Goal: Task Accomplishment & Management: Manage account settings

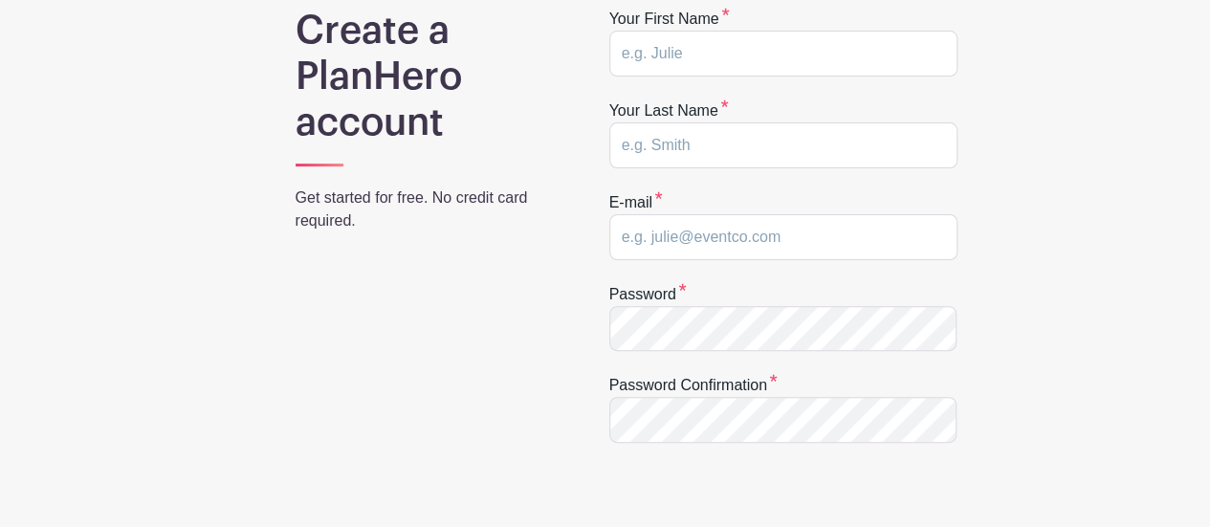
scroll to position [96, 0]
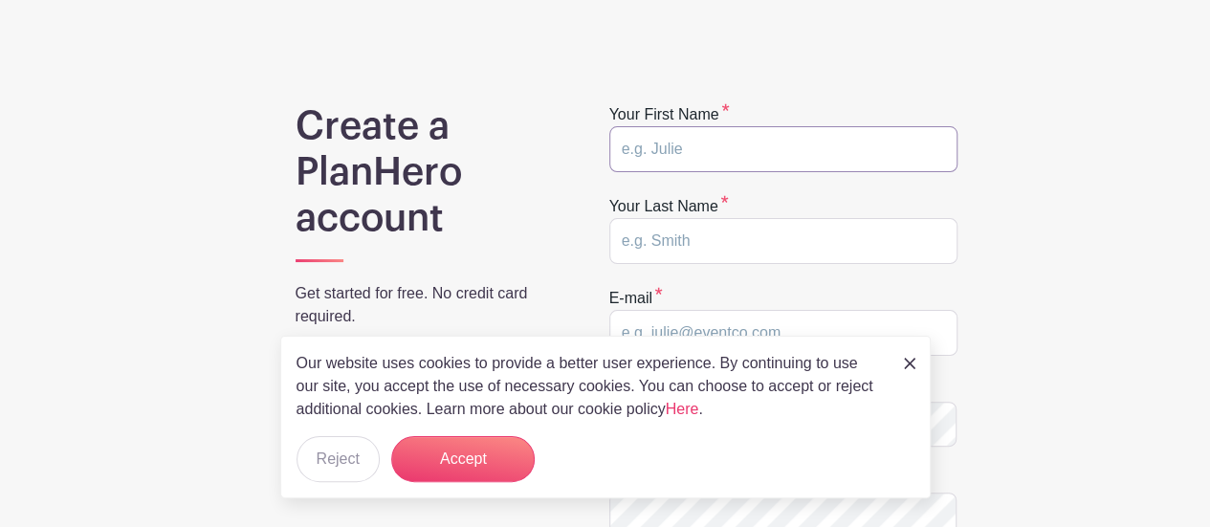
click at [698, 150] on input "text" at bounding box center [783, 149] width 348 height 46
type input "Brenda"
type input "Krames"
type input "kramesbrenda@gmail.com"
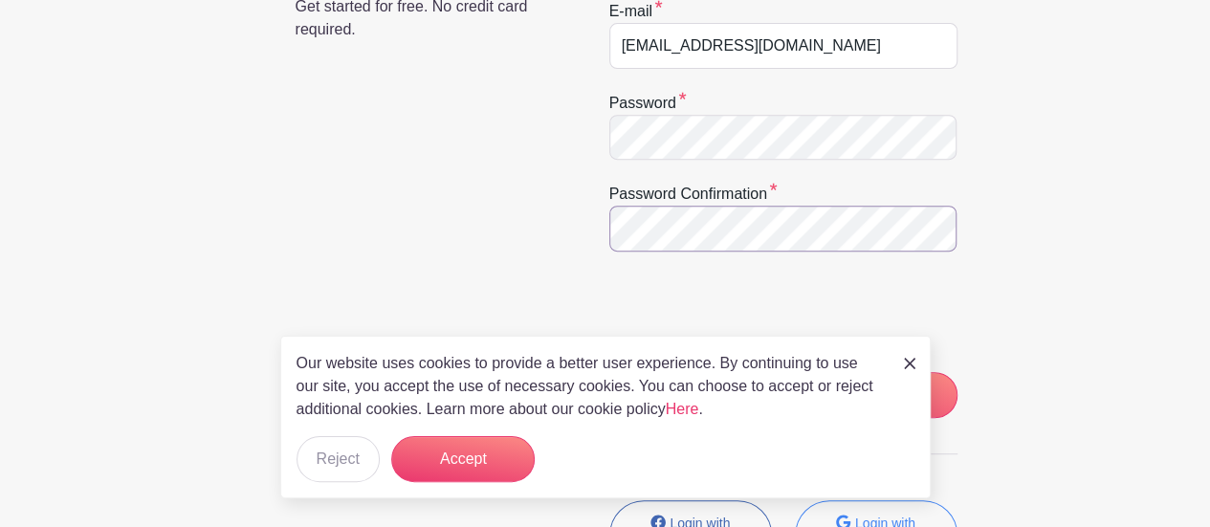
scroll to position [478, 0]
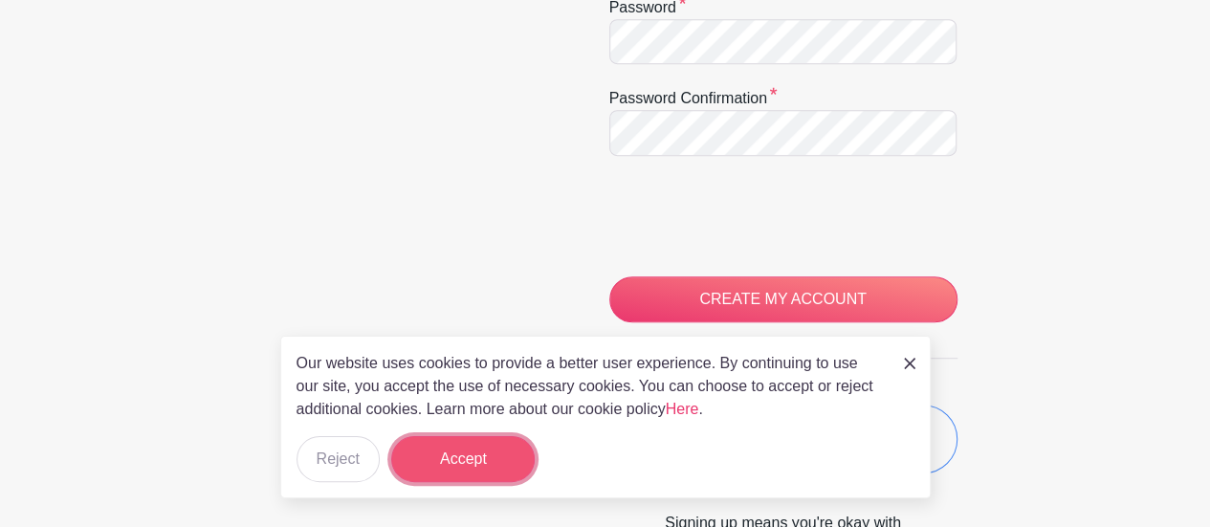
click at [459, 453] on button "Accept" at bounding box center [463, 459] width 144 height 46
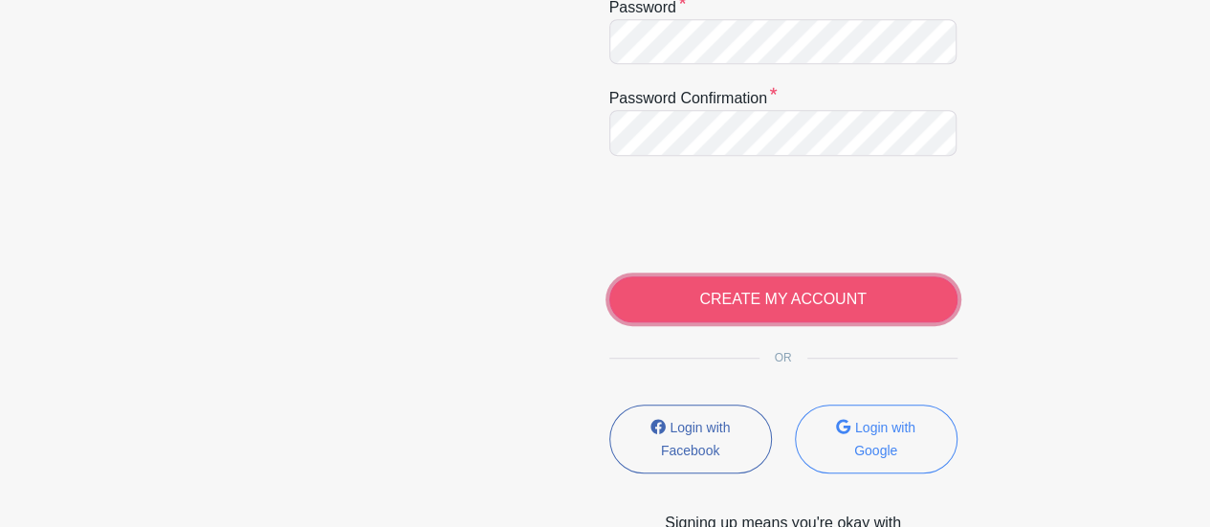
click at [776, 298] on input "CREATE MY ACCOUNT" at bounding box center [783, 299] width 348 height 46
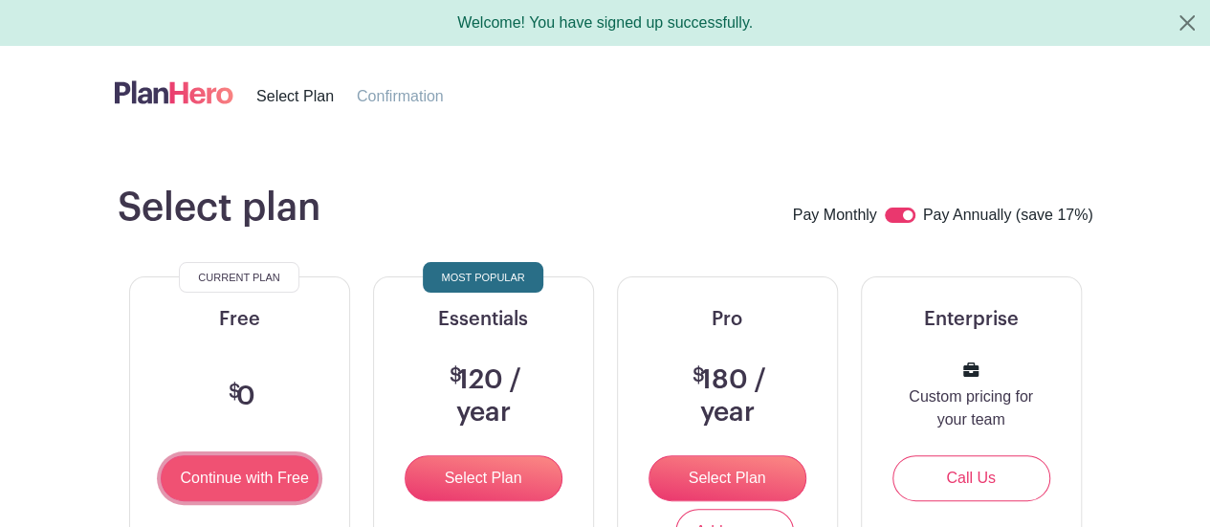
click at [224, 468] on input "Continue with Free" at bounding box center [240, 478] width 158 height 46
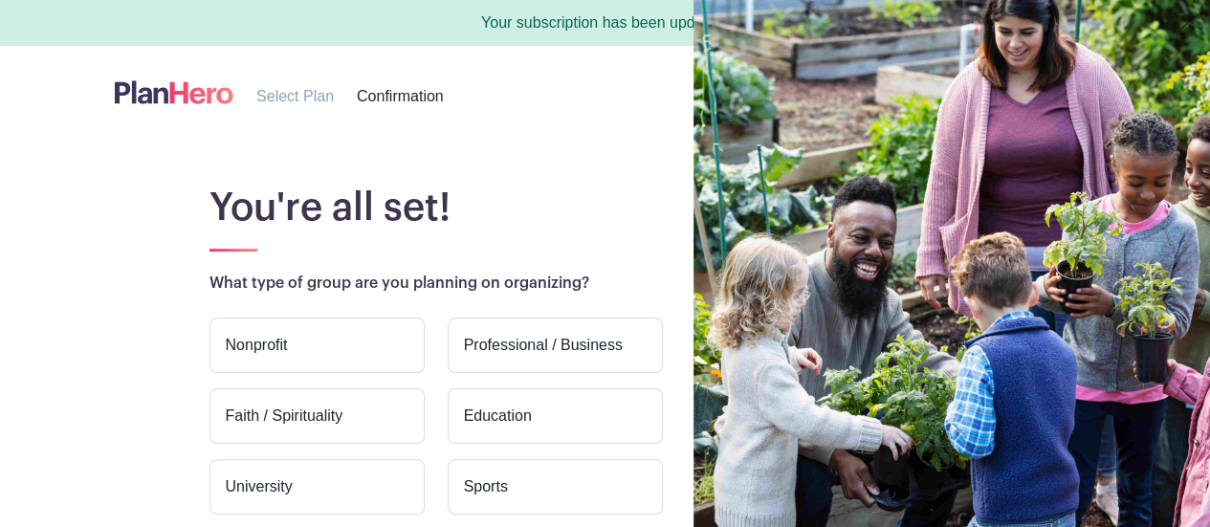
click at [264, 343] on label "Nonprofit" at bounding box center [317, 345] width 215 height 55
click at [0, 0] on input "Nonprofit" at bounding box center [0, 0] width 0 height 0
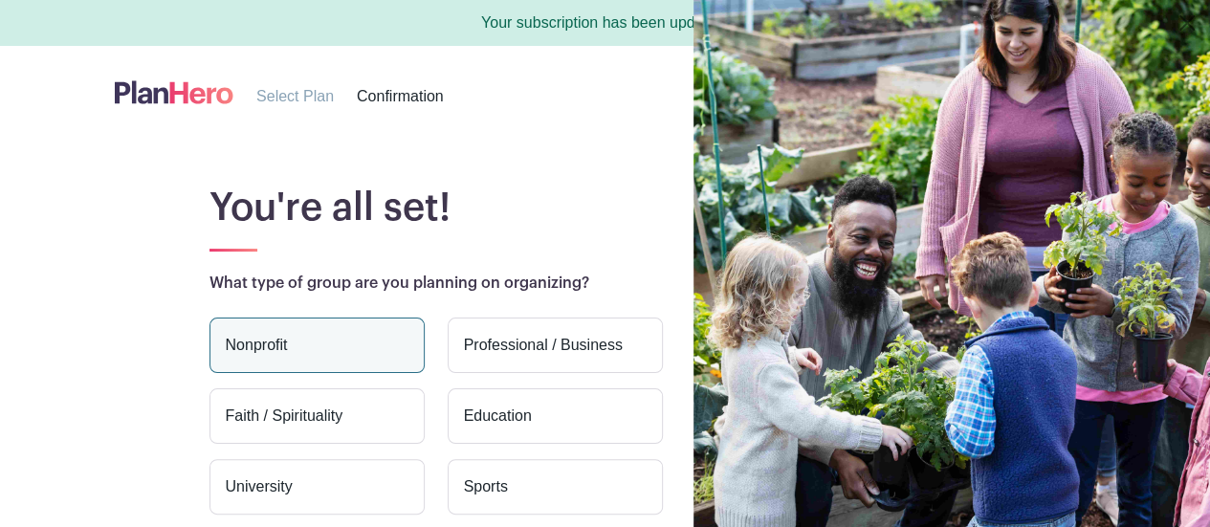
scroll to position [96, 0]
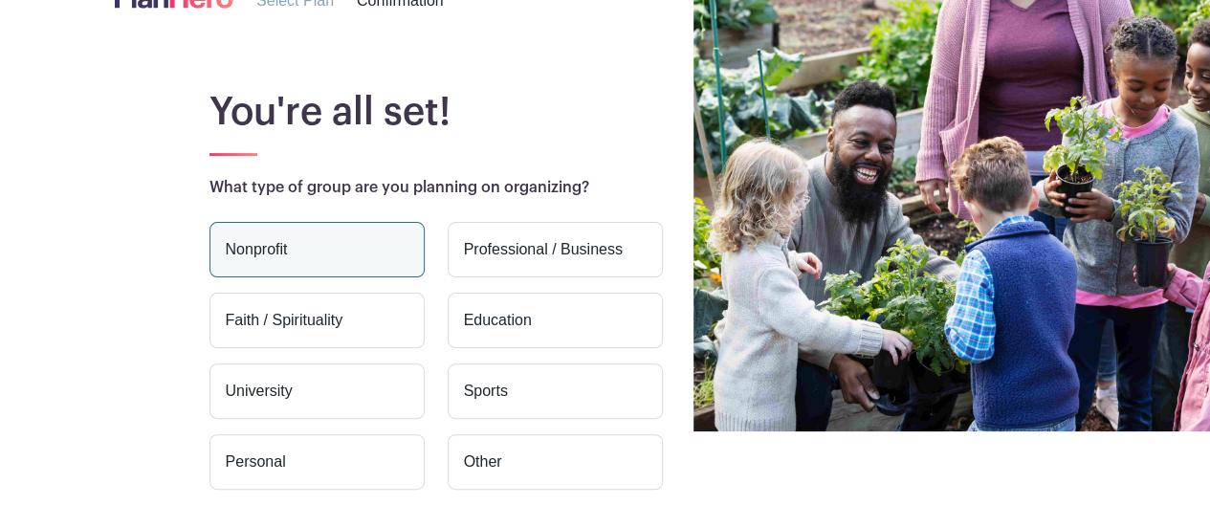
click at [308, 317] on label "Faith / Spirituality" at bounding box center [317, 320] width 215 height 55
click at [0, 0] on input "Faith / Spirituality" at bounding box center [0, 0] width 0 height 0
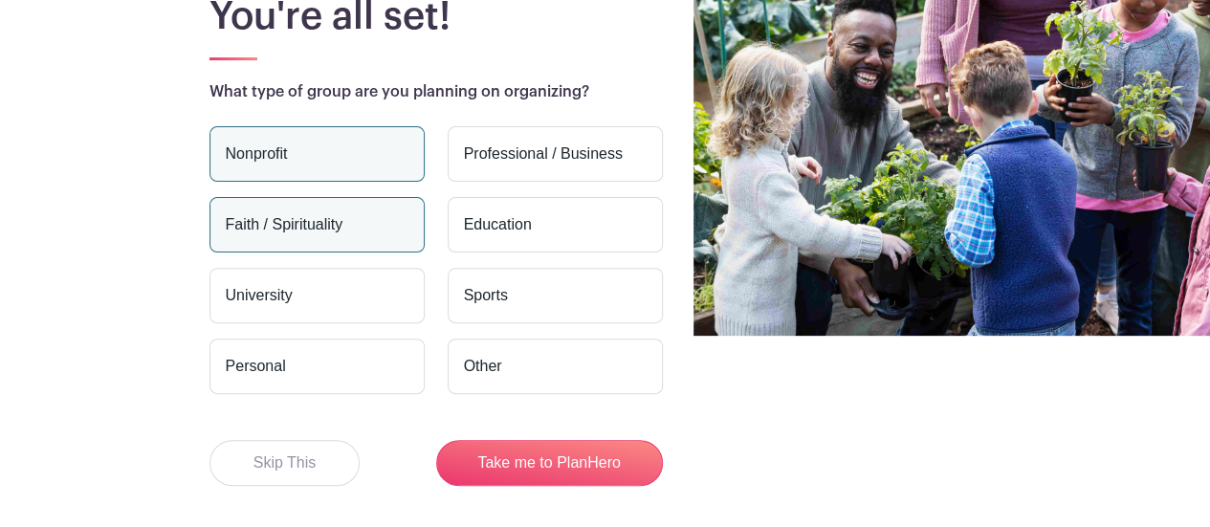
scroll to position [266, 0]
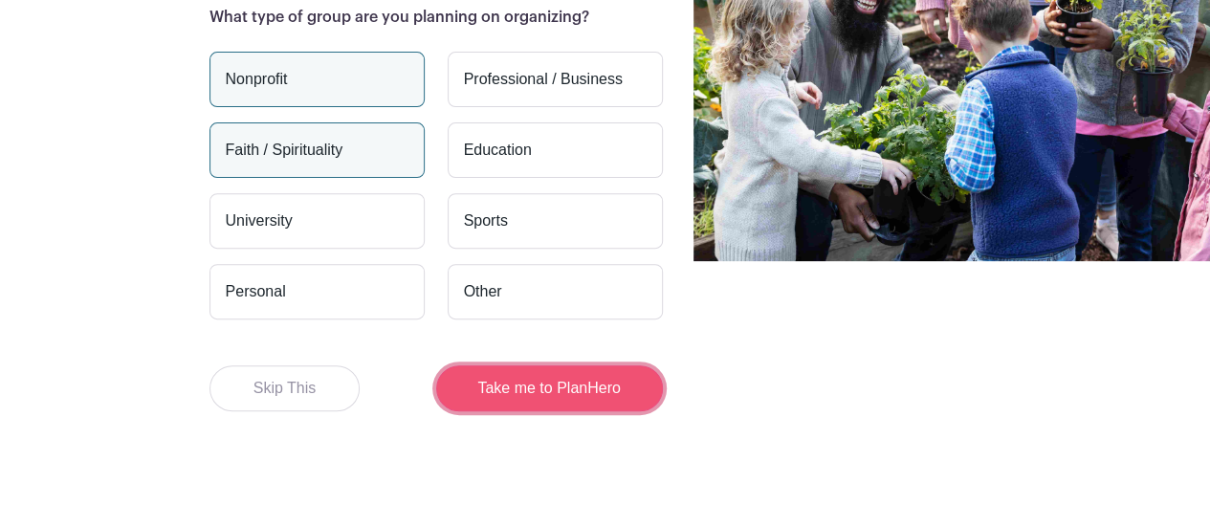
click at [549, 391] on button "Take me to PlanHero" at bounding box center [549, 388] width 227 height 46
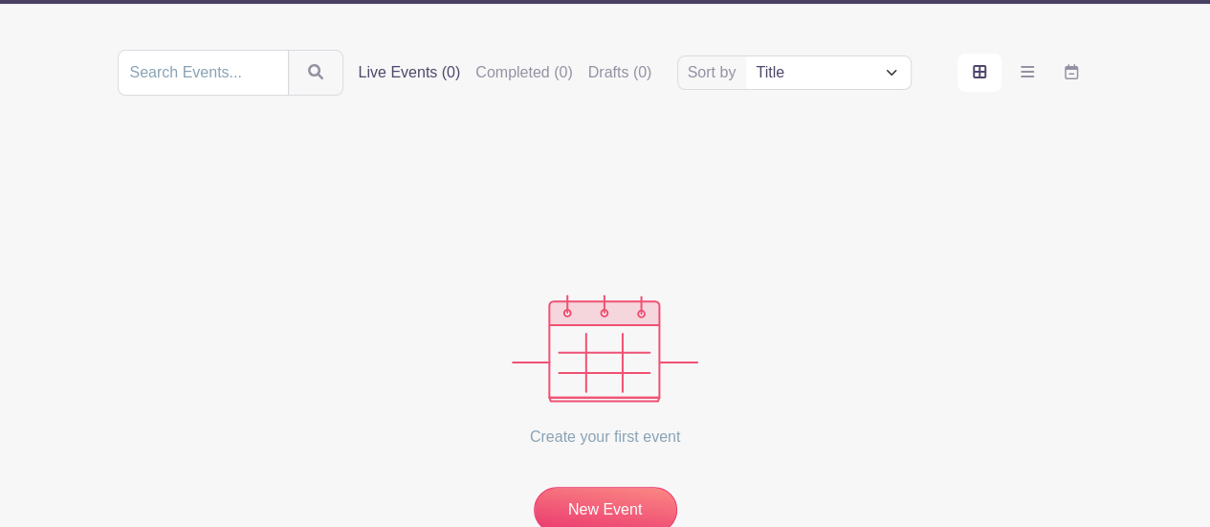
scroll to position [287, 0]
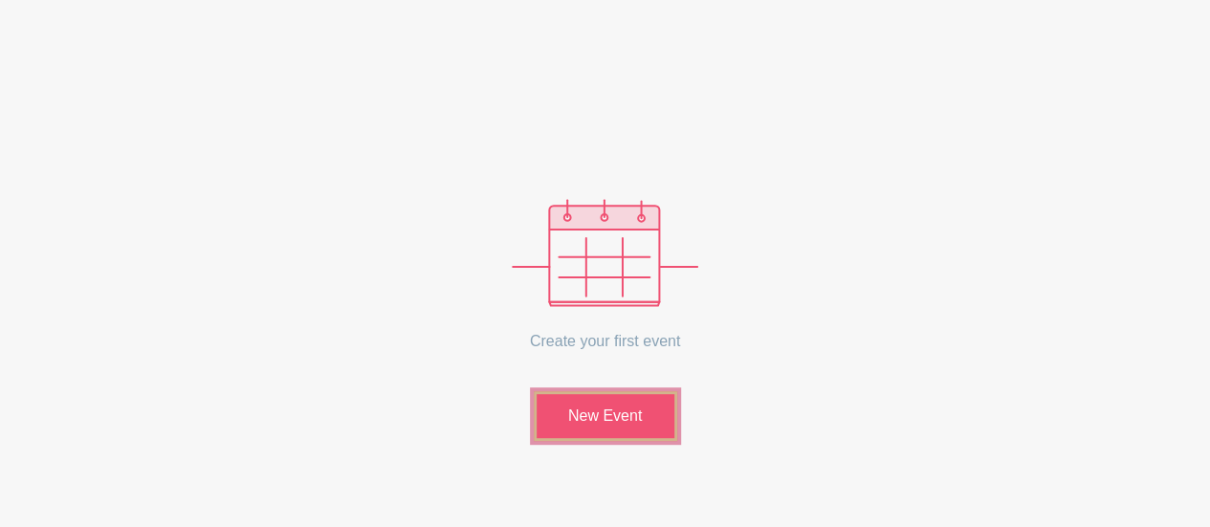
click at [605, 412] on link "New Event" at bounding box center [606, 416] width 144 height 50
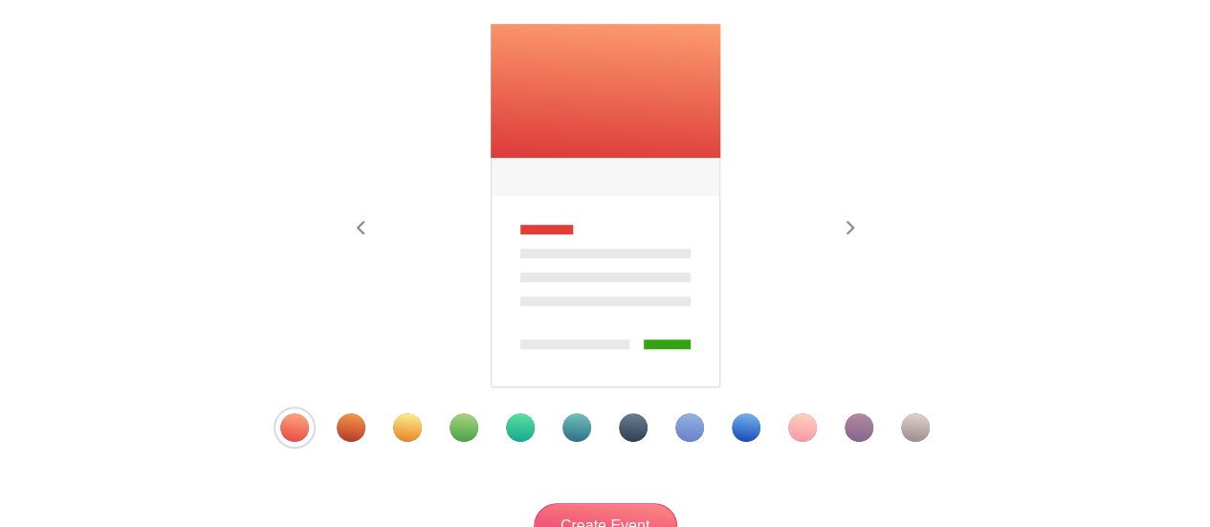
scroll to position [383, 0]
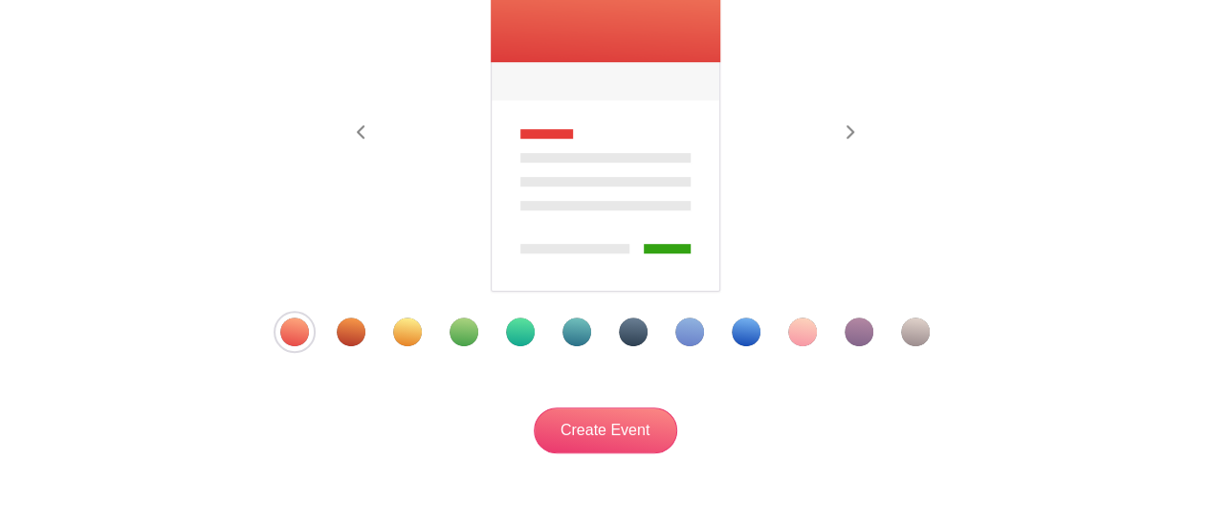
click at [687, 332] on div "Template 8" at bounding box center [689, 332] width 29 height 29
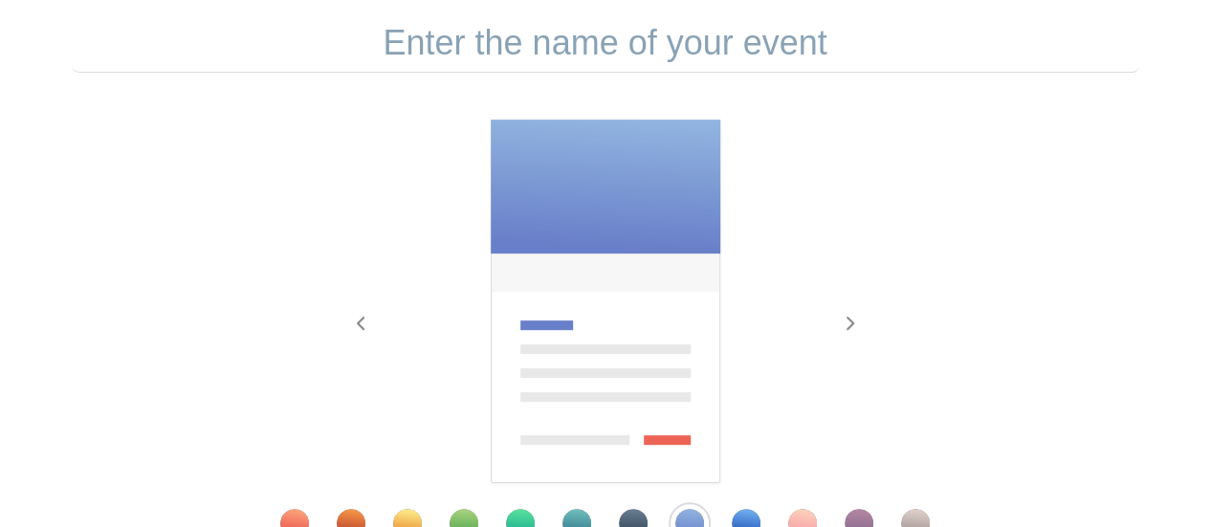
scroll to position [96, 0]
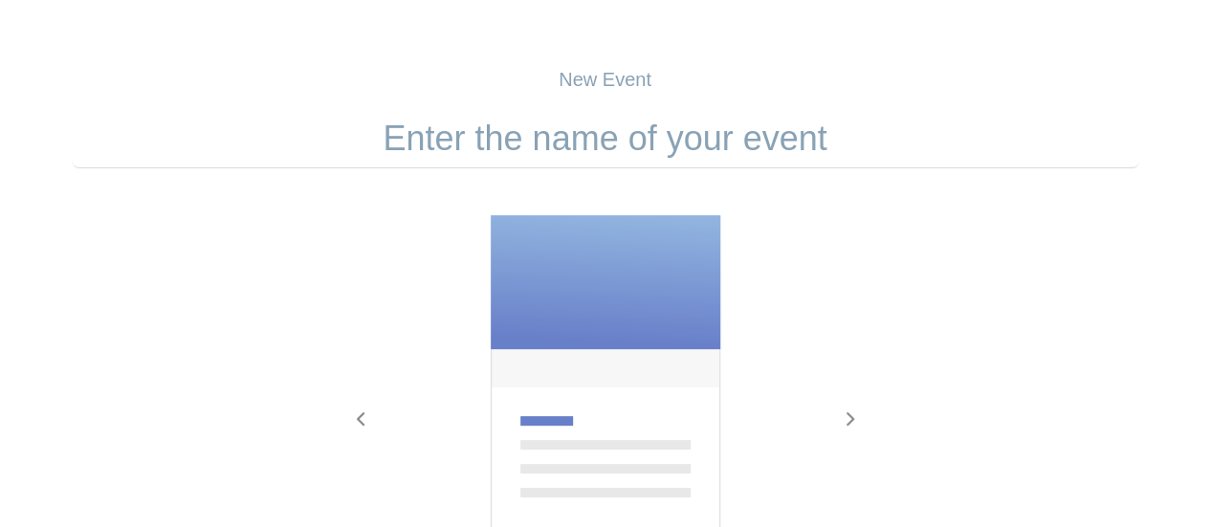
click at [588, 144] on input "text" at bounding box center [606, 138] width 1068 height 59
paste input "1 Hora por El Salvador / 1 Hour for El Salvador"
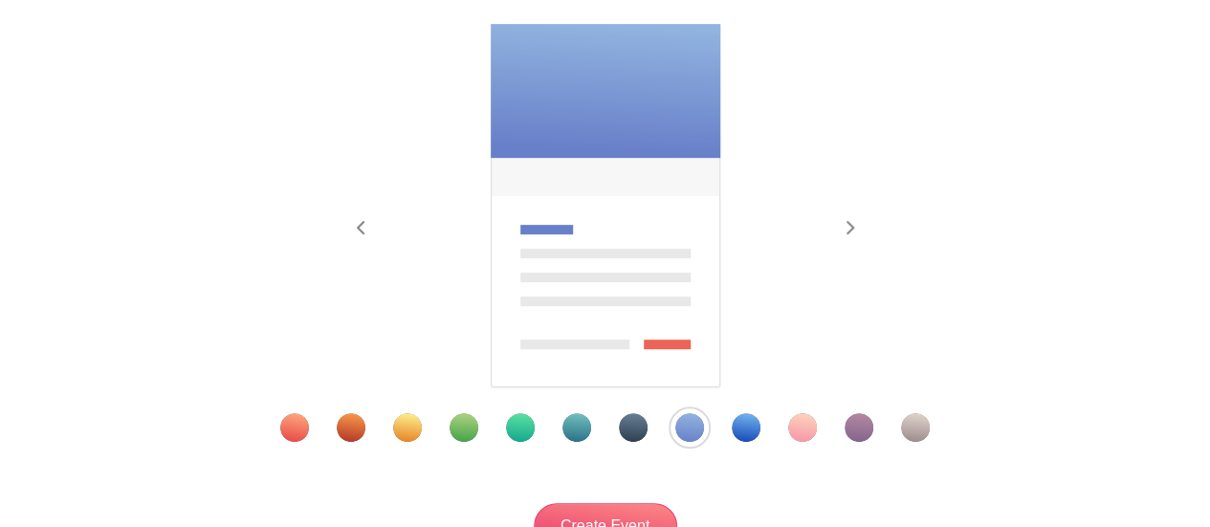
scroll to position [383, 0]
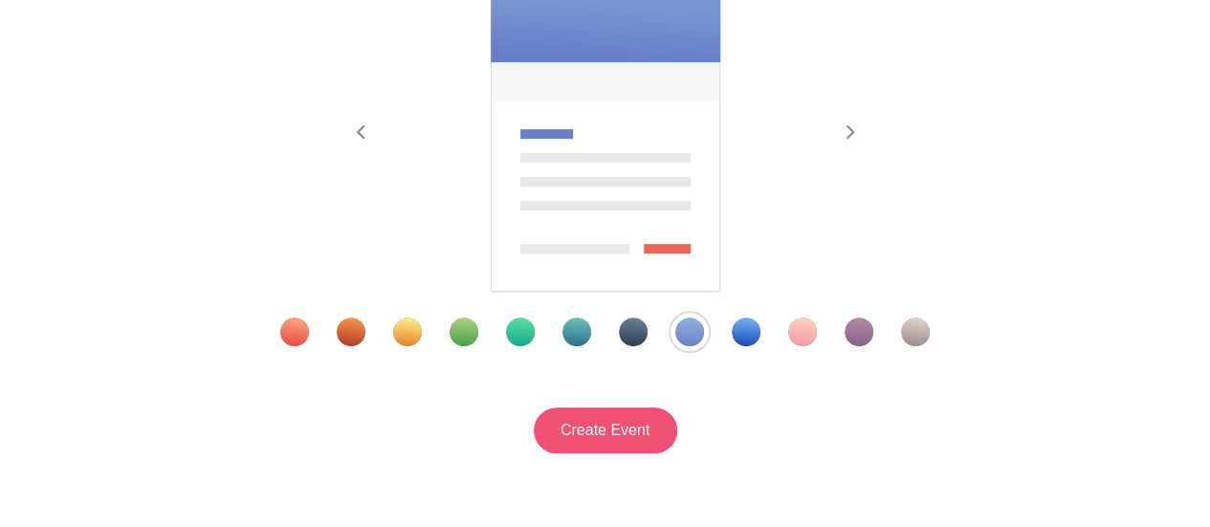
type input "1 Hora por El Salvador / 1 Hour for El Salvador"
click at [617, 426] on input "Create Event" at bounding box center [606, 431] width 144 height 46
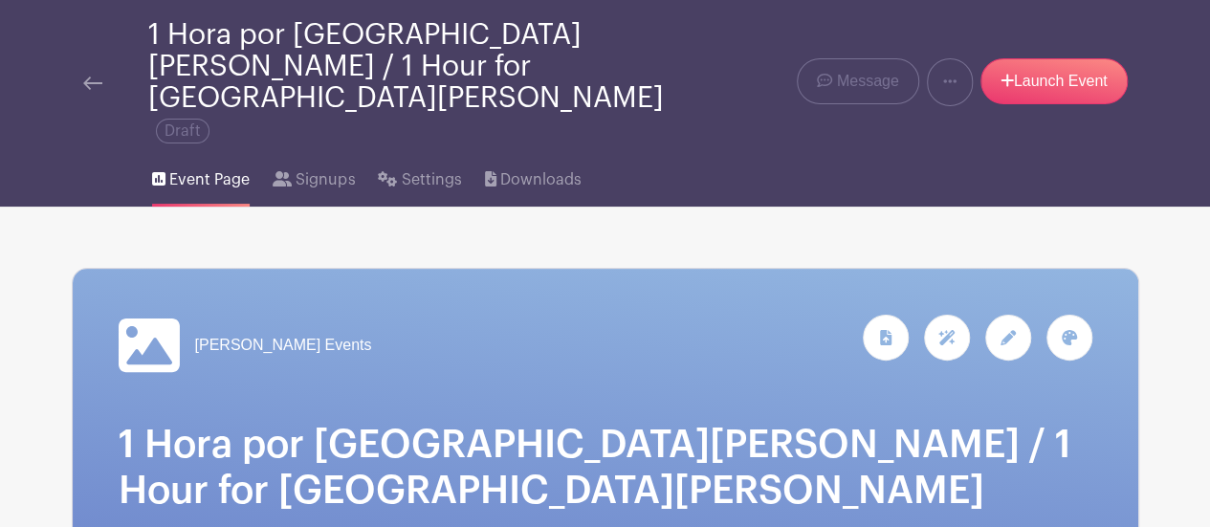
scroll to position [191, 0]
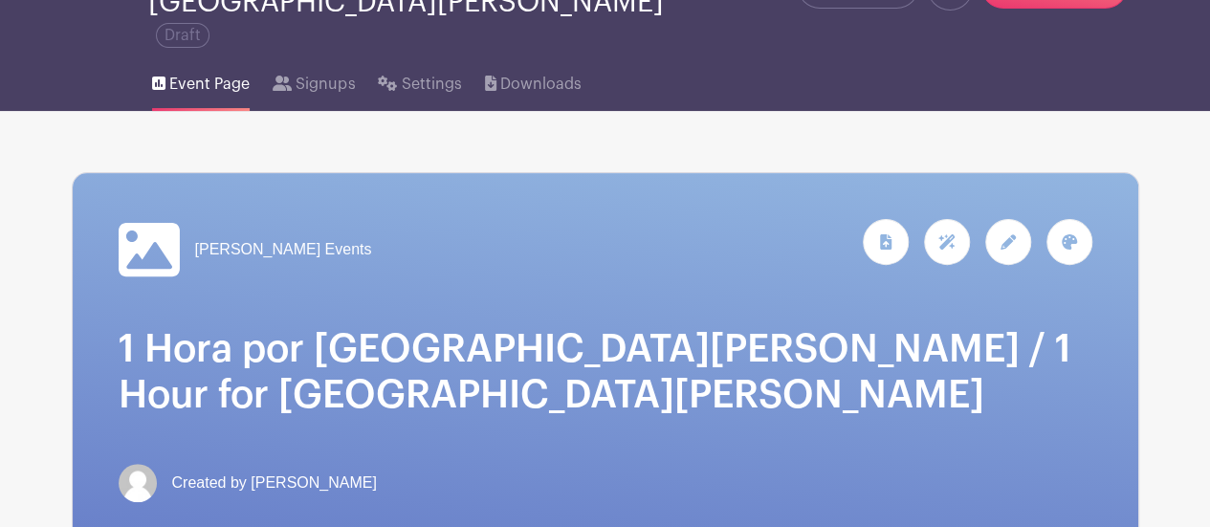
click at [1029, 219] on div at bounding box center [1008, 242] width 46 height 46
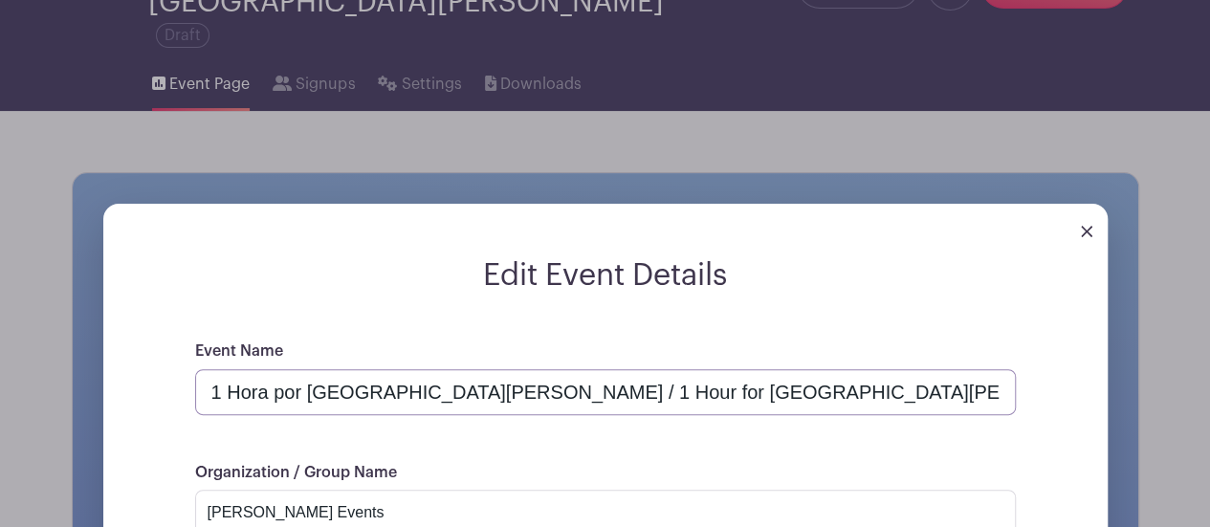
drag, startPoint x: 624, startPoint y: 327, endPoint x: 402, endPoint y: 326, distance: 222.0
click at [402, 369] on input "1 Hora por El Salvador / 1 Hour for El Salvador" at bounding box center [605, 392] width 821 height 46
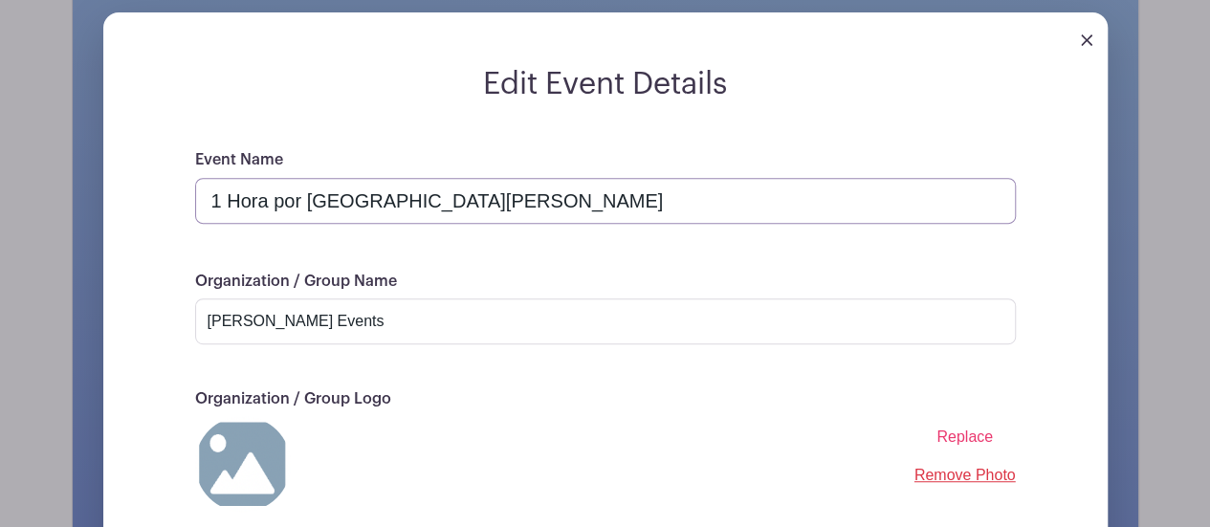
scroll to position [478, 0]
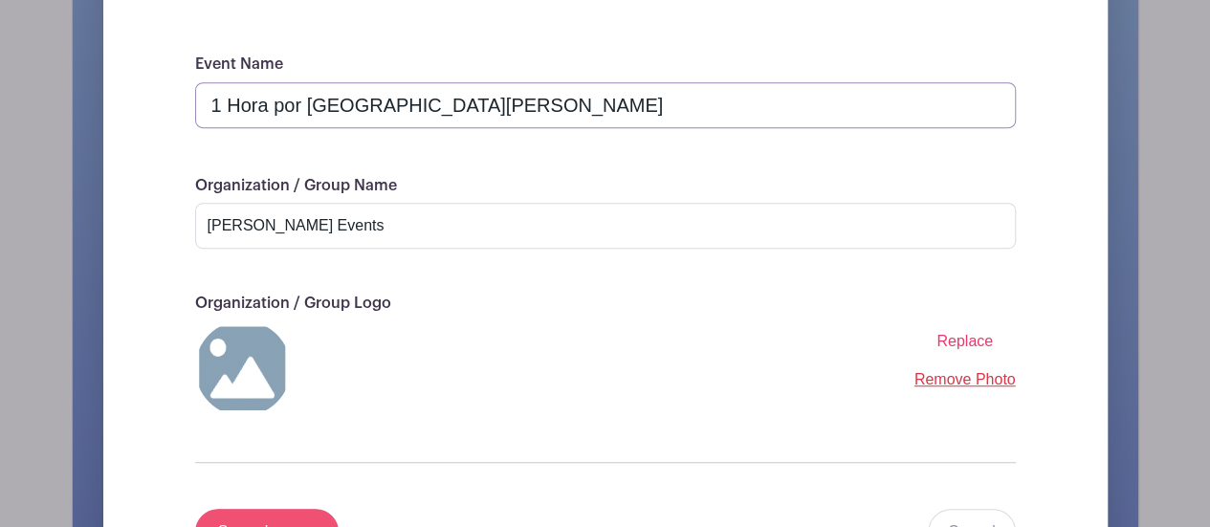
type input "1 Hora por [GEOGRAPHIC_DATA][PERSON_NAME]"
click at [291, 509] on input "Save changes" at bounding box center [267, 532] width 144 height 46
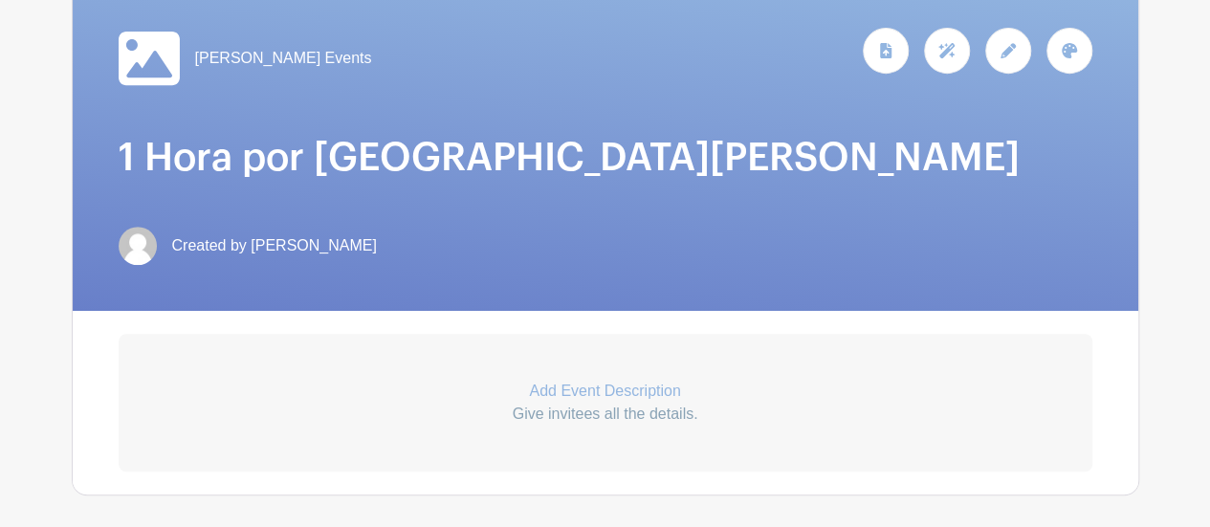
scroll to position [287, 0]
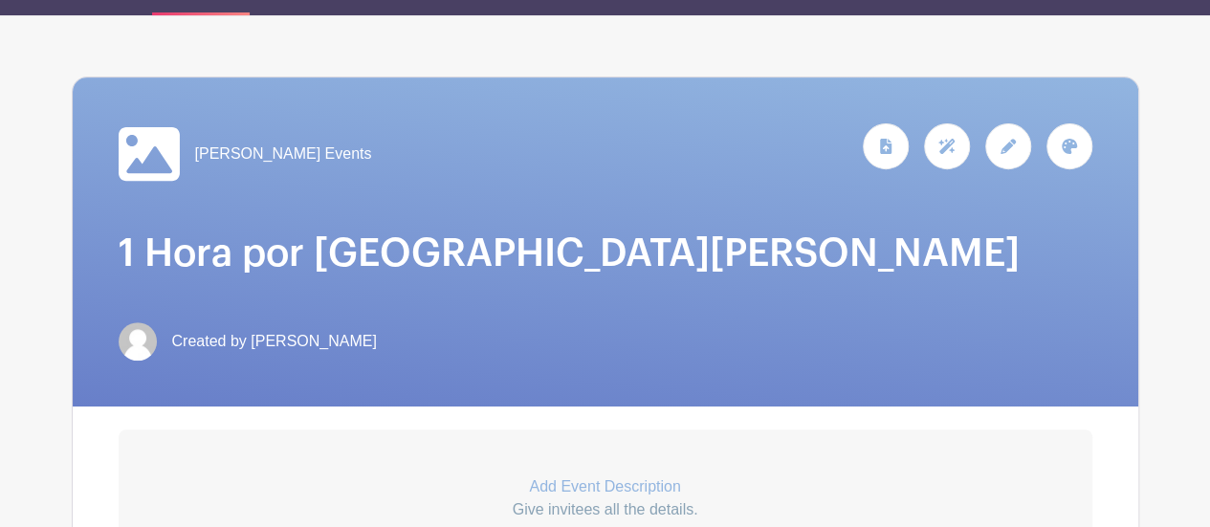
click at [1012, 123] on div at bounding box center [1008, 146] width 46 height 46
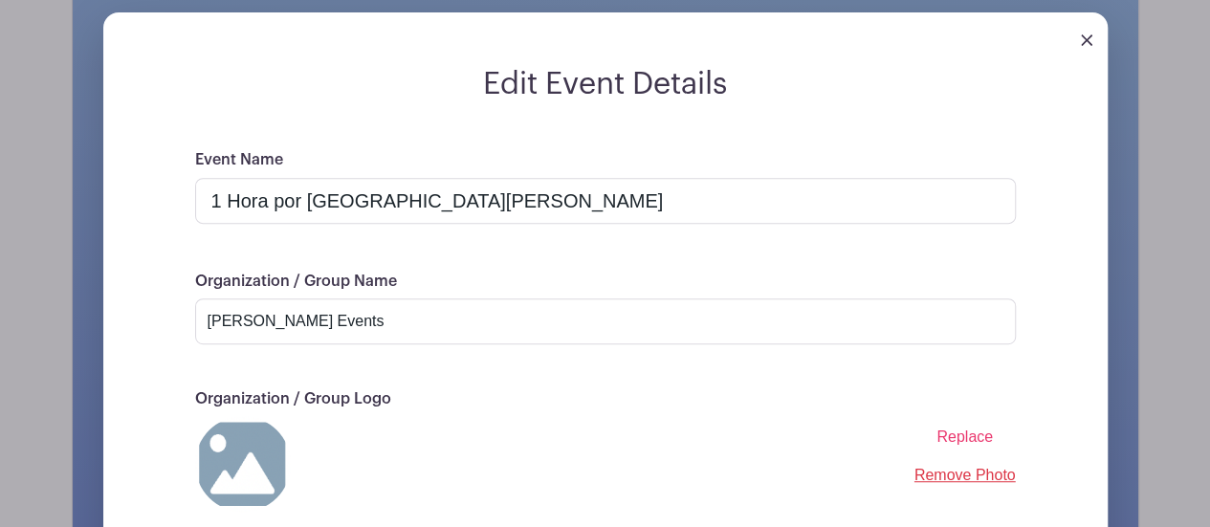
scroll to position [478, 0]
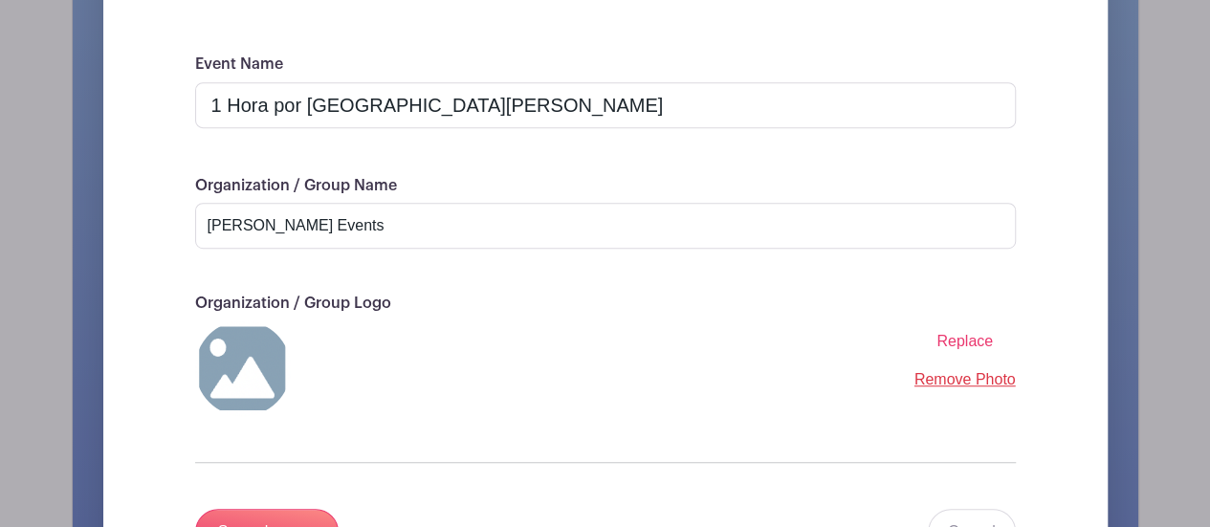
click at [245, 320] on img at bounding box center [243, 368] width 96 height 96
click at [972, 333] on span "Replace" at bounding box center [965, 341] width 56 height 16
click at [0, 0] on input "Replace" at bounding box center [0, 0] width 0 height 0
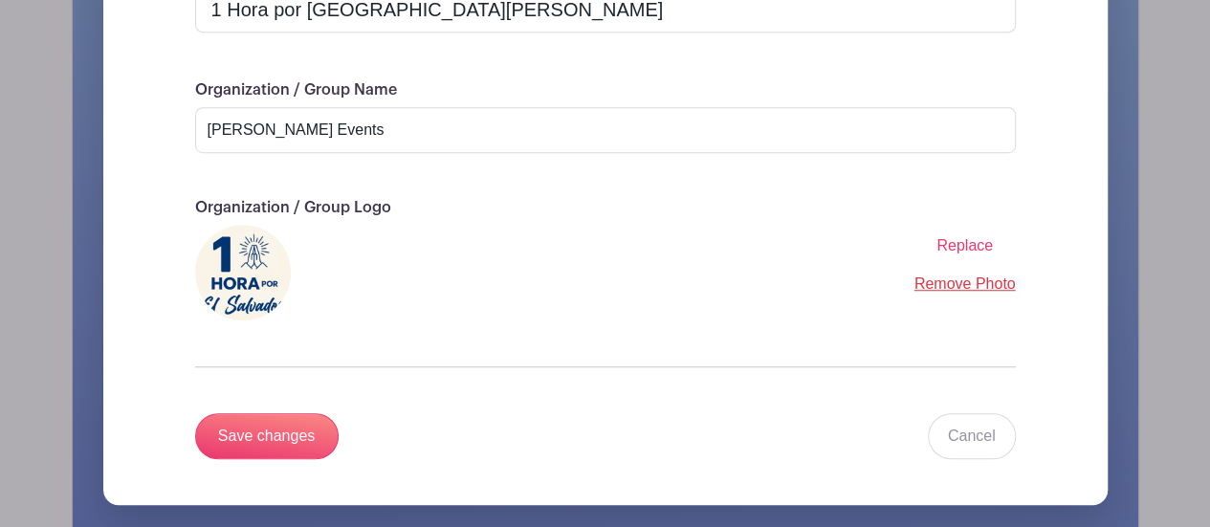
click at [954, 237] on span "Replace" at bounding box center [965, 245] width 56 height 16
click at [0, 0] on input "Replace" at bounding box center [0, 0] width 0 height 0
click at [957, 237] on span "Replace" at bounding box center [965, 245] width 56 height 16
click at [0, 0] on input "Replace" at bounding box center [0, 0] width 0 height 0
click at [224, 225] on img at bounding box center [243, 273] width 96 height 96
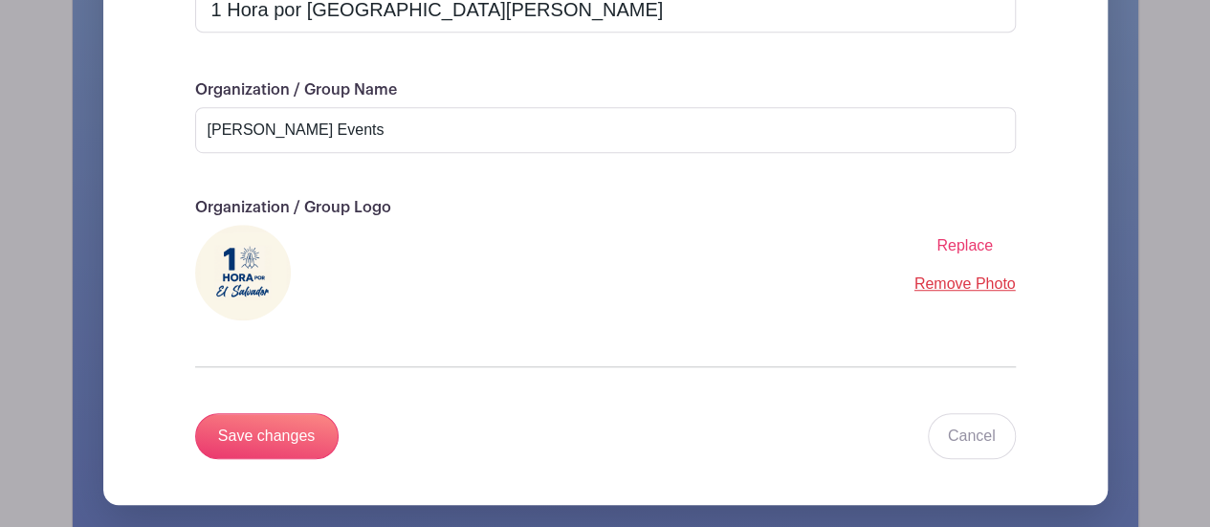
click at [970, 276] on link "Remove Photo" at bounding box center [965, 284] width 101 height 16
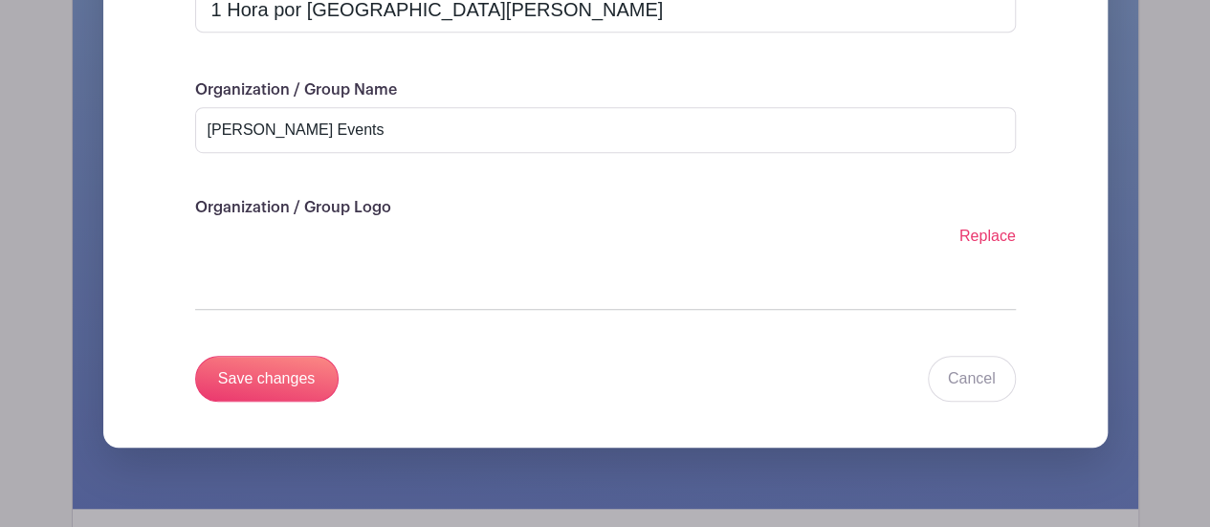
click at [989, 228] on span "Replace" at bounding box center [988, 236] width 56 height 16
click at [0, 0] on input "Replace" at bounding box center [0, 0] width 0 height 0
click at [996, 228] on span "Replace" at bounding box center [988, 236] width 56 height 16
click at [0, 0] on input "Replace" at bounding box center [0, 0] width 0 height 0
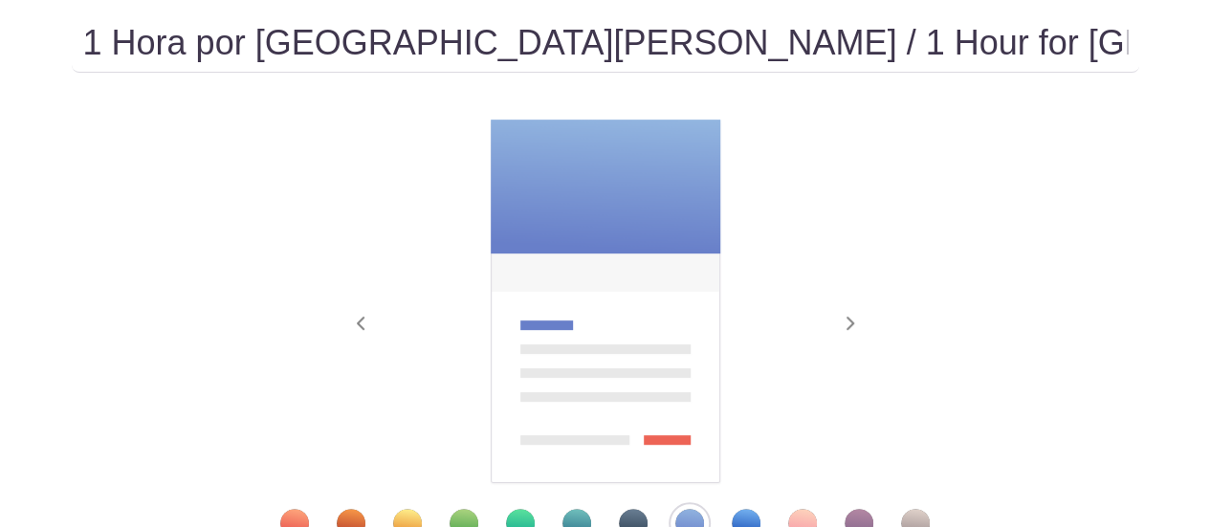
scroll to position [383, 0]
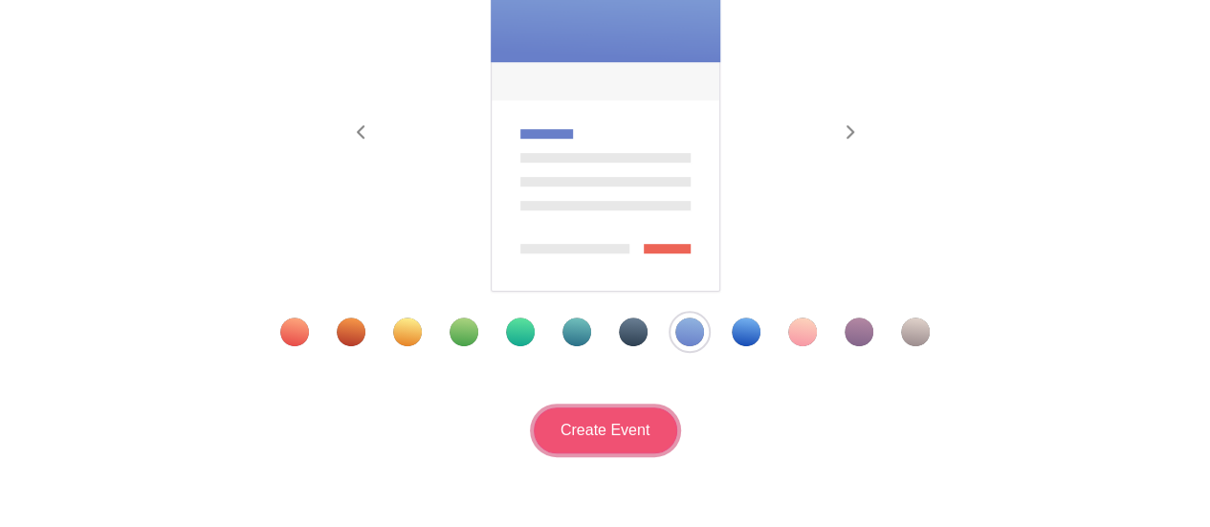
click at [587, 433] on input "Create Event" at bounding box center [606, 431] width 144 height 46
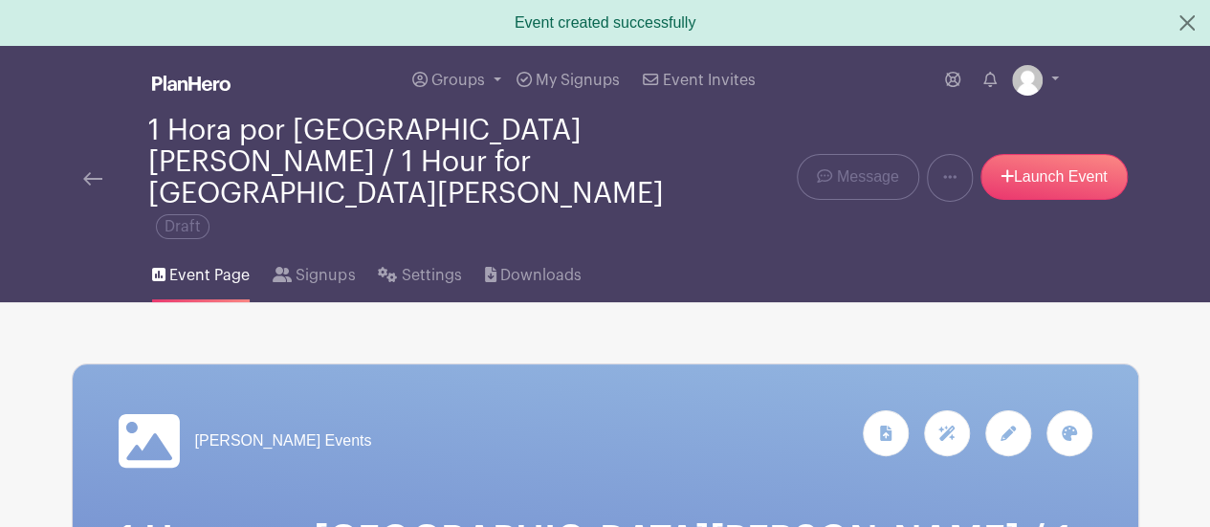
click at [1010, 426] on icon at bounding box center [1008, 433] width 15 height 15
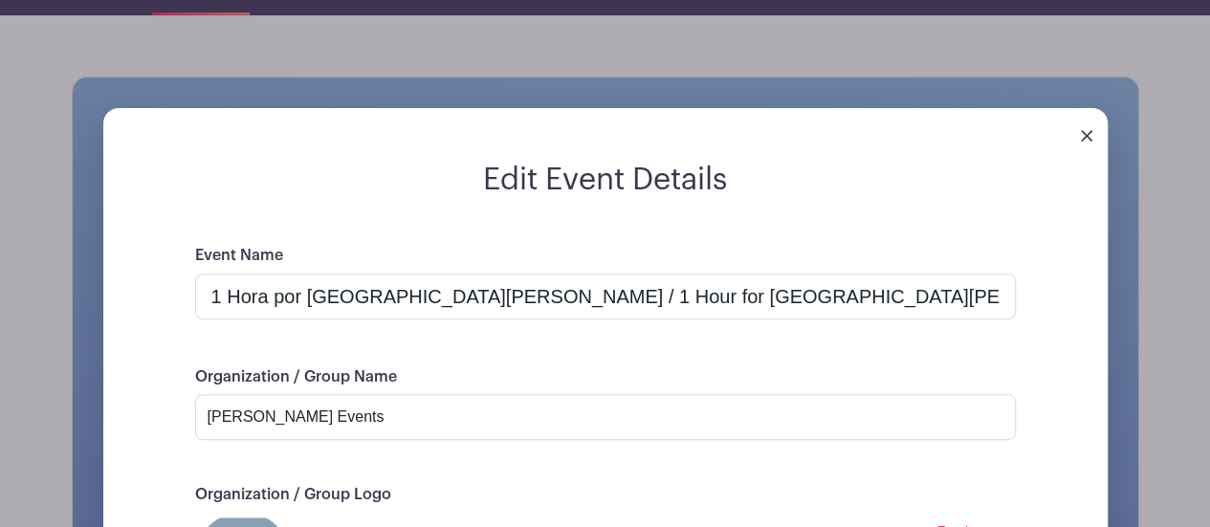
scroll to position [383, 0]
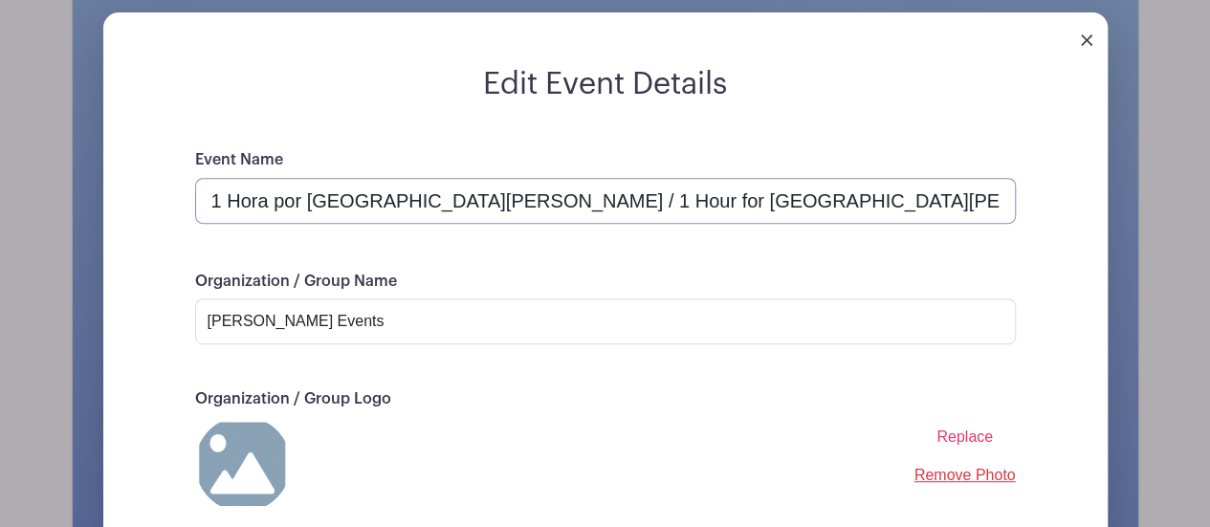
drag, startPoint x: 612, startPoint y: 138, endPoint x: 406, endPoint y: 132, distance: 206.7
click at [406, 178] on input "1 Hora por El Salvador / 1 Hour for El Salvador" at bounding box center [605, 201] width 821 height 46
type input "1 Hora por [GEOGRAPHIC_DATA][PERSON_NAME]"
click at [945, 429] on span "Replace" at bounding box center [965, 437] width 56 height 16
click at [0, 0] on input "Replace" at bounding box center [0, 0] width 0 height 0
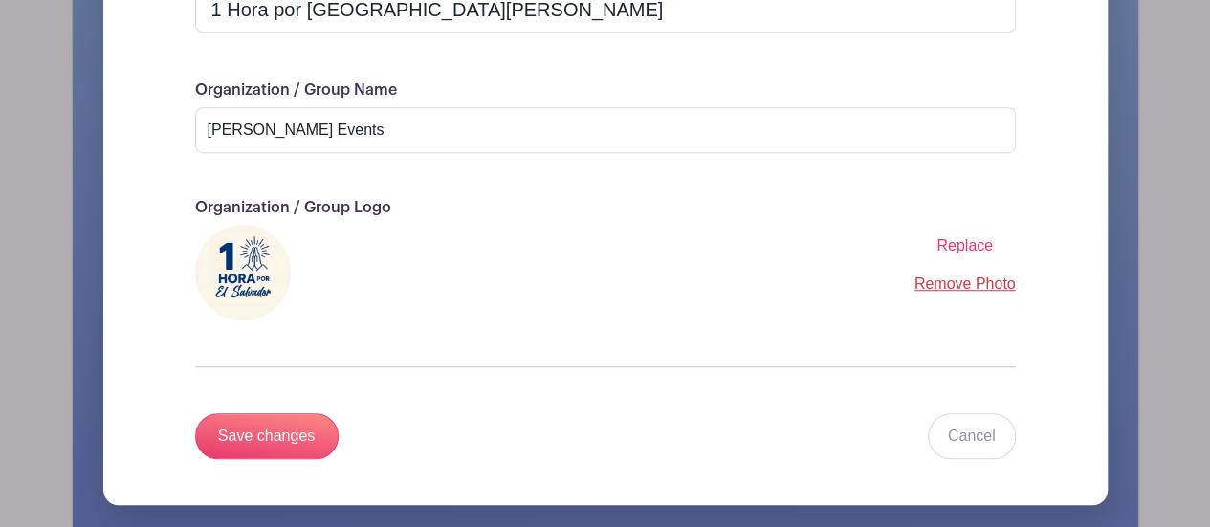
scroll to position [670, 0]
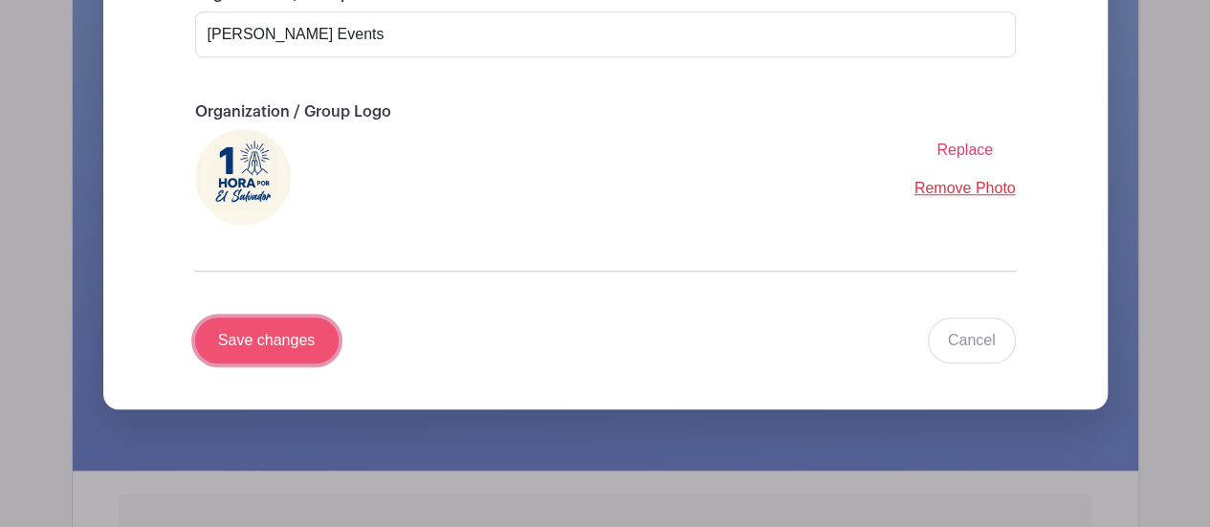
click at [269, 318] on input "Save changes" at bounding box center [267, 341] width 144 height 46
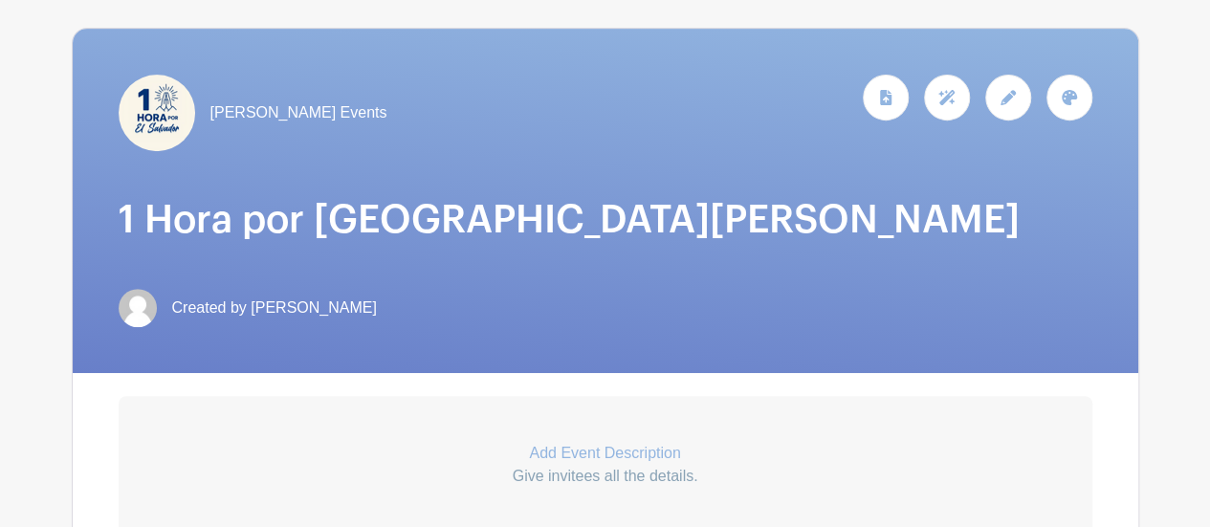
scroll to position [431, 0]
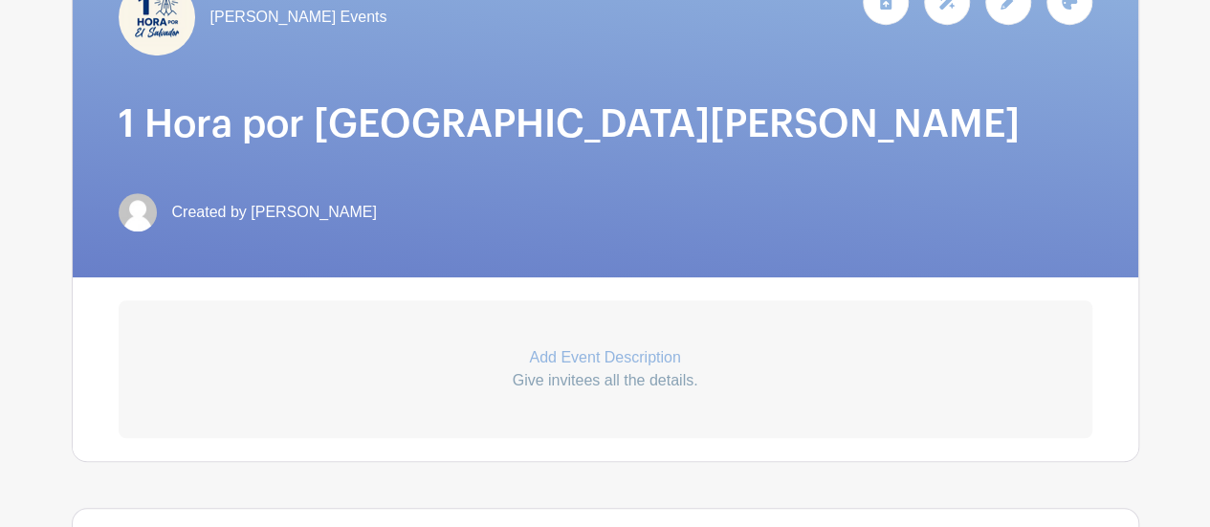
click at [583, 346] on p "Add Event Description" at bounding box center [606, 357] width 974 height 23
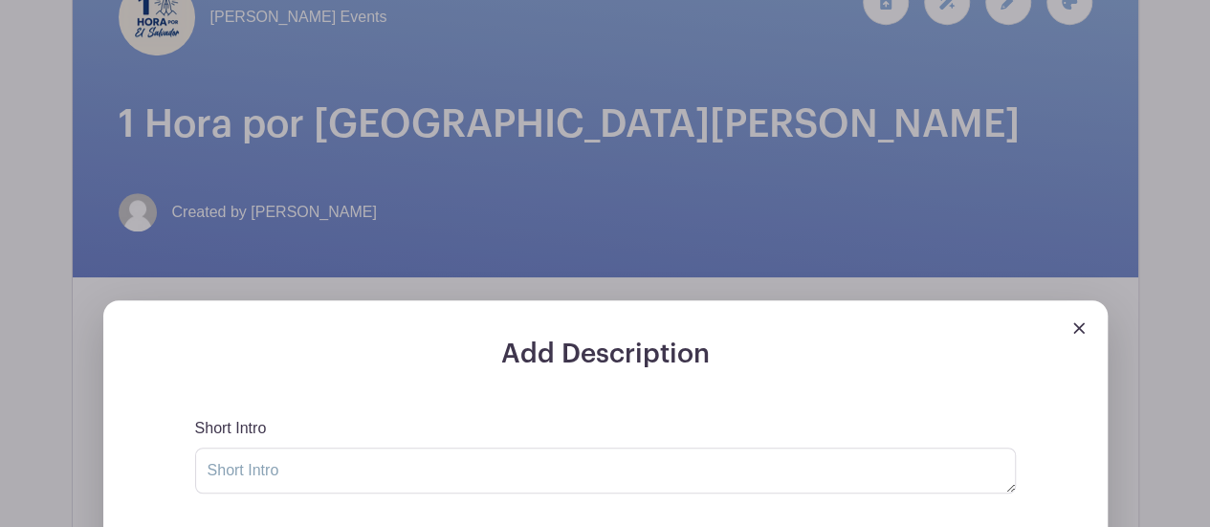
scroll to position [527, 0]
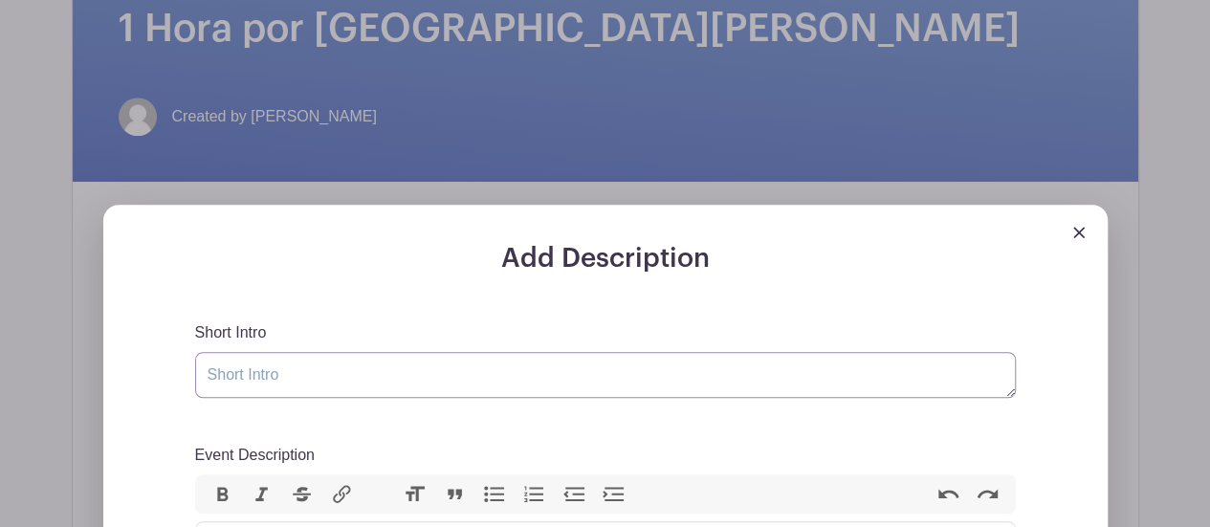
click at [281, 352] on textarea "Short Intro" at bounding box center [605, 375] width 821 height 46
paste textarea "¡Únete a la [PERSON_NAME] Semanal por [GEOGRAPHIC_DATA][PERSON_NAME]!"
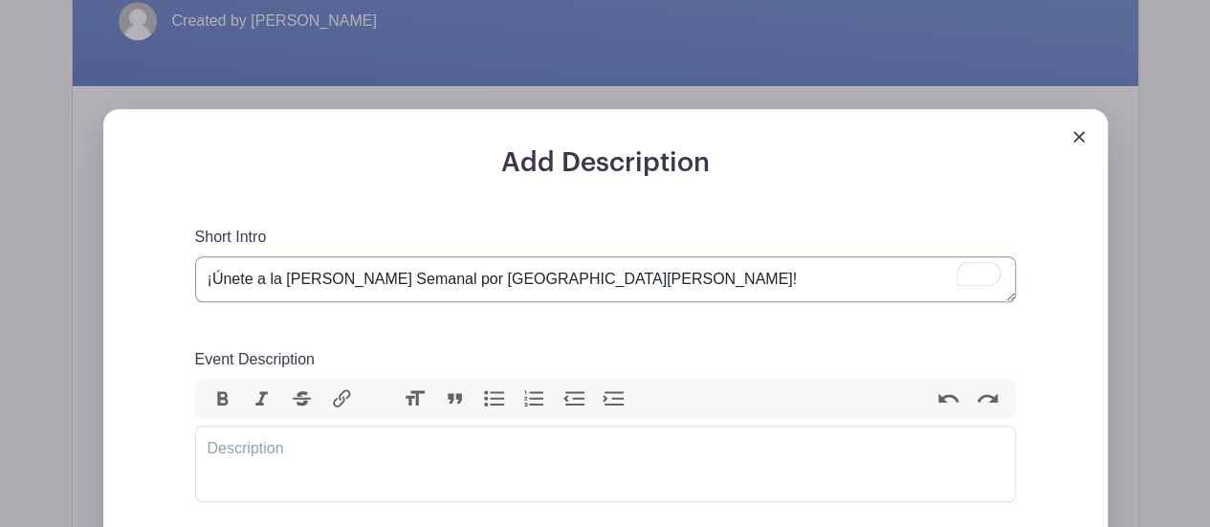
scroll to position [718, 0]
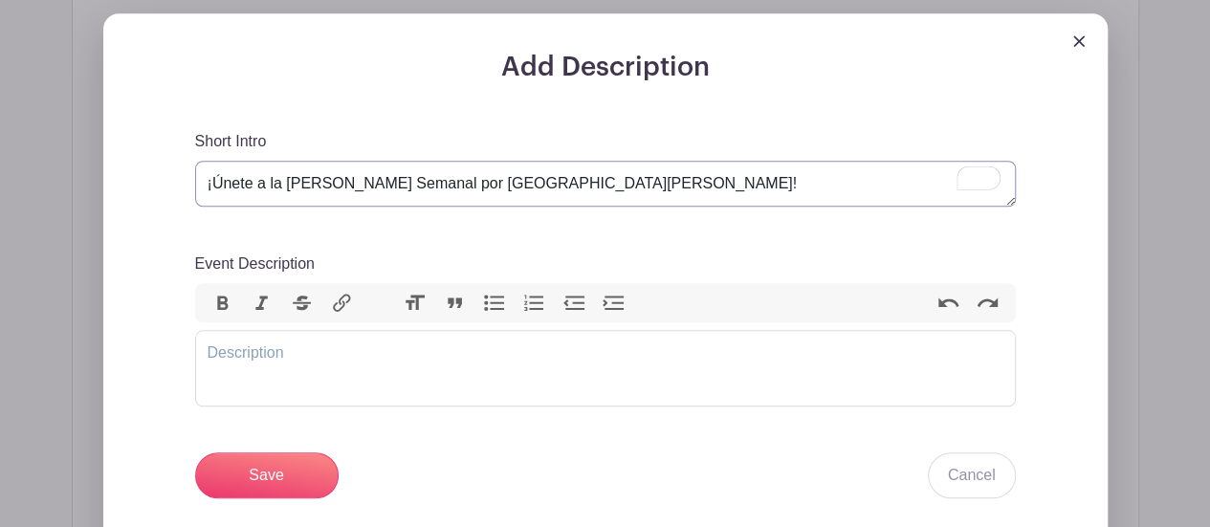
type textarea "¡Únete a la [PERSON_NAME] Semanal por [GEOGRAPHIC_DATA][PERSON_NAME]!"
click at [245, 330] on trix-editor "Event Description" at bounding box center [605, 368] width 821 height 77
click at [335, 330] on trix-editor "Event Description" at bounding box center [605, 368] width 821 height 77
paste trix-editor "<div><strong>¿Qué es esto? / What is this about?<br></strong><br></div><div>Est…"
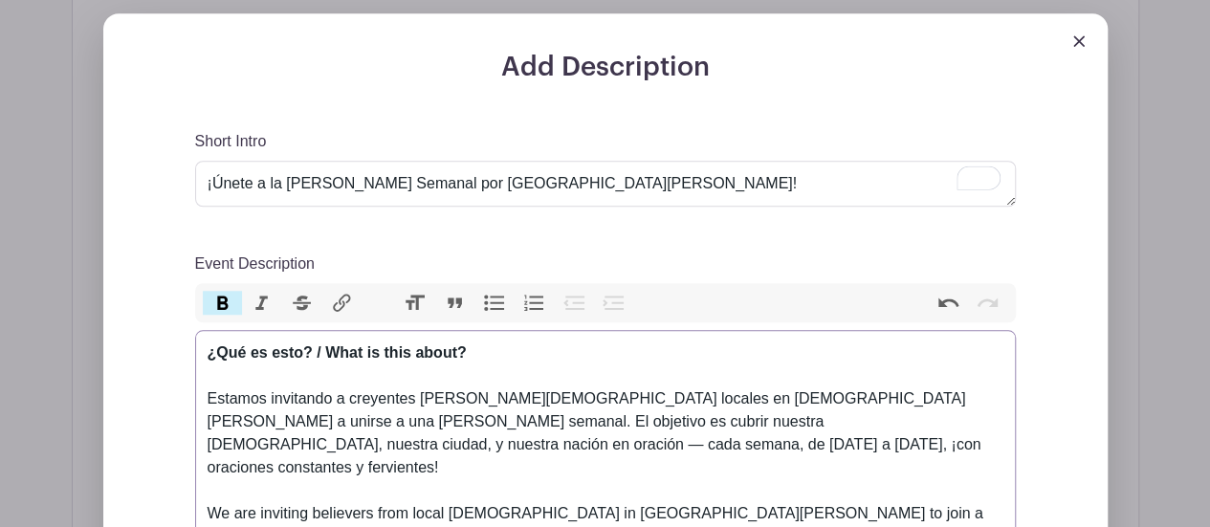
scroll to position [814, 0]
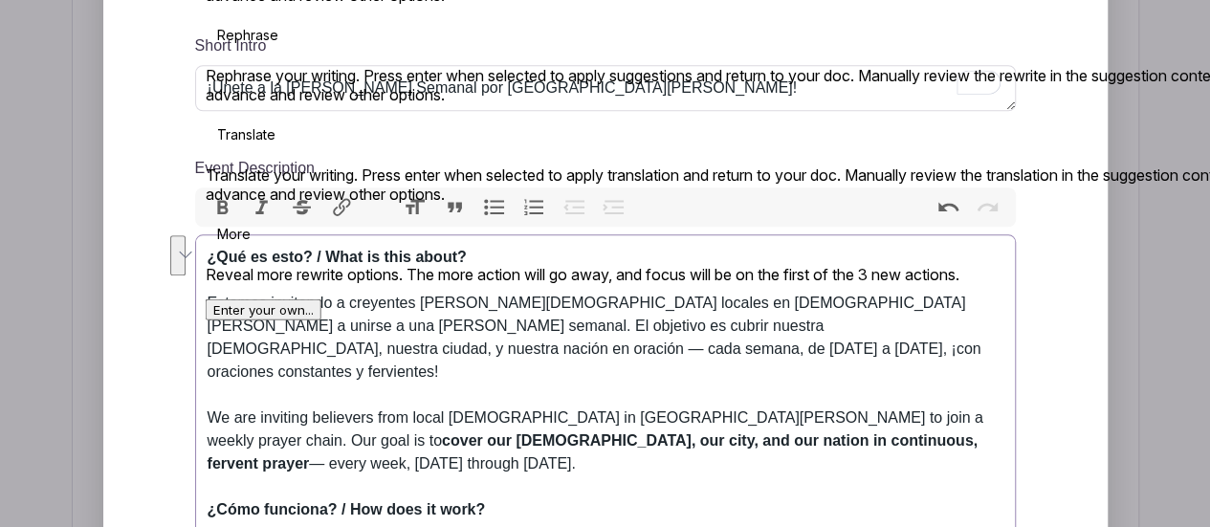
drag, startPoint x: 957, startPoint y: 357, endPoint x: 193, endPoint y: 323, distance: 764.2
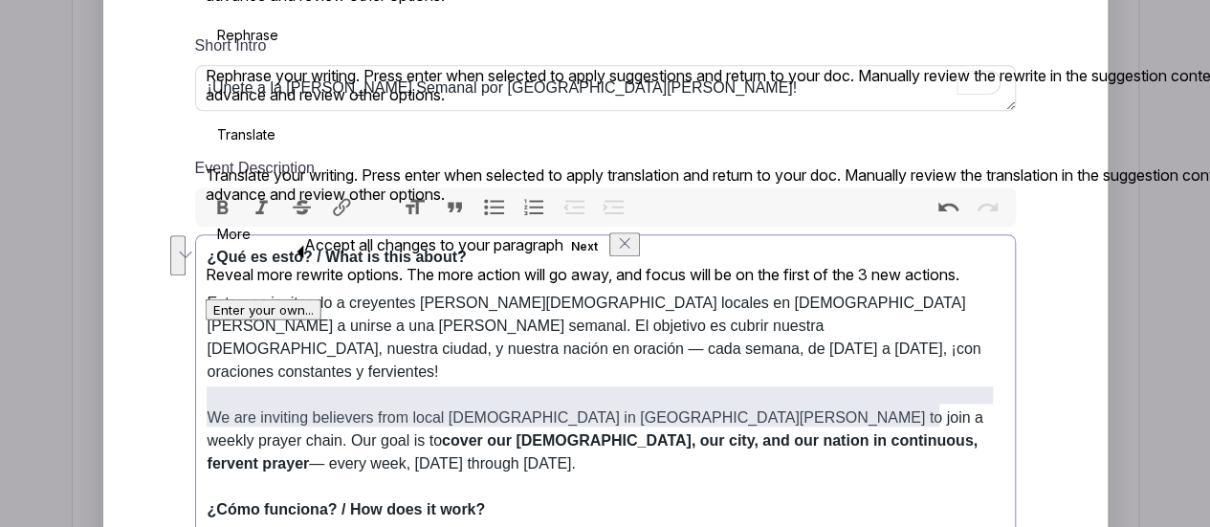
click at [672, 498] on div "¿Cómo funciona? / How does it work?" at bounding box center [606, 521] width 796 height 46
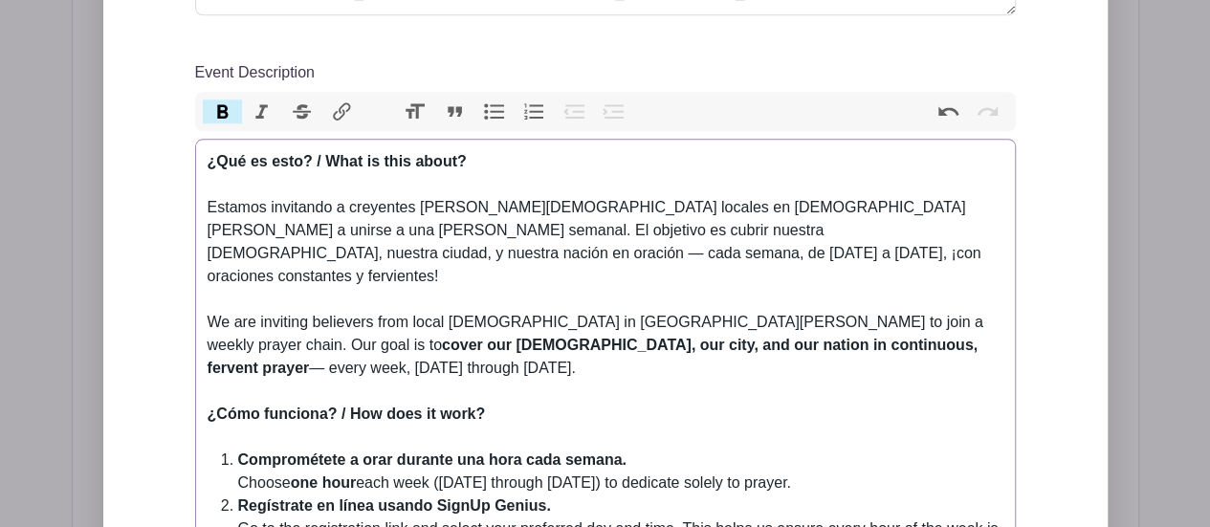
scroll to position [1005, 0]
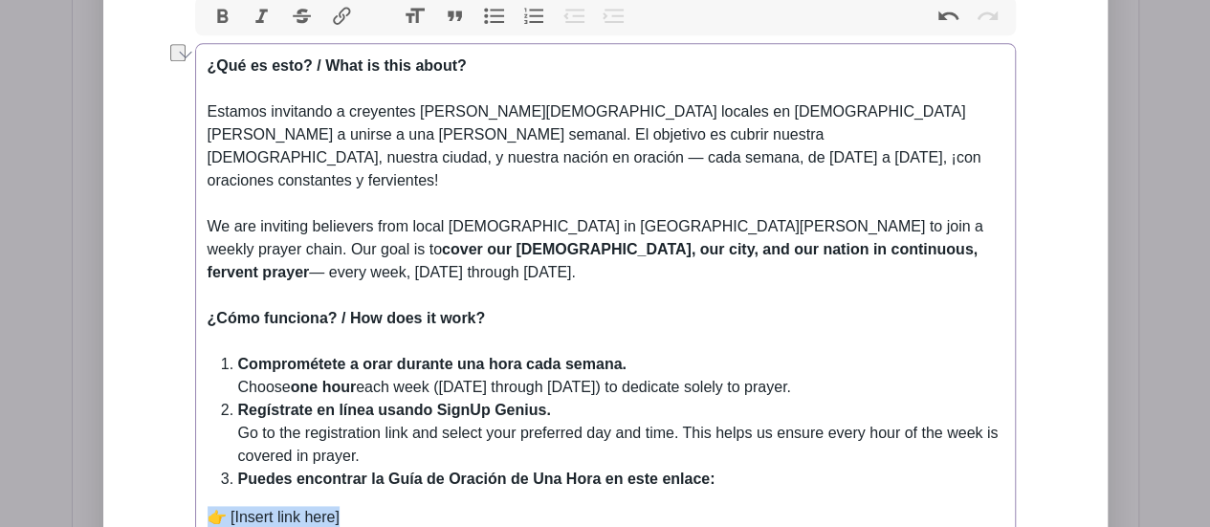
drag, startPoint x: 358, startPoint y: 404, endPoint x: 193, endPoint y: 409, distance: 164.6
drag, startPoint x: 367, startPoint y: 461, endPoint x: 189, endPoint y: 410, distance: 185.0
click at [731, 468] on li "Puedes encontrar la Guía de Oración de Una Hora en este enlace:" at bounding box center [620, 479] width 765 height 23
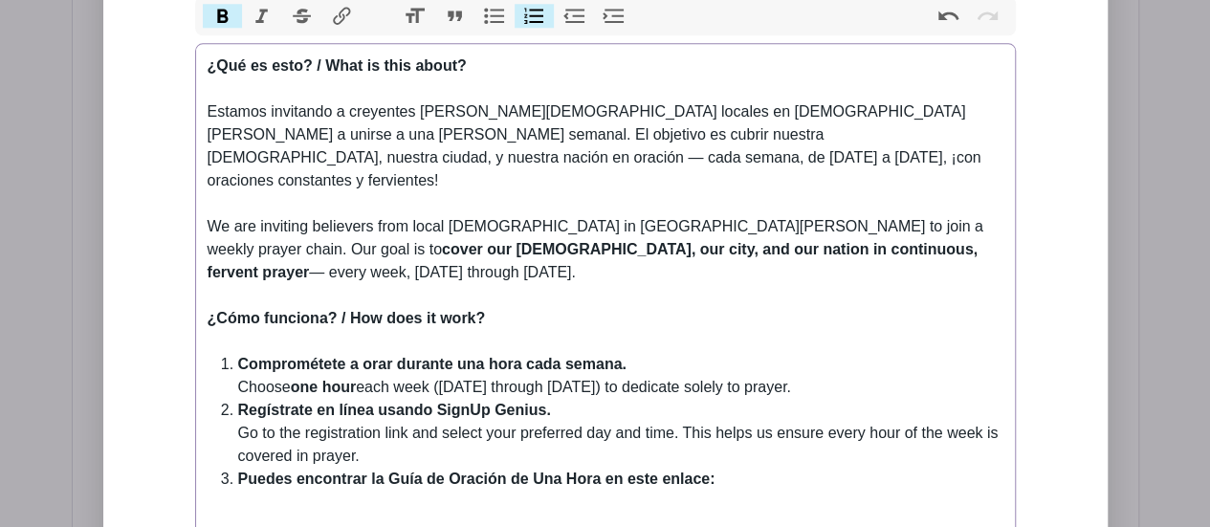
paste trix-editor "[URL][DOMAIN_NAME]"
click at [731, 471] on strong "Puedes encontrar la Guía de Oración de Una Hora en este enlace: [URL][DOMAIN_NA…" at bounding box center [562, 479] width 649 height 16
drag, startPoint x: 232, startPoint y: 476, endPoint x: 214, endPoint y: 475, distance: 17.2
copy div "👉"
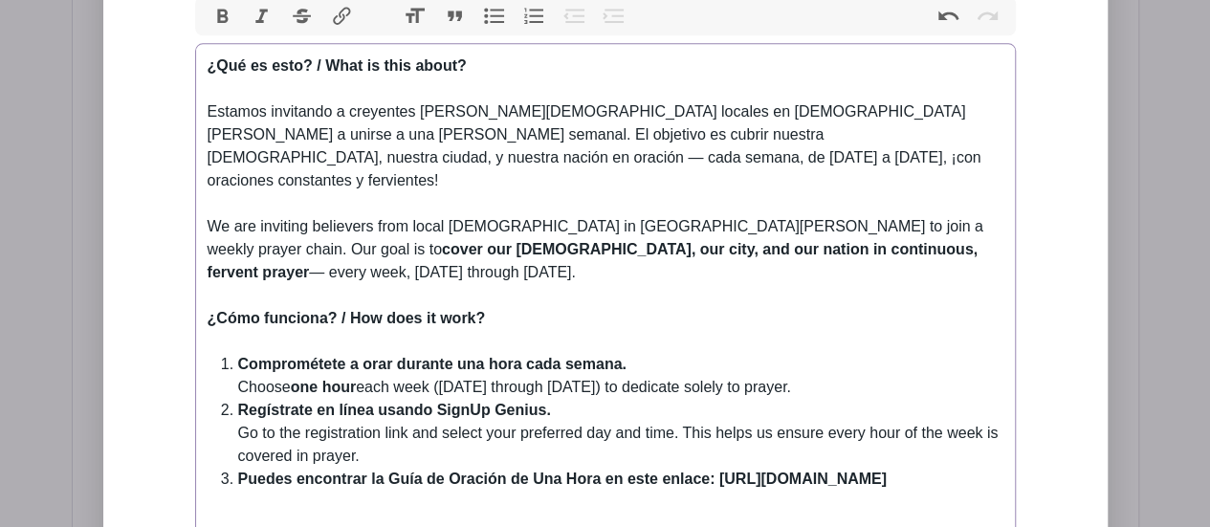
click at [715, 471] on strong "Puedes encontrar la Guía de Oración de Una Hora en este enlace: [URL][DOMAIN_NA…" at bounding box center [562, 479] width 649 height 16
click at [720, 471] on strong "Puedes encontrar la Guía de Oración de Una Hora en este enlace: [URL][DOMAIN_NA…" at bounding box center [562, 479] width 649 height 16
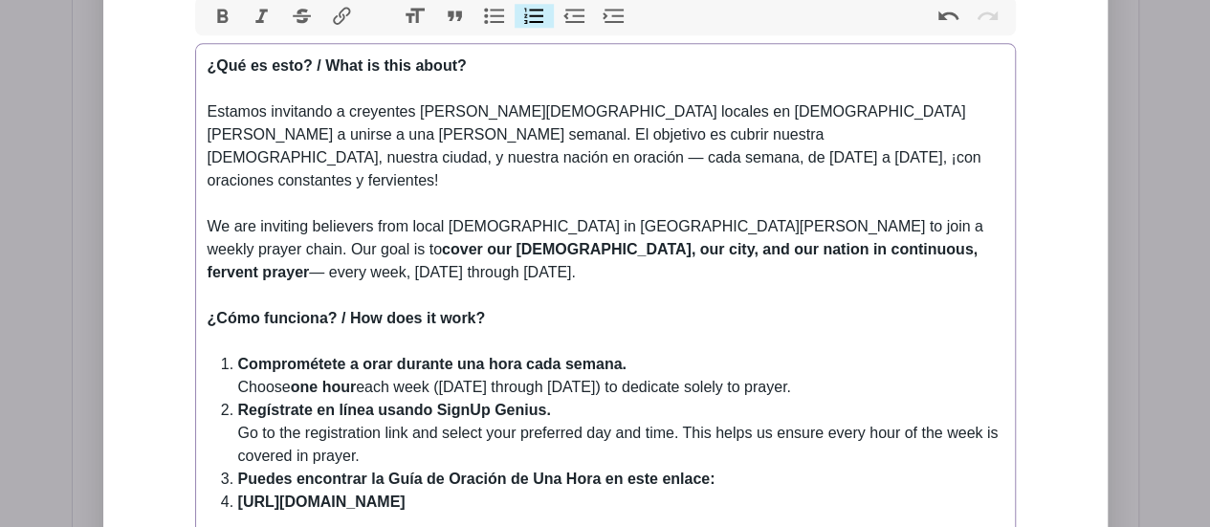
paste trix-editor "👉"
click at [242, 491] on li "👉 https://prepare4transformation.com/" at bounding box center [620, 502] width 765 height 23
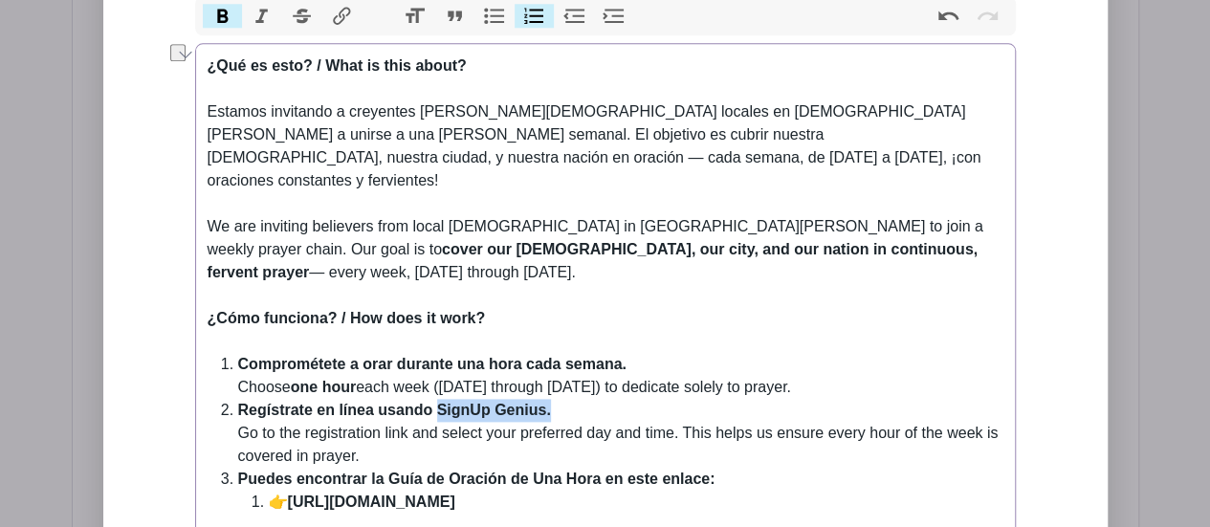
drag, startPoint x: 547, startPoint y: 299, endPoint x: 440, endPoint y: 292, distance: 107.4
click at [440, 402] on strong "Regístrate en línea usando SignUp Genius." at bounding box center [394, 410] width 313 height 16
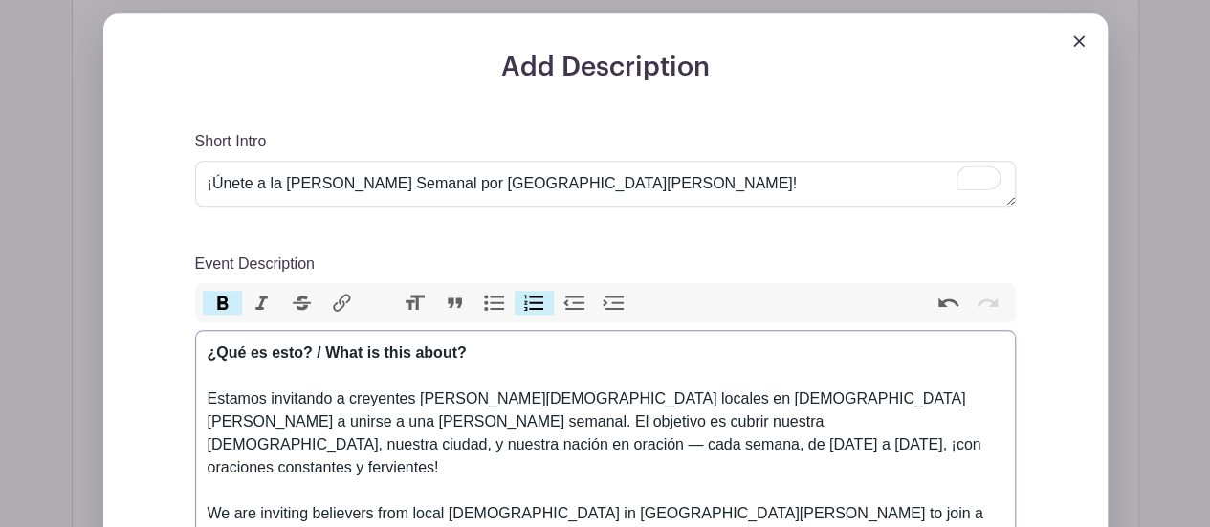
scroll to position [814, 0]
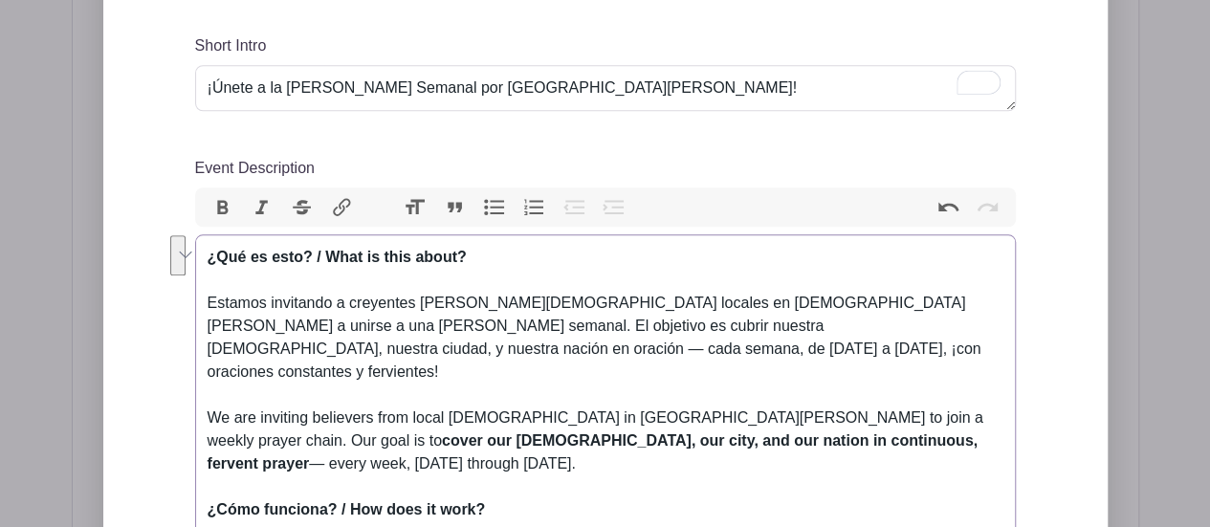
drag, startPoint x: 941, startPoint y: 354, endPoint x: 209, endPoint y: 313, distance: 734.0
click at [621, 407] on div "We are inviting believers from local [DEMOGRAPHIC_DATA] in [GEOGRAPHIC_DATA][PE…" at bounding box center [606, 453] width 796 height 92
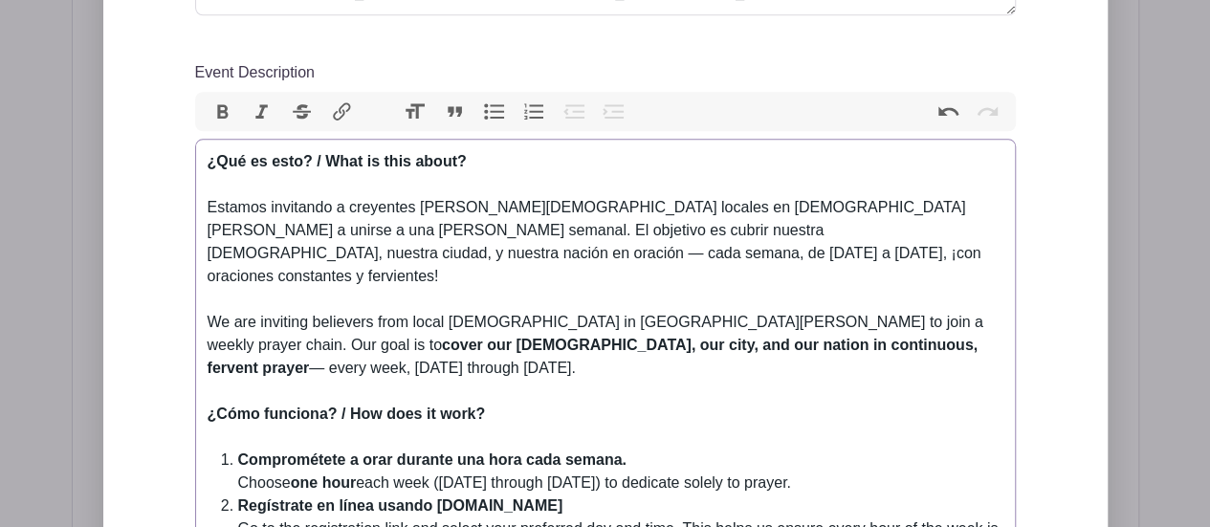
scroll to position [1005, 0]
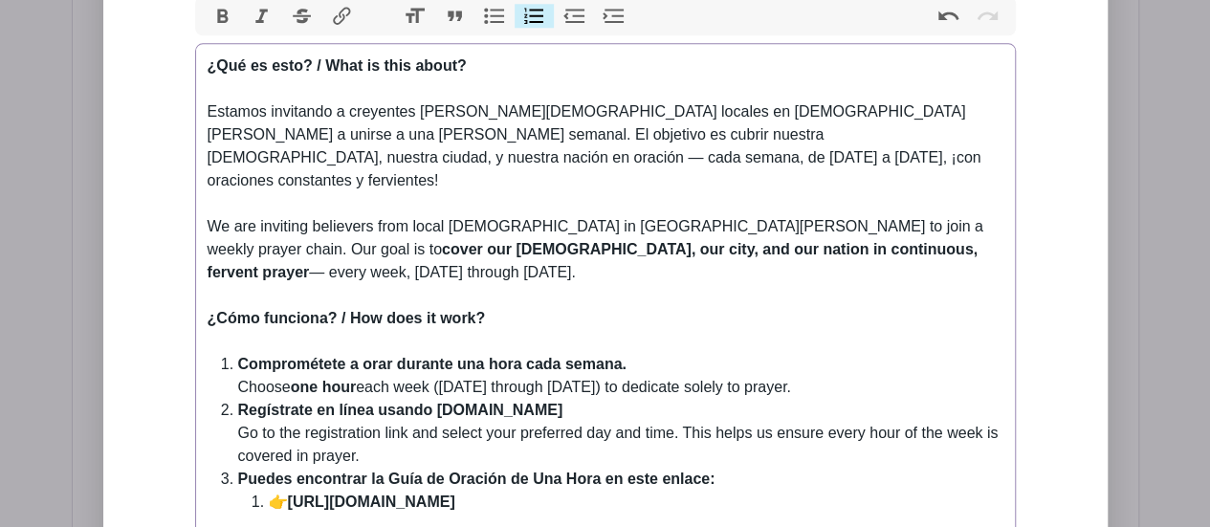
click at [364, 399] on li "Regístrate en línea usando PlanHero.com Go to the registration link and select …" at bounding box center [620, 433] width 765 height 69
drag, startPoint x: 206, startPoint y: 472, endPoint x: 358, endPoint y: 501, distance: 155.0
click at [723, 468] on li "Puedes encontrar la Guía de Oración de Una Hora en este enlace: 👉 https://prepa…" at bounding box center [620, 491] width 765 height 46
click at [721, 468] on li "Puedes encontrar la Guía de Oración de Una Hora en este enlace: 👉 https://prepa…" at bounding box center [620, 491] width 765 height 46
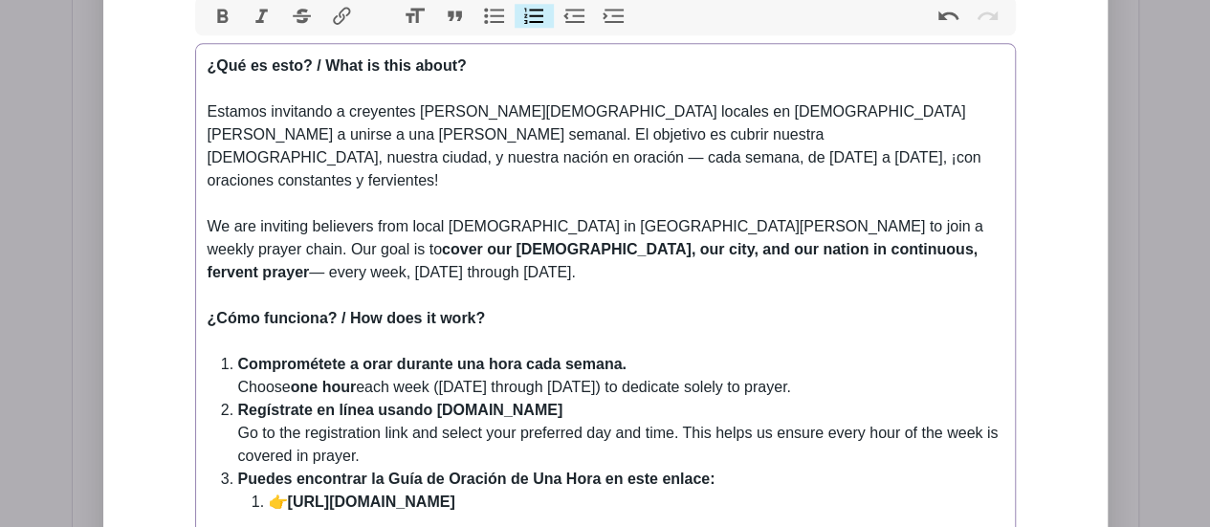
click at [269, 491] on li "👉 https://prepare4transformation.com/" at bounding box center [636, 502] width 735 height 23
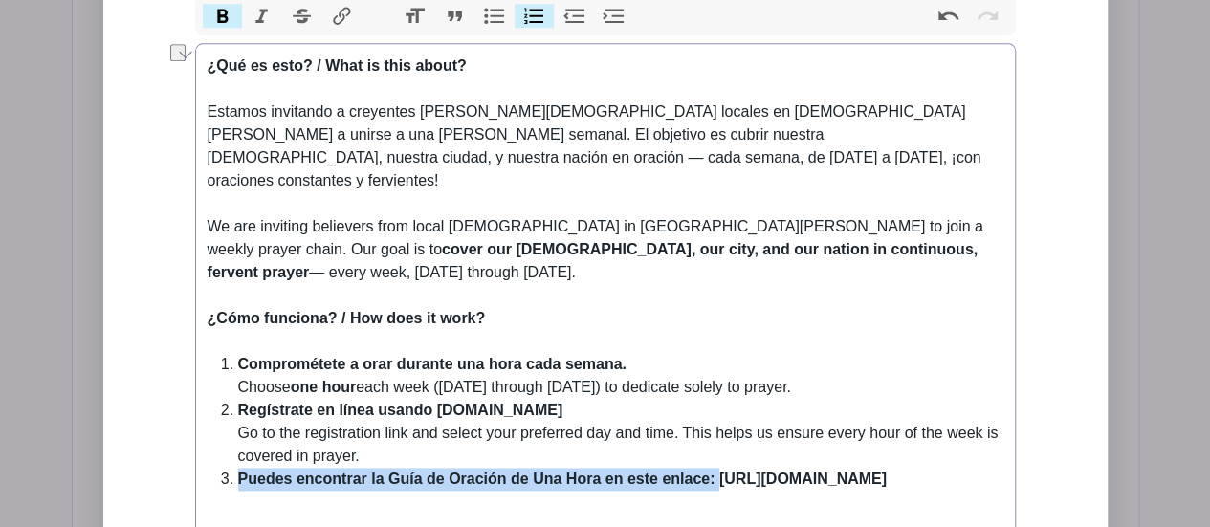
drag, startPoint x: 241, startPoint y: 366, endPoint x: 717, endPoint y: 376, distance: 475.6
click at [717, 471] on strong "Puedes encontrar la Guía de Oración de Una Hora en este enlace: [URL][DOMAIN_NA…" at bounding box center [562, 479] width 649 height 16
copy strong "Puedes encontrar la Guía de Oración de Una Hora en este enlace:"
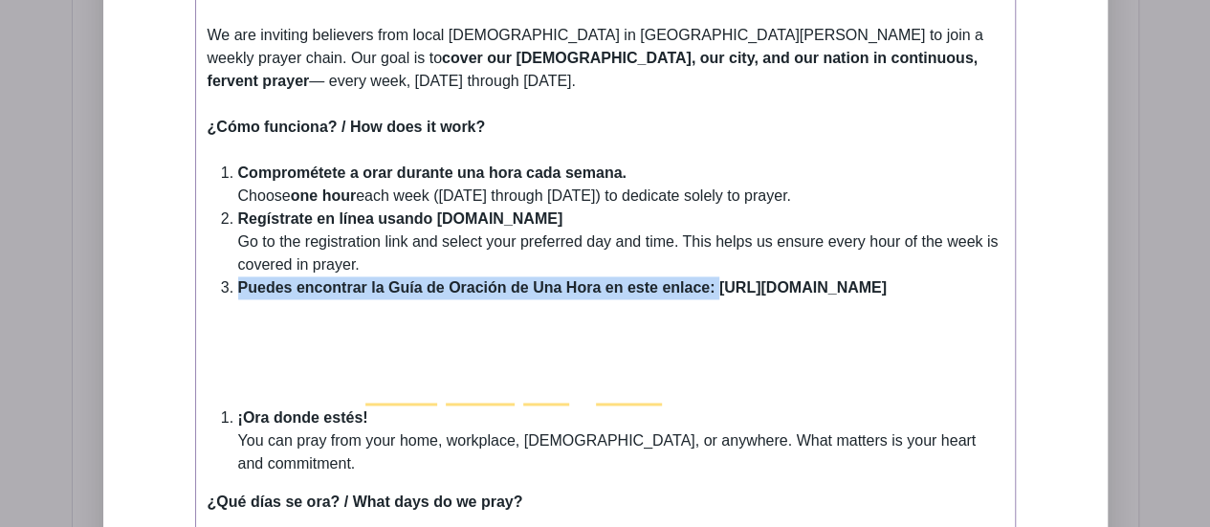
scroll to position [1292, 0]
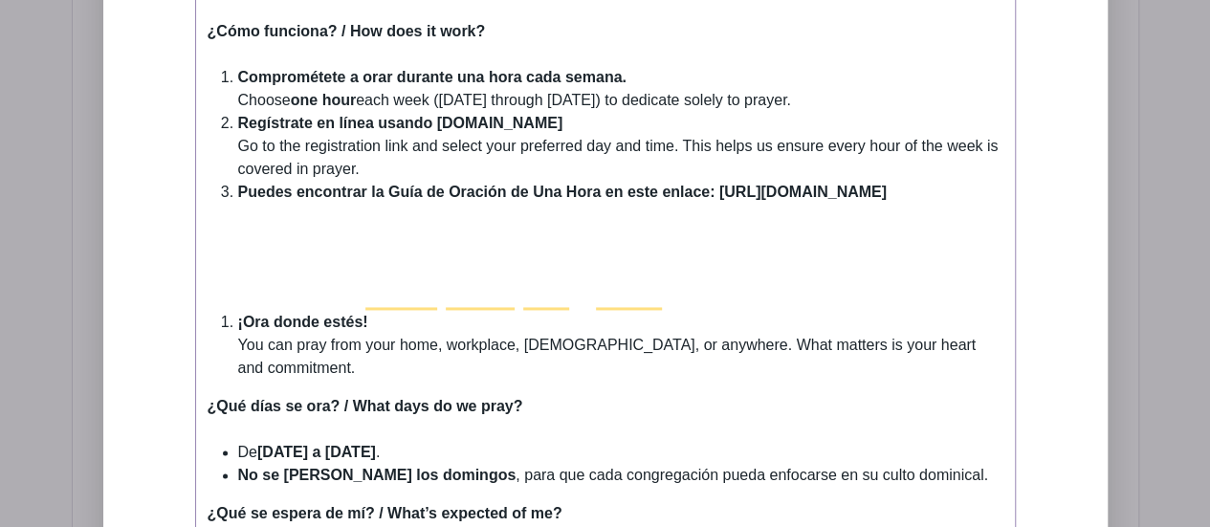
click at [238, 314] on strong "¡Ora donde estés!" at bounding box center [303, 322] width 130 height 16
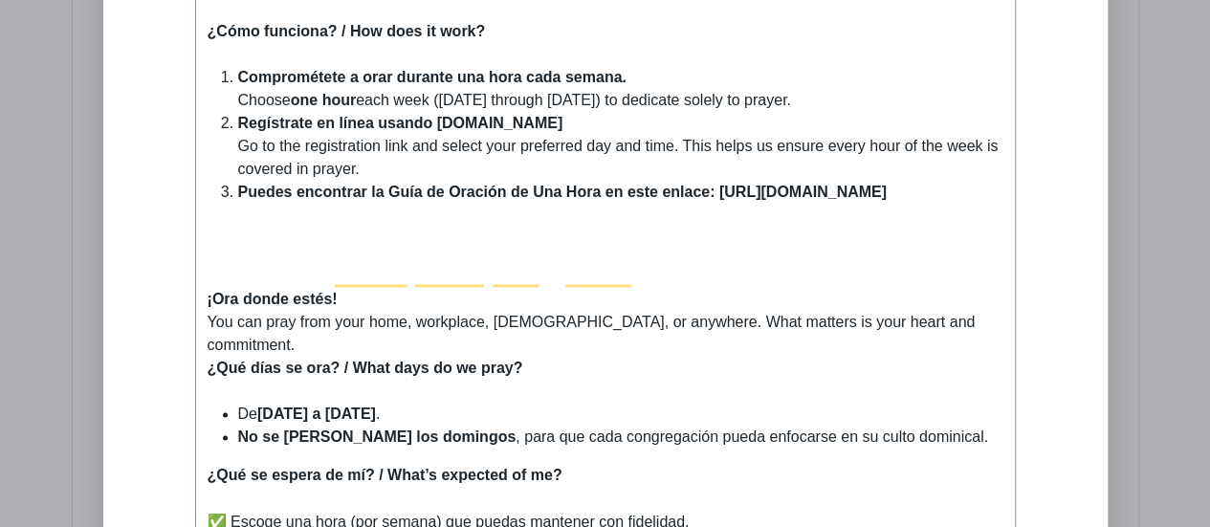
click at [223, 357] on div "¿Qué días se ora? / What days do we pray?" at bounding box center [606, 380] width 796 height 46
drag, startPoint x: 943, startPoint y: 210, endPoint x: 957, endPoint y: 215, distance: 14.2
click at [945, 265] on div "¡Ora donde estés! You can pray from your home, workplace, church, or anywhere. …" at bounding box center [606, 311] width 796 height 92
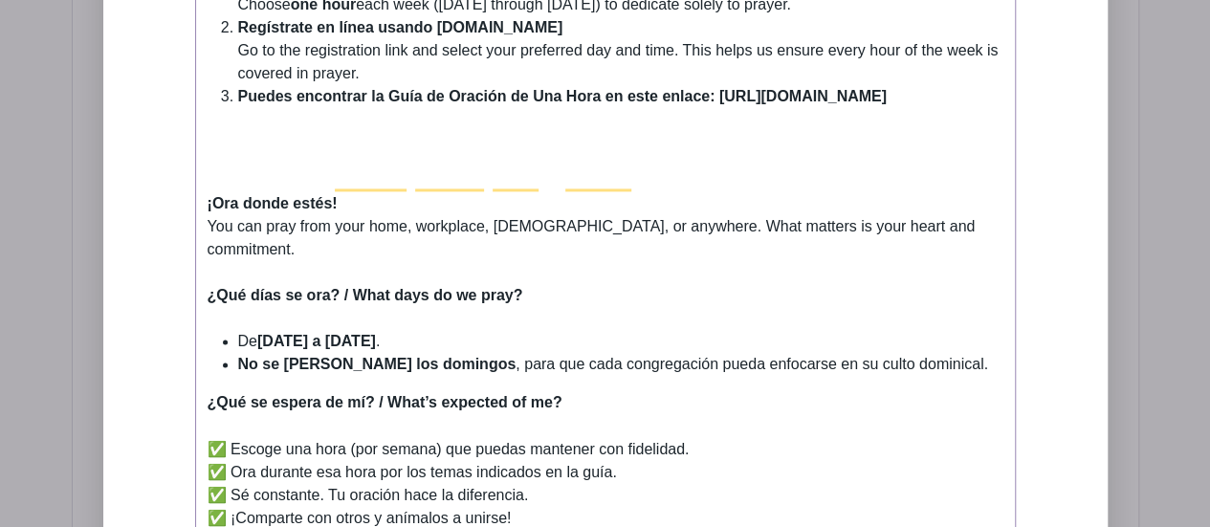
scroll to position [1484, 0]
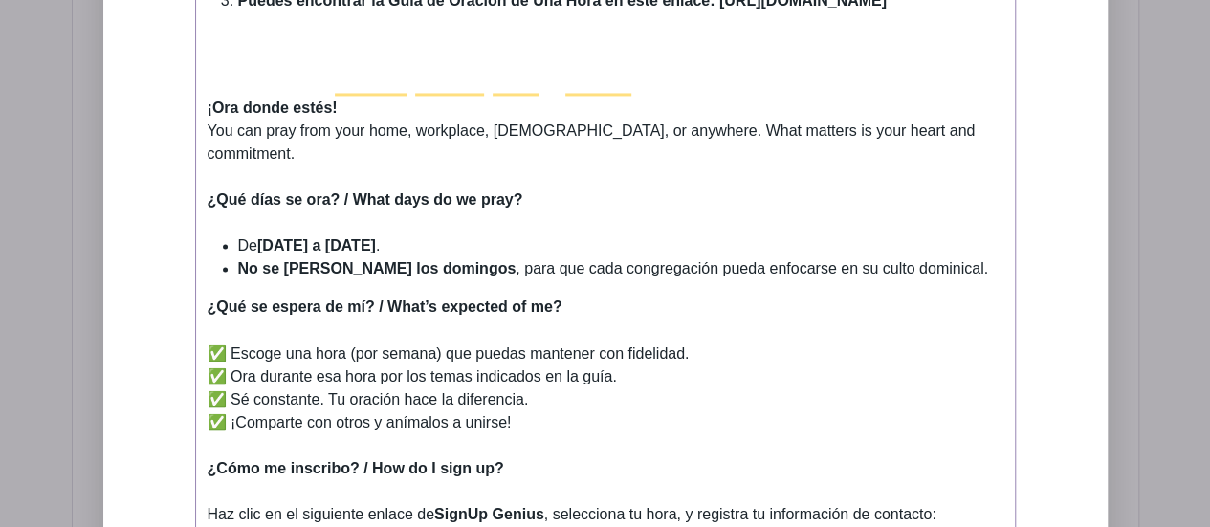
drag, startPoint x: 476, startPoint y: 403, endPoint x: 205, endPoint y: 384, distance: 272.4
click at [205, 384] on trix-editor "¿Qué es esto? / What is this about? Estamos invitando a creyentes de iglesias l…" at bounding box center [605, 166] width 821 height 1202
click at [204, 332] on trix-editor "¿Qué es esto? / What is this about? Estamos invitando a creyentes de iglesias l…" at bounding box center [605, 166] width 821 height 1202
drag, startPoint x: 204, startPoint y: 332, endPoint x: 459, endPoint y: 405, distance: 265.6
click at [459, 405] on trix-editor "¿Qué es esto? / What is this about? Estamos invitando a creyentes de iglesias l…" at bounding box center [605, 166] width 821 height 1202
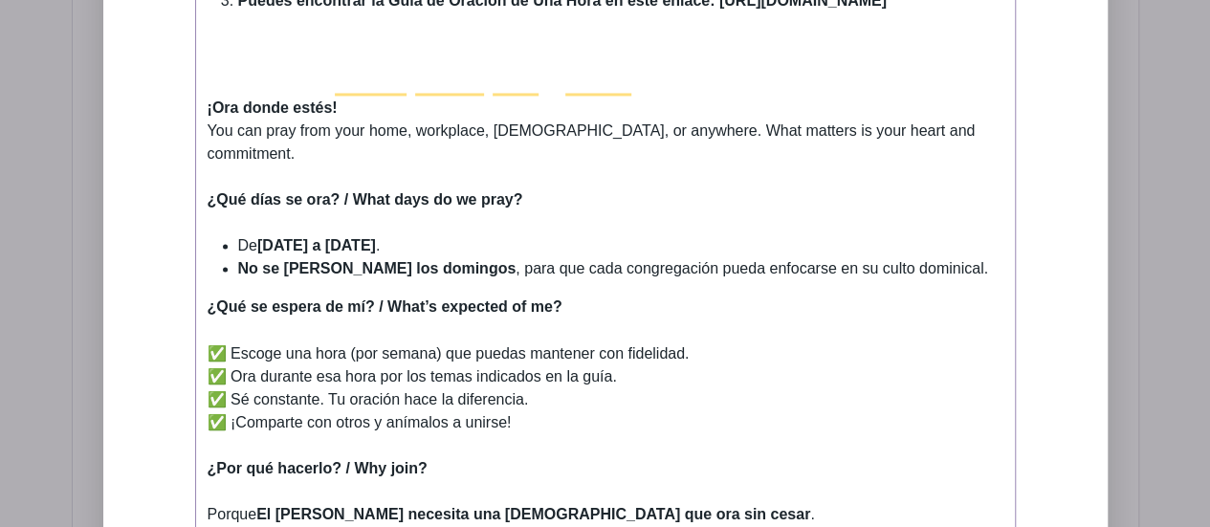
click at [208, 342] on div "✅ Escoge una hora (por semana) que puedas mantener con fidelidad. ✅ Ora durante…" at bounding box center [606, 399] width 796 height 115
drag, startPoint x: 528, startPoint y: 62, endPoint x: 342, endPoint y: 71, distance: 185.8
click at [342, 188] on div "¿Qué días se ora? / What days do we pray?" at bounding box center [606, 211] width 796 height 46
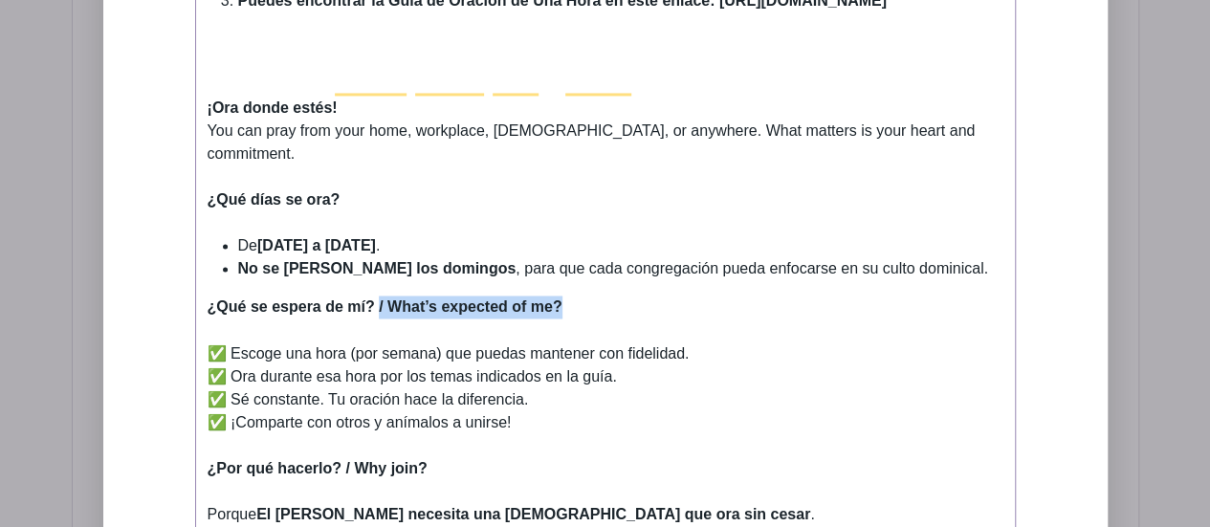
drag, startPoint x: 590, startPoint y: 175, endPoint x: 378, endPoint y: 179, distance: 212.4
click at [378, 296] on div "¿Qué se espera de mí? / What’s expected of me?" at bounding box center [606, 319] width 796 height 46
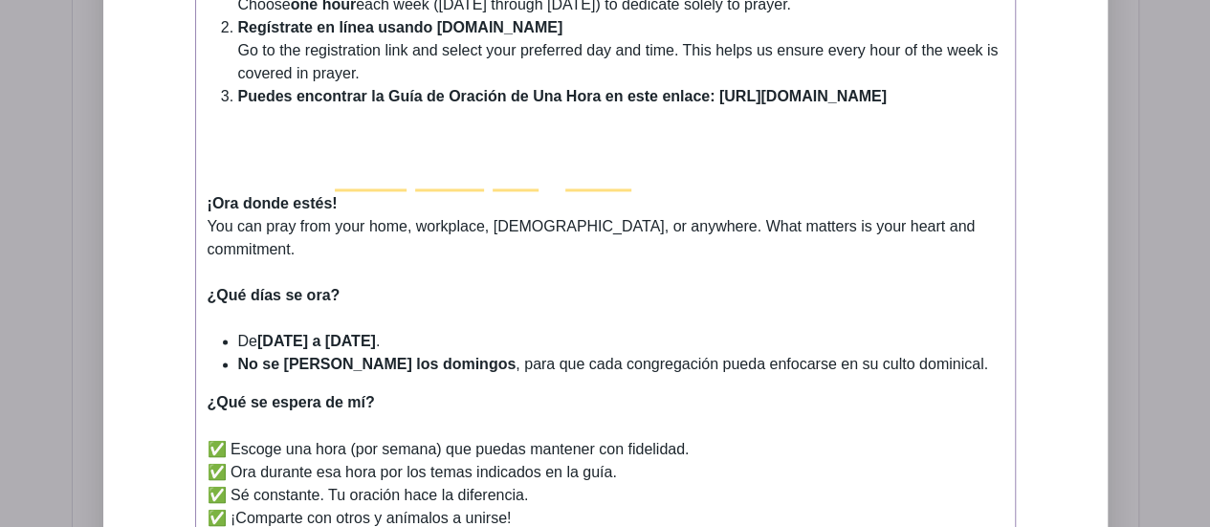
scroll to position [1292, 0]
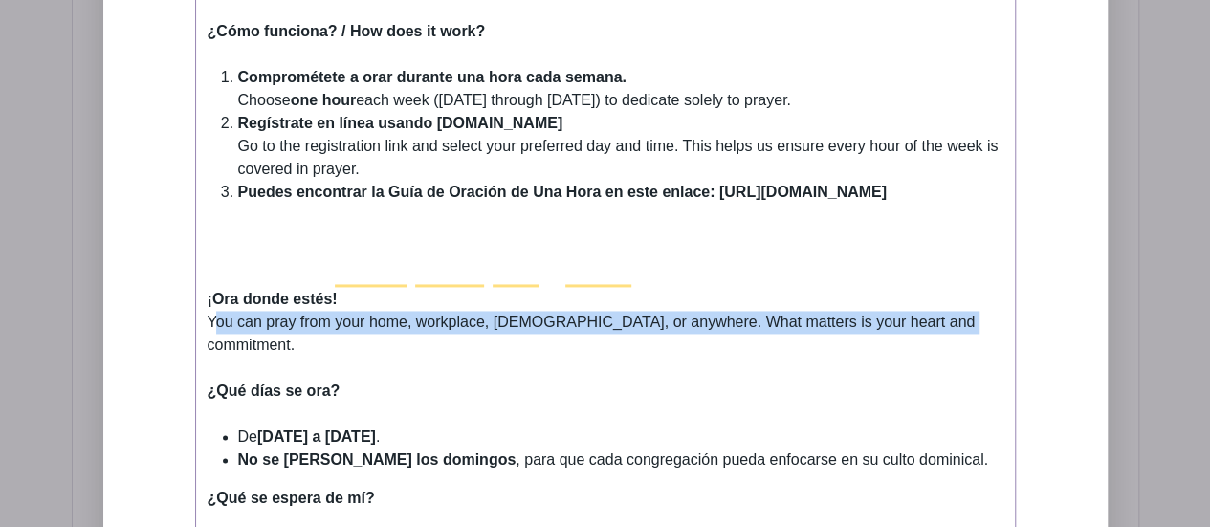
drag, startPoint x: 944, startPoint y: 209, endPoint x: 210, endPoint y: 211, distance: 733.8
click at [210, 265] on div "¡Ora donde estés! You can pray from your home, workplace, church, or anywhere. …" at bounding box center [606, 322] width 796 height 115
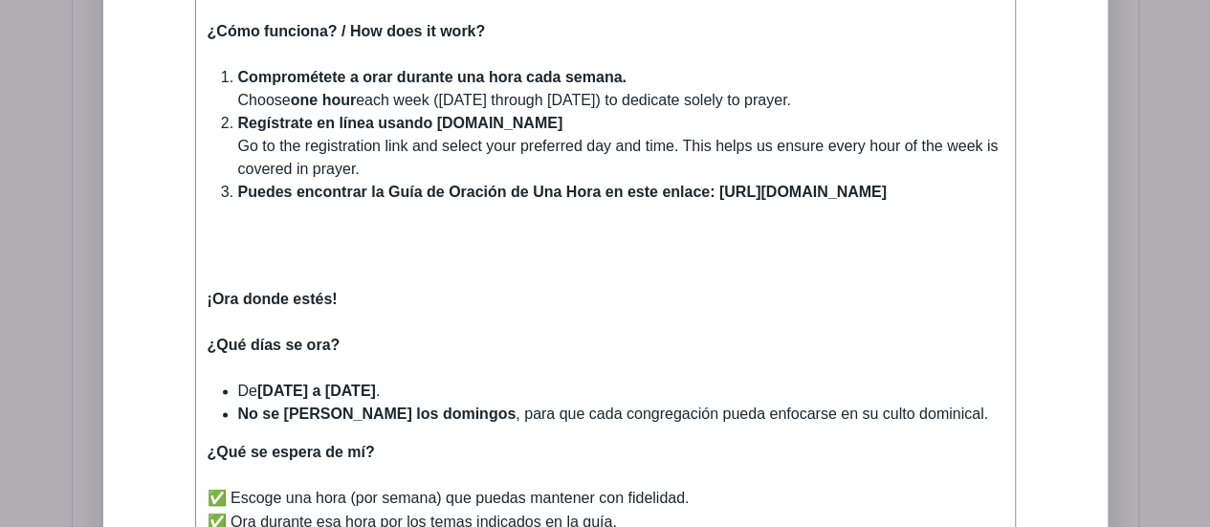
click at [217, 219] on div "Event Description" at bounding box center [606, 242] width 796 height 46
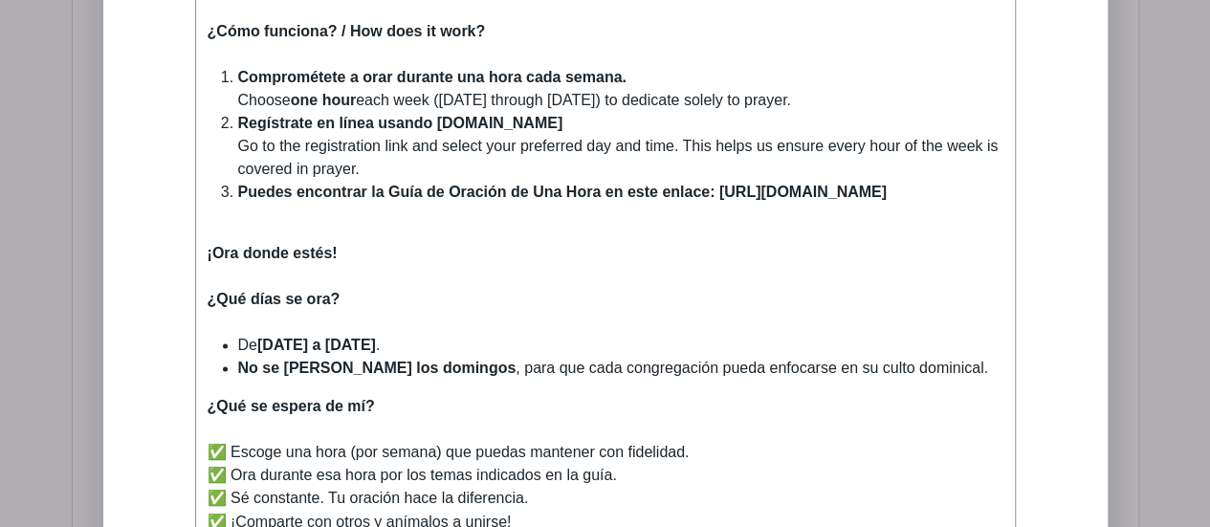
click at [247, 219] on div "¡Ora donde estés!" at bounding box center [606, 253] width 796 height 69
type trix-editor "<div><strong>¿Qué es esto? / What is this about?<br></strong><br></div><div>Est…"
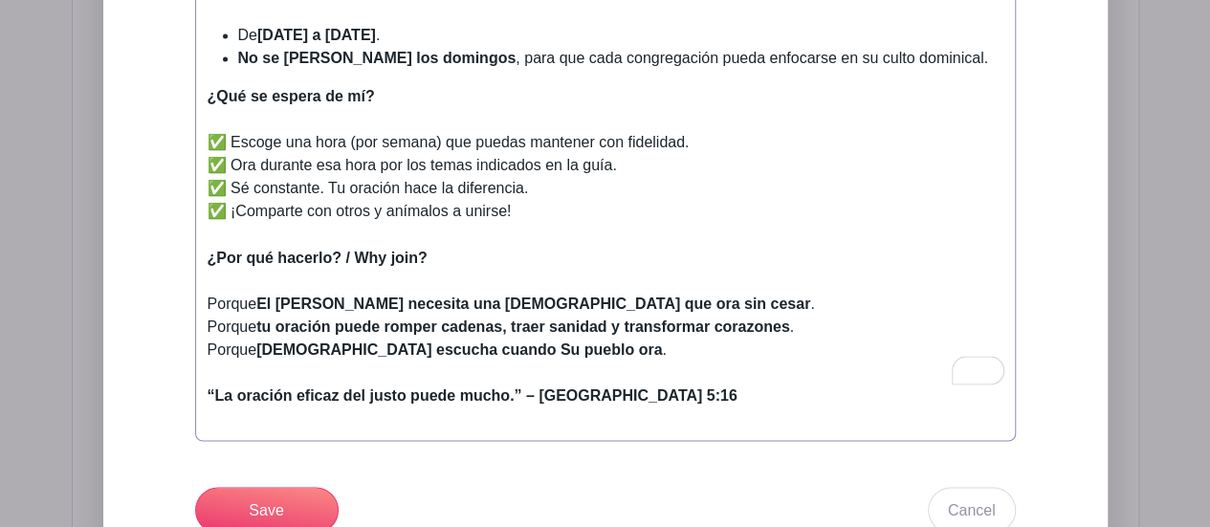
scroll to position [1675, 0]
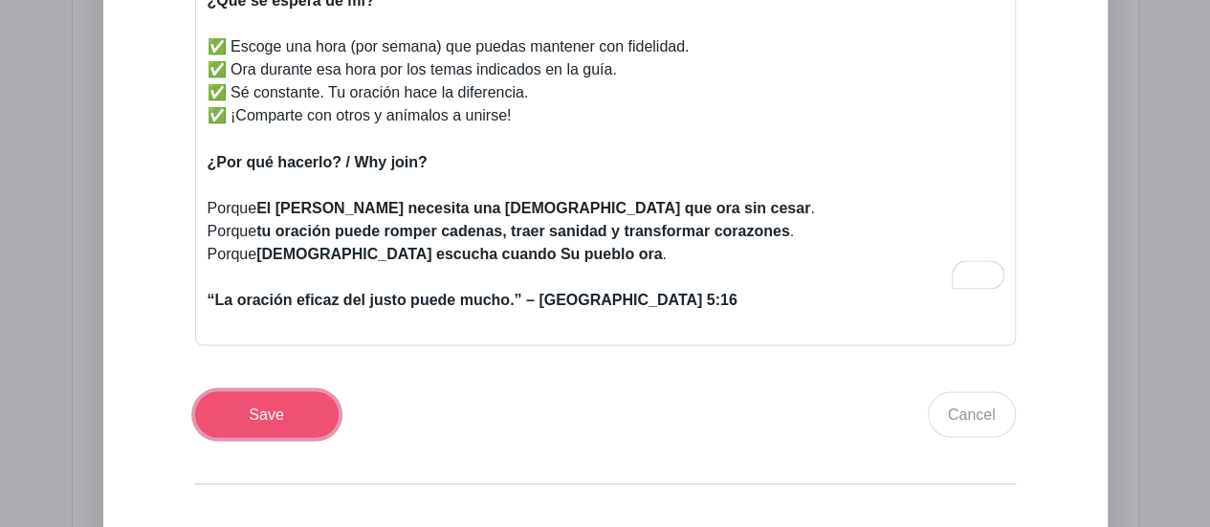
click at [273, 391] on input "Save" at bounding box center [267, 414] width 144 height 46
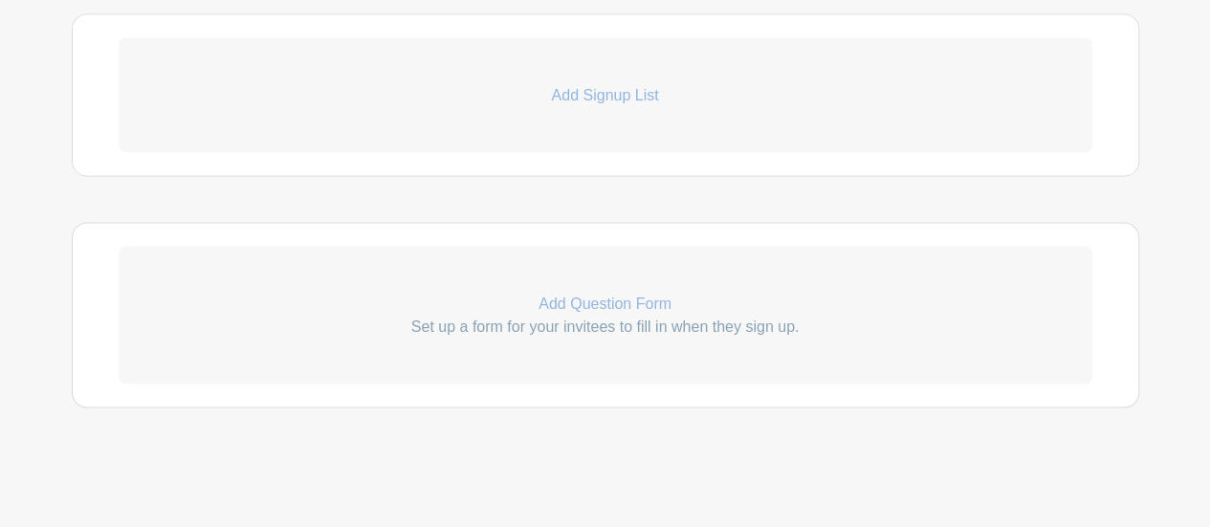
scroll to position [1641, 0]
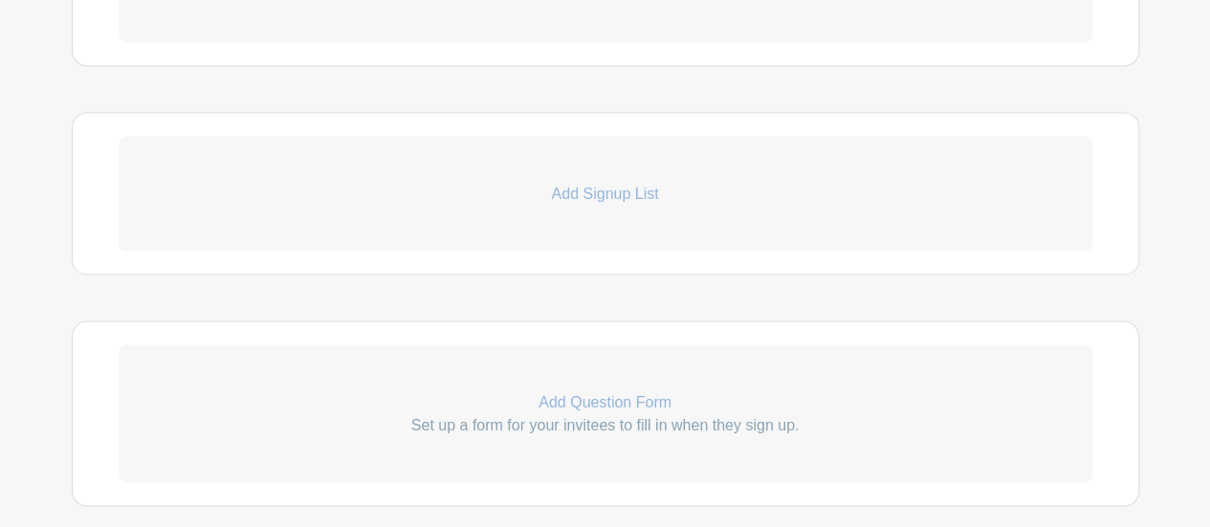
click at [614, 182] on p "Add Signup List" at bounding box center [606, 193] width 974 height 23
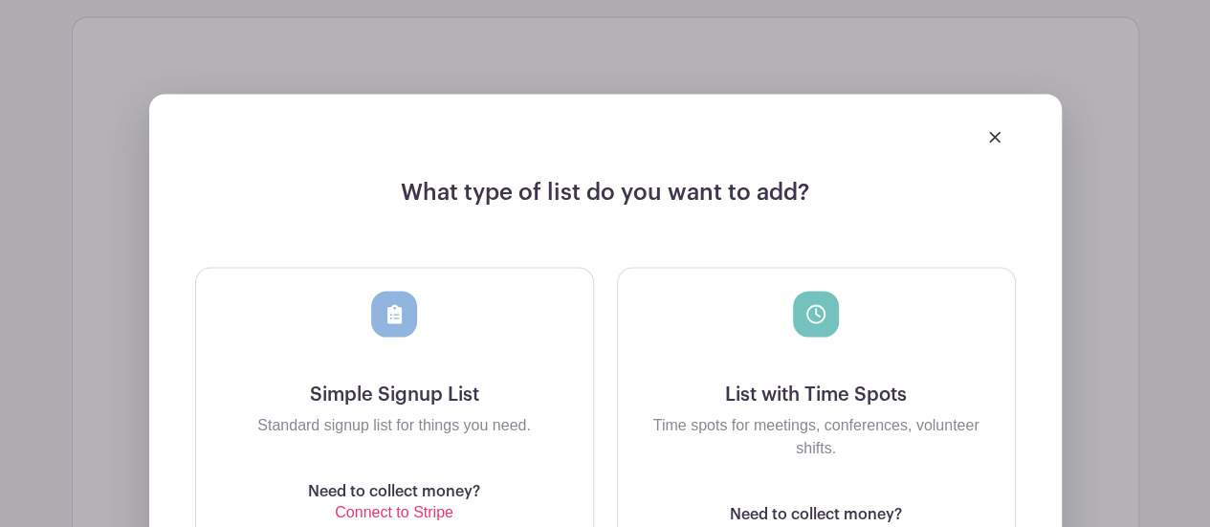
scroll to position [1832, 0]
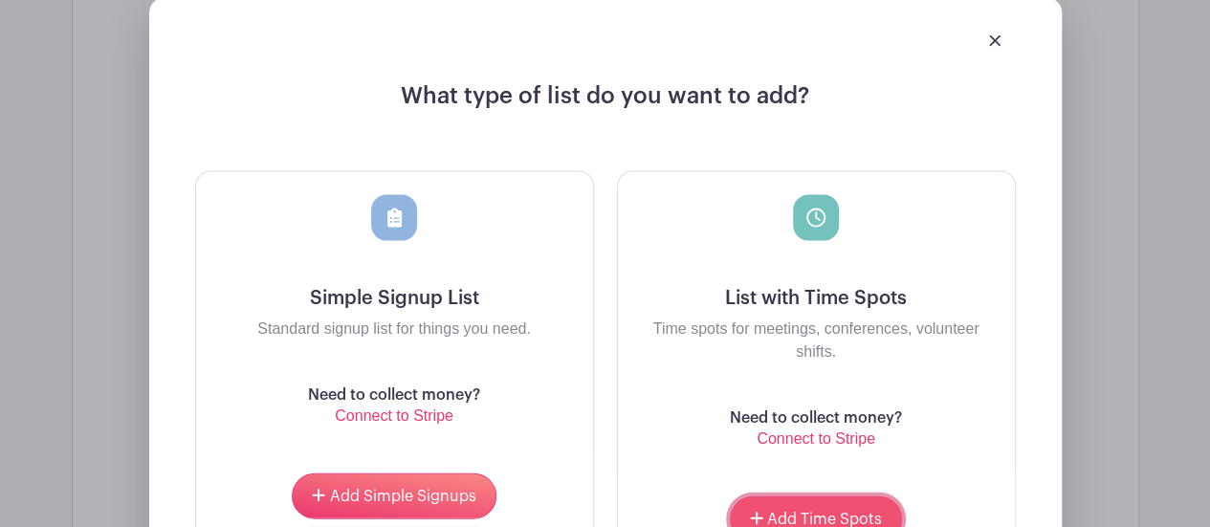
click at [807, 512] on span "Add Time Spots" at bounding box center [824, 519] width 115 height 15
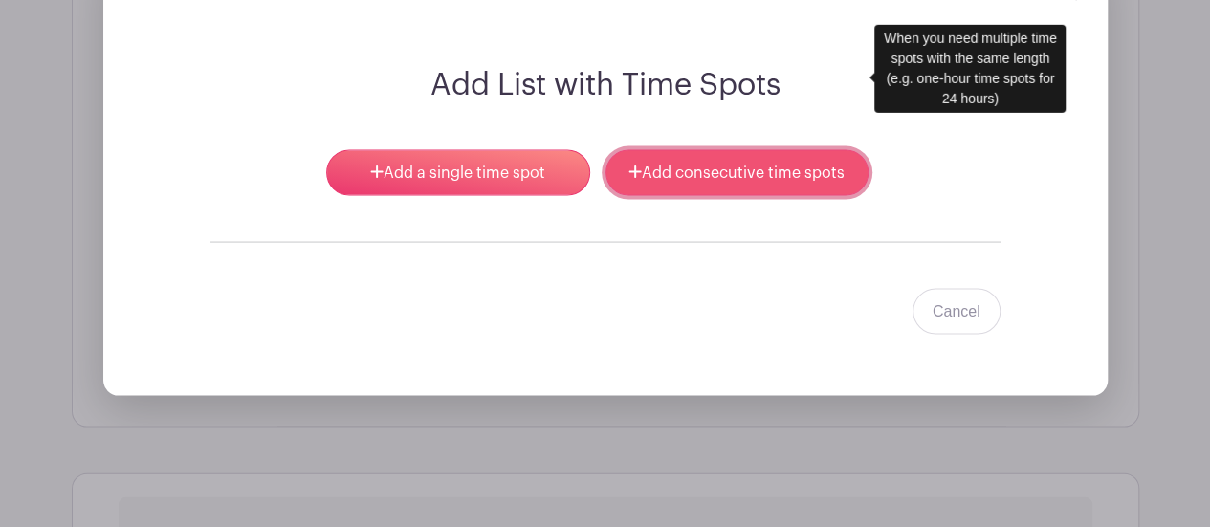
click at [656, 150] on link "Add consecutive time spots" at bounding box center [737, 173] width 263 height 46
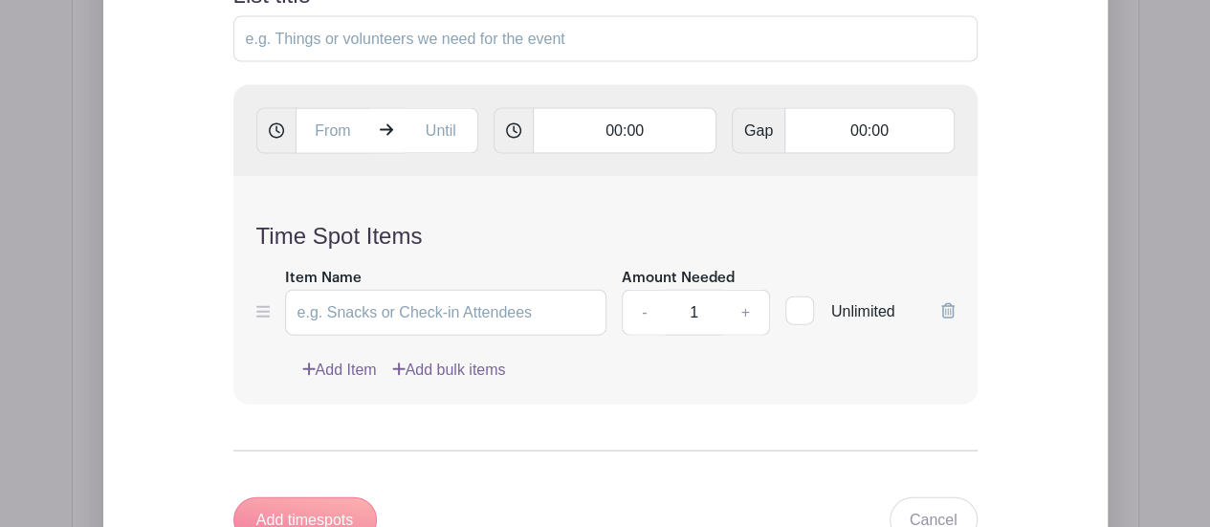
scroll to position [1928, 0]
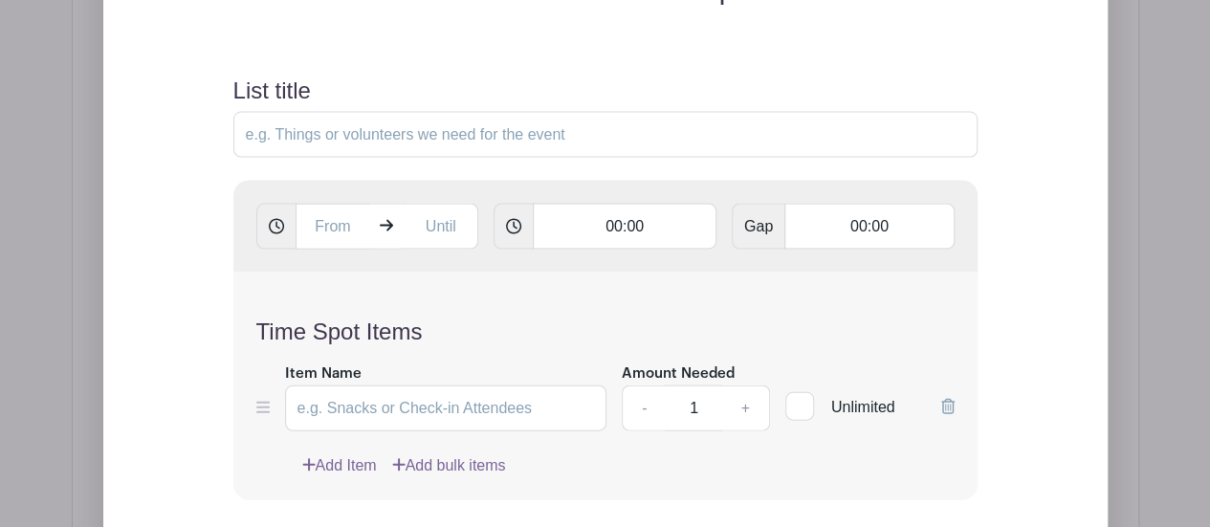
drag, startPoint x: 704, startPoint y: 309, endPoint x: 682, endPoint y: 309, distance: 22.0
click at [682, 386] on input "1" at bounding box center [693, 409] width 57 height 46
type input "24"
click at [356, 386] on input "Item Name" at bounding box center [446, 409] width 322 height 46
click at [354, 204] on input "text" at bounding box center [333, 227] width 75 height 46
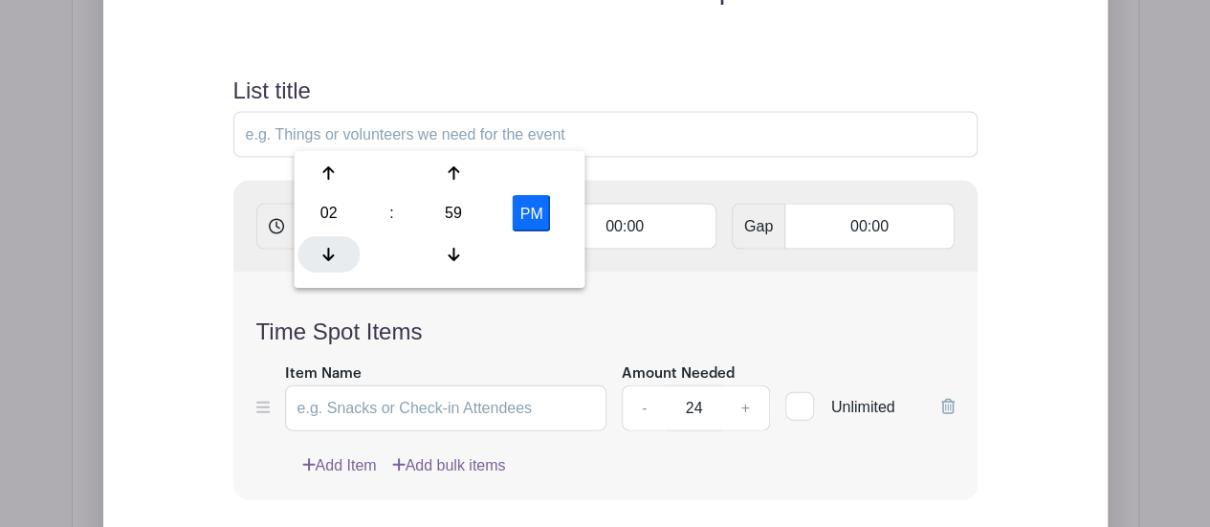
click at [325, 248] on icon at bounding box center [328, 254] width 11 height 15
click at [534, 214] on button "AM" at bounding box center [532, 214] width 38 height 36
type input "11:59 PM"
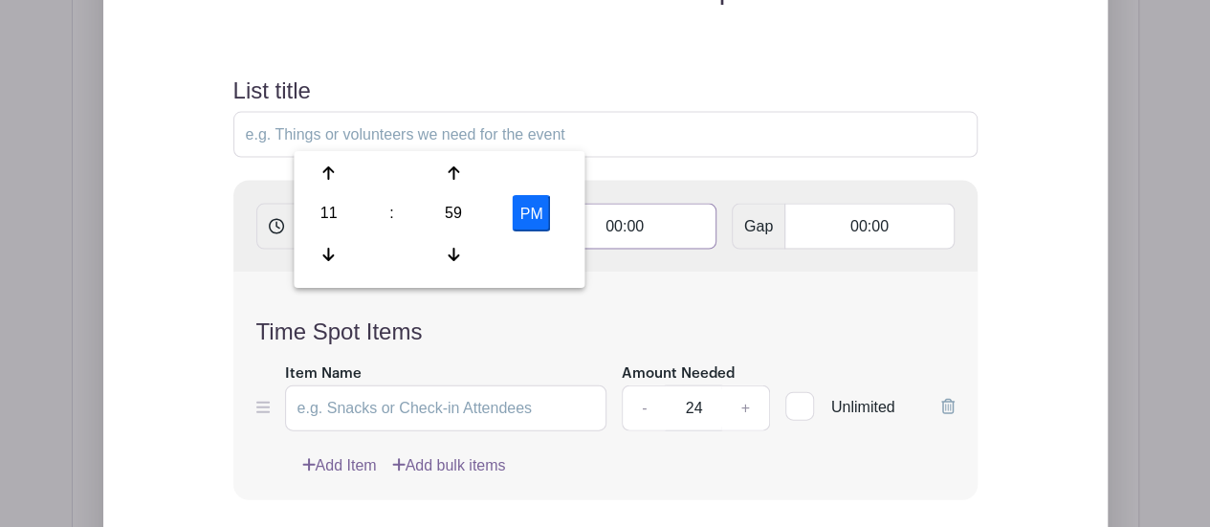
click at [617, 204] on input "00:00" at bounding box center [625, 227] width 184 height 46
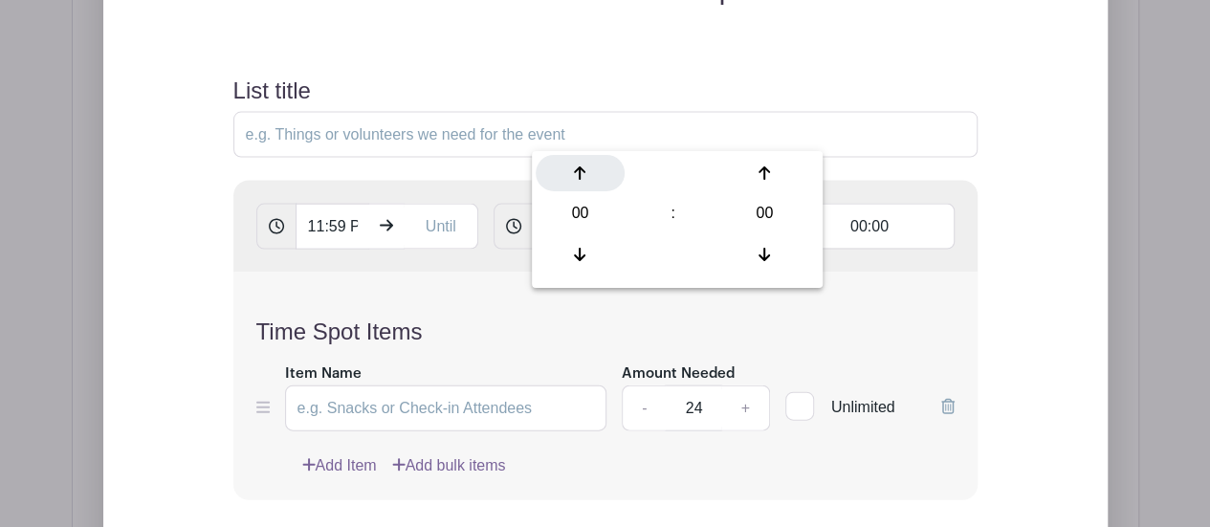
click at [580, 181] on div at bounding box center [580, 173] width 89 height 36
click at [578, 262] on div at bounding box center [580, 254] width 89 height 36
type input "23:00"
click at [341, 204] on input "11:59 PM" at bounding box center [333, 227] width 75 height 46
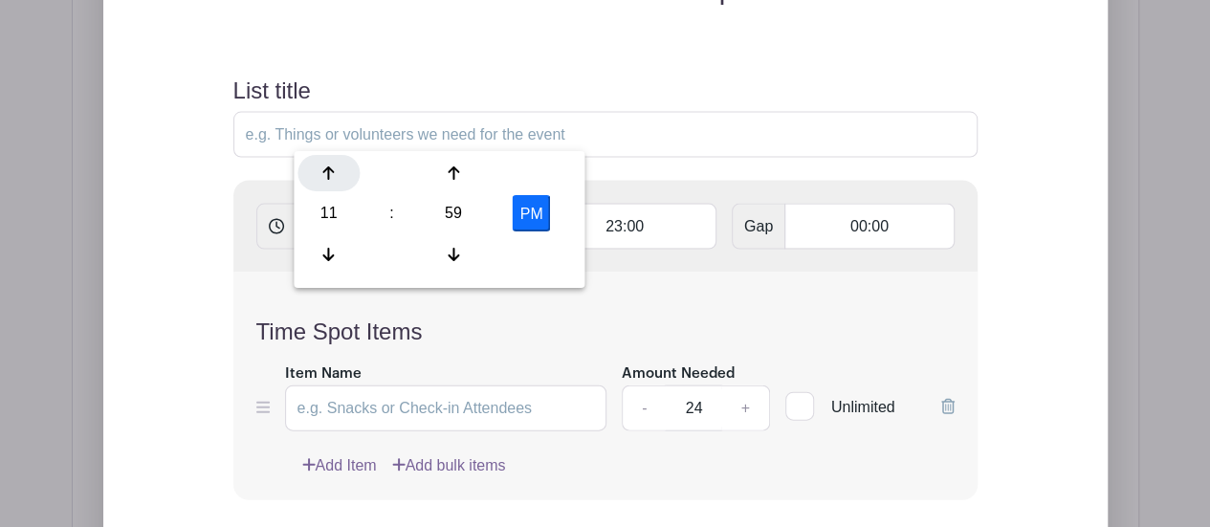
click at [333, 176] on icon at bounding box center [328, 173] width 11 height 15
click at [460, 179] on div at bounding box center [454, 173] width 62 height 36
click at [460, 243] on div at bounding box center [454, 254] width 62 height 36
click at [455, 254] on icon at bounding box center [453, 254] width 11 height 15
click at [457, 181] on icon at bounding box center [453, 173] width 11 height 15
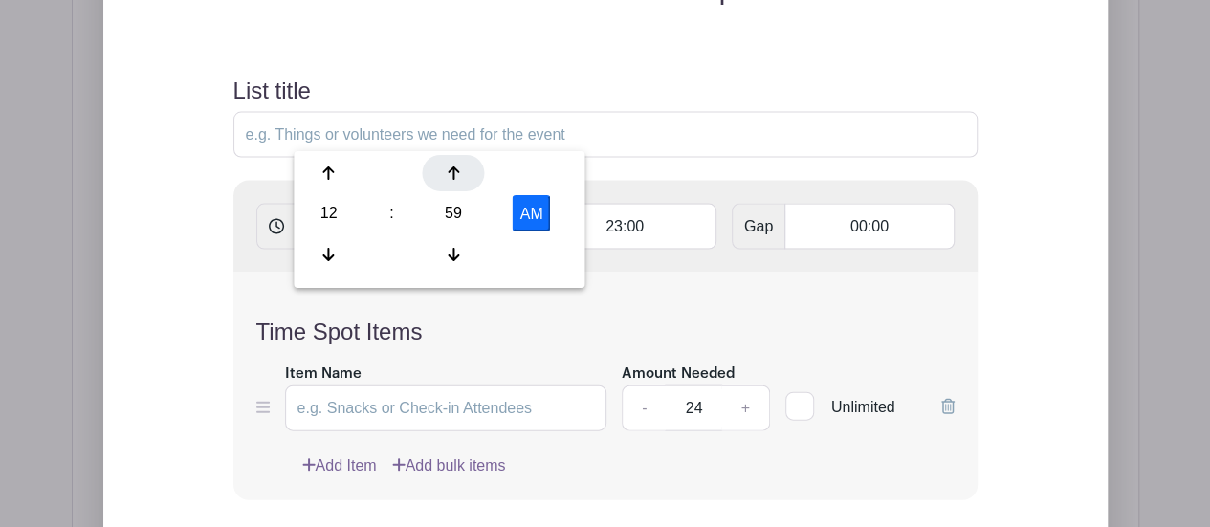
click at [457, 181] on icon at bounding box center [453, 173] width 11 height 15
click at [323, 170] on icon at bounding box center [328, 173] width 11 height 15
click at [326, 240] on div at bounding box center [329, 254] width 62 height 36
click at [323, 249] on icon at bounding box center [328, 254] width 11 height 15
type input "12:00 AM"
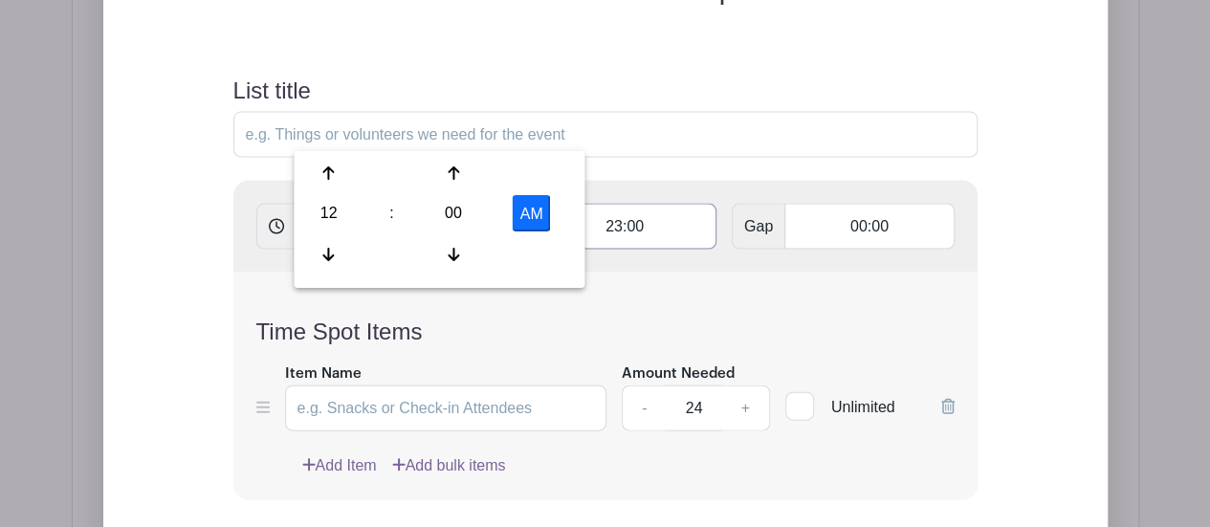
click at [619, 204] on input "23:00" at bounding box center [625, 227] width 184 height 46
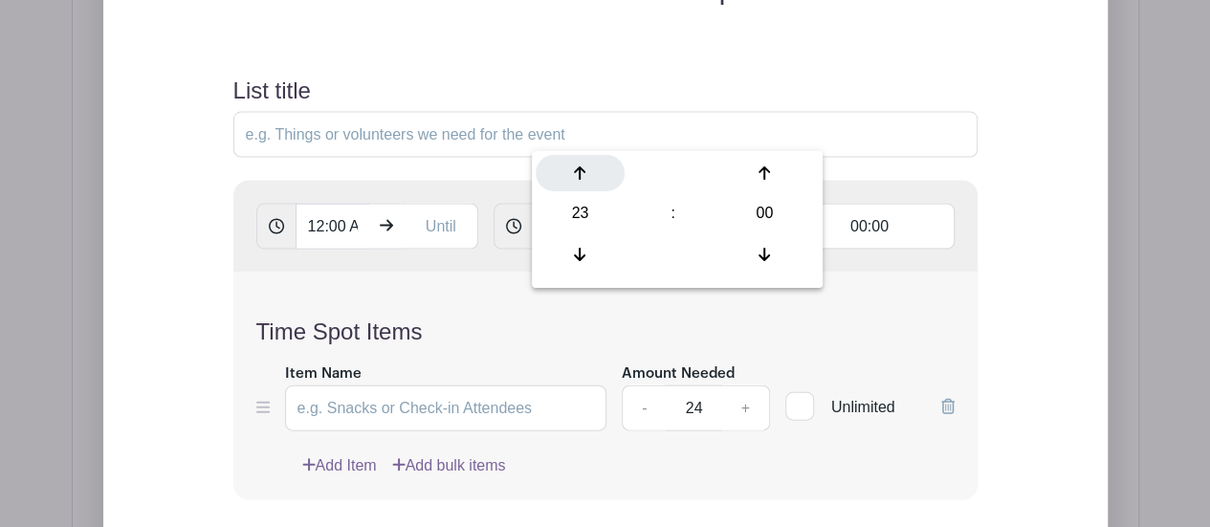
click at [584, 171] on icon at bounding box center [579, 172] width 11 height 13
click at [577, 251] on icon at bounding box center [579, 254] width 11 height 15
click at [756, 253] on div at bounding box center [764, 254] width 89 height 36
click at [585, 168] on icon at bounding box center [579, 173] width 11 height 15
type input "23:59"
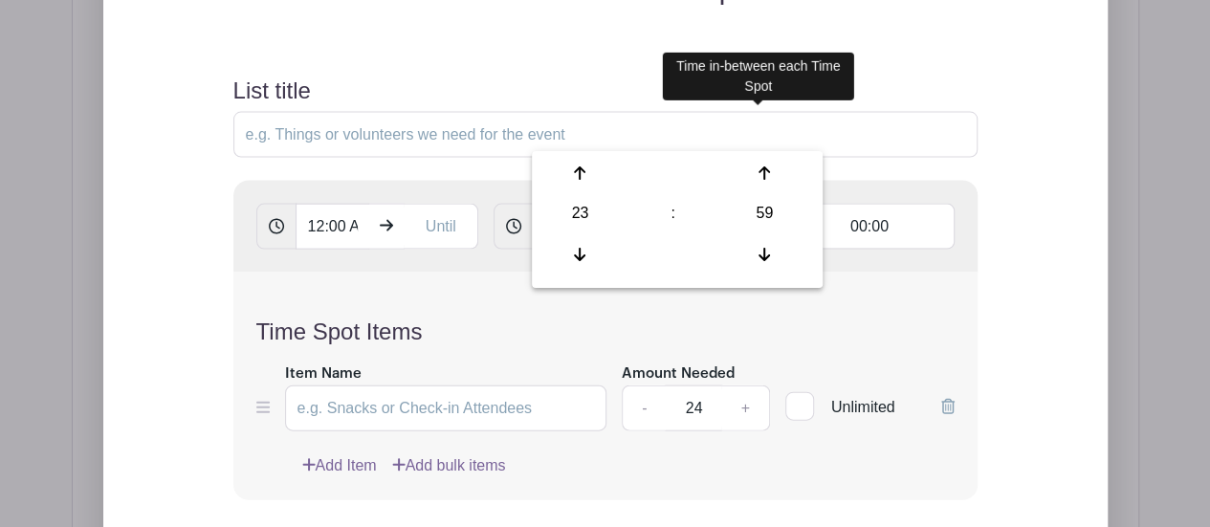
click at [765, 204] on span "Gap" at bounding box center [759, 227] width 54 height 46
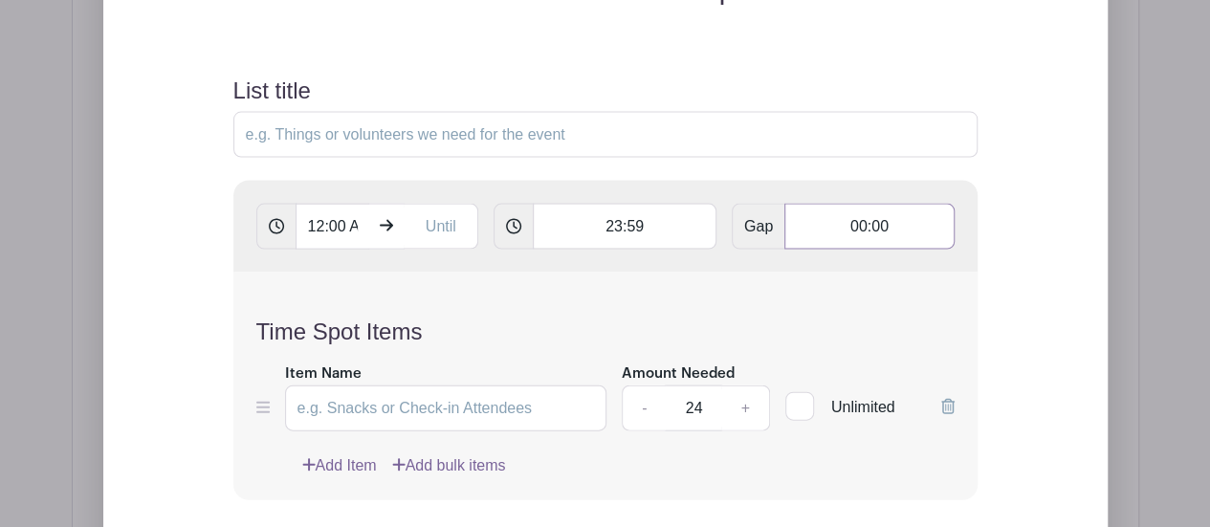
click at [862, 204] on input "00:00" at bounding box center [868, 227] width 169 height 46
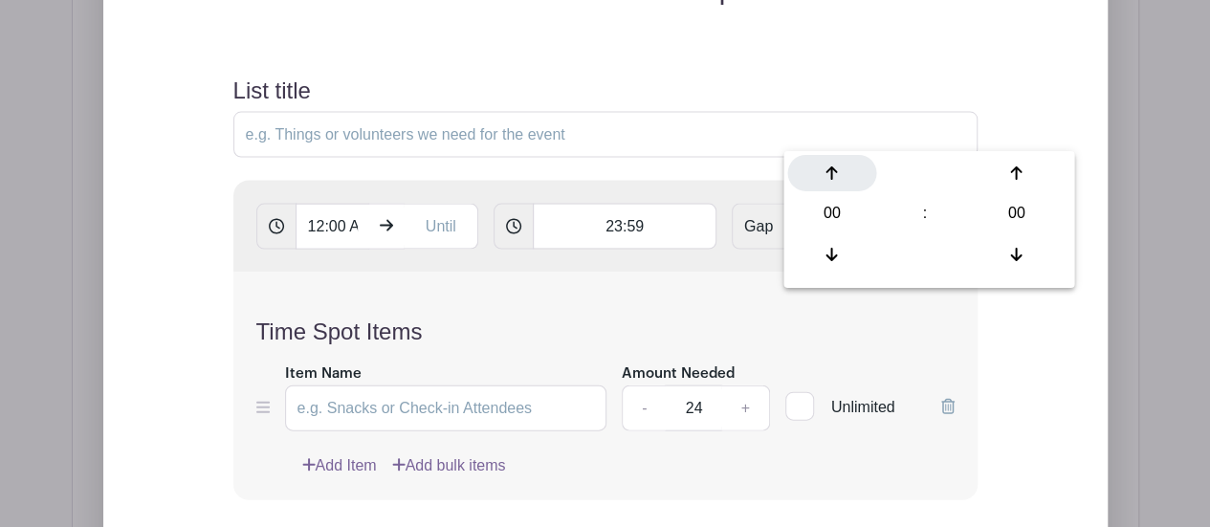
click at [829, 171] on icon at bounding box center [832, 173] width 11 height 15
type input "01:00"
click at [395, 386] on input "Item Name" at bounding box center [446, 409] width 322 height 46
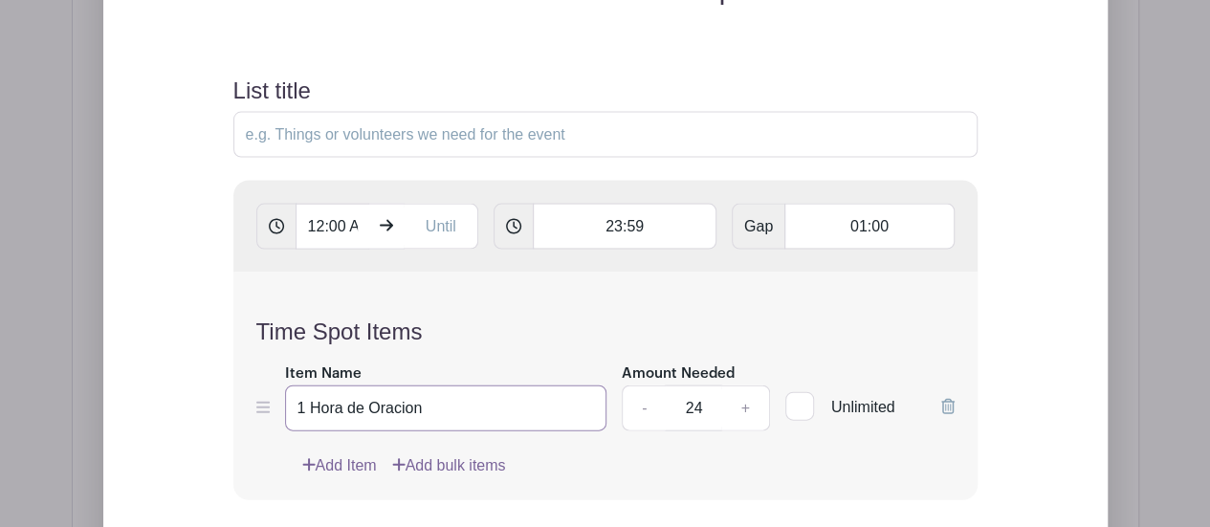
drag, startPoint x: 425, startPoint y: 305, endPoint x: 346, endPoint y: 312, distance: 78.7
click at [346, 386] on input "1 Hora de Oracion" at bounding box center [446, 409] width 322 height 46
paste input "ó"
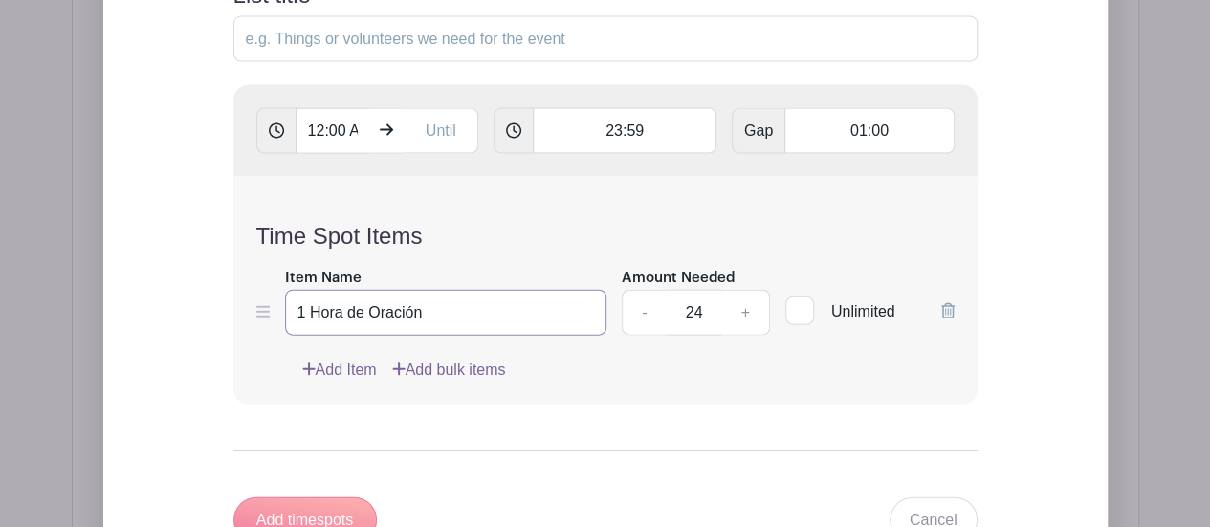
type input "1 Hora de Oración"
click at [459, 359] on link "Add bulk items" at bounding box center [449, 370] width 114 height 23
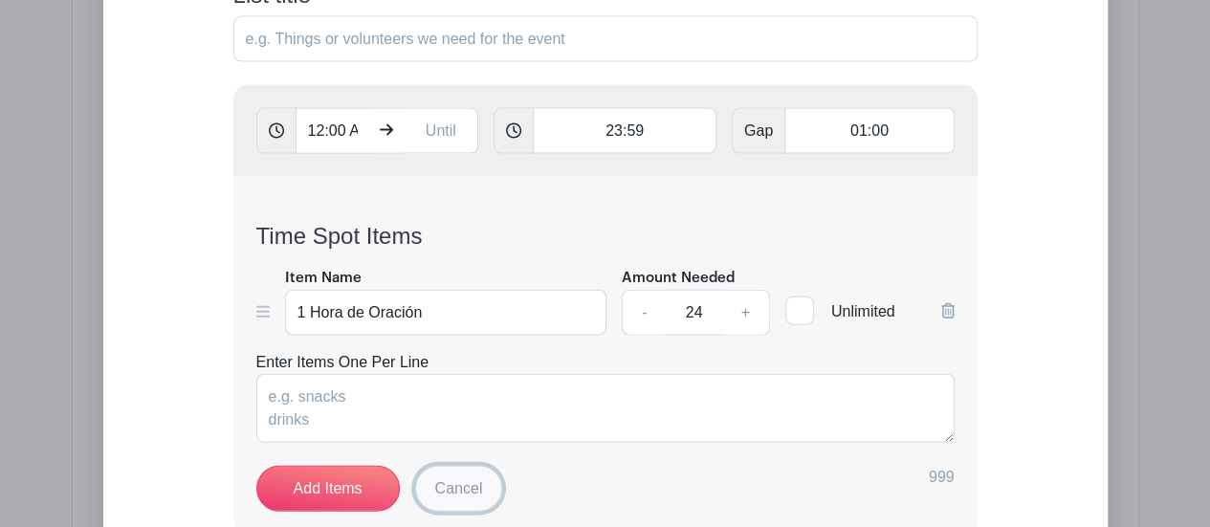
click at [448, 466] on link "Cancel" at bounding box center [459, 489] width 88 height 46
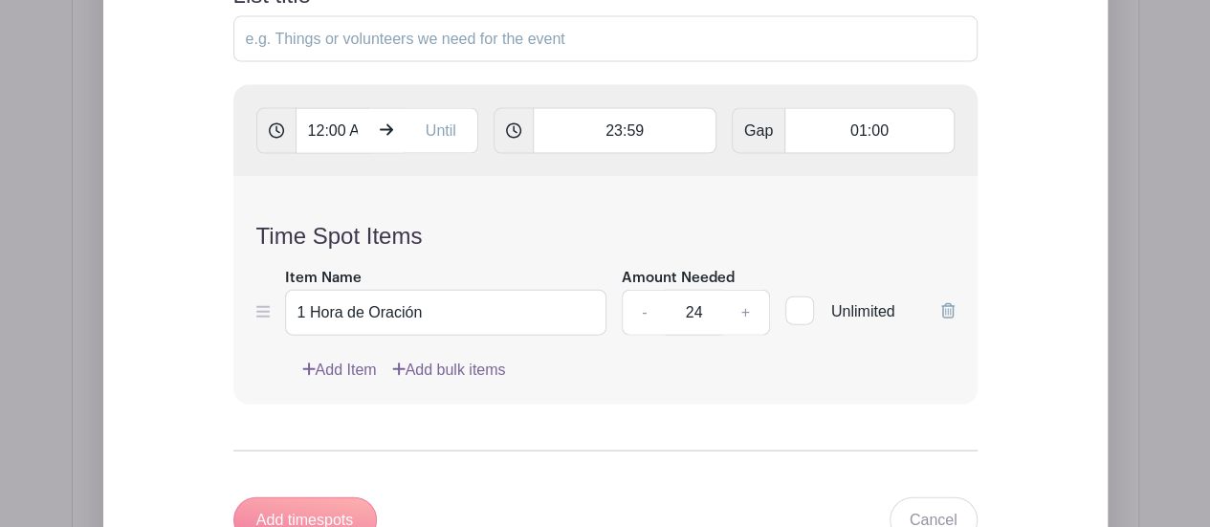
drag, startPoint x: 703, startPoint y: 213, endPoint x: 683, endPoint y: 215, distance: 20.2
click at [683, 290] on input "24" at bounding box center [693, 313] width 57 height 46
type input "1"
click at [356, 359] on link "Add Item" at bounding box center [339, 370] width 75 height 23
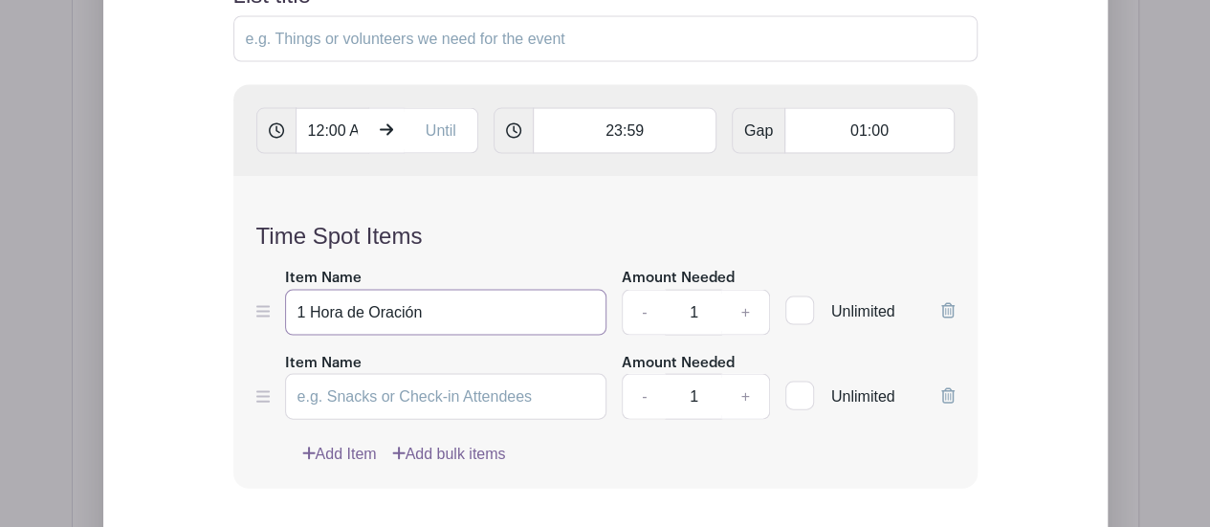
drag, startPoint x: 436, startPoint y: 219, endPoint x: 268, endPoint y: 219, distance: 168.4
click at [268, 266] on div "Item Name 1 Hora de Oración Amount Needed - 1 + Unlimited" at bounding box center [605, 301] width 698 height 70
click at [475, 290] on input "1 Hora de Oración" at bounding box center [446, 313] width 322 height 46
click at [424, 290] on input "1 Hora de Oración 12 AM - 1 AM" at bounding box center [446, 313] width 322 height 46
type input "1 Hora de Oración: 12 AM - 1 AM"
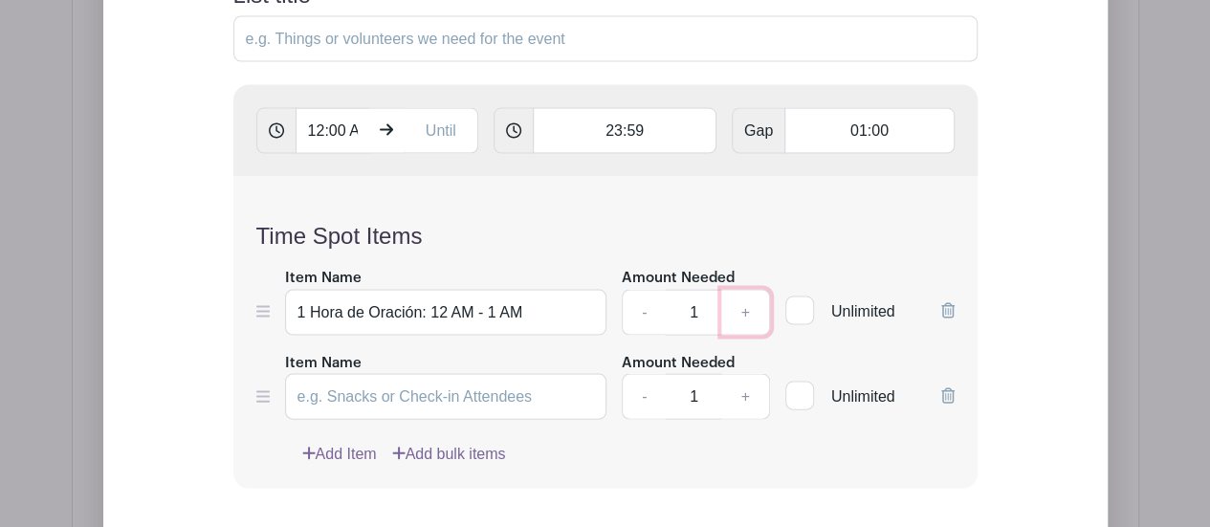
click at [743, 290] on link "+" at bounding box center [745, 313] width 48 height 46
type input "3"
click at [490, 374] on input "Item Name" at bounding box center [446, 397] width 322 height 46
drag, startPoint x: 298, startPoint y: 213, endPoint x: 536, endPoint y: 215, distance: 238.2
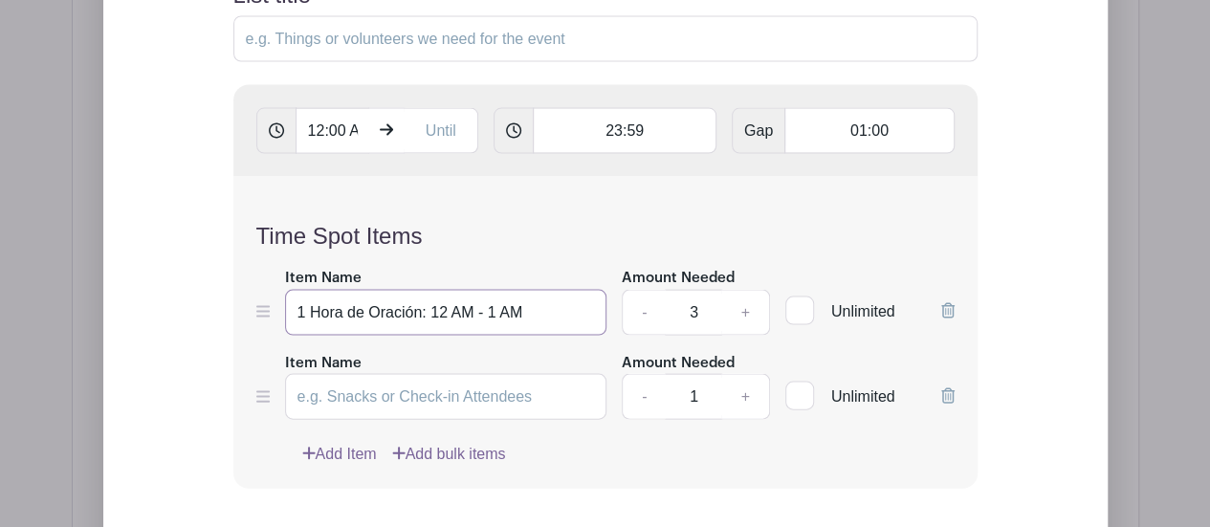
click at [536, 290] on input "1 Hora de Oración: 12 AM - 1 AM" at bounding box center [446, 313] width 322 height 46
click at [327, 443] on link "Add Item" at bounding box center [339, 454] width 75 height 23
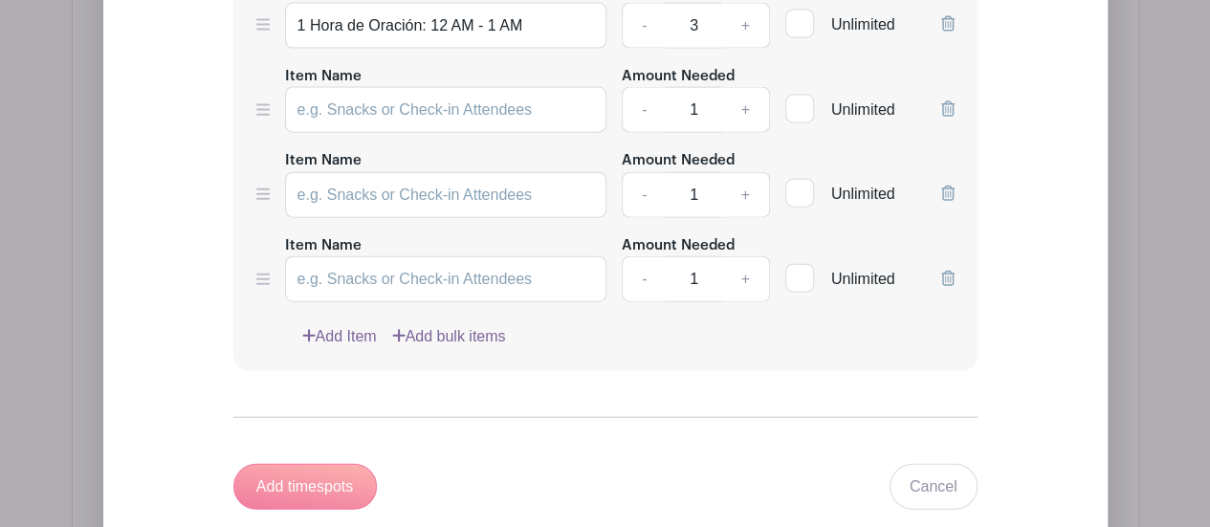
click at [350, 325] on link "Add Item" at bounding box center [339, 336] width 75 height 23
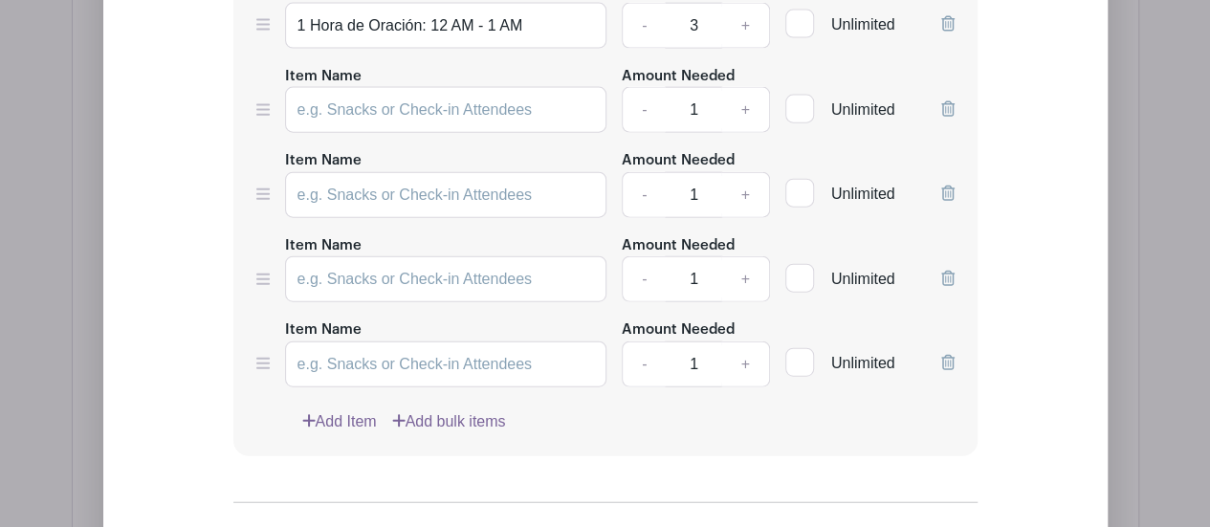
click at [341, 410] on link "Add Item" at bounding box center [339, 421] width 75 height 23
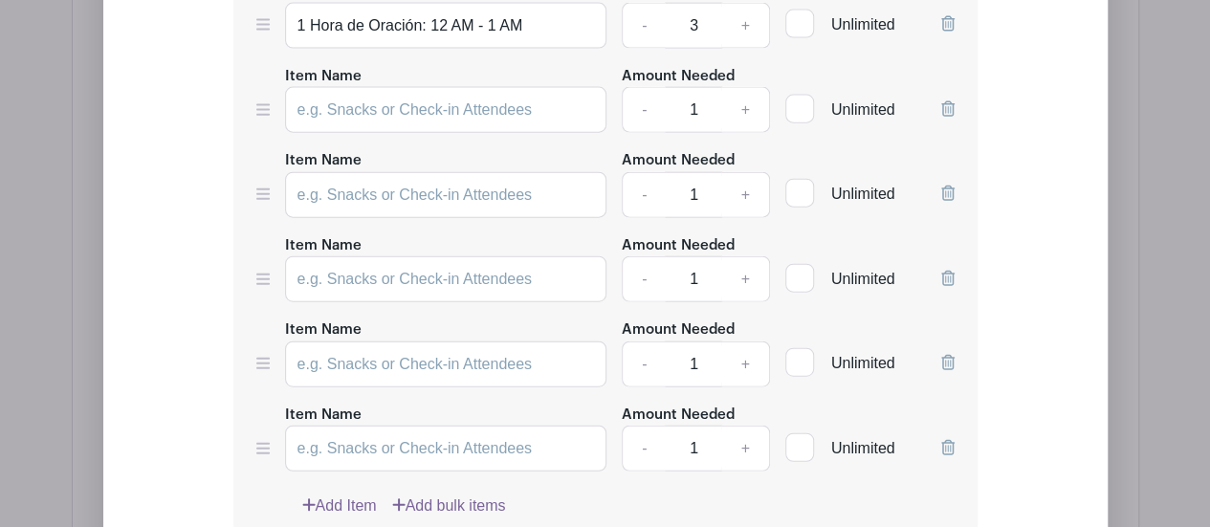
click at [344, 495] on link "Add Item" at bounding box center [339, 506] width 75 height 23
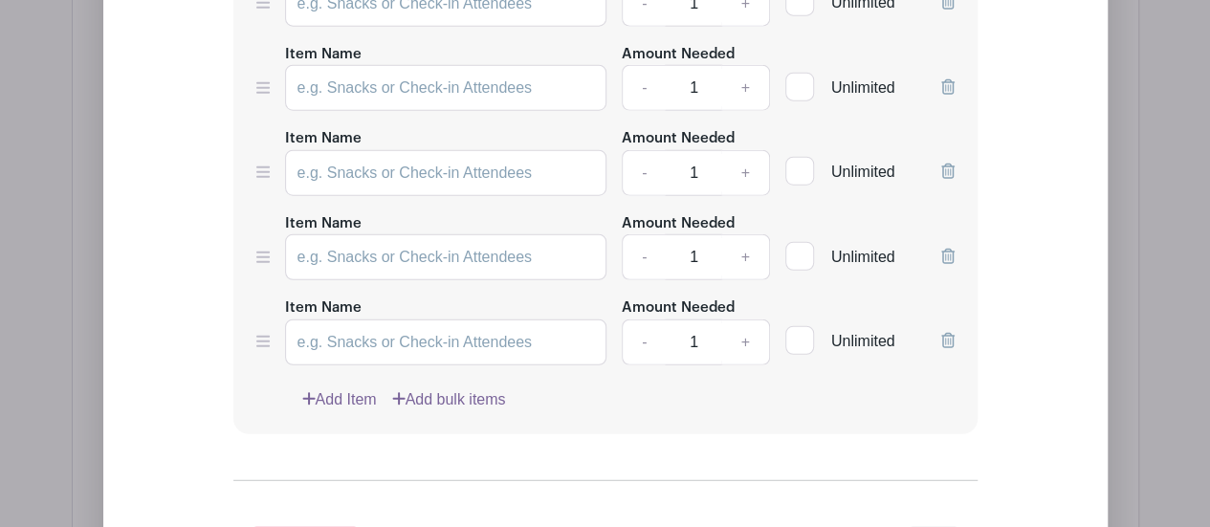
click at [347, 388] on link "Add Item" at bounding box center [339, 399] width 75 height 23
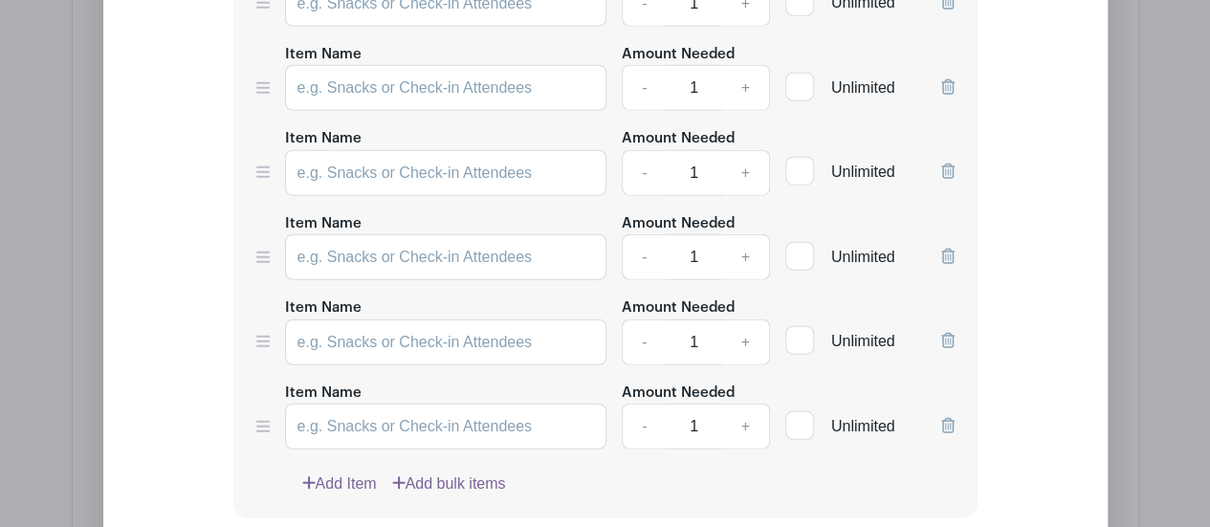
scroll to position [2540, 0]
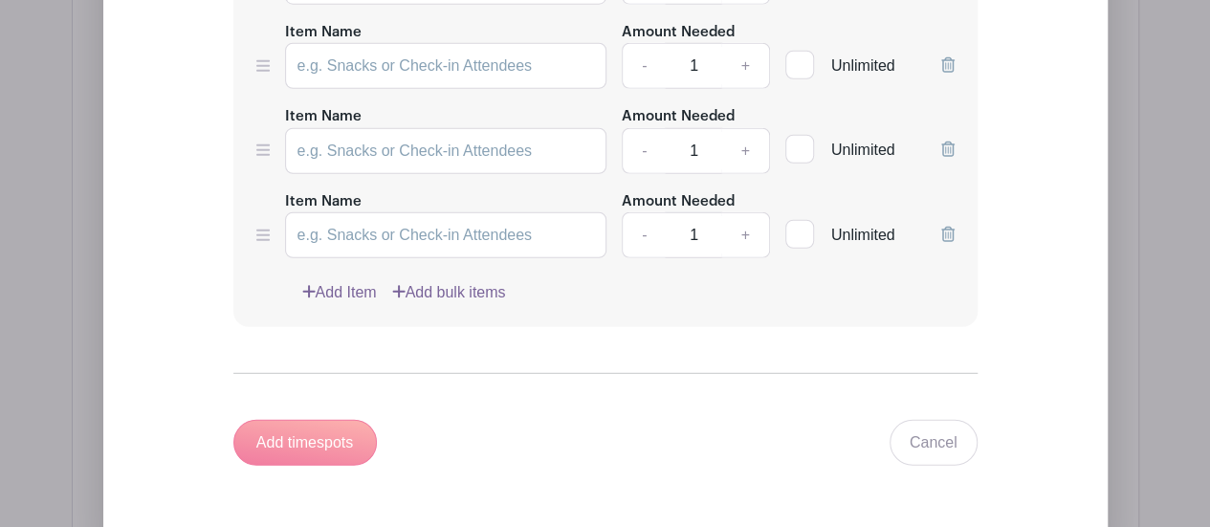
click at [348, 281] on link "Add Item" at bounding box center [339, 292] width 75 height 23
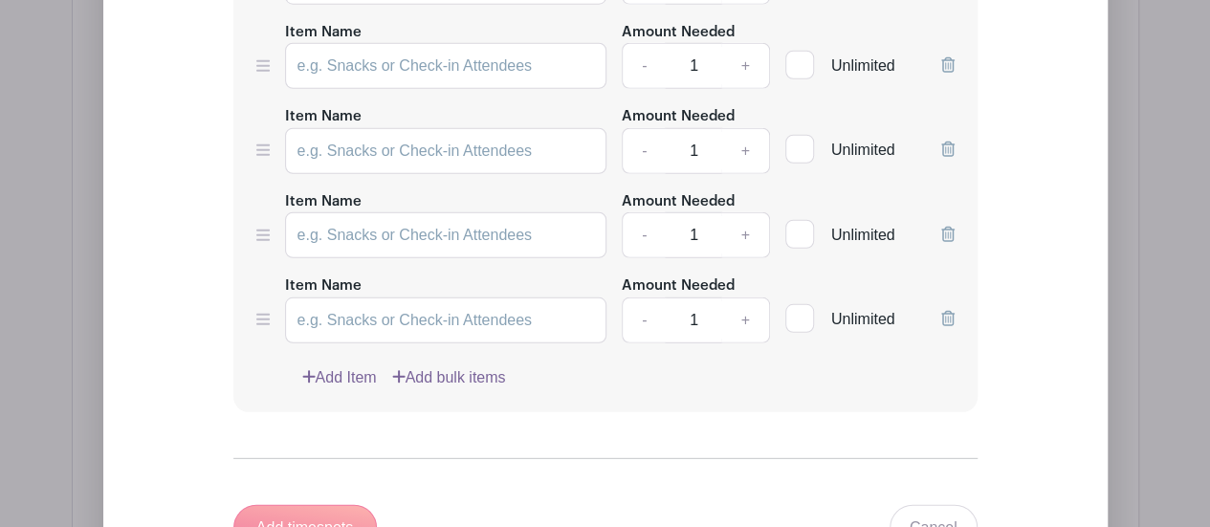
click at [342, 366] on link "Add Item" at bounding box center [339, 377] width 75 height 23
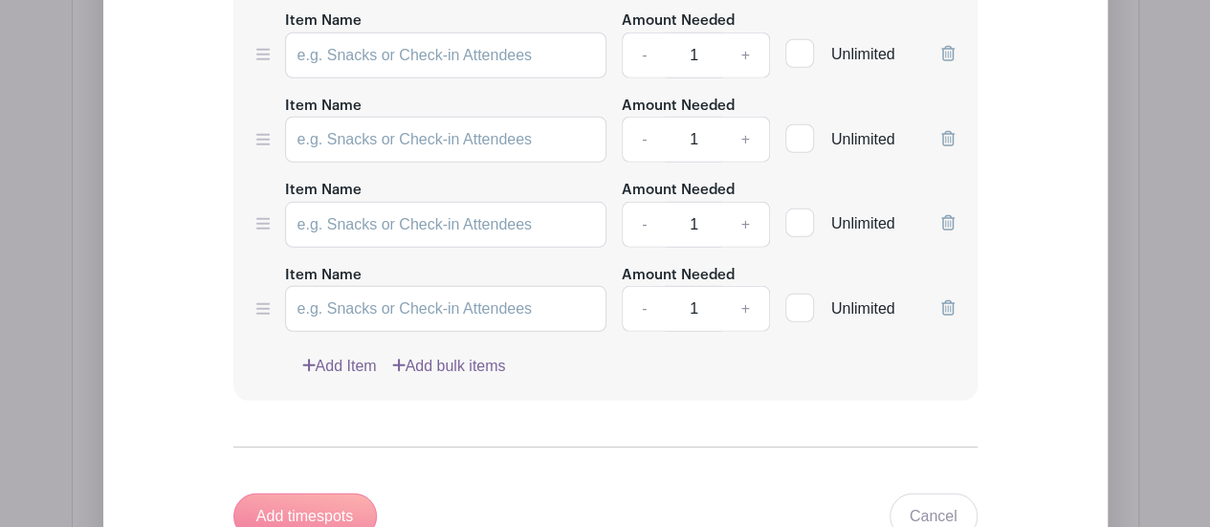
click at [346, 355] on link "Add Item" at bounding box center [339, 366] width 75 height 23
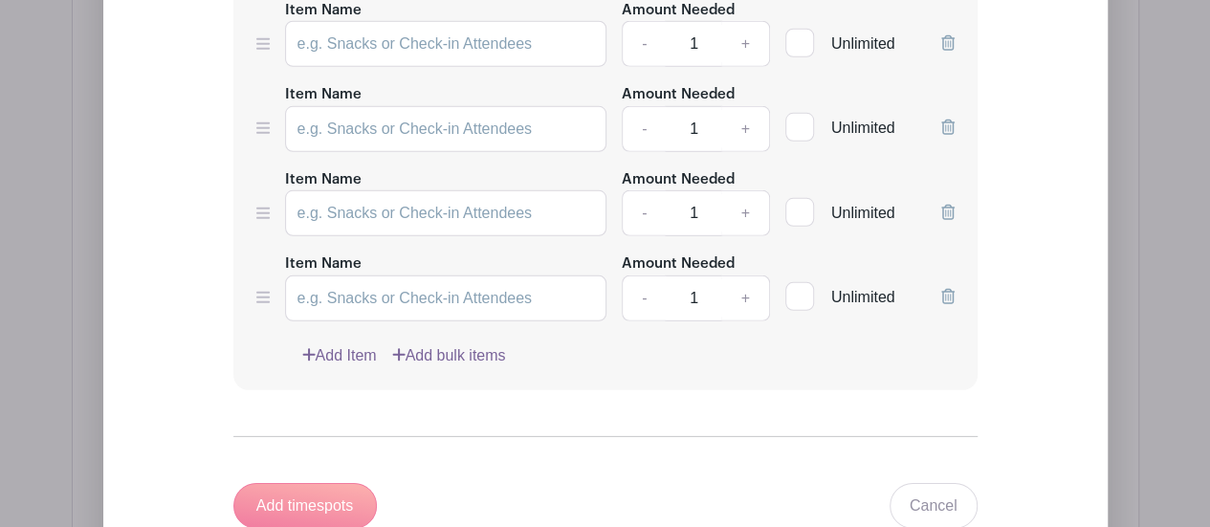
click at [331, 344] on link "Add Item" at bounding box center [339, 355] width 75 height 23
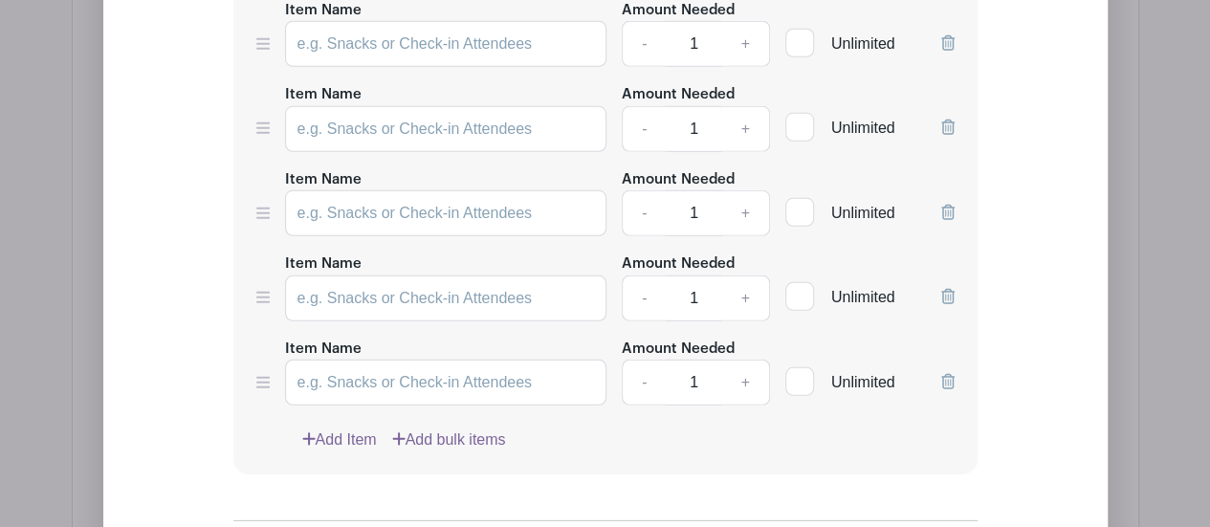
click at [355, 429] on link "Add Item" at bounding box center [339, 440] width 75 height 23
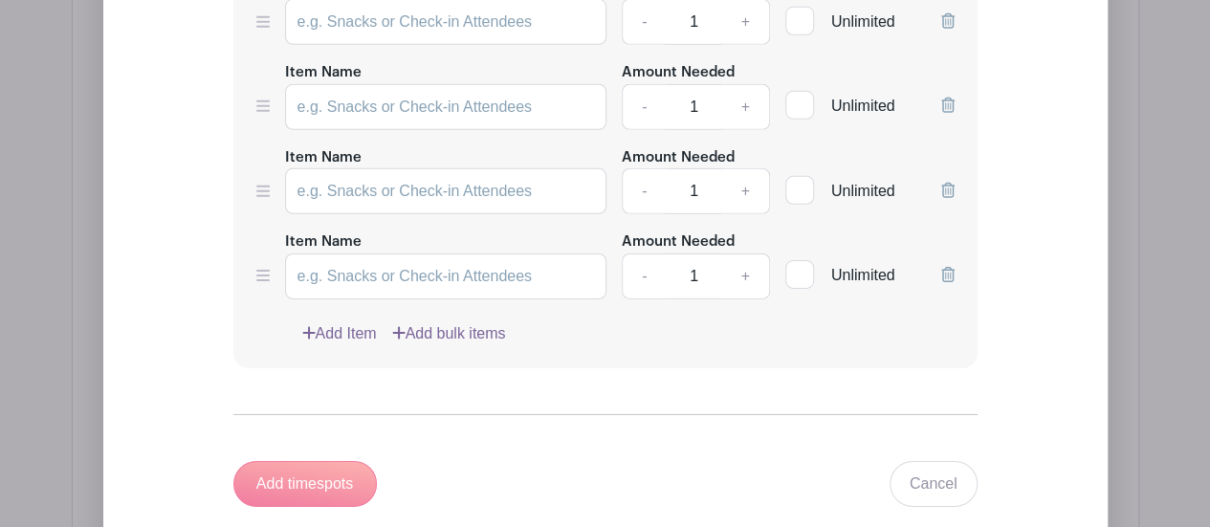
click at [348, 322] on link "Add Item" at bounding box center [339, 333] width 75 height 23
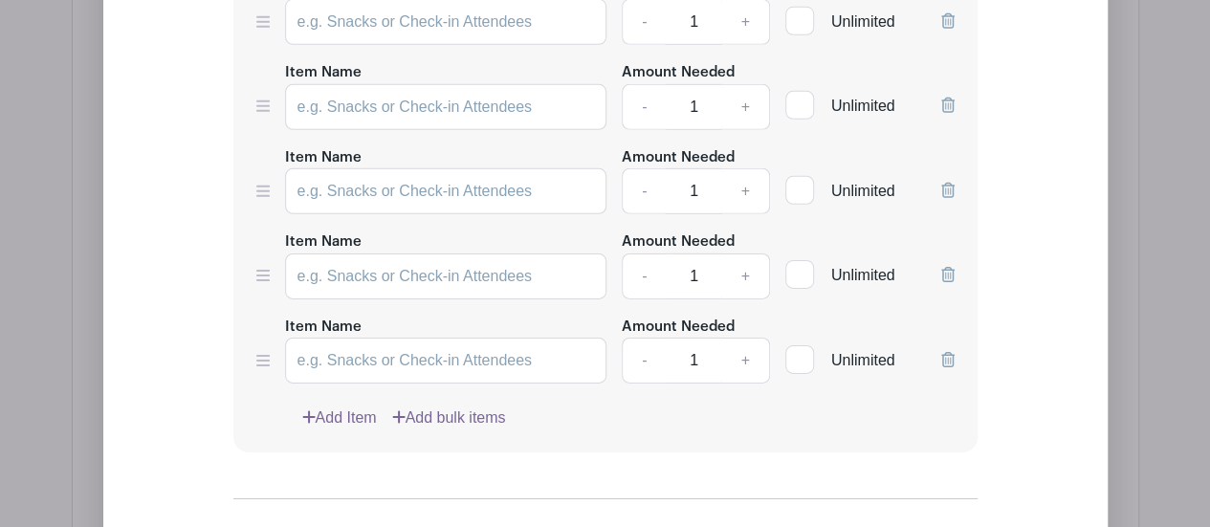
click at [341, 407] on link "Add Item" at bounding box center [339, 418] width 75 height 23
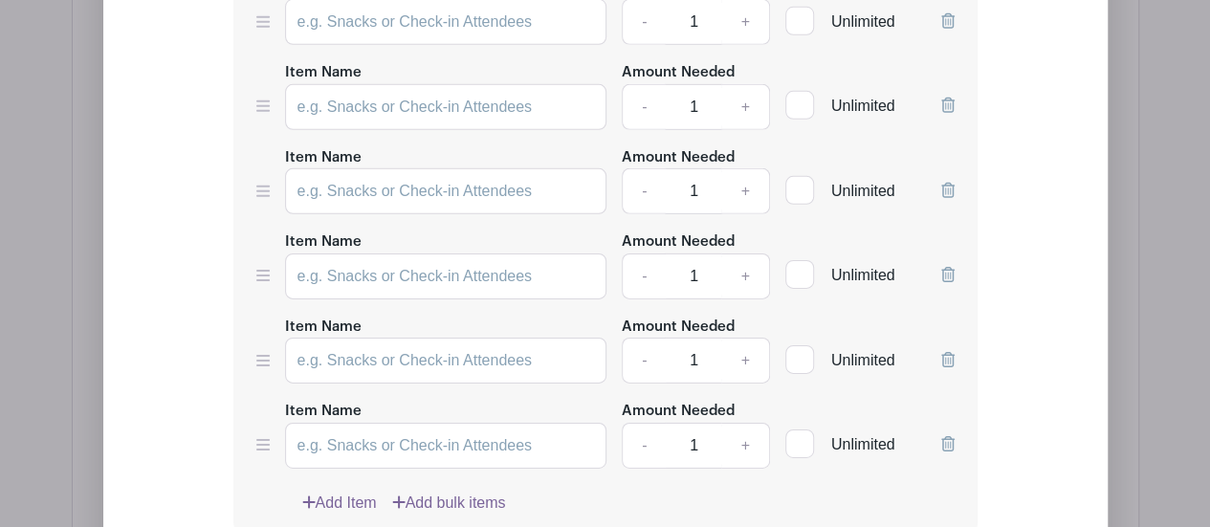
click at [341, 492] on link "Add Item" at bounding box center [339, 503] width 75 height 23
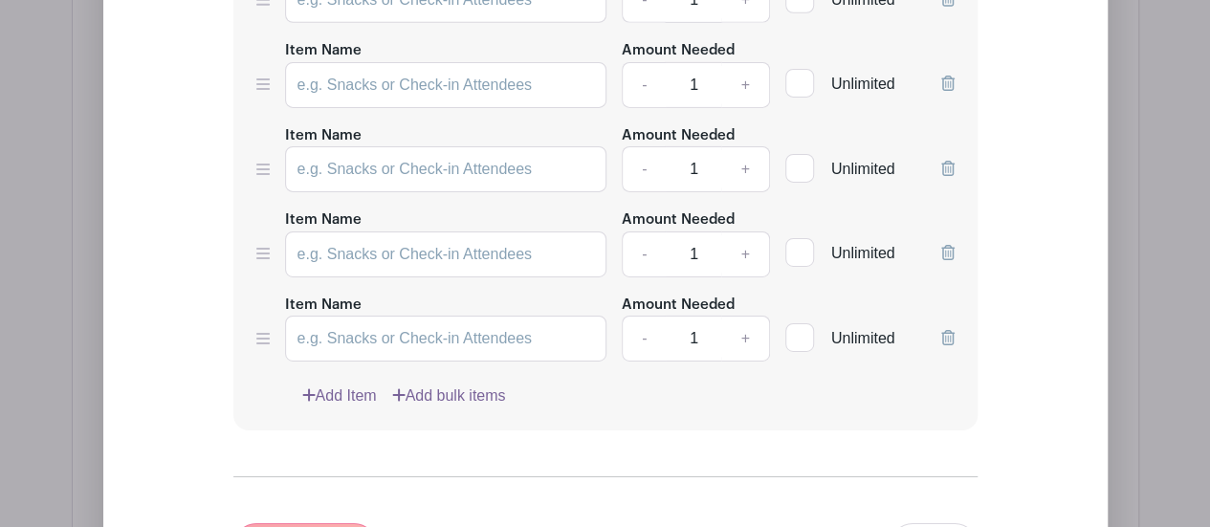
click at [348, 385] on link "Add Item" at bounding box center [339, 396] width 75 height 23
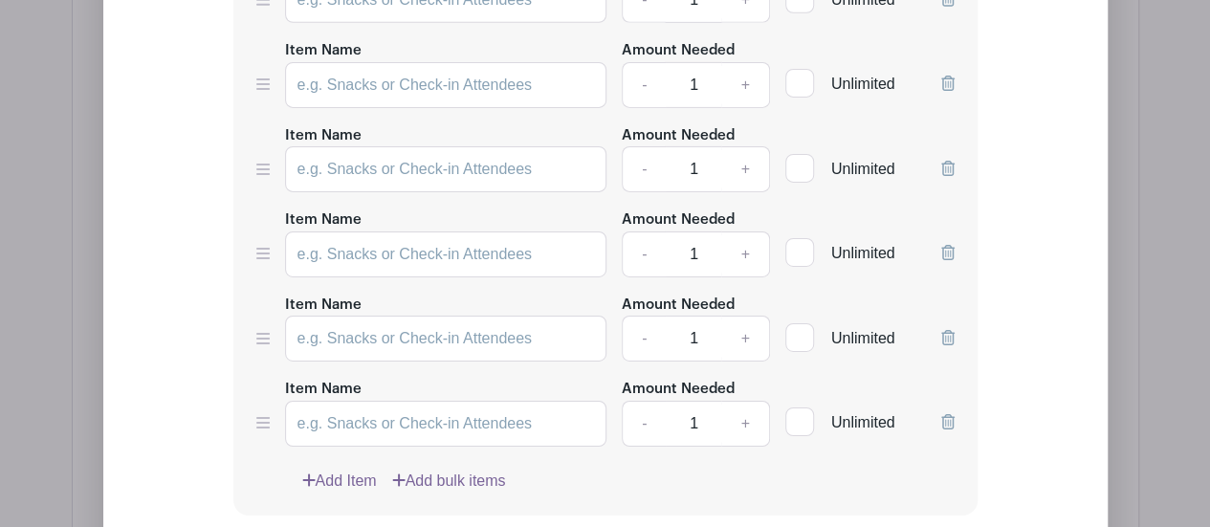
click at [352, 470] on link "Add Item" at bounding box center [339, 481] width 75 height 23
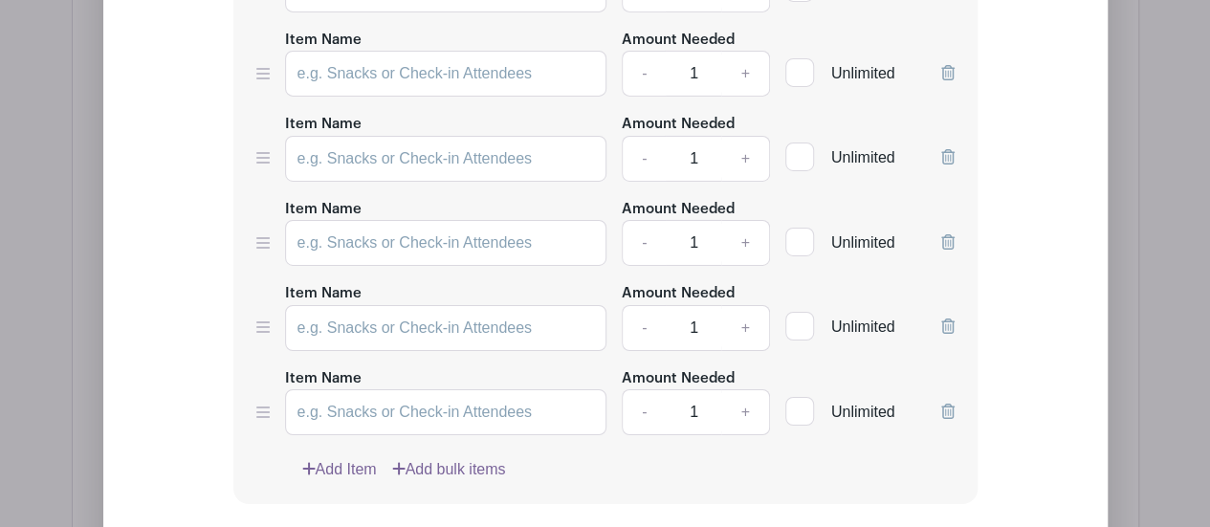
click at [353, 458] on link "Add Item" at bounding box center [339, 469] width 75 height 23
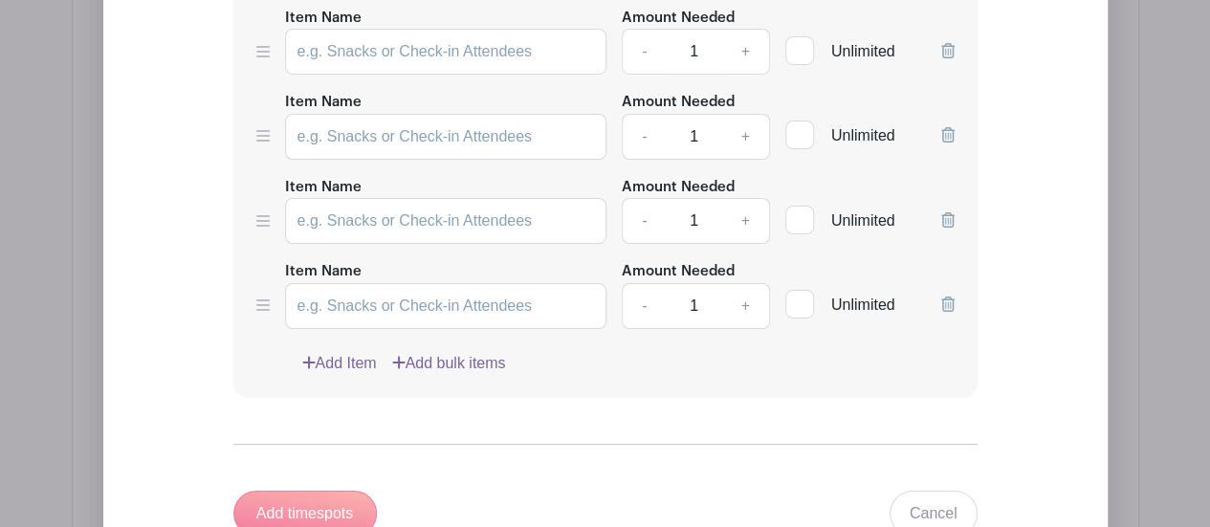
click at [345, 352] on link "Add Item" at bounding box center [339, 363] width 75 height 23
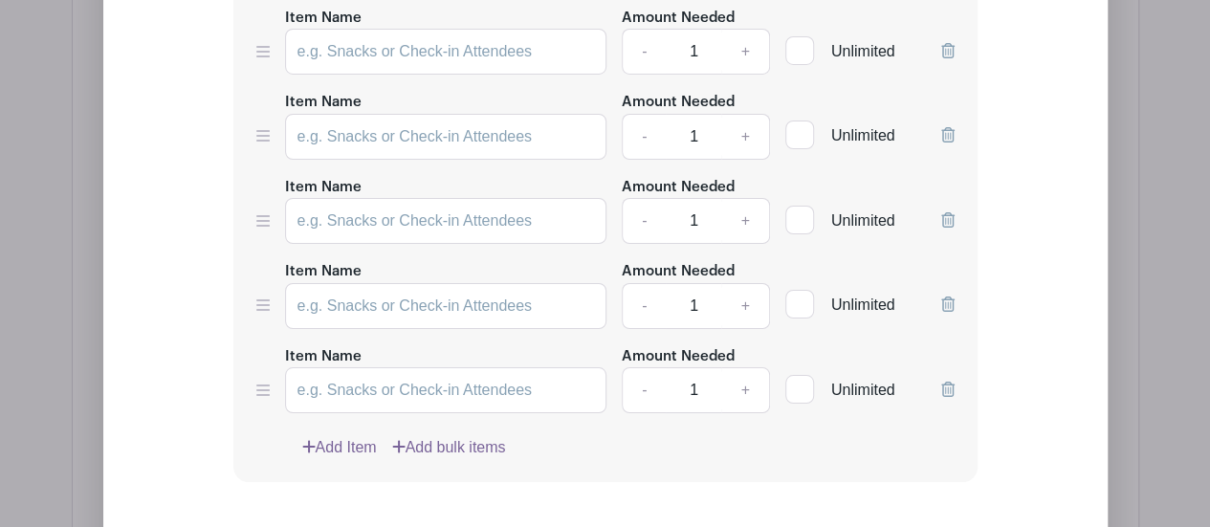
click at [356, 436] on link "Add Item" at bounding box center [339, 447] width 75 height 23
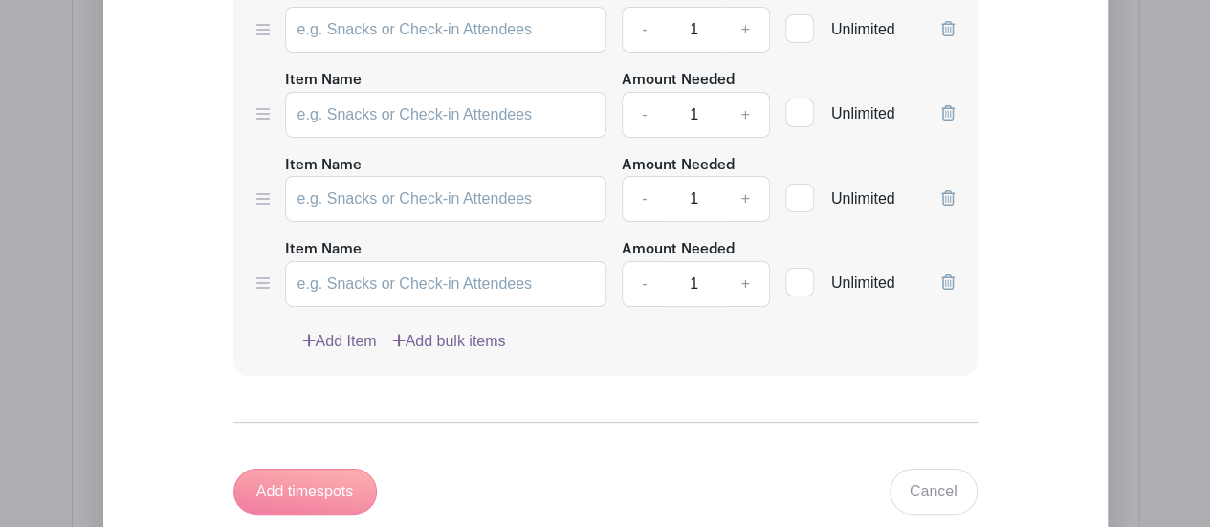
click at [350, 330] on link "Add Item" at bounding box center [339, 341] width 75 height 23
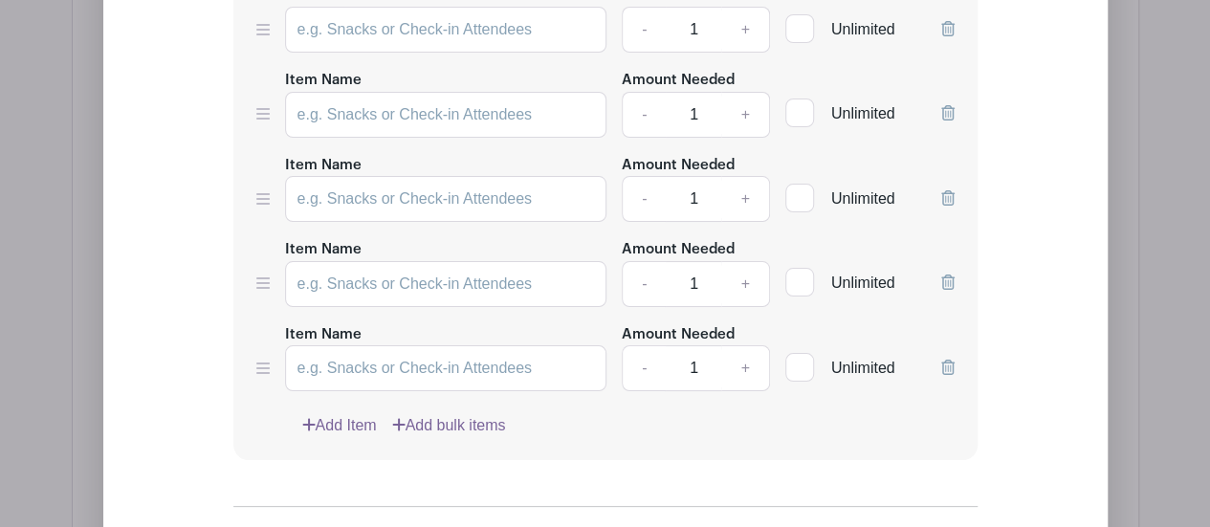
click at [346, 414] on link "Add Item" at bounding box center [339, 425] width 75 height 23
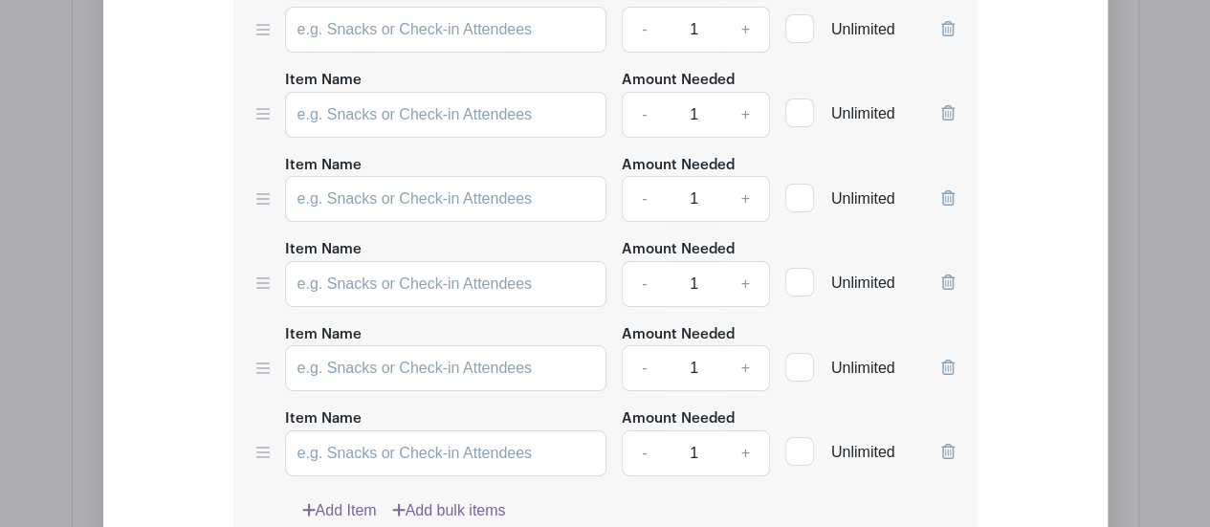
click at [342, 499] on link "Add Item" at bounding box center [339, 510] width 75 height 23
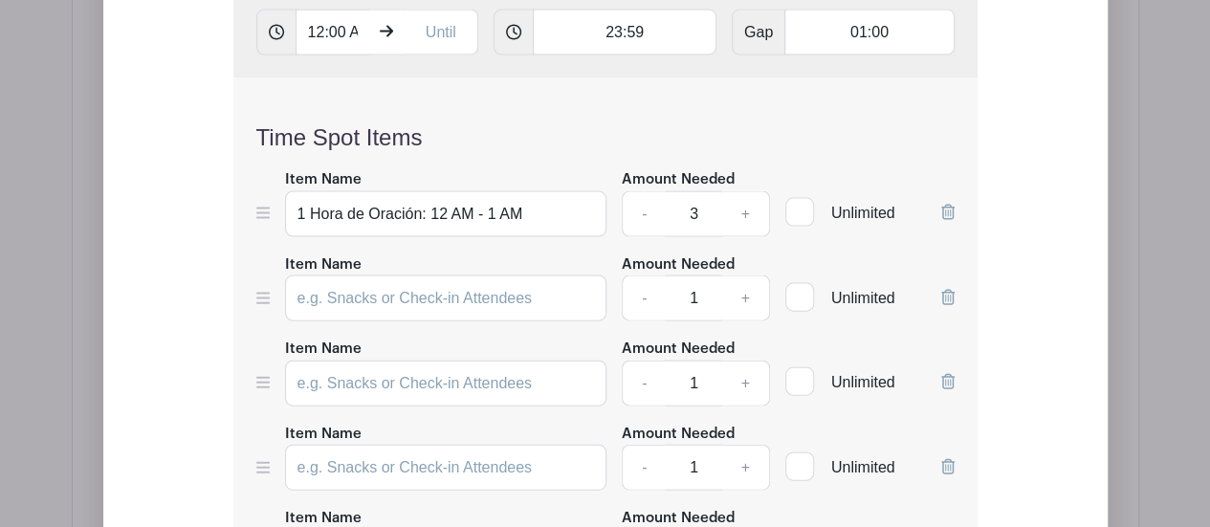
scroll to position [1975, 0]
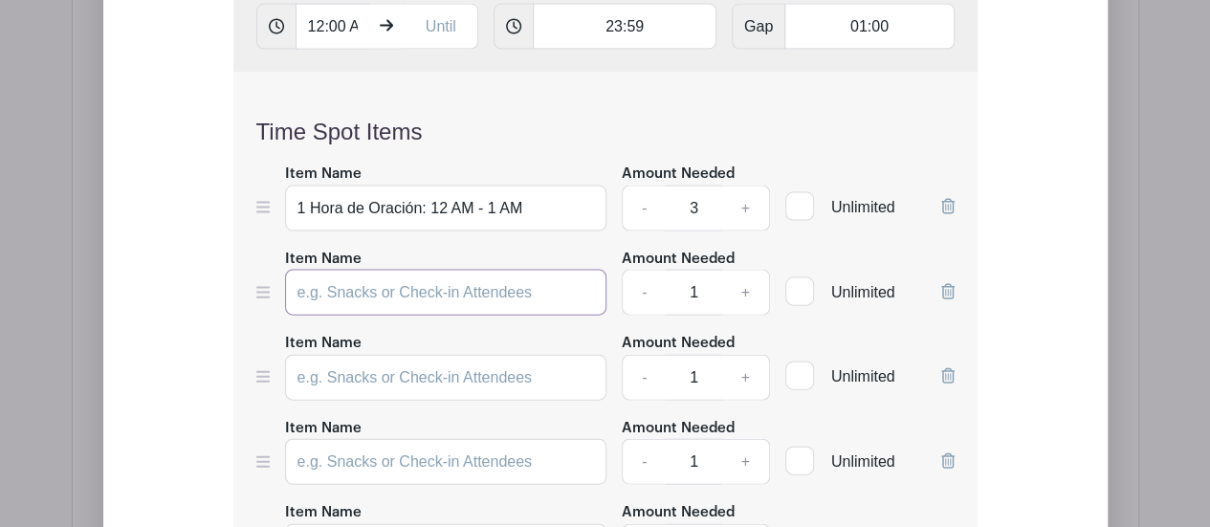
click at [473, 270] on input "Item Name" at bounding box center [446, 293] width 322 height 46
paste input "1 Hora de Oración: 12 AM - 1 AM"
type input "1 Hora de Oración: 12 AM - 1 AM"
click at [431, 355] on input "Item Name" at bounding box center [446, 378] width 322 height 46
paste input "1 Hora de Oración: 12 AM - 1 AM"
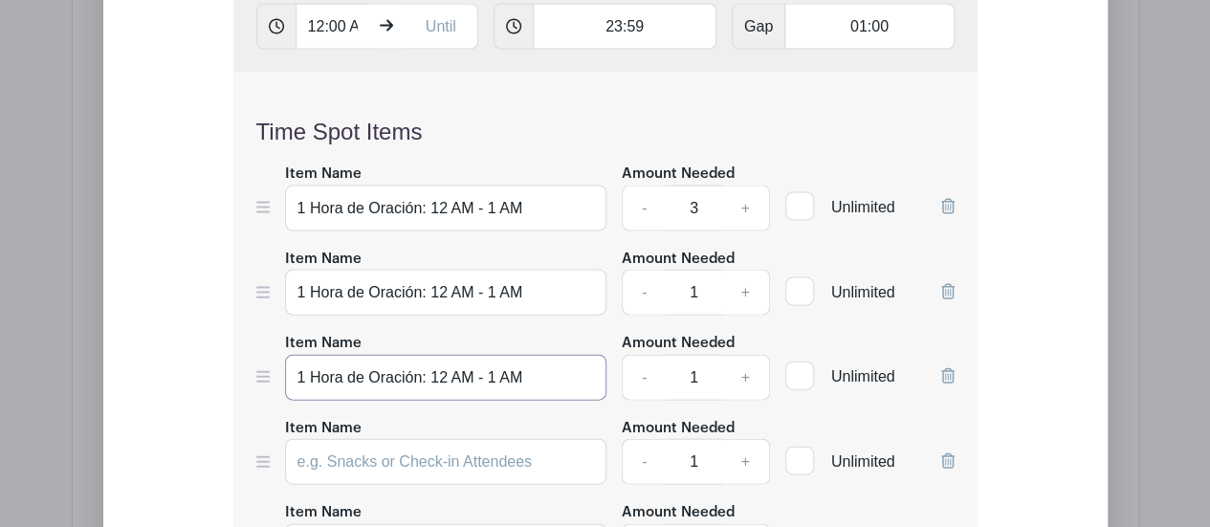
type input "1 Hora de Oración: 12 AM - 1 AM"
click at [421, 439] on input "Item Name" at bounding box center [446, 462] width 322 height 46
paste input "1 Hora de Oración: 12 AM - 1 AM"
type input "1 Hora de Oración: 12 AM - 1 AM"
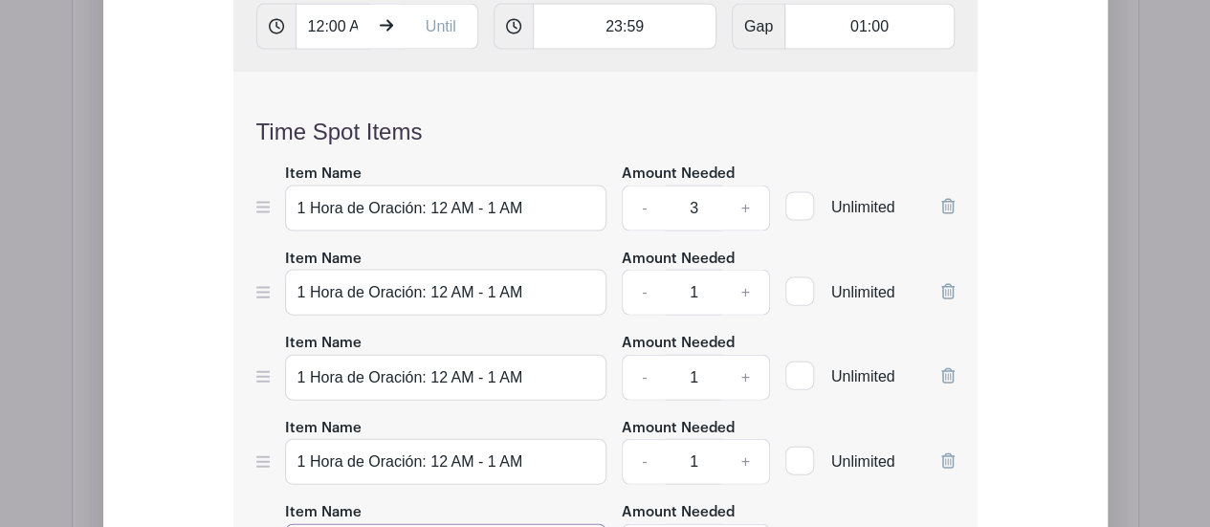
paste input "1 Hora de Oración: 12 AM - 1 AM"
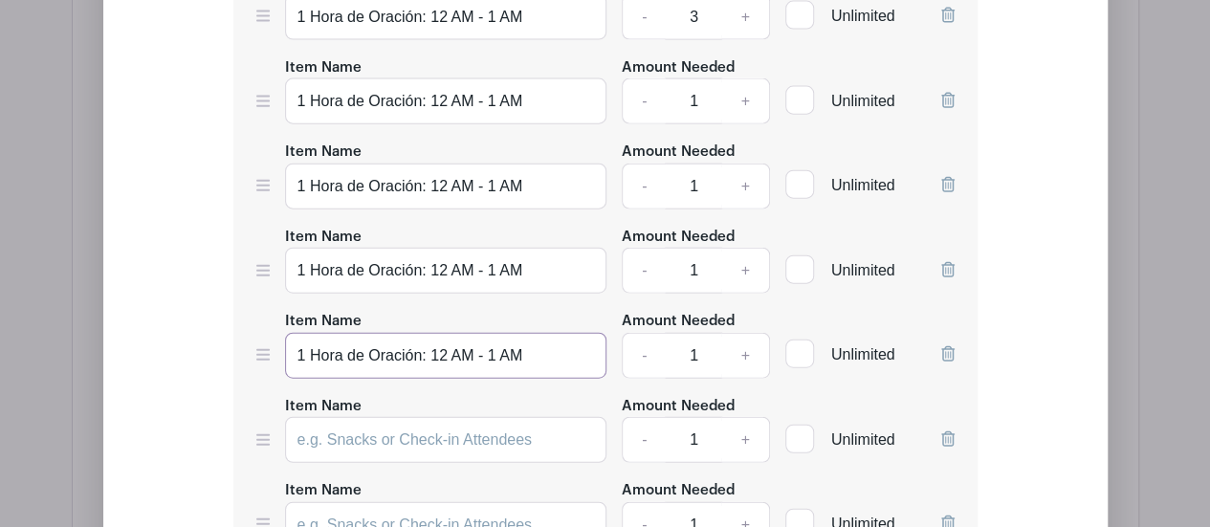
type input "1 Hora de Oración: 12 AM - 1 AM"
click at [413, 417] on input "Item Name" at bounding box center [446, 440] width 322 height 46
paste input "1 Hora de Oración: 12 AM - 1 AM"
type input "1 Hora de Oración: 12 AM - 1 AM"
click at [407, 502] on input "Item Name" at bounding box center [446, 525] width 322 height 46
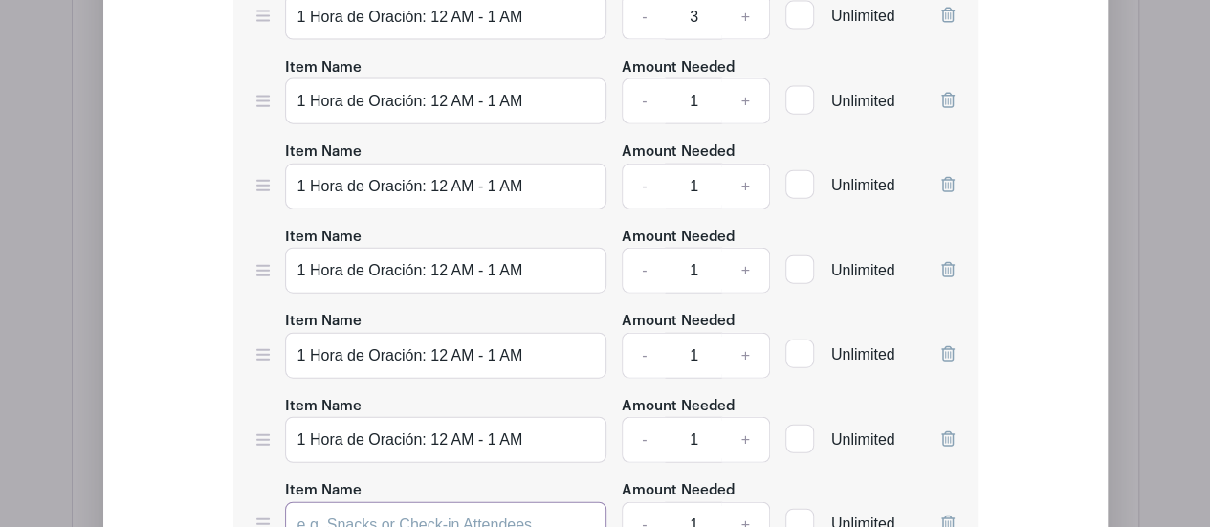
paste input "1 Hora de Oración: 12 AM - 1 AM"
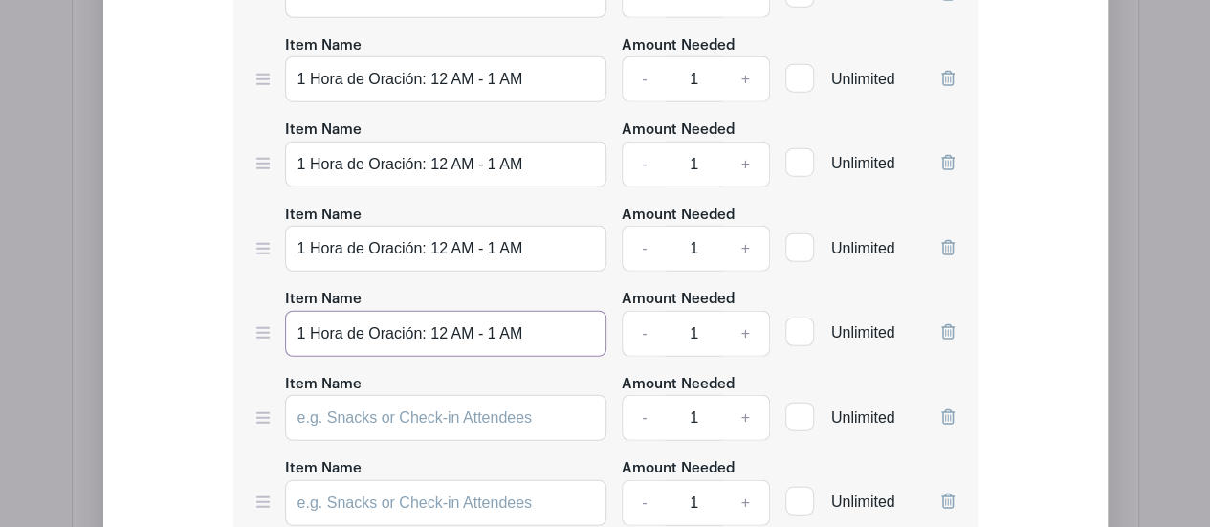
type input "1 Hora de Oración: 12 AM - 1 AM"
click at [407, 395] on input "Item Name" at bounding box center [446, 418] width 322 height 46
paste input "1 Hora de Oración: 12 AM - 1 AM"
type input "1 Hora de Oración: 12 AM - 1 AM"
click at [399, 480] on input "Item Name" at bounding box center [446, 503] width 322 height 46
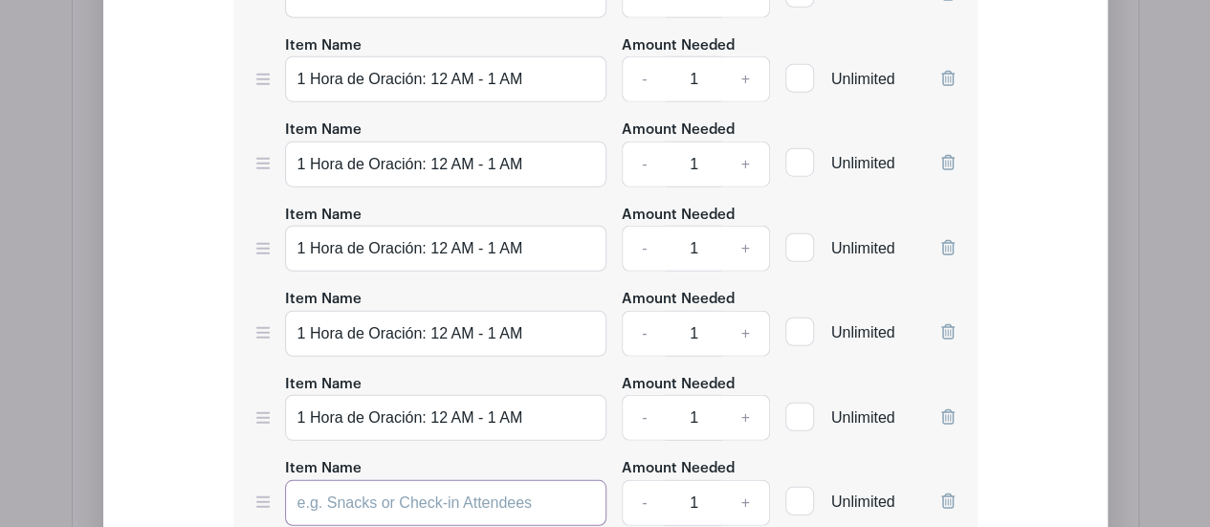
paste input "1 Hora de Oración: 12 AM - 1 AM"
type input "1 Hora de Oración: 12 AM - 1 AM"
paste input "1 Hora de Oración: 12 AM - 1 AM"
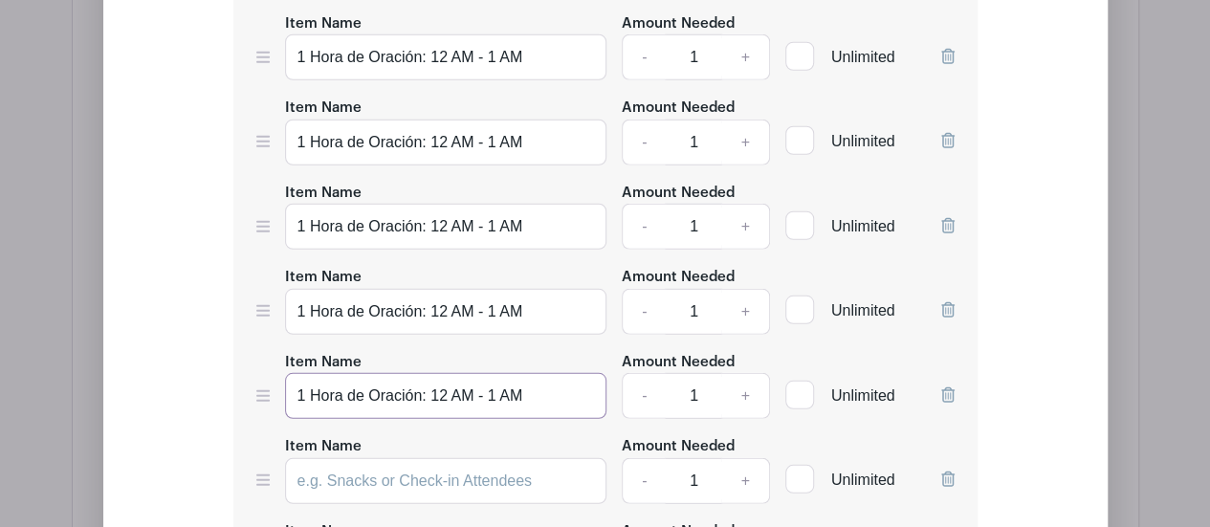
scroll to position [2644, 0]
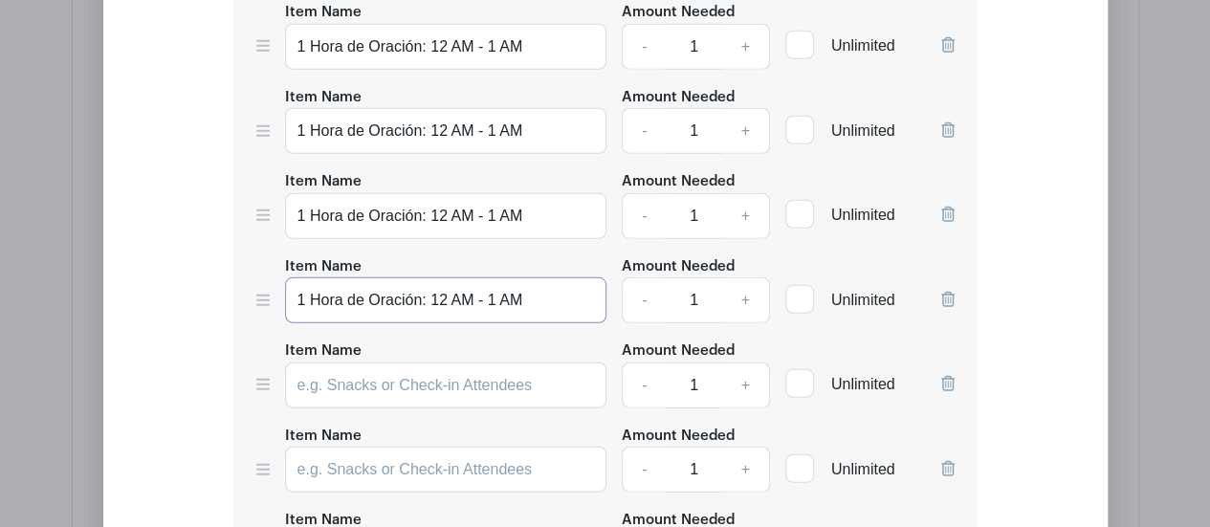
type input "1 Hora de Oración: 12 AM - 1 AM"
click at [398, 363] on input "Item Name" at bounding box center [446, 386] width 322 height 46
paste input "1 Hora de Oración: 12 AM - 1 AM"
type input "1 Hora de Oración: 12 AM - 1 AM"
click at [395, 447] on input "Item Name" at bounding box center [446, 470] width 322 height 46
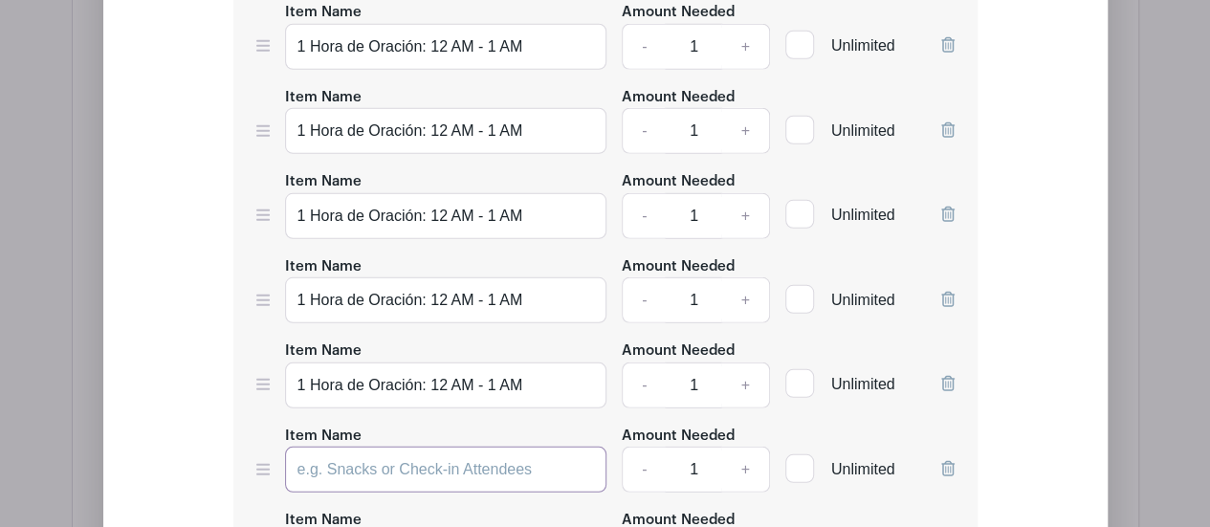
paste input "1 Hora de Oración: 12 AM - 1 AM"
type input "1 Hora de Oración: 12 AM - 1 AM"
paste input "1 Hora de Oración: 12 AM - 1 AM"
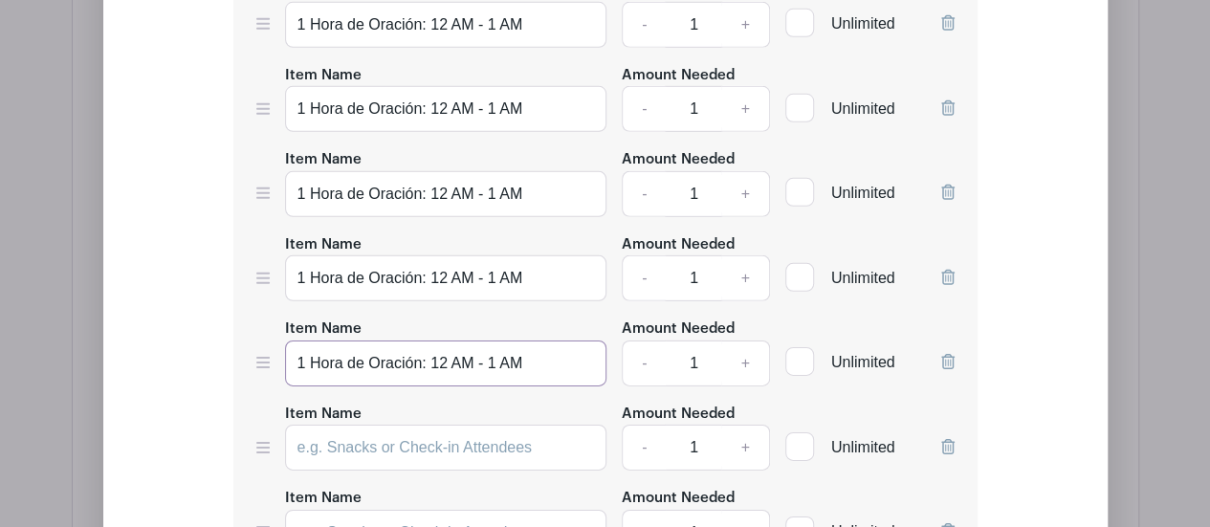
type input "1 Hora de Oración: 12 AM - 1 AM"
click at [402, 425] on input "Item Name" at bounding box center [446, 448] width 322 height 46
paste input "1 Hora de Oración: 12 AM - 1 AM"
type input "1 Hora de Oración: 12 AM - 1 AM"
click at [393, 510] on input "Item Name" at bounding box center [446, 533] width 322 height 46
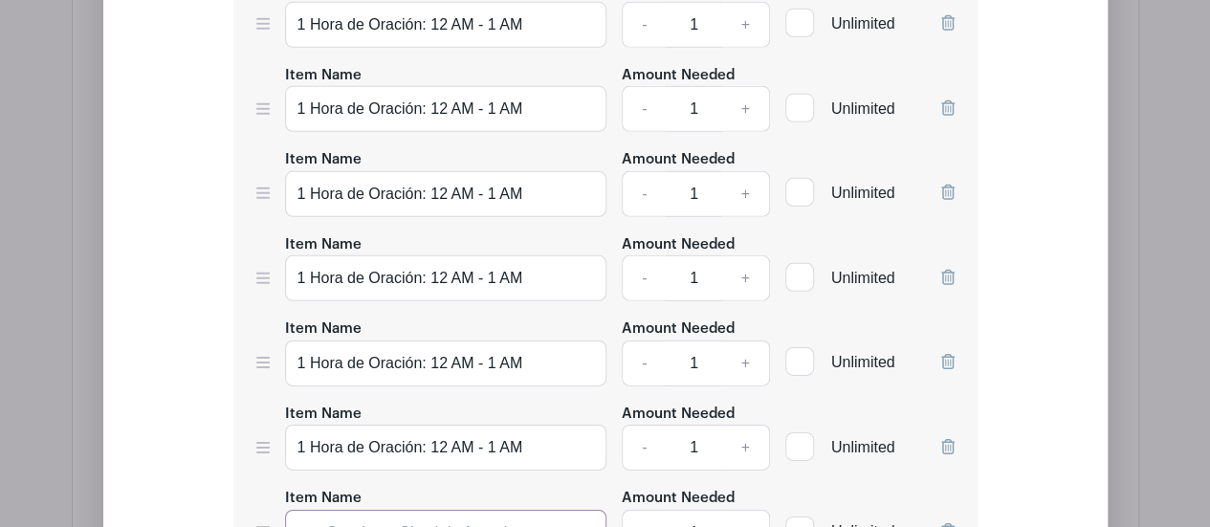
paste input "1 Hora de Oración: 12 AM - 1 AM"
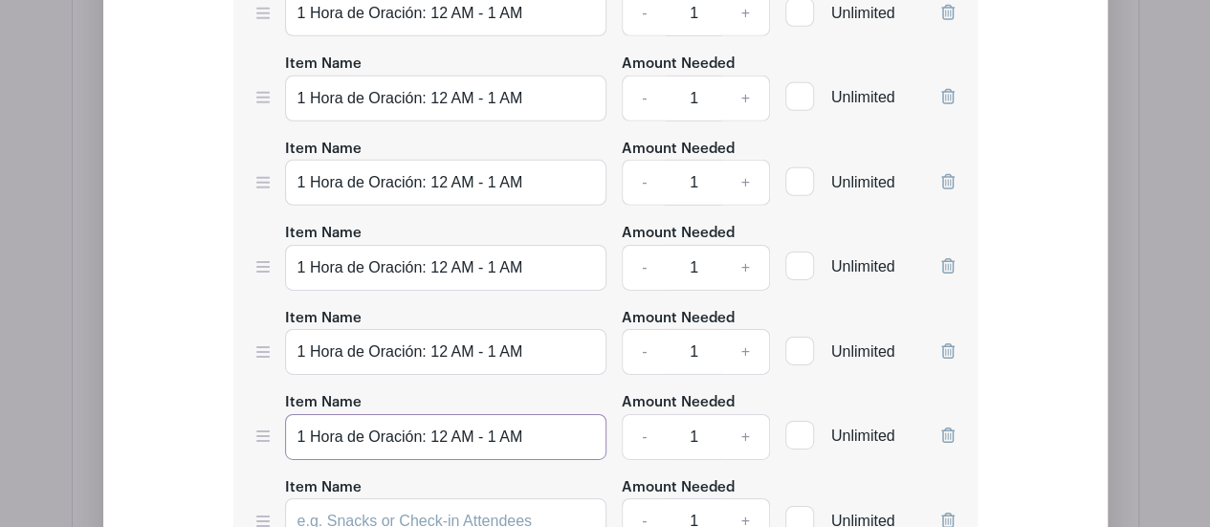
scroll to position [3027, 0]
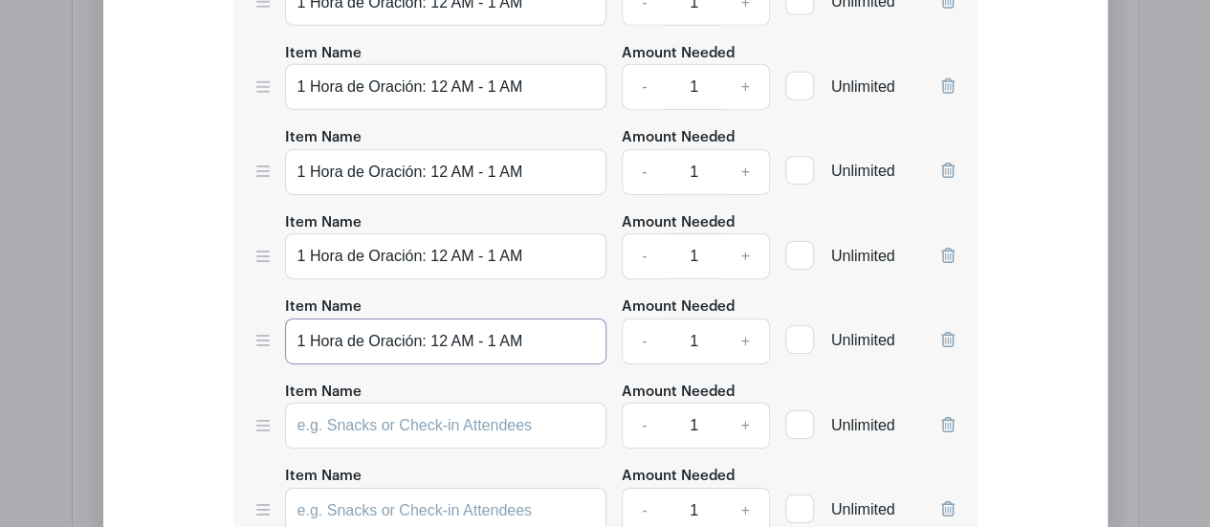
type input "1 Hora de Oración: 12 AM - 1 AM"
click at [402, 403] on input "Item Name" at bounding box center [446, 426] width 322 height 46
paste input "1 Hora de Oración: 12 AM - 1 AM"
type input "1 Hora de Oración: 12 AM - 1 AM"
click at [404, 488] on input "Item Name" at bounding box center [446, 511] width 322 height 46
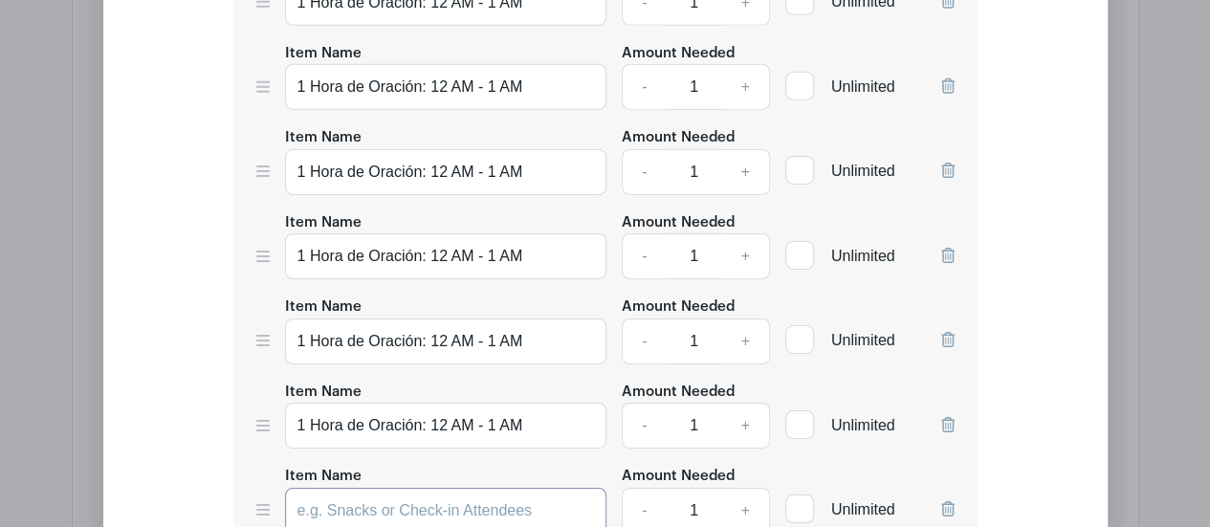
paste input "1 Hora de Oración: 12 AM - 1 AM"
type input "1 Hora de Oración: 12 AM - 1 AM"
paste input "1 Hora de Oración: 12 AM - 1 AM"
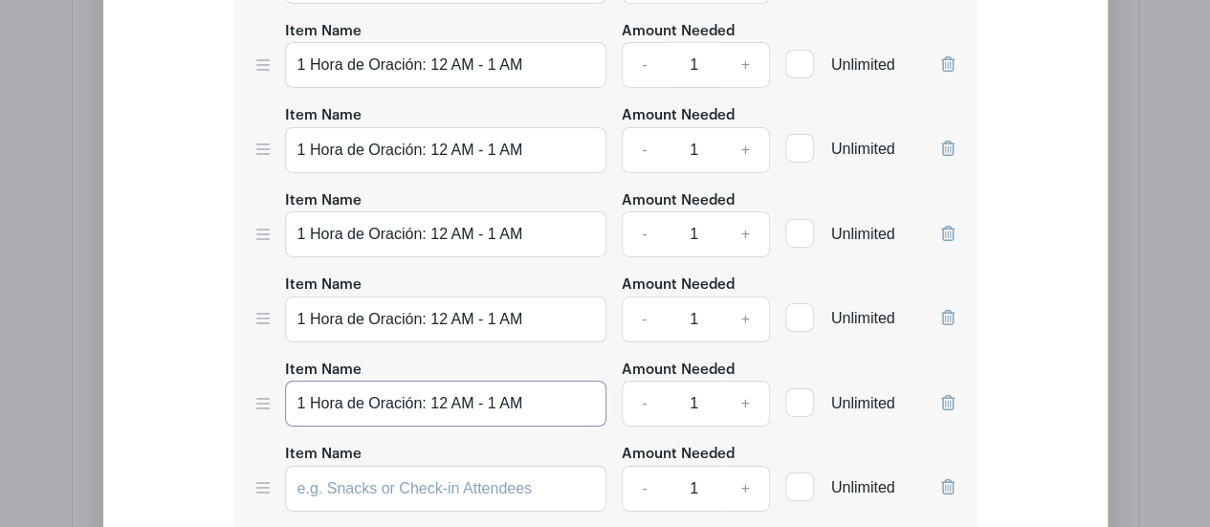
scroll to position [3314, 0]
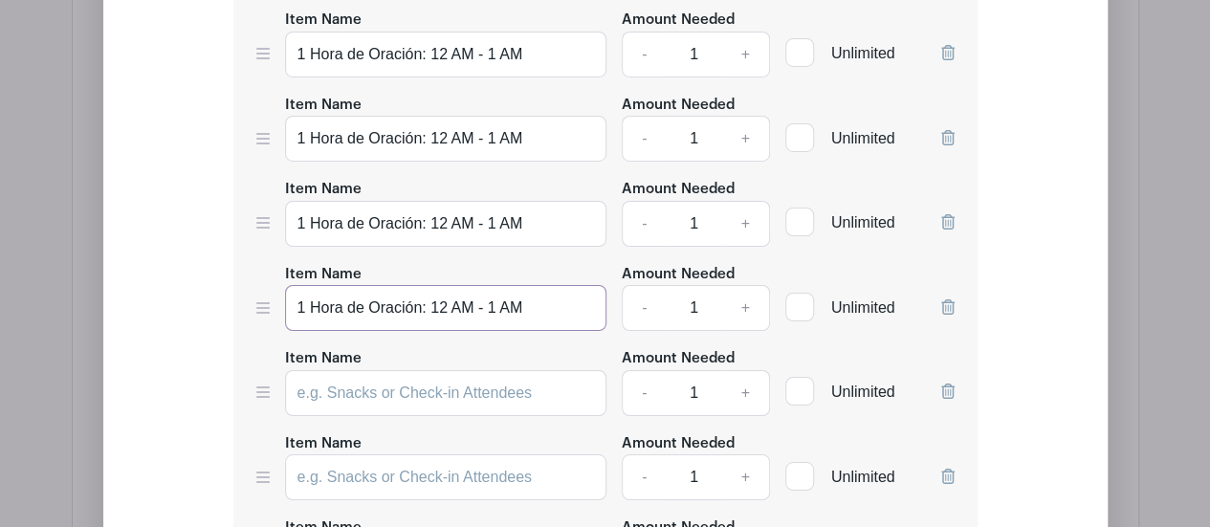
type input "1 Hora de Oración: 12 AM - 1 AM"
click at [386, 370] on input "Item Name" at bounding box center [446, 393] width 322 height 46
paste input "1 Hora de Oración: 12 AM - 1 AM"
type input "1 Hora de Oración: 12 AM - 1 AM"
click at [401, 454] on input "Item Name" at bounding box center [446, 477] width 322 height 46
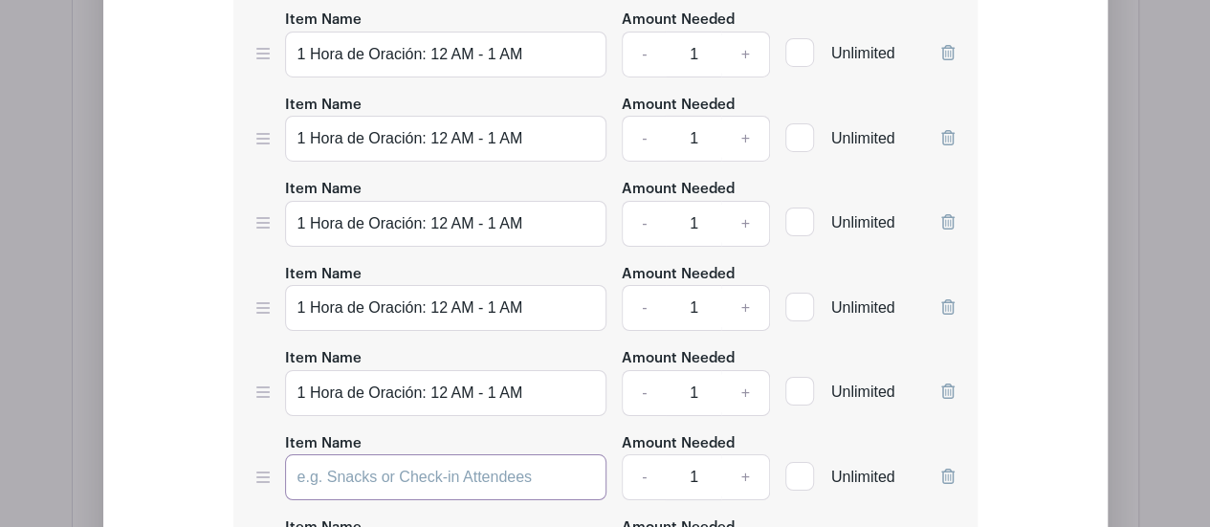
paste input "1 Hora de Oración: 12 AM - 1 AM"
type input "1 Hora de Oración: 12 AM - 1 AM"
paste input "1 Hora de Oración: 12 AM - 1 AM"
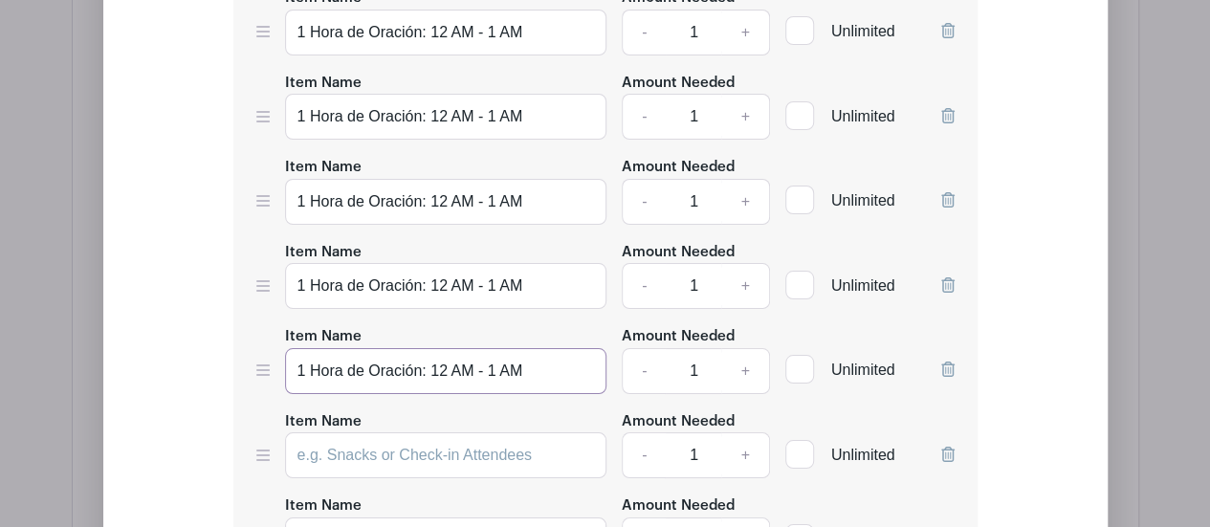
scroll to position [3601, 0]
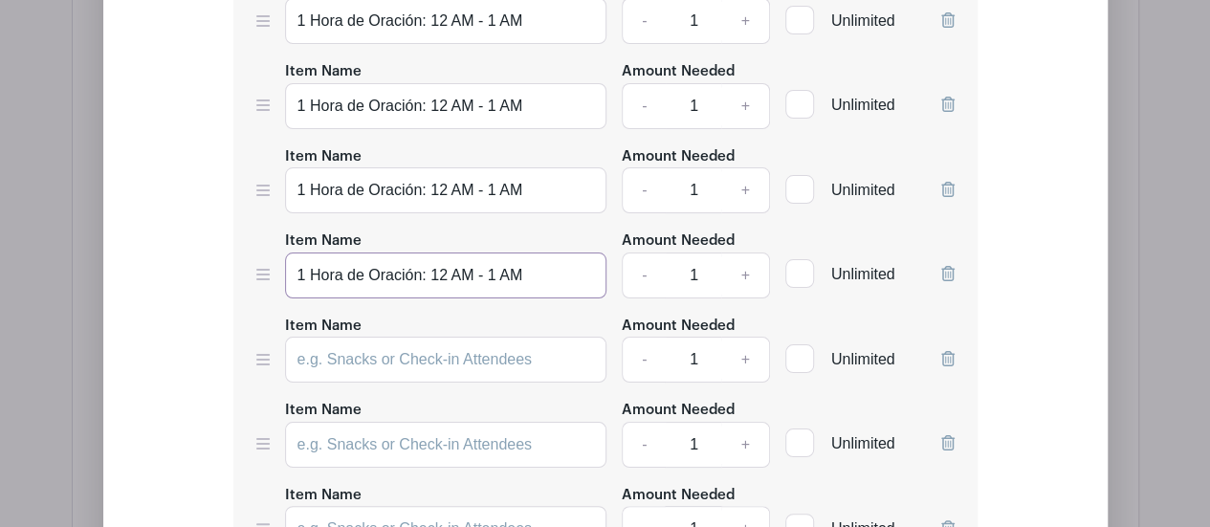
type input "1 Hora de Oración: 12 AM - 1 AM"
click at [397, 337] on input "Item Name" at bounding box center [446, 360] width 322 height 46
paste input "1 Hora de Oración: 12 AM - 1 AM"
type input "1 Hora de Oración: 12 AM - 1 AM"
click at [396, 422] on input "Item Name" at bounding box center [446, 445] width 322 height 46
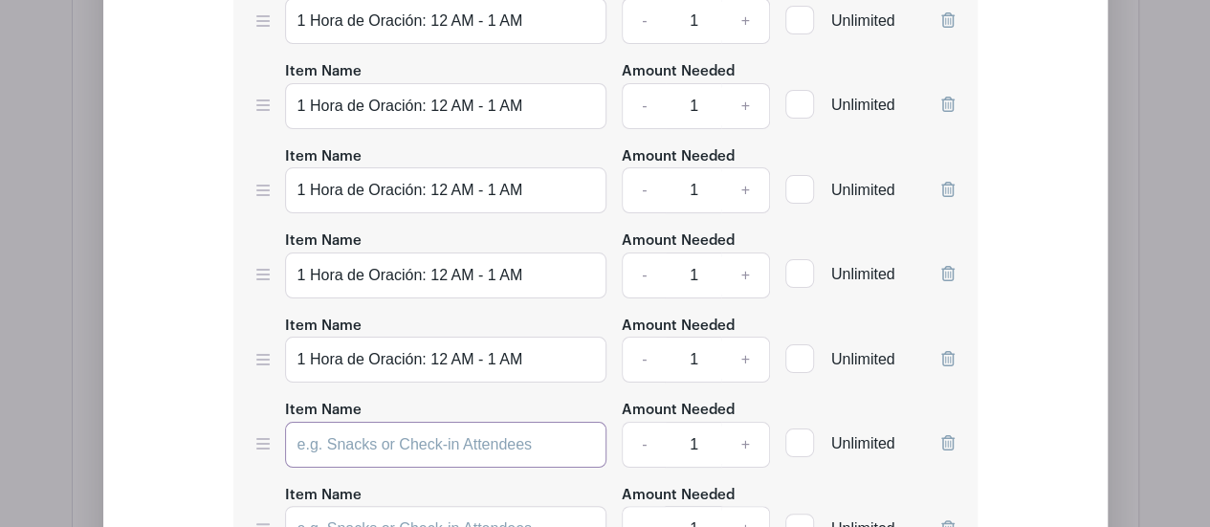
paste input "1 Hora de Oración: 12 AM - 1 AM"
type input "1 Hora de Oración: 12 AM - 1 AM"
click at [387, 506] on input "Item Name" at bounding box center [446, 529] width 322 height 46
paste input "1 Hora de Oración: 12 AM - 1 AM"
type input "1 Hora de Oración: 12 AM - 1 AM"
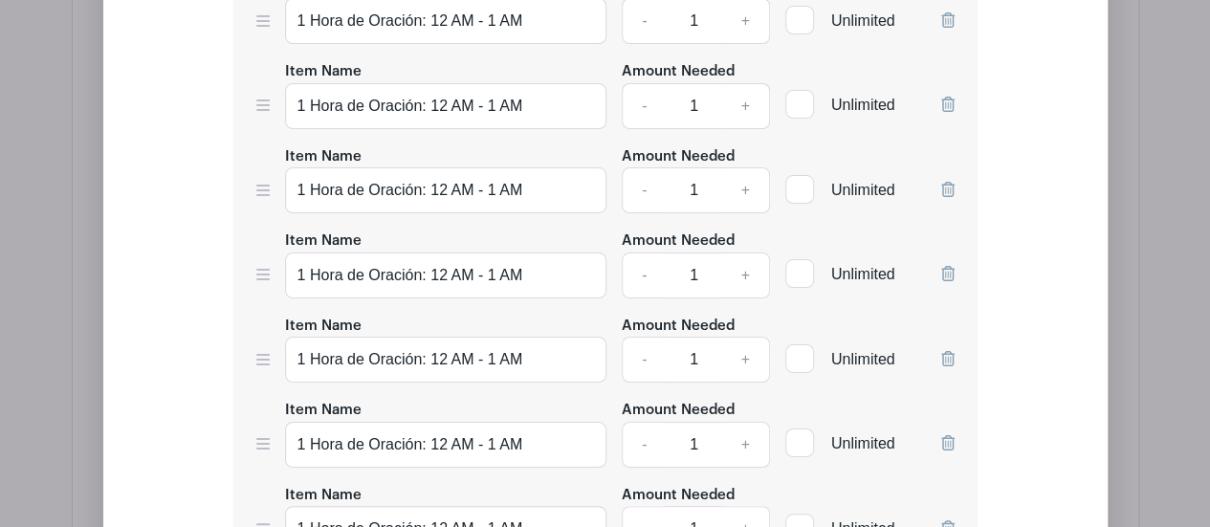
paste input "1 Hora de Oración: 12 AM - 1 AM"
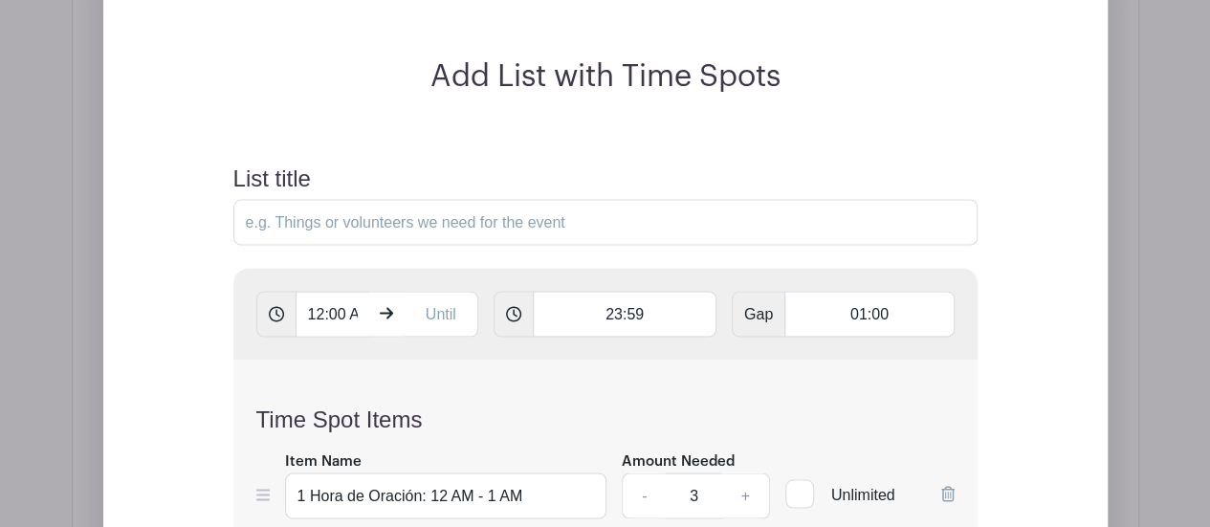
scroll to position [1783, 0]
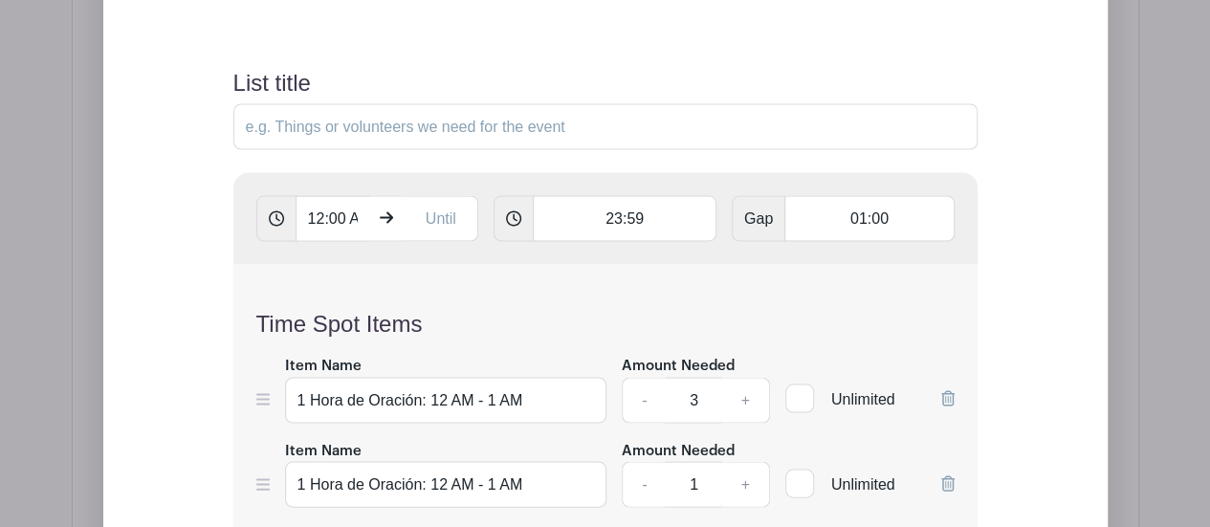
type input "1 Hora de Oración: 12 AM - 1 AM"
click at [445, 461] on input "1 Hora de Oración: 12 AM - 1 AM" at bounding box center [446, 484] width 322 height 46
click at [486, 461] on input "1 Hora de Oración: 1 AM - 1 AM" at bounding box center [446, 484] width 322 height 46
type input "1 Hora de Oración: 1 AM - 2 AM"
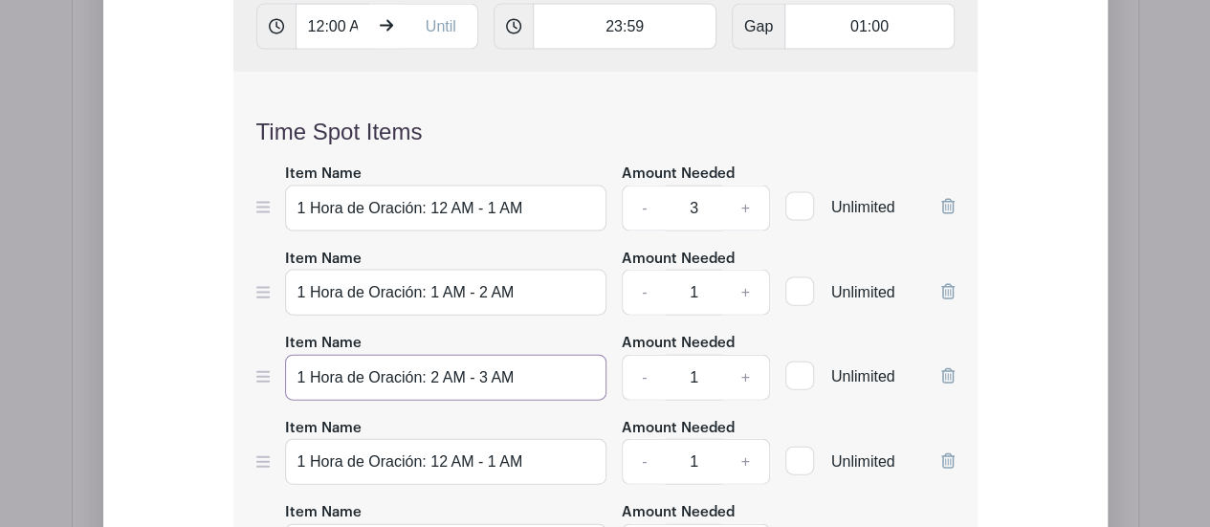
scroll to position [2070, 0]
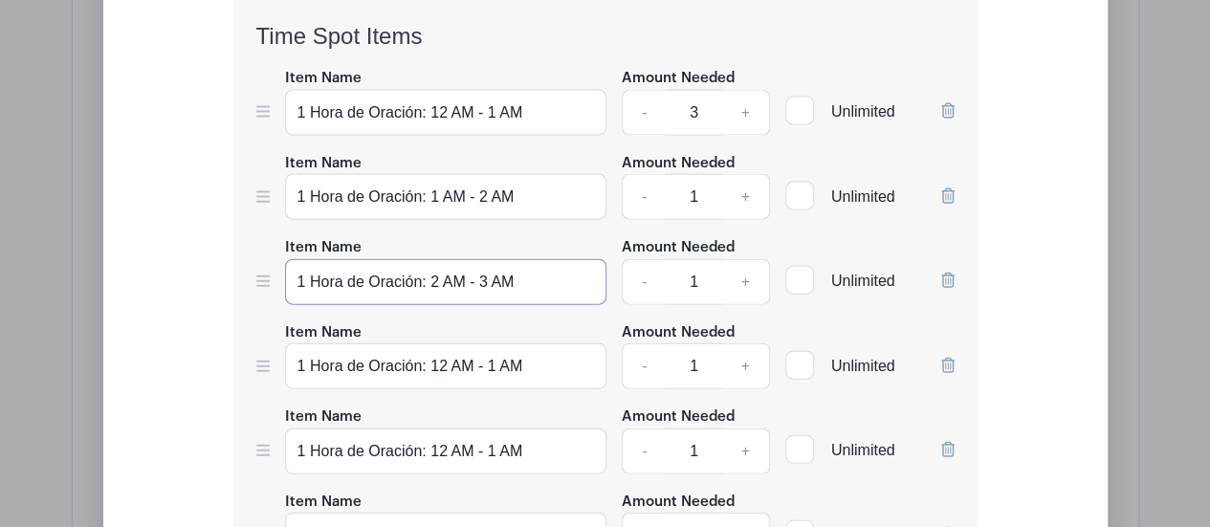
type input "1 Hora de Oración: 2 AM - 3 AM"
drag, startPoint x: 446, startPoint y: 265, endPoint x: 432, endPoint y: 271, distance: 14.6
click at [432, 343] on input "1 Hora de Oración: 12 AM - 1 AM" at bounding box center [446, 366] width 322 height 46
click at [486, 343] on input "1 Hora de Oración: 3 AM - 1 AM" at bounding box center [446, 366] width 322 height 46
type input "1 Hora de Oración: 3 AM - 4 AM"
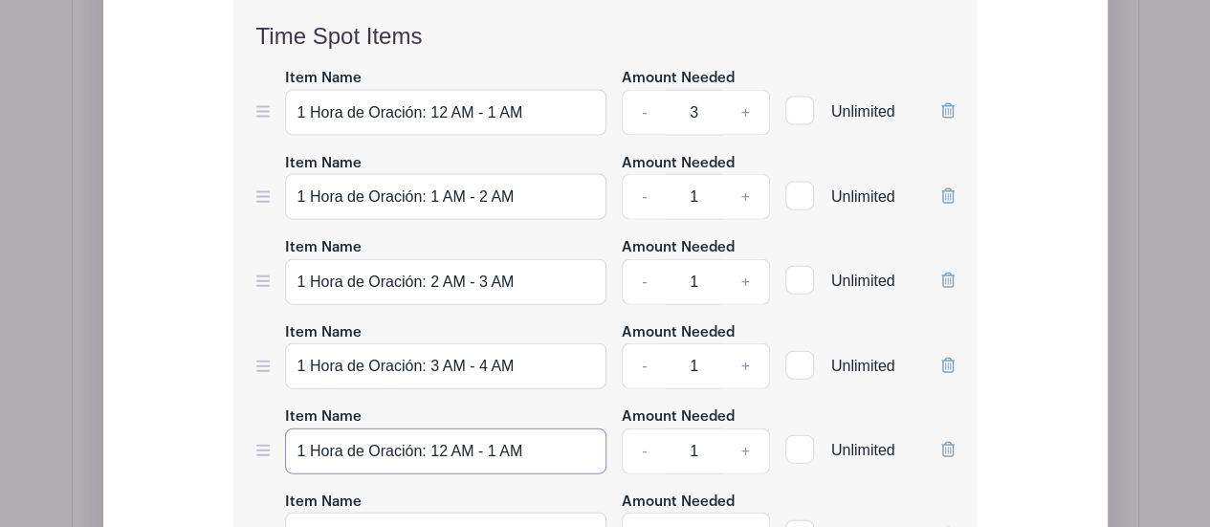
click at [445, 429] on input "1 Hora de Oración: 12 AM - 1 AM" at bounding box center [446, 452] width 322 height 46
click at [488, 429] on input "1 Hora de Oración: 4 AM - 1 AM" at bounding box center [446, 452] width 322 height 46
type input "1 Hora de Oración: 4 AM - 5 AM"
click at [446, 513] on input "1 Hora de Oración: 12 AM - 1 AM" at bounding box center [446, 536] width 322 height 46
click at [486, 513] on input "1 Hora de Oración: 5 AM - 1 AM" at bounding box center [446, 536] width 322 height 46
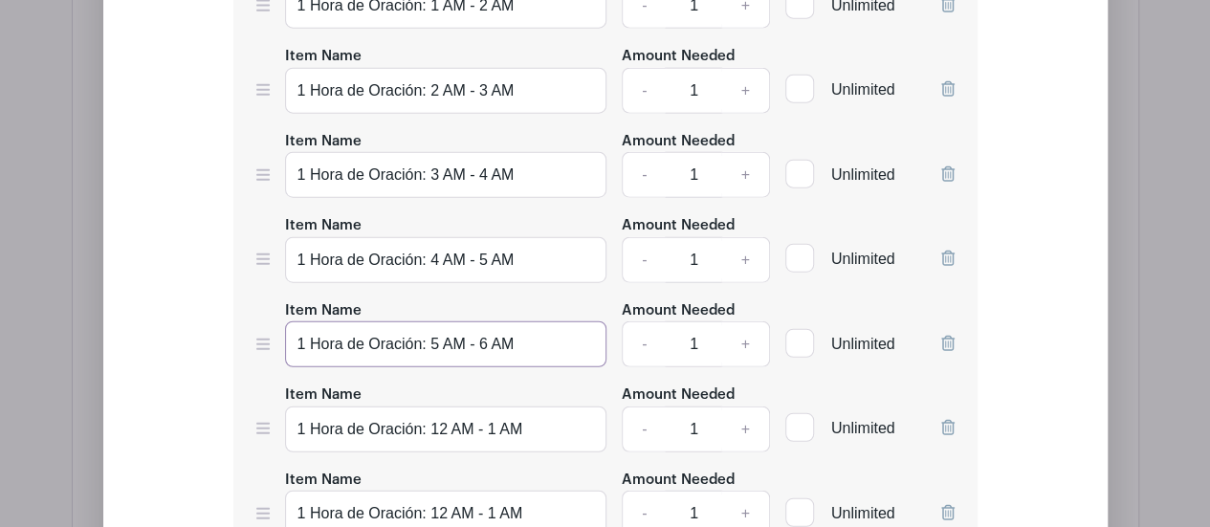
scroll to position [2357, 0]
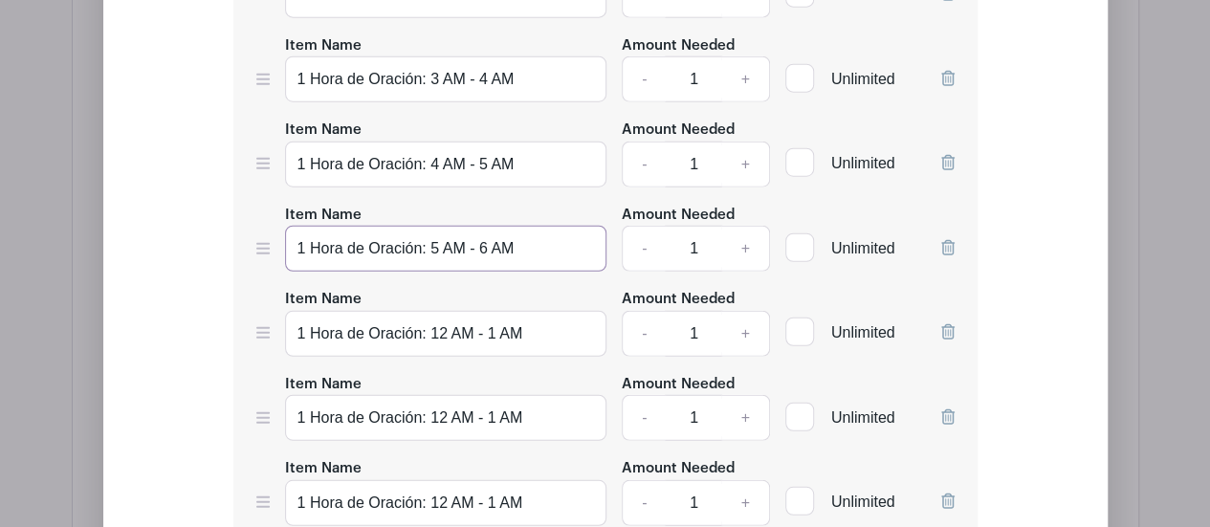
type input "1 Hora de Oración: 5 AM - 6 AM"
drag, startPoint x: 448, startPoint y: 232, endPoint x: 431, endPoint y: 232, distance: 17.2
click at [431, 311] on input "1 Hora de Oración: 12 AM - 1 AM" at bounding box center [446, 334] width 322 height 46
click at [480, 311] on input "1 Hora de Oración: 6 AM - 1 AM" at bounding box center [446, 334] width 322 height 46
type input "1 Hora de Oración: 6 AM - 7 AM"
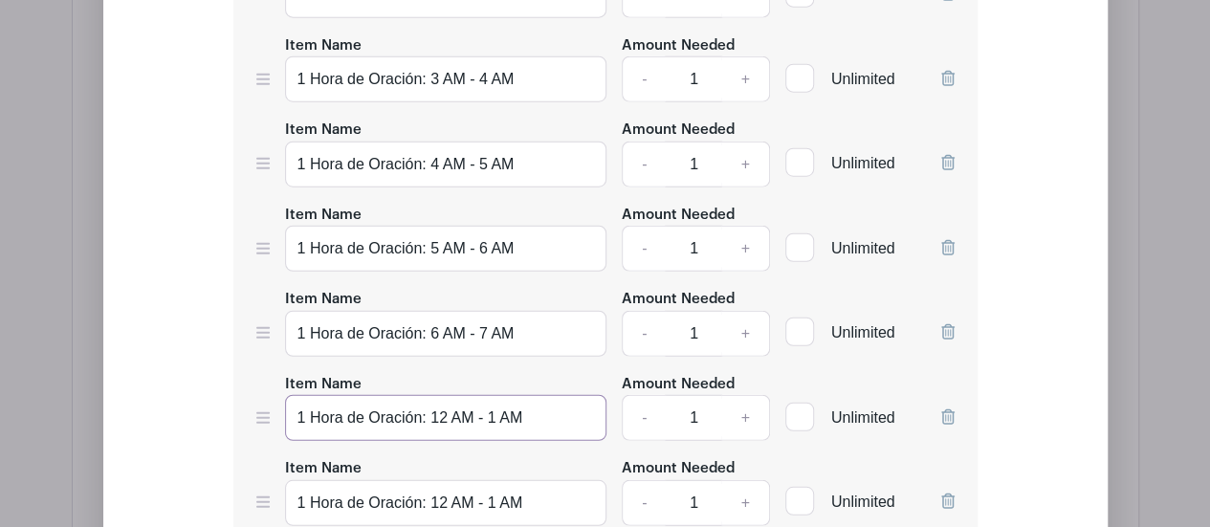
drag, startPoint x: 445, startPoint y: 315, endPoint x: 433, endPoint y: 319, distance: 12.1
click at [433, 395] on input "1 Hora de Oración: 12 AM - 1 AM" at bounding box center [446, 418] width 322 height 46
click at [480, 395] on input "1 Hora de Oración: 7 AM - 1 AM" at bounding box center [446, 418] width 322 height 46
type input "1 Hora de Oración: 7 AM - 8 AM"
drag, startPoint x: 445, startPoint y: 396, endPoint x: 433, endPoint y: 399, distance: 11.8
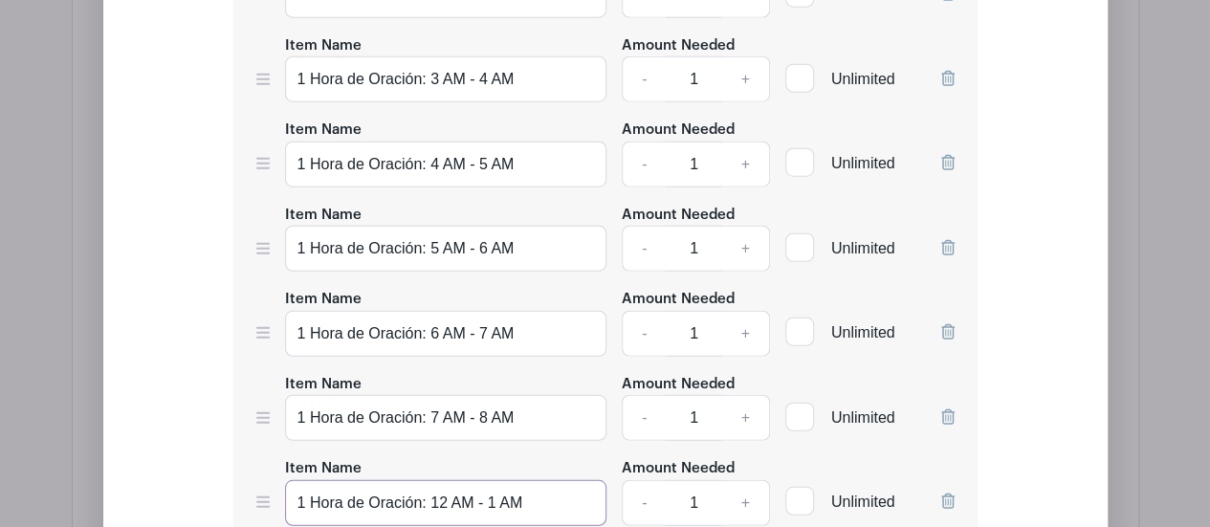
click at [433, 480] on input "1 Hora de Oración: 12 AM - 1 AM" at bounding box center [446, 503] width 322 height 46
click at [480, 480] on input "1 Hora de Oración: 8 AM - 1 AM" at bounding box center [446, 503] width 322 height 46
type input "1 Hora de Oración: 8 AM - 9 AM"
drag, startPoint x: 447, startPoint y: 483, endPoint x: 433, endPoint y: 484, distance: 13.4
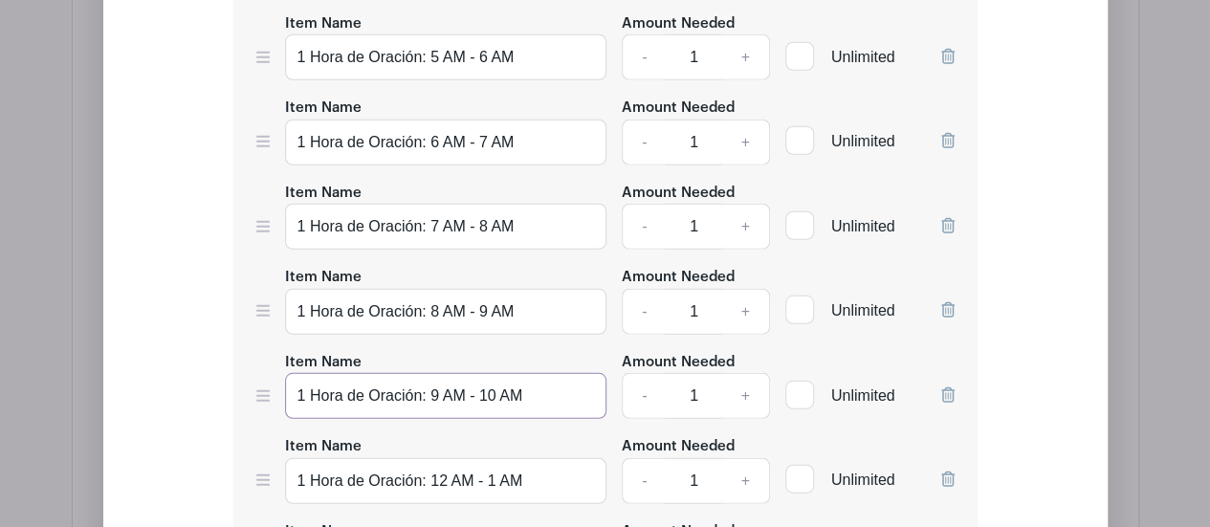
scroll to position [2644, 0]
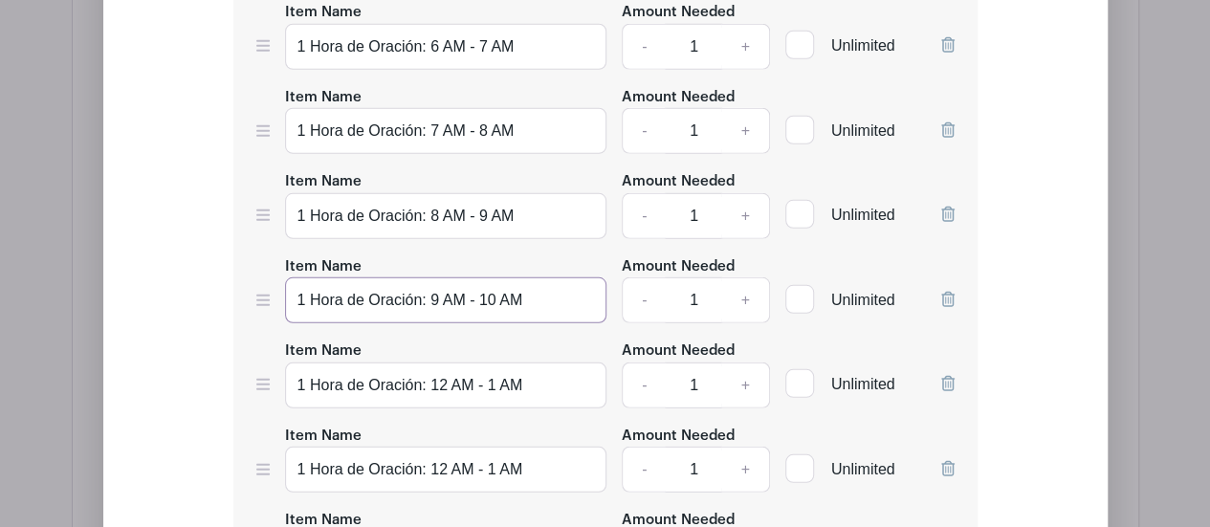
type input "1 Hora de Oración: 9 AM - 10 AM"
click at [439, 363] on input "1 Hora de Oración: 12 AM - 1 AM" at bounding box center [446, 386] width 322 height 46
click at [496, 363] on input "1 Hora de Oración: 10 AM - 1 AM" at bounding box center [446, 386] width 322 height 46
type input "1 Hora de Oración: 10 AM - 11 AM"
click at [440, 447] on input "1 Hora de Oración: 12 AM - 1 AM" at bounding box center [446, 470] width 322 height 46
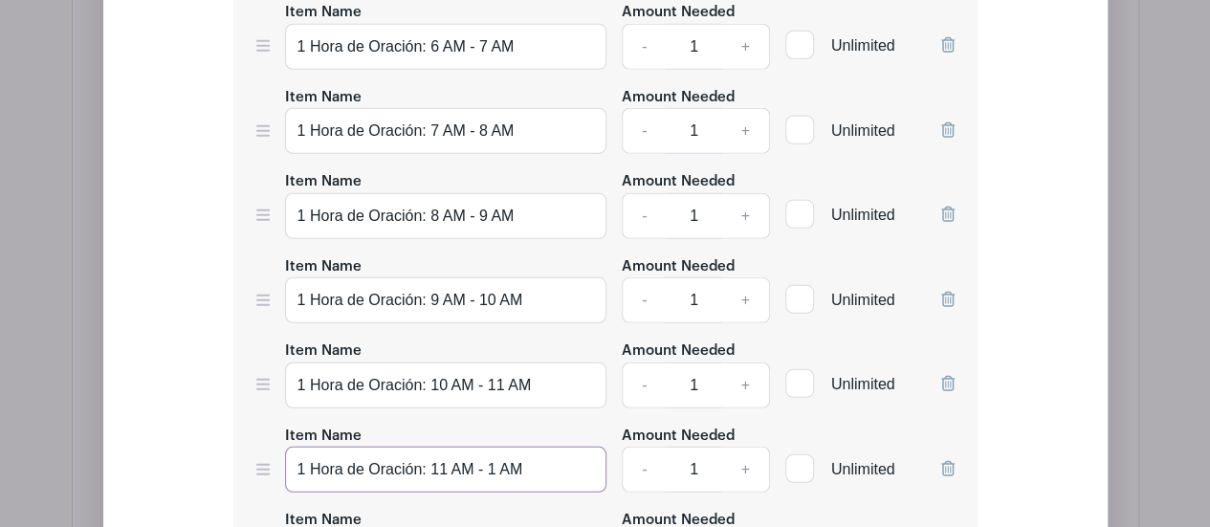
click at [490, 447] on input "1 Hora de Oración: 11 AM - 1 AM" at bounding box center [446, 470] width 322 height 46
click at [517, 447] on input "1 Hora de Oración: 11 AM - 12 AM" at bounding box center [446, 470] width 322 height 46
type input "1 Hora de Oración: 11 AM - 12 PM"
drag, startPoint x: 473, startPoint y: 449, endPoint x: 453, endPoint y: 449, distance: 19.1
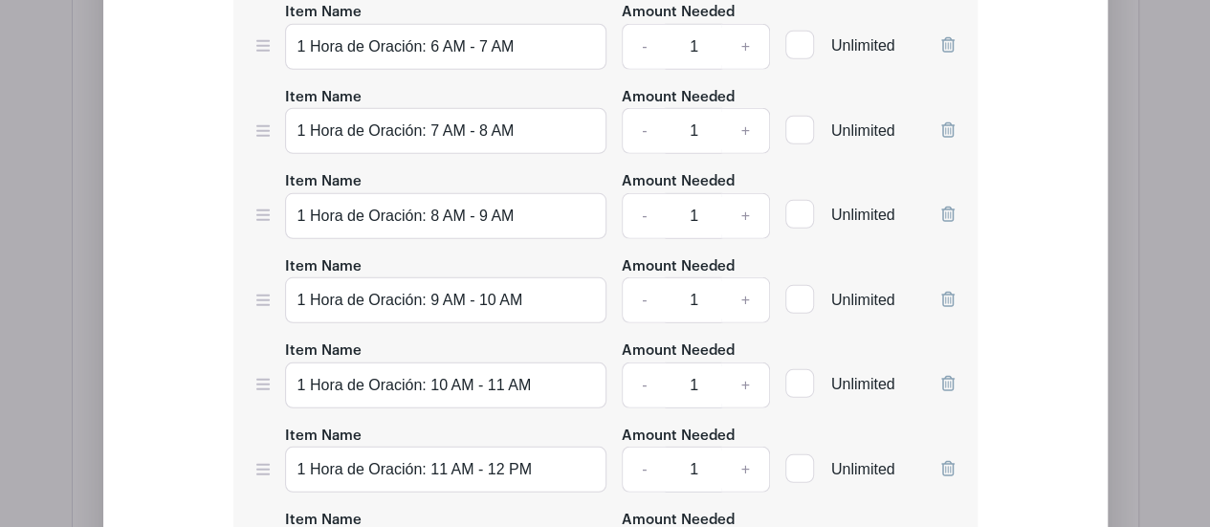
drag, startPoint x: 524, startPoint y: 447, endPoint x: 503, endPoint y: 450, distance: 21.2
drag, startPoint x: 451, startPoint y: 450, endPoint x: 433, endPoint y: 454, distance: 17.9
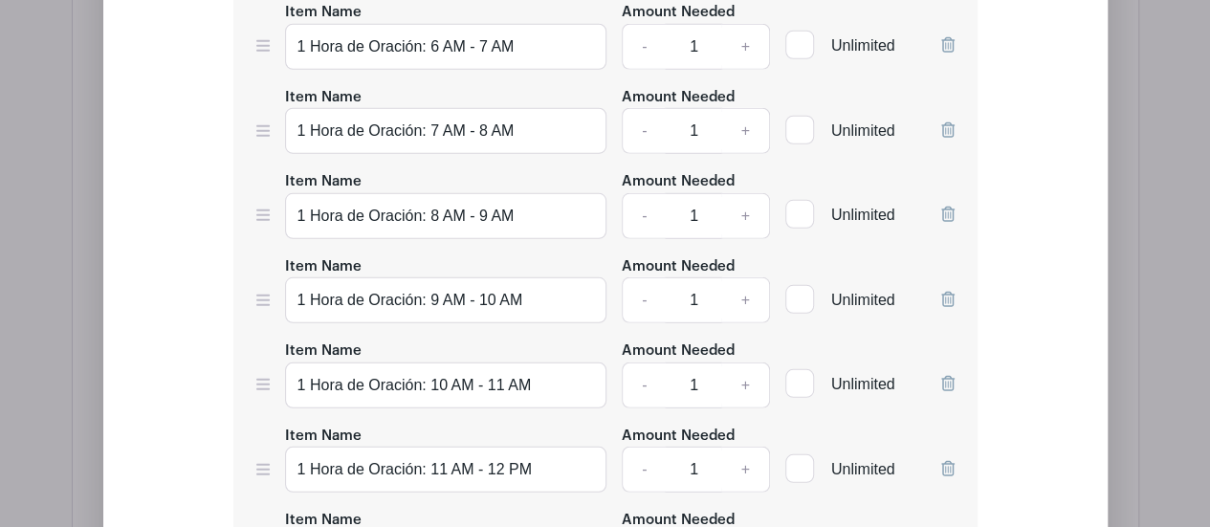
drag, startPoint x: 484, startPoint y: 447, endPoint x: 473, endPoint y: 451, distance: 12.1
drag, startPoint x: 513, startPoint y: 449, endPoint x: 427, endPoint y: 453, distance: 86.2
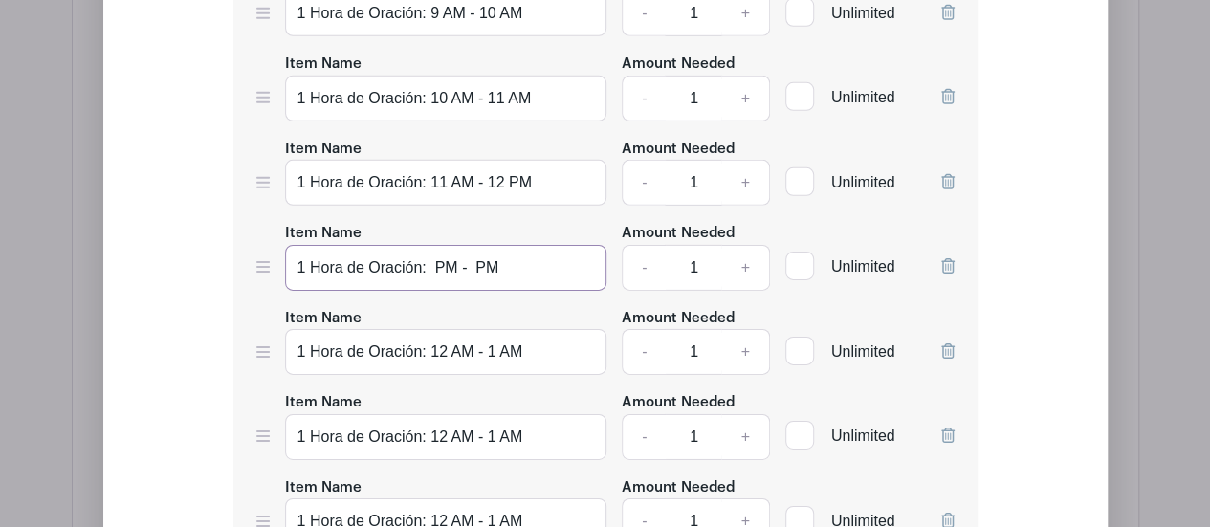
type input "1 Hora de Oración: PM - PM"
drag, startPoint x: 528, startPoint y: 244, endPoint x: 425, endPoint y: 255, distance: 104.0
click at [425, 329] on input "1 Hora de Oración: 12 AM - 1 AM" at bounding box center [446, 352] width 322 height 46
paste input "PM - P"
type input "1 Hora de Oración: PM - PM"
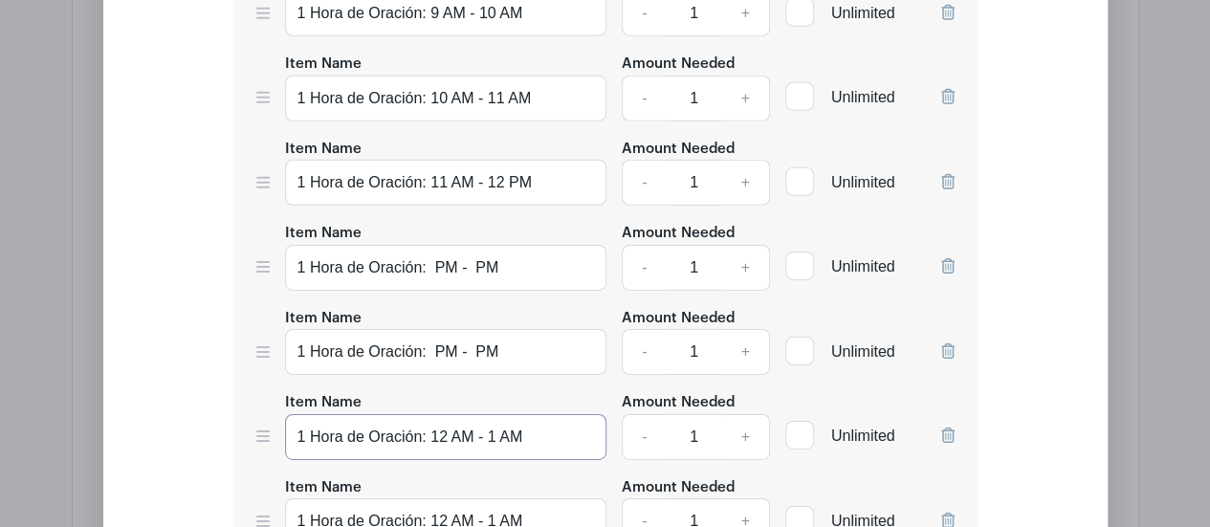
drag, startPoint x: 521, startPoint y: 326, endPoint x: 425, endPoint y: 329, distance: 96.7
click at [425, 414] on input "1 Hora de Oración: 12 AM - 1 AM" at bounding box center [446, 437] width 322 height 46
paste input "PM - P"
type input "1 Hora de Oración: PM - PM"
drag, startPoint x: 521, startPoint y: 409, endPoint x: 434, endPoint y: 428, distance: 88.9
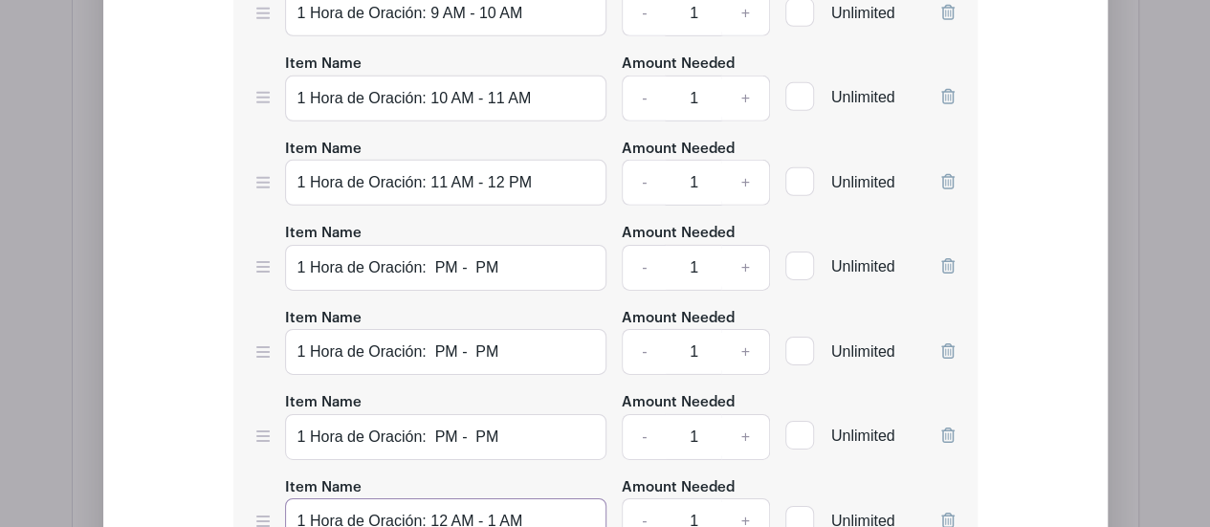
click at [426, 498] on input "1 Hora de Oración: 12 AM - 1 AM" at bounding box center [446, 521] width 322 height 46
paste input "PM - P"
type input "1 Hora de Oración: PM - PM"
drag, startPoint x: 528, startPoint y: 494, endPoint x: 427, endPoint y: 502, distance: 101.8
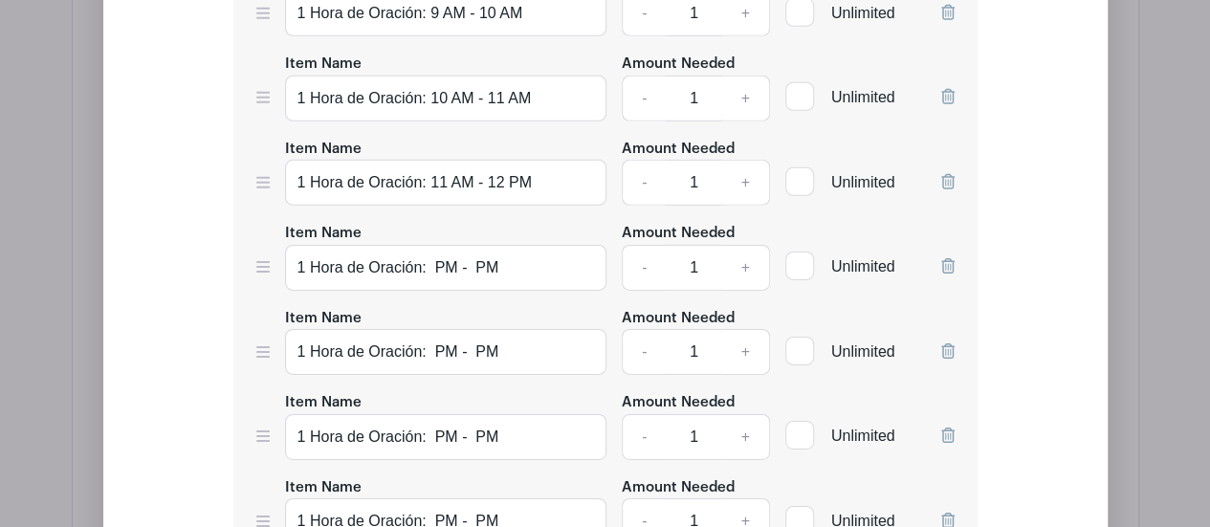
paste input "PM - P"
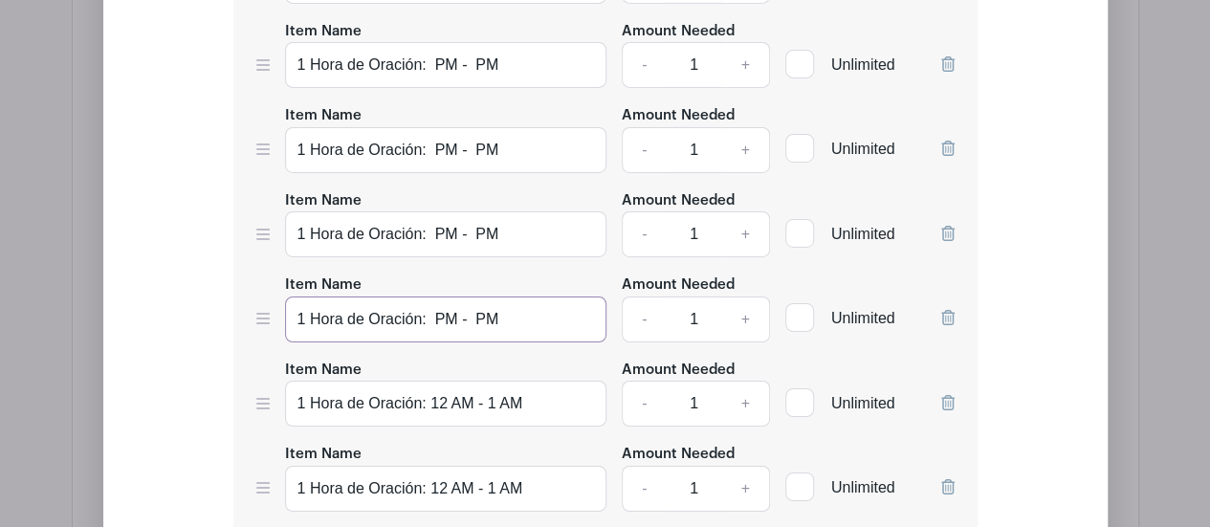
scroll to position [3314, 0]
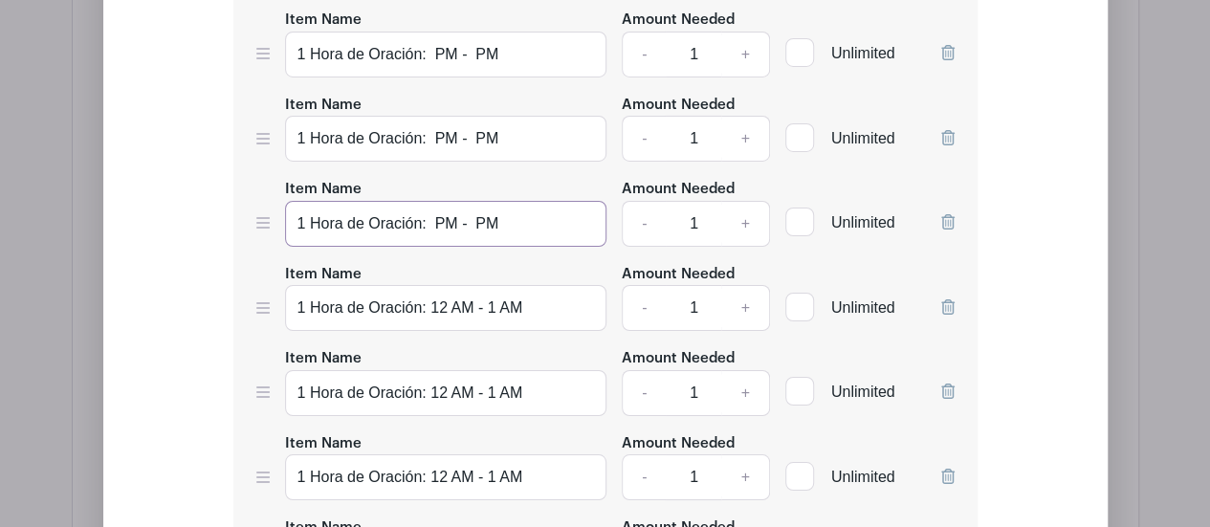
type input "1 Hora de Oración: PM - PM"
drag, startPoint x: 526, startPoint y: 195, endPoint x: 427, endPoint y: 200, distance: 99.6
click at [427, 285] on input "1 Hora de Oración: 12 AM - 1 AM" at bounding box center [446, 308] width 322 height 46
paste input "PM - P"
type input "1 Hora de Oración: PM - PM"
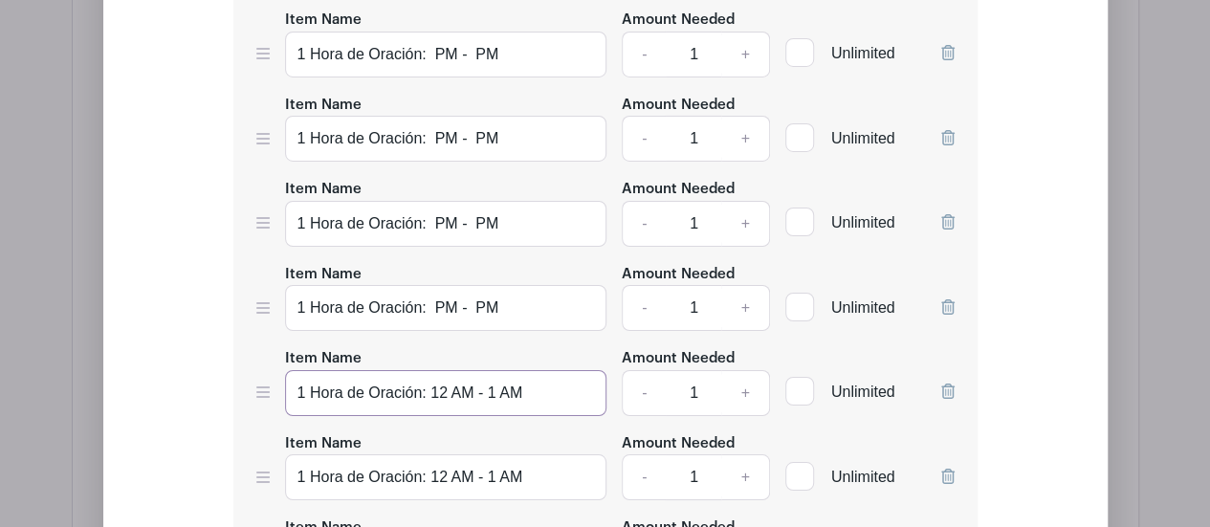
drag, startPoint x: 522, startPoint y: 278, endPoint x: 429, endPoint y: 292, distance: 94.7
click at [427, 370] on input "1 Hora de Oración: 12 AM - 1 AM" at bounding box center [446, 393] width 322 height 46
paste input "PM - P"
type input "1 Hora de Oración: PM - PM"
drag, startPoint x: 528, startPoint y: 364, endPoint x: 425, endPoint y: 374, distance: 103.8
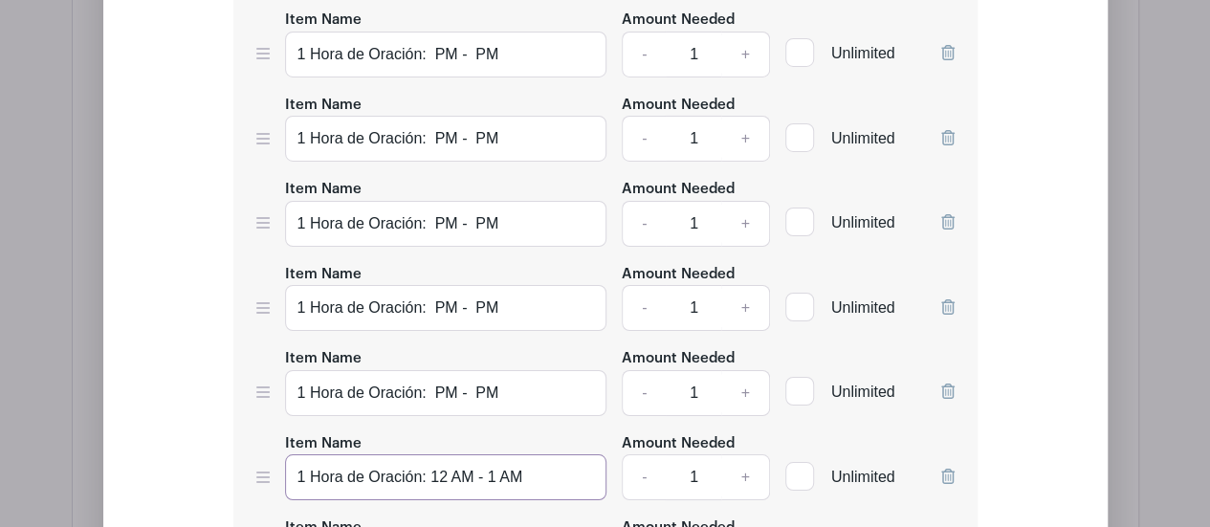
click at [425, 454] on input "1 Hora de Oración: 12 AM - 1 AM" at bounding box center [446, 477] width 322 height 46
paste input "PM - P"
type input "1 Hora de Oración: PM - PM"
drag, startPoint x: 532, startPoint y: 445, endPoint x: 427, endPoint y: 455, distance: 105.8
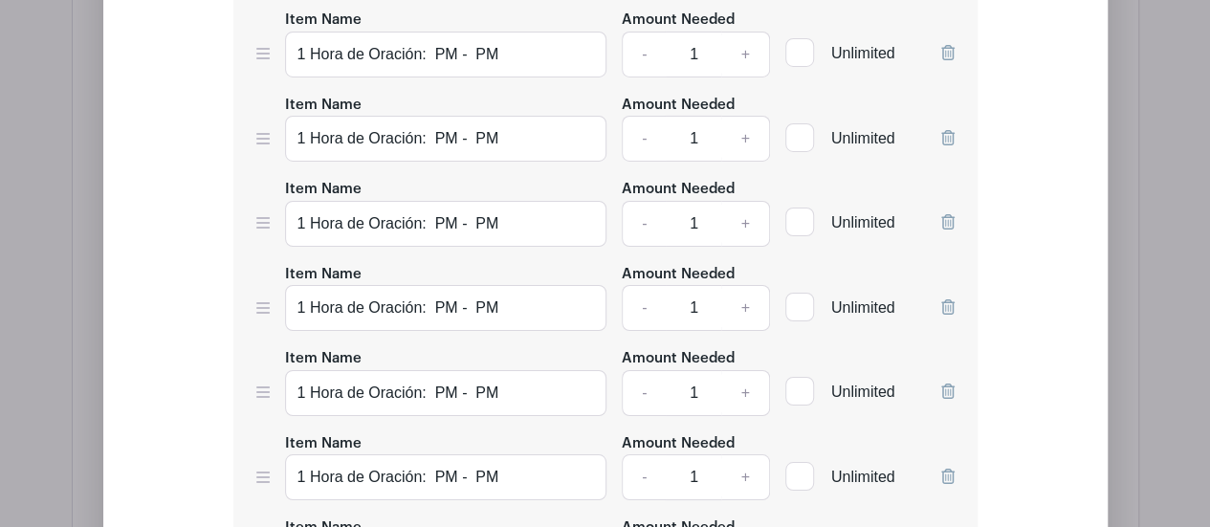
paste input "PM - P"
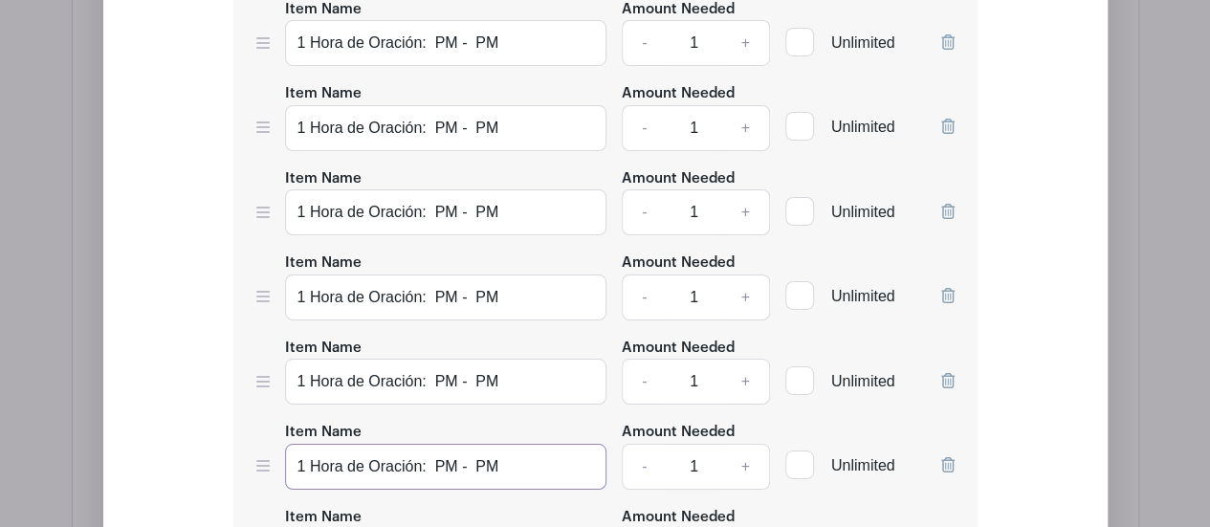
scroll to position [3505, 0]
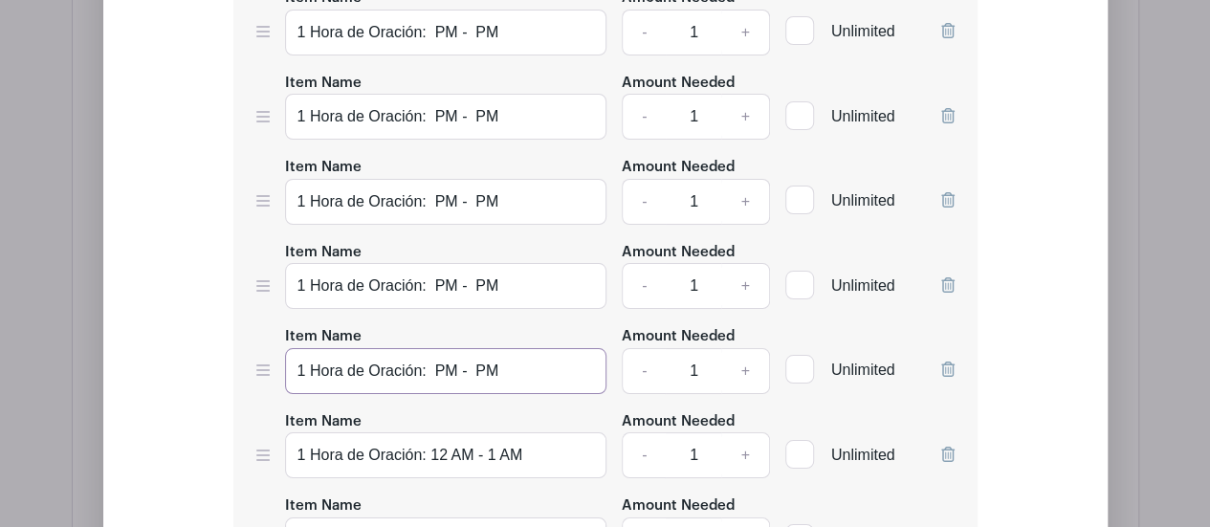
type input "1 Hora de Oración: PM - PM"
drag, startPoint x: 524, startPoint y: 339, endPoint x: 424, endPoint y: 342, distance: 100.5
click at [424, 432] on input "1 Hora de Oración: 12 AM - 1 AM" at bounding box center [446, 455] width 322 height 46
paste input "PM - P"
type input "1 Hora de Oración: PM - PM"
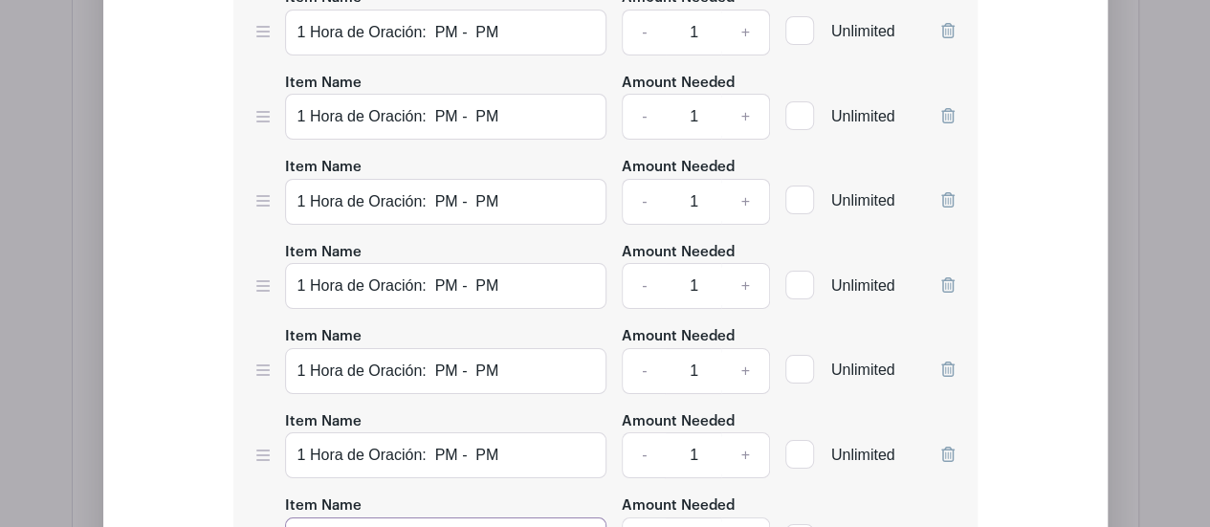
drag, startPoint x: 528, startPoint y: 421, endPoint x: 425, endPoint y: 432, distance: 104.0
paste input "PM - P"
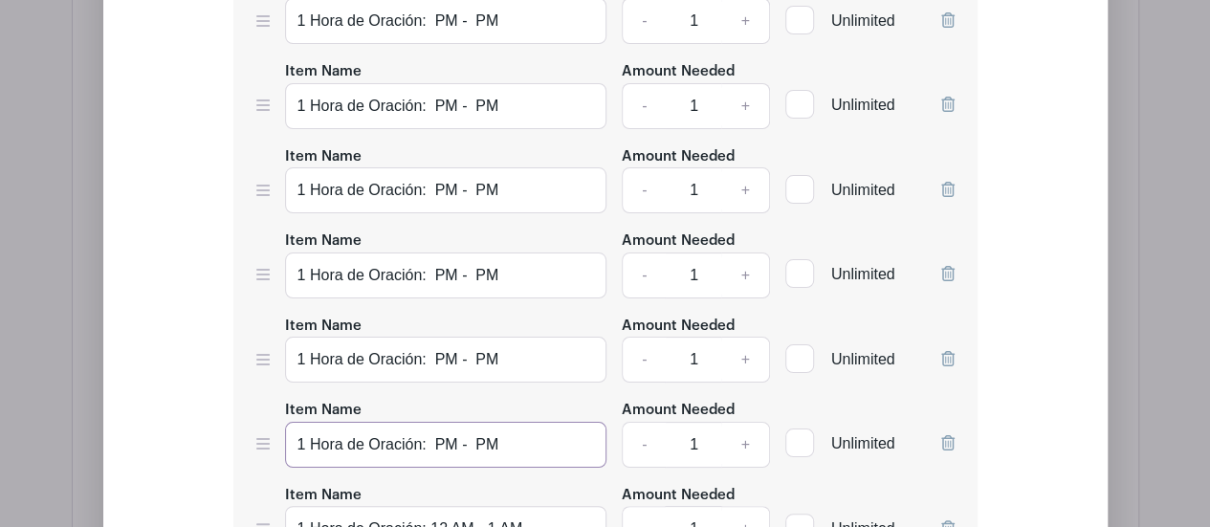
type input "1 Hora de Oración: PM - PM"
drag, startPoint x: 528, startPoint y: 406, endPoint x: 425, endPoint y: 417, distance: 104.0
click at [424, 506] on input "1 Hora de Oración: 12 AM - 1 AM" at bounding box center [446, 529] width 322 height 46
paste input "PM - P"
type input "1 Hora de Oración: PM - PM"
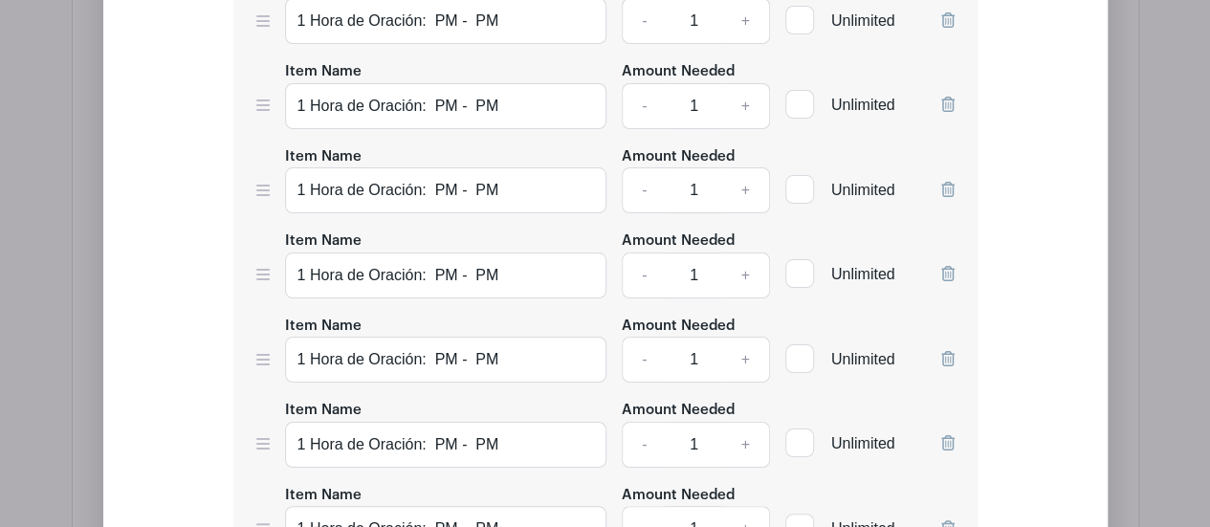
drag, startPoint x: 524, startPoint y: 493, endPoint x: 435, endPoint y: 497, distance: 89.1
paste input "PM - P"
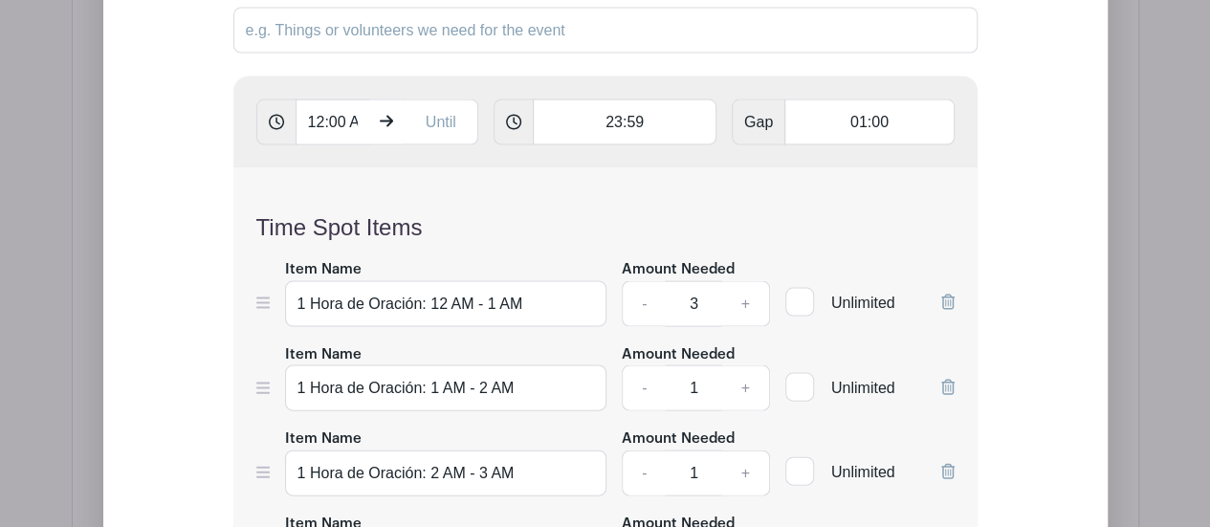
scroll to position [1975, 0]
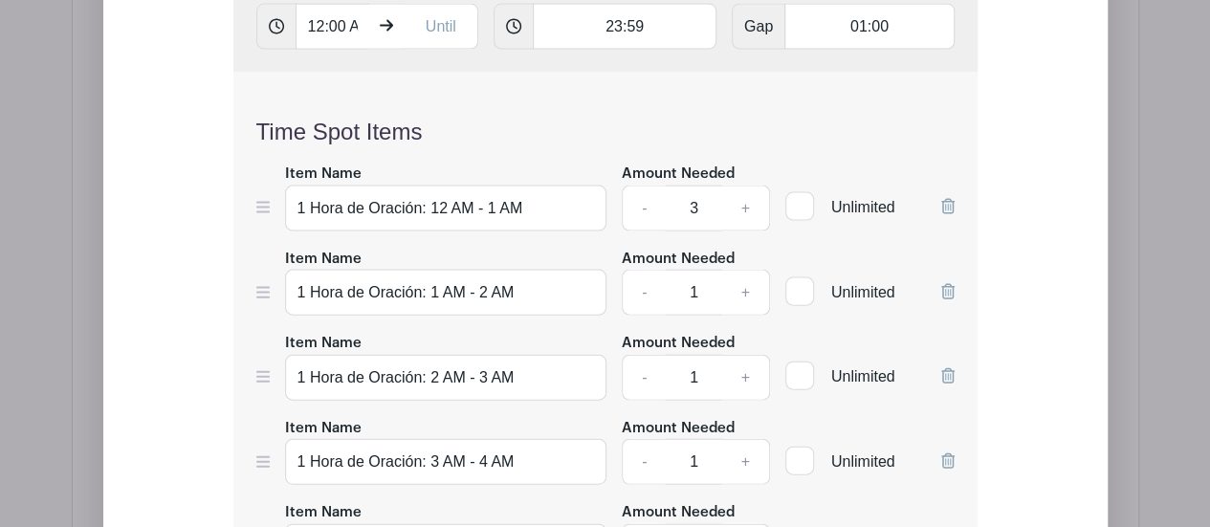
type input "1 Hora de Oración: PM - PM"
click at [743, 270] on link "+" at bounding box center [745, 293] width 48 height 46
type input "3"
click at [744, 355] on link "+" at bounding box center [745, 378] width 48 height 46
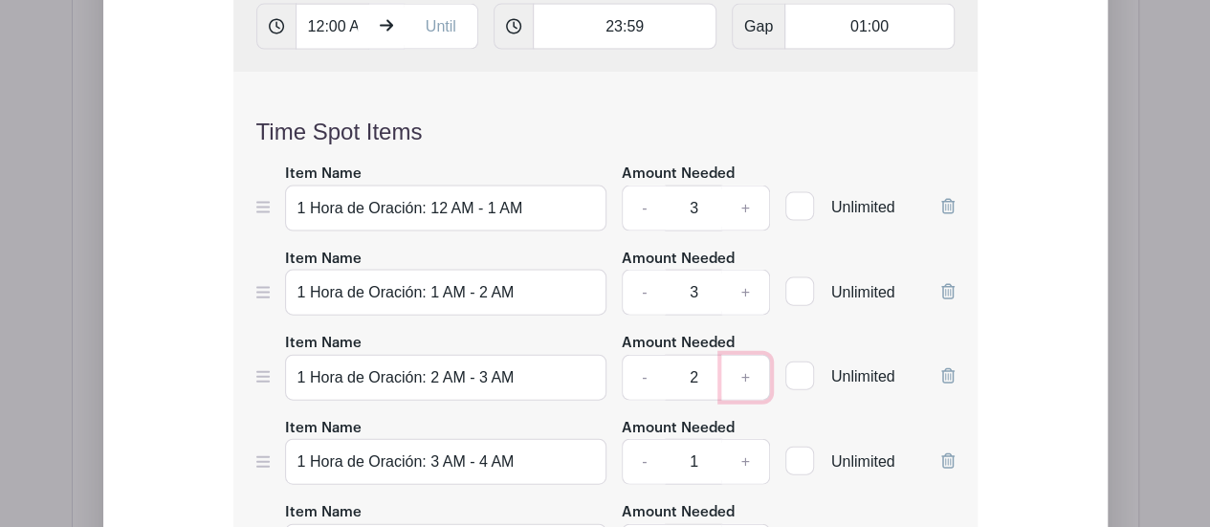
click at [744, 355] on link "+" at bounding box center [745, 378] width 48 height 46
type input "3"
click at [747, 439] on link "+" at bounding box center [745, 462] width 48 height 46
type input "3"
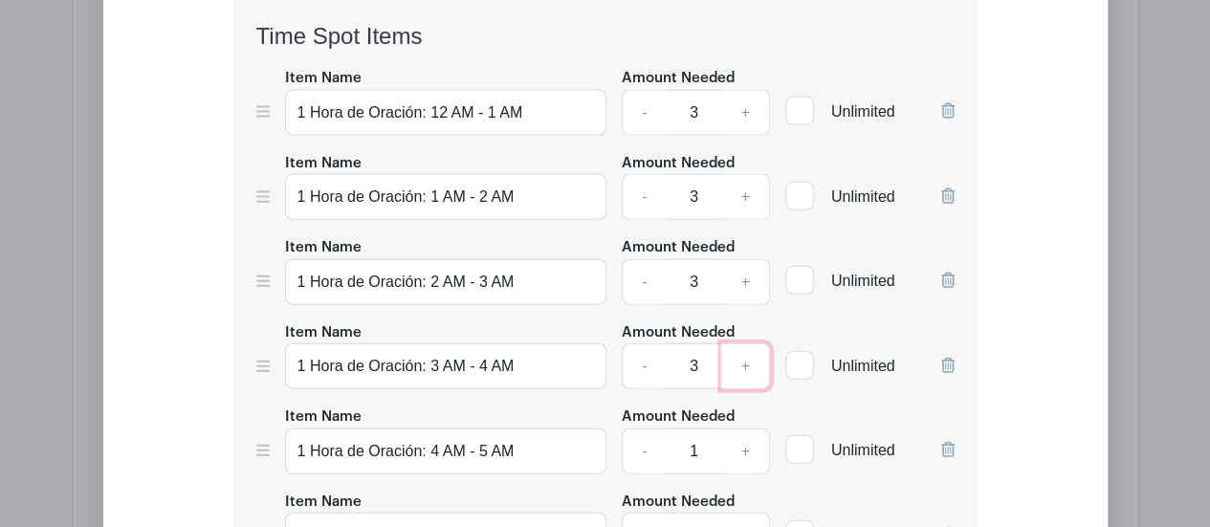
scroll to position [2166, 0]
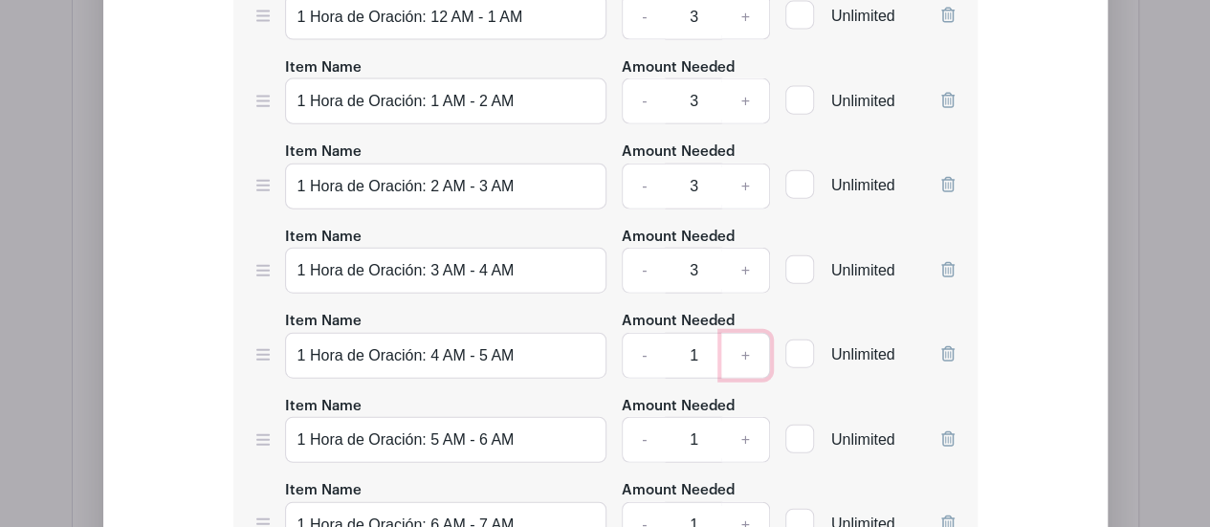
click at [740, 333] on link "+" at bounding box center [745, 356] width 48 height 46
click at [741, 333] on link "+" at bounding box center [745, 356] width 48 height 46
type input "3"
click at [740, 417] on link "+" at bounding box center [745, 440] width 48 height 46
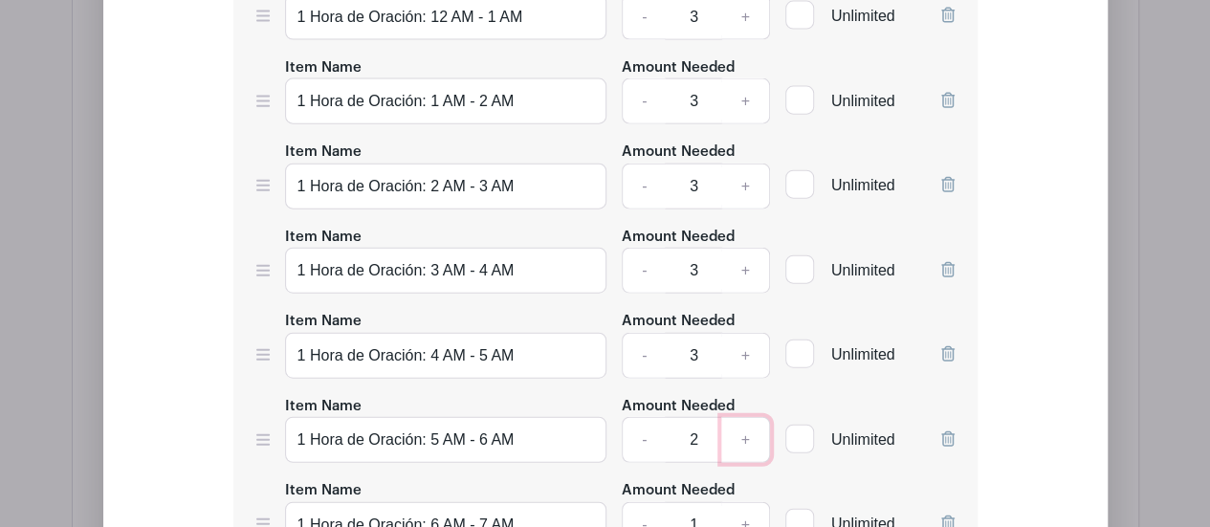
type input "3"
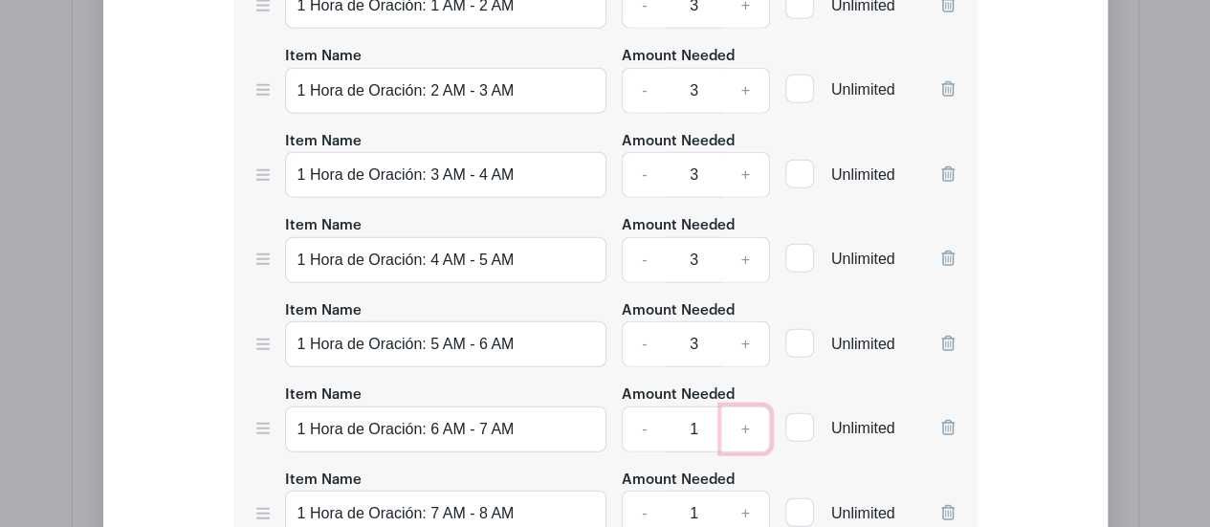
click at [749, 407] on link "+" at bounding box center [745, 430] width 48 height 46
type input "3"
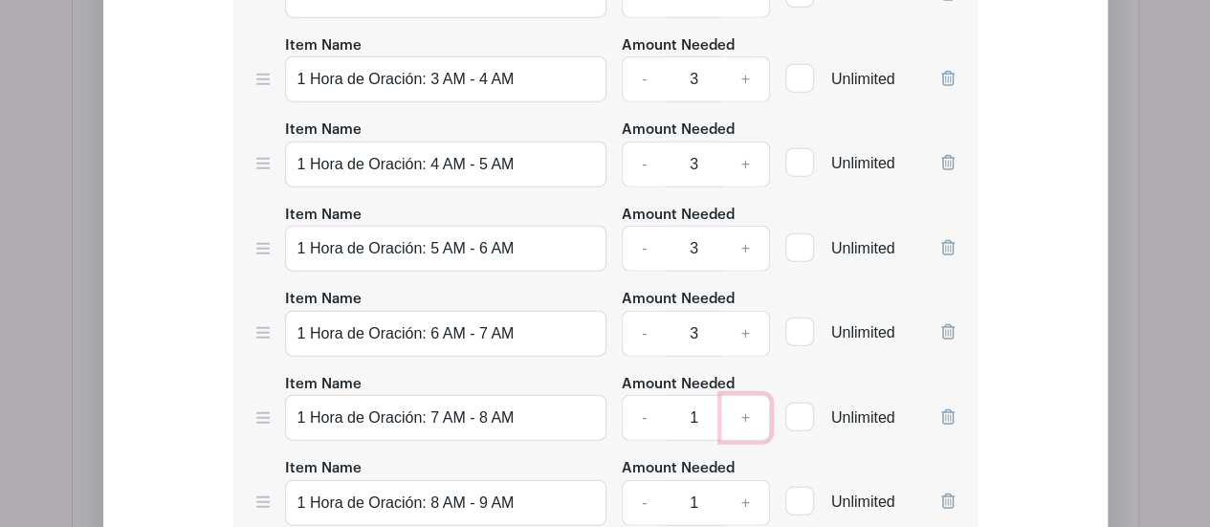
click at [748, 395] on link "+" at bounding box center [745, 418] width 48 height 46
type input "3"
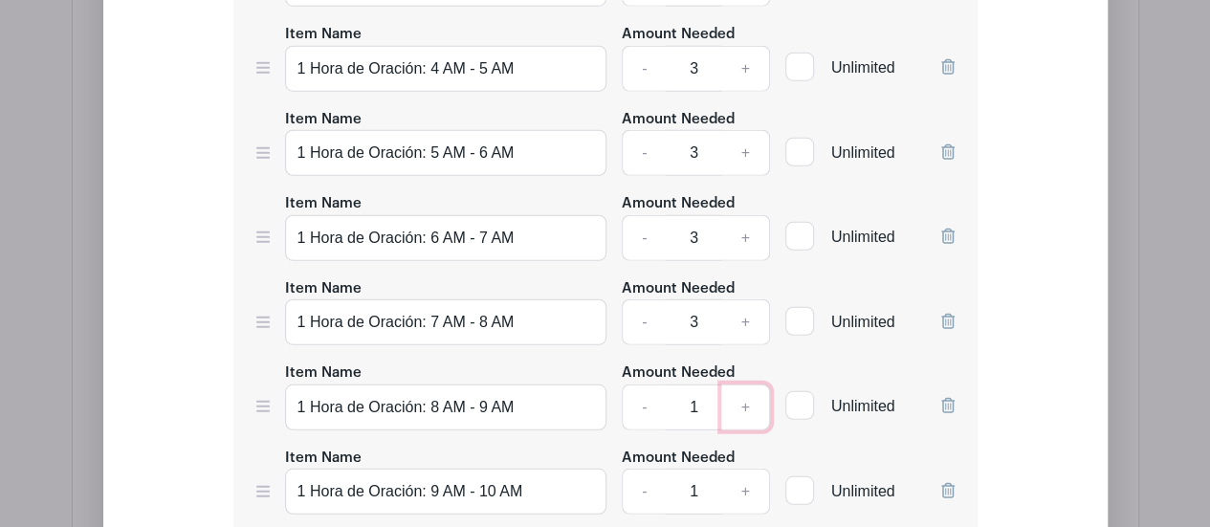
click at [749, 385] on link "+" at bounding box center [745, 408] width 48 height 46
type input "3"
click at [746, 469] on link "+" at bounding box center [745, 492] width 48 height 46
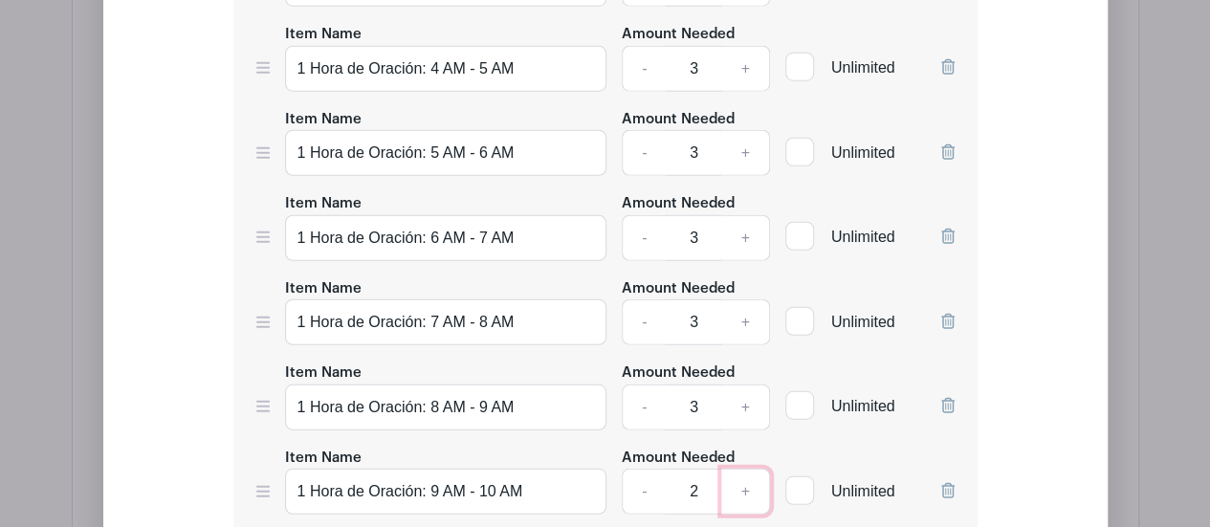
type input "3"
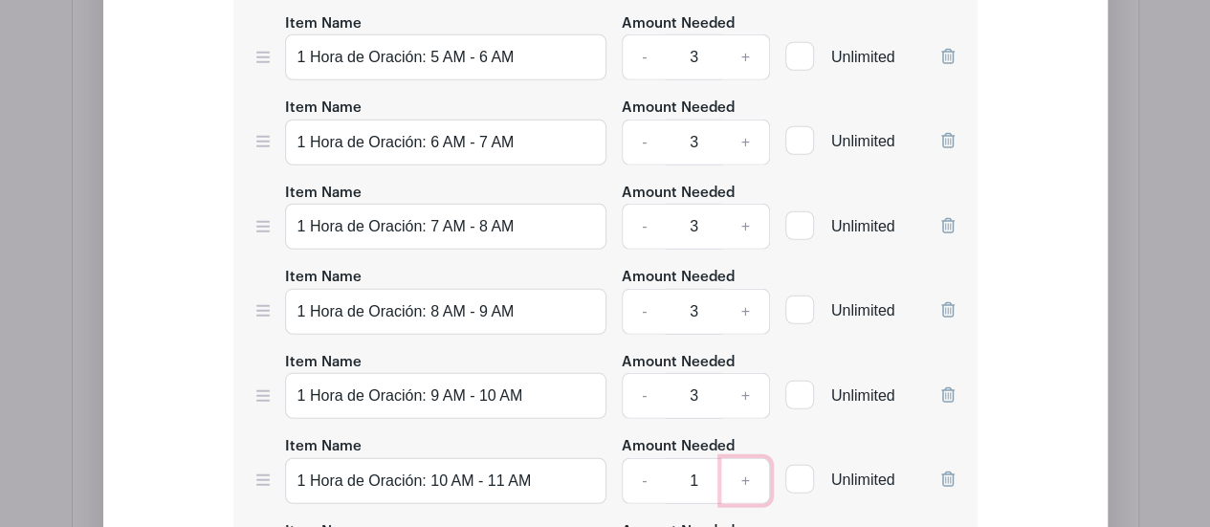
click at [748, 458] on link "+" at bounding box center [745, 481] width 48 height 46
type input "3"
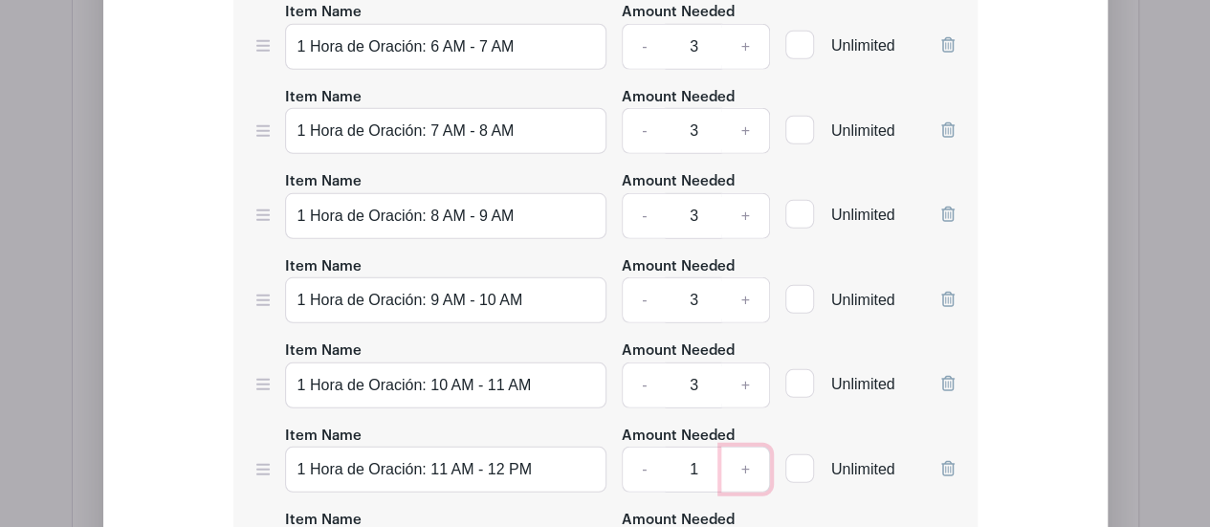
click at [749, 447] on link "+" at bounding box center [745, 470] width 48 height 46
type input "3"
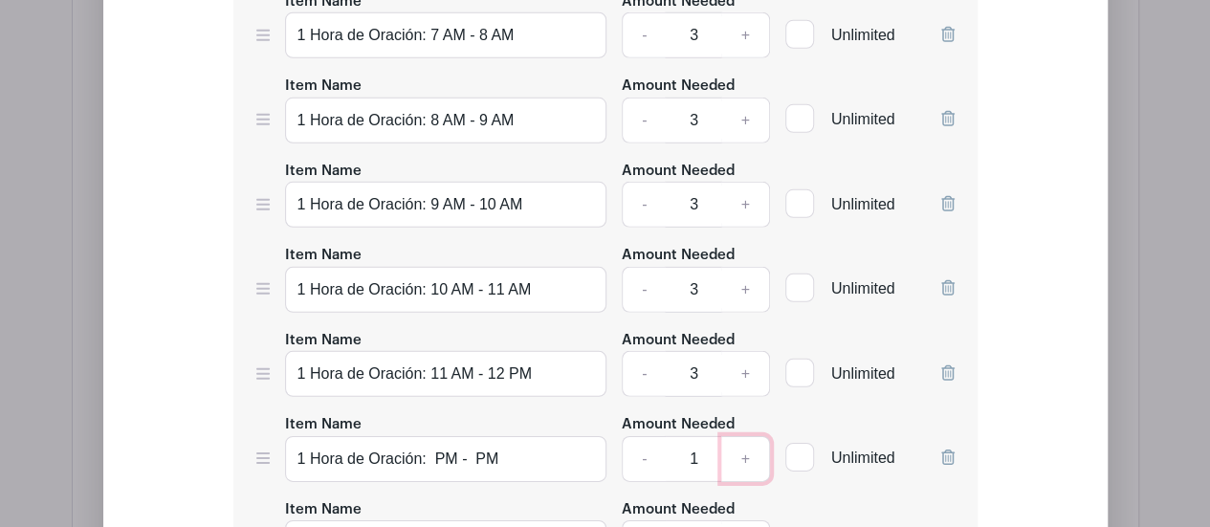
click at [752, 436] on link "+" at bounding box center [745, 459] width 48 height 46
type input "3"
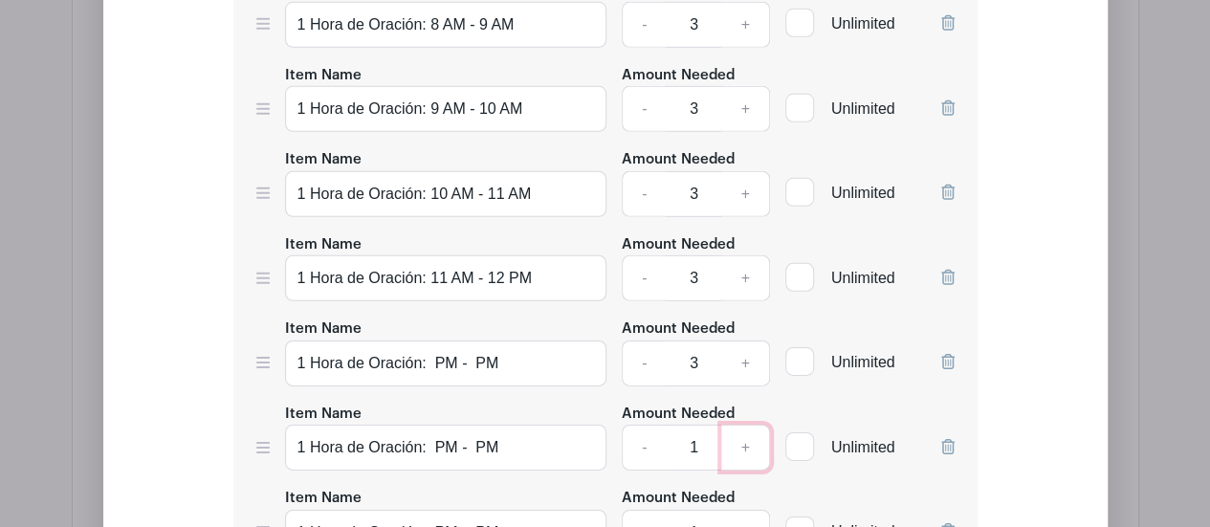
click at [748, 425] on link "+" at bounding box center [745, 448] width 48 height 46
type input "3"
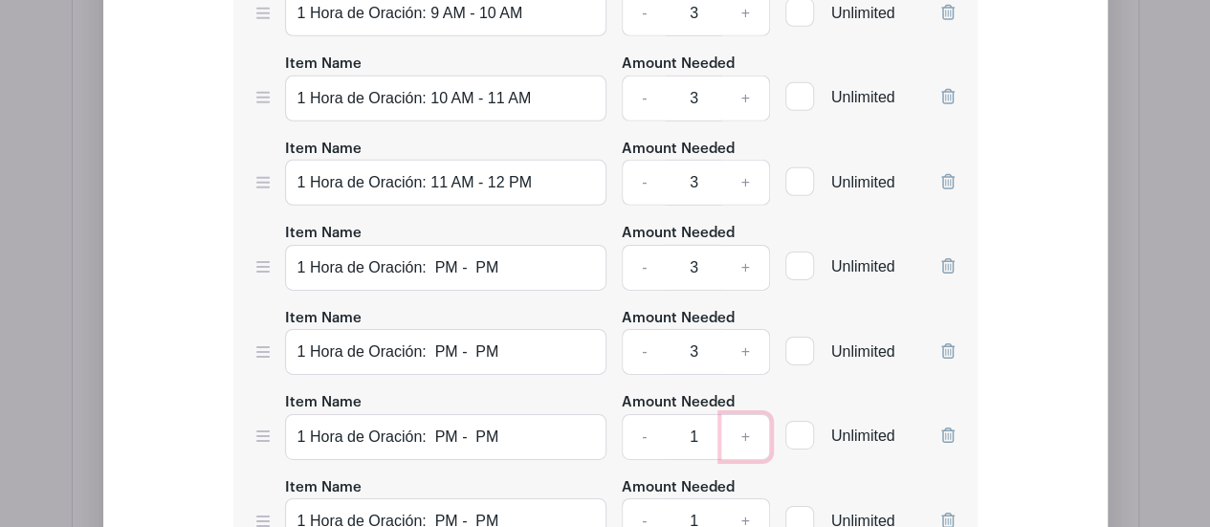
click at [748, 414] on link "+" at bounding box center [745, 437] width 48 height 46
type input "3"
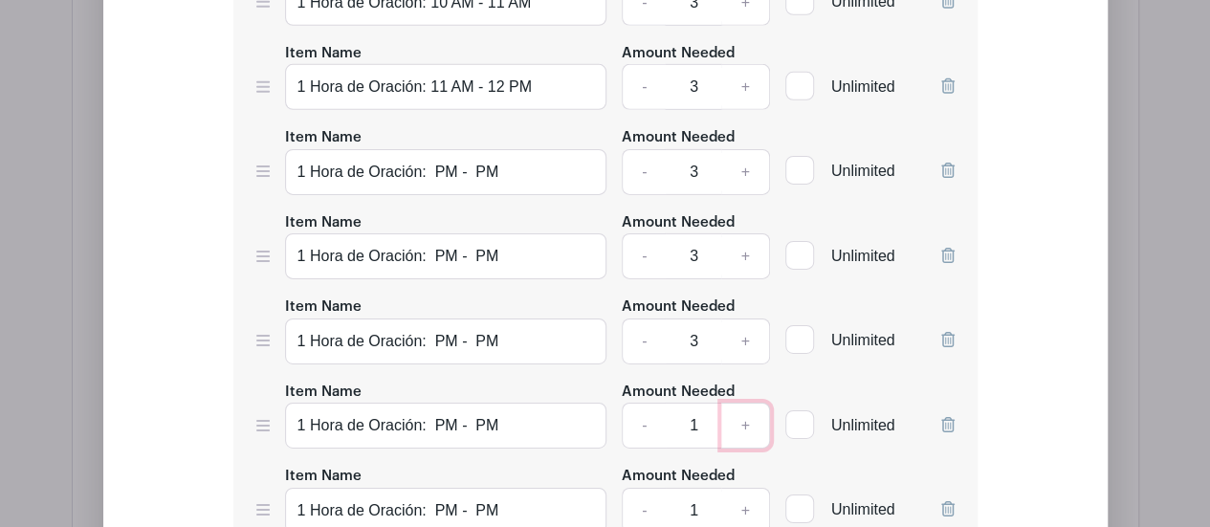
click at [748, 403] on link "+" at bounding box center [745, 426] width 48 height 46
type input "3"
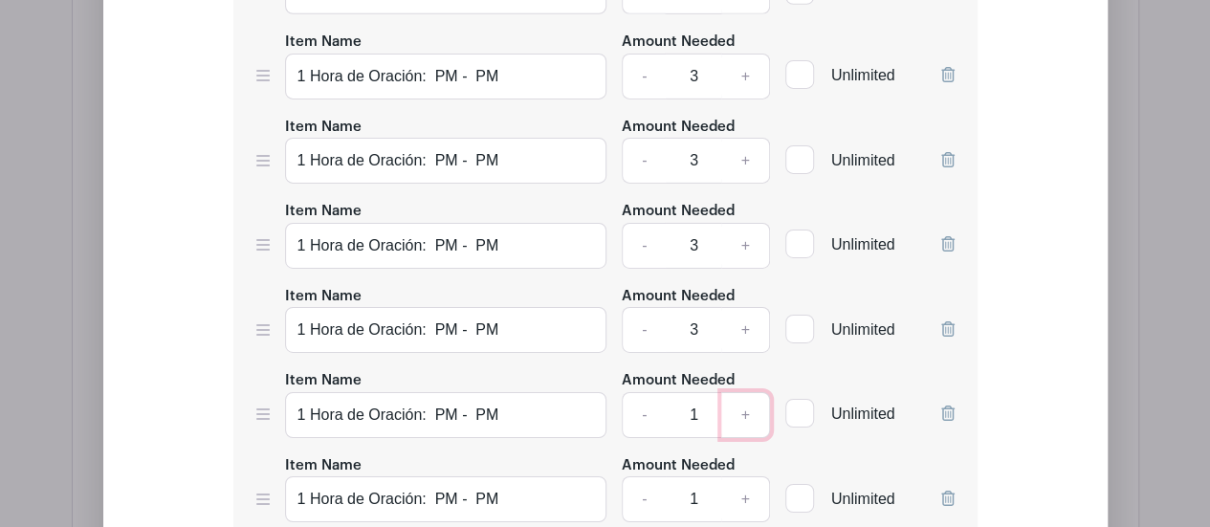
click at [754, 392] on link "+" at bounding box center [745, 415] width 48 height 46
type input "3"
click at [740, 476] on link "+" at bounding box center [745, 499] width 48 height 46
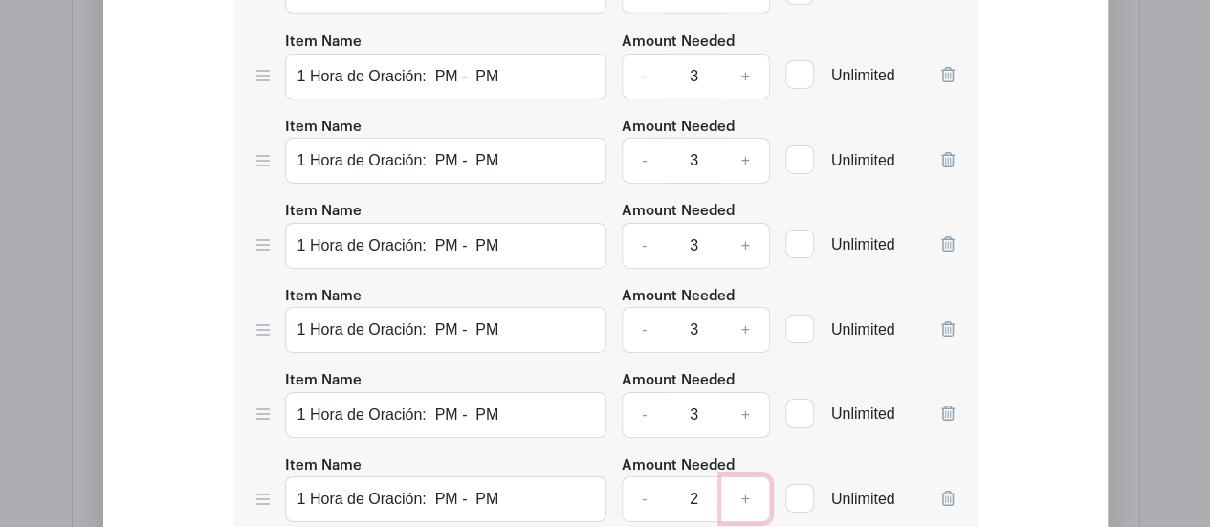
type input "3"
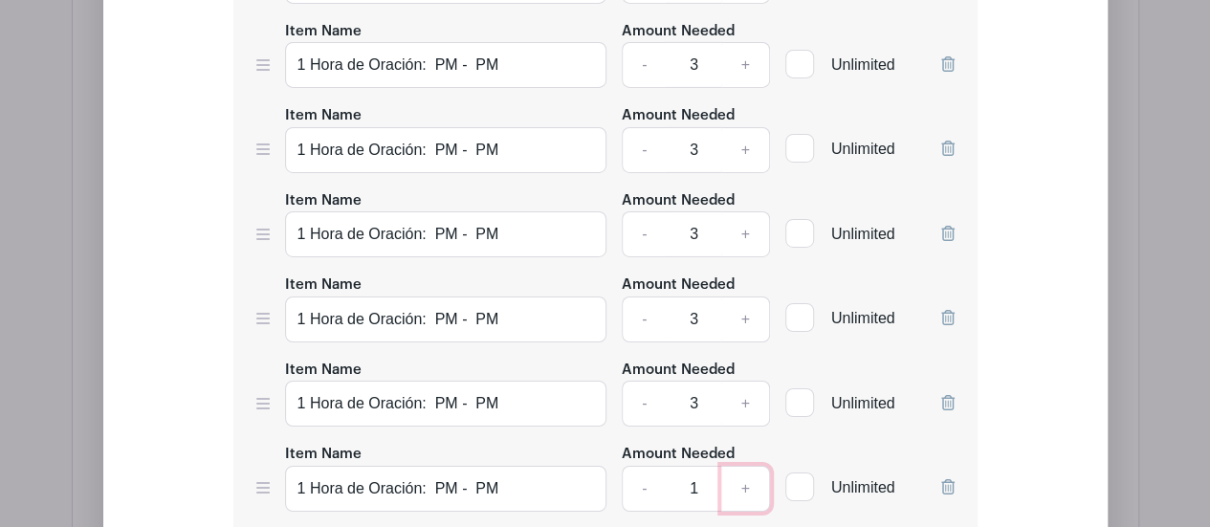
click at [744, 466] on link "+" at bounding box center [745, 489] width 48 height 46
type input "3"
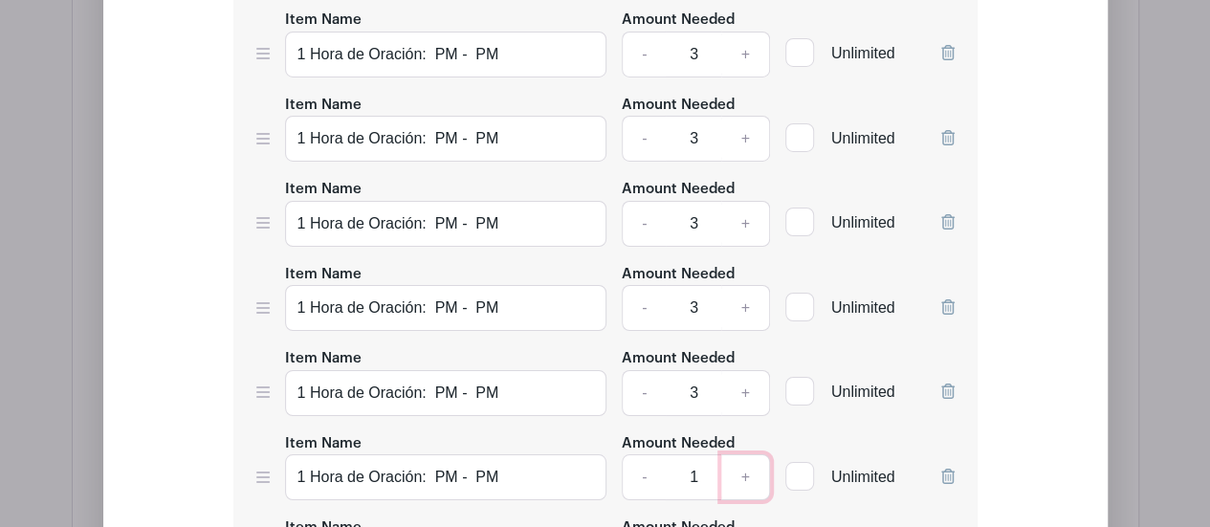
click at [748, 454] on link "+" at bounding box center [745, 477] width 48 height 46
type input "3"
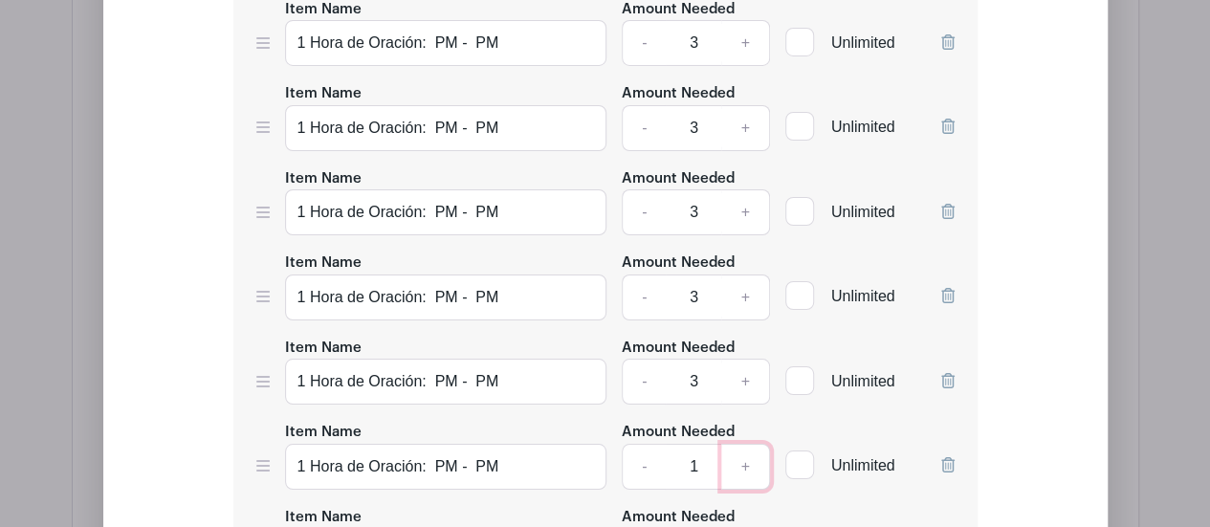
click at [750, 444] on link "+" at bounding box center [745, 467] width 48 height 46
type input "3"
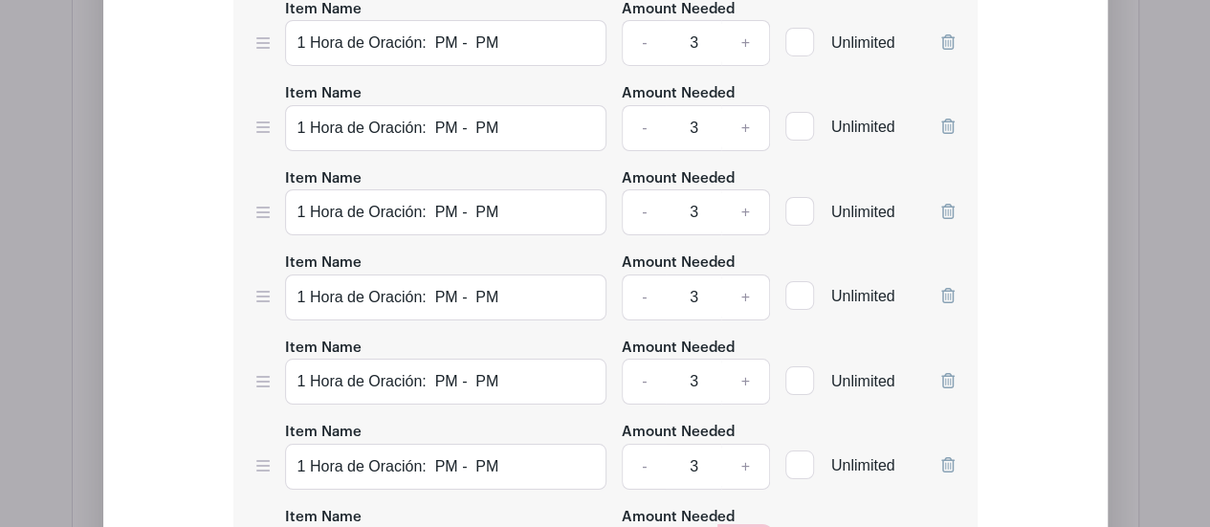
type input "3"
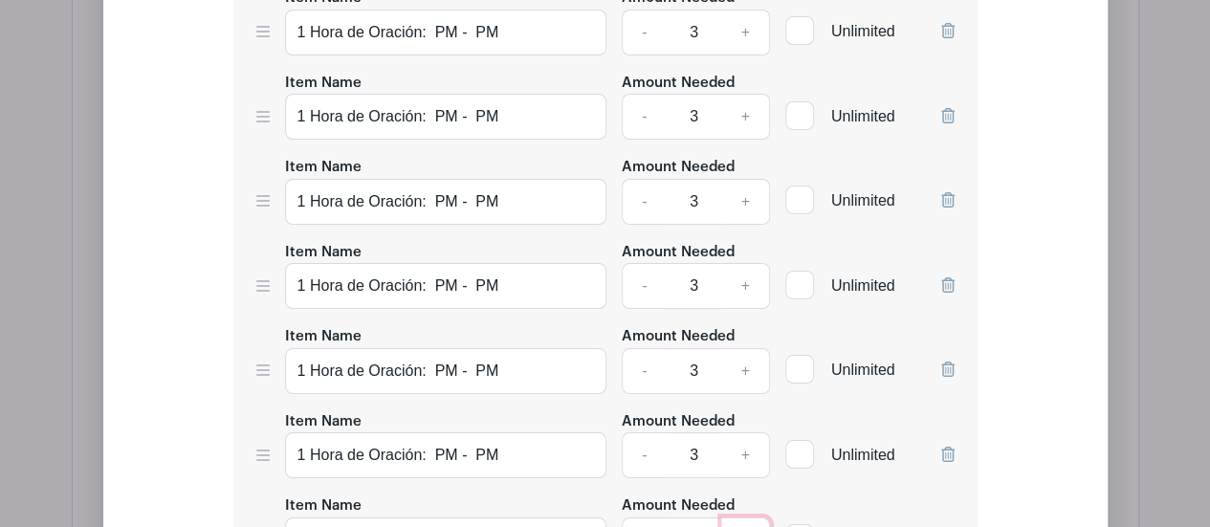
type input "3"
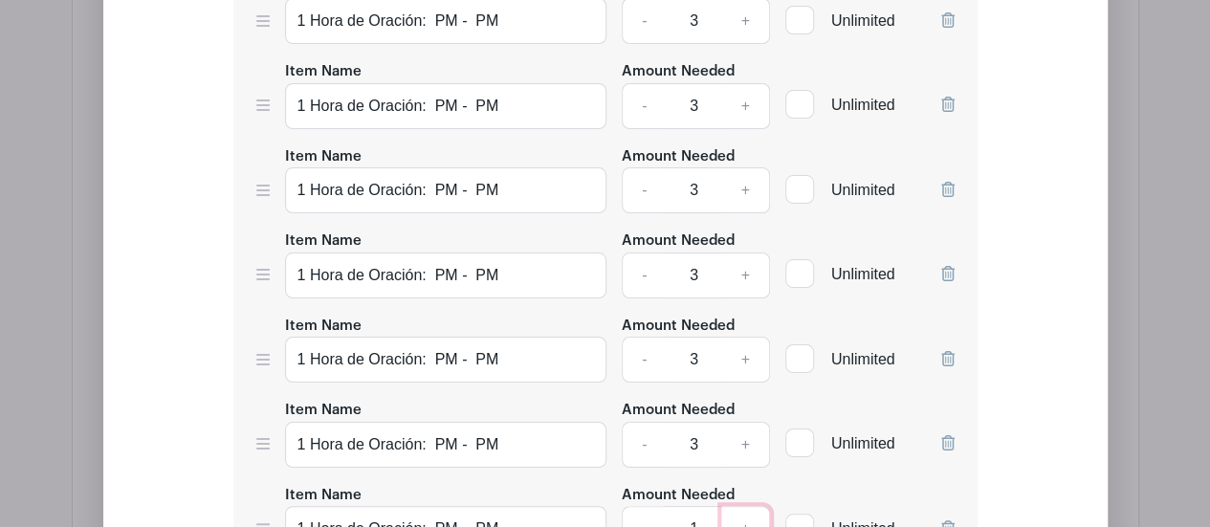
click at [748, 506] on link "+" at bounding box center [745, 529] width 48 height 46
type input "3"
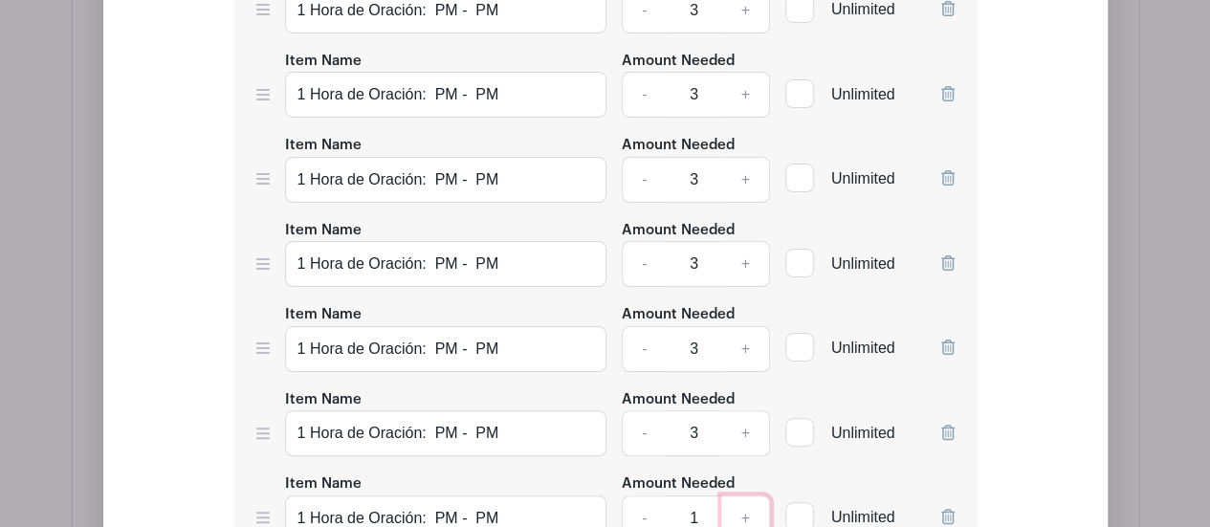
click at [747, 496] on link "+" at bounding box center [745, 519] width 48 height 46
type input "3"
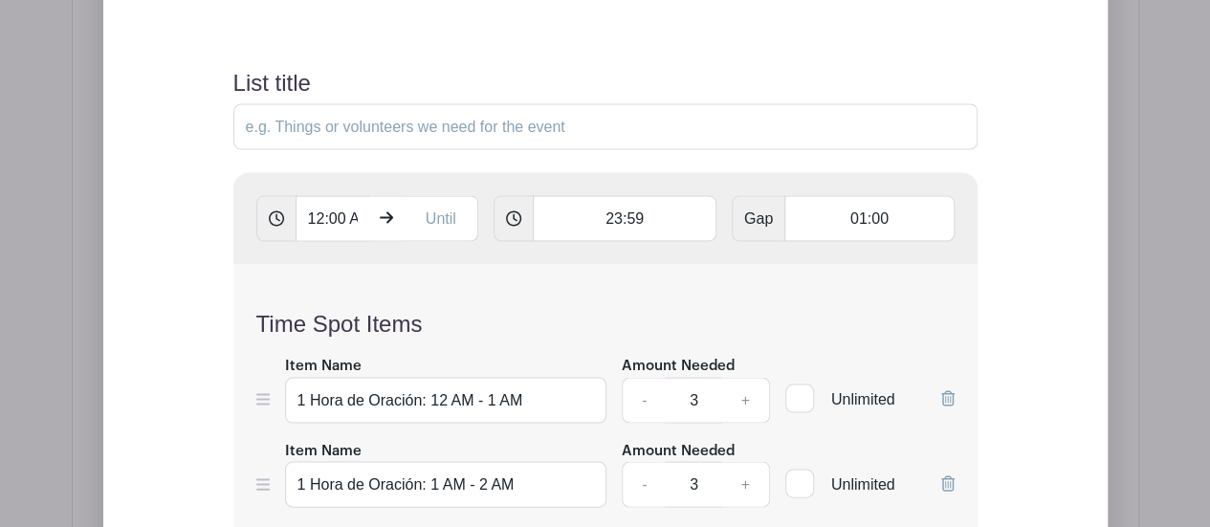
scroll to position [1688, 0]
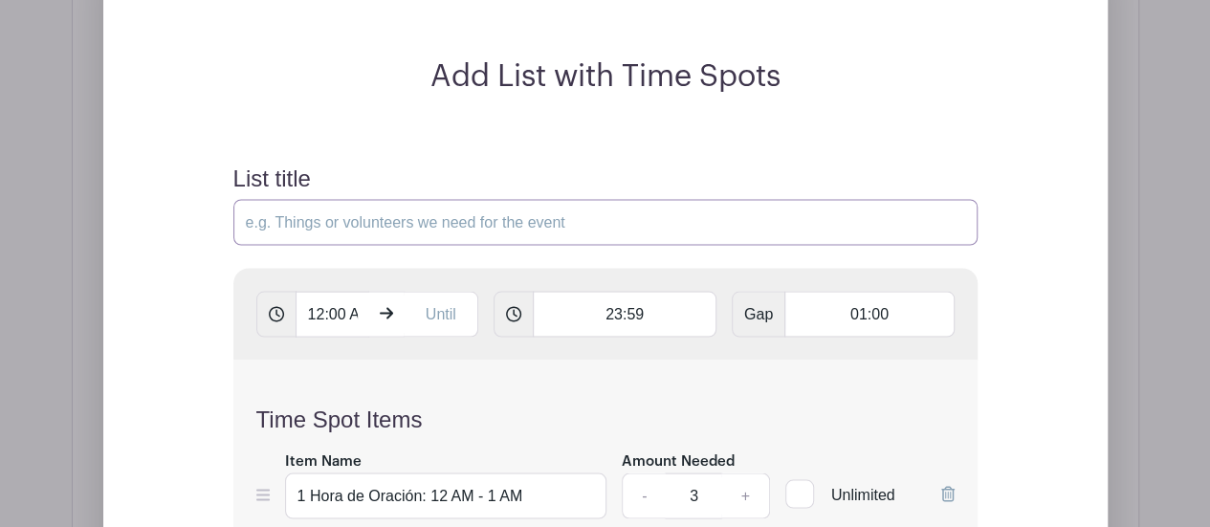
click at [354, 199] on input "List title" at bounding box center [605, 222] width 744 height 46
click at [419, 199] on input "List title" at bounding box center [605, 222] width 744 height 46
paste input "Lunes"
click at [356, 291] on input "12:00 AM" at bounding box center [333, 314] width 75 height 46
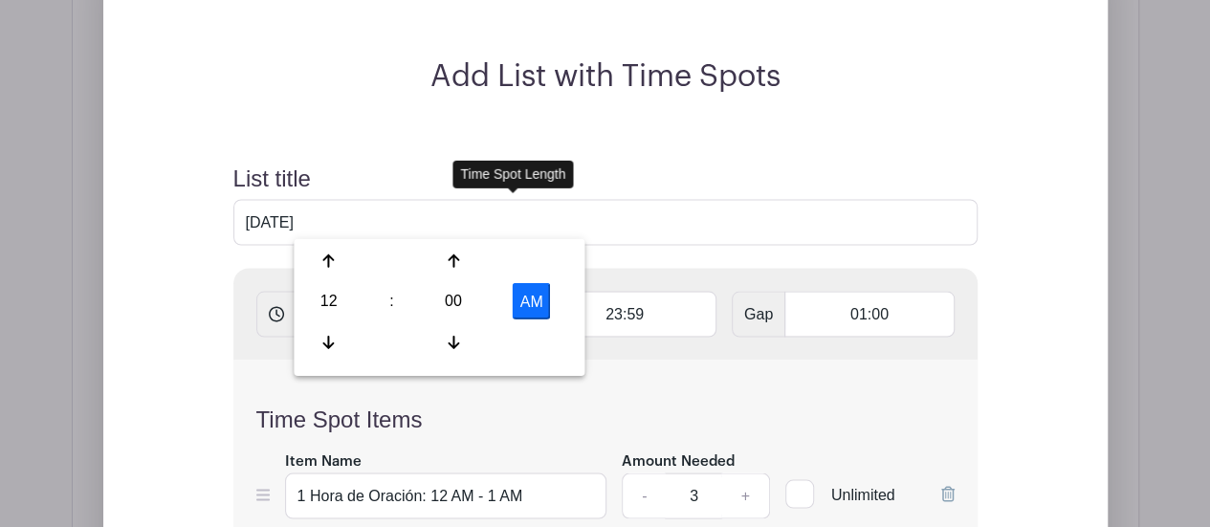
click at [513, 306] on icon at bounding box center [513, 313] width 15 height 15
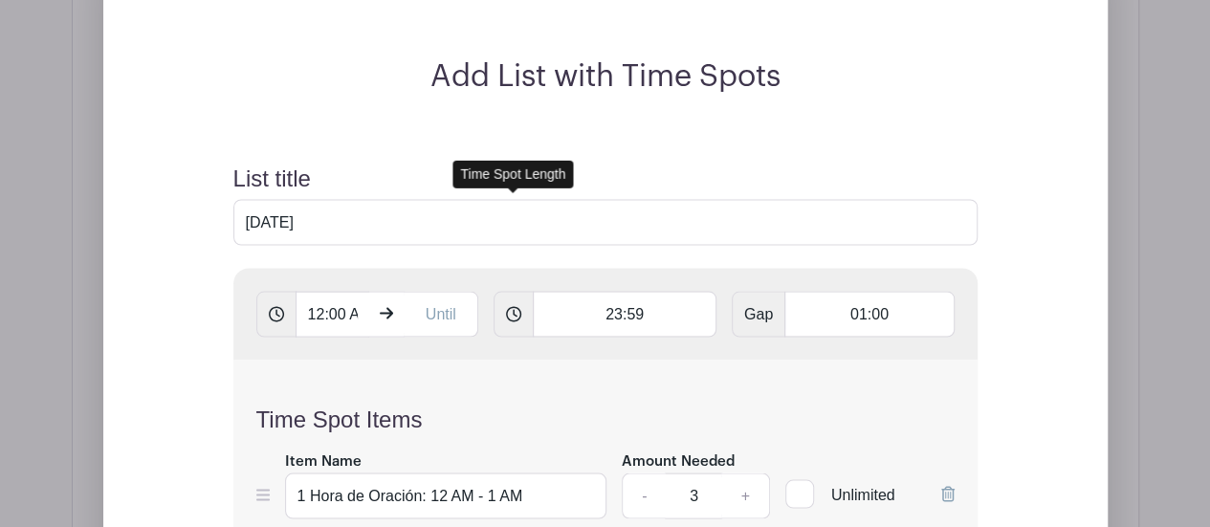
click at [513, 306] on icon at bounding box center [513, 313] width 15 height 15
drag, startPoint x: 649, startPoint y: 210, endPoint x: 587, endPoint y: 218, distance: 61.7
click at [587, 291] on input "23:59" at bounding box center [625, 314] width 184 height 46
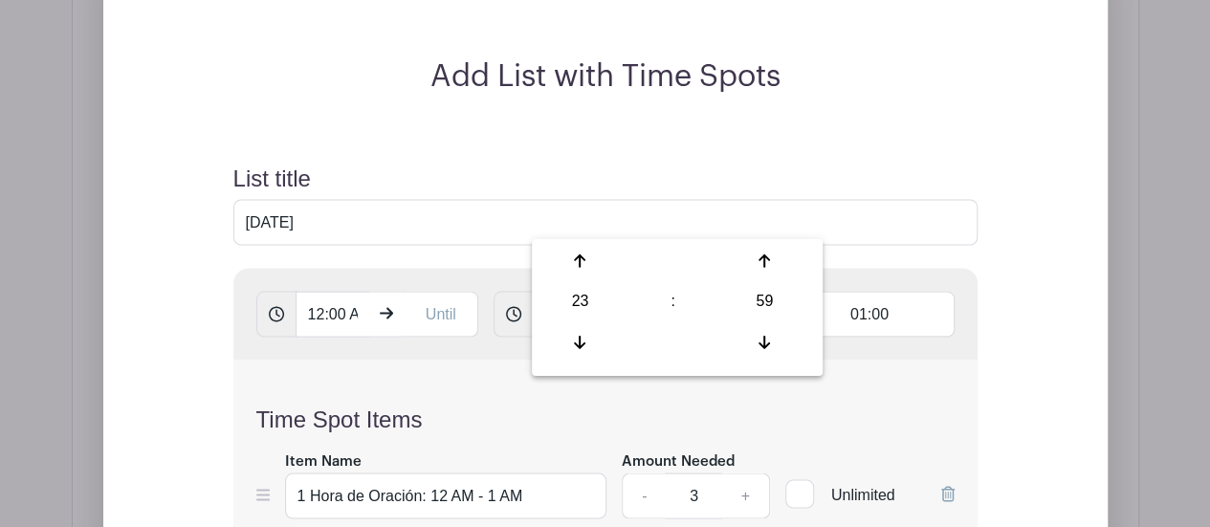
click at [649, 291] on input "23:59" at bounding box center [625, 314] width 184 height 46
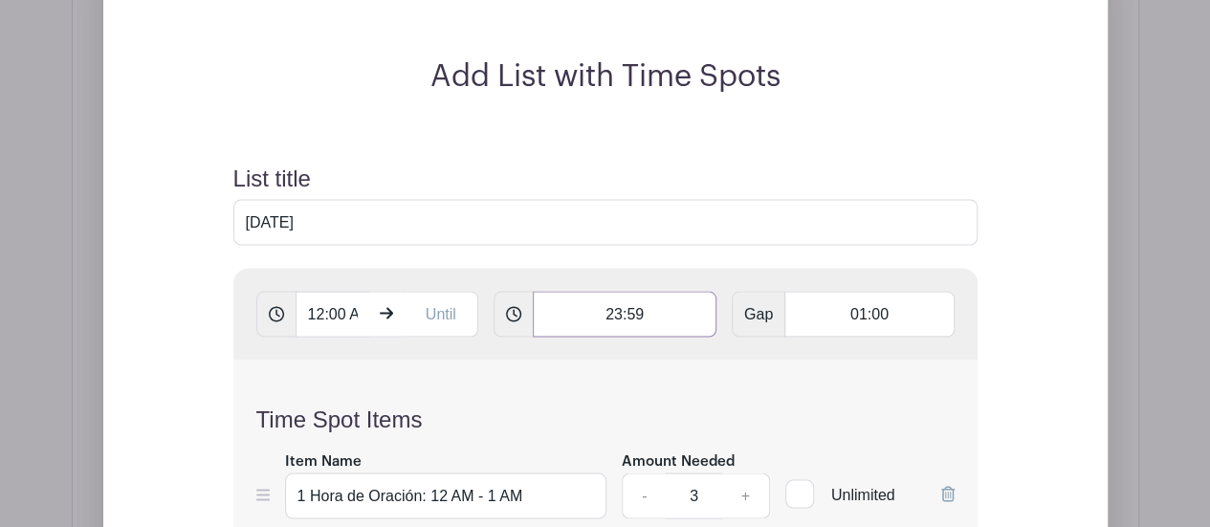
drag, startPoint x: 649, startPoint y: 219, endPoint x: 603, endPoint y: 220, distance: 45.9
click at [603, 291] on input "23:59" at bounding box center [625, 314] width 184 height 46
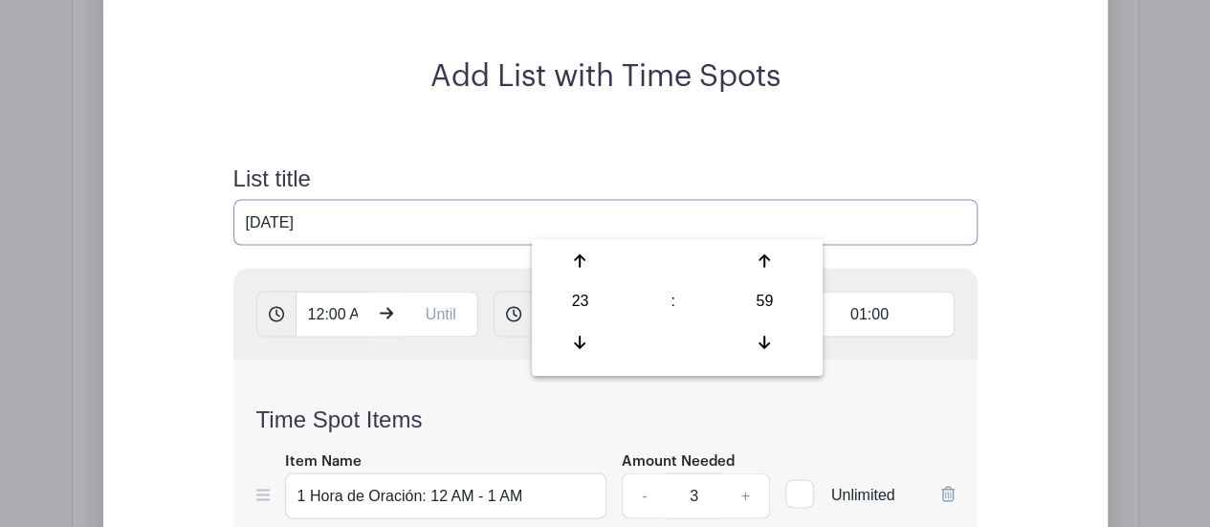
drag, startPoint x: 314, startPoint y: 122, endPoint x: 205, endPoint y: 131, distance: 109.4
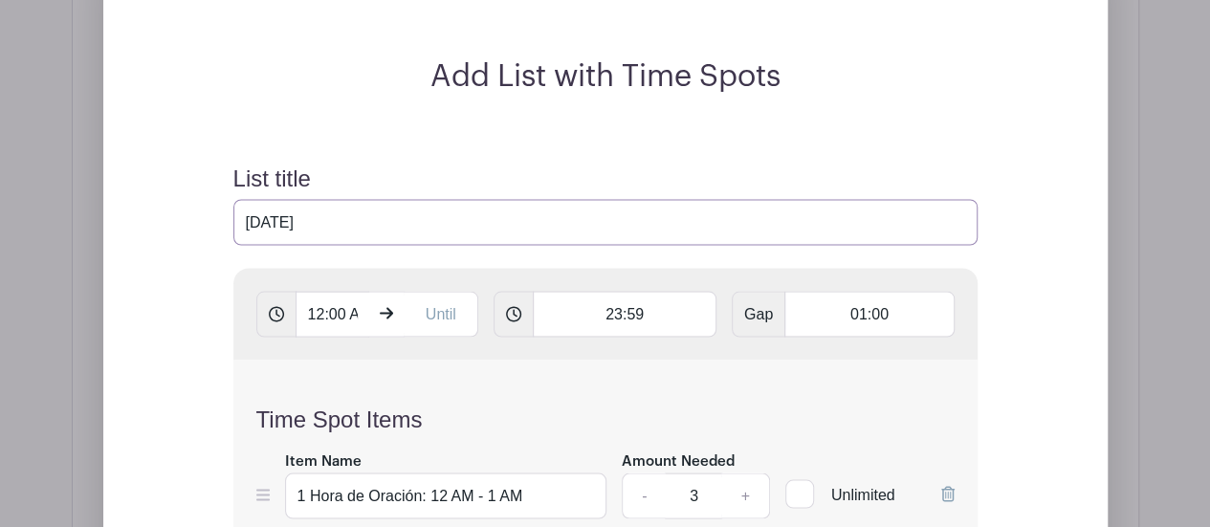
paste input "Todos los l"
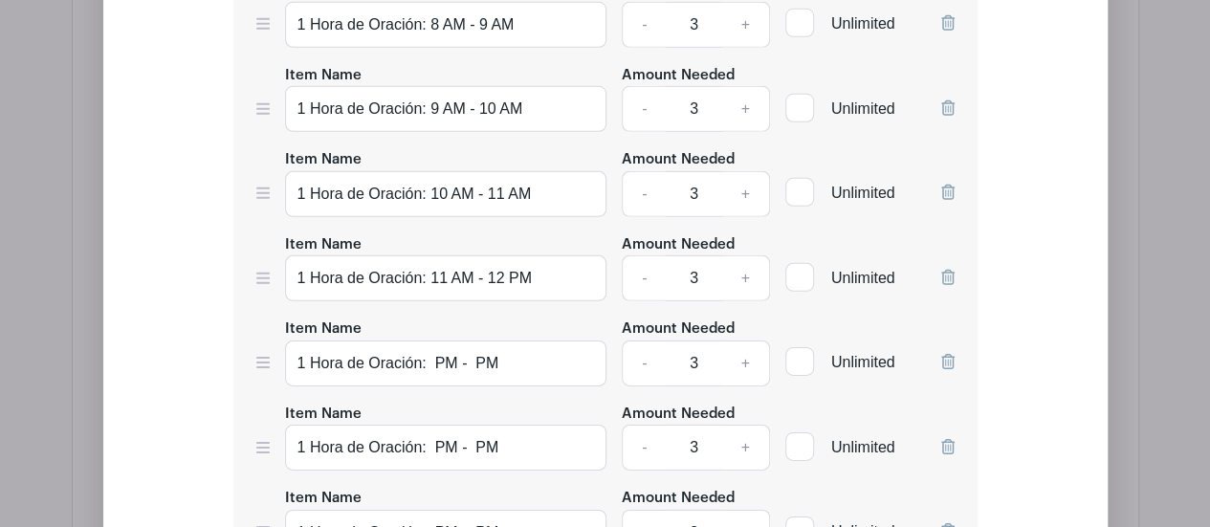
scroll to position [2740, 0]
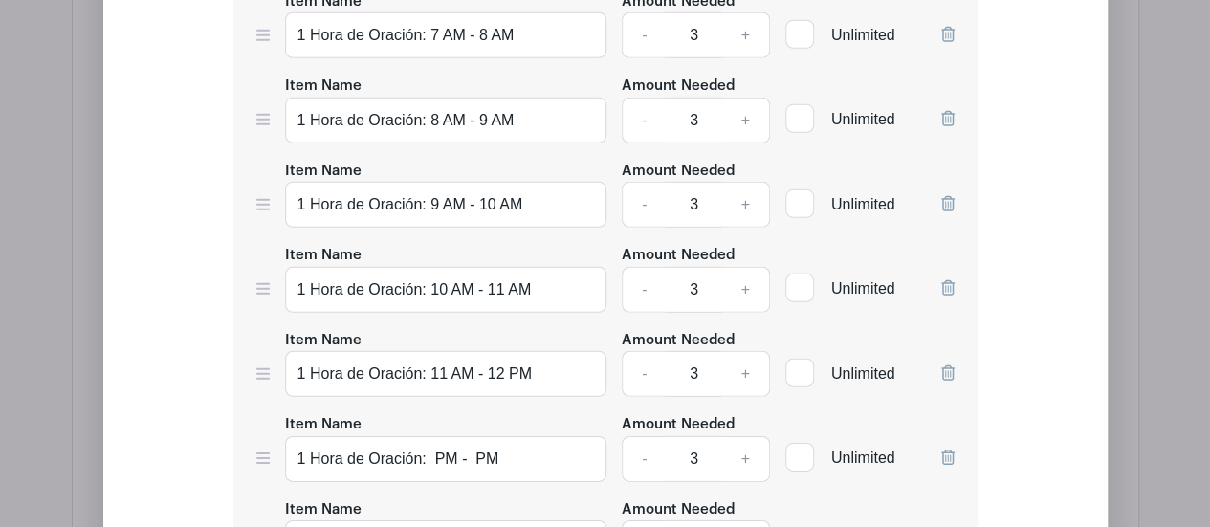
type input "Todos los [DATE]"
click at [438, 436] on input "1 Hora de Oración: PM - PM" at bounding box center [446, 459] width 322 height 46
click at [497, 436] on input "1 Hora de Oración: 12 PM - PM" at bounding box center [446, 459] width 322 height 46
type input "1 Hora de Oración: 12 PM - 1 PM"
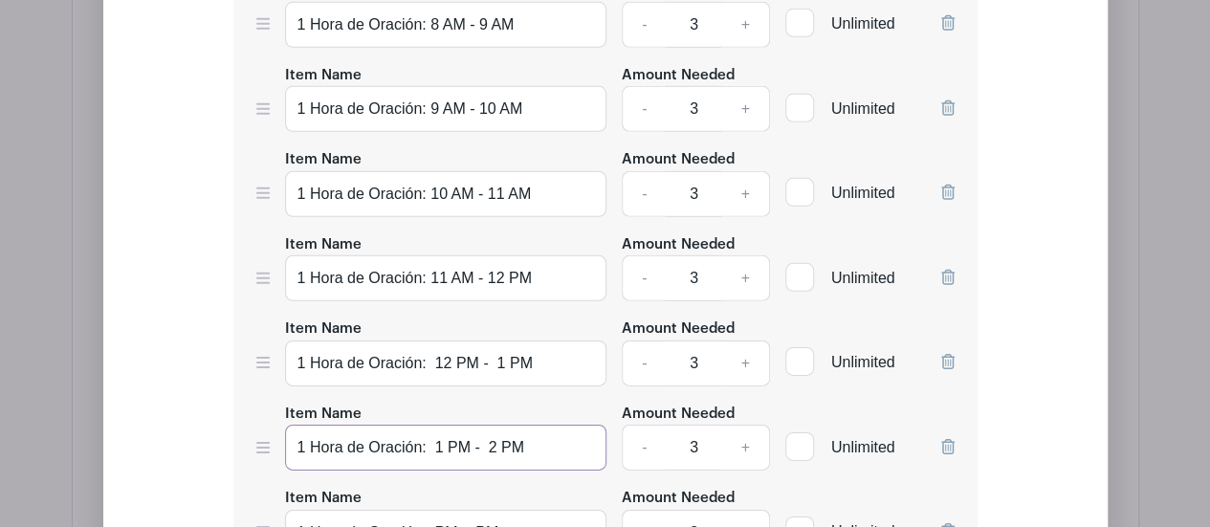
scroll to position [2931, 0]
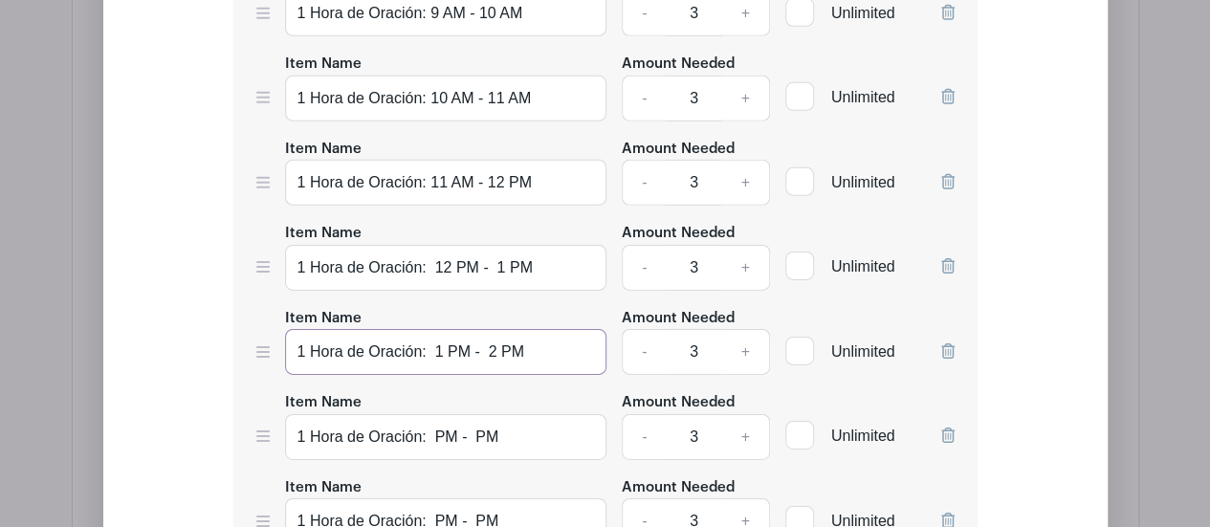
type input "1 Hora de Oración: 1 PM - 2 PM"
click at [431, 414] on input "1 Hora de Oración: PM - PM" at bounding box center [446, 437] width 322 height 46
click at [488, 414] on input "1 Hora de Oración: 3 PM - PM" at bounding box center [446, 437] width 322 height 46
click at [432, 414] on input "1 Hora de Oración: 3 PM - PM" at bounding box center [446, 437] width 322 height 46
click at [483, 414] on input "1 Hora de Oración: 2 PM - PM" at bounding box center [446, 437] width 322 height 46
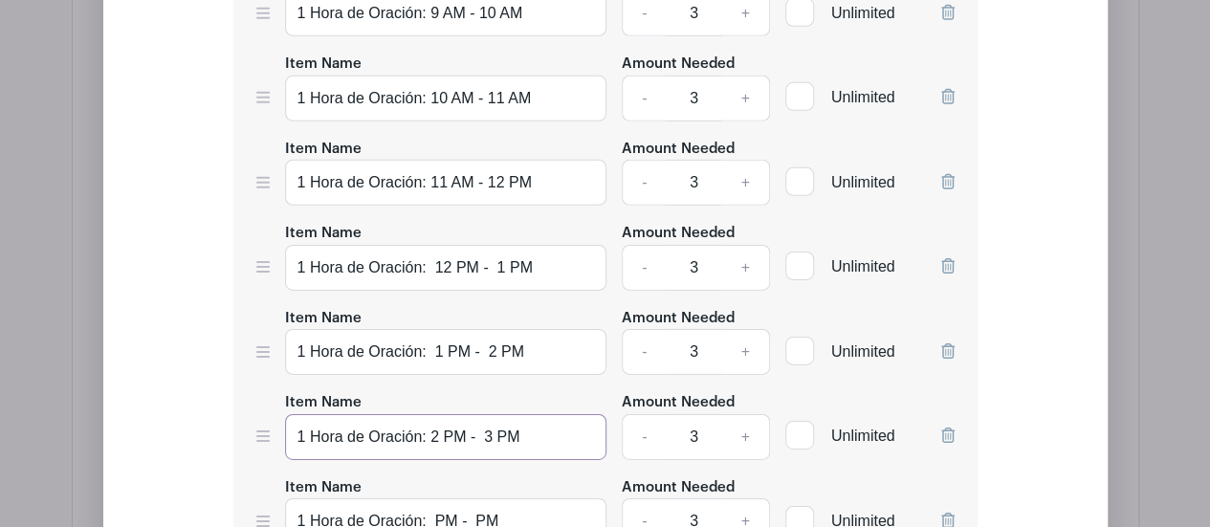
type input "1 Hora de Oración: 2 PM - 3 PM"
click at [434, 498] on input "1 Hora de Oración: PM - PM" at bounding box center [446, 521] width 322 height 46
click at [488, 498] on input "1 Hora de Oración: 3 PM - PM" at bounding box center [446, 521] width 322 height 46
click at [490, 498] on input "1 Hora de Oración: 3 PM - 3 PM" at bounding box center [446, 521] width 322 height 46
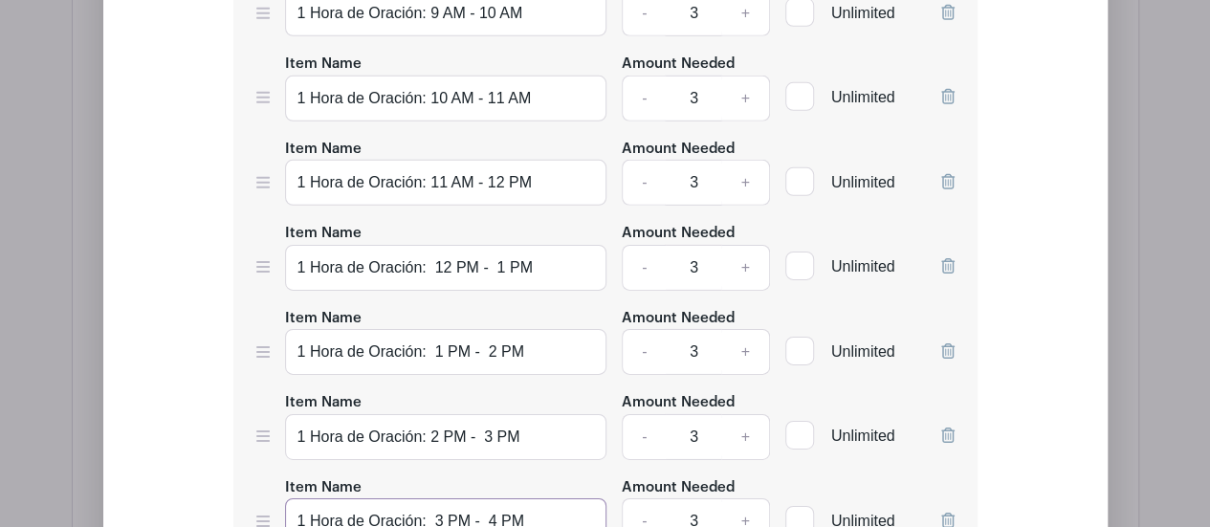
scroll to position [3123, 0]
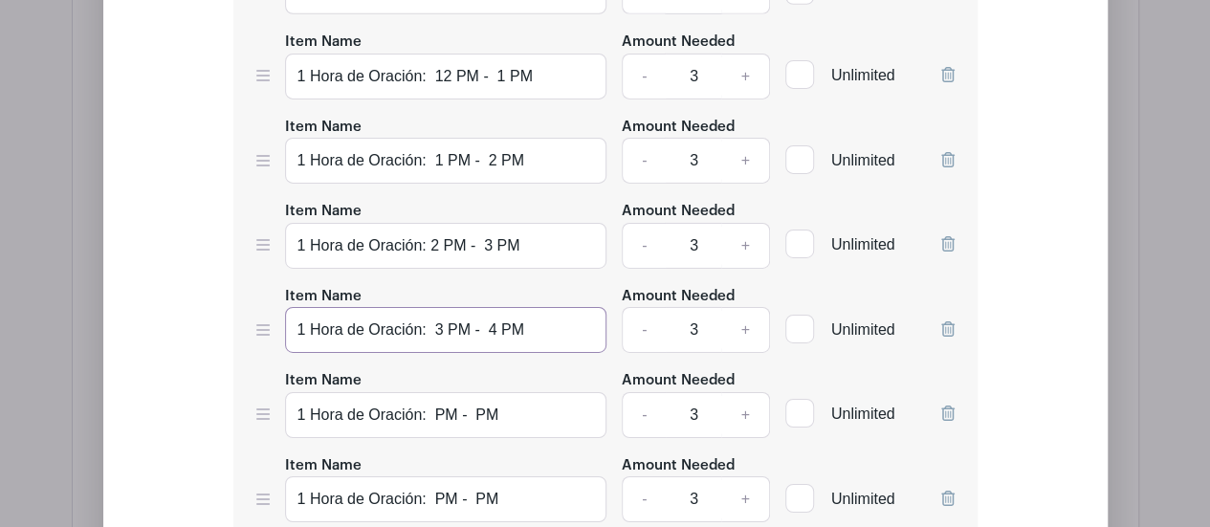
type input "1 Hora de Oración: 3 PM - 4 PM"
click at [436, 392] on input "1 Hora de Oración: PM - PM" at bounding box center [446, 415] width 322 height 46
click at [489, 392] on input "1 Hora de Oración: 4 PM - PM" at bounding box center [446, 415] width 322 height 46
type input "1 Hora de Oración: 4 PM - 5 PM"
click at [433, 476] on input "1 Hora de Oración: PM - PM" at bounding box center [446, 499] width 322 height 46
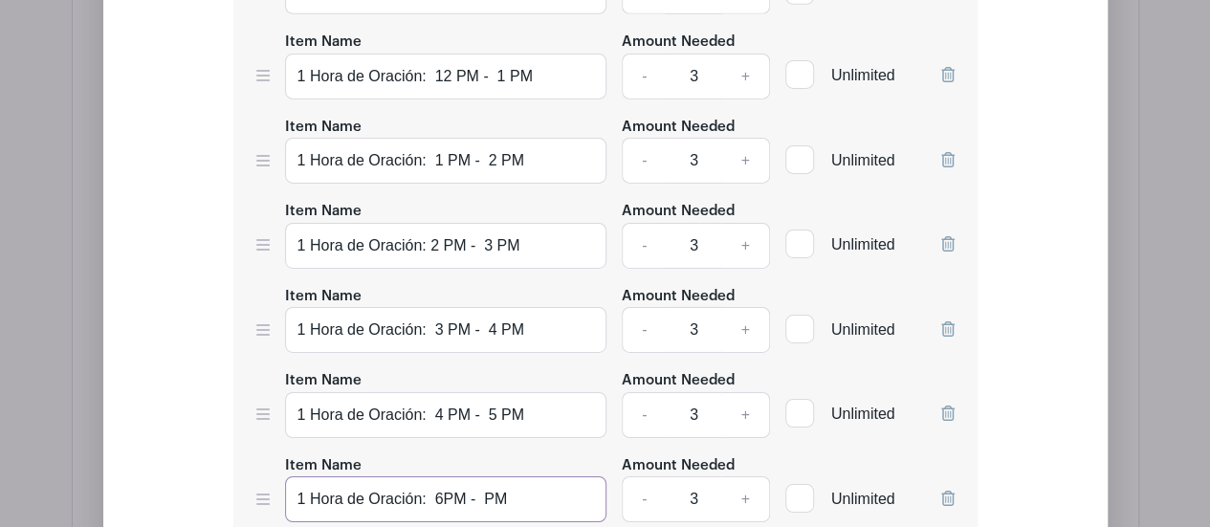
click at [436, 476] on input "1 Hora de Oración: 6PM - PM" at bounding box center [446, 499] width 322 height 46
click at [488, 476] on input "1 Hora de Oración: 5 PM - PM" at bounding box center [446, 499] width 322 height 46
click at [552, 476] on input "1 Hora de Oración: 5 PM - PM6" at bounding box center [446, 499] width 322 height 46
click at [487, 476] on input "1 Hora de Oración: 5 PM - PM" at bounding box center [446, 499] width 322 height 46
type input "1 Hora de Oración: 5 PM - 6 PM"
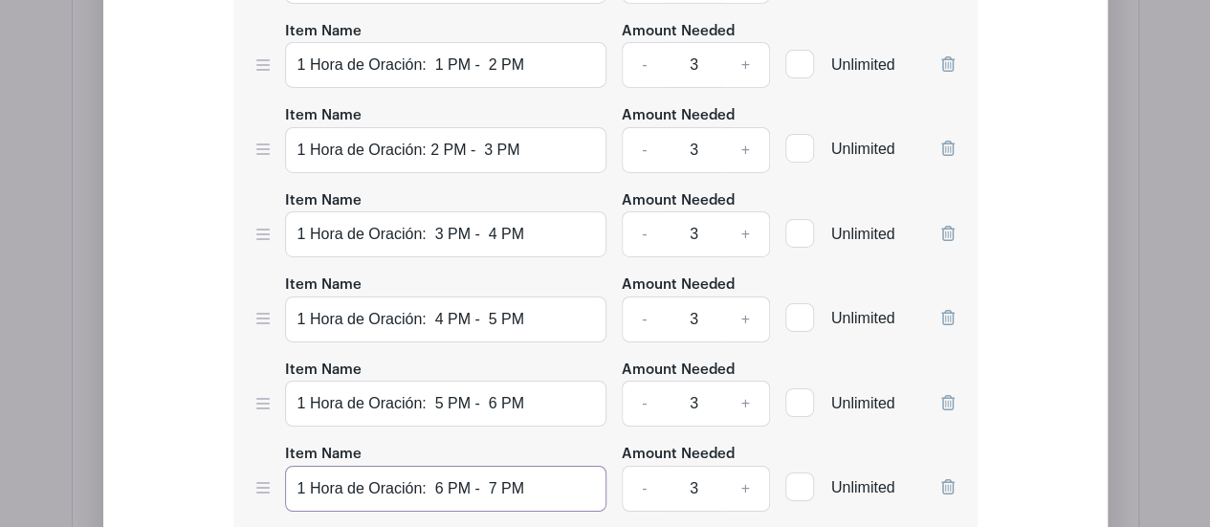
type input "1 Hora de Oración: 6 PM - 7 PM"
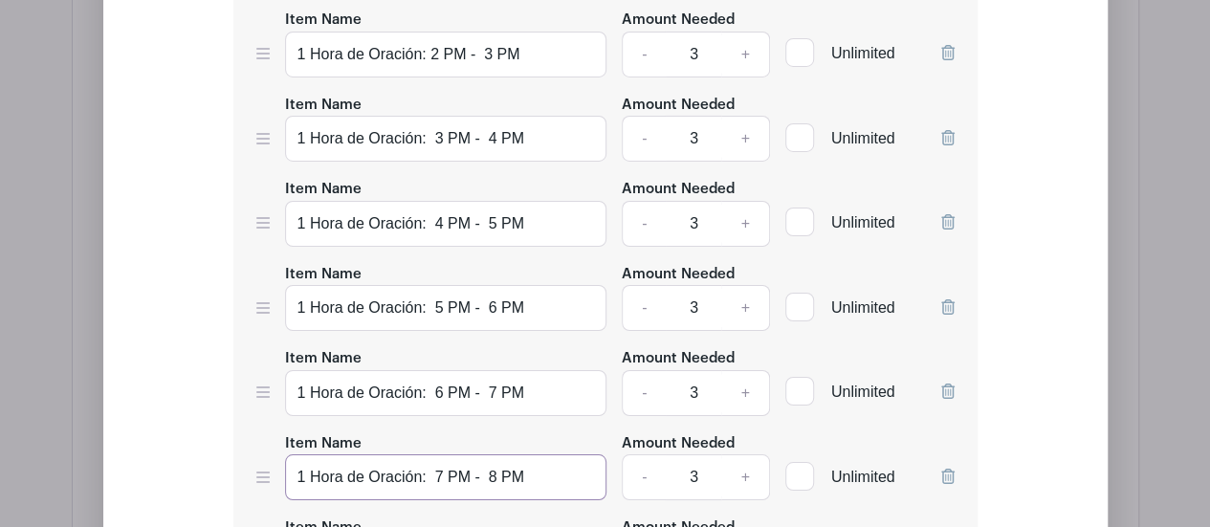
type input "1 Hora de Oración: 7 PM - 8 PM"
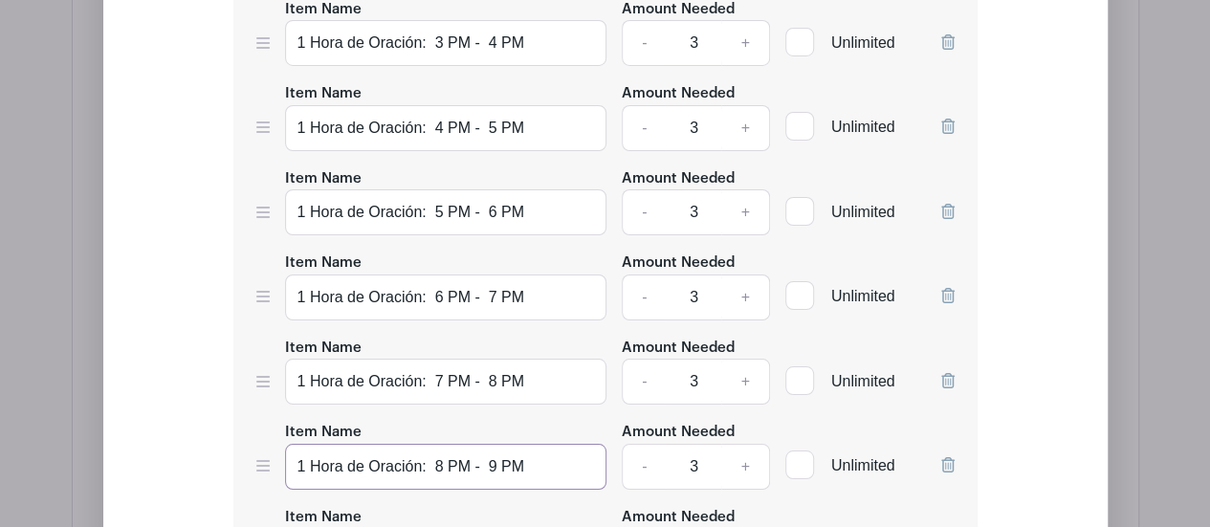
scroll to position [3505, 0]
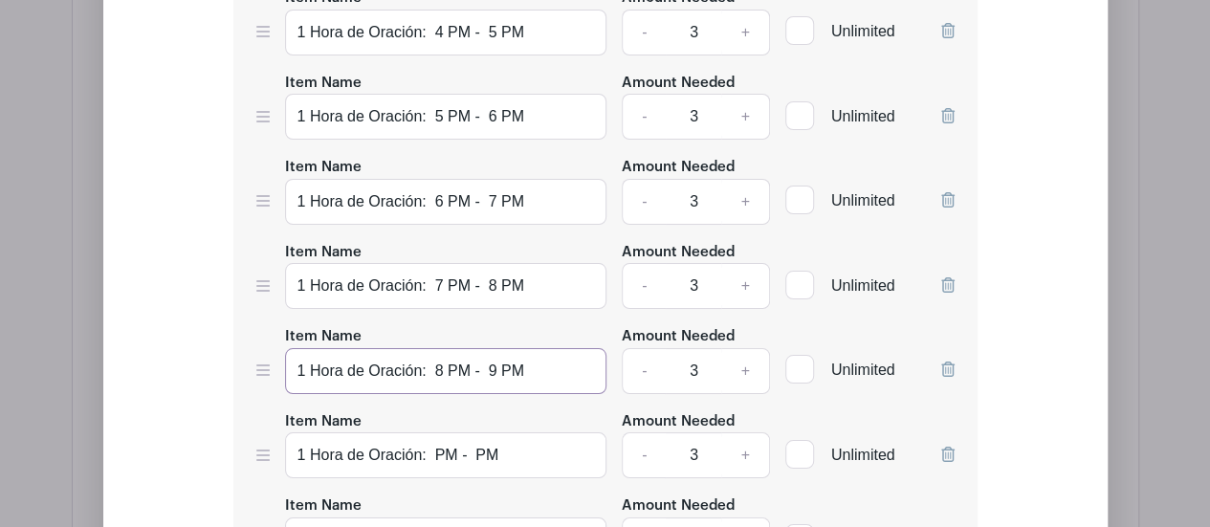
type input "1 Hora de Oración: 8 PM - 9 PM"
click at [436, 432] on input "1 Hora de Oración: PM - PM" at bounding box center [446, 455] width 322 height 46
click at [487, 432] on input "1 Hora de Oración: 9 PM - PM" at bounding box center [446, 455] width 322 height 46
type input "1 Hora de Oración: 9 PM - 10 PM"
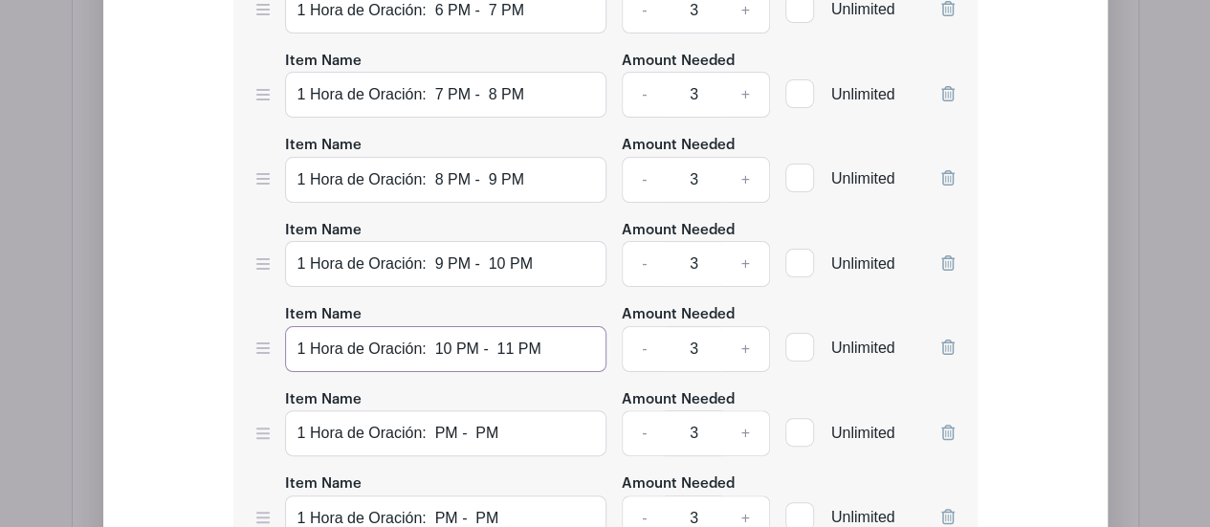
type input "1 Hora de Oración: 10 PM - 11 PM"
click at [433, 410] on input "1 Hora de Oración: PM - PM" at bounding box center [446, 433] width 322 height 46
click at [497, 410] on input "1 Hora de Oración: 11 PM - PM" at bounding box center [446, 433] width 322 height 46
drag, startPoint x: 524, startPoint y: 320, endPoint x: 541, endPoint y: 333, distance: 21.2
click at [525, 410] on input "1 Hora de Oración: 11 PM - 12 PM" at bounding box center [446, 433] width 322 height 46
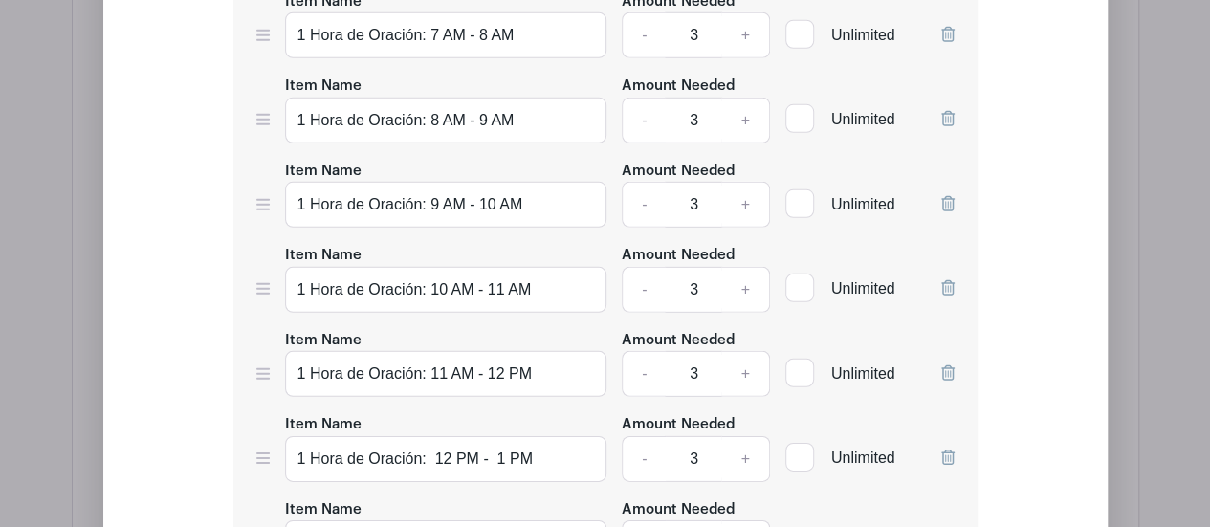
scroll to position [2644, 0]
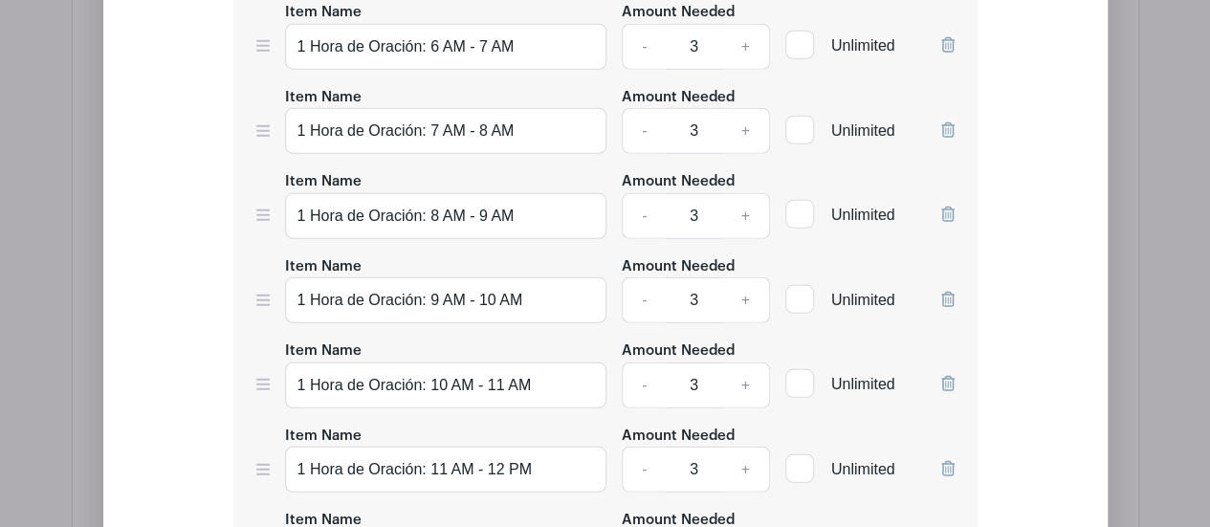
type input "1 Hora de Oración: 11 PM - 12 AM"
drag, startPoint x: 444, startPoint y: 279, endPoint x: 432, endPoint y: 280, distance: 11.5
click at [432, 363] on input "1 Hora de Oración: 10 AM - 11 AM" at bounding box center [446, 386] width 322 height 46
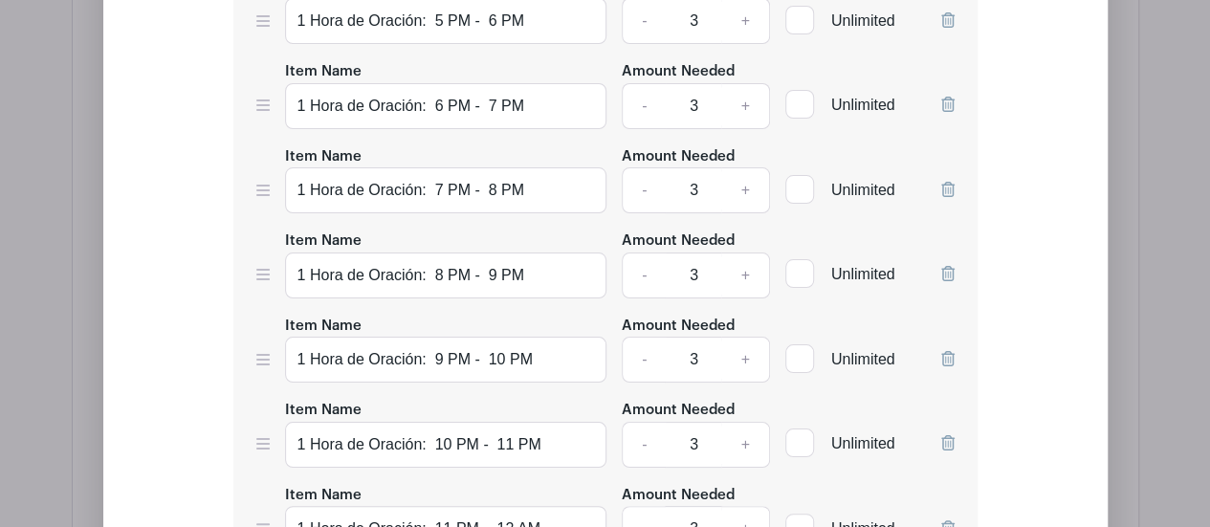
scroll to position [3697, 0]
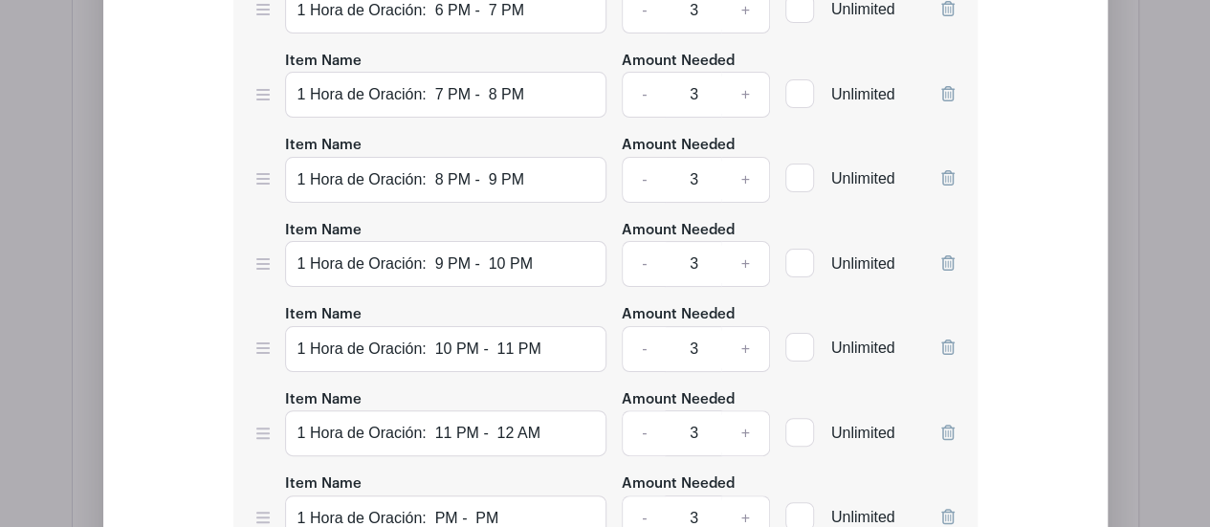
click at [950, 509] on icon at bounding box center [947, 516] width 13 height 15
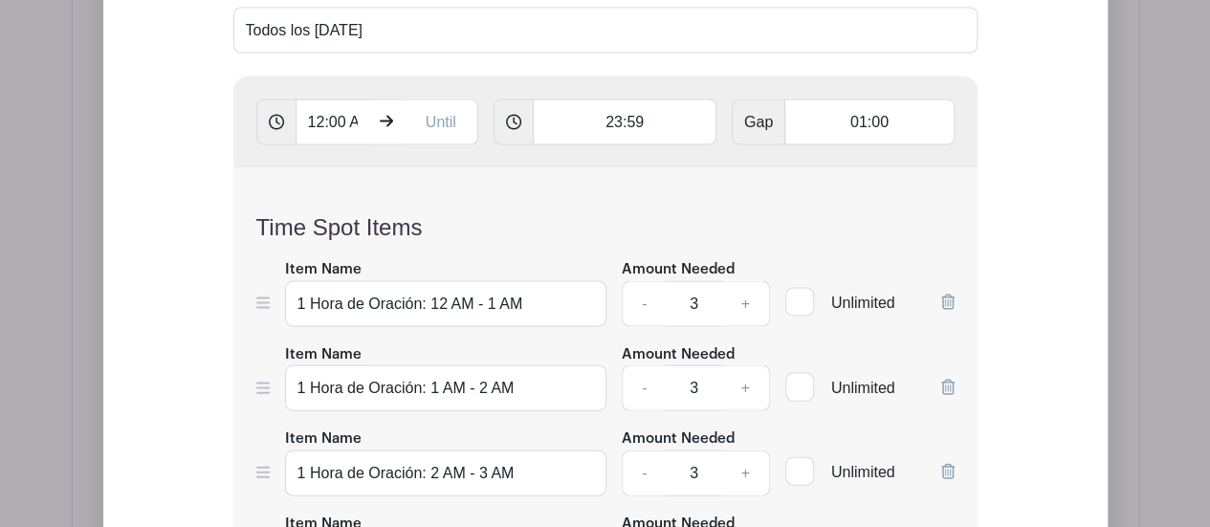
scroll to position [1592, 0]
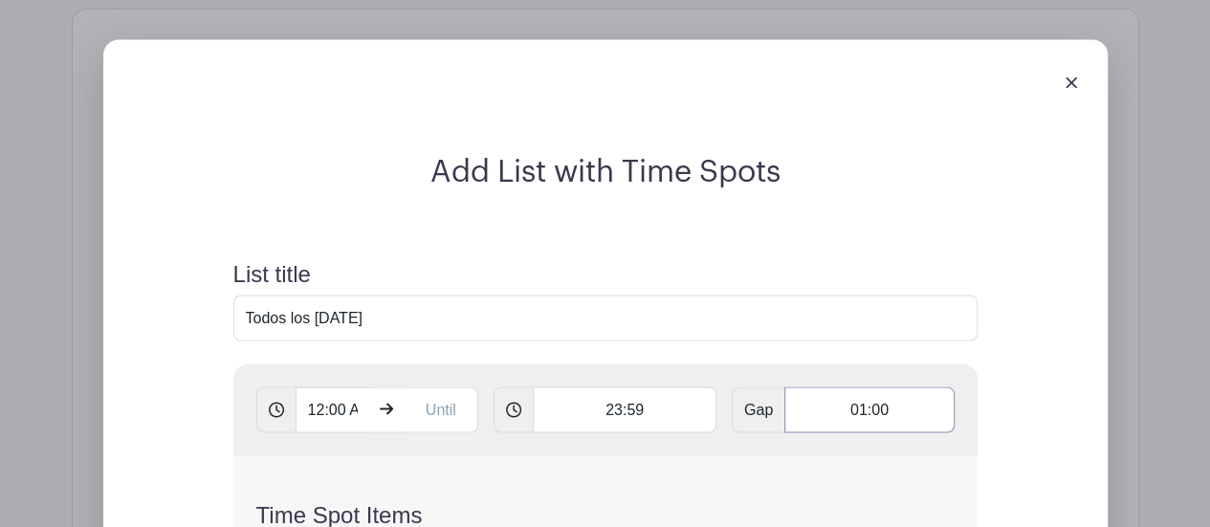
click at [886, 386] on input "01:00" at bounding box center [868, 409] width 169 height 46
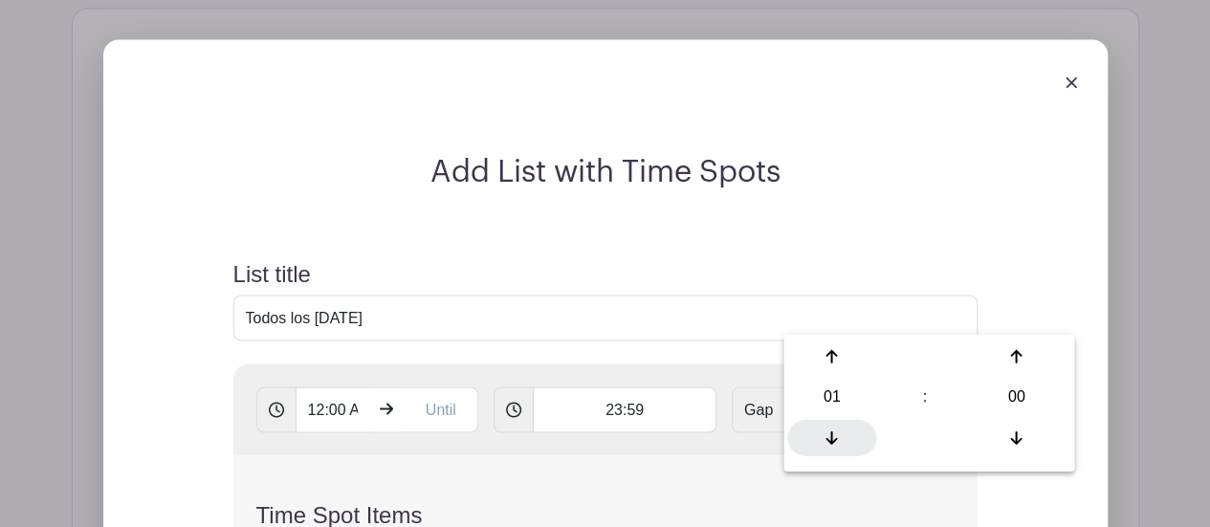
click at [829, 432] on icon at bounding box center [832, 437] width 11 height 15
type input "00:00"
click at [657, 386] on input "23:59" at bounding box center [625, 409] width 184 height 46
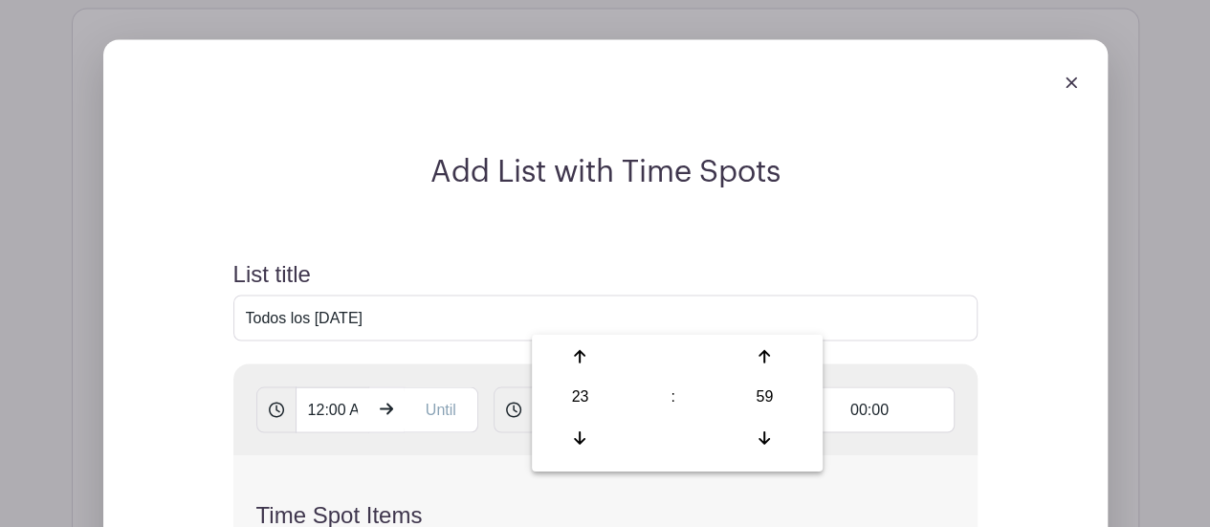
drag, startPoint x: 657, startPoint y: 308, endPoint x: 588, endPoint y: 318, distance: 69.5
click at [588, 386] on input "23:59" at bounding box center [625, 409] width 184 height 46
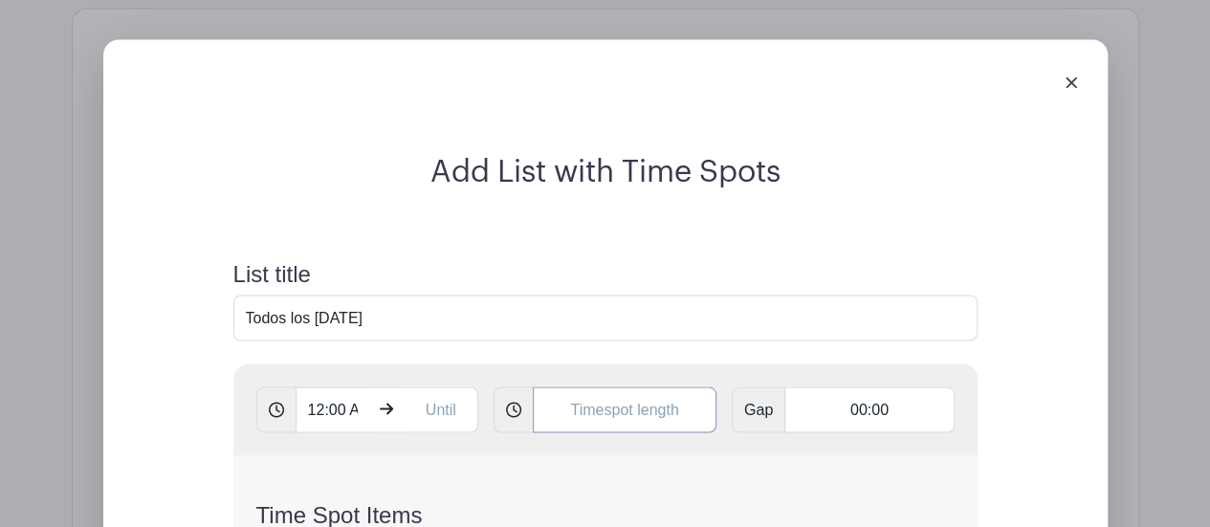
type input "15:15"
drag, startPoint x: 360, startPoint y: 311, endPoint x: 289, endPoint y: 309, distance: 70.8
click at [289, 386] on div "12:00 AM" at bounding box center [367, 409] width 223 height 46
type input "M"
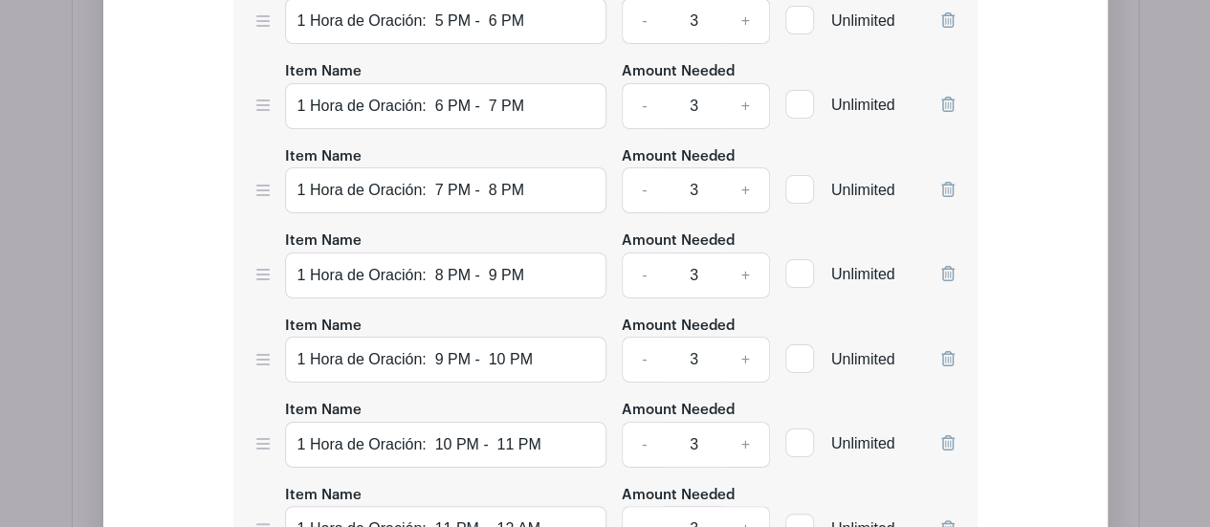
scroll to position [3984, 0]
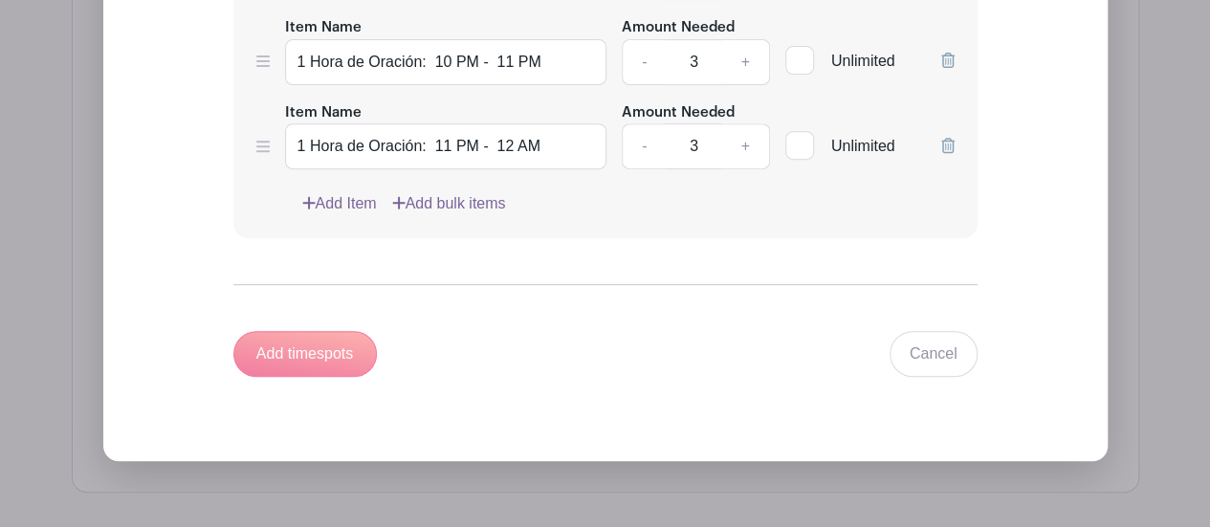
type input "3:16 PM"
click at [308, 331] on div "Add timespots" at bounding box center [305, 354] width 144 height 46
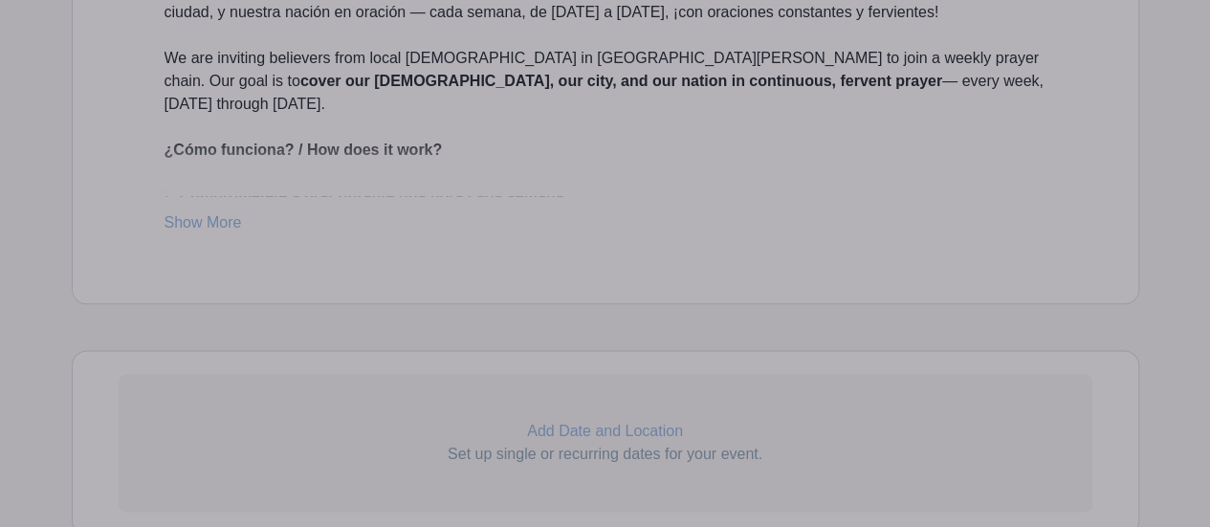
scroll to position [922, 0]
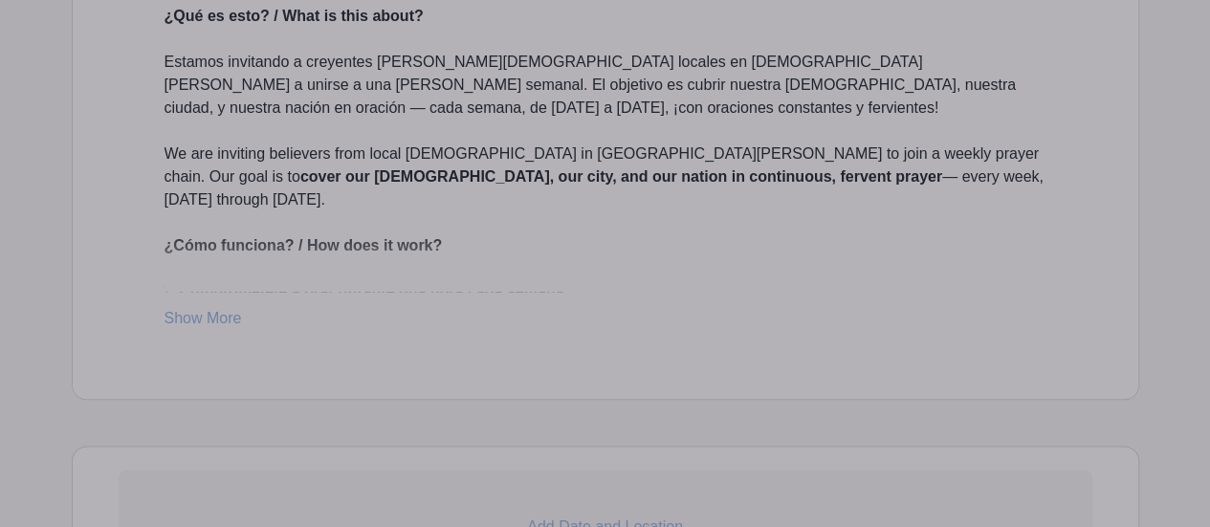
drag, startPoint x: 200, startPoint y: 222, endPoint x: 341, endPoint y: 203, distance: 141.9
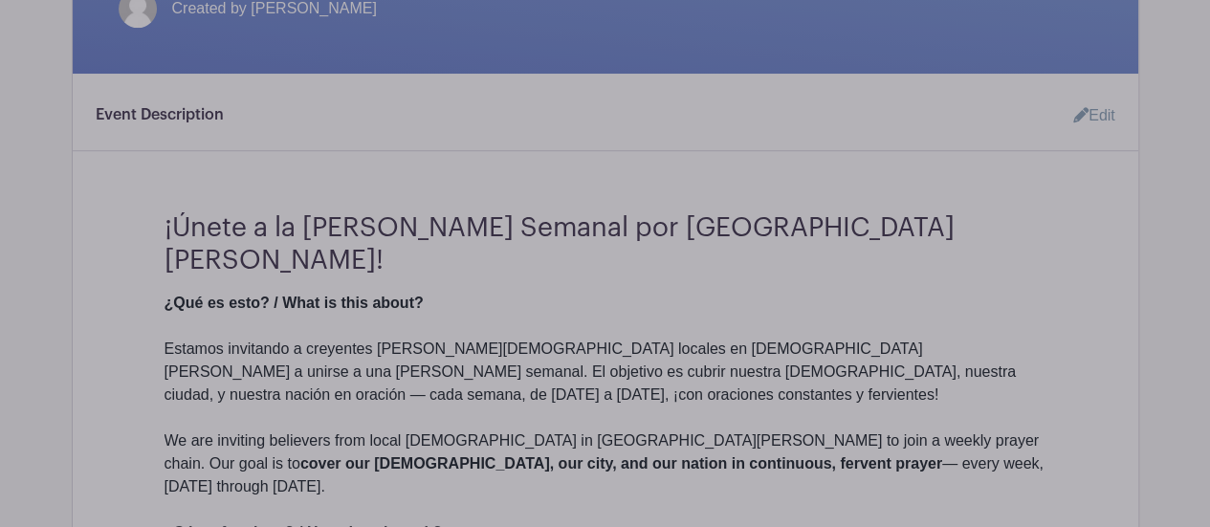
scroll to position [540, 0]
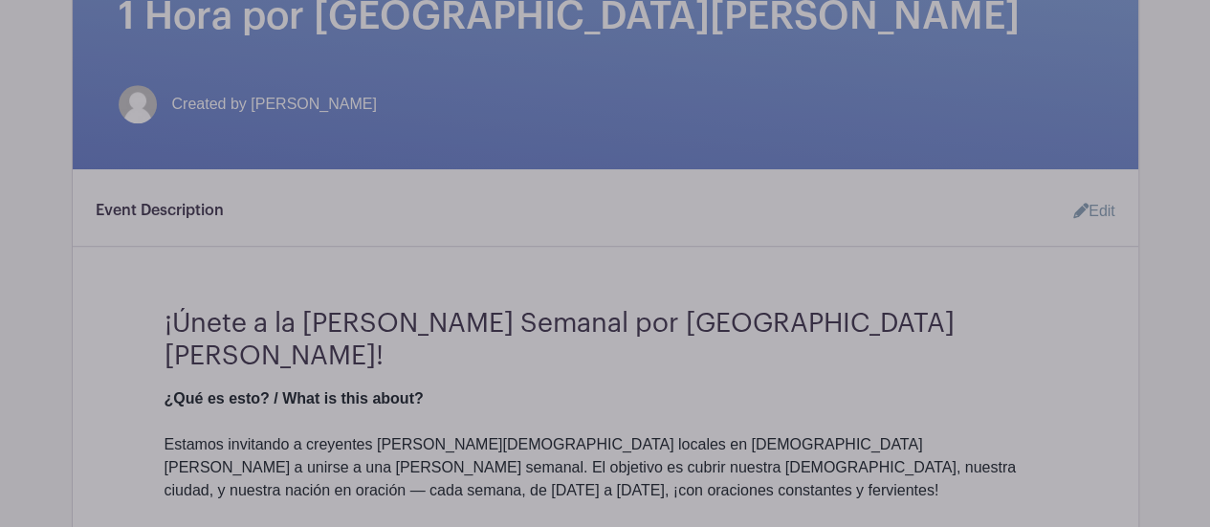
drag, startPoint x: 1070, startPoint y: 149, endPoint x: 1006, endPoint y: 149, distance: 63.1
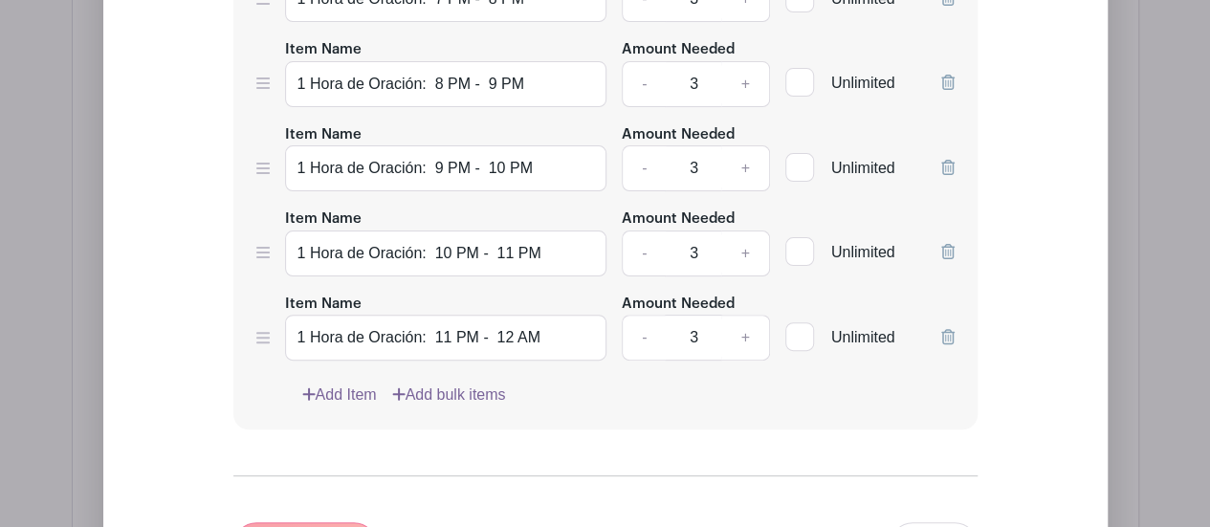
scroll to position [4079, 0]
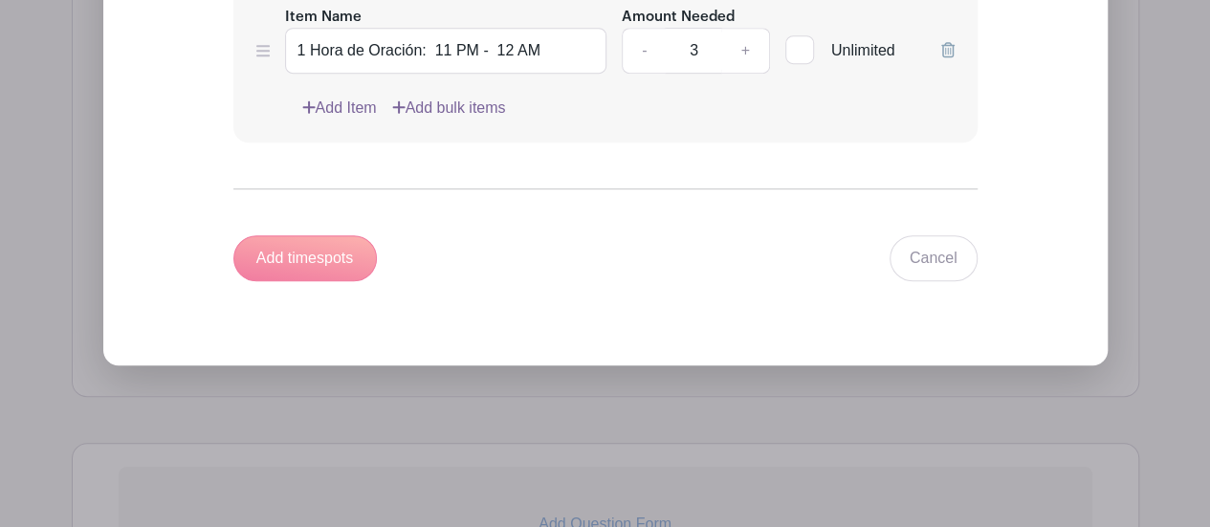
click at [334, 235] on div "Add timespots" at bounding box center [305, 258] width 144 height 46
click at [947, 235] on link "Cancel" at bounding box center [934, 258] width 88 height 46
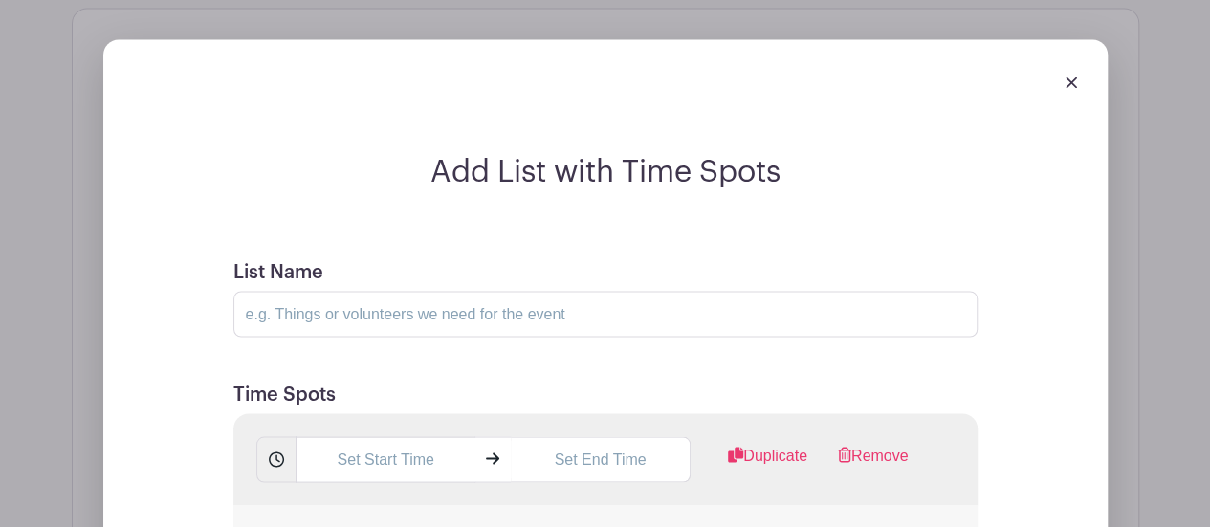
scroll to position [1496, 0]
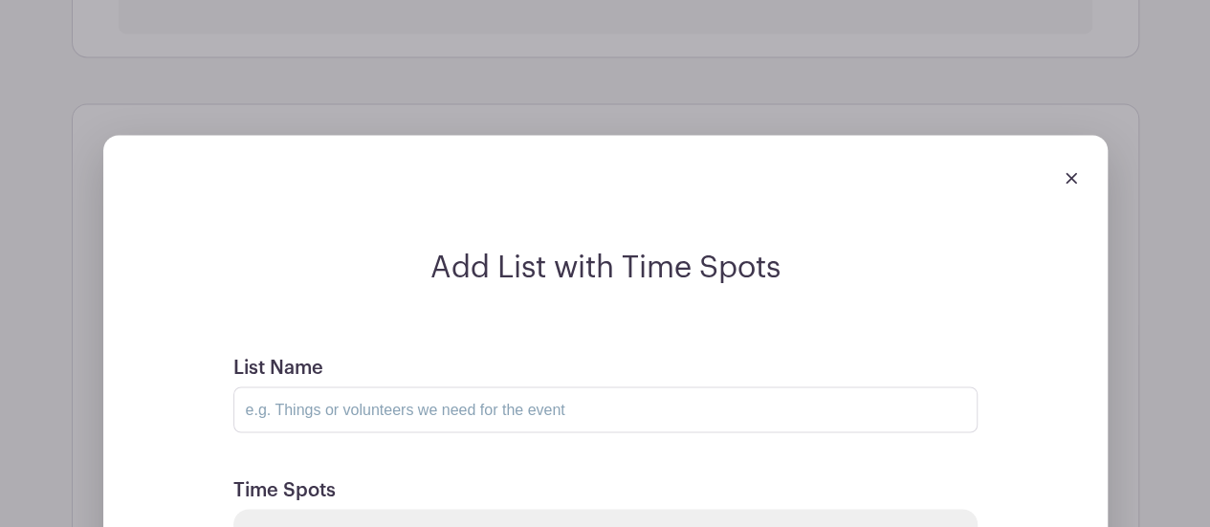
click at [1068, 172] on img at bounding box center [1071, 177] width 11 height 11
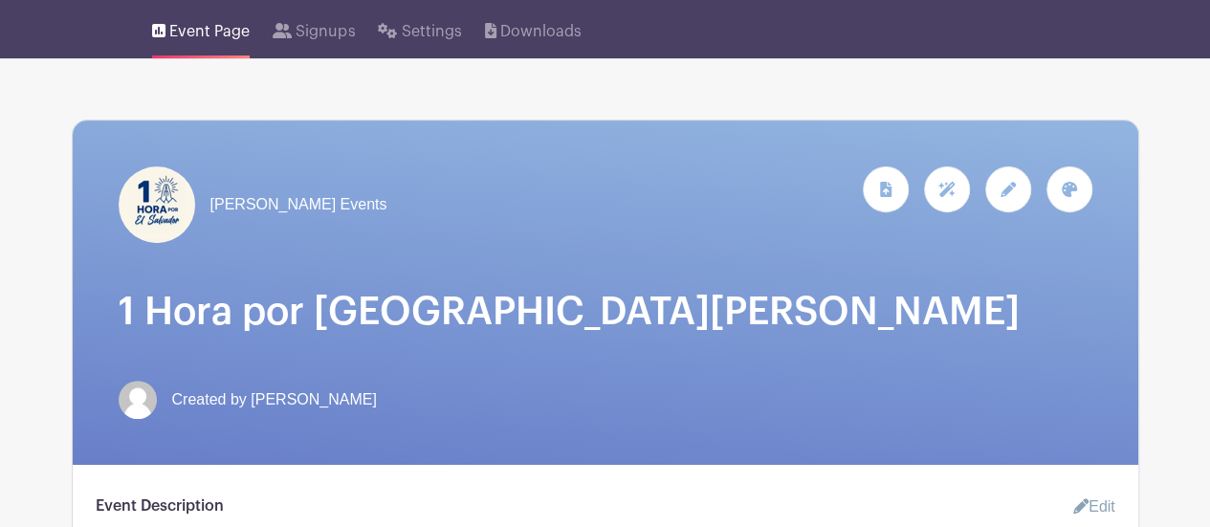
scroll to position [148, 0]
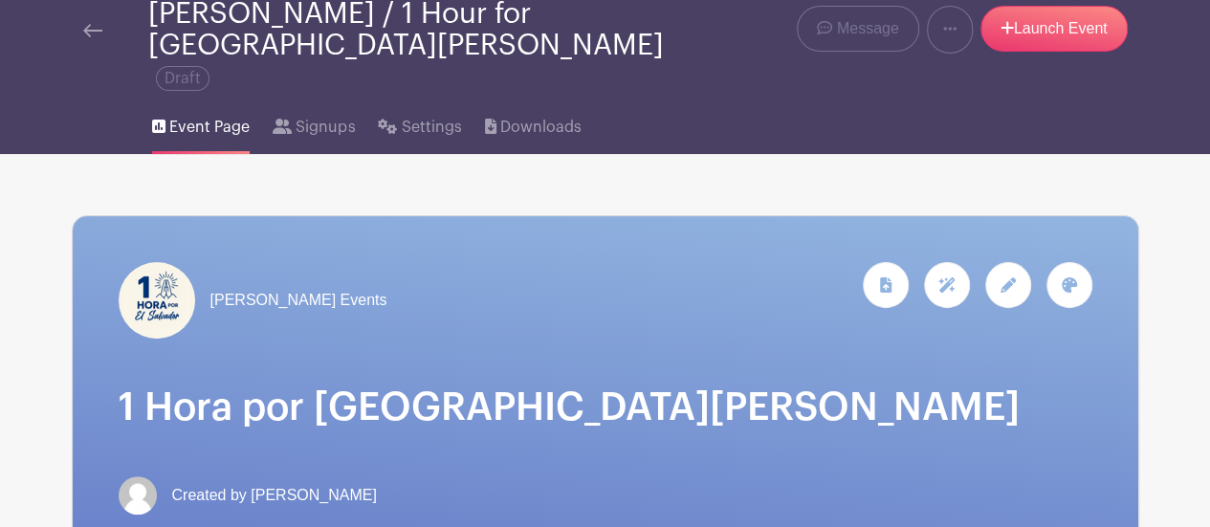
click at [1008, 277] on icon at bounding box center [1008, 284] width 15 height 15
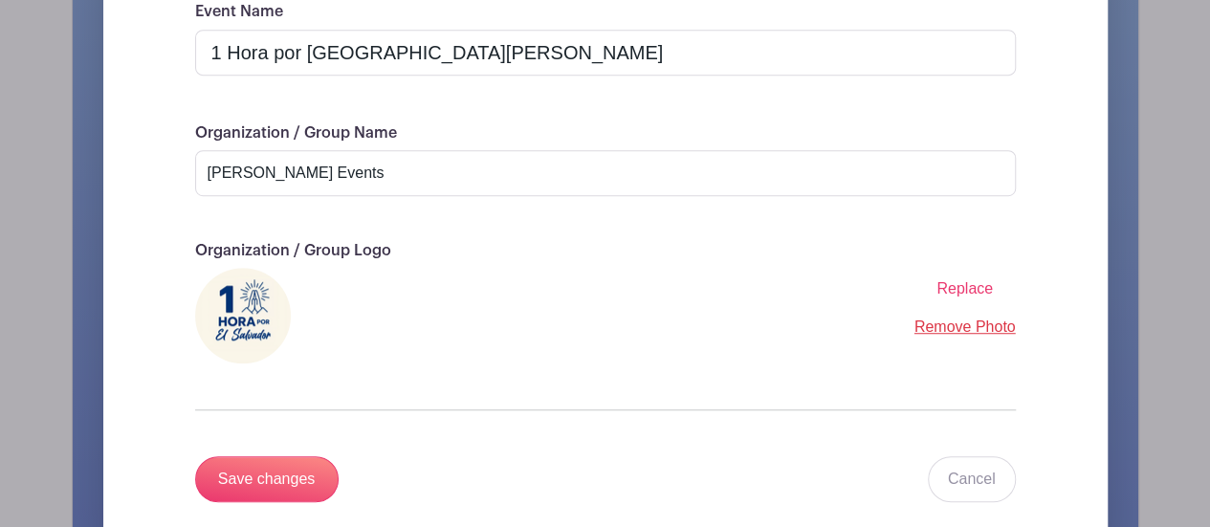
scroll to position [627, 0]
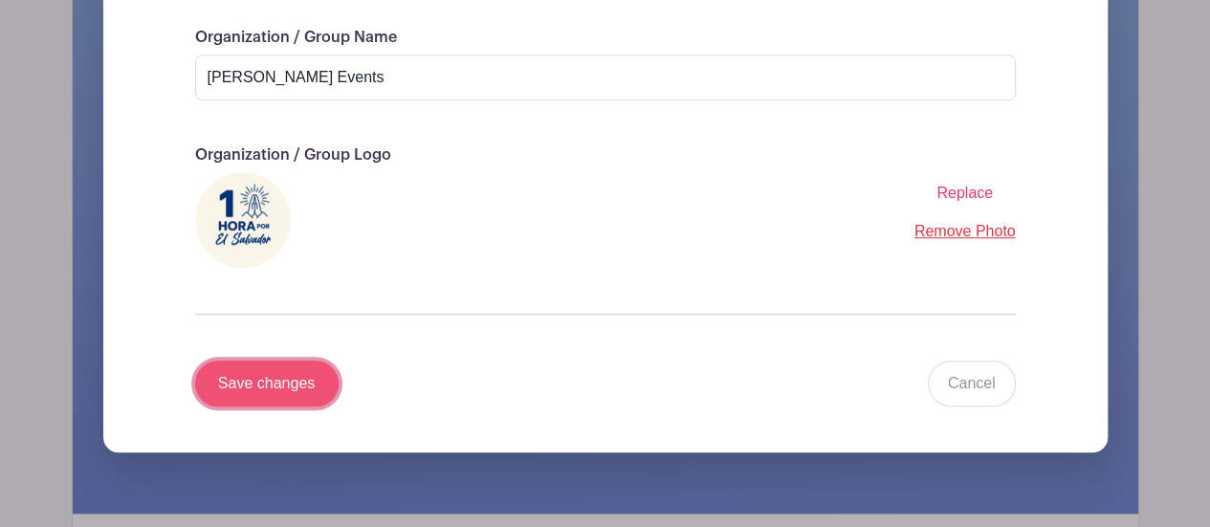
click at [292, 361] on input "Save changes" at bounding box center [267, 384] width 144 height 46
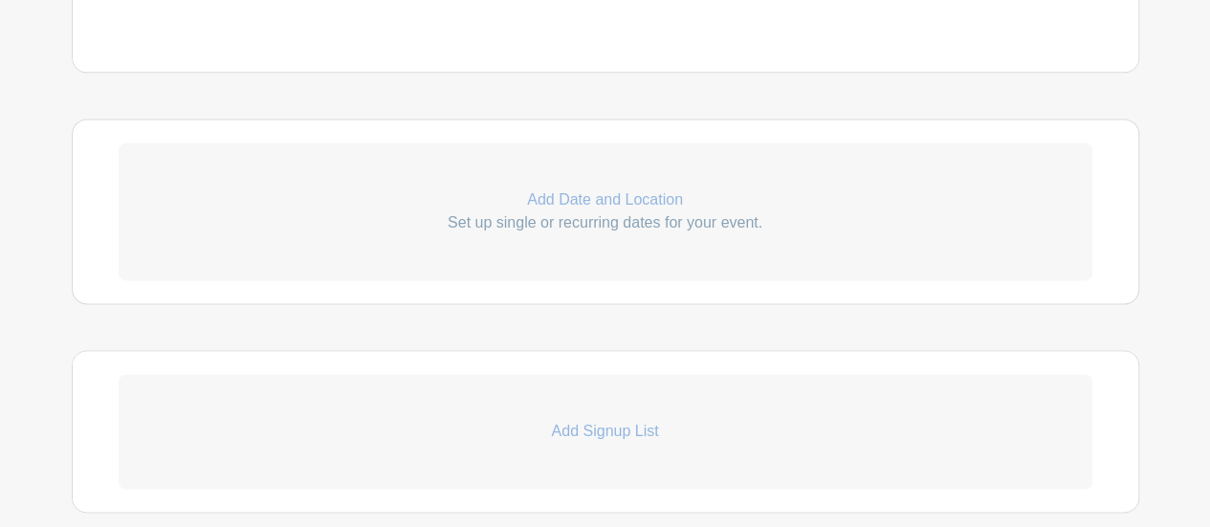
scroll to position [1345, 0]
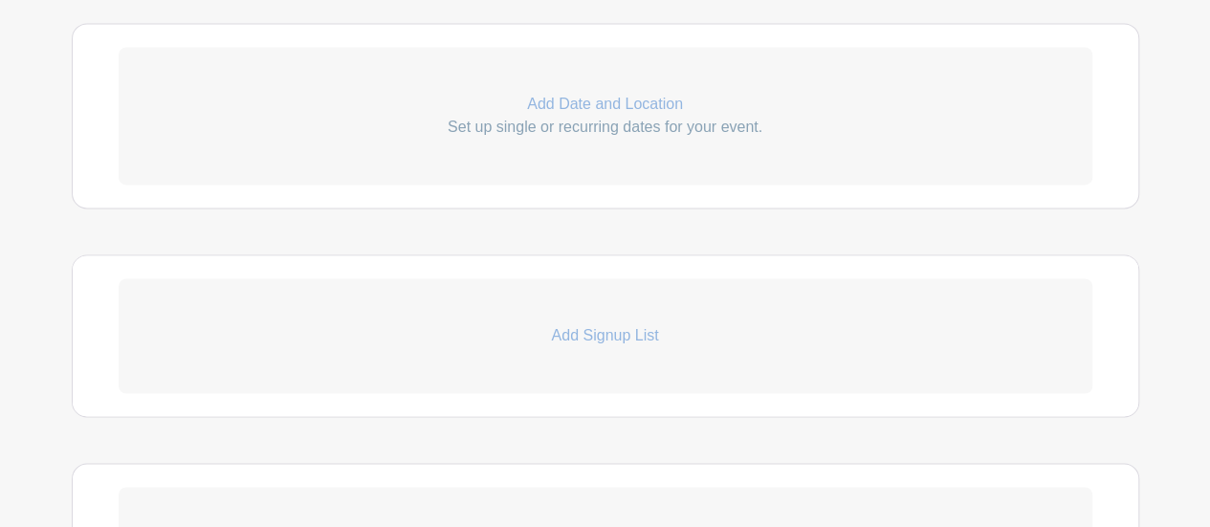
click at [607, 324] on p "Add Signup List" at bounding box center [606, 335] width 974 height 23
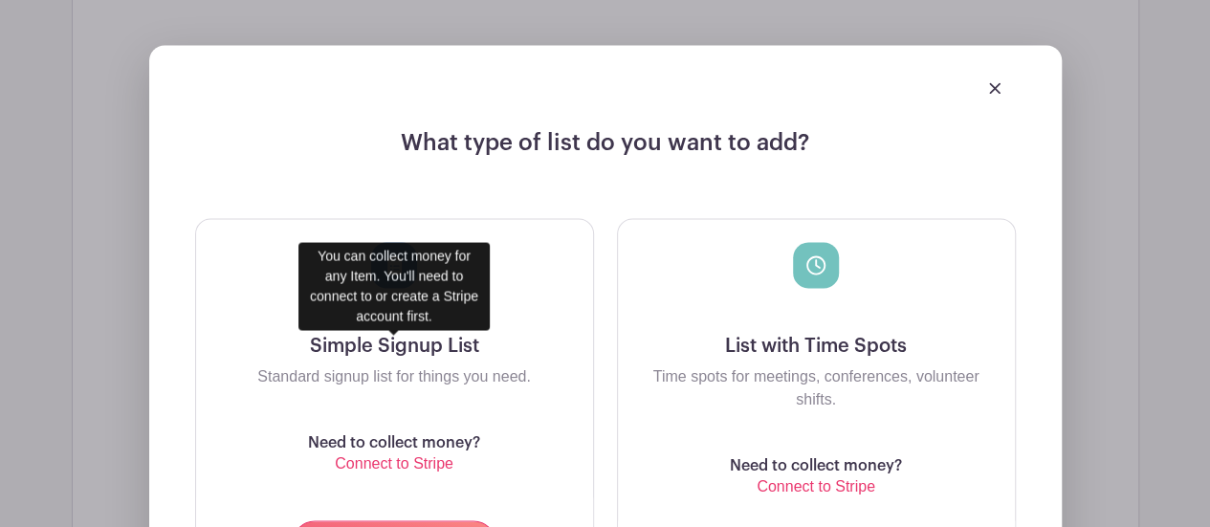
scroll to position [1728, 0]
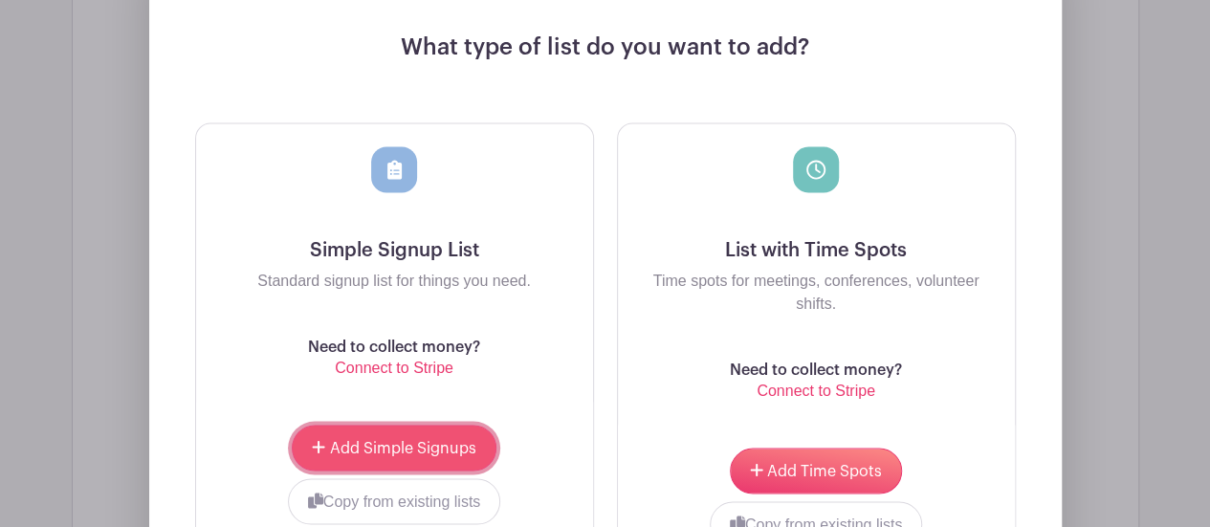
click at [402, 440] on span "Add Simple Signups" at bounding box center [403, 447] width 146 height 15
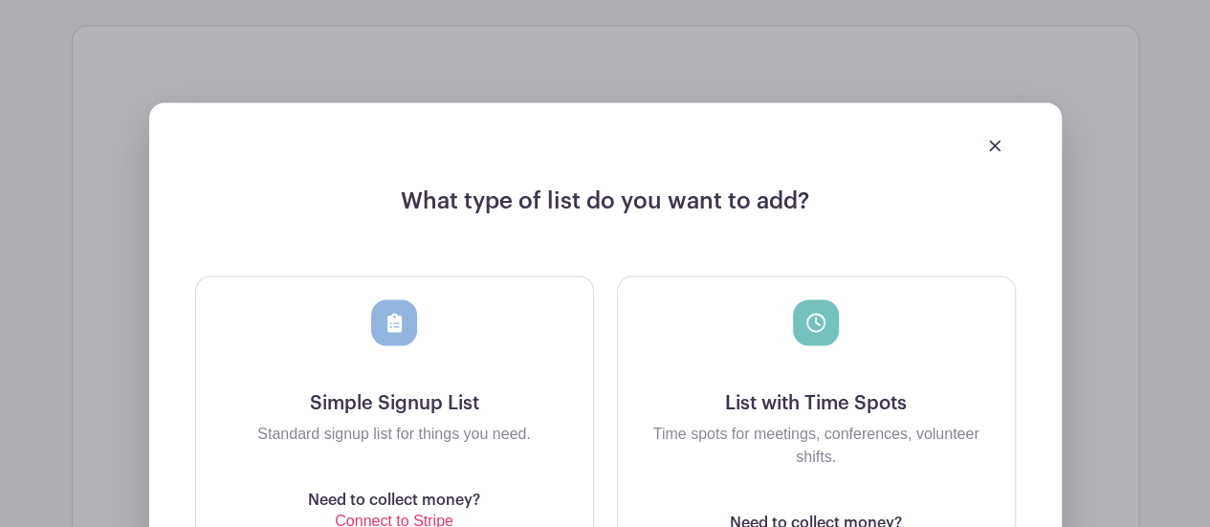
scroll to position [1881, 0]
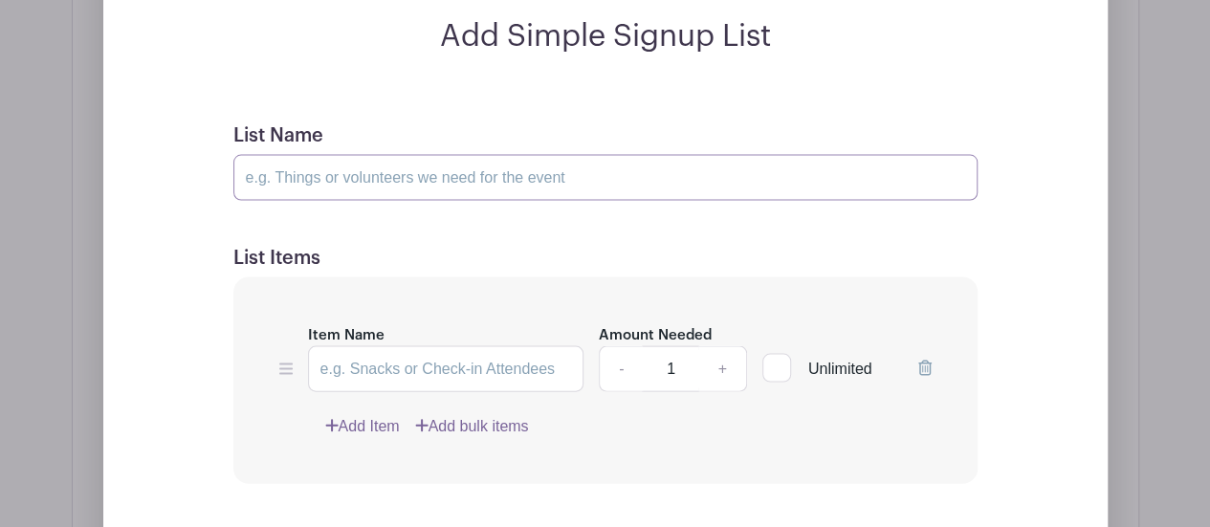
click at [299, 155] on input "List Name" at bounding box center [605, 178] width 744 height 46
paste input "Todos los [DATE]"
type input "Todos los [DATE]"
click at [360, 415] on link "Add Item" at bounding box center [362, 426] width 75 height 23
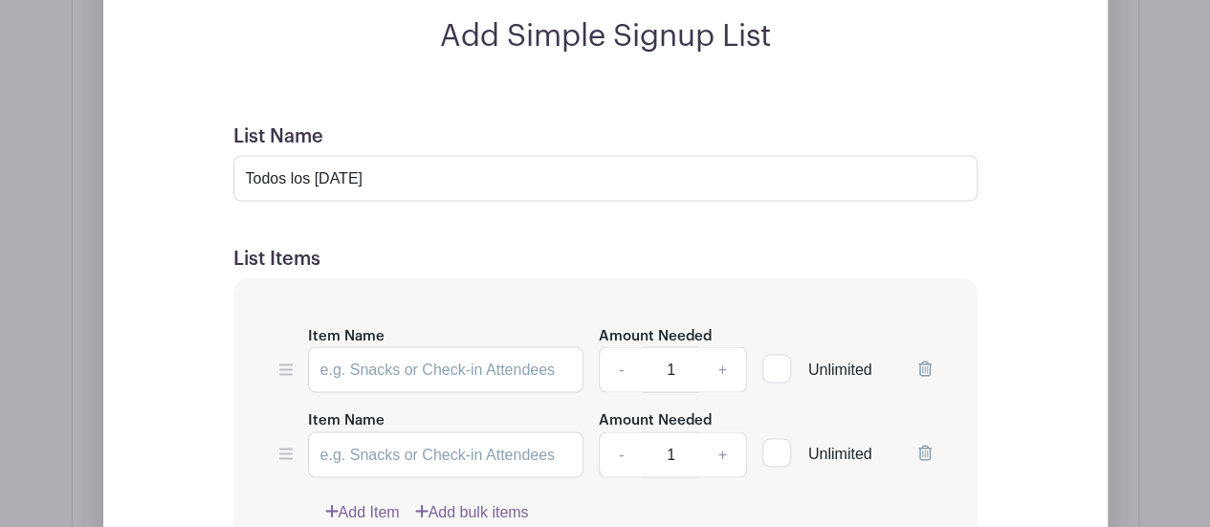
click at [358, 500] on link "Add Item" at bounding box center [362, 511] width 75 height 23
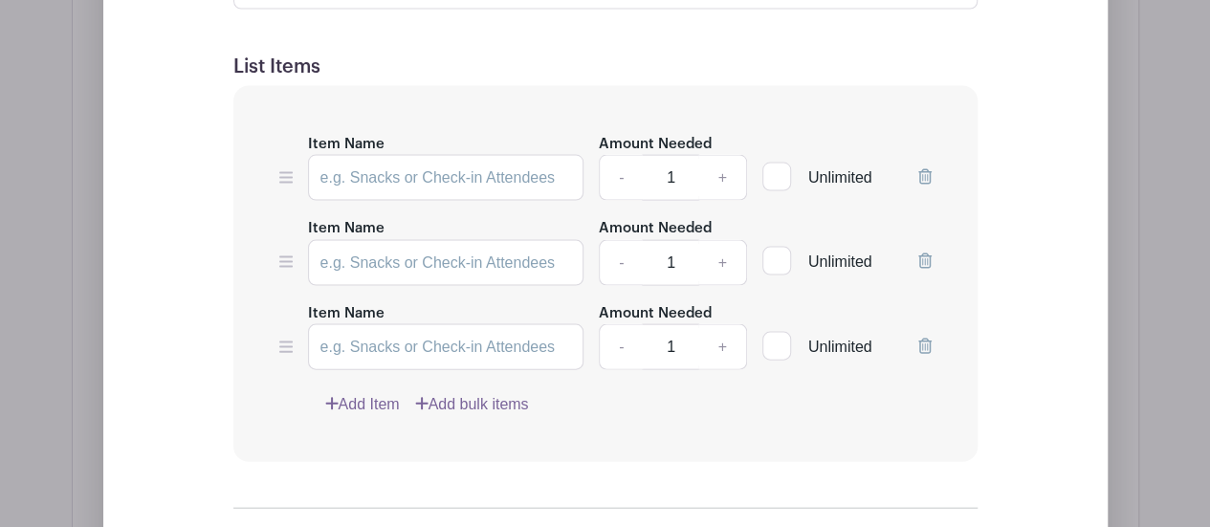
click at [356, 393] on link "Add Item" at bounding box center [362, 404] width 75 height 23
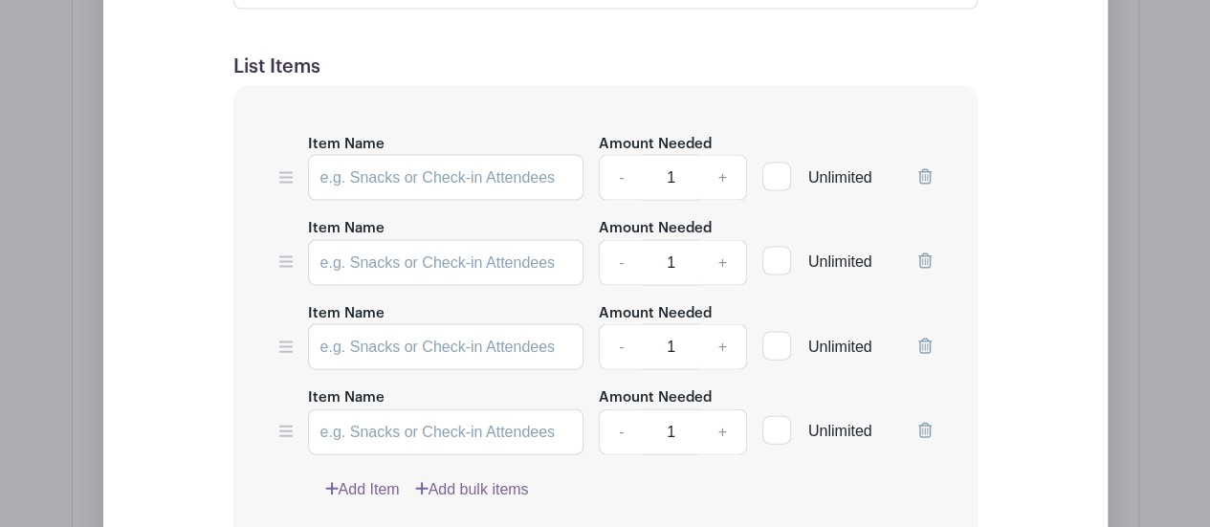
click at [358, 478] on link "Add Item" at bounding box center [362, 489] width 75 height 23
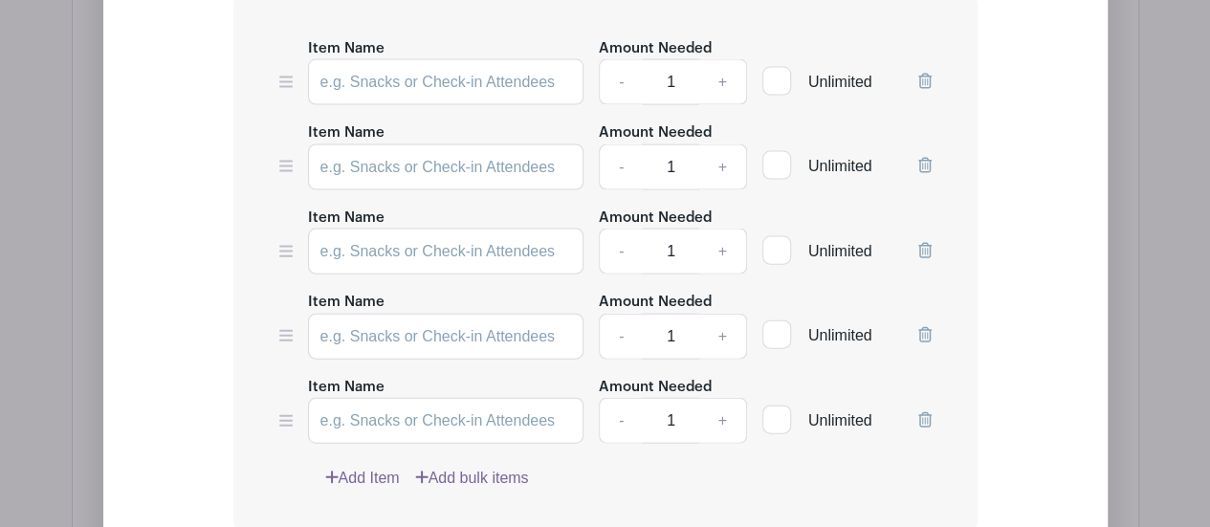
click at [375, 467] on link "Add Item" at bounding box center [362, 478] width 75 height 23
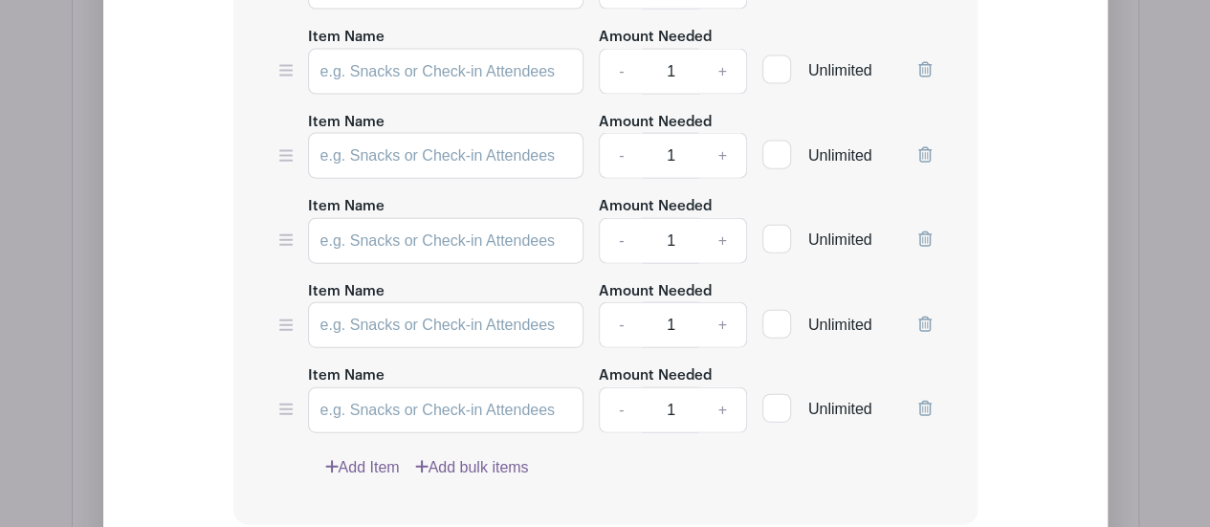
click at [377, 456] on link "Add Item" at bounding box center [362, 467] width 75 height 23
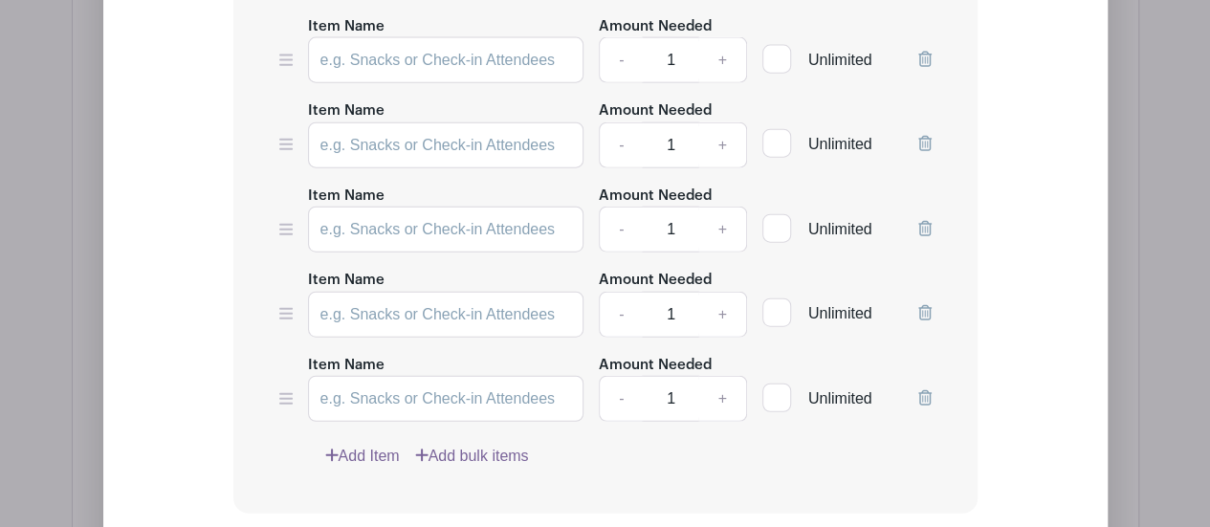
scroll to position [2302, 0]
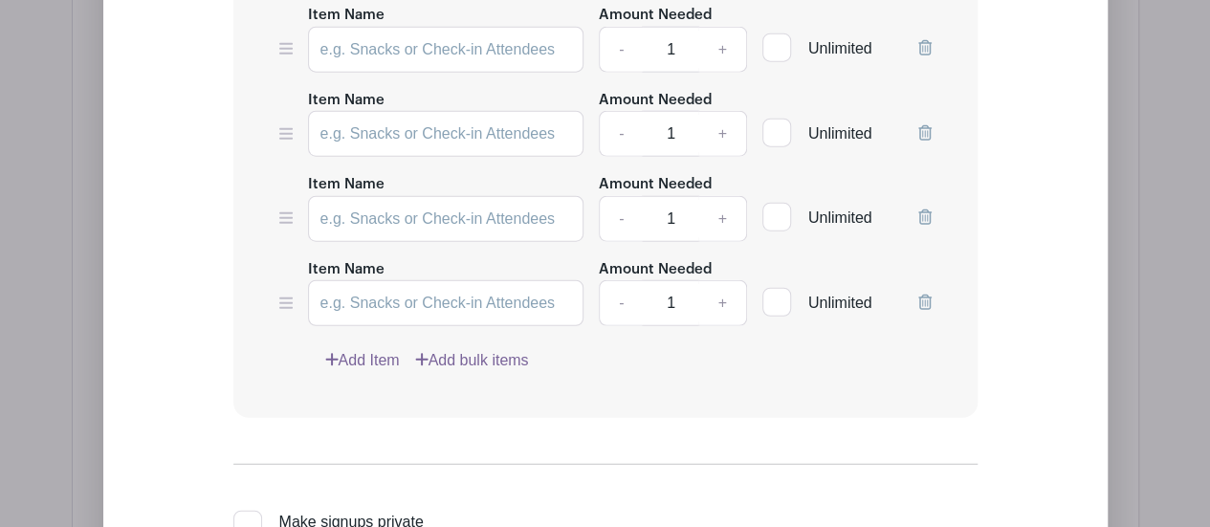
click at [374, 349] on link "Add Item" at bounding box center [362, 360] width 75 height 23
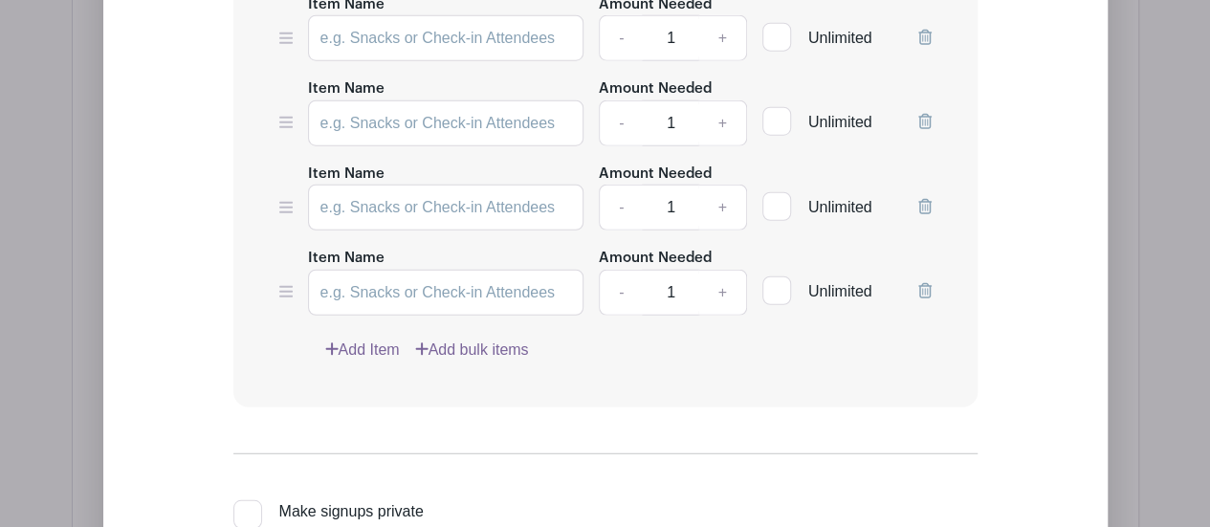
click at [370, 339] on link "Add Item" at bounding box center [362, 350] width 75 height 23
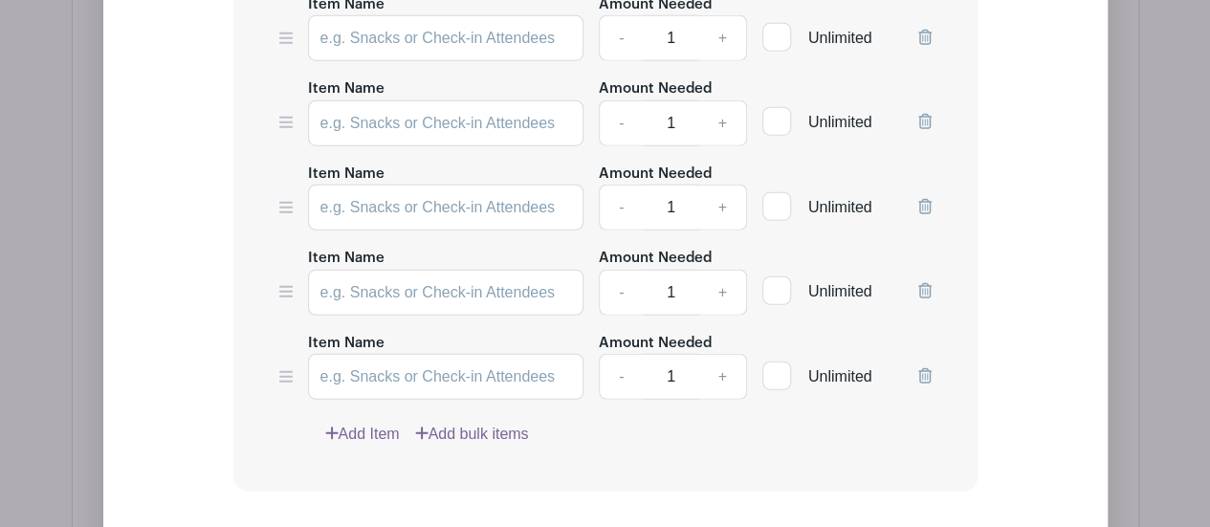
click at [372, 423] on link "Add Item" at bounding box center [362, 434] width 75 height 23
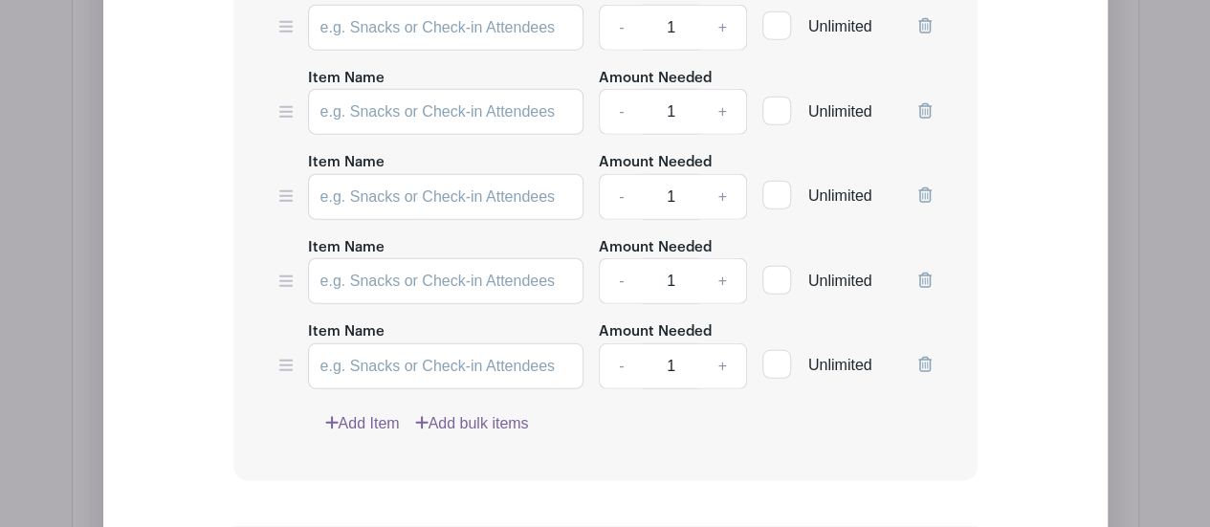
click at [372, 412] on link "Add Item" at bounding box center [362, 423] width 75 height 23
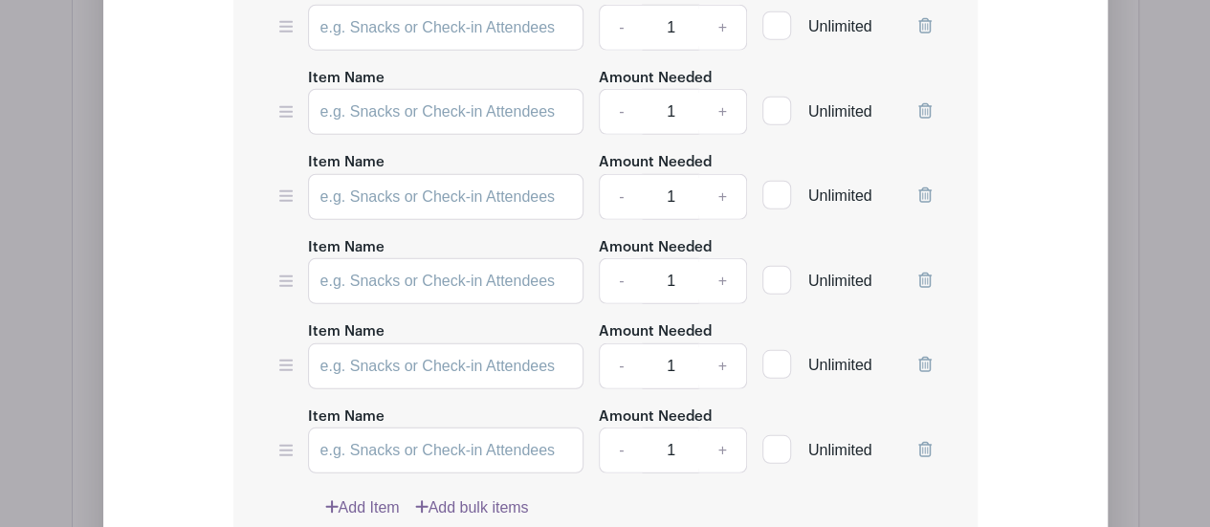
scroll to position [2589, 0]
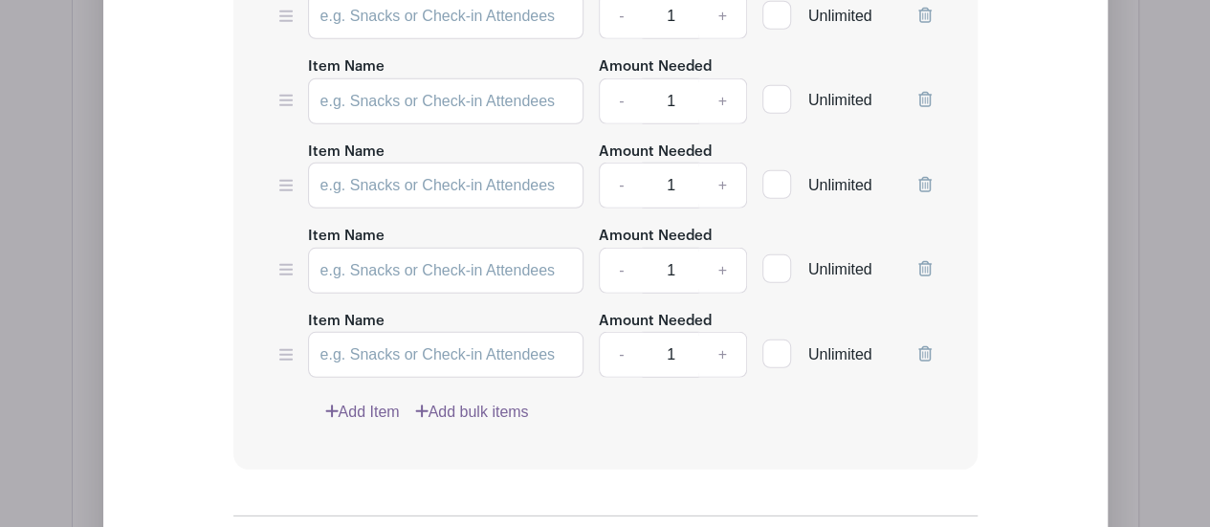
click at [372, 401] on link "Add Item" at bounding box center [362, 412] width 75 height 23
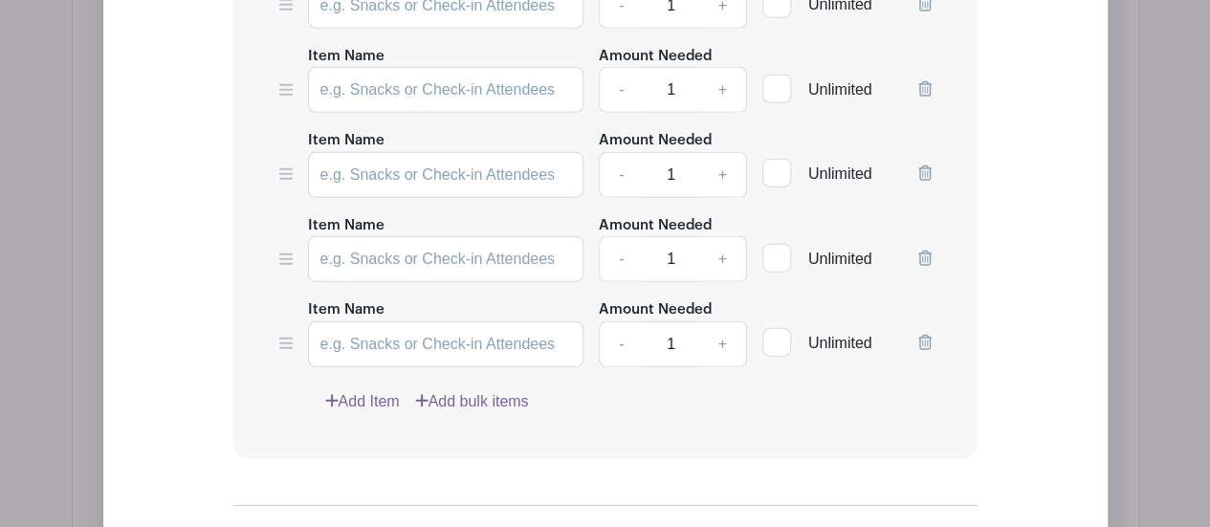
click at [376, 390] on link "Add Item" at bounding box center [362, 401] width 75 height 23
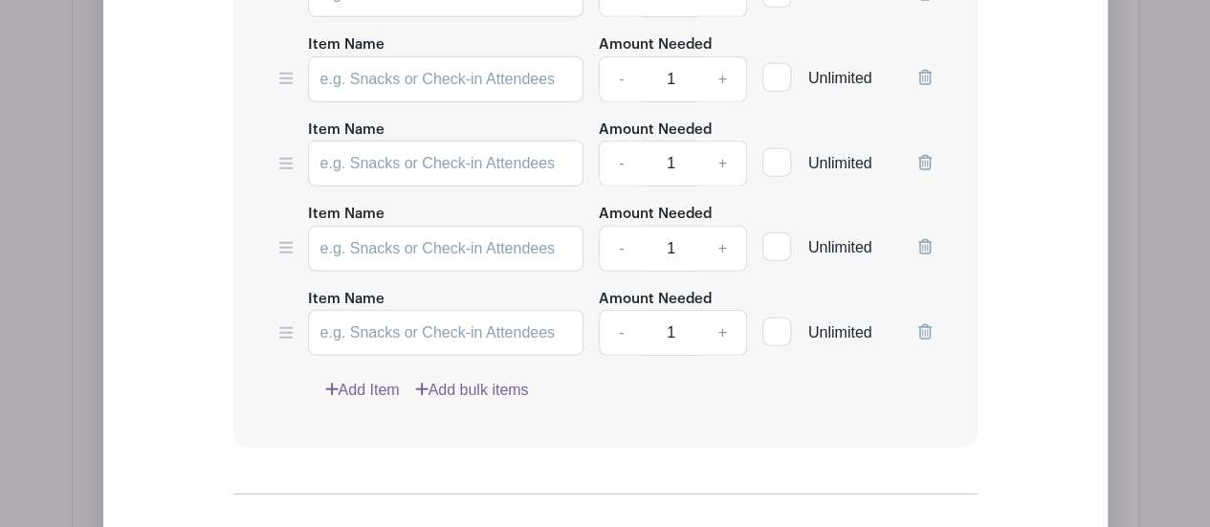
click at [369, 379] on link "Add Item" at bounding box center [362, 390] width 75 height 23
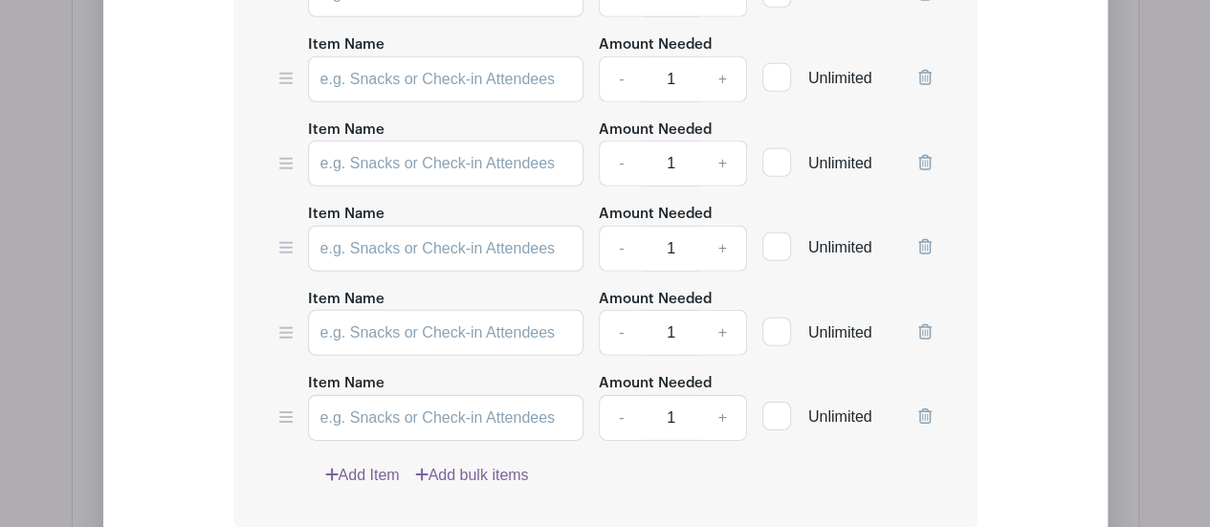
click at [387, 464] on link "Add Item" at bounding box center [362, 475] width 75 height 23
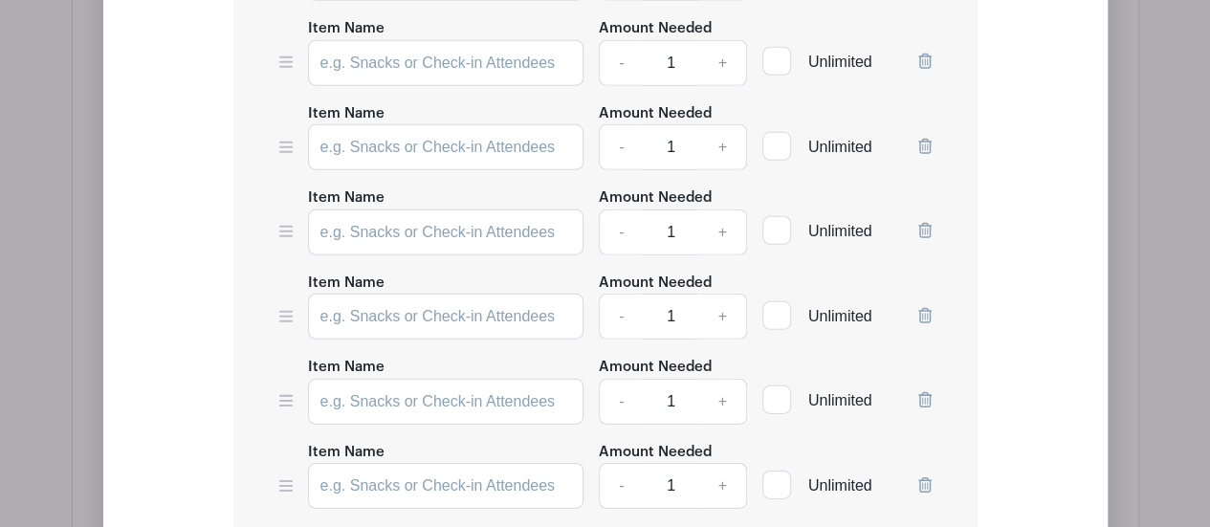
scroll to position [2933, 0]
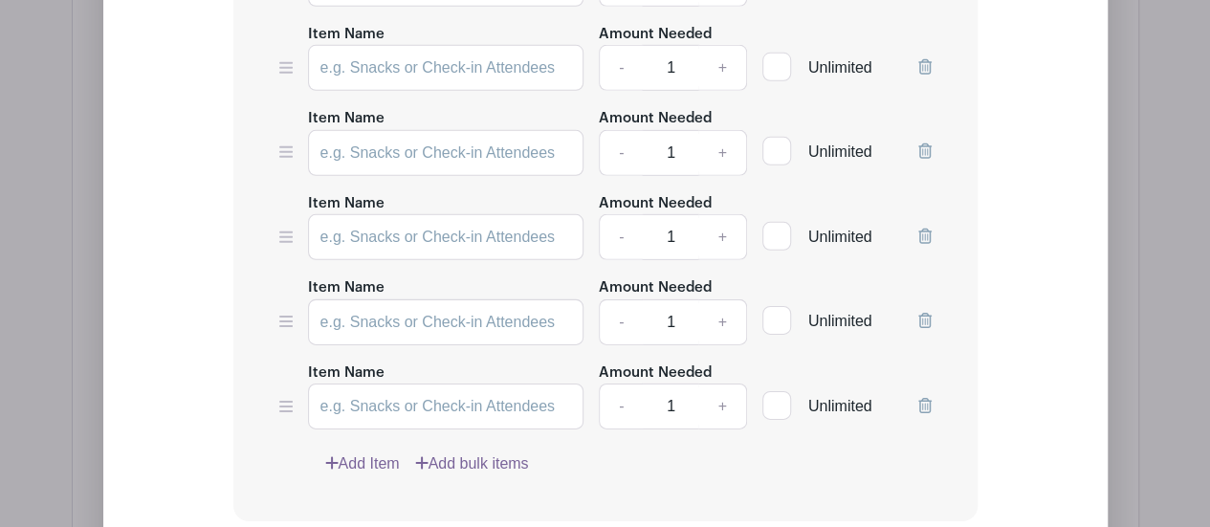
click at [387, 453] on link "Add Item" at bounding box center [362, 464] width 75 height 23
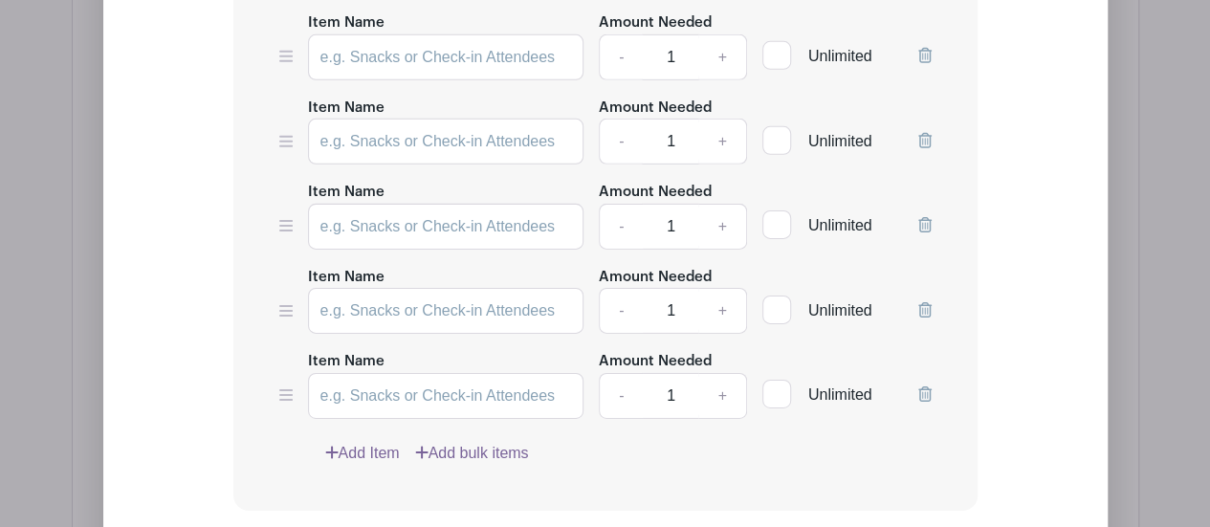
click at [386, 442] on link "Add Item" at bounding box center [362, 453] width 75 height 23
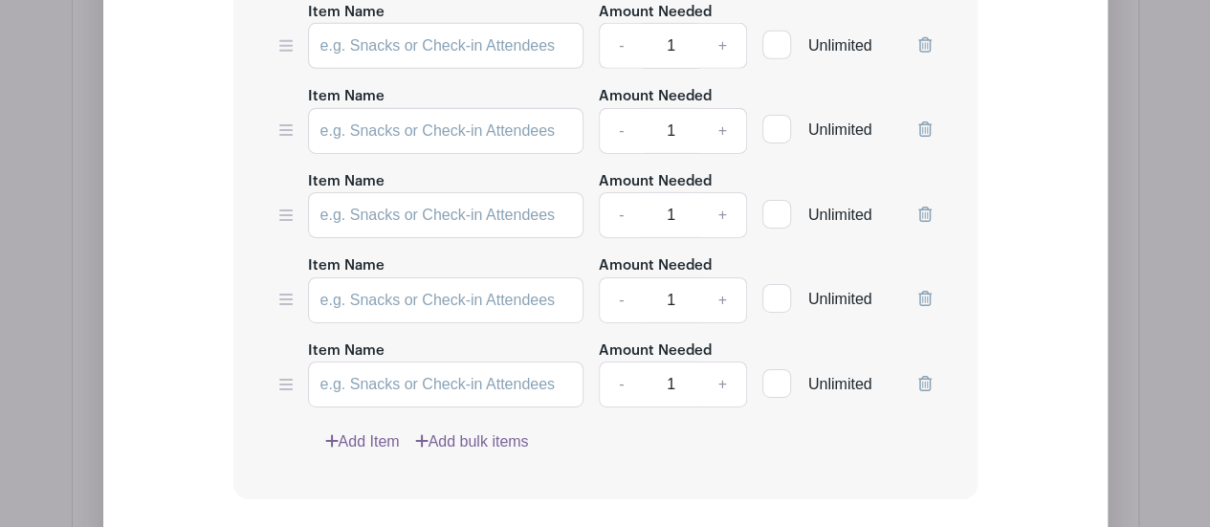
click at [384, 431] on link "Add Item" at bounding box center [362, 442] width 75 height 23
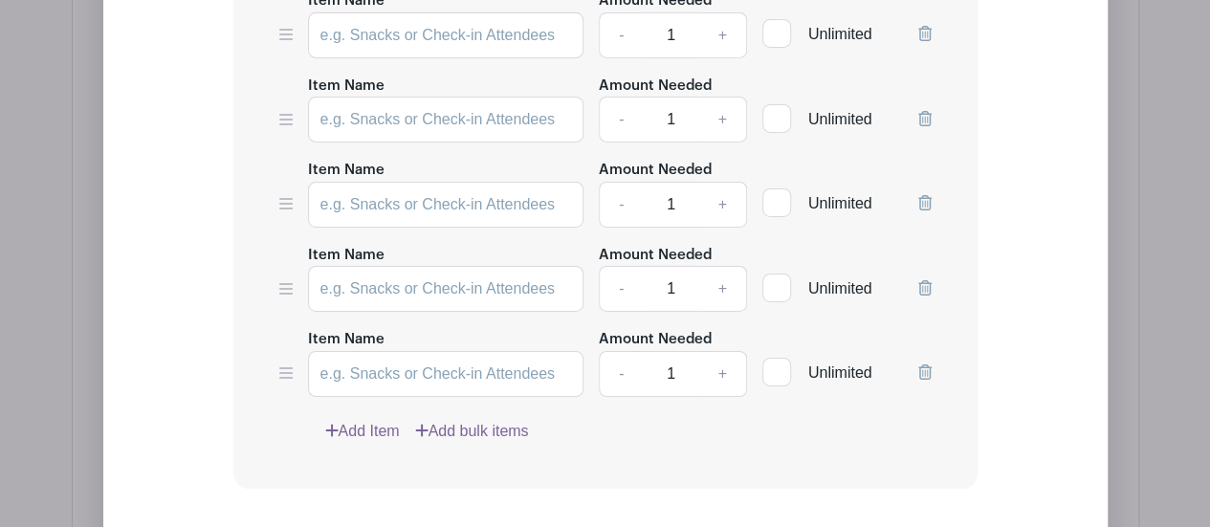
click at [380, 420] on link "Add Item" at bounding box center [362, 431] width 75 height 23
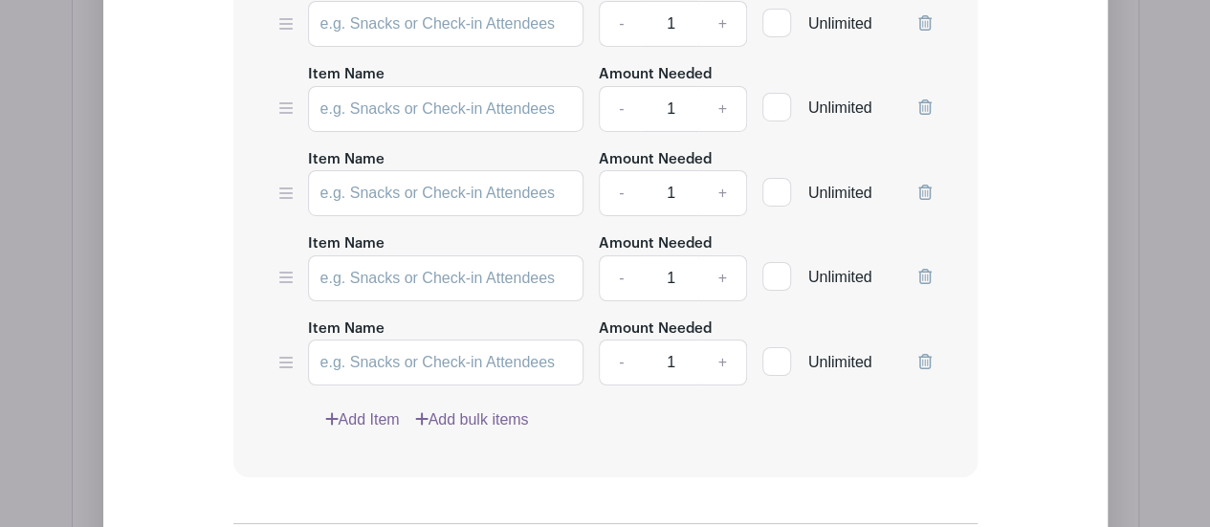
click at [381, 408] on link "Add Item" at bounding box center [362, 419] width 75 height 23
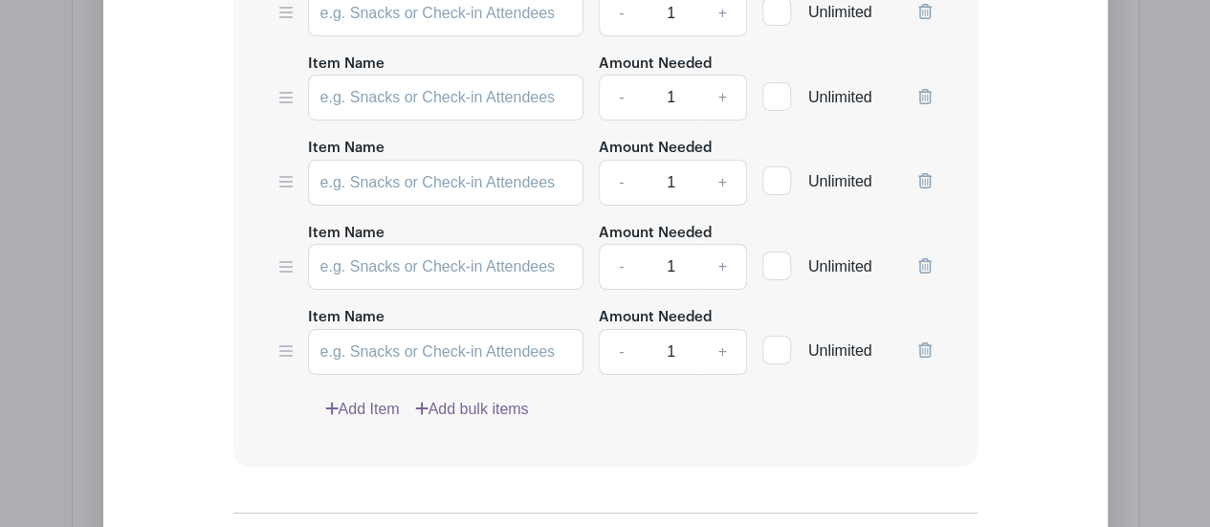
click at [383, 398] on link "Add Item" at bounding box center [362, 409] width 75 height 23
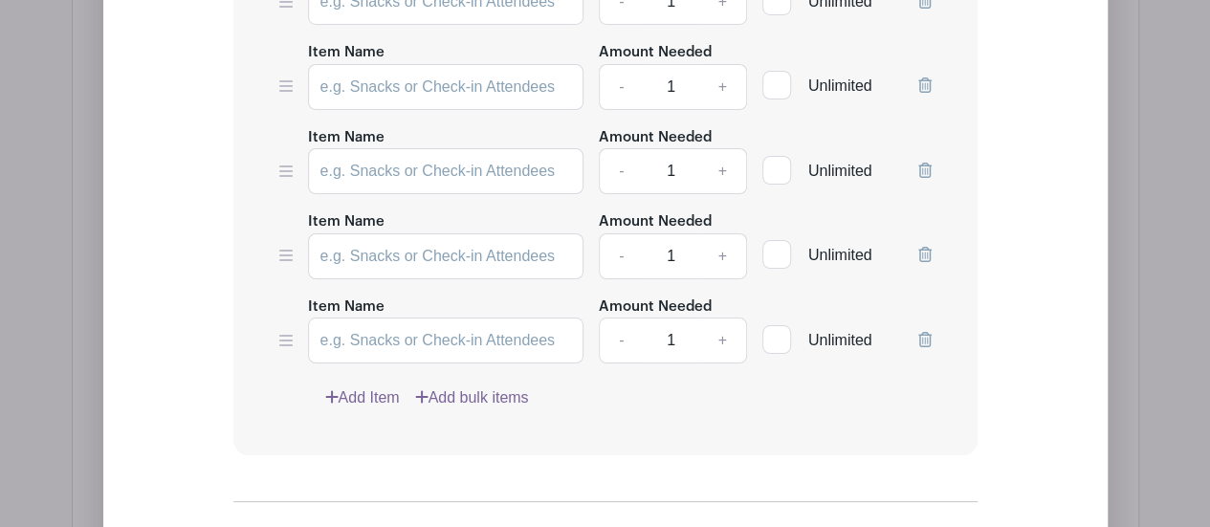
click at [372, 386] on link "Add Item" at bounding box center [362, 397] width 75 height 23
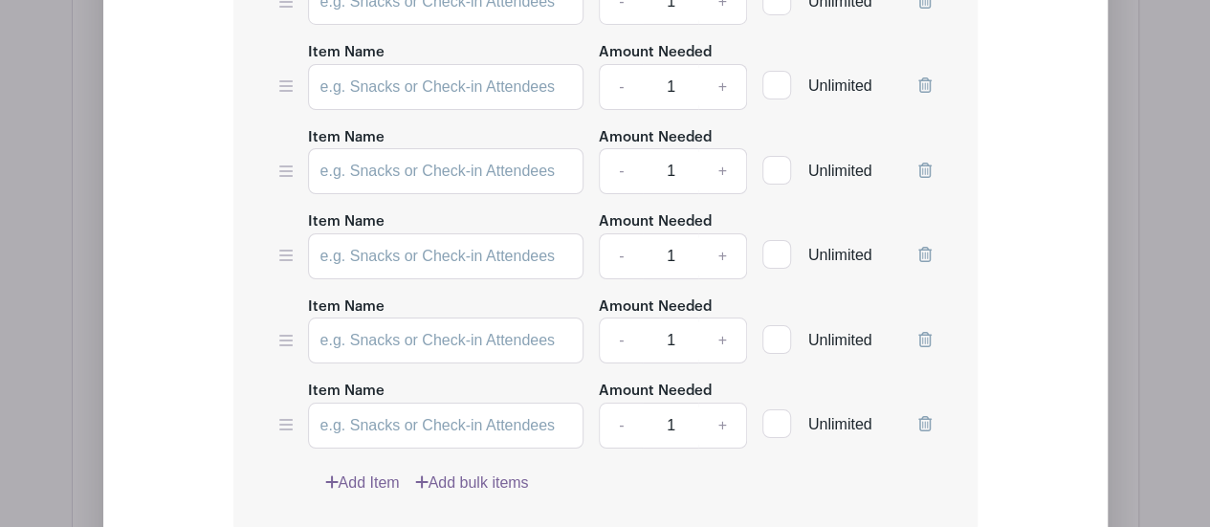
click at [372, 472] on link "Add Item" at bounding box center [362, 483] width 75 height 23
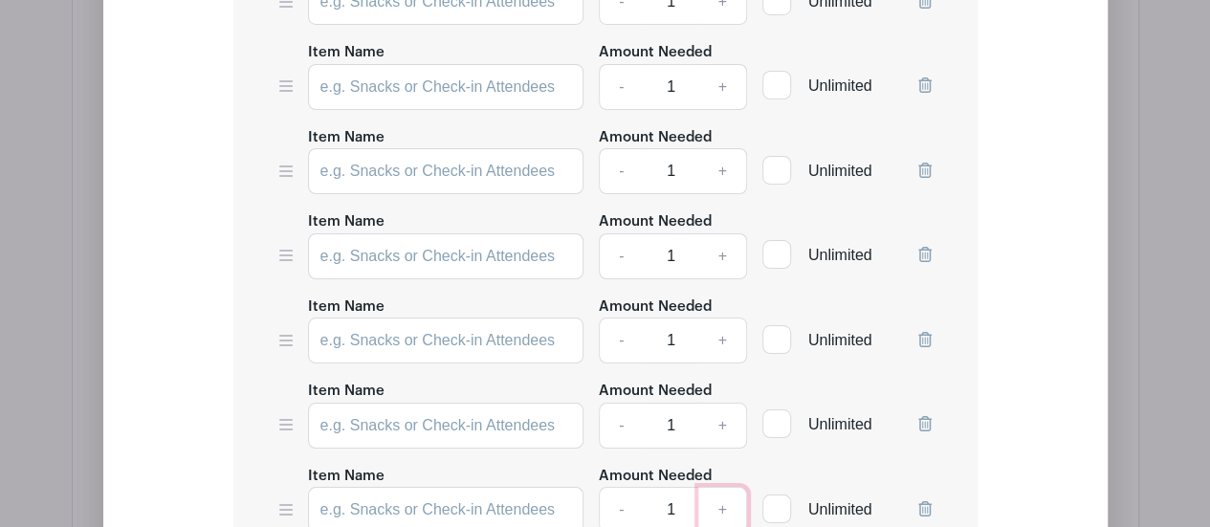
drag, startPoint x: 731, startPoint y: 397, endPoint x: 729, endPoint y: 370, distance: 26.9
click at [731, 487] on link "+" at bounding box center [722, 510] width 48 height 46
type input "2"
click at [726, 403] on link "+" at bounding box center [722, 426] width 48 height 46
type input "2"
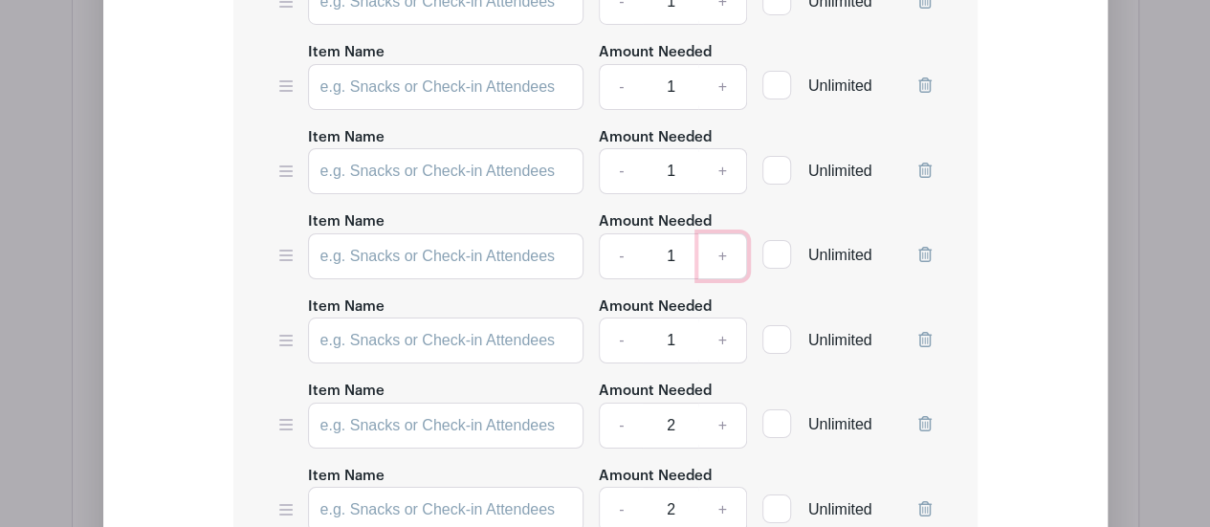
click at [720, 233] on link "+" at bounding box center [722, 256] width 48 height 46
type input "2"
click at [728, 148] on link "+" at bounding box center [722, 171] width 48 height 46
type input "2"
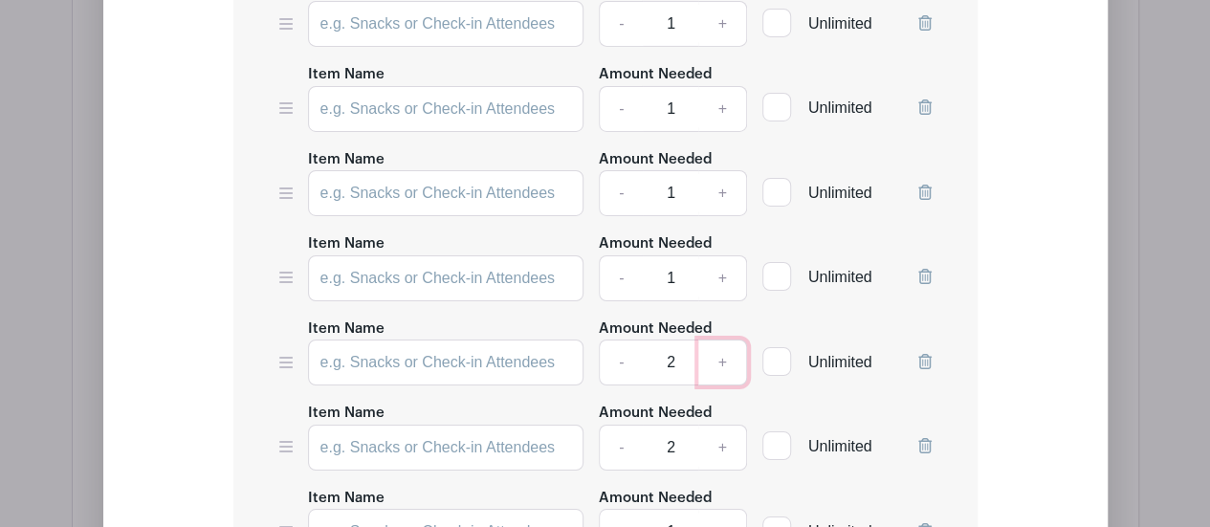
scroll to position [3354, 0]
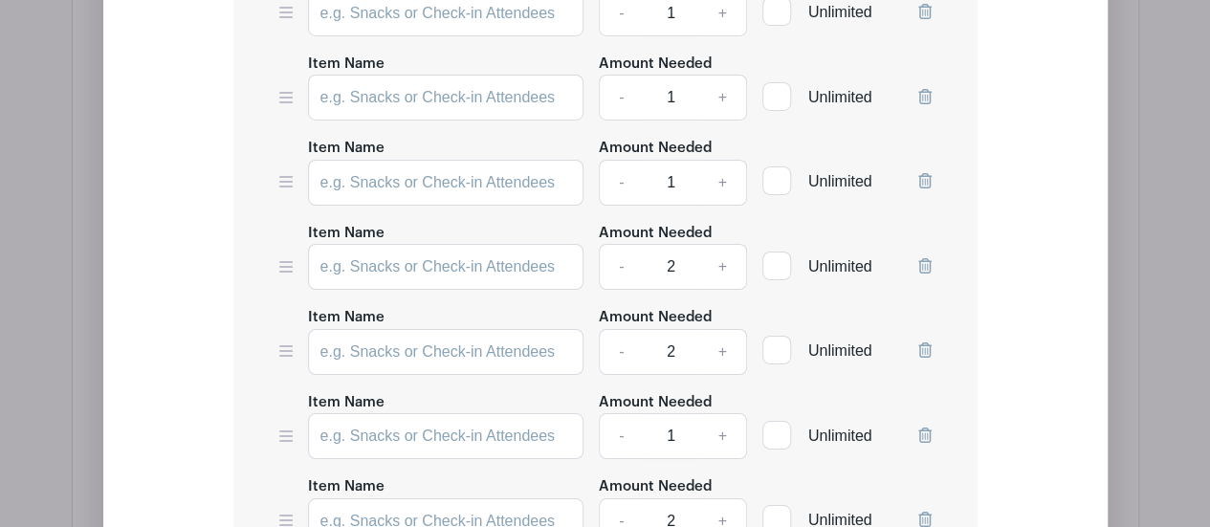
type input "3"
click at [721, 498] on link "+" at bounding box center [722, 521] width 48 height 46
type input "3"
click at [724, 413] on link "+" at bounding box center [722, 436] width 48 height 46
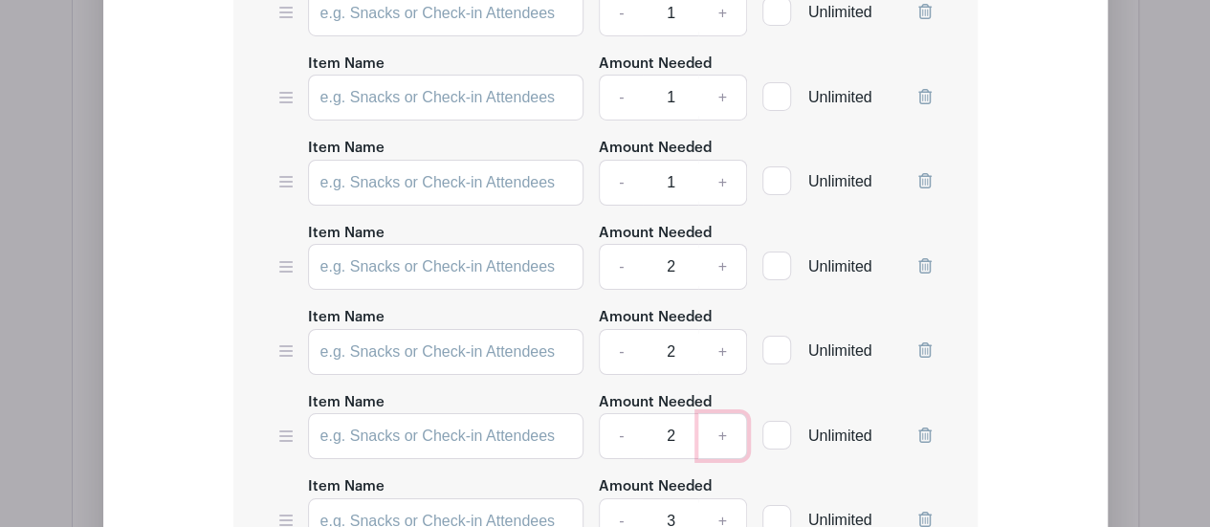
click at [724, 413] on link "+" at bounding box center [722, 436] width 48 height 46
type input "3"
click at [723, 329] on link "+" at bounding box center [722, 352] width 48 height 46
type input "3"
click at [719, 244] on link "+" at bounding box center [722, 267] width 48 height 46
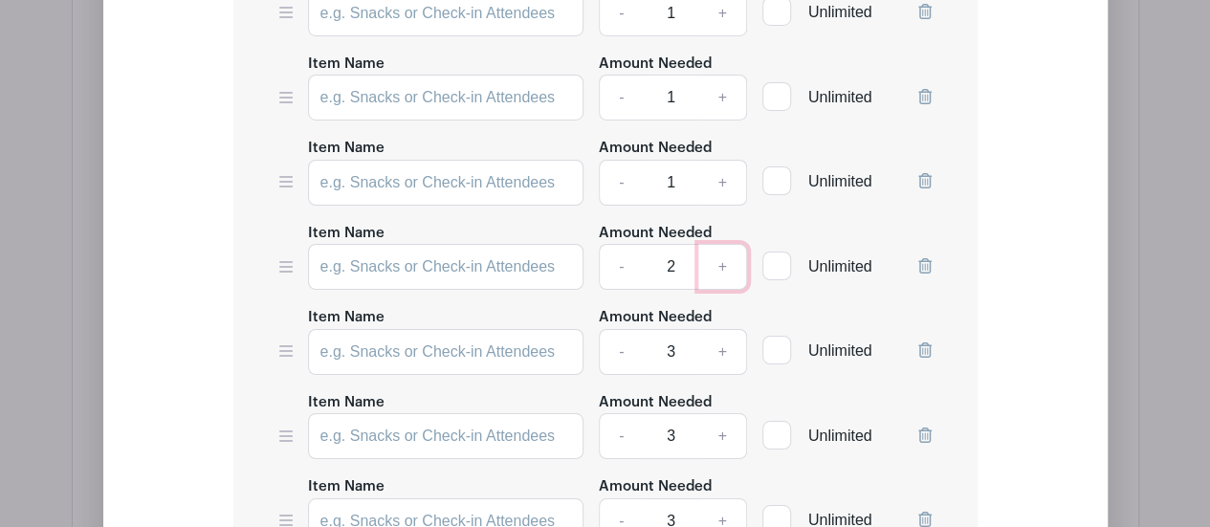
type input "3"
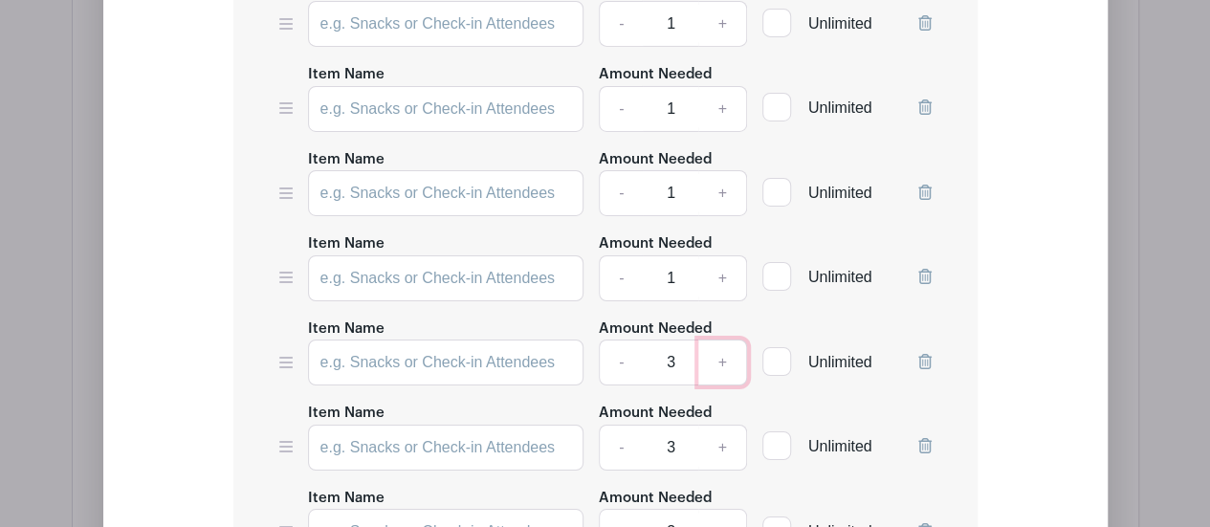
scroll to position [3163, 0]
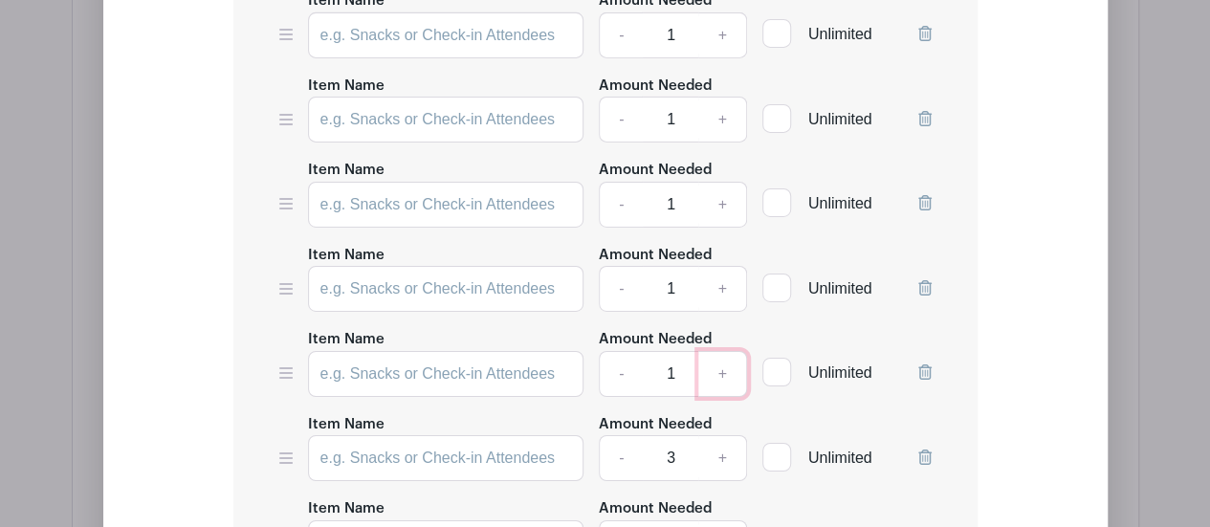
click at [728, 351] on link "+" at bounding box center [722, 374] width 48 height 46
click at [623, 351] on link "-" at bounding box center [621, 374] width 44 height 46
type input "3"
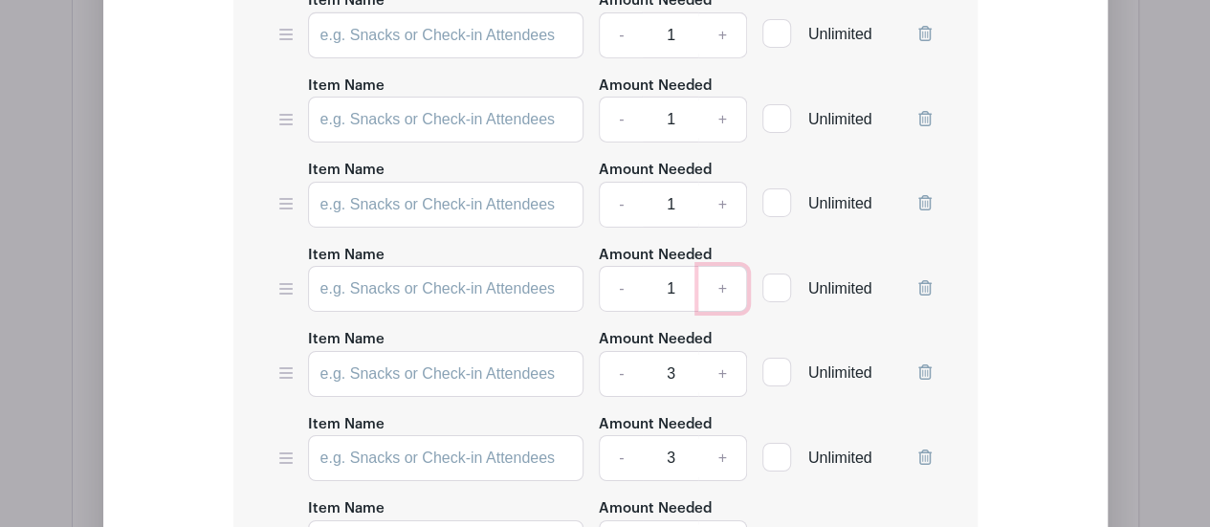
click at [729, 266] on link "+" at bounding box center [722, 289] width 48 height 46
click at [627, 266] on link "-" at bounding box center [621, 289] width 44 height 46
type input "3"
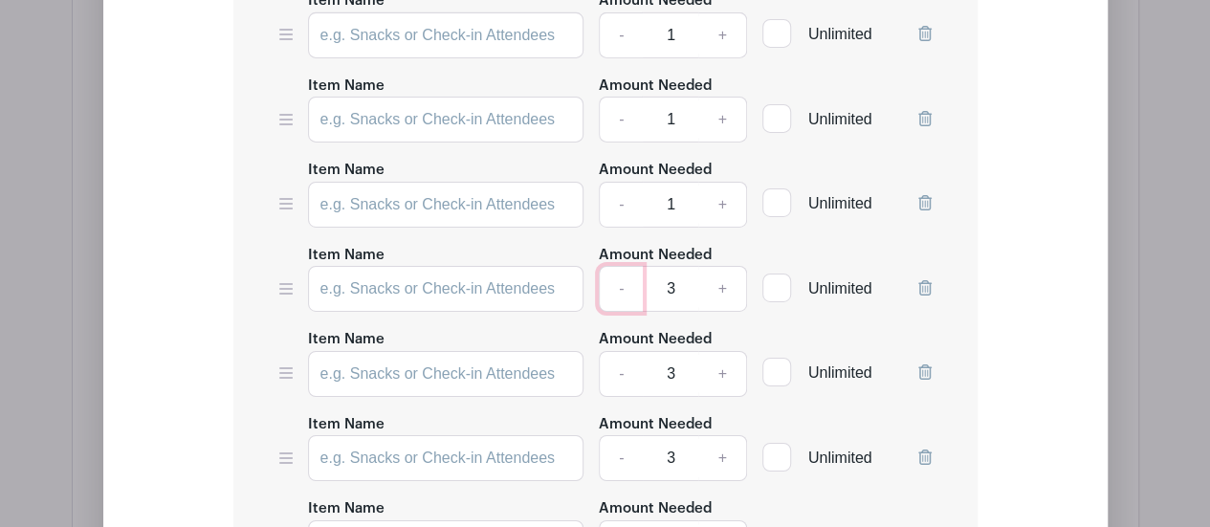
scroll to position [3067, 0]
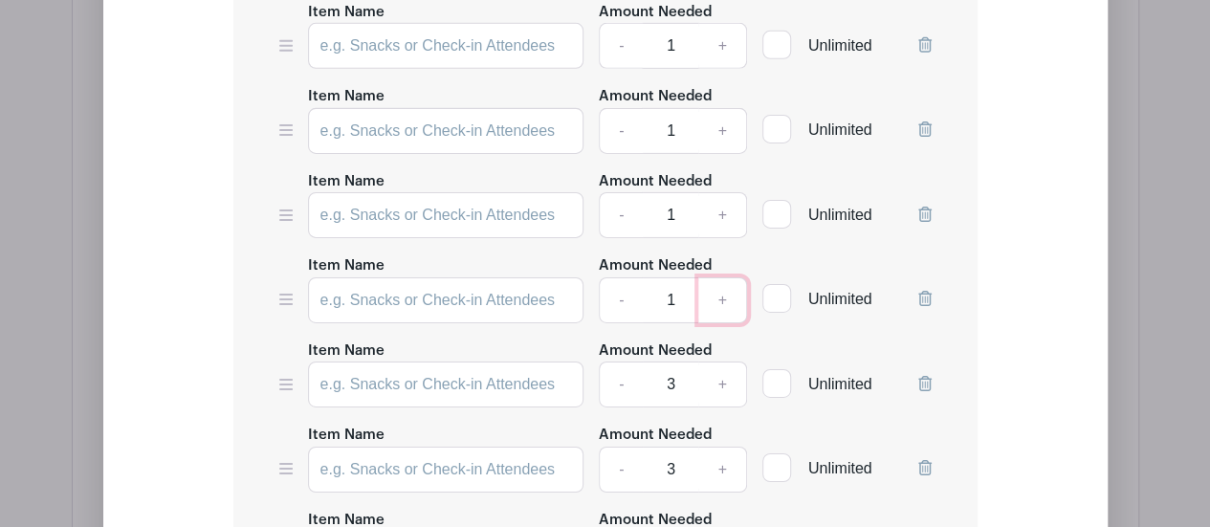
click at [720, 277] on link "+" at bounding box center [722, 300] width 48 height 46
click at [620, 277] on link "-" at bounding box center [621, 300] width 44 height 46
type input "3"
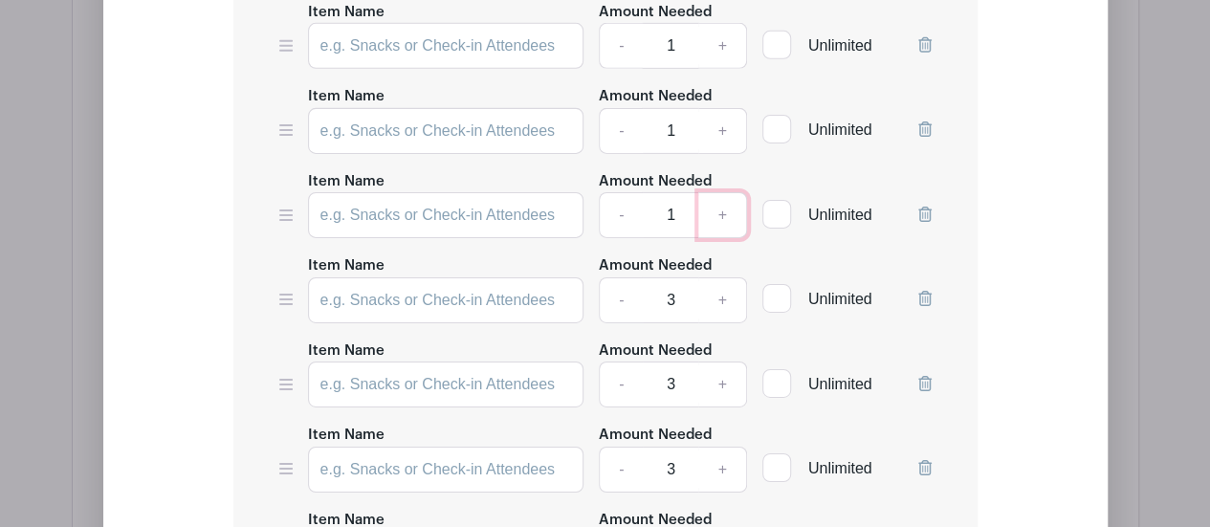
click at [727, 192] on link "+" at bounding box center [722, 215] width 48 height 46
click at [628, 192] on link "-" at bounding box center [621, 215] width 44 height 46
type input "3"
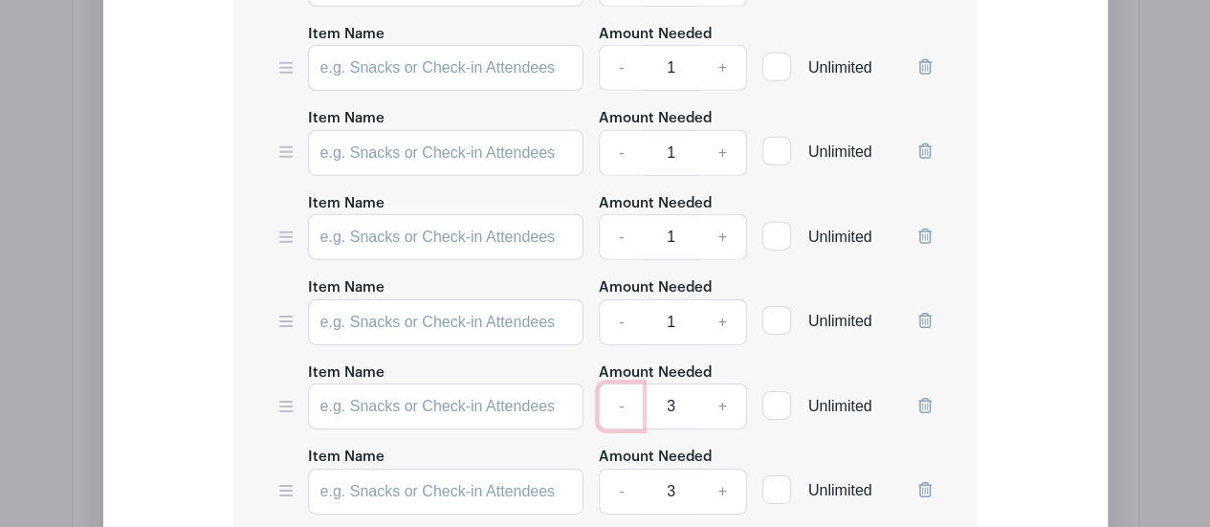
scroll to position [2780, 0]
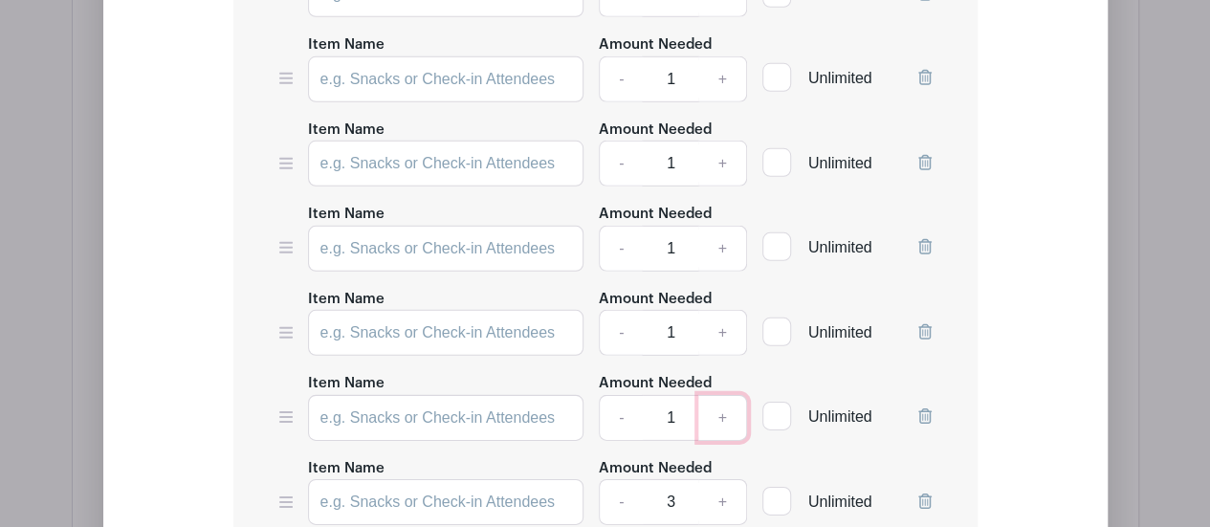
click at [729, 395] on link "+" at bounding box center [722, 418] width 48 height 46
type input "3"
click at [724, 310] on link "+" at bounding box center [722, 333] width 48 height 46
click at [725, 310] on link "+" at bounding box center [722, 333] width 48 height 46
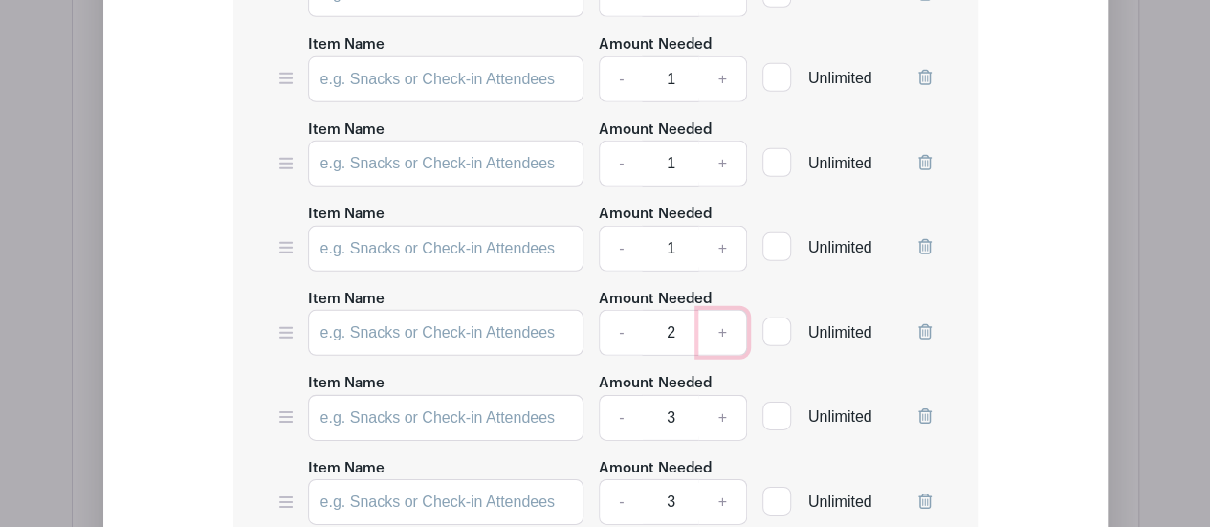
type input "3"
click at [728, 226] on link "+" at bounding box center [722, 249] width 48 height 46
type input "3"
click at [721, 141] on link "+" at bounding box center [722, 164] width 48 height 46
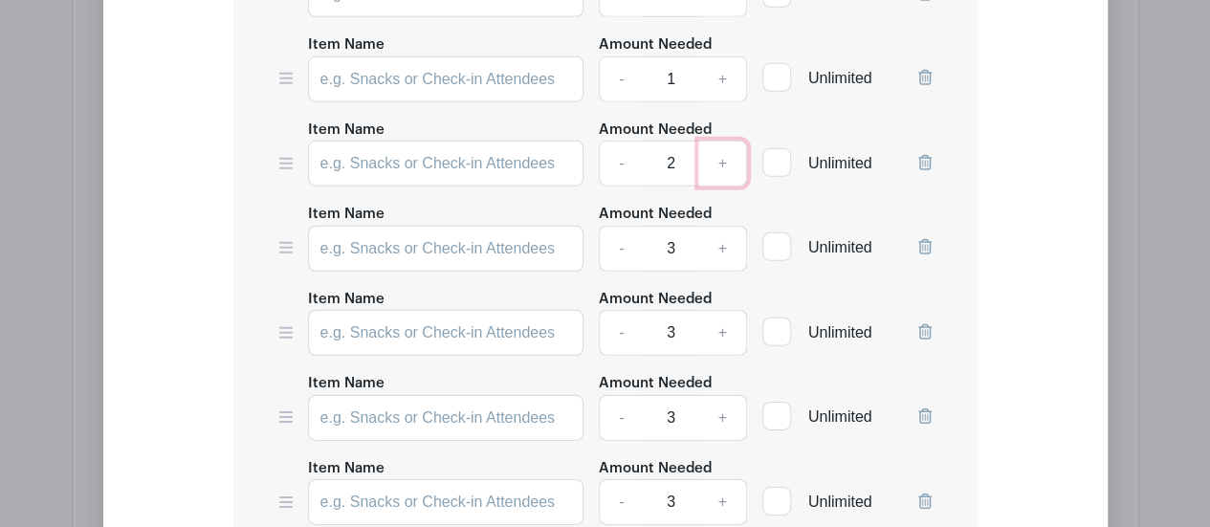
click at [725, 141] on link "+" at bounding box center [722, 164] width 48 height 46
type input "3"
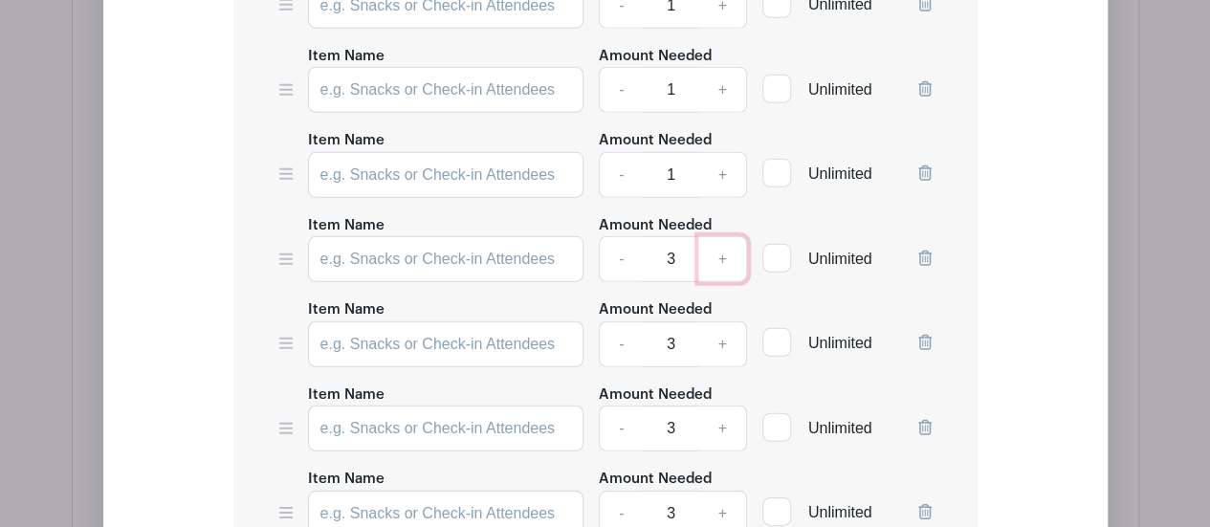
scroll to position [2589, 0]
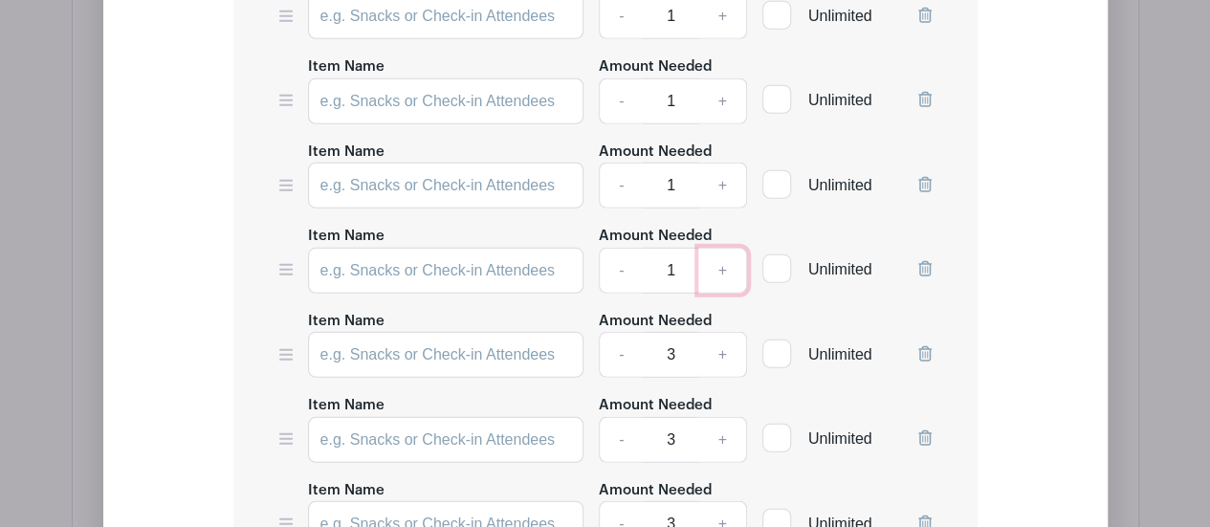
click at [719, 248] on link "+" at bounding box center [722, 271] width 48 height 46
click at [727, 248] on link "+" at bounding box center [722, 271] width 48 height 46
type input "3"
click at [727, 163] on link "+" at bounding box center [722, 186] width 48 height 46
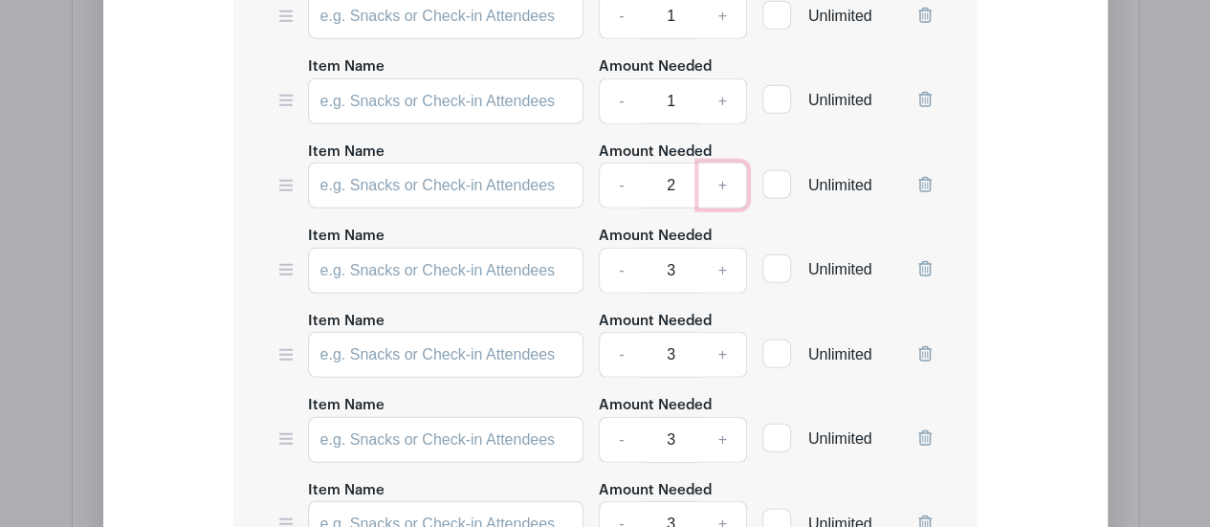
type input "3"
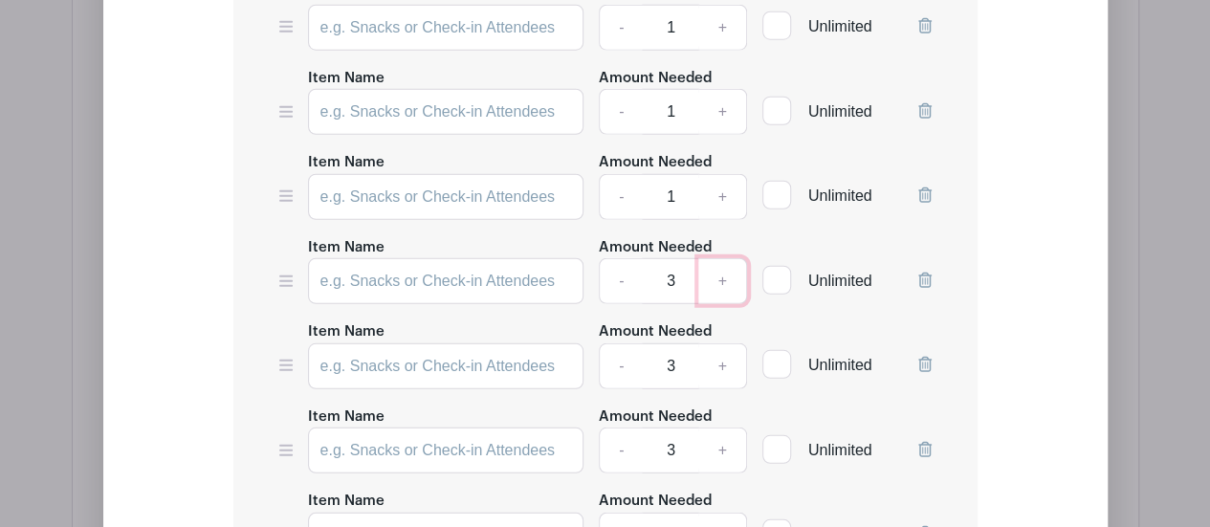
scroll to position [2397, 0]
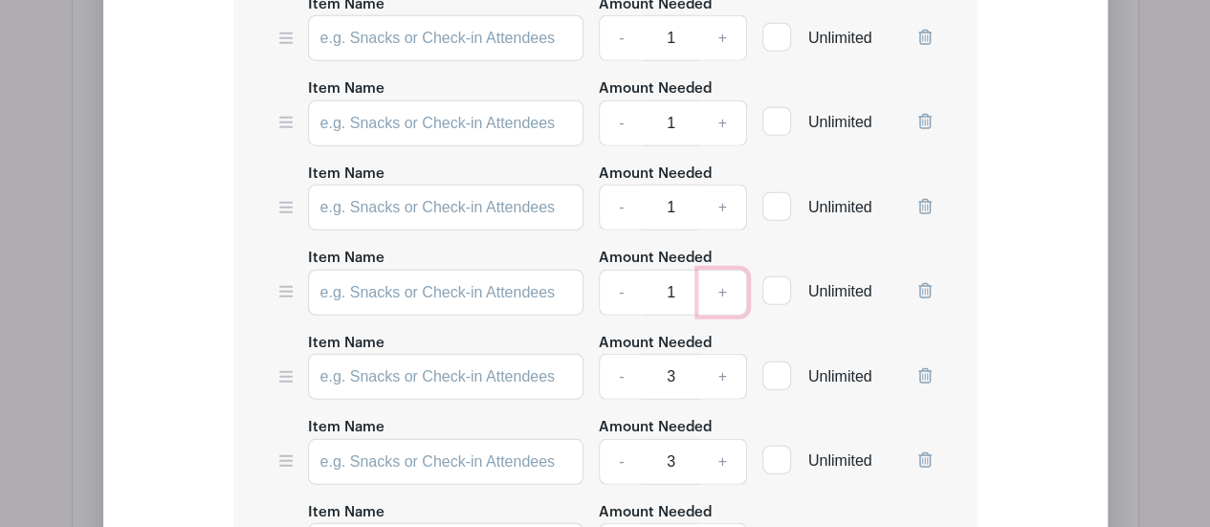
click at [720, 270] on link "+" at bounding box center [722, 293] width 48 height 46
click at [723, 270] on link "+" at bounding box center [722, 293] width 48 height 46
type input "3"
click at [723, 185] on link "+" at bounding box center [722, 208] width 48 height 46
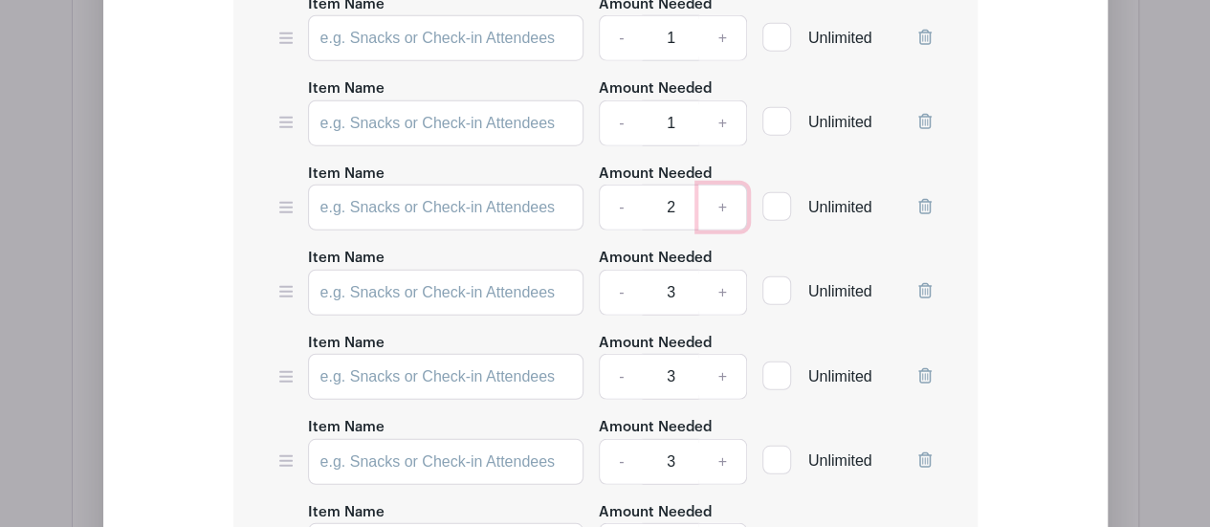
type input "3"
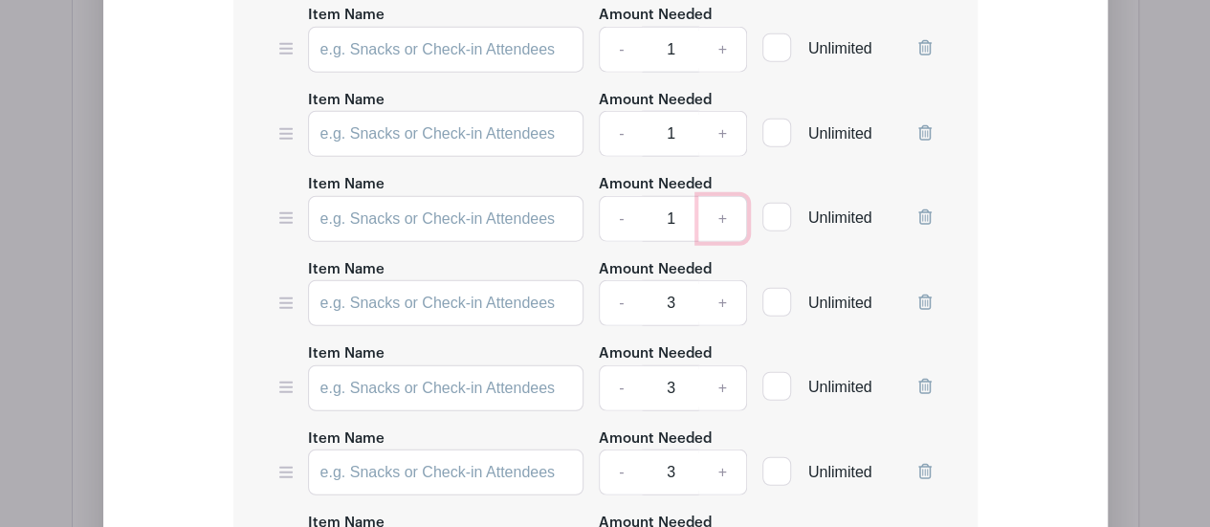
click at [723, 196] on link "+" at bounding box center [722, 219] width 48 height 46
type input "3"
click at [730, 111] on link "+" at bounding box center [722, 134] width 48 height 46
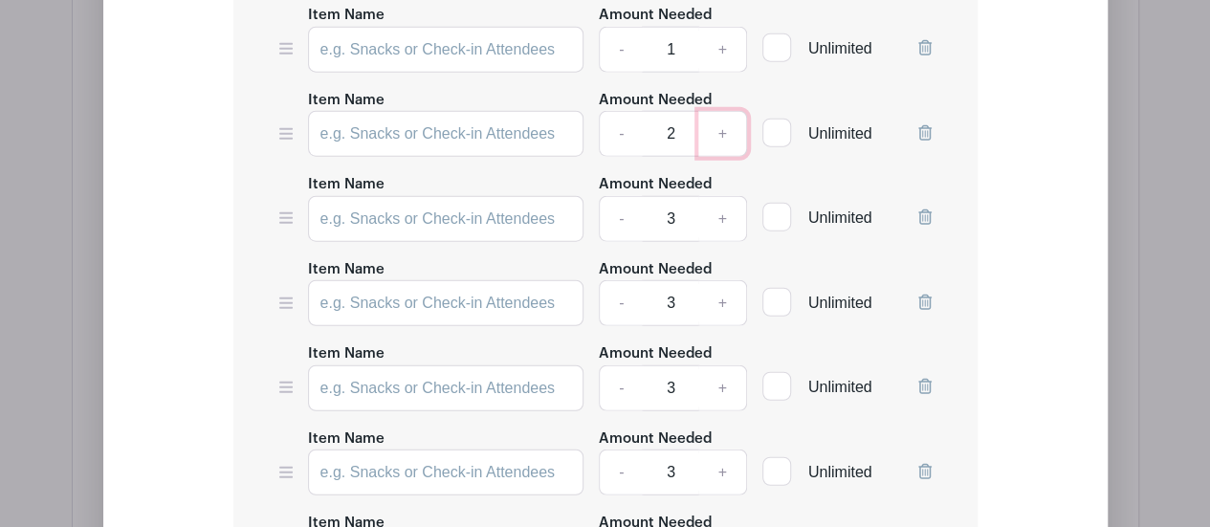
type input "3"
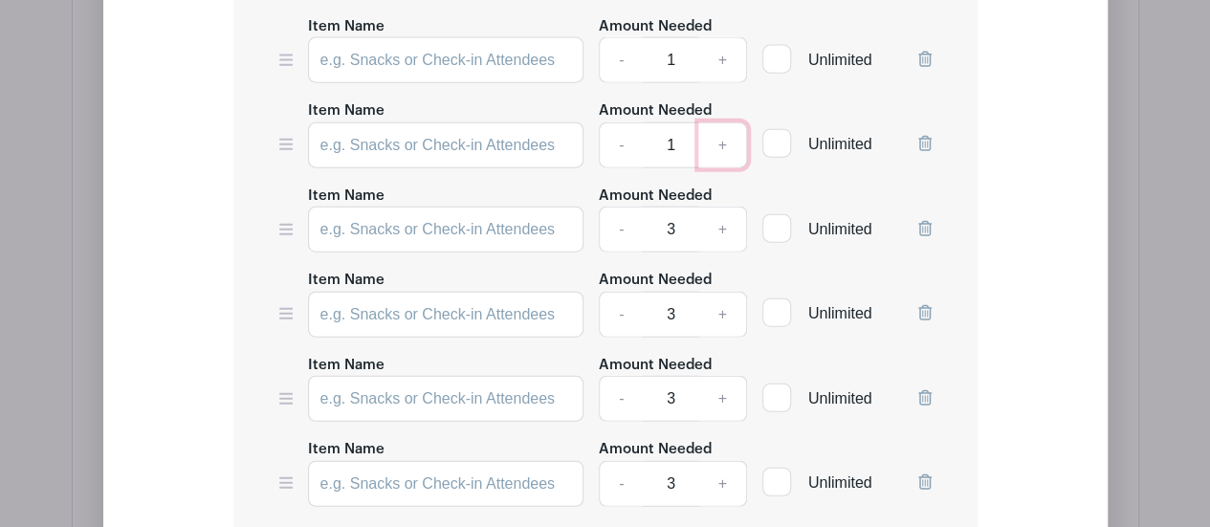
click at [729, 122] on link "+" at bounding box center [722, 145] width 48 height 46
type input "3"
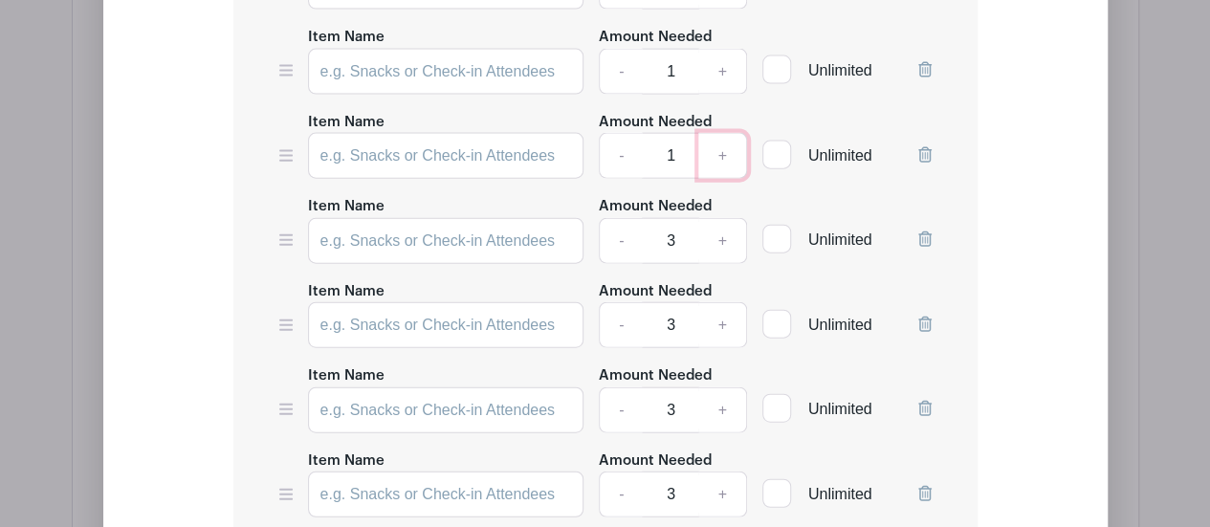
click at [720, 133] on link "+" at bounding box center [722, 156] width 48 height 46
type input "3"
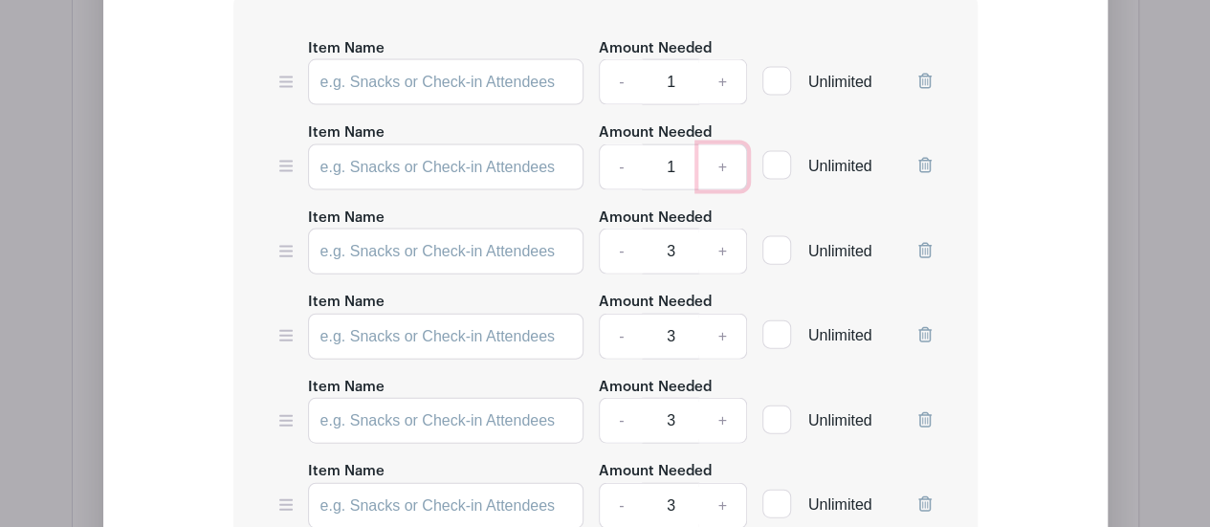
click at [723, 144] on link "+" at bounding box center [722, 167] width 48 height 46
type input "3"
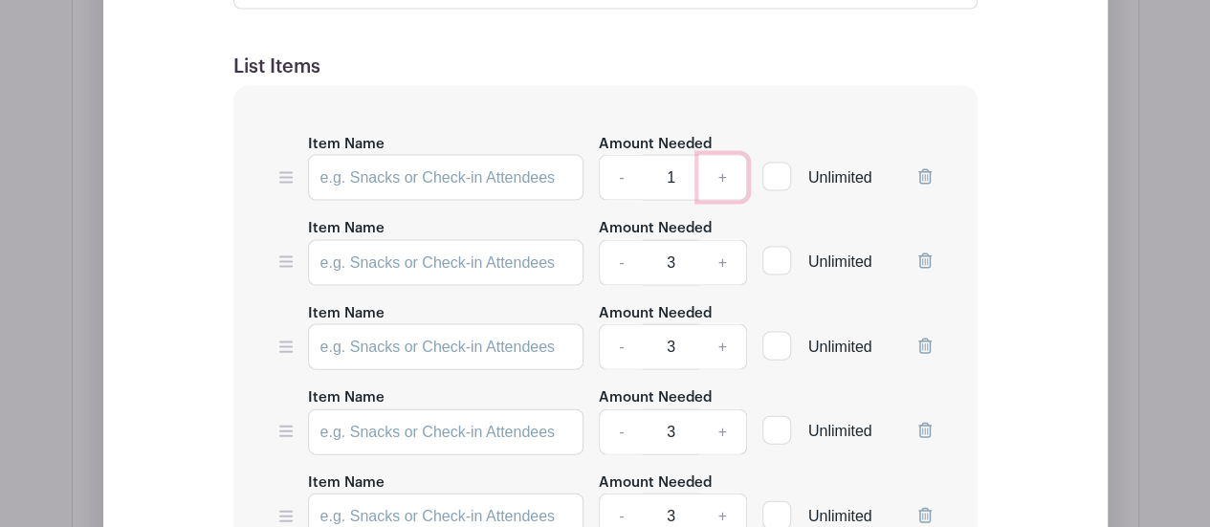
click at [723, 155] on link "+" at bounding box center [722, 178] width 48 height 46
type input "3"
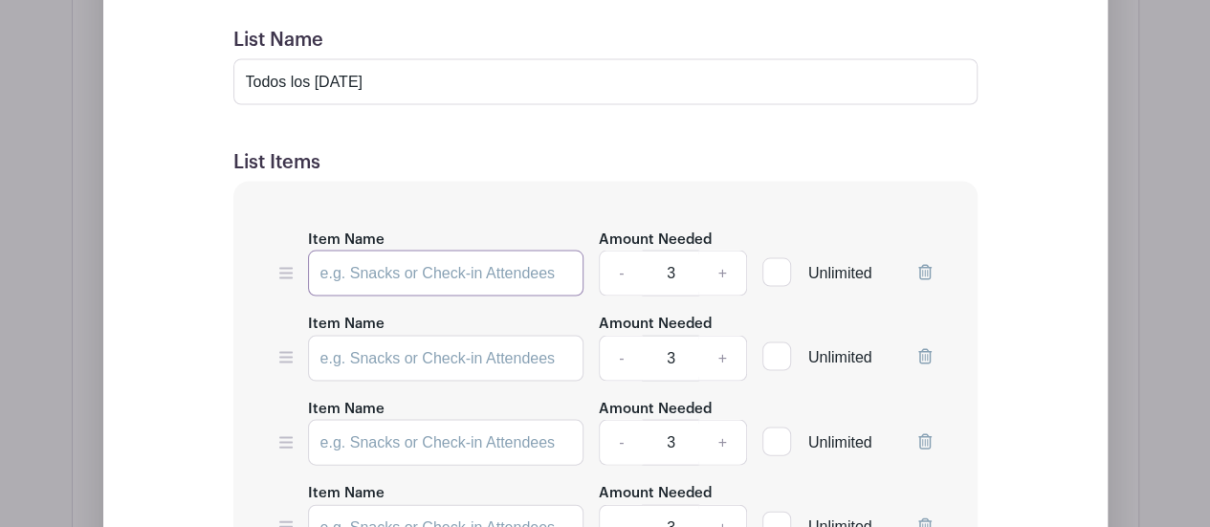
click at [349, 251] on input "Item Name" at bounding box center [446, 274] width 276 height 46
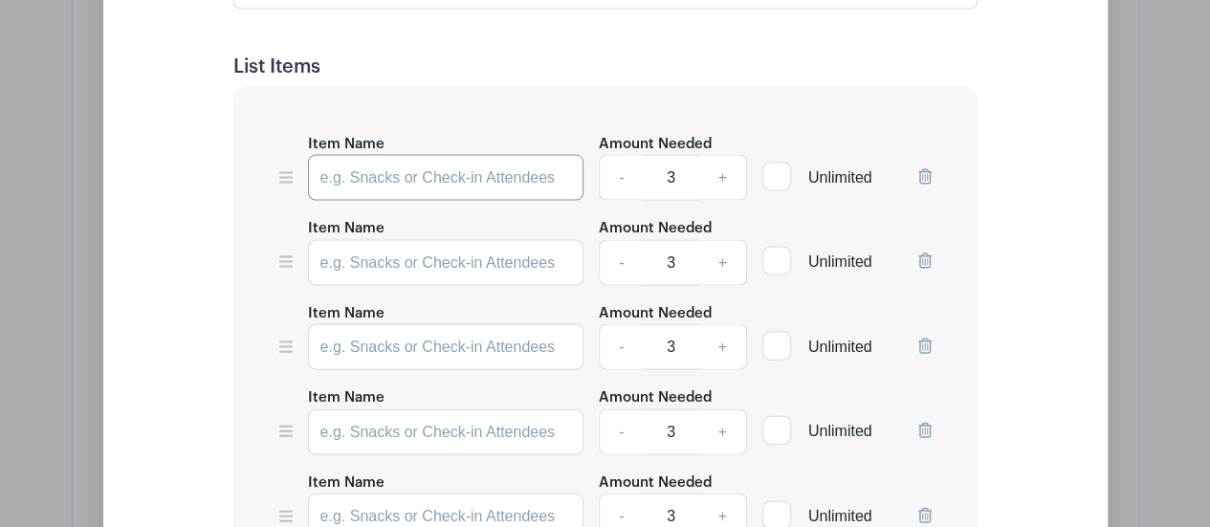
scroll to position [1728, 0]
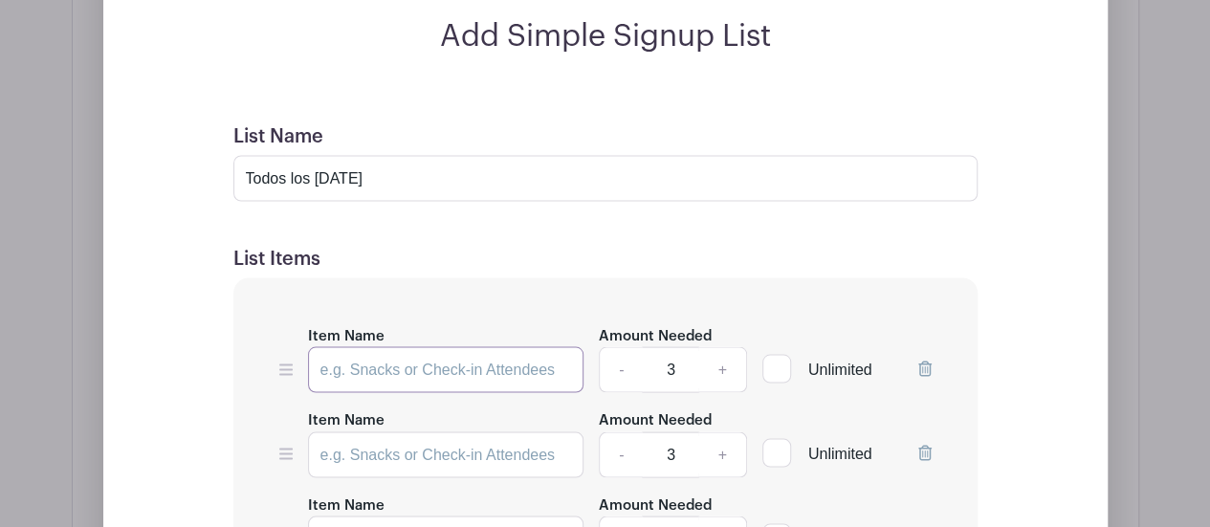
click at [402, 346] on input "Item Name" at bounding box center [446, 369] width 276 height 46
paste input "1 Hora de Oración"
click at [379, 431] on input "Item Name" at bounding box center [446, 454] width 276 height 46
click at [432, 346] on input "1 Hora de Oración" at bounding box center [446, 369] width 276 height 46
drag, startPoint x: 484, startPoint y: 270, endPoint x: 475, endPoint y: 273, distance: 10.0
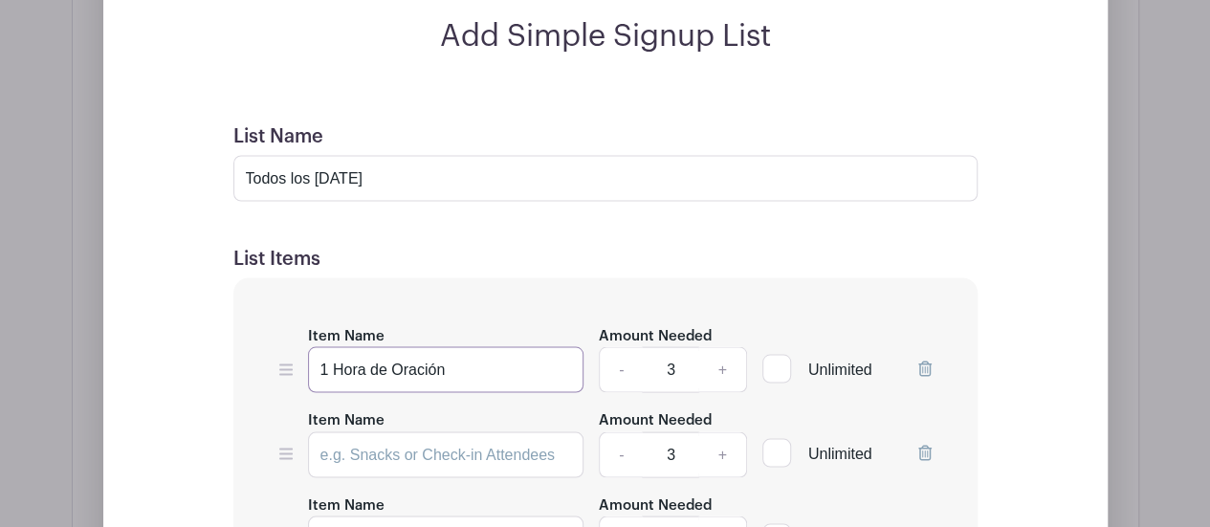
click at [477, 346] on input "1 Hora de Oración" at bounding box center [446, 369] width 276 height 46
drag, startPoint x: 533, startPoint y: 273, endPoint x: 318, endPoint y: 270, distance: 215.3
click at [318, 346] on input "1 Hora de Oración AM - AM" at bounding box center [446, 369] width 276 height 46
type input "1 Hora de Oración AM - AM"
drag, startPoint x: 447, startPoint y: 358, endPoint x: 469, endPoint y: 361, distance: 22.2
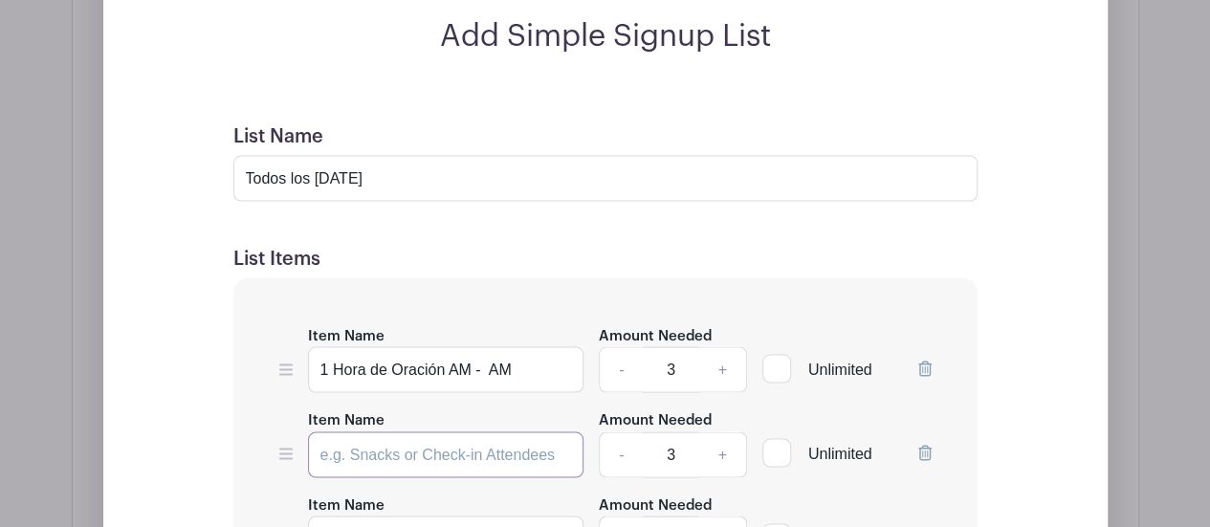
click at [459, 431] on input "Item Name" at bounding box center [446, 454] width 276 height 46
paste input "1 Hora de Oración AM - AM"
type input "1 Hora de Oración AM - AM"
paste input "1 Hora de Oración AM - AM"
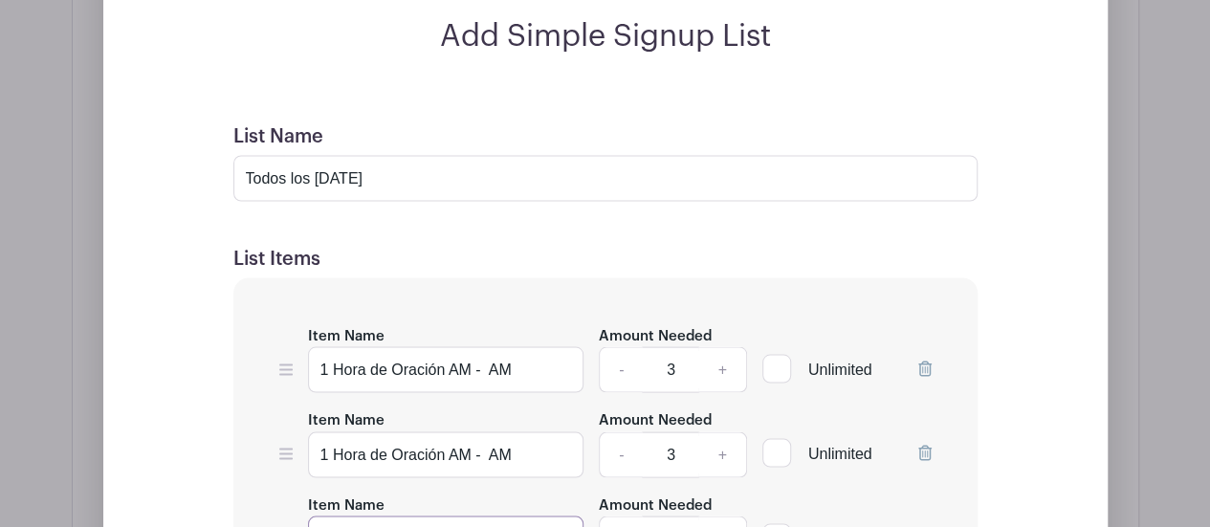
scroll to position [1919, 0]
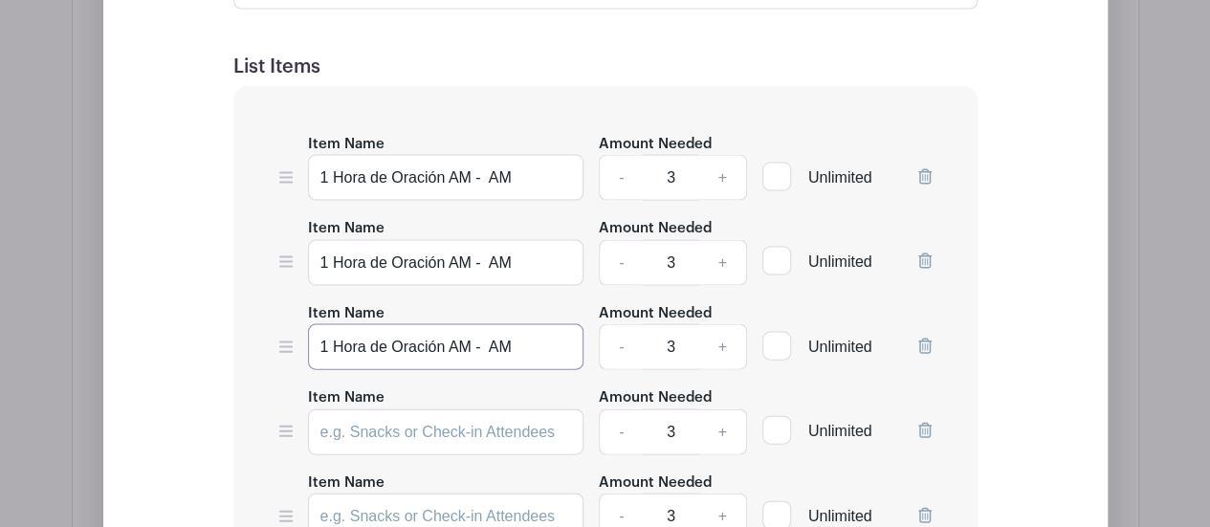
type input "1 Hora de Oración AM - AM"
click at [398, 409] on input "Item Name" at bounding box center [446, 432] width 276 height 46
paste input "1 Hora de Oración AM - AM"
type input "1 Hora de Oración AM - AM"
click at [363, 494] on input "Item Name" at bounding box center [446, 517] width 276 height 46
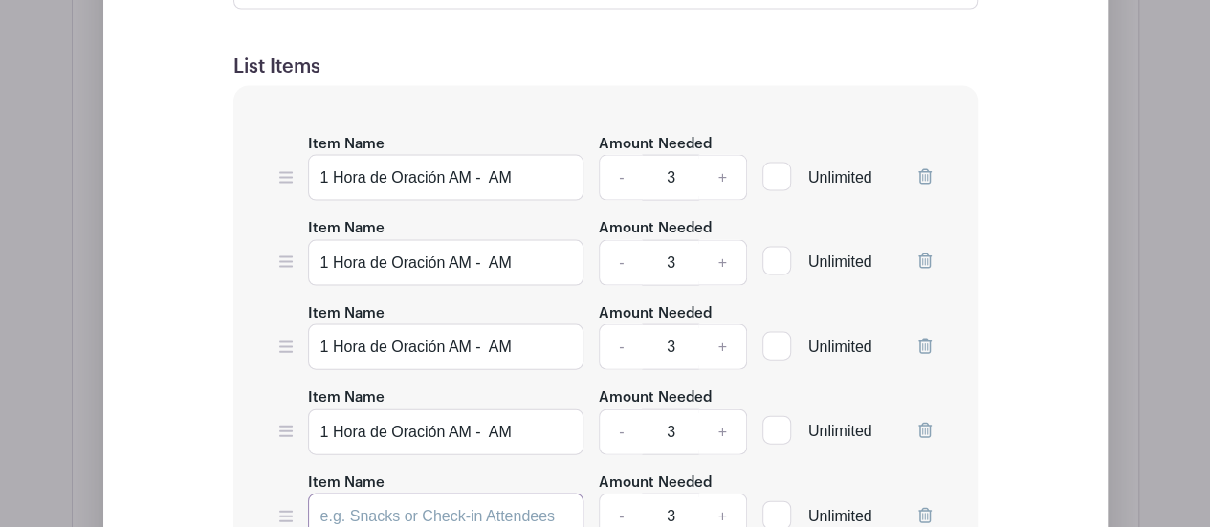
paste input "1 Hora de Oración AM - AM"
type input "1 Hora de Oración AM - AM"
paste input "1 Hora de Oración AM - AM"
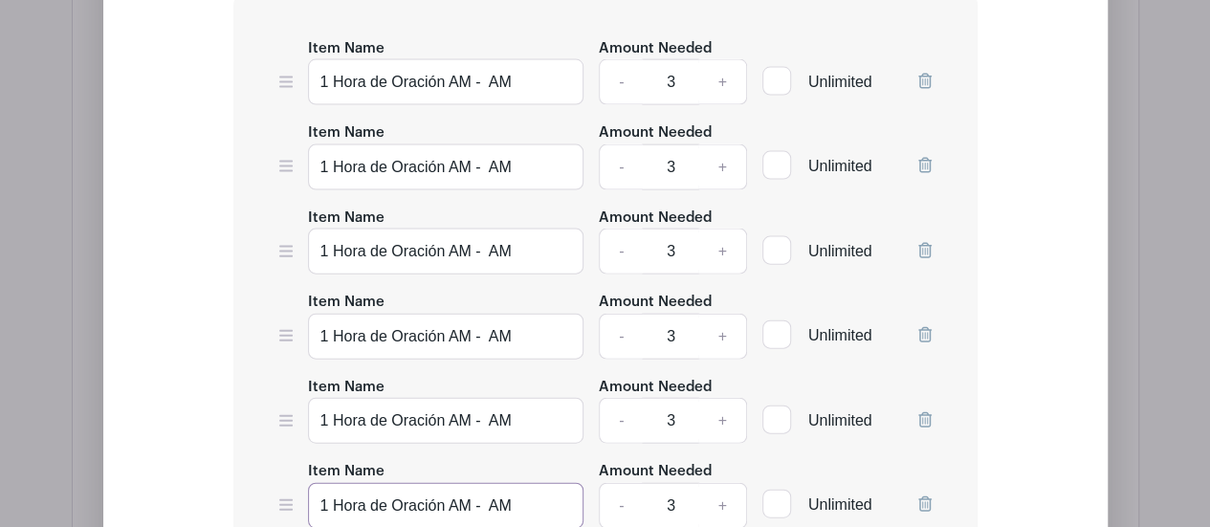
scroll to position [2110, 0]
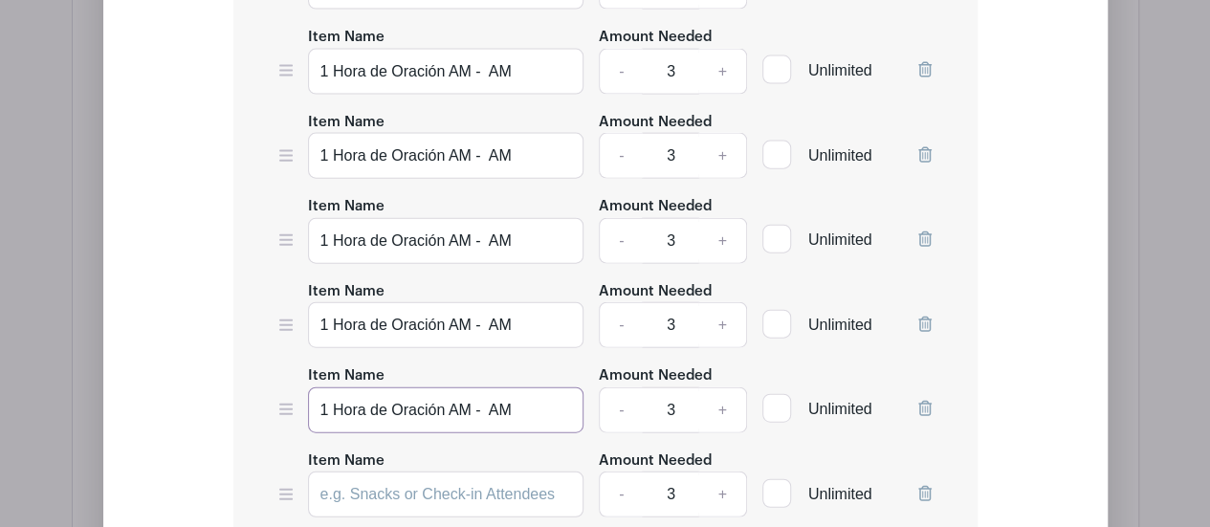
type input "1 Hora de Oración AM - AM"
click at [374, 472] on input "Item Name" at bounding box center [446, 495] width 276 height 46
paste input "1 Hora de Oración AM - AM"
type input "1 Hora de Oración AM - AM"
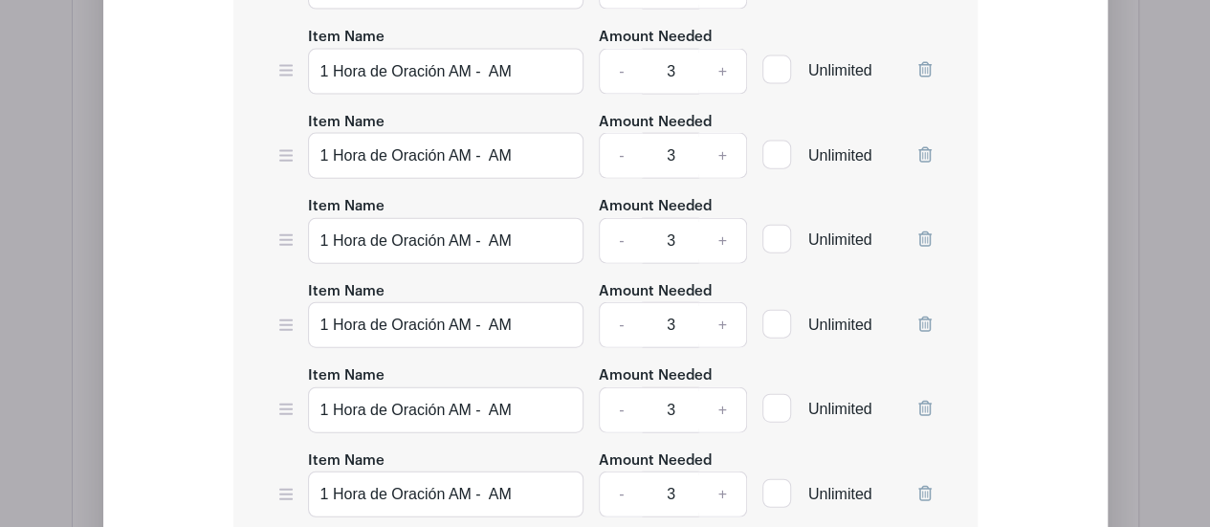
paste input "1 Hora de Oración AM - AM"
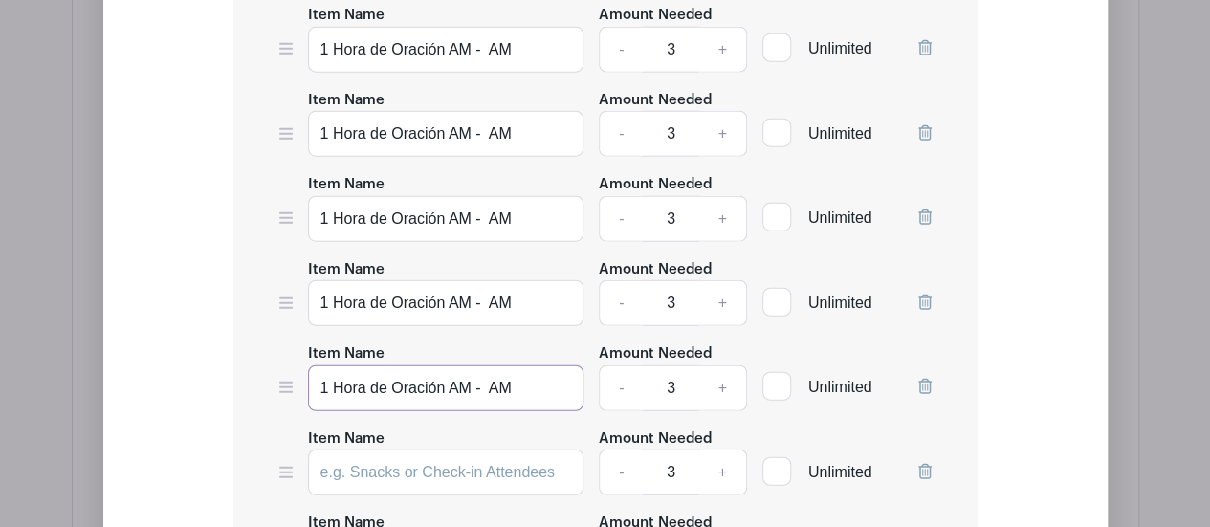
type input "1 Hora de Oración AM - AM"
click at [366, 450] on input "Item Name" at bounding box center [446, 473] width 276 height 46
paste input "1 Hora de Oración AM - AM"
type input "1 Hora de Oración AM - AM"
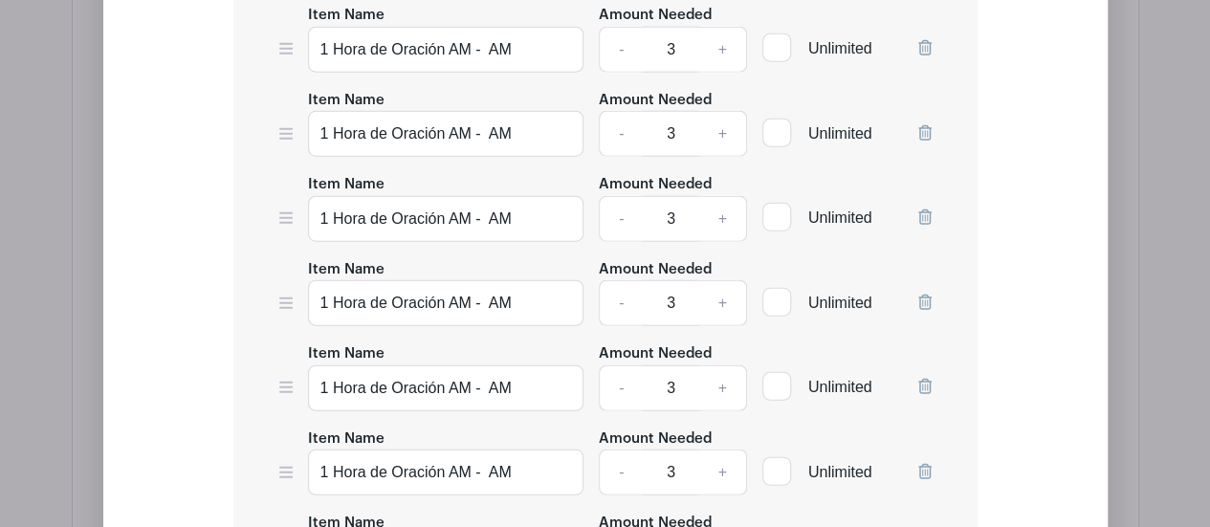
paste input "1 Hora de Oración AM - AM"
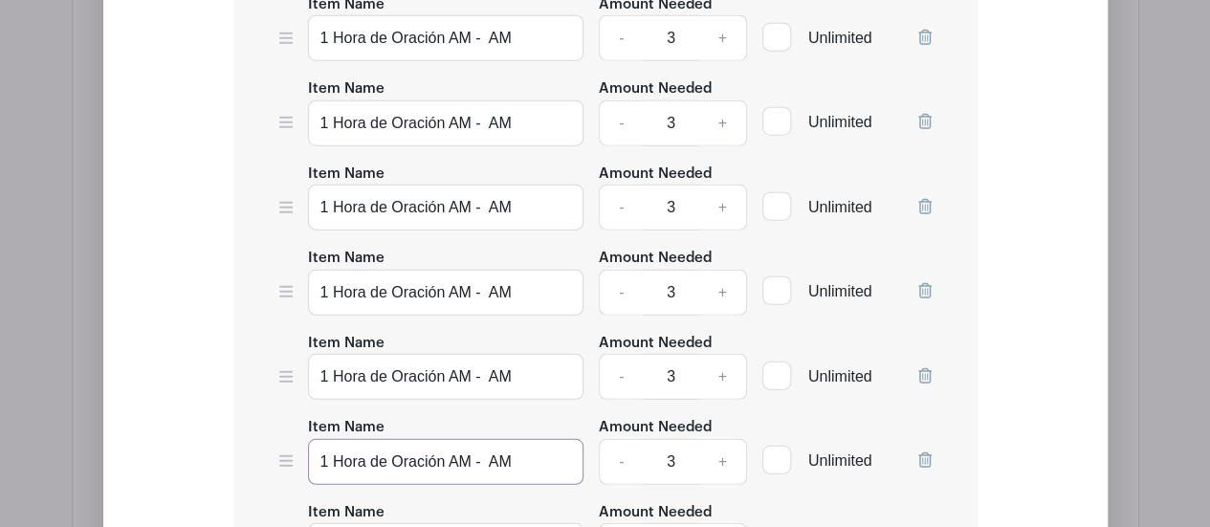
scroll to position [2493, 0]
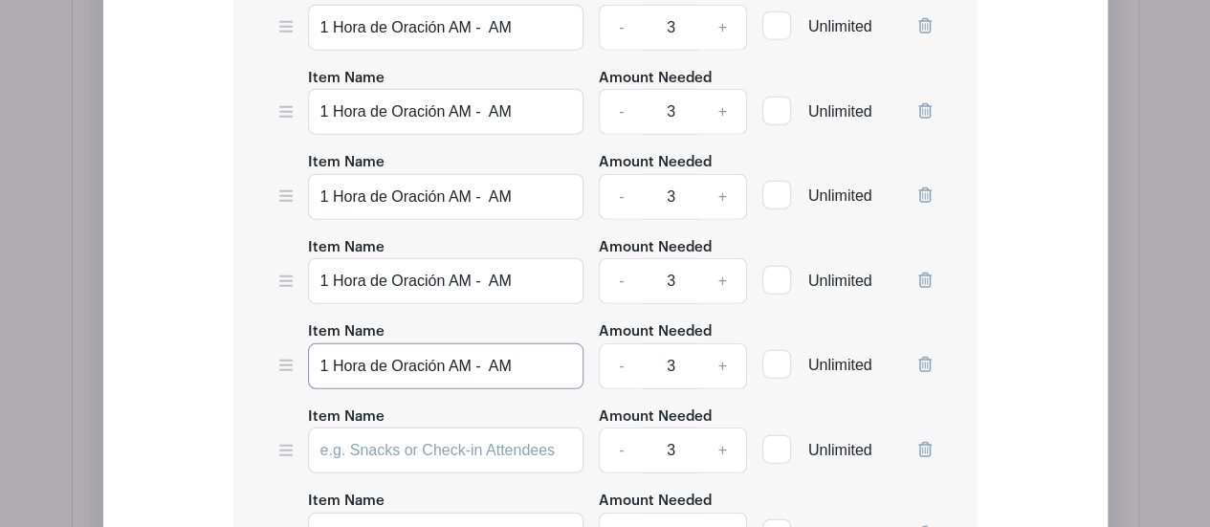
type input "1 Hora de Oración AM - AM"
click at [367, 513] on input "Item Name" at bounding box center [446, 536] width 276 height 46
paste input "1 Hora de Oración AM - AM"
type input "1 Hora de Oración AM - AM"
click at [348, 428] on input "Item Name" at bounding box center [446, 451] width 276 height 46
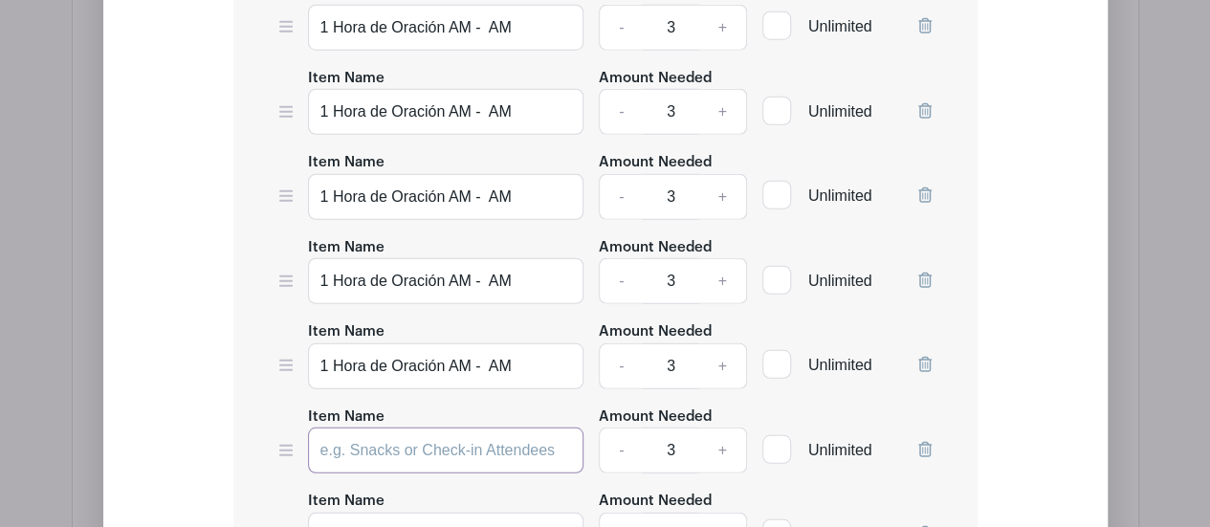
paste input "1 Hora de Oración AM - AM"
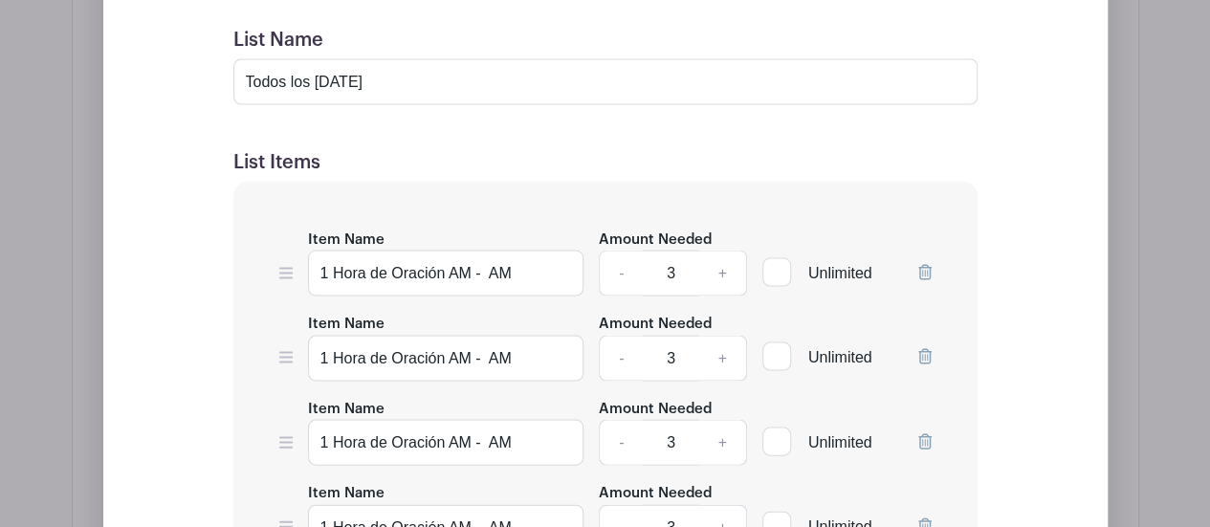
scroll to position [1728, 0]
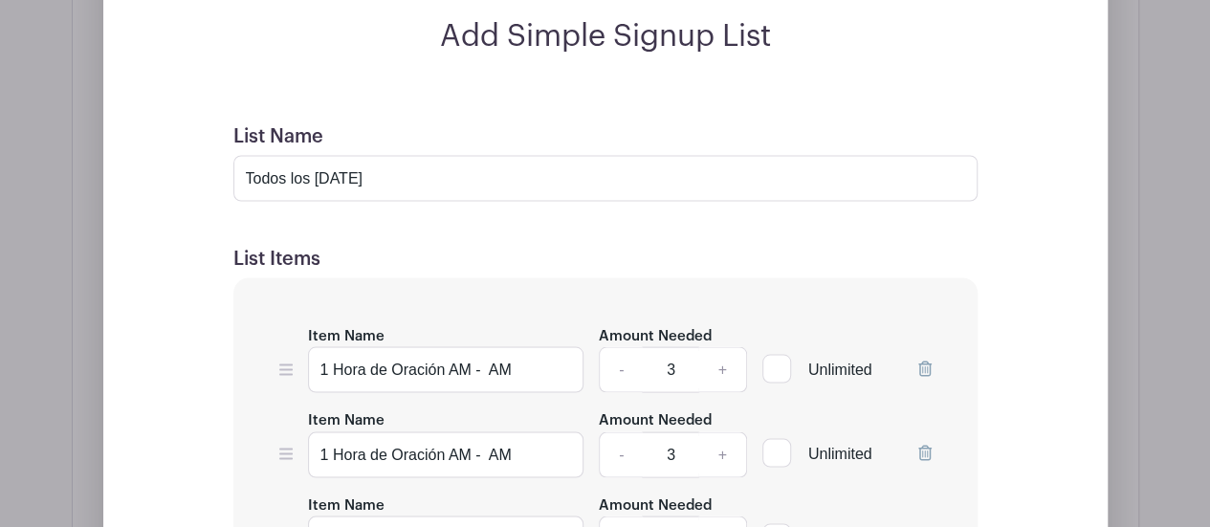
type input "1 Hora de Oración AM - AM"
click at [452, 346] on input "1 Hora de Oración AM - AM" at bounding box center [446, 369] width 276 height 46
click at [509, 346] on input "1 Hora de Oración 12 AM - AM" at bounding box center [446, 369] width 276 height 46
type input "1 Hora de Oración 12 AM - 1 AM"
click at [453, 431] on input "1 Hora de Oración AM - AM" at bounding box center [446, 454] width 276 height 46
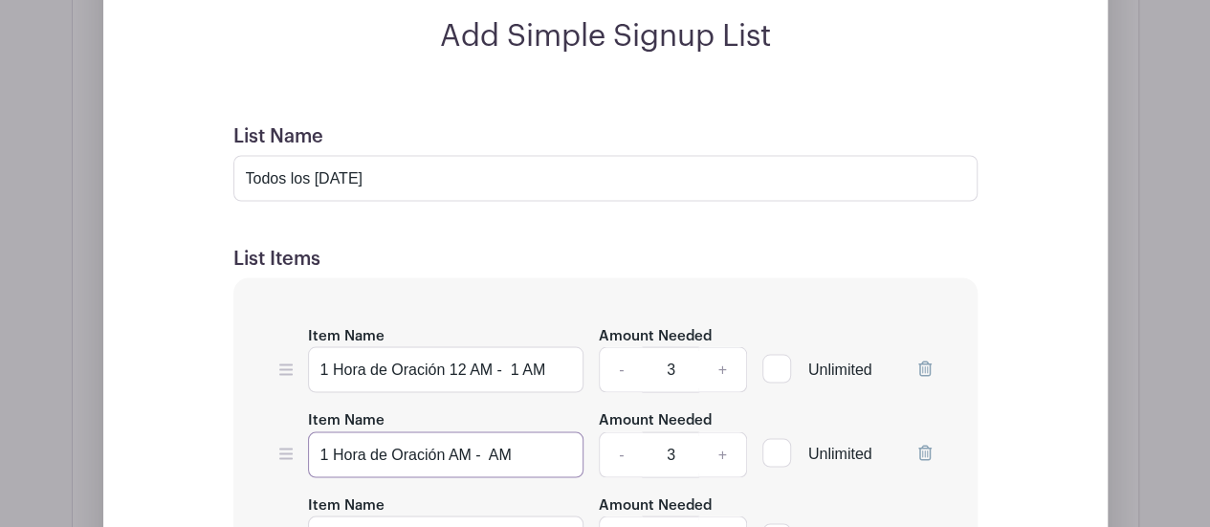
click at [451, 431] on input "1 Hora de Oración AM - AM" at bounding box center [446, 454] width 276 height 46
click at [500, 431] on input "1 Hora de Oración 1 AM - AM" at bounding box center [446, 454] width 276 height 46
click at [409, 431] on input "1 Hora de Oración 1 AM - 2 AM" at bounding box center [446, 454] width 276 height 46
type input "1 Hora de Oración 1 AM - 2 AM"
drag, startPoint x: 439, startPoint y: 355, endPoint x: 731, endPoint y: 123, distance: 372.5
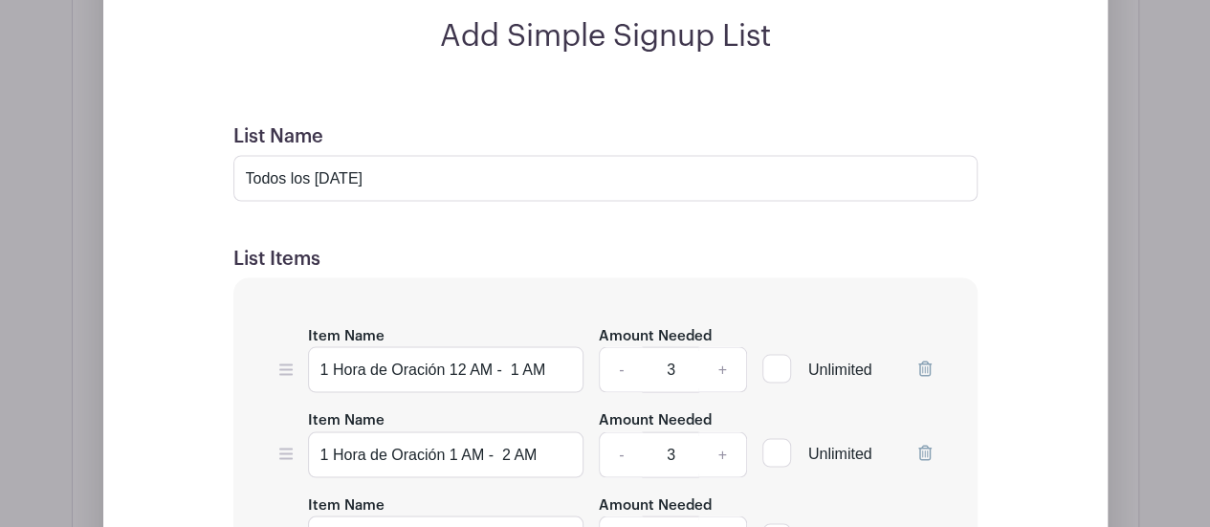
drag, startPoint x: 451, startPoint y: 437, endPoint x: 471, endPoint y: 441, distance: 20.5
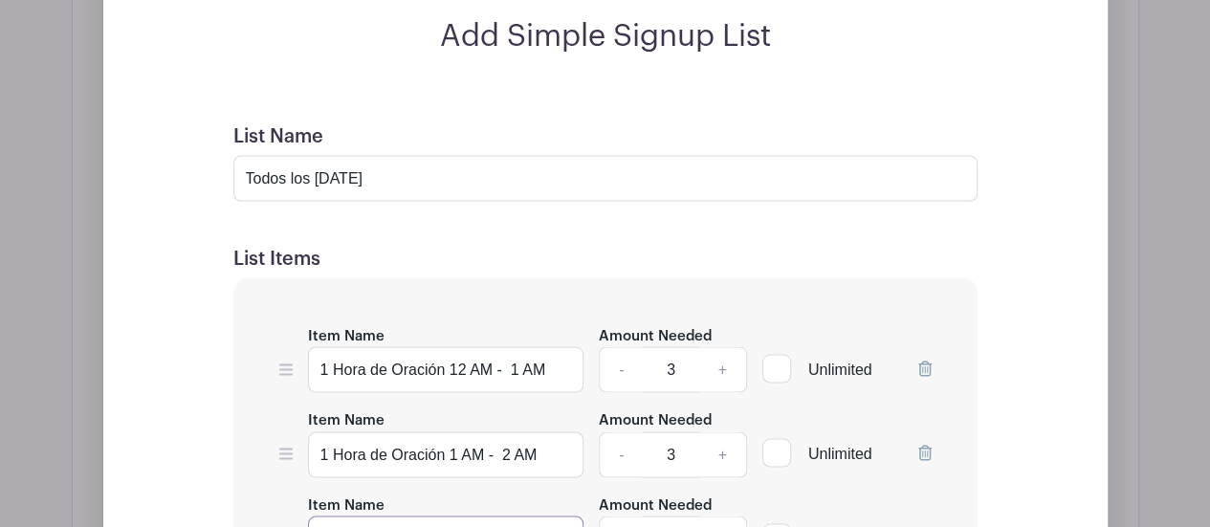
scroll to position [1823, 0]
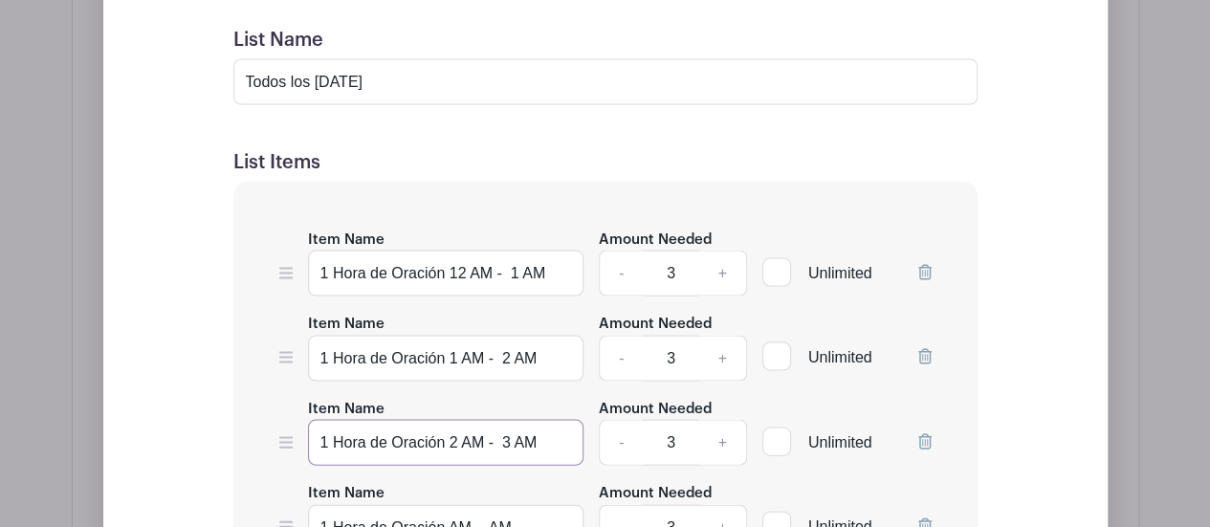
type input "1 Hora de Oración 2 AM - 3 AM"
click at [450, 505] on input "1 Hora de Oración AM - AM" at bounding box center [446, 528] width 276 height 46
click at [501, 505] on input "1 Hora de Oración 3 AM - AM" at bounding box center [446, 528] width 276 height 46
type input "1 Hora de Oración 3 AM - 4 AM"
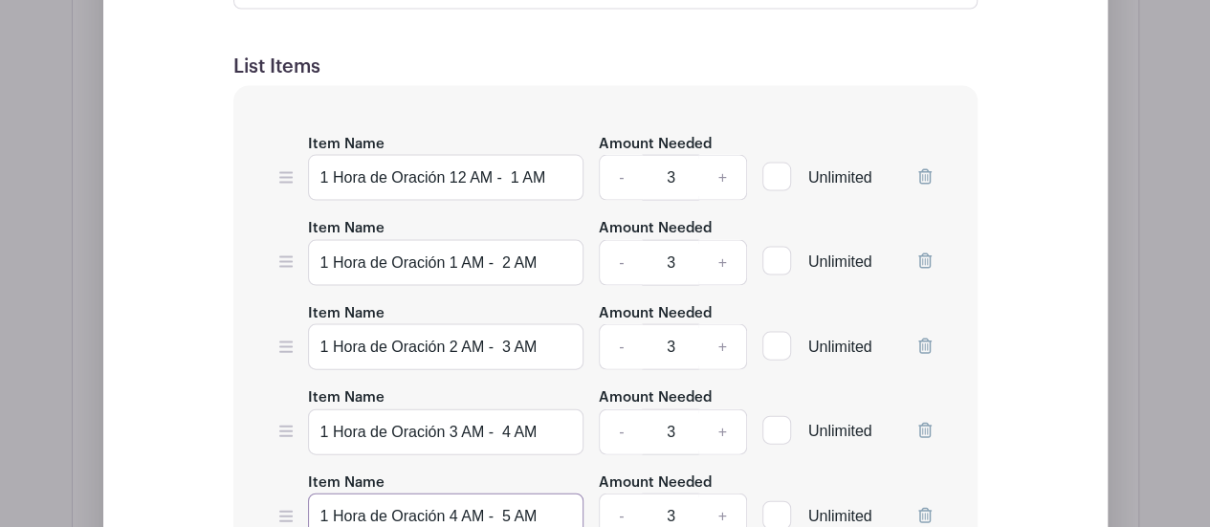
scroll to position [2015, 0]
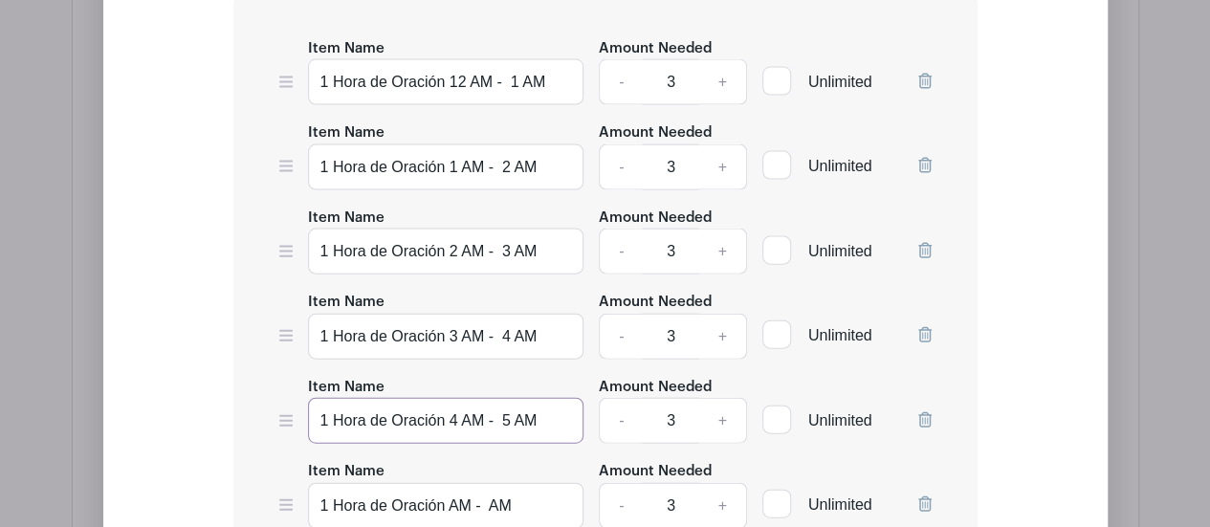
type input "1 Hora de Oración 4 AM - 5 AM"
drag, startPoint x: 451, startPoint y: 403, endPoint x: 471, endPoint y: 410, distance: 21.5
click at [455, 483] on input "1 Hora de Oración AM - AM" at bounding box center [446, 506] width 276 height 46
click at [452, 483] on input "1 Hora de Oración AM - AM" at bounding box center [446, 506] width 276 height 46
click at [501, 483] on input "1 Hora de Oración 5 AM - AM" at bounding box center [446, 506] width 276 height 46
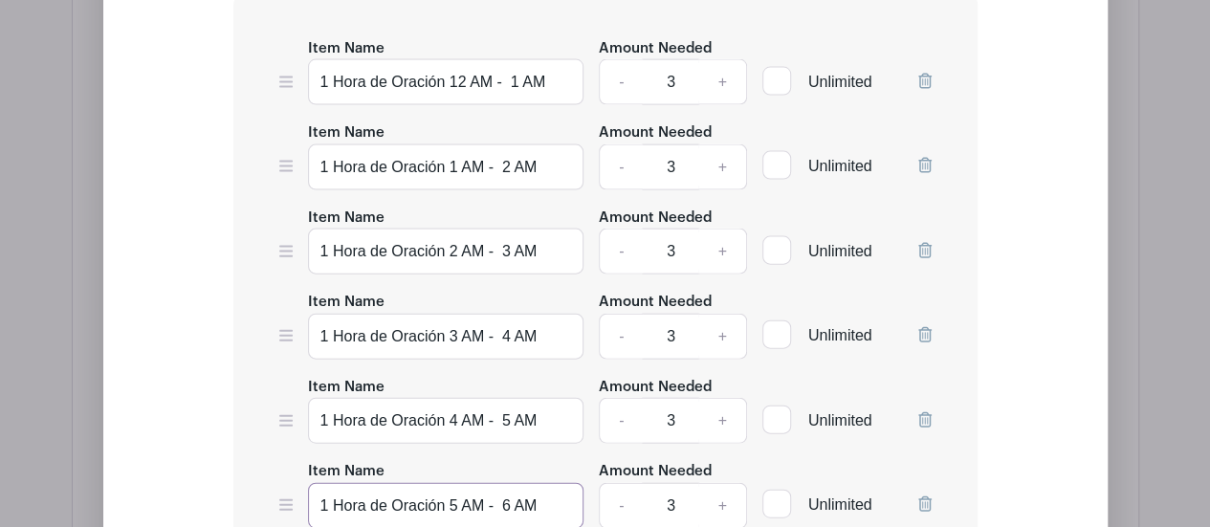
scroll to position [2110, 0]
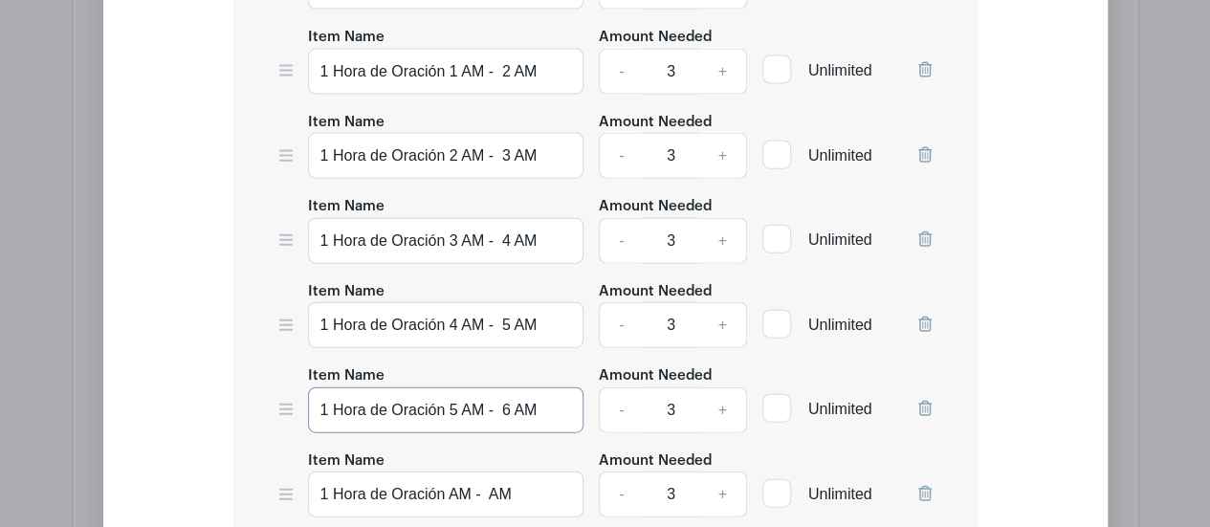
type input "1 Hora de Oración 5 AM - 6 AM"
click at [449, 472] on input "1 Hora de Oración AM - AM" at bounding box center [446, 495] width 276 height 46
click at [499, 472] on input "1 Hora de Oración 6 AM - AM" at bounding box center [446, 495] width 276 height 46
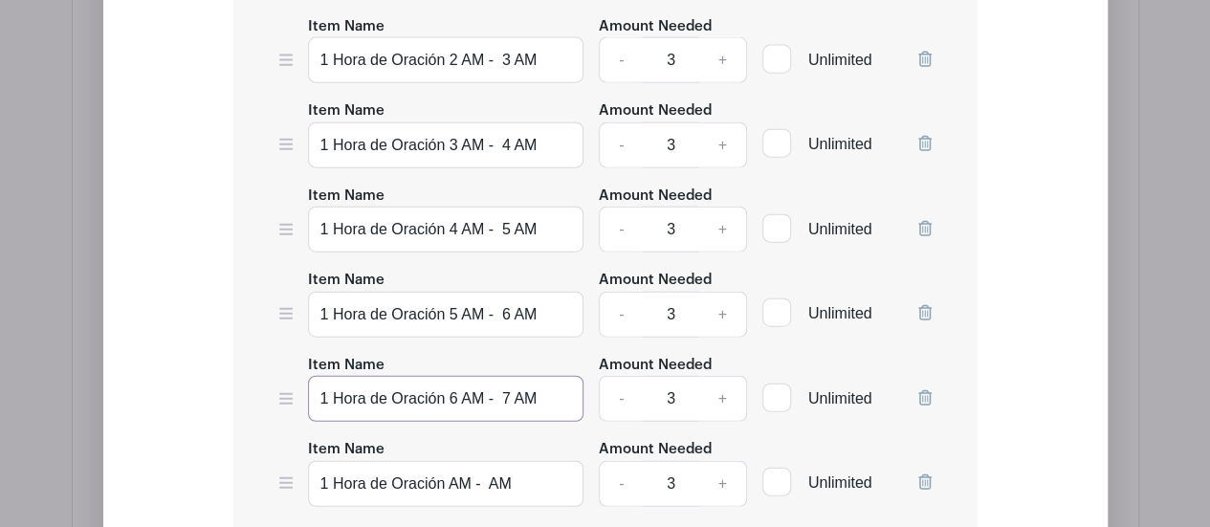
type input "1 Hora de Oración 6 AM - 7 AM"
click at [451, 461] on input "1 Hora de Oración AM - AM" at bounding box center [446, 484] width 276 height 46
click at [502, 461] on input "1 Hora de Oración 7 AM - AM" at bounding box center [446, 484] width 276 height 46
type input "1 Hora de Oración 7 AM - 8 AM"
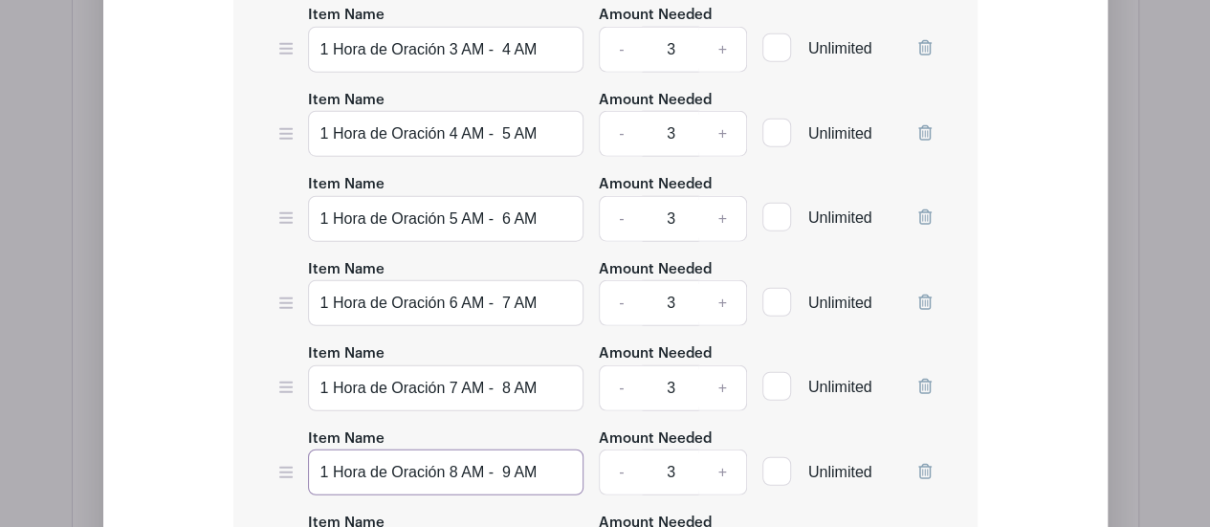
type input "1 Hora de Oración 8 AM - 9 AM"
drag, startPoint x: 450, startPoint y: 452, endPoint x: 469, endPoint y: 454, distance: 19.3
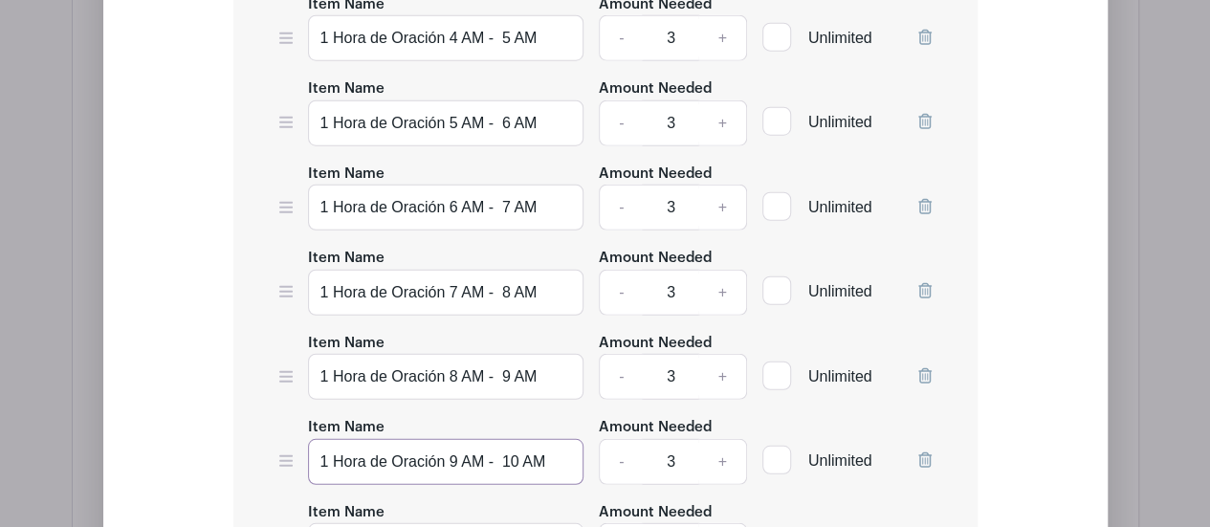
scroll to position [2493, 0]
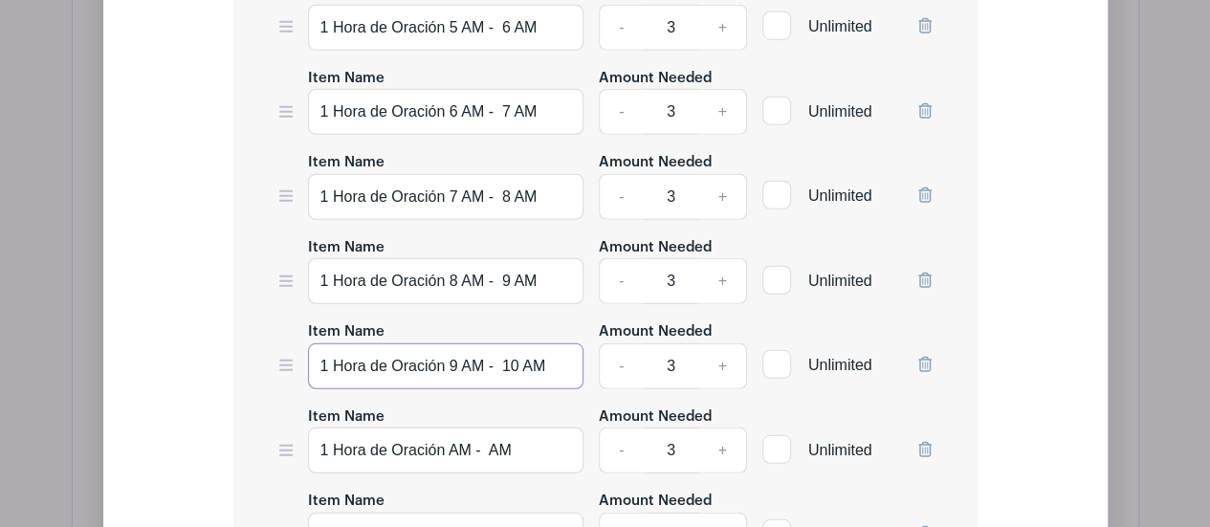
type input "1 Hora de Oración 9 AM - 10 AM"
drag, startPoint x: 448, startPoint y: 346, endPoint x: 492, endPoint y: 358, distance: 45.5
click at [449, 428] on input "1 Hora de Oración AM - AM" at bounding box center [446, 451] width 276 height 46
click at [510, 428] on input "1 Hora de Oración 10 AM - AM" at bounding box center [446, 451] width 276 height 46
type input "1 Hora de Oración 10 AM - 11 AM"
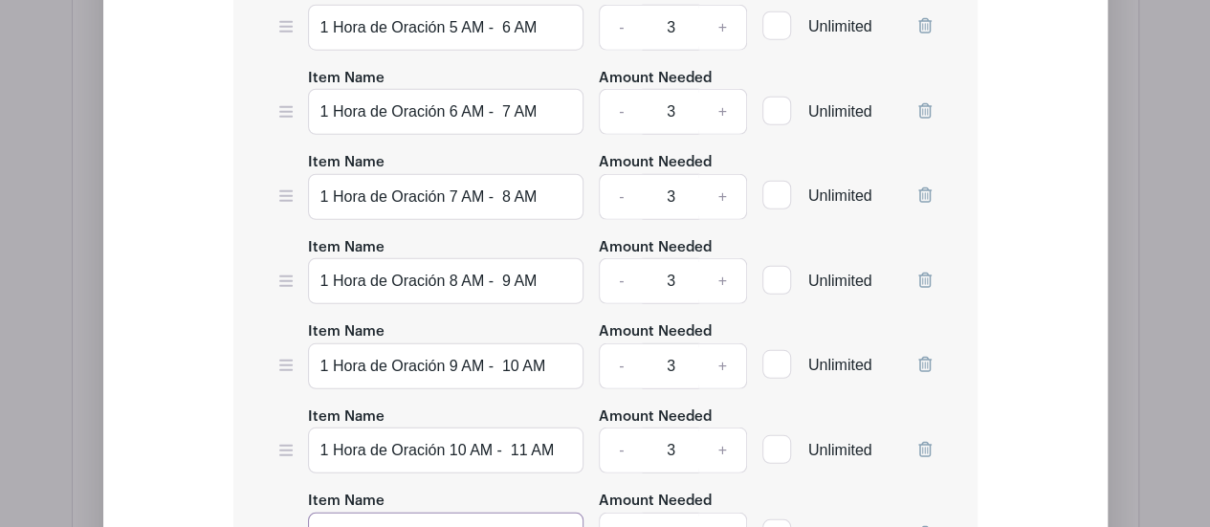
click at [452, 513] on input "1 Hora de Oración AM - AM" at bounding box center [446, 536] width 276 height 46
click at [511, 513] on input "1 Hora de Oración 11 AM - AM" at bounding box center [446, 536] width 276 height 46
click at [536, 513] on input "1 Hora de Oración 11 AM - 12 AM" at bounding box center [446, 536] width 276 height 46
click at [539, 513] on input "1 Hora de Oración 11 AM - 12 M" at bounding box center [446, 536] width 276 height 46
drag, startPoint x: 554, startPoint y: 429, endPoint x: 530, endPoint y: 429, distance: 23.9
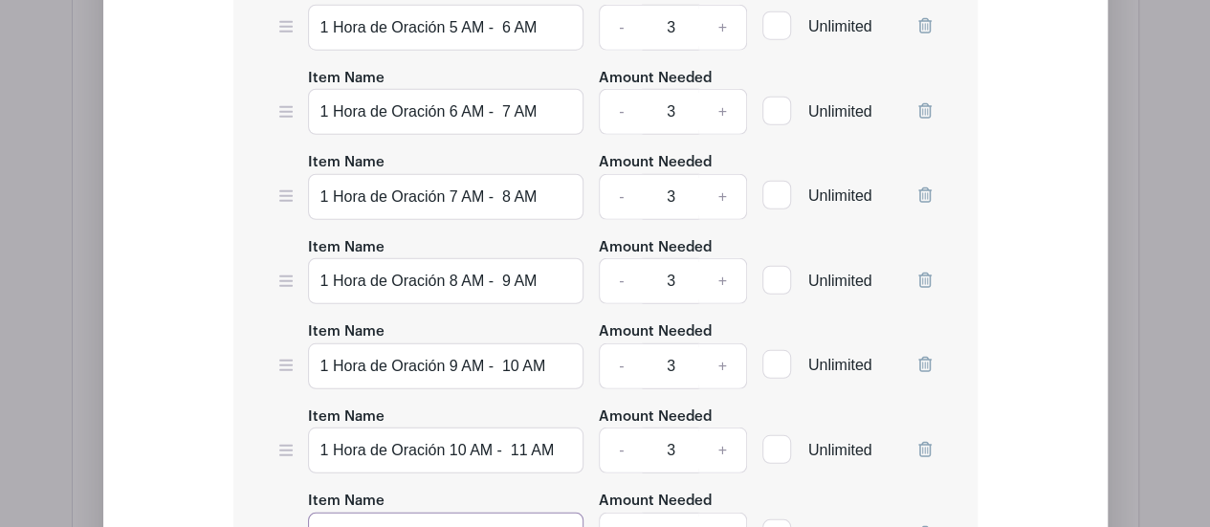
click at [530, 513] on input "1 Hora de Oración 11 AM - 12 MP" at bounding box center [446, 536] width 276 height 46
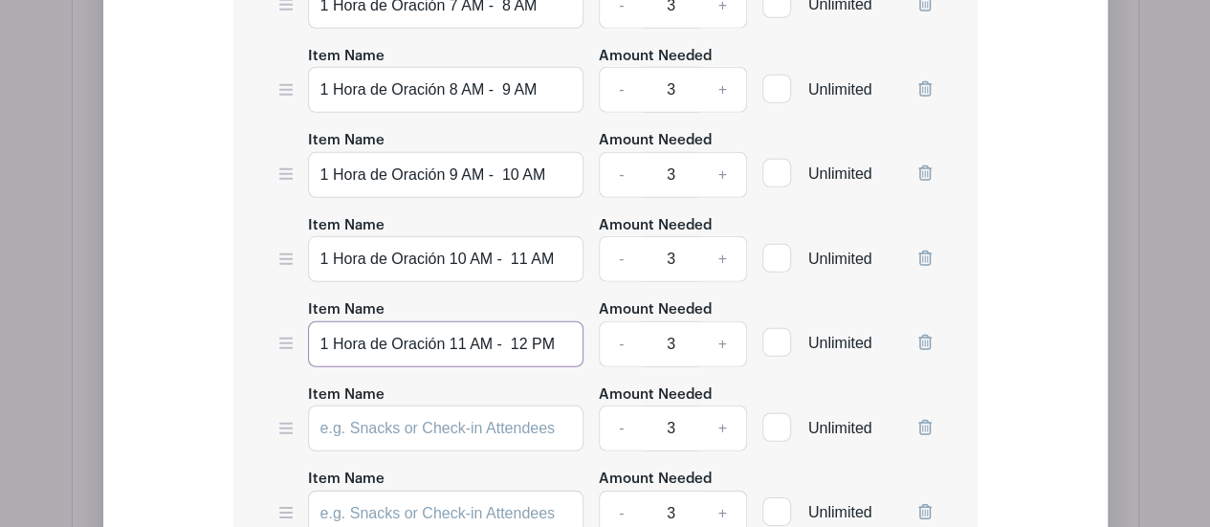
drag, startPoint x: 553, startPoint y: 238, endPoint x: 308, endPoint y: 246, distance: 245.0
click at [308, 321] on input "1 Hora de Oración 11 AM - 12 PM" at bounding box center [446, 344] width 276 height 46
type input "1 Hora de Oración 11 AM - 12 PM"
click at [421, 406] on input "Item Name" at bounding box center [446, 429] width 276 height 46
paste input "1 Hora de Oración 11 AM - 12 PM"
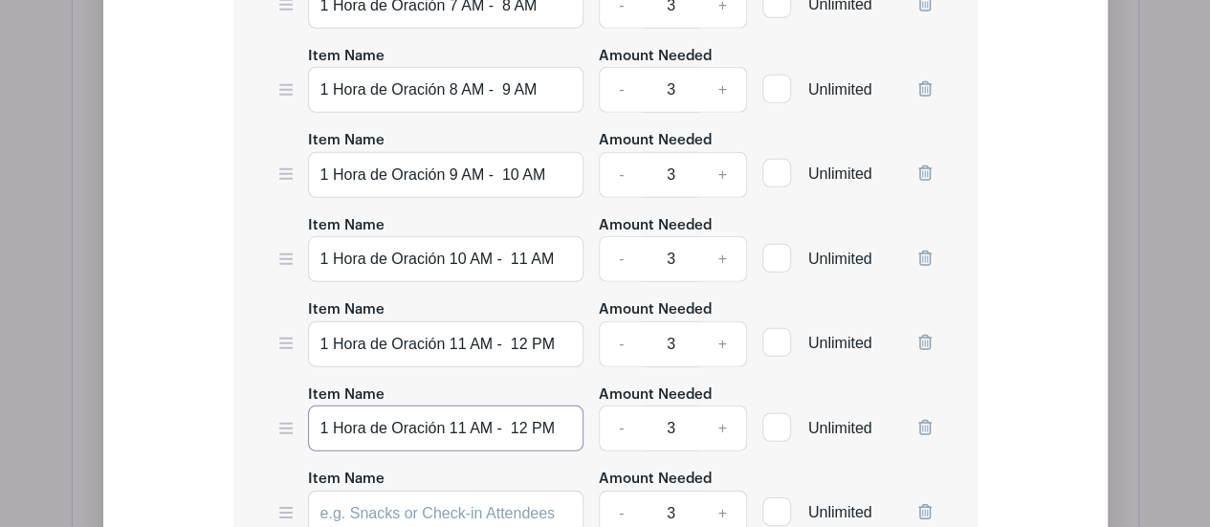
type input "1 Hora de Oración 11 AM - 12 PM"
click at [404, 491] on input "Item Name" at bounding box center [446, 514] width 276 height 46
paste input "1 Hora de Oración 11 AM - 12 PM"
type input "1 Hora de Oración 11 AM - 12 PM"
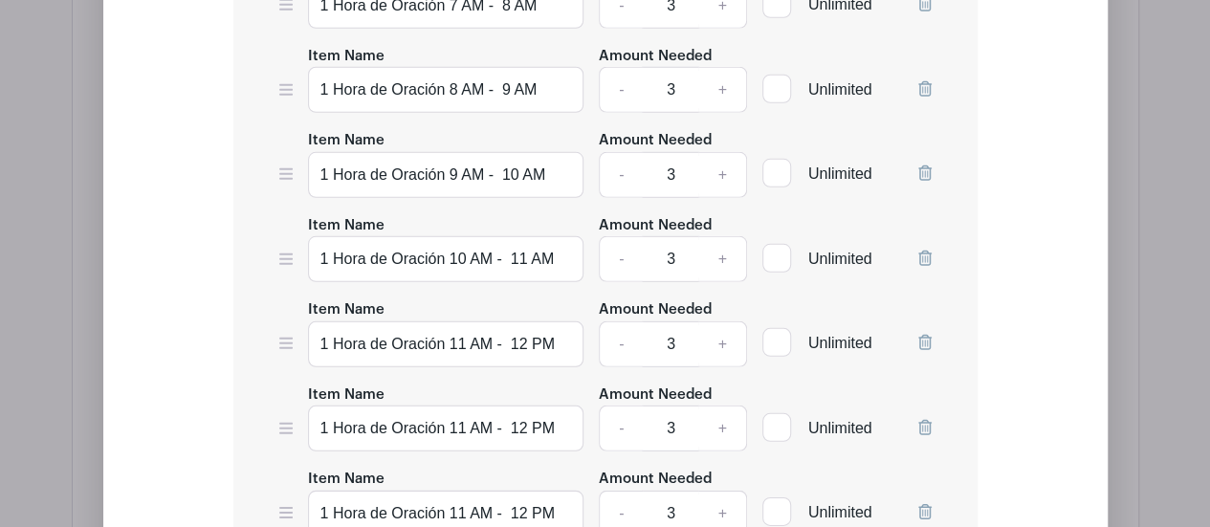
paste input "1 Hora de Oración 11 AM - 12 PM"
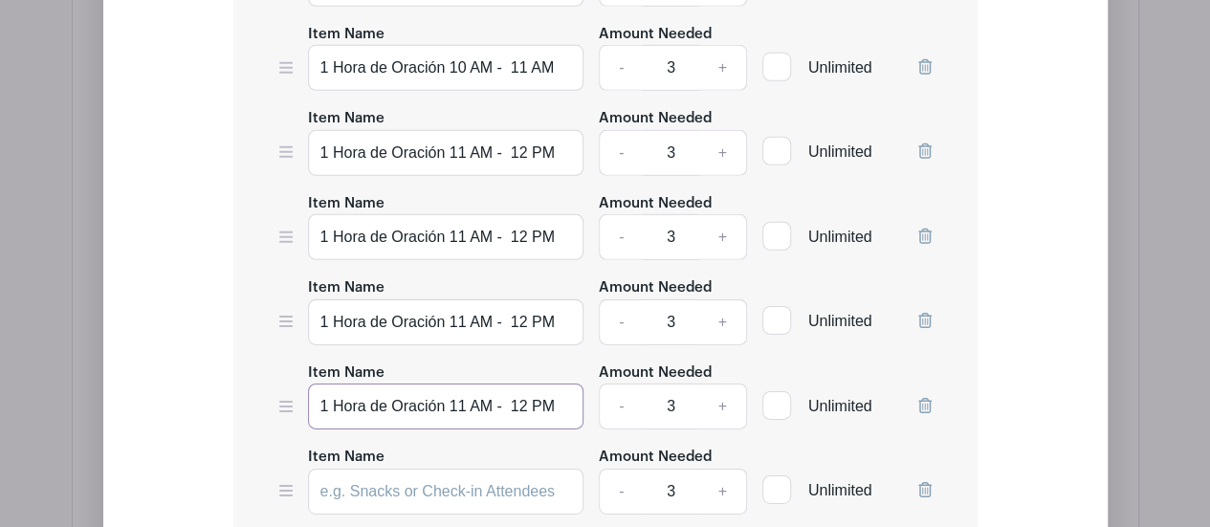
type input "1 Hora de Oración 11 AM - 12 PM"
click at [381, 469] on input "Item Name" at bounding box center [446, 492] width 276 height 46
paste input "1 Hora de Oración 11 AM - 12 PM"
type input "1 Hora de Oración 11 AM - 12 PM"
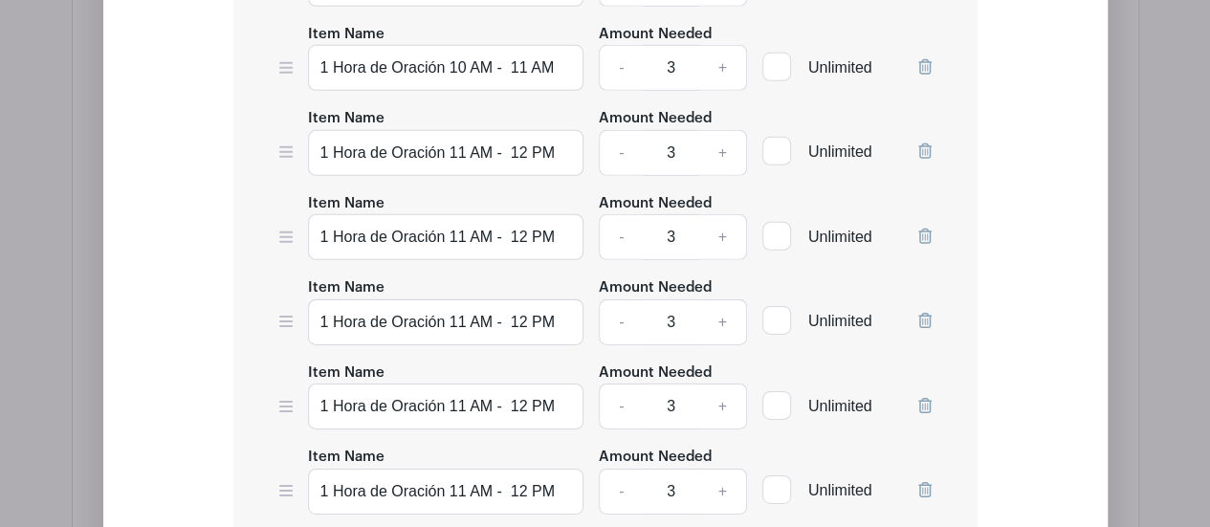
paste input "1 Hora de Oración 11 AM - 12 PM"
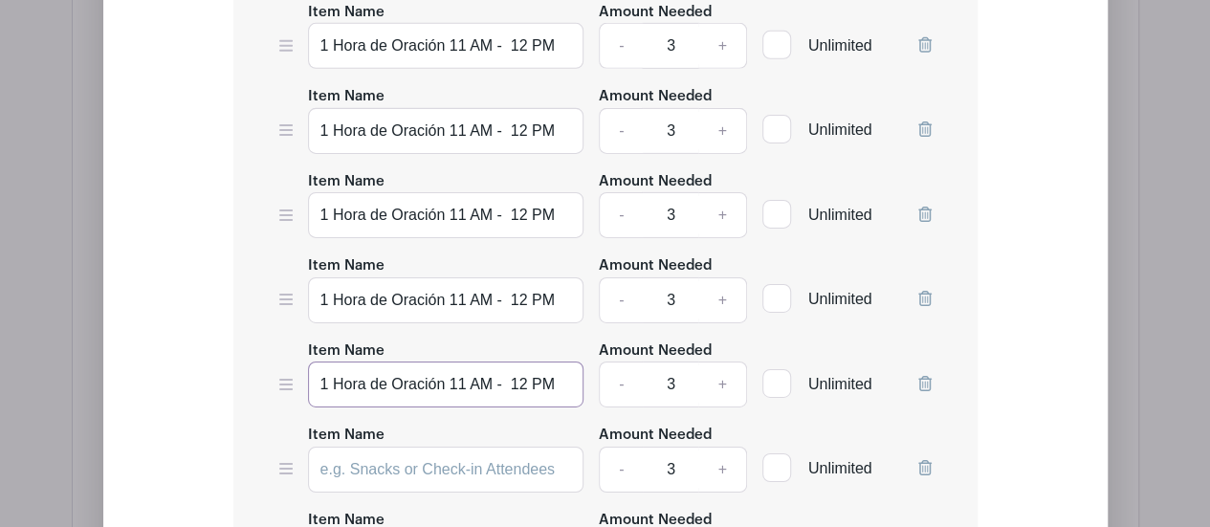
type input "1 Hora de Oración 11 AM - 12 PM"
click at [344, 447] on input "Item Name" at bounding box center [446, 470] width 276 height 46
paste input "1 Hora de Oración 11 AM - 12 PM"
type input "1 Hora de Oración 11 AM - 12 PM"
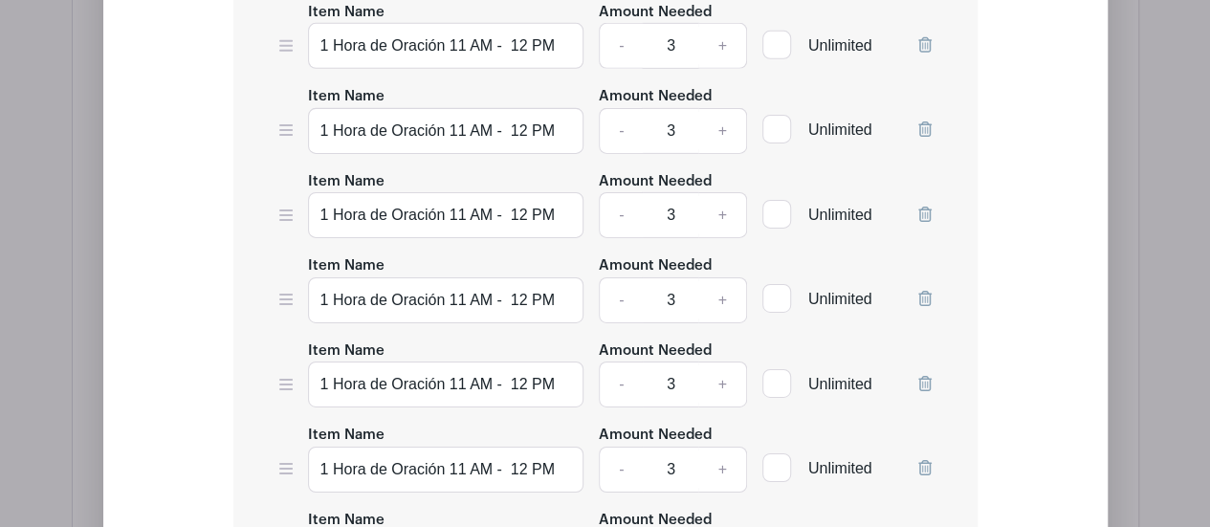
paste input "1 Hora de Oración 11 AM - 12 PM"
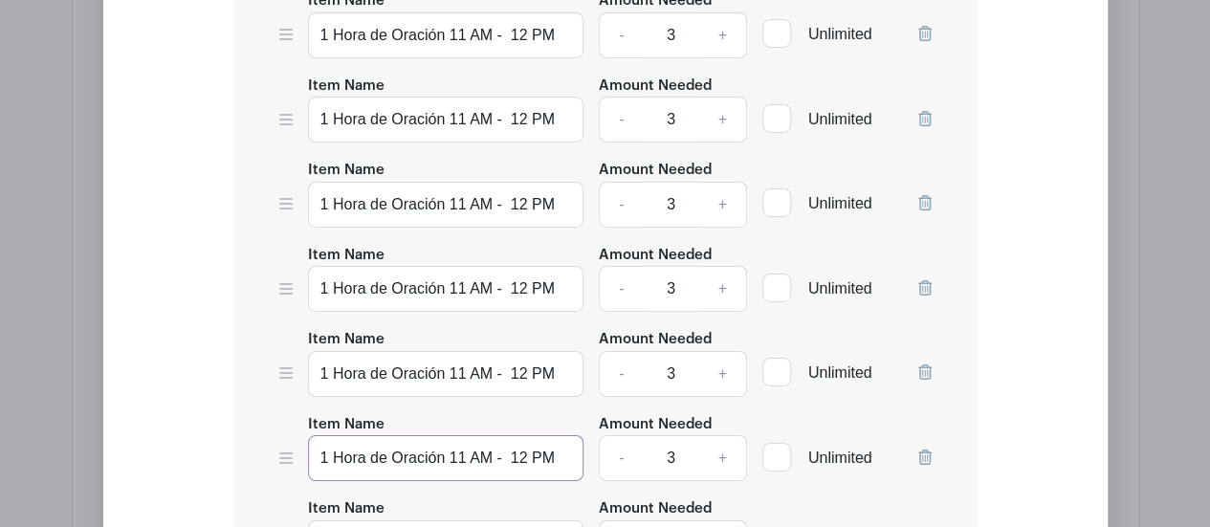
type input "1 Hora de Oración 11 AM - 12 PM"
paste input "1 Hora de Oración 11 AM - 12 PM"
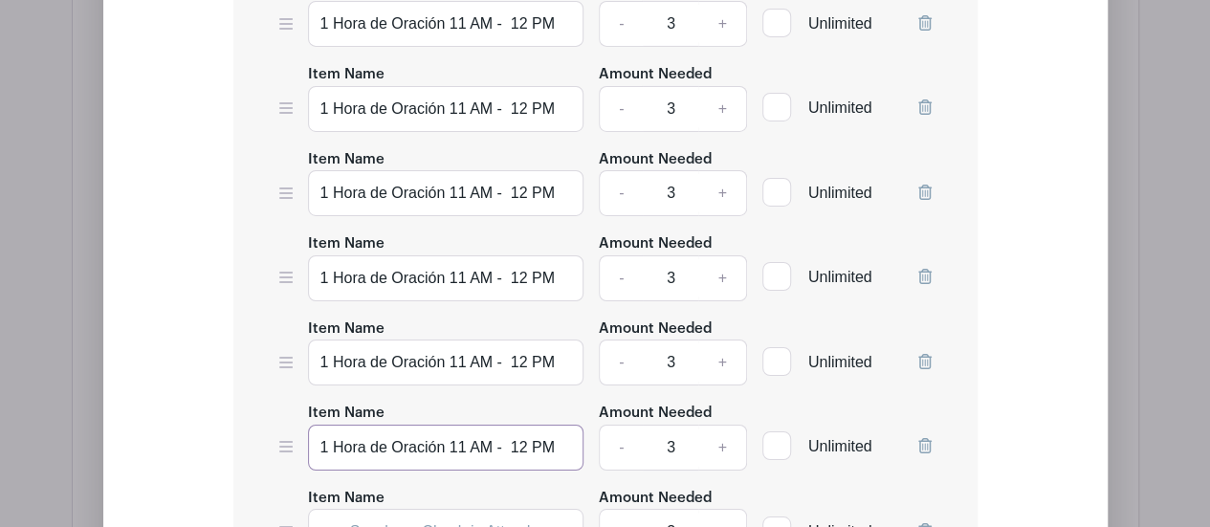
type input "1 Hora de Oración 11 AM - 12 PM"
click at [368, 509] on input "Item Name" at bounding box center [446, 532] width 276 height 46
paste input "1 Hora de Oración 11 AM - 12 PM"
type input "1 Hora de Oración 11 AM - 12 PM"
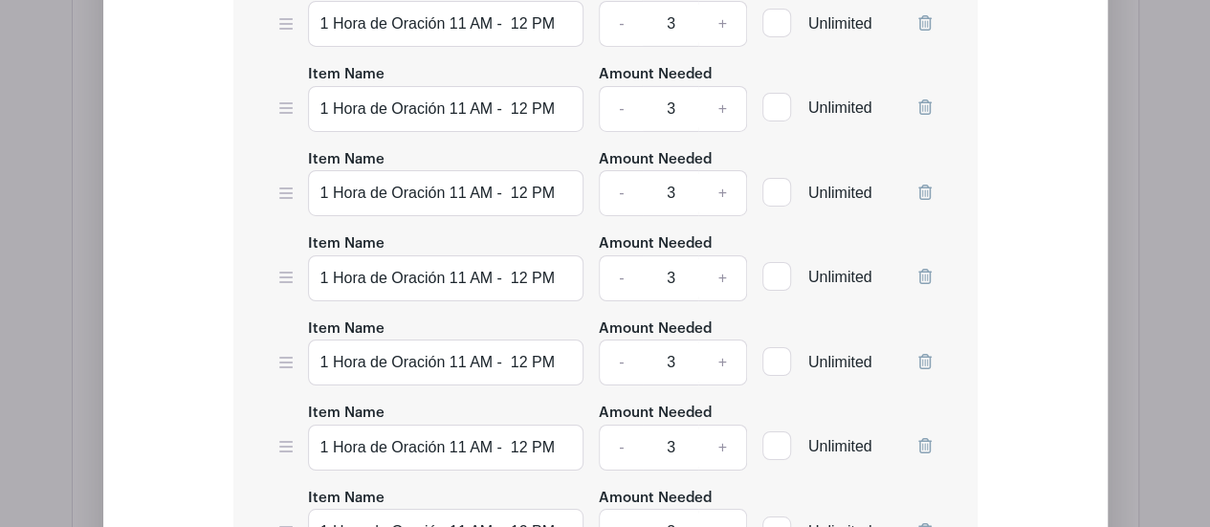
paste input "1 Hora de Oración 11 AM - 12 PM"
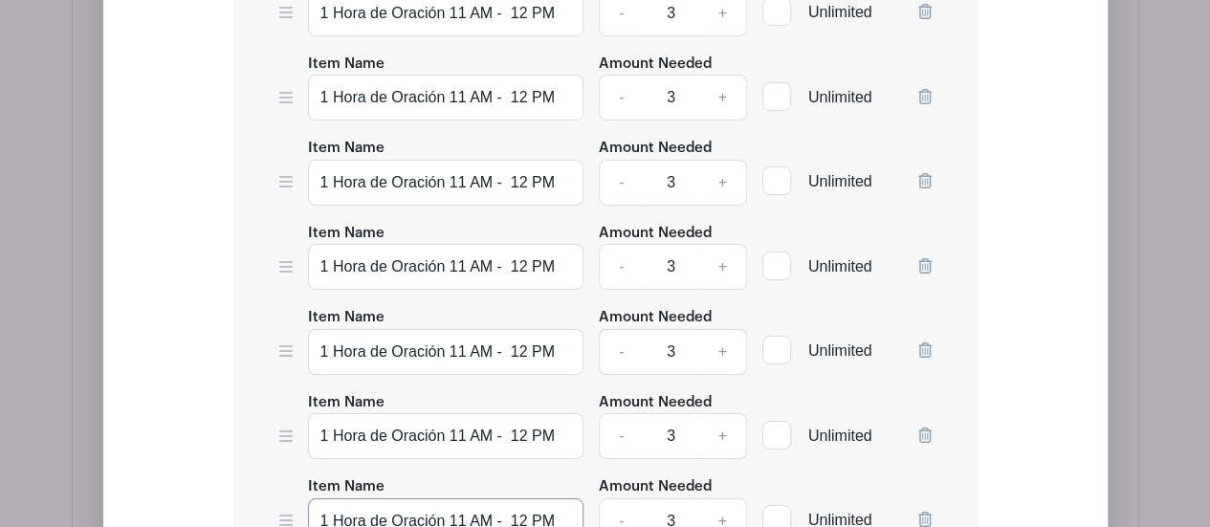
type input "1 Hora de Oración 11 AM - 12 PM"
paste input "1 Hora de Oración 11 AM - 12 PM"
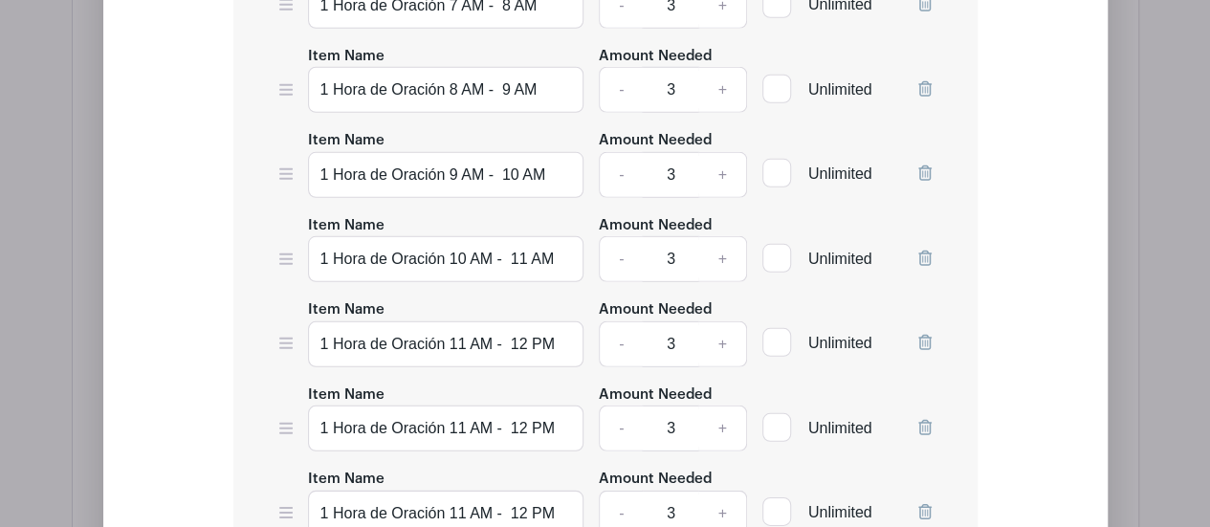
scroll to position [2589, 0]
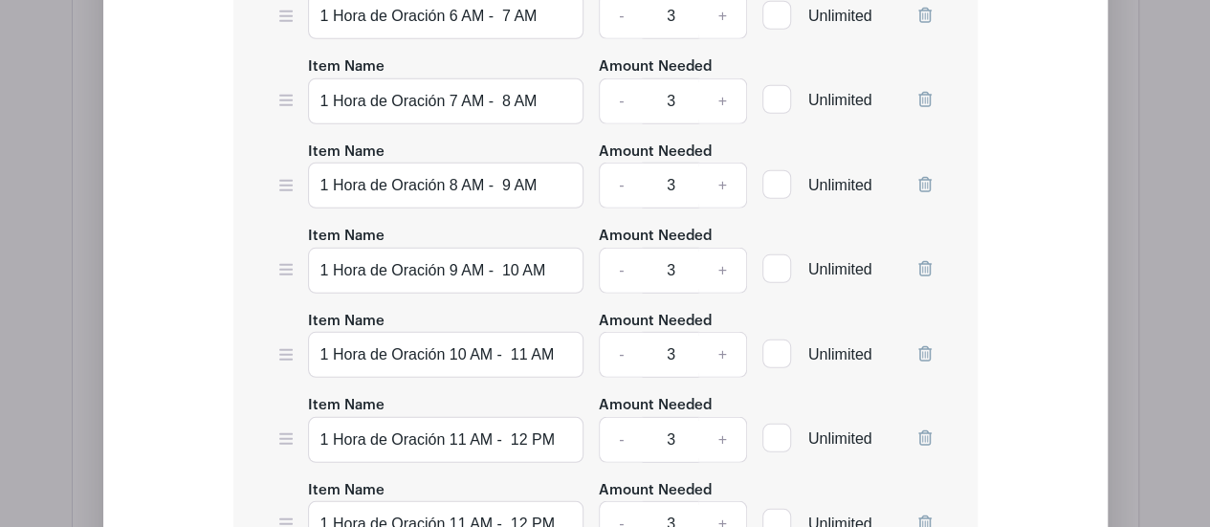
type input "1 Hora de Oración 11 AM - 12 PM"
click at [464, 501] on input "1 Hora de Oración 11 AM - 12 PM" at bounding box center [446, 524] width 276 height 46
drag, startPoint x: 511, startPoint y: 417, endPoint x: 450, endPoint y: 419, distance: 61.3
click at [450, 501] on input "1 Hora de Oración 11 AM - 12 PM" at bounding box center [446, 524] width 276 height 46
click at [497, 501] on input "1 Hora de Oración 12 PM" at bounding box center [446, 524] width 276 height 46
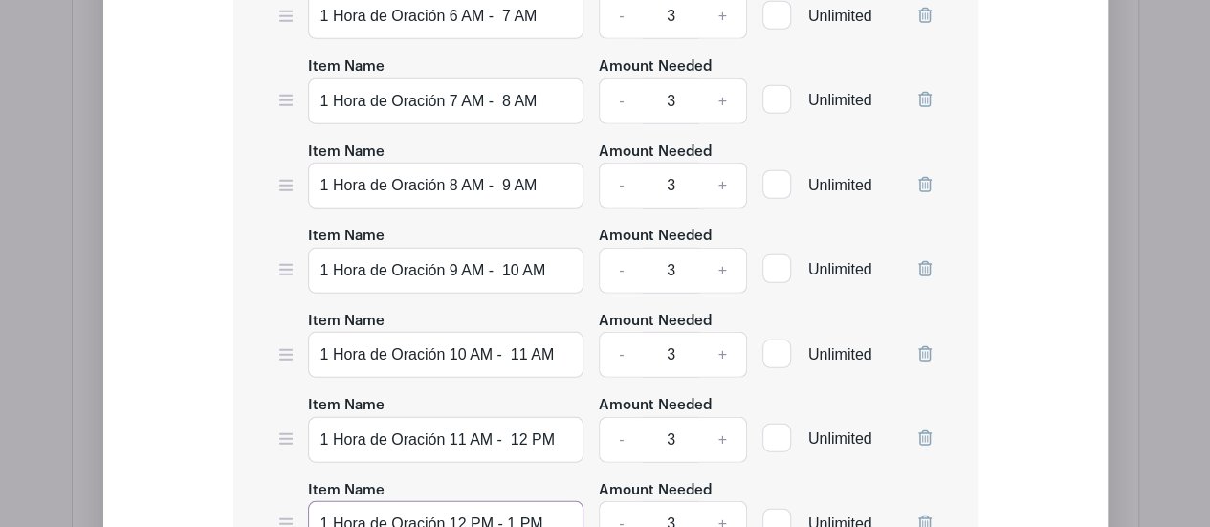
drag, startPoint x: 543, startPoint y: 418, endPoint x: 455, endPoint y: 425, distance: 88.3
click at [452, 501] on input "1 Hora de Oración 12 PM - 1 PM" at bounding box center [446, 524] width 276 height 46
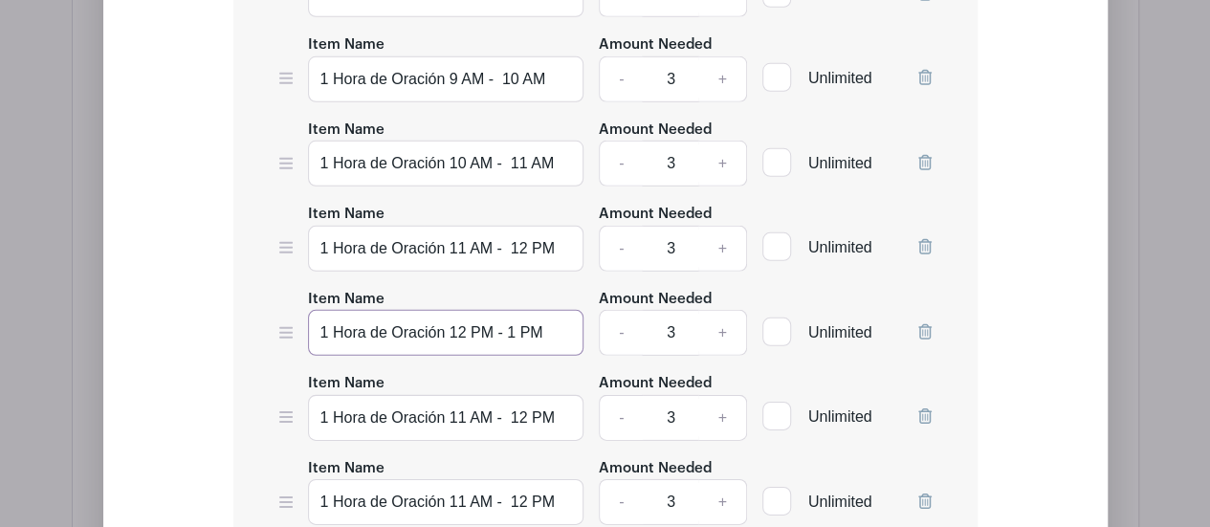
type input "1 Hora de Oración 12 PM - 1 PM"
drag, startPoint x: 553, startPoint y: 313, endPoint x: 457, endPoint y: 312, distance: 95.7
click at [455, 395] on input "1 Hora de Oración 11 AM - 12 PM" at bounding box center [446, 418] width 276 height 46
paste input "2 PM - 1"
click at [461, 395] on input "1 Hora de Oración 112 PM - 1 PM" at bounding box center [446, 418] width 276 height 46
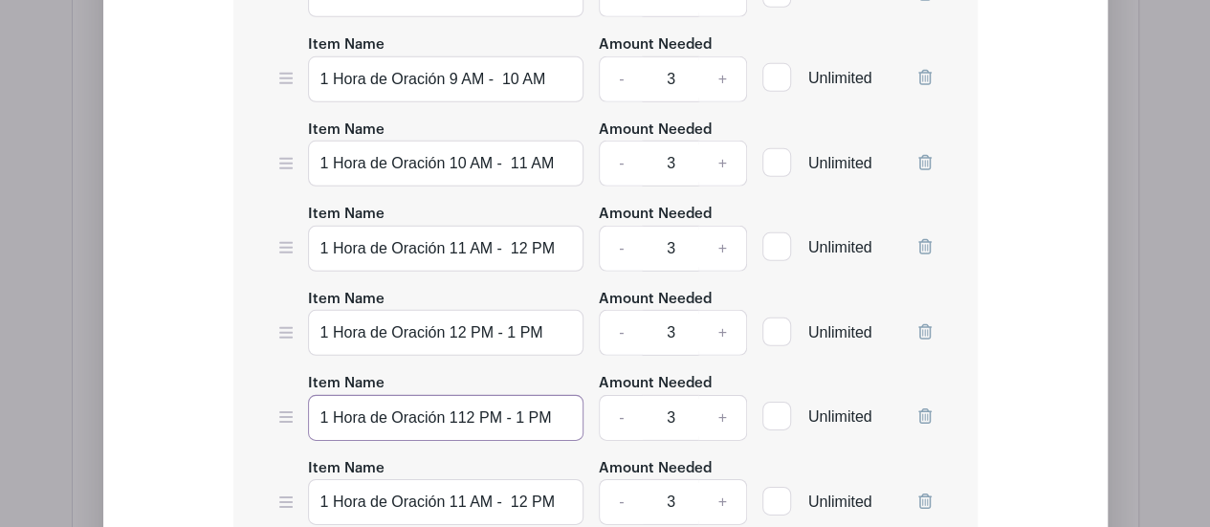
type input "1 Hora de Oración 112 PM - 1 PM"
drag, startPoint x: 551, startPoint y: 392, endPoint x: 450, endPoint y: 397, distance: 101.5
click at [450, 479] on input "1 Hora de Oración 11 AM - 12 PM" at bounding box center [446, 502] width 276 height 46
paste input "2 PM - 1"
type input "1 Hora de Oración 12 PM - 1 PM"
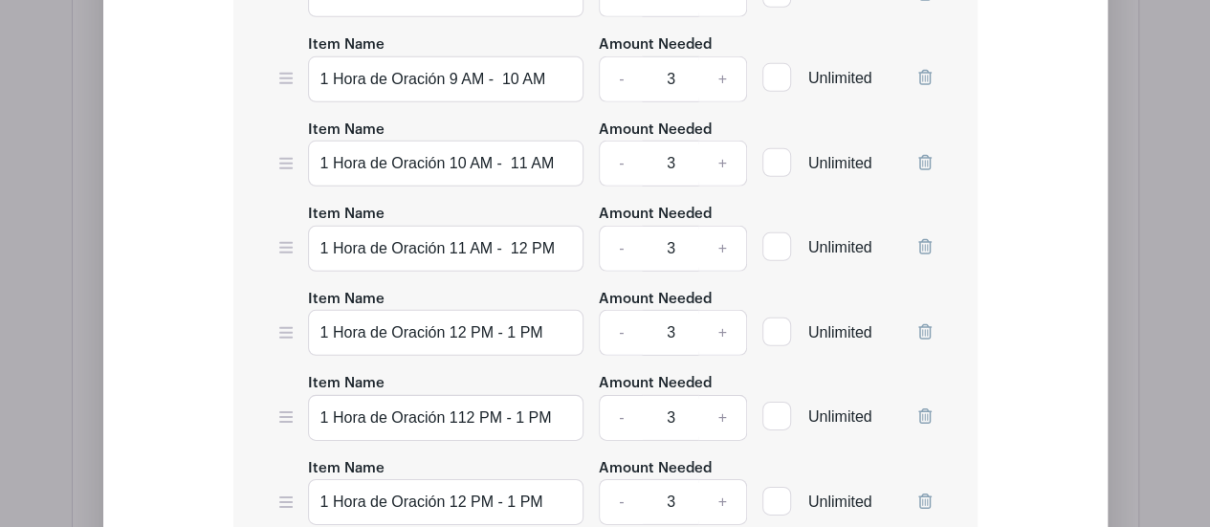
drag, startPoint x: 559, startPoint y: 477, endPoint x: 462, endPoint y: 477, distance: 96.6
paste input "2 PM - 1"
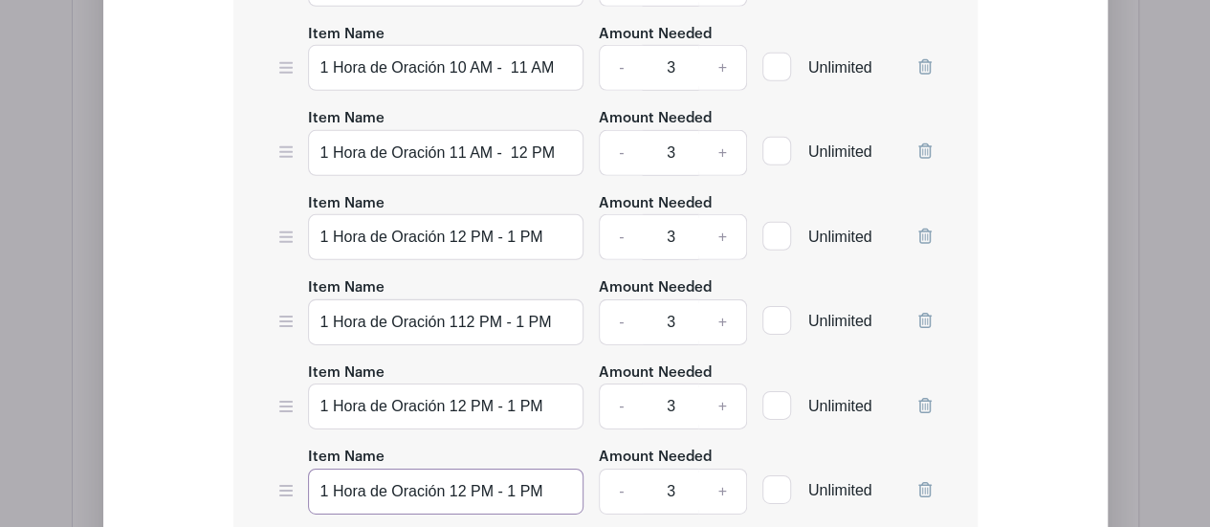
scroll to position [2971, 0]
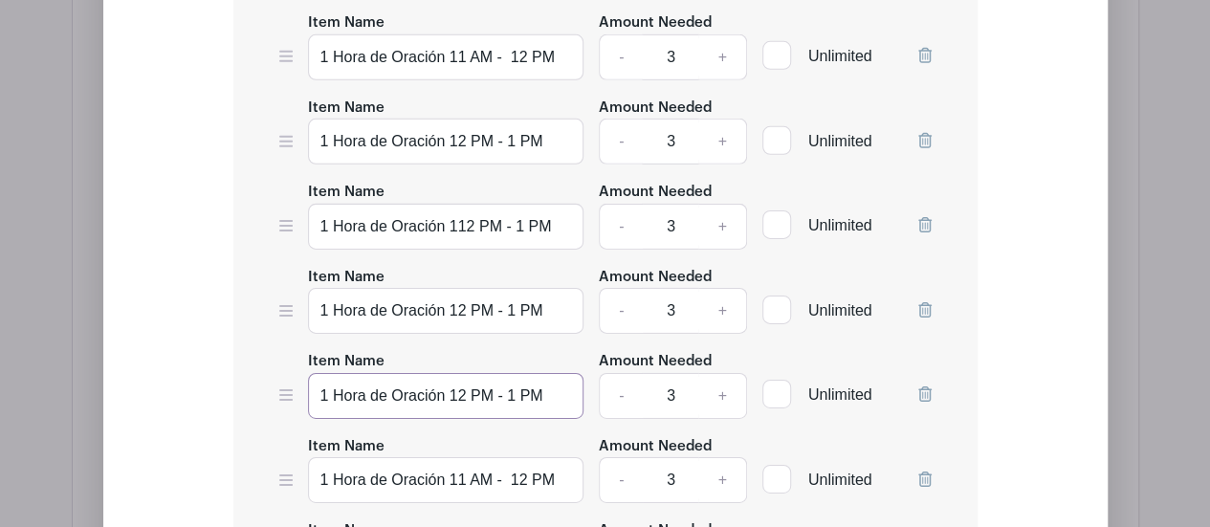
type input "1 Hora de Oración 12 PM - 1 PM"
drag, startPoint x: 553, startPoint y: 368, endPoint x: 453, endPoint y: 369, distance: 100.5
click at [451, 457] on input "1 Hora de Oración 11 AM - 12 PM" at bounding box center [446, 480] width 276 height 46
paste input "2 PM - 1"
type input "1 Hora de Oración 12 PM - 1 PM"
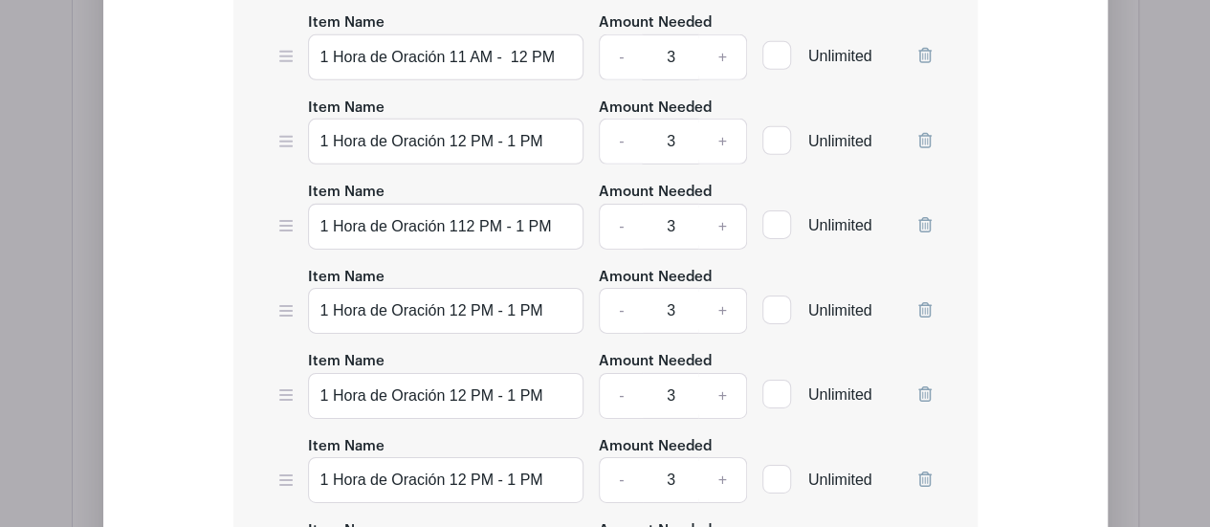
drag, startPoint x: 557, startPoint y: 455, endPoint x: 471, endPoint y: 461, distance: 86.3
paste input "2 PM - 1"
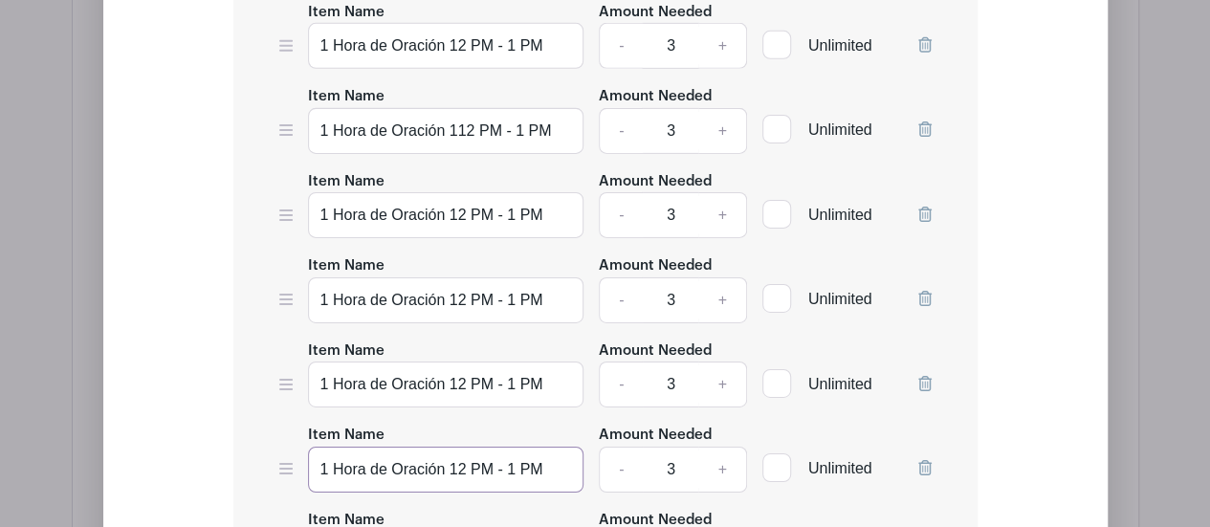
type input "1 Hora de Oración 12 PM - 1 PM"
drag, startPoint x: 555, startPoint y: 437, endPoint x: 452, endPoint y: 444, distance: 103.5
paste input "2 PM - 1"
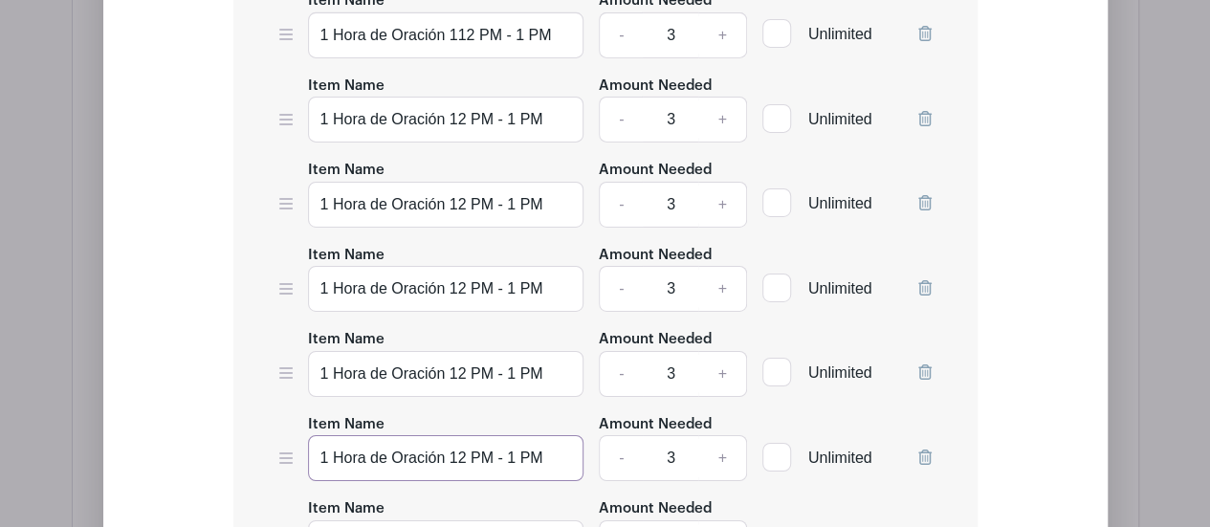
scroll to position [3258, 0]
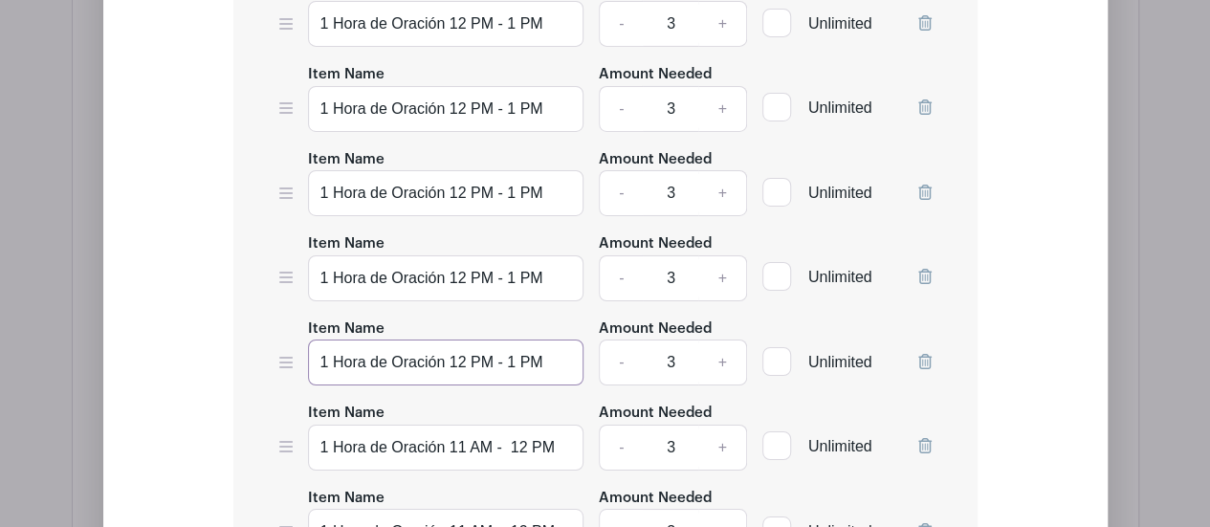
type input "1 Hora de Oración 12 PM - 1 PM"
drag, startPoint x: 553, startPoint y: 334, endPoint x: 450, endPoint y: 338, distance: 103.4
click at [450, 425] on input "1 Hora de Oración 11 AM - 12 PM" at bounding box center [446, 448] width 276 height 46
paste input "2 PM - 1"
type input "1 Hora de Oración 12 PM - 1 PM"
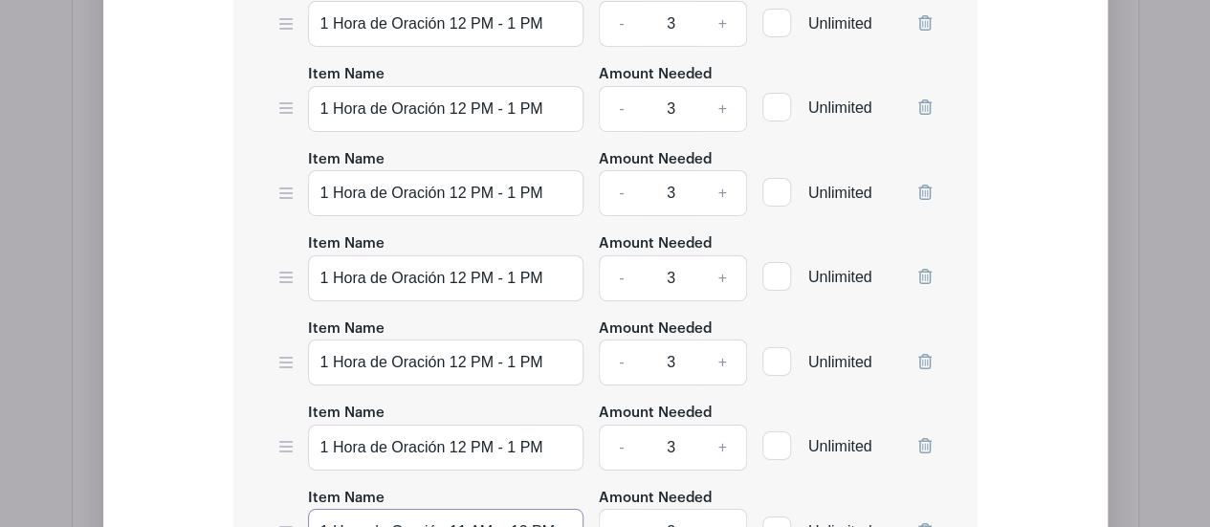
drag, startPoint x: 555, startPoint y: 420, endPoint x: 452, endPoint y: 418, distance: 103.3
click at [452, 509] on input "1 Hora de Oración 11 AM - 12 PM" at bounding box center [446, 532] width 276 height 46
paste input "2 PM - 1"
type input "1 Hora de Oración 12 PM - 1 PM"
drag, startPoint x: 553, startPoint y: 501, endPoint x: 450, endPoint y: 506, distance: 103.4
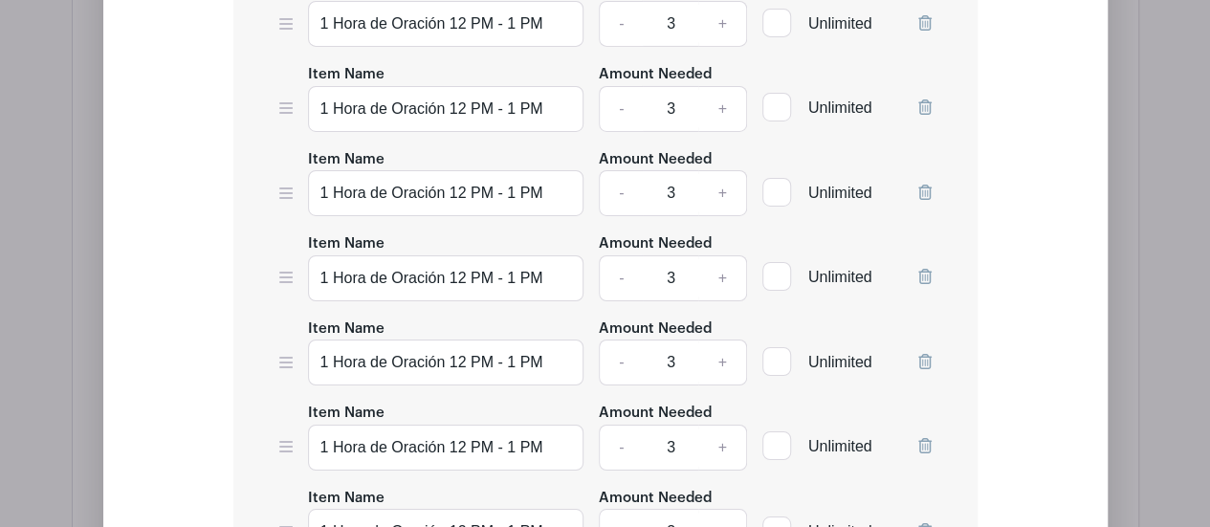
paste input "2 PM - 1"
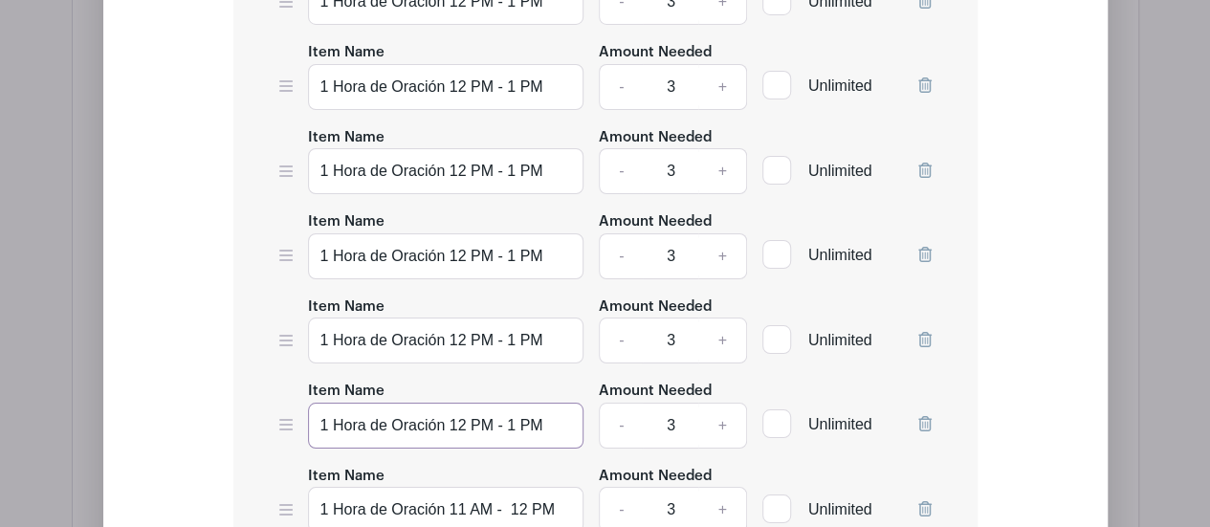
scroll to position [3545, 0]
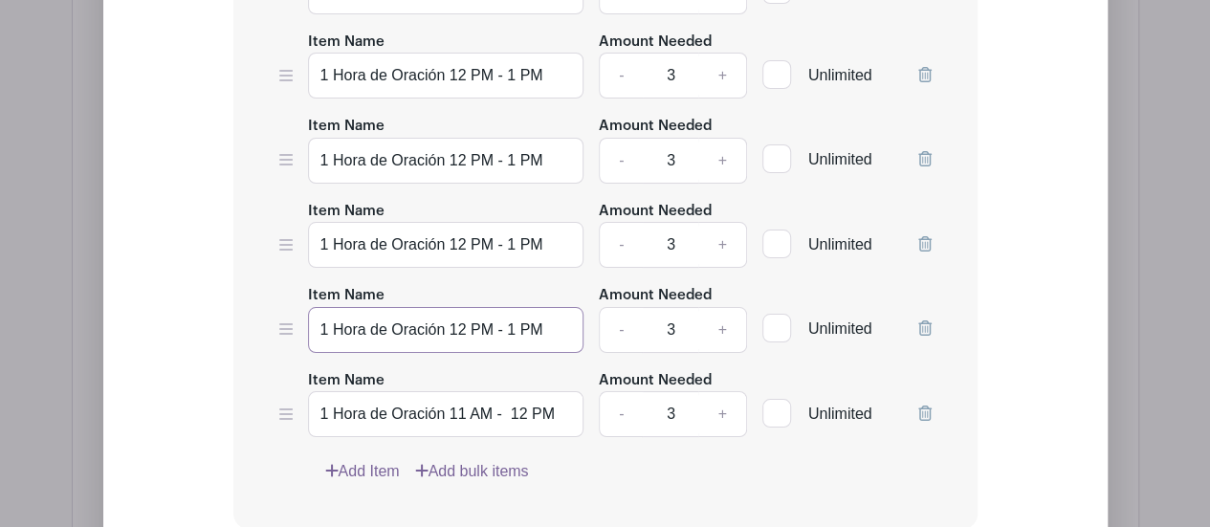
type input "1 Hora de Oración 12 PM - 1 PM"
drag, startPoint x: 555, startPoint y: 301, endPoint x: 452, endPoint y: 304, distance: 103.4
click at [452, 391] on input "1 Hora de Oración 11 AM - 12 PM" at bounding box center [446, 414] width 276 height 46
paste input "2 PM - 1"
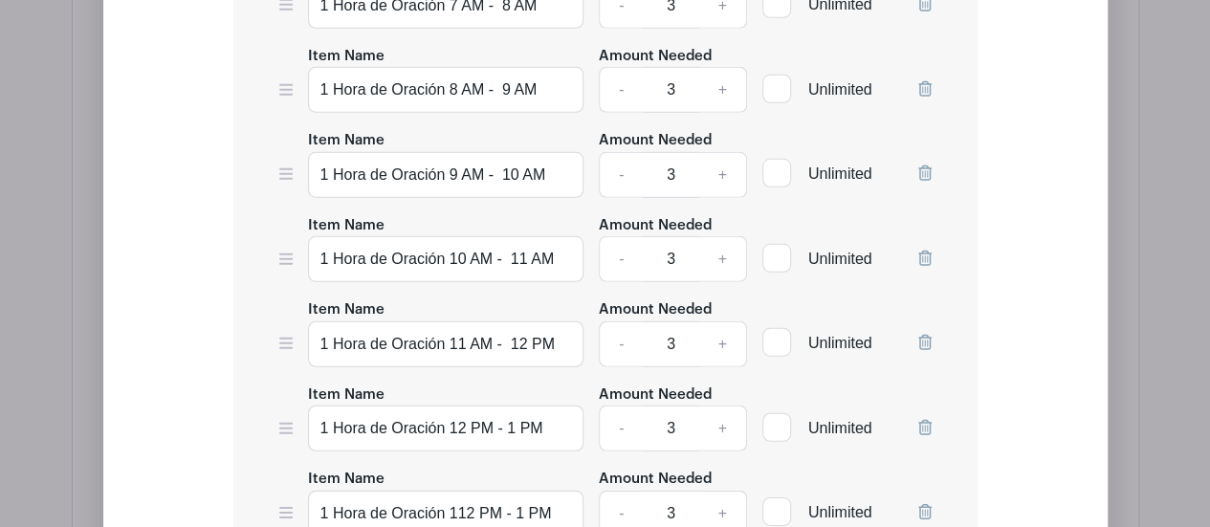
scroll to position [2780, 0]
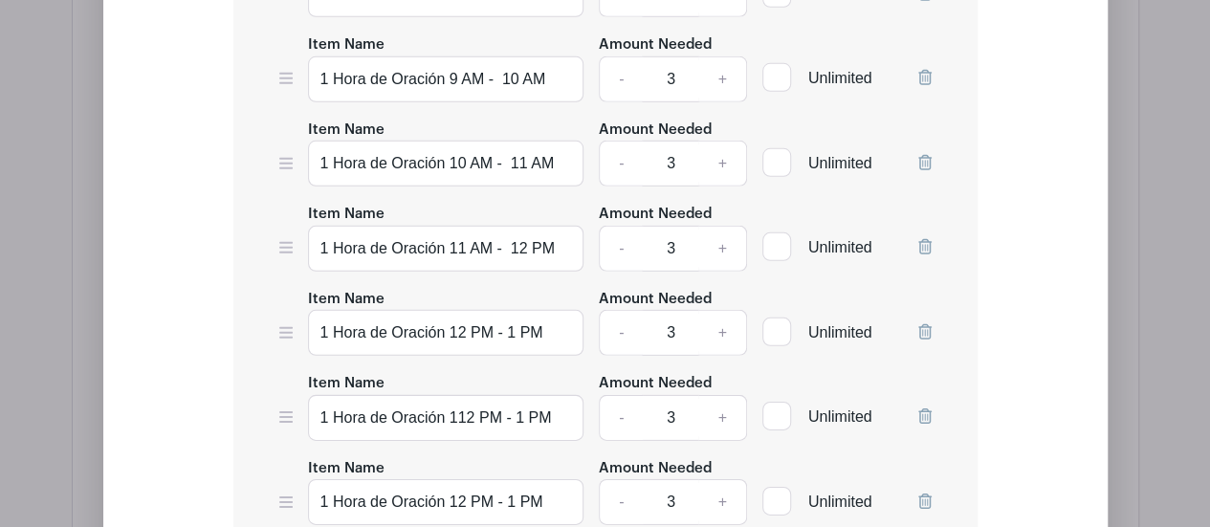
type input "1 Hora de Oración 12 PM - 1 PM"
click at [470, 395] on input "1 Hora de Oración 112 PM - 1 PM" at bounding box center [446, 418] width 276 height 46
click at [499, 395] on input "1 Hora de Oración 1 PM - 1 PM" at bounding box center [446, 418] width 276 height 46
type input "1 Hora de Oración 1 PM - 2 PM"
click at [457, 479] on input "1 Hora de Oración 12 PM - 1 PM" at bounding box center [446, 502] width 276 height 46
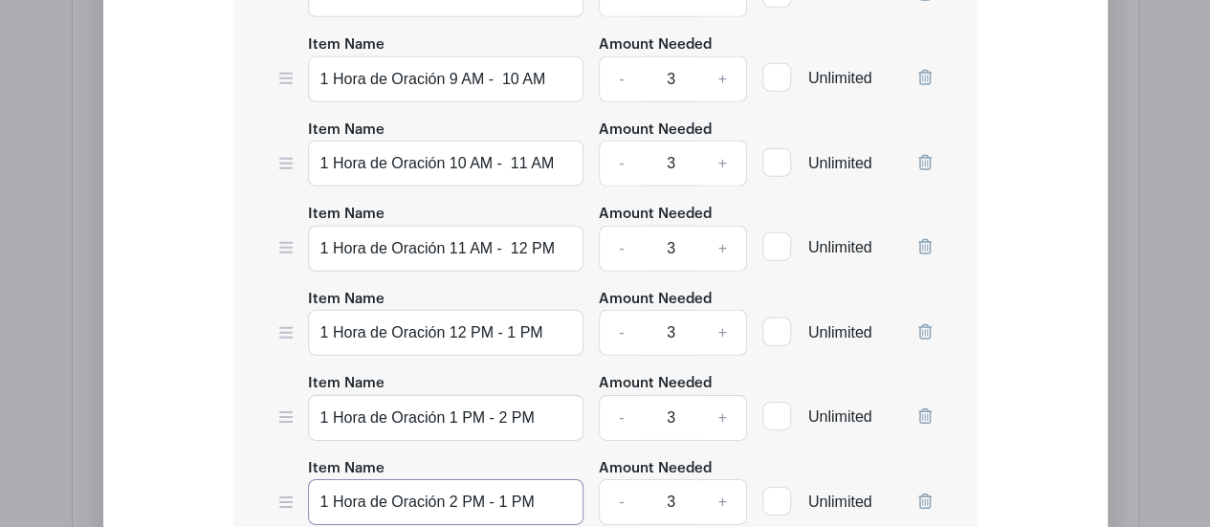
click at [505, 479] on input "1 Hora de Oración 2 PM - 1 PM" at bounding box center [446, 502] width 276 height 46
type input "1 Hora de Oración 2 PM - 3 PM"
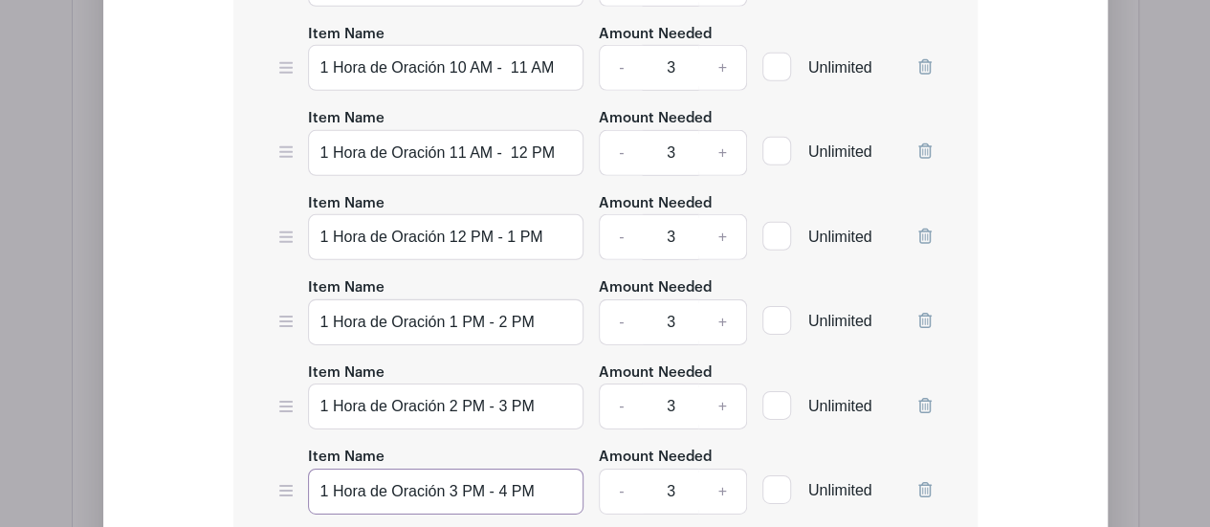
type input "1 Hora de Oración 3 PM - 4 PM"
drag, startPoint x: 461, startPoint y: 469, endPoint x: 451, endPoint y: 469, distance: 10.5
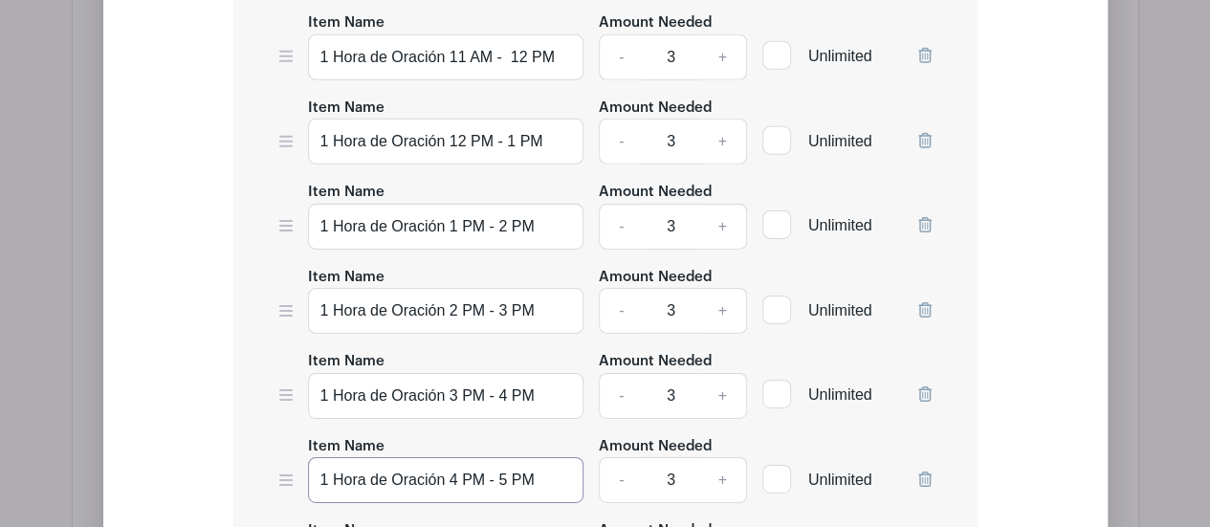
scroll to position [3067, 0]
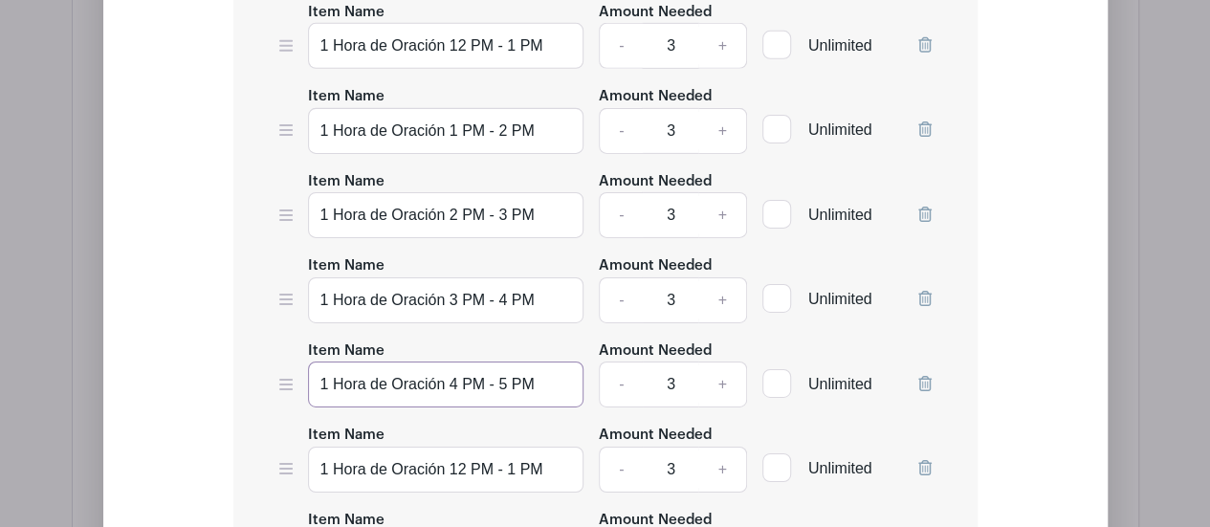
type input "1 Hora de Oración 4 PM - 5 PM"
drag, startPoint x: 463, startPoint y: 357, endPoint x: 450, endPoint y: 358, distance: 13.4
click at [450, 447] on input "1 Hora de Oración 12 PM - 1 PM" at bounding box center [446, 470] width 276 height 46
click at [501, 447] on input "1 Hora de Oración 5 PM - 1 PM" at bounding box center [446, 470] width 276 height 46
type input "1 Hora de Oración 5 PM - 6 PM"
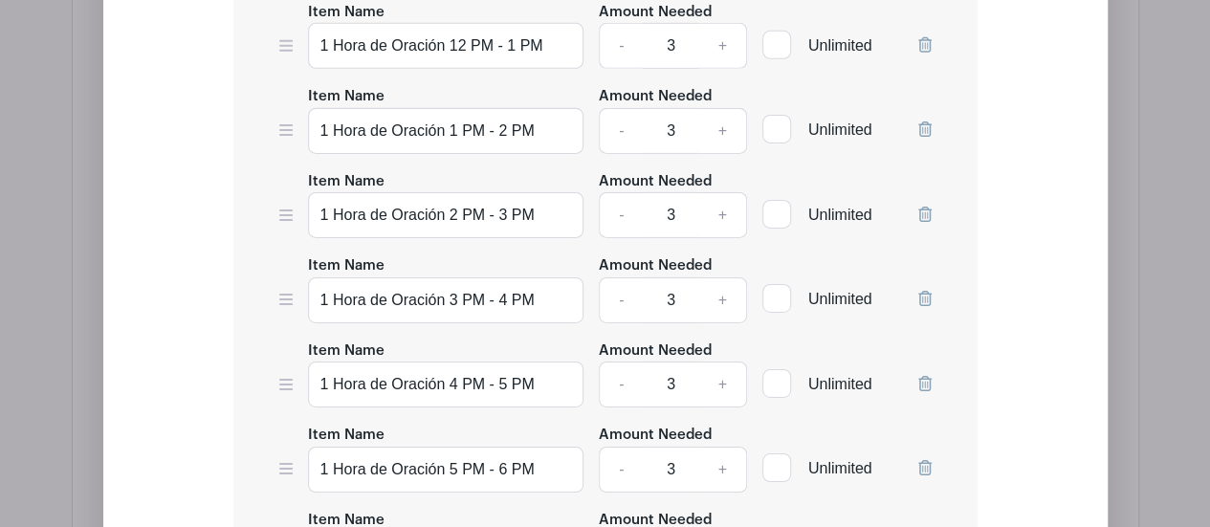
drag, startPoint x: 463, startPoint y: 444, endPoint x: 452, endPoint y: 447, distance: 11.8
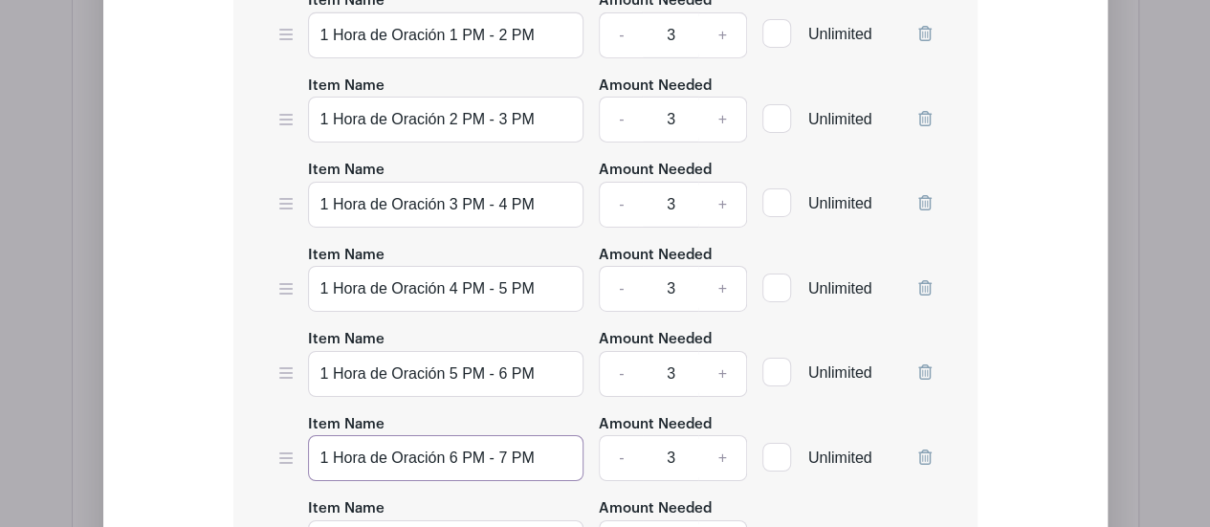
type input "1 Hora de Oración 6 PM - 7 PM"
drag, startPoint x: 462, startPoint y: 431, endPoint x: 451, endPoint y: 433, distance: 11.6
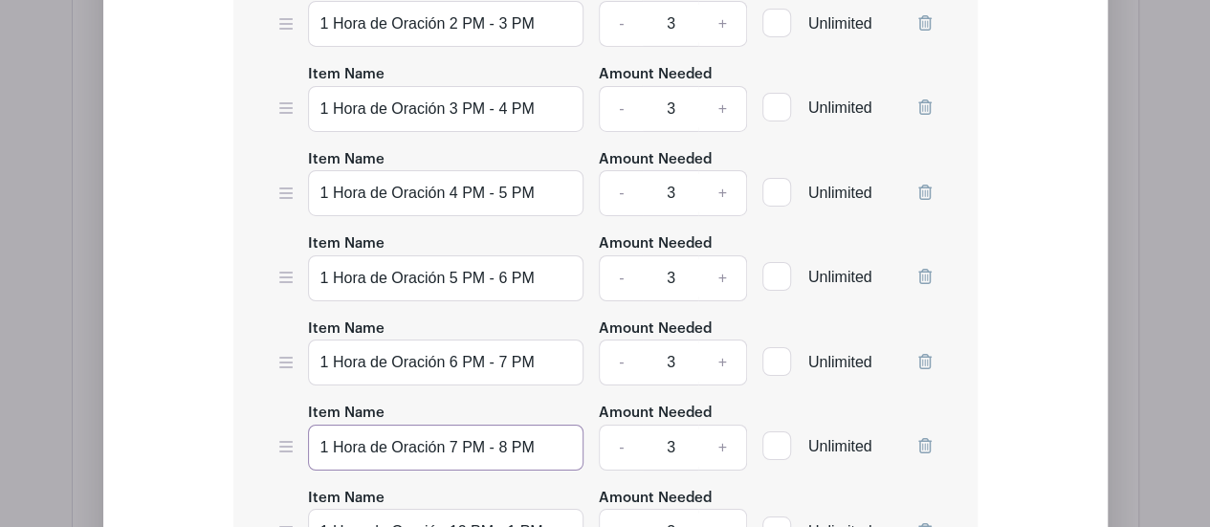
type input "1 Hora de Oración 7 PM - 8 PM"
drag, startPoint x: 463, startPoint y: 417, endPoint x: 452, endPoint y: 422, distance: 12.4
click at [452, 509] on input "1 Hora de Oración 12 PM - 1 PM" at bounding box center [446, 532] width 276 height 46
click at [501, 509] on input "1 Hora de Oración 8 PM - 1 PM" at bounding box center [446, 532] width 276 height 46
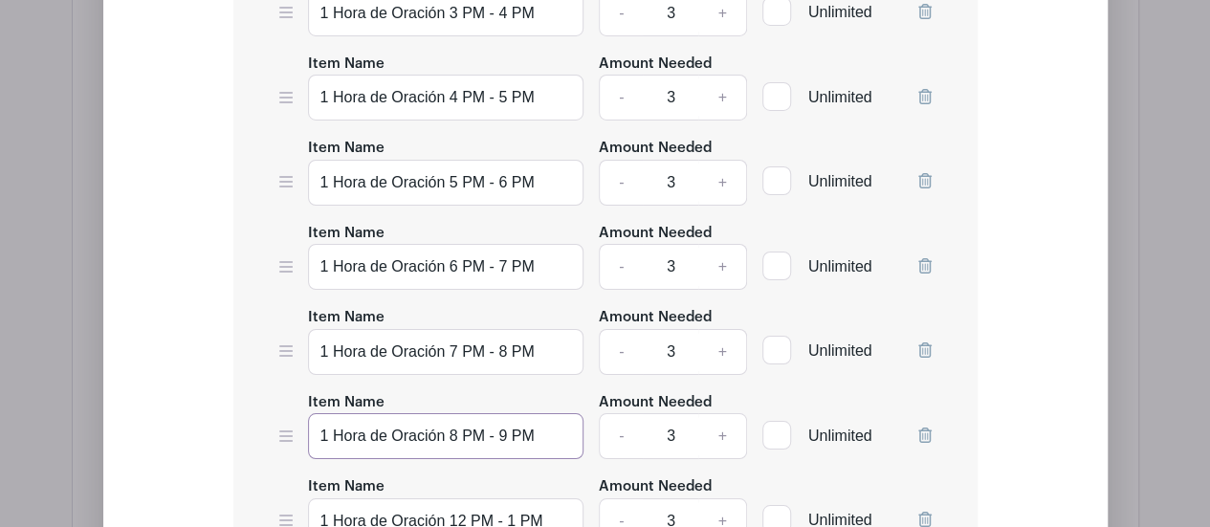
type input "1 Hora de Oración 8 PM - 9 PM"
drag, startPoint x: 464, startPoint y: 408, endPoint x: 453, endPoint y: 415, distance: 13.0
click at [452, 498] on input "1 Hora de Oración 12 PM - 1 PM" at bounding box center [446, 521] width 276 height 46
click at [504, 498] on input "1 Hora de Oración 9 PM - 1 PM" at bounding box center [446, 521] width 276 height 46
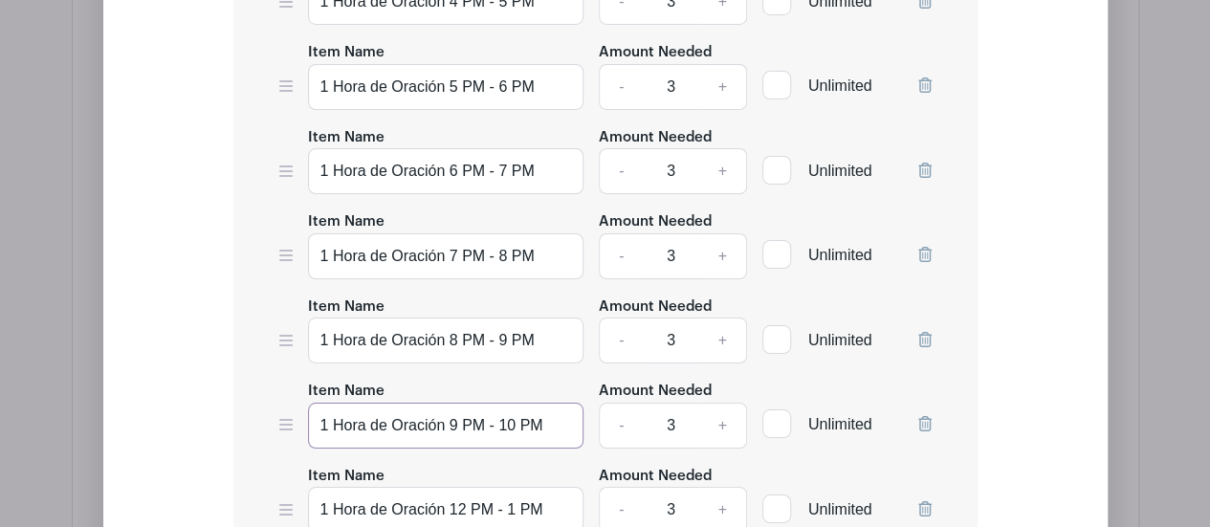
type input "1 Hora de Oración 9 PM - 10 PM"
drag, startPoint x: 465, startPoint y: 397, endPoint x: 450, endPoint y: 401, distance: 15.8
click at [450, 487] on input "1 Hora de Oración 12 PM - 1 PM" at bounding box center [446, 510] width 276 height 46
click at [514, 487] on input "1 Hora de Oración 10 PM - 1 PM" at bounding box center [446, 510] width 276 height 46
type input "1 Hora de Oración 10 PM - 11 PM"
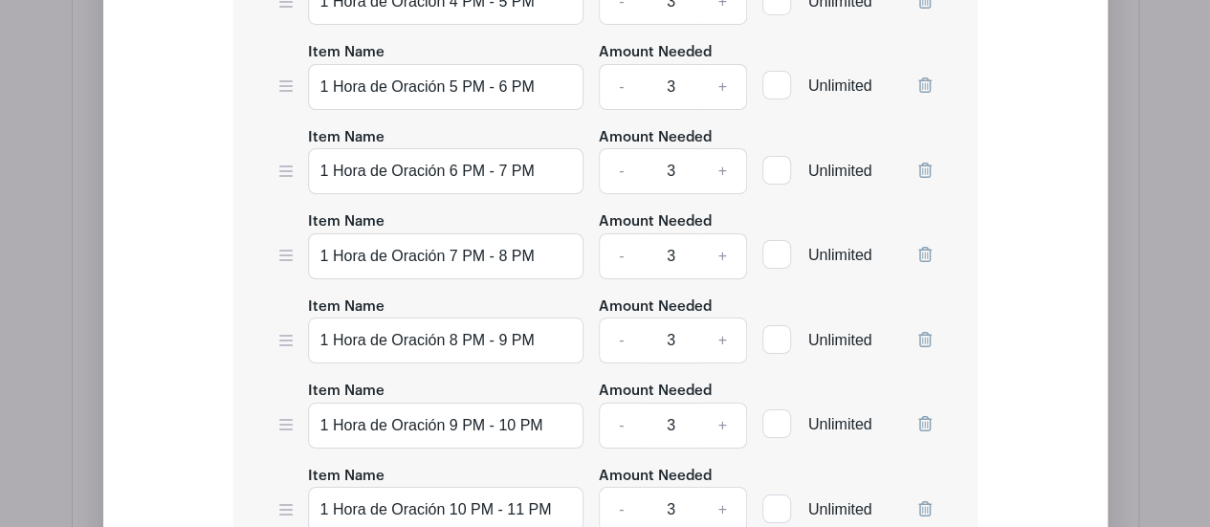
click at [324, 487] on input "1 Hora de Oración 10 PM - 11 PM" at bounding box center [446, 510] width 276 height 46
drag, startPoint x: 321, startPoint y: 399, endPoint x: 561, endPoint y: 398, distance: 239.2
click at [561, 487] on input "1 Hora de Oración 10 PM - 11 PM" at bounding box center [446, 510] width 276 height 46
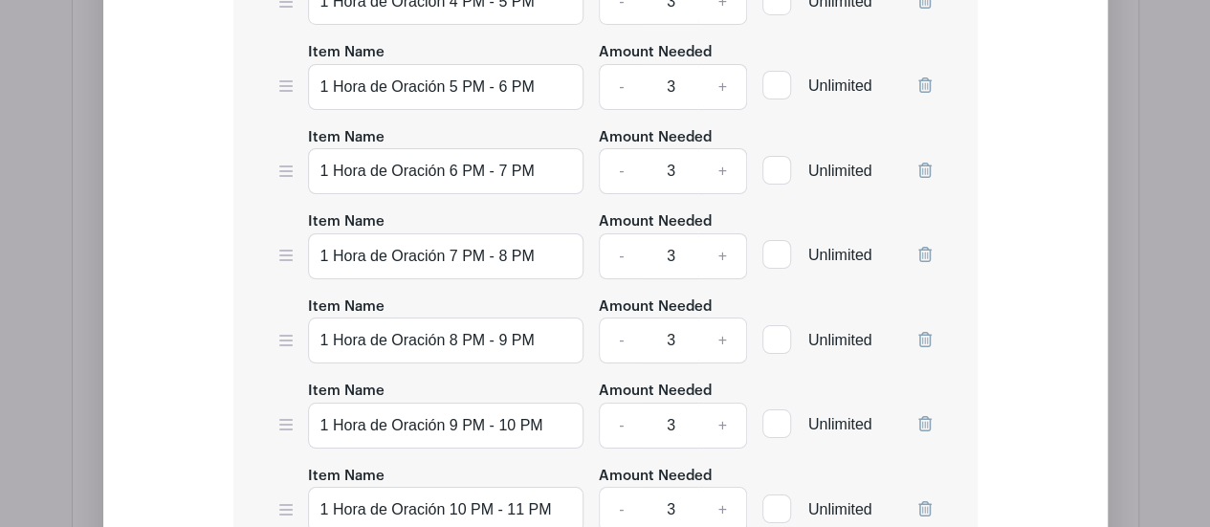
paste input "1 Hora de Oración 10 PM - 11 PM"
type input "1 Hora de Oración 11 PM - 12 PM"
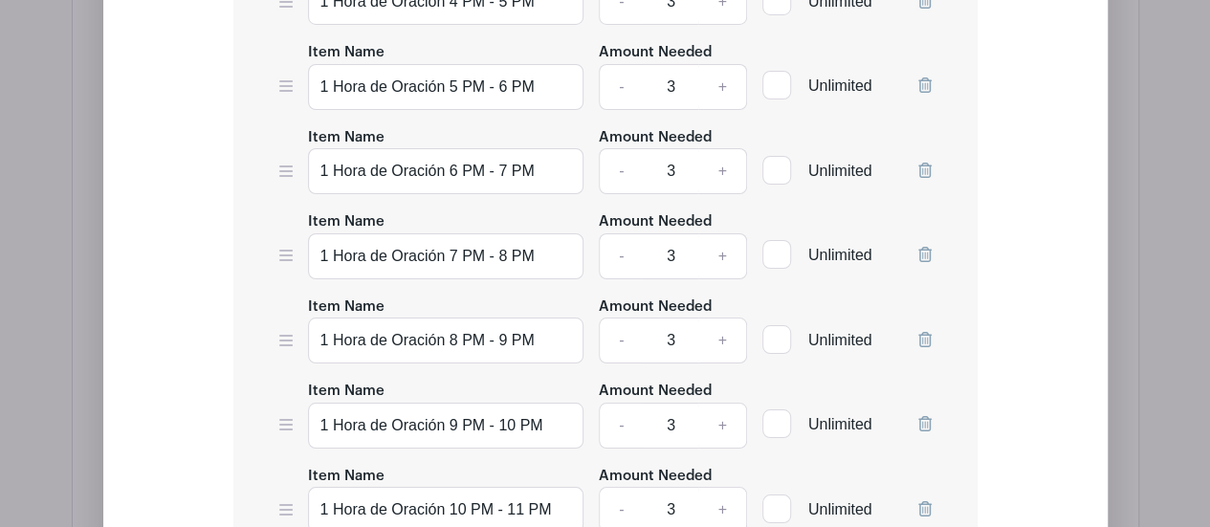
type input "3"
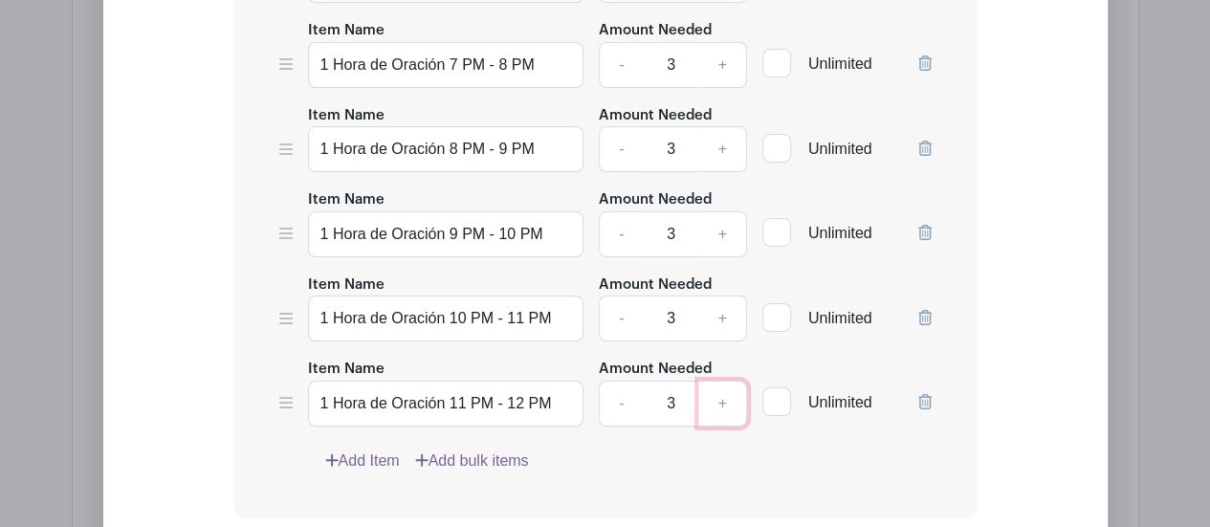
scroll to position [3832, 0]
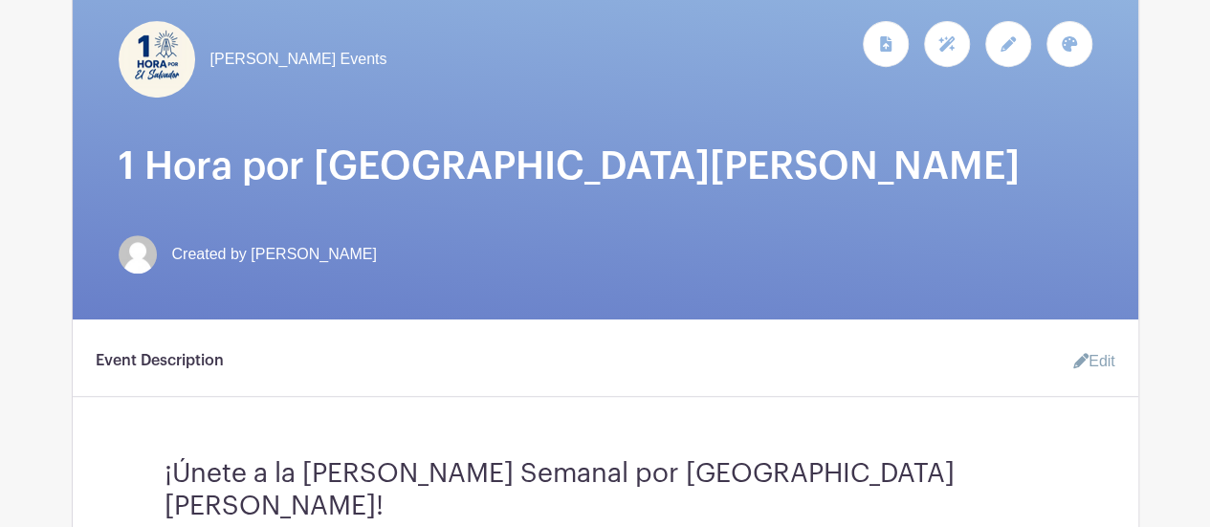
scroll to position [294, 0]
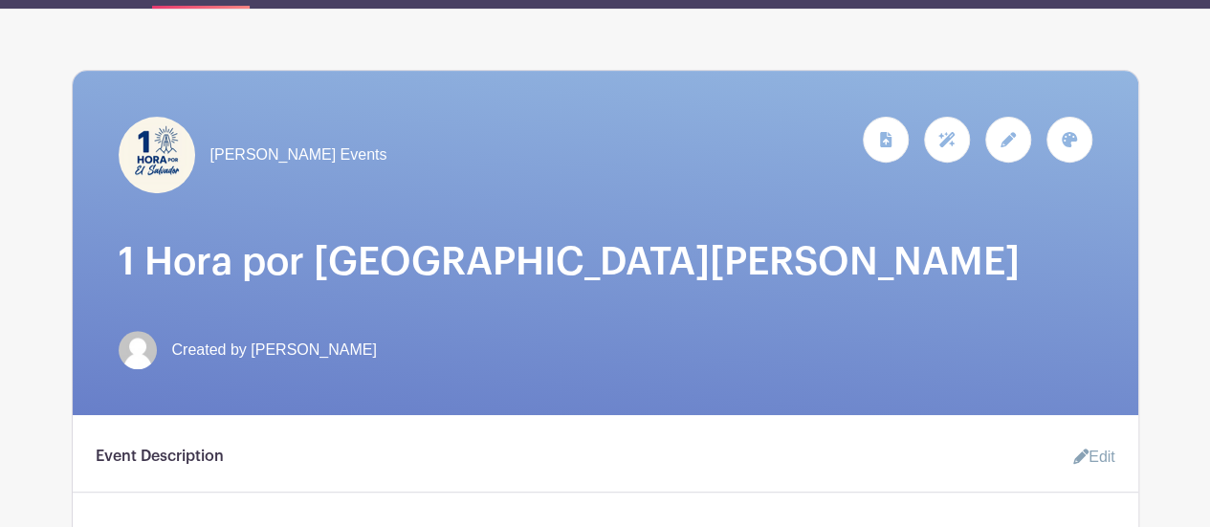
click at [298, 144] on span "[PERSON_NAME] Events" at bounding box center [298, 155] width 177 height 23
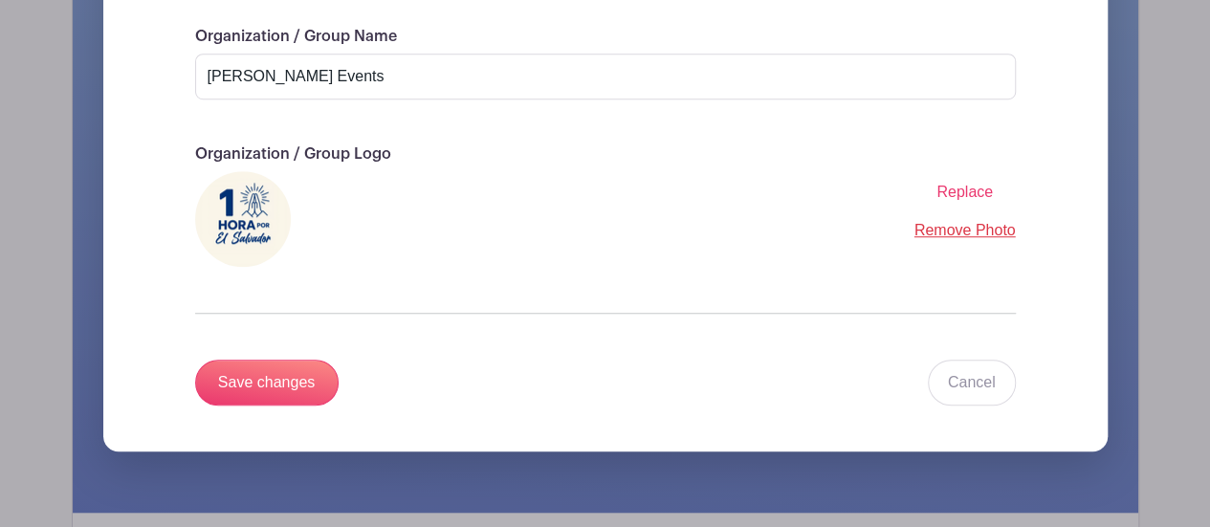
scroll to position [723, 0]
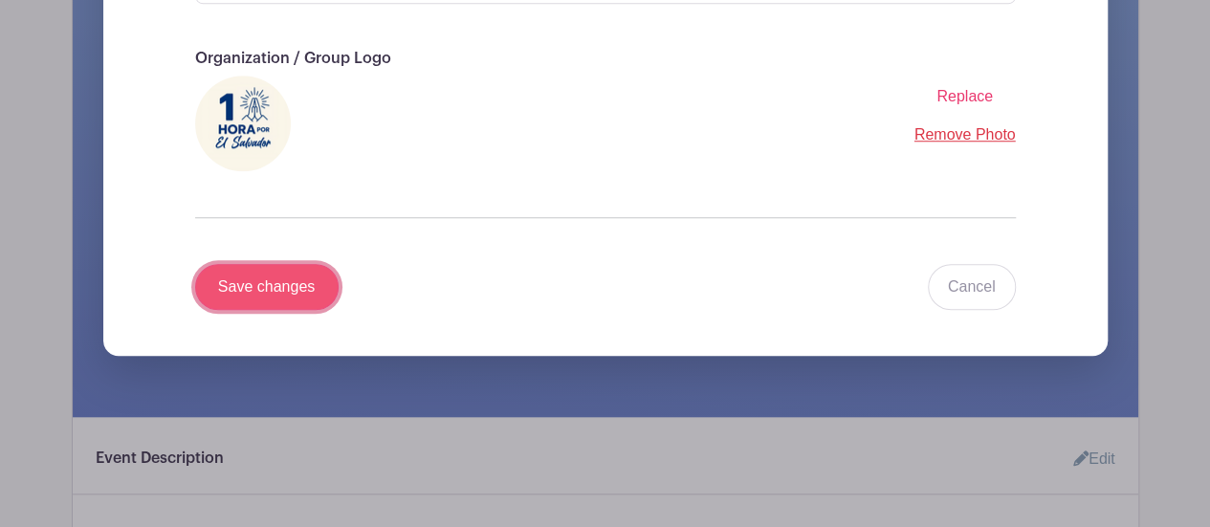
click at [304, 264] on input "Save changes" at bounding box center [267, 287] width 144 height 46
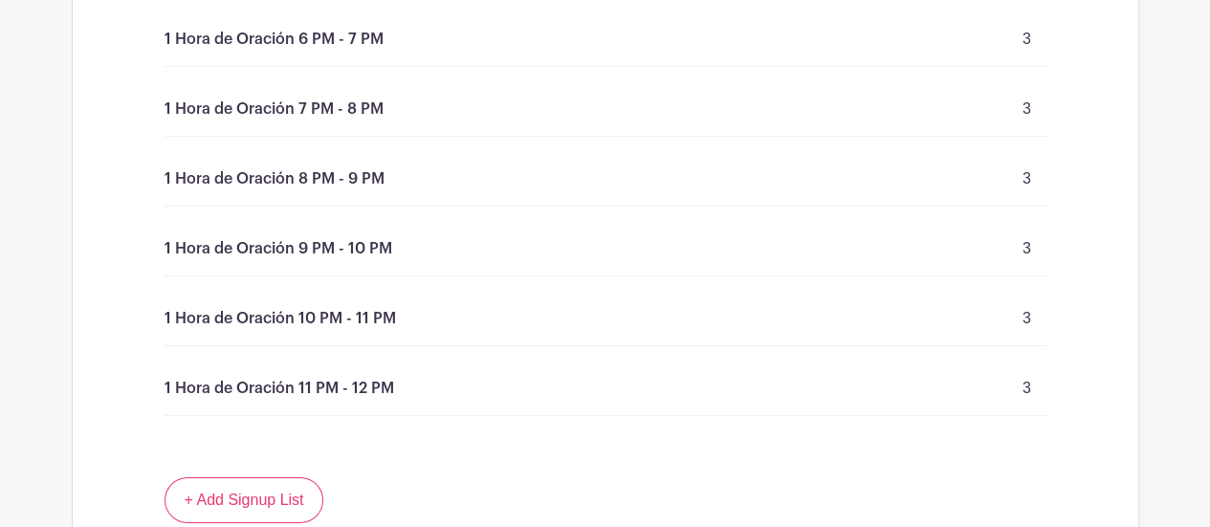
scroll to position [3068, 0]
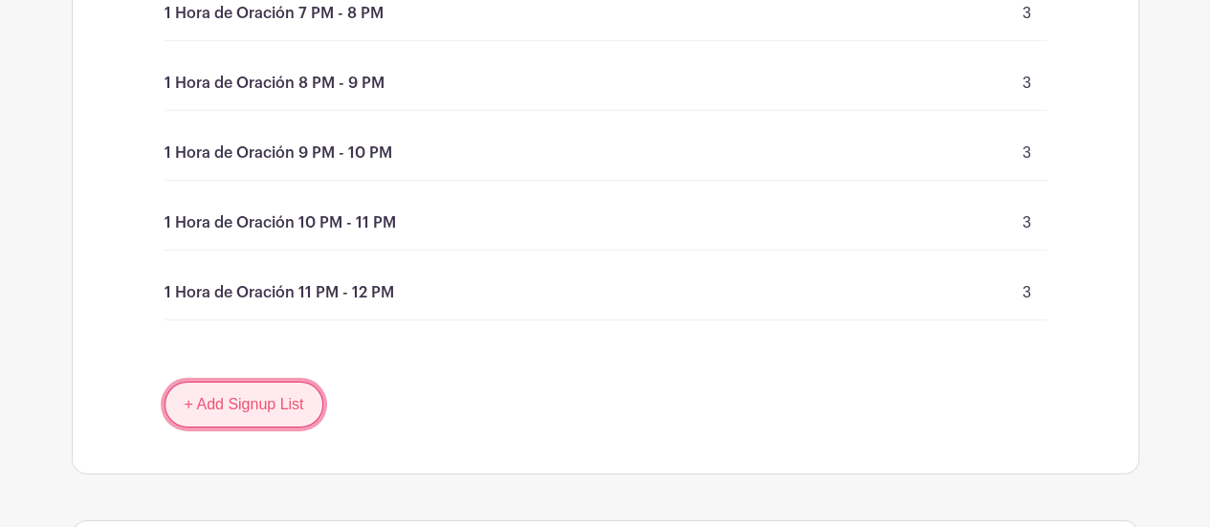
click at [253, 382] on link "+ Add Signup List" at bounding box center [245, 405] width 160 height 46
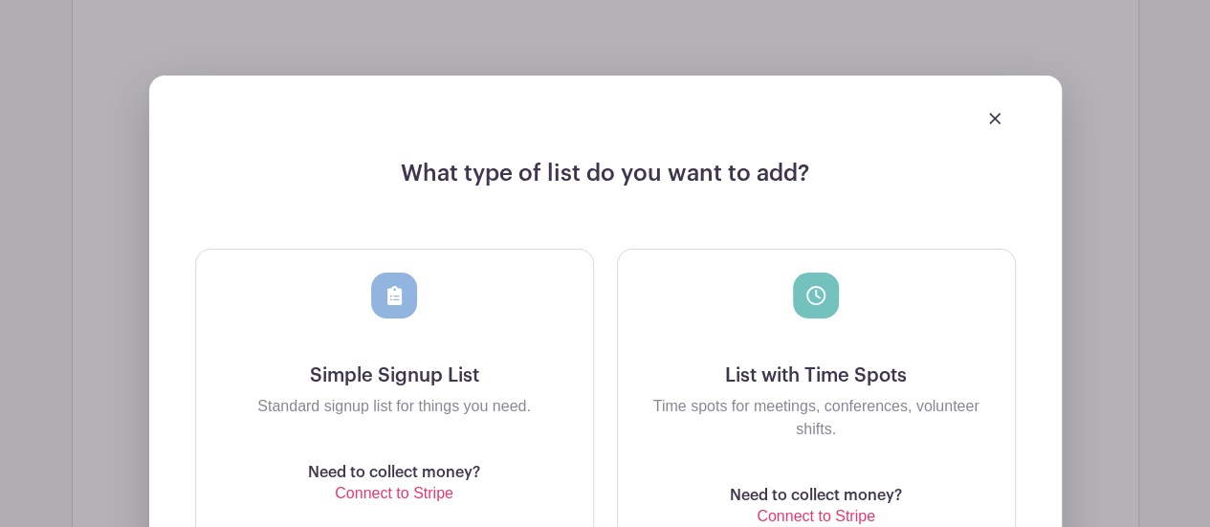
scroll to position [3546, 0]
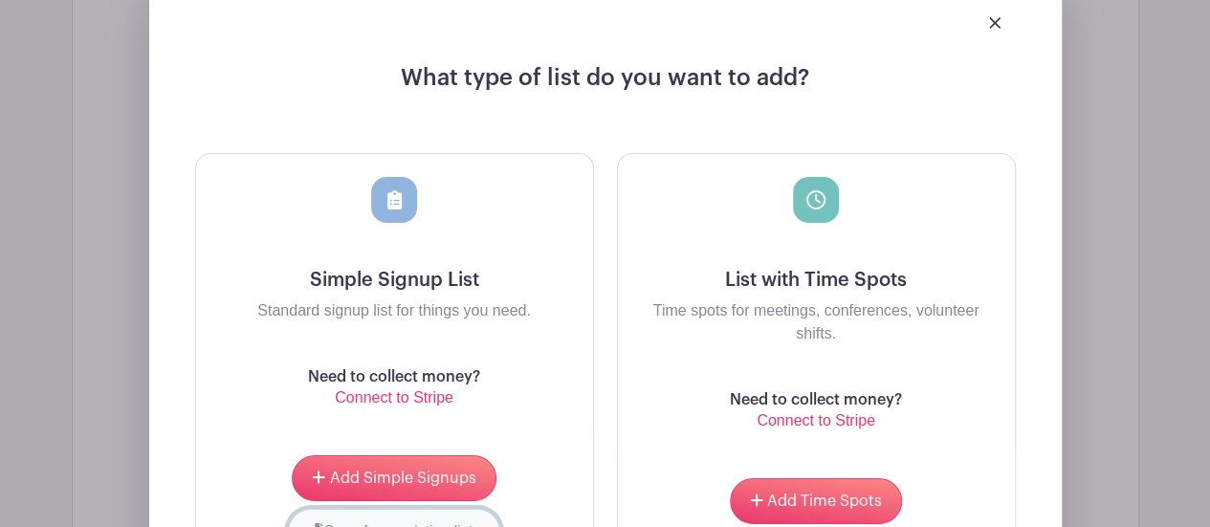
click at [408, 509] on button "Copy from existing lists" at bounding box center [394, 532] width 213 height 46
click at [414, 523] on div at bounding box center [322, 527] width 207 height 8
click at [505, 509] on input "choose" at bounding box center [506, 532] width 144 height 46
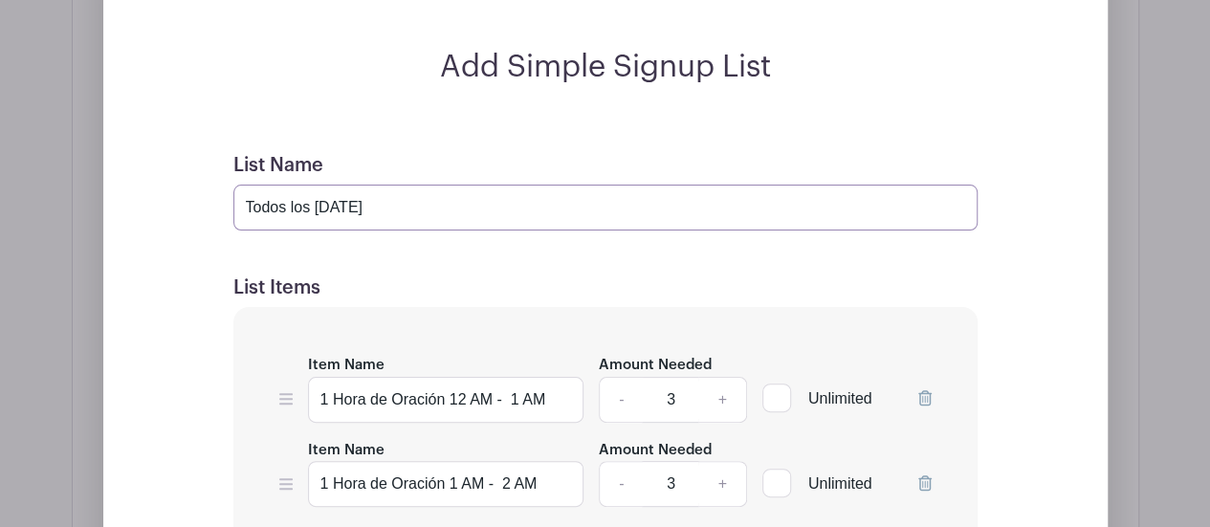
drag, startPoint x: 364, startPoint y: 106, endPoint x: 229, endPoint y: 98, distance: 136.1
paste input "mart"
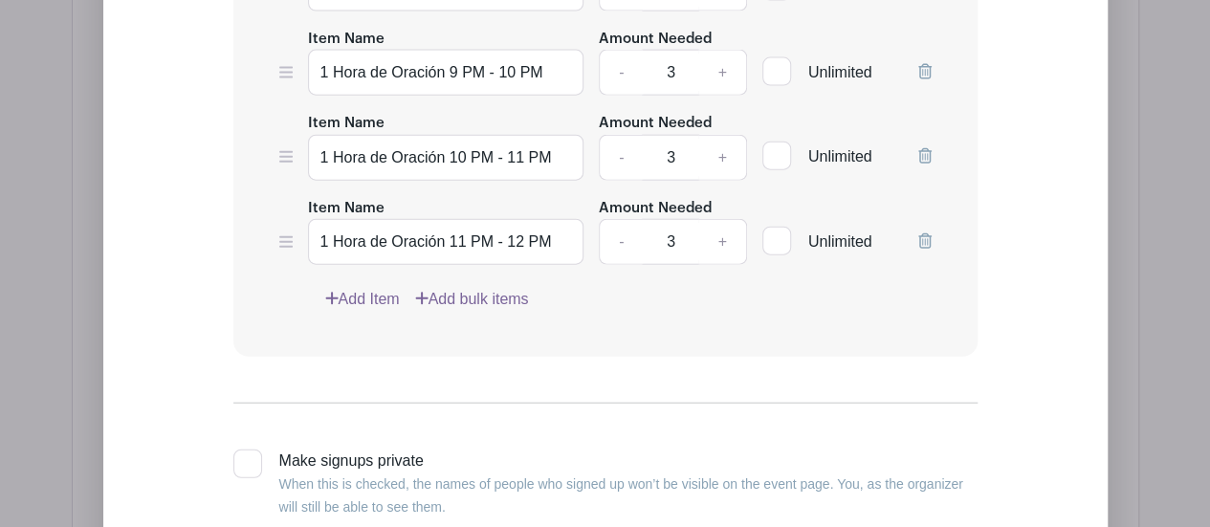
scroll to position [5900, 0]
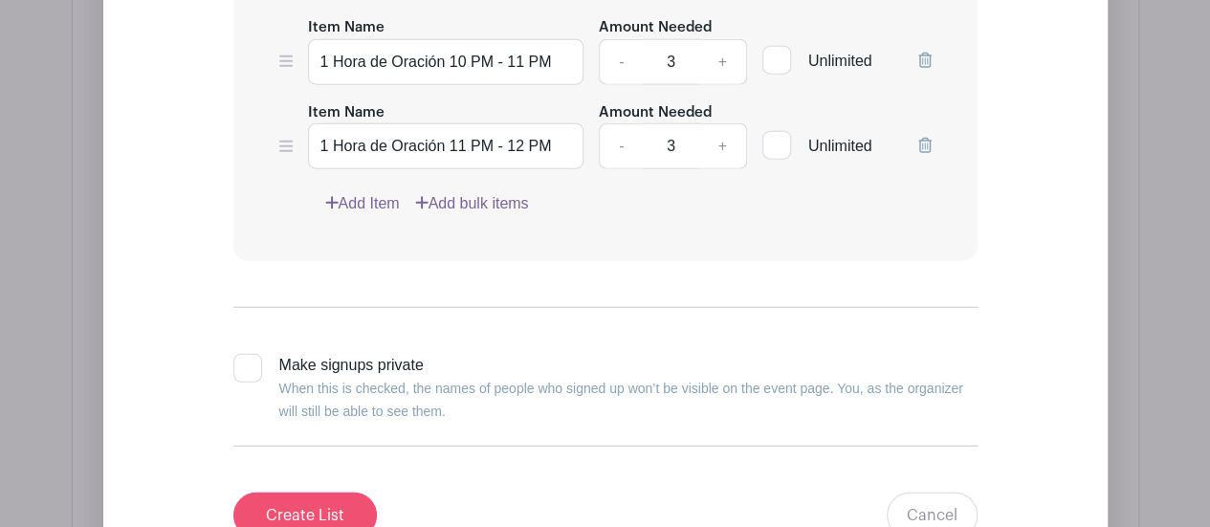
type input "Todos los [DATE]"
click at [317, 493] on input "Create List" at bounding box center [305, 516] width 144 height 46
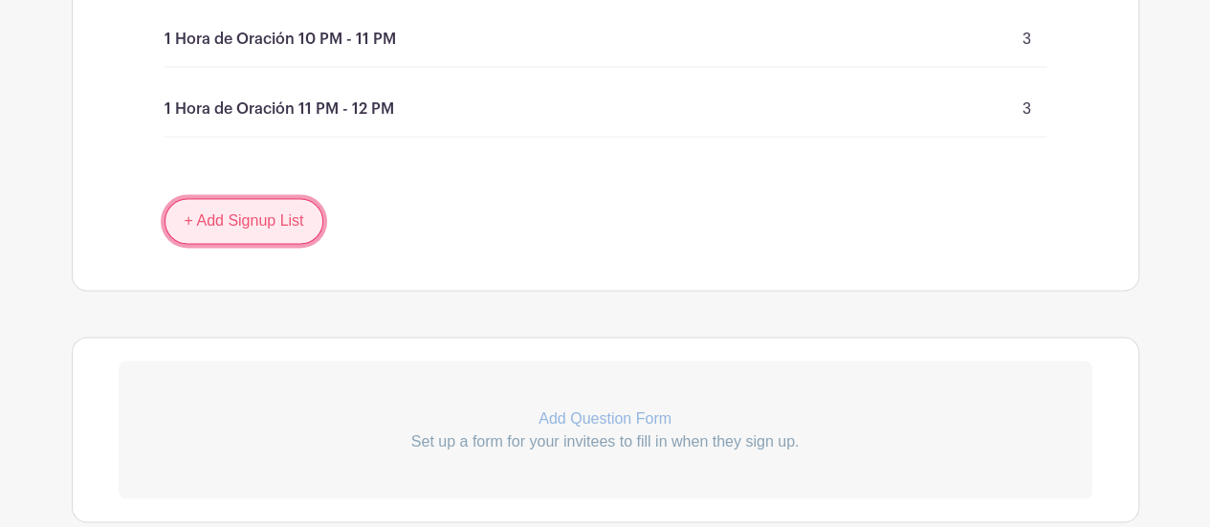
click at [268, 198] on link "+ Add Signup List" at bounding box center [245, 221] width 160 height 46
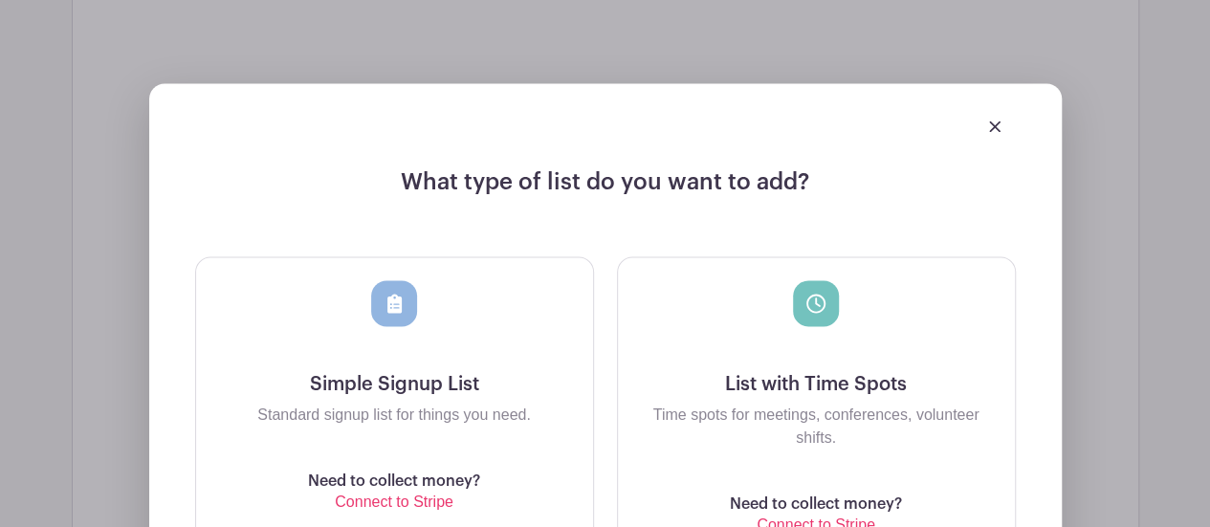
scroll to position [5365, 0]
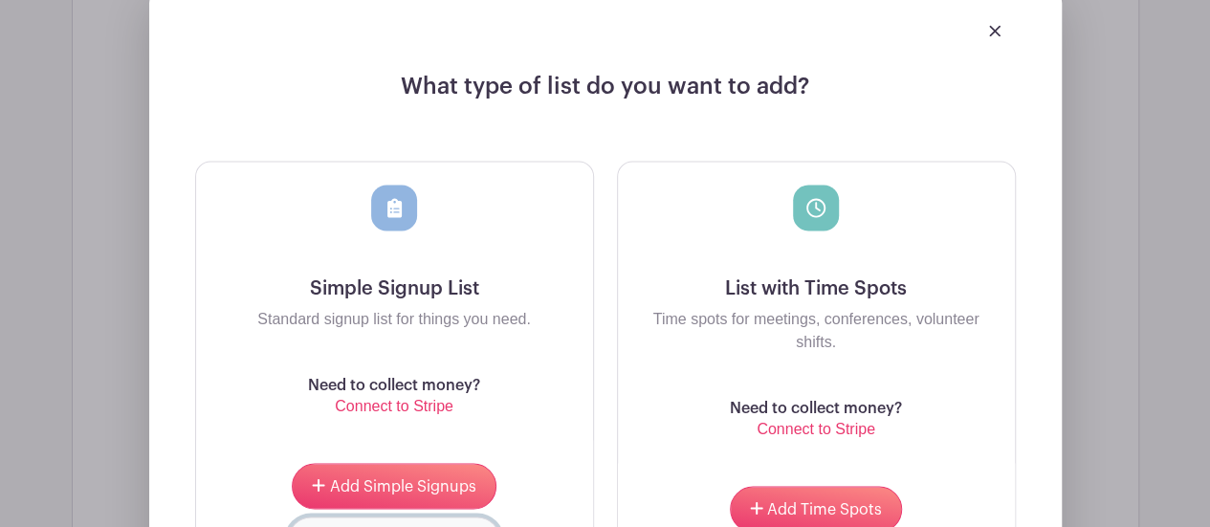
click at [421, 526] on div at bounding box center [322, 535] width 207 height 8
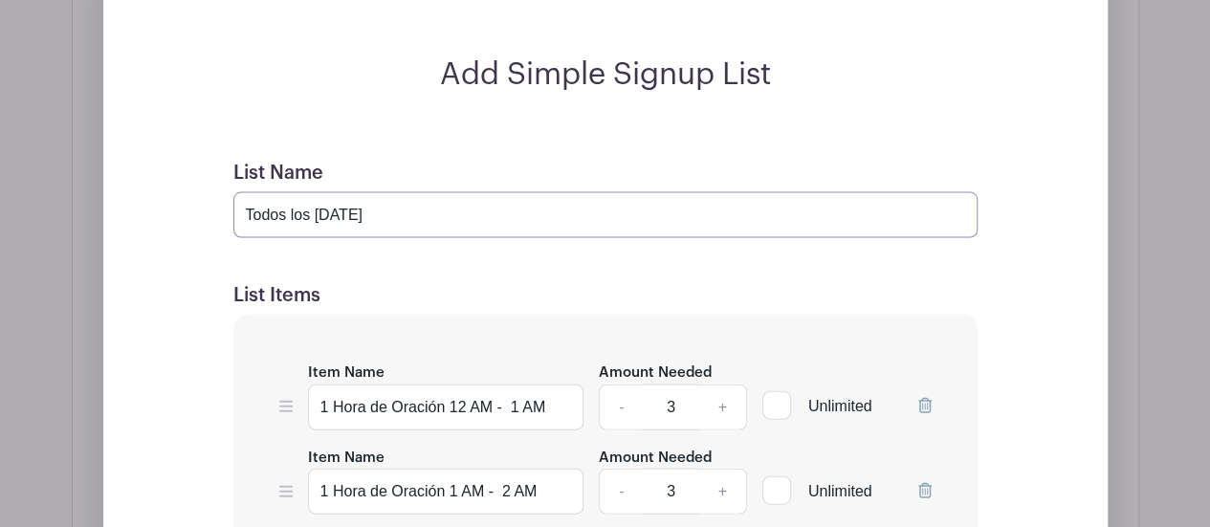
drag, startPoint x: 371, startPoint y: 102, endPoint x: 224, endPoint y: 100, distance: 147.3
paste input "iércol"
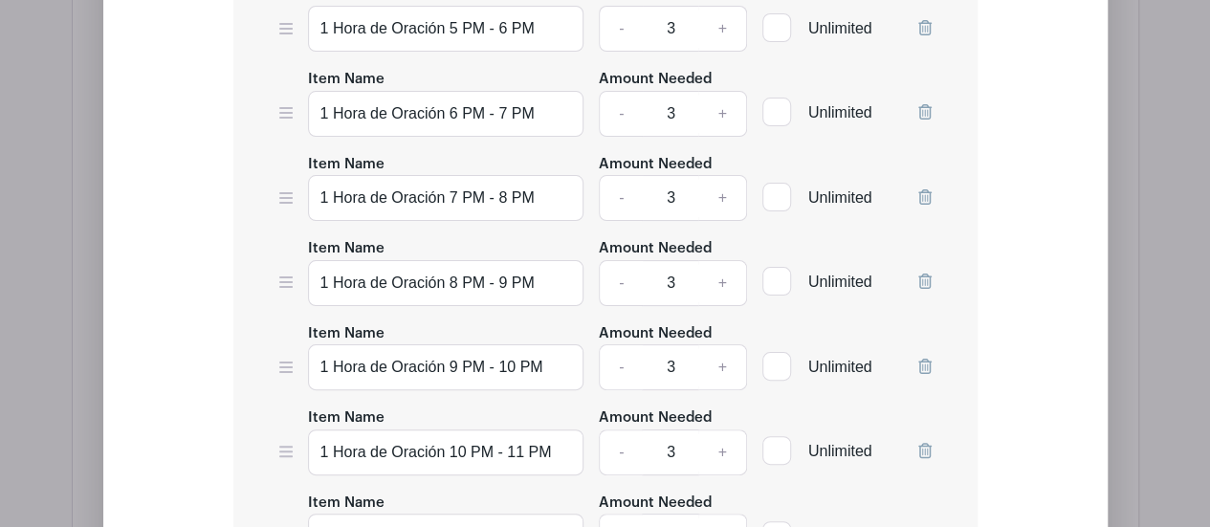
scroll to position [7718, 0]
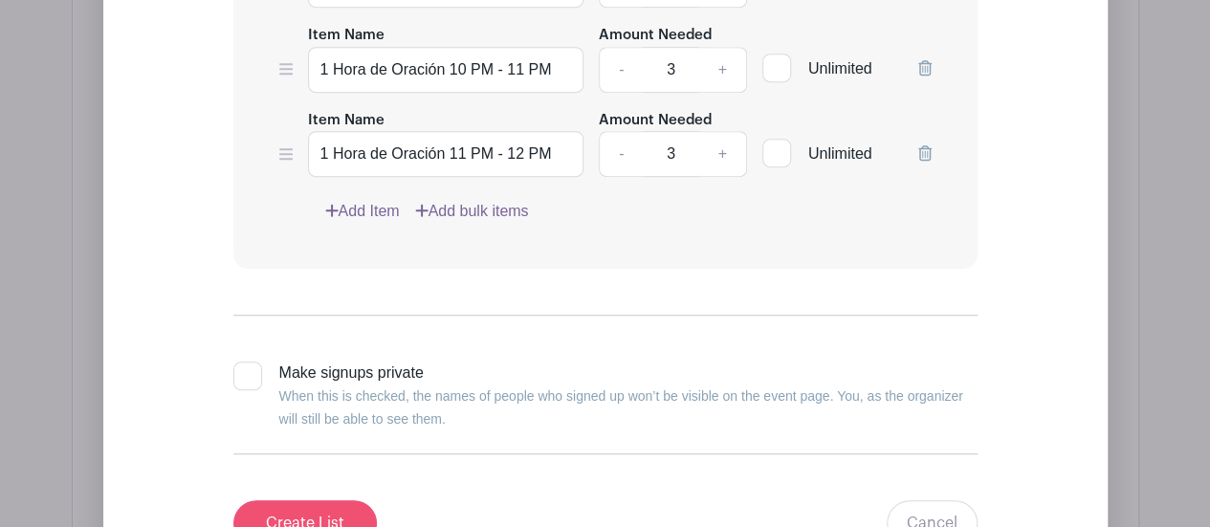
type input "Todos los [DATE]"
click at [326, 500] on input "Create List" at bounding box center [305, 523] width 144 height 46
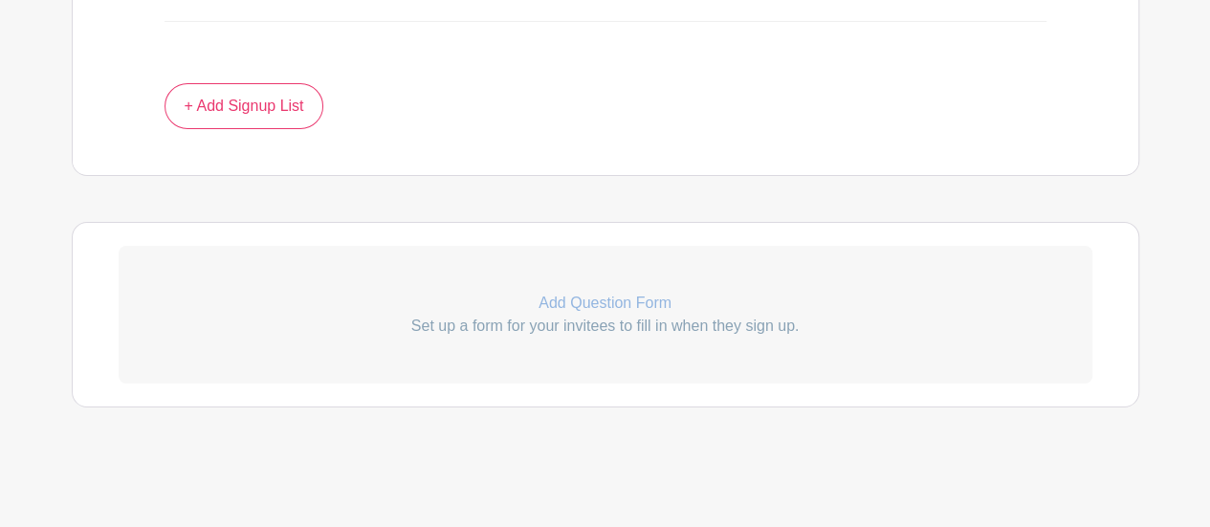
scroll to position [6896, 0]
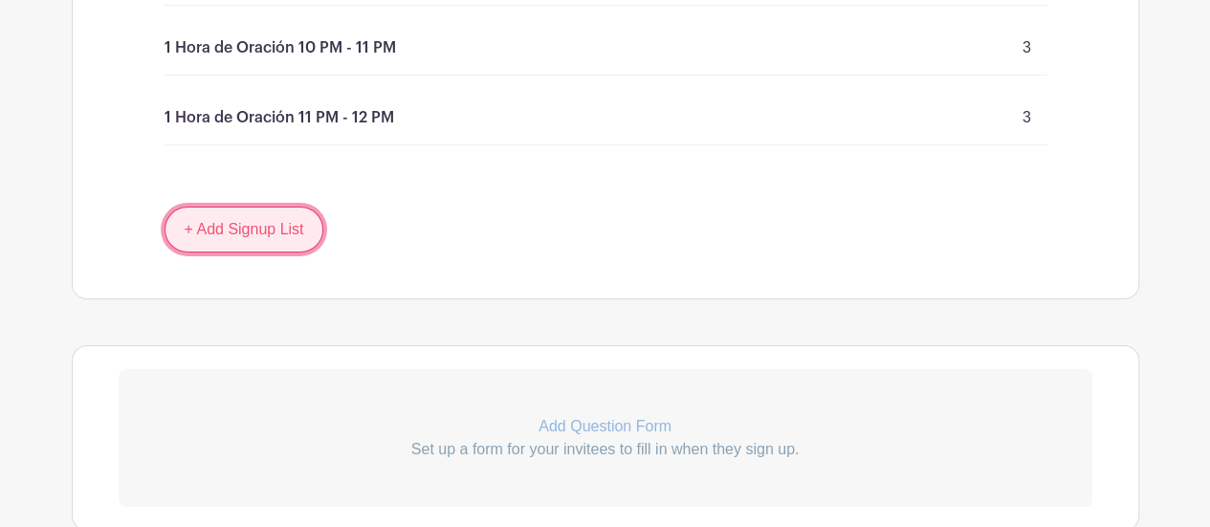
click at [245, 207] on link "+ Add Signup List" at bounding box center [245, 230] width 160 height 46
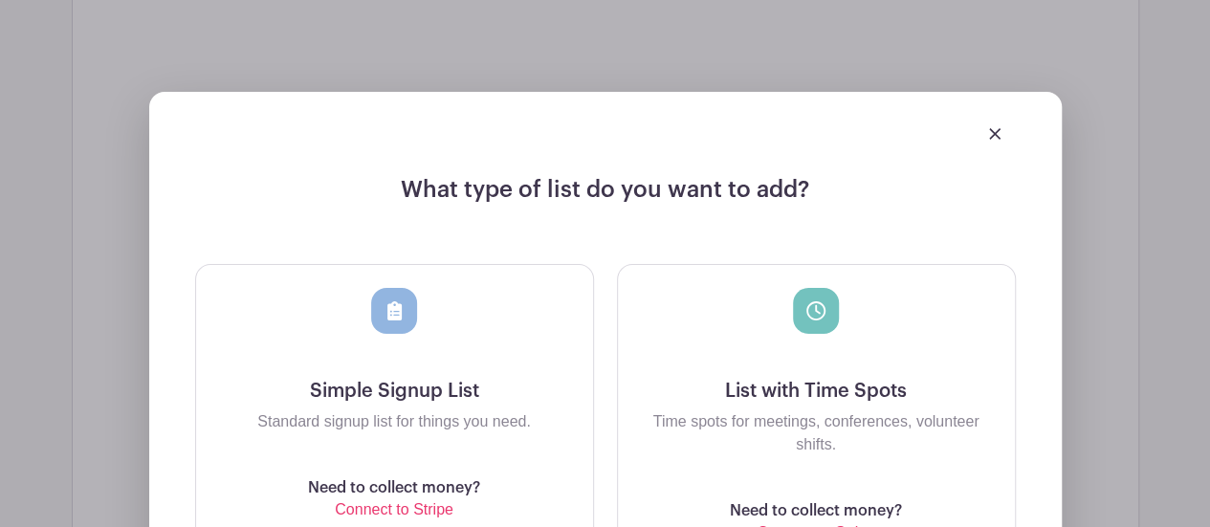
scroll to position [7183, 0]
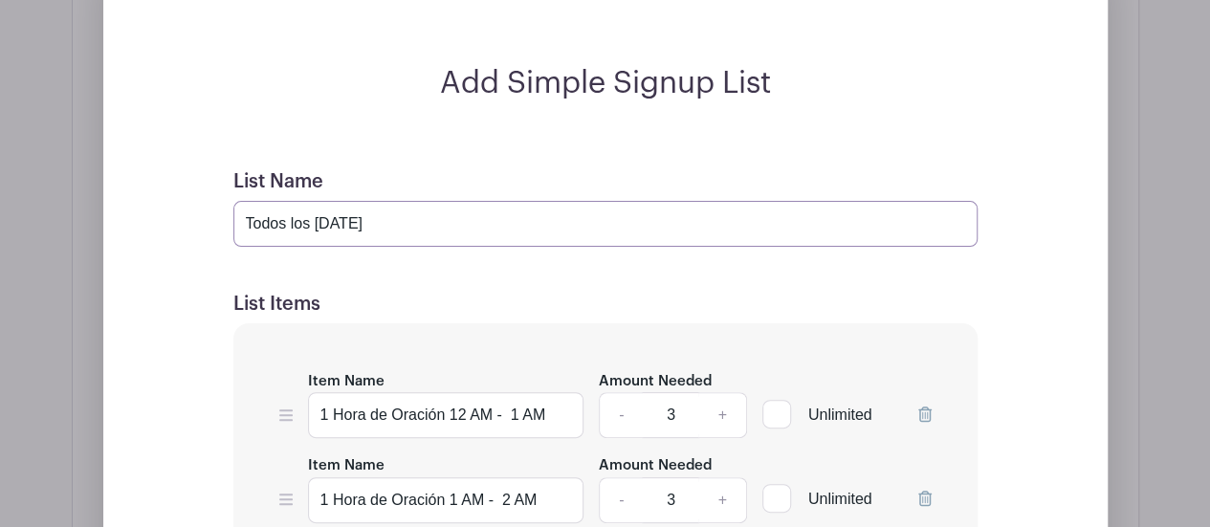
drag, startPoint x: 406, startPoint y: 101, endPoint x: 243, endPoint y: 98, distance: 162.7
click at [237, 201] on input "Todos los [DATE]" at bounding box center [605, 224] width 744 height 46
paste input "juev"
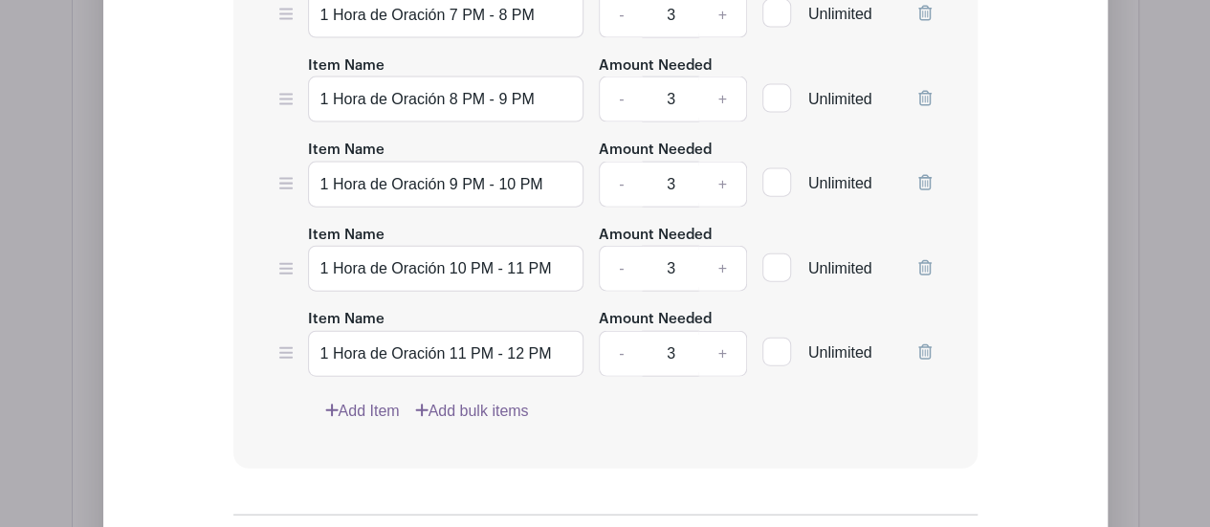
scroll to position [9632, 0]
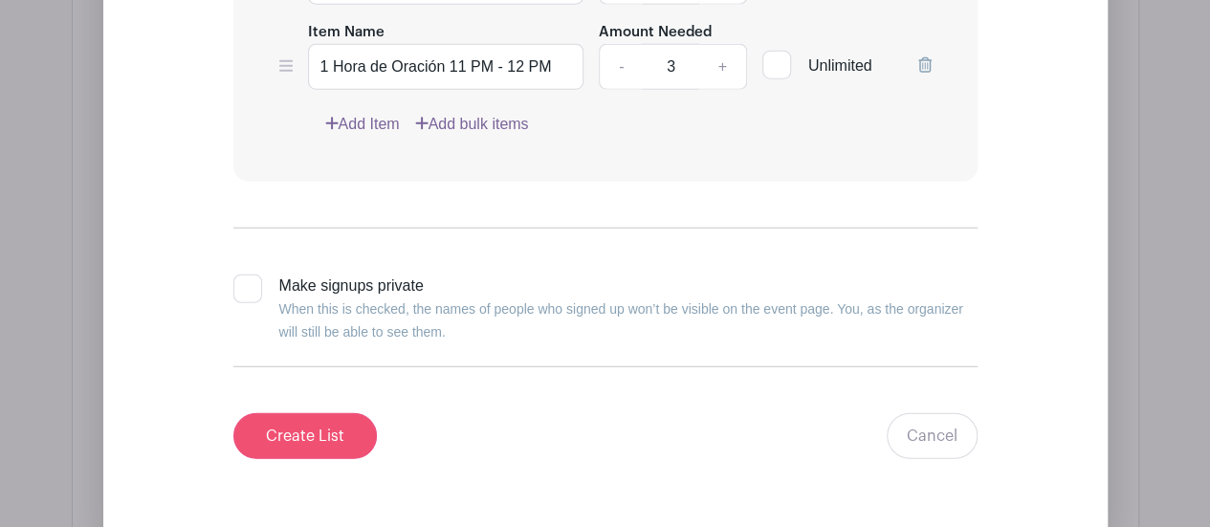
type input "Todos los [DATE]"
click at [323, 413] on input "Create List" at bounding box center [305, 436] width 144 height 46
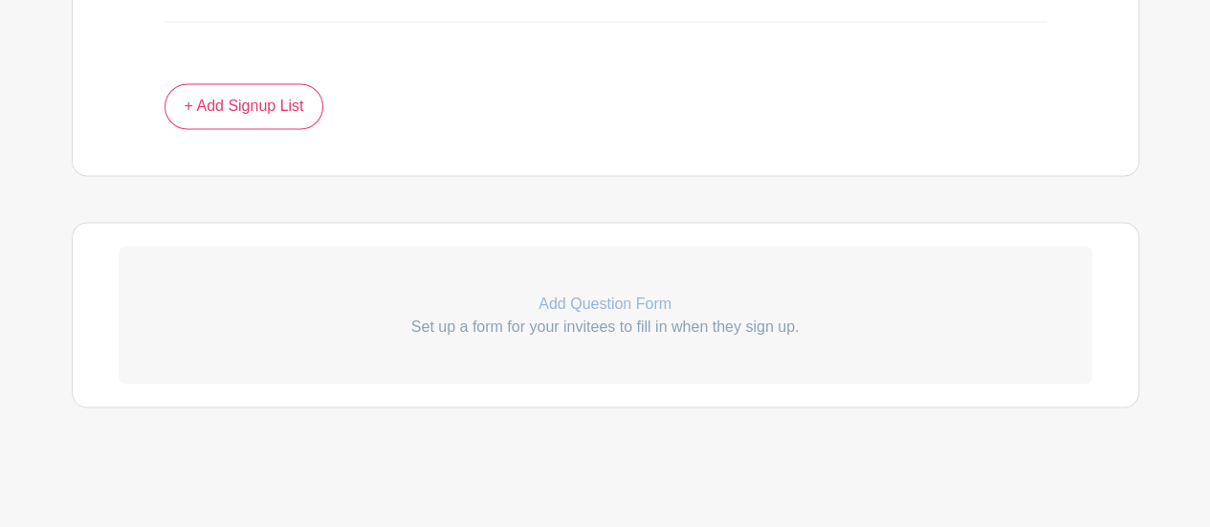
scroll to position [8715, 0]
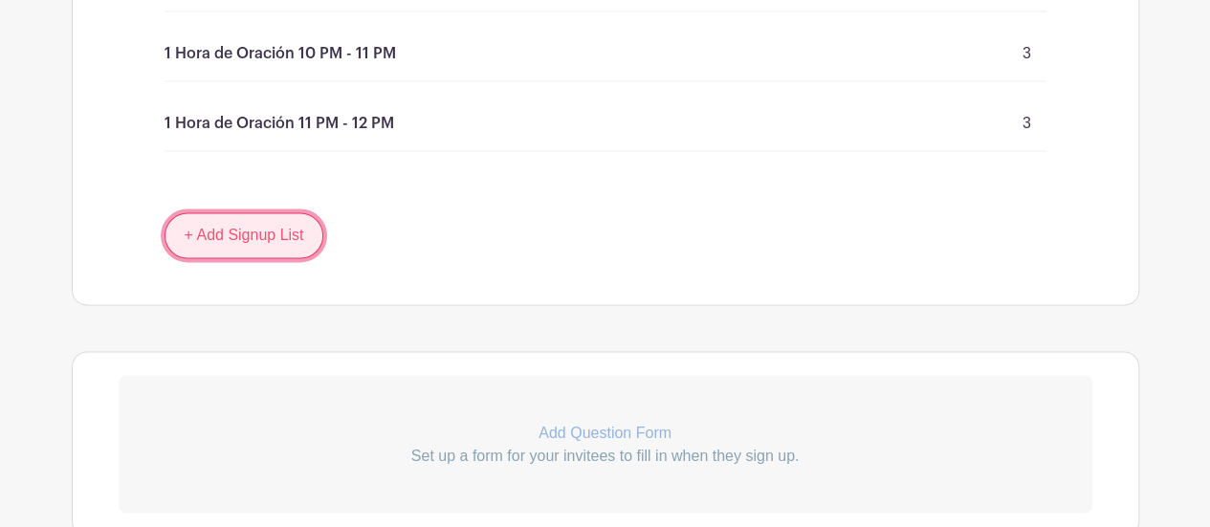
click at [254, 212] on link "+ Add Signup List" at bounding box center [245, 235] width 160 height 46
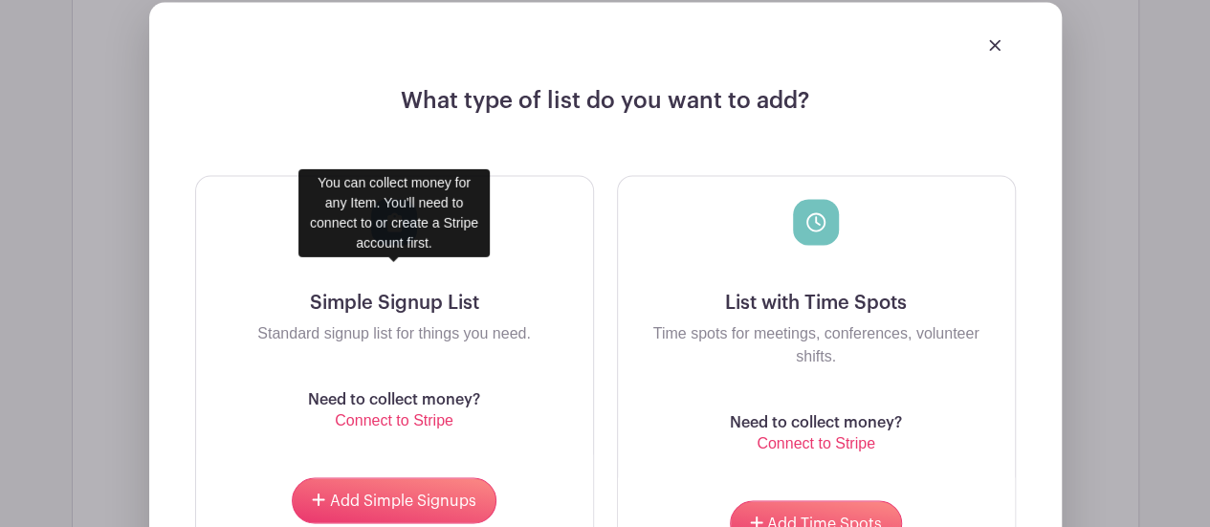
scroll to position [9098, 0]
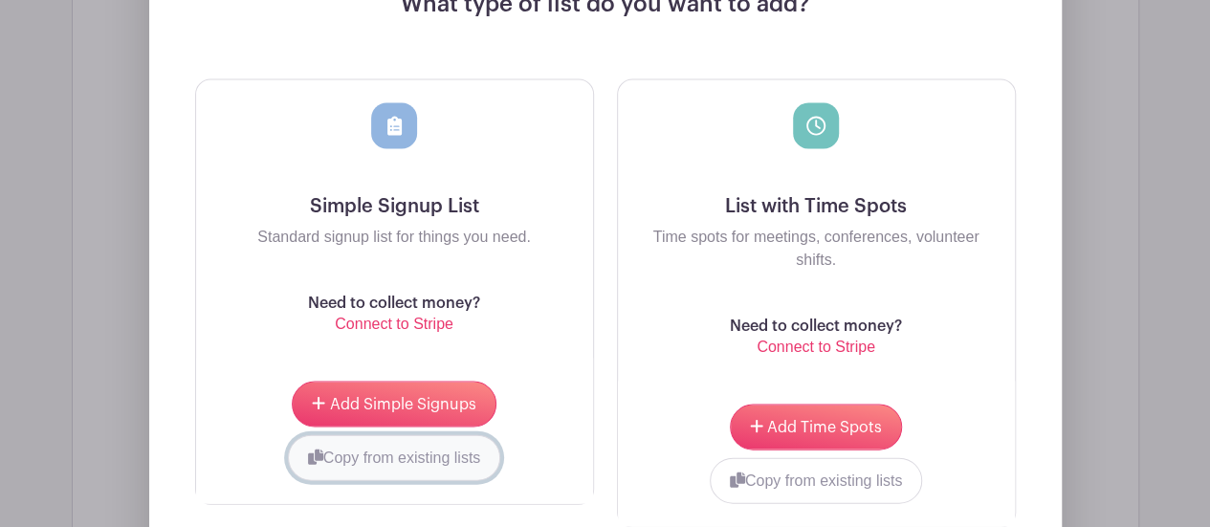
click at [393, 435] on button "Copy from existing lists" at bounding box center [394, 458] width 213 height 46
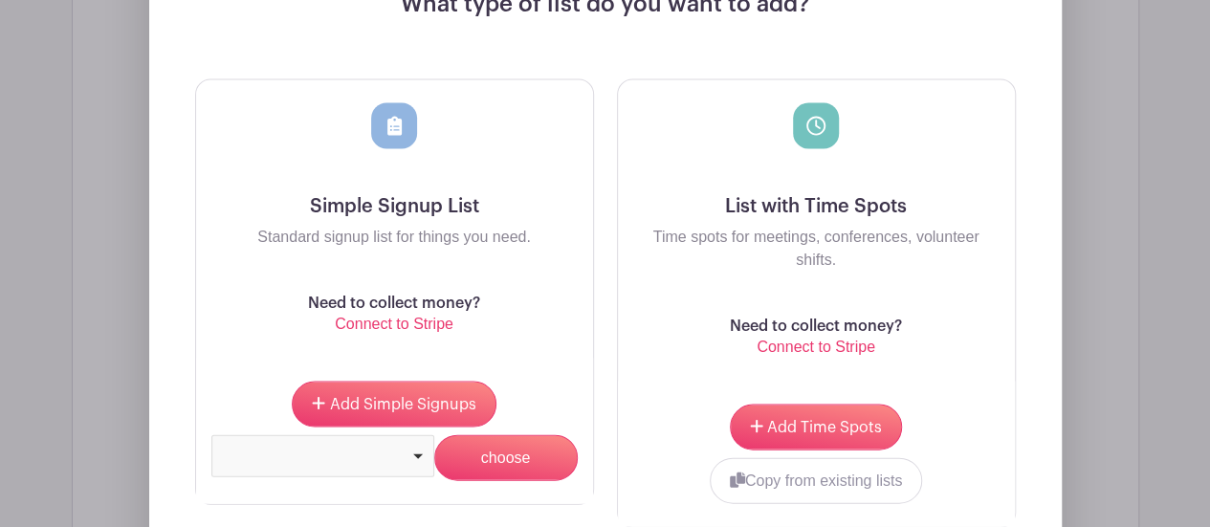
click at [427, 435] on div at bounding box center [322, 456] width 223 height 42
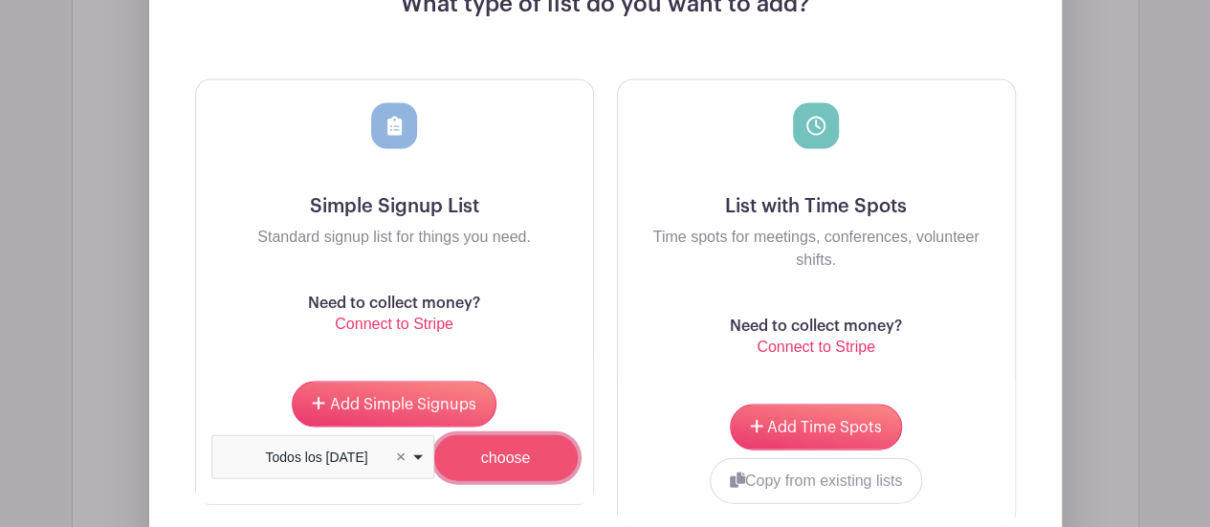
click at [492, 435] on input "choose" at bounding box center [506, 458] width 144 height 46
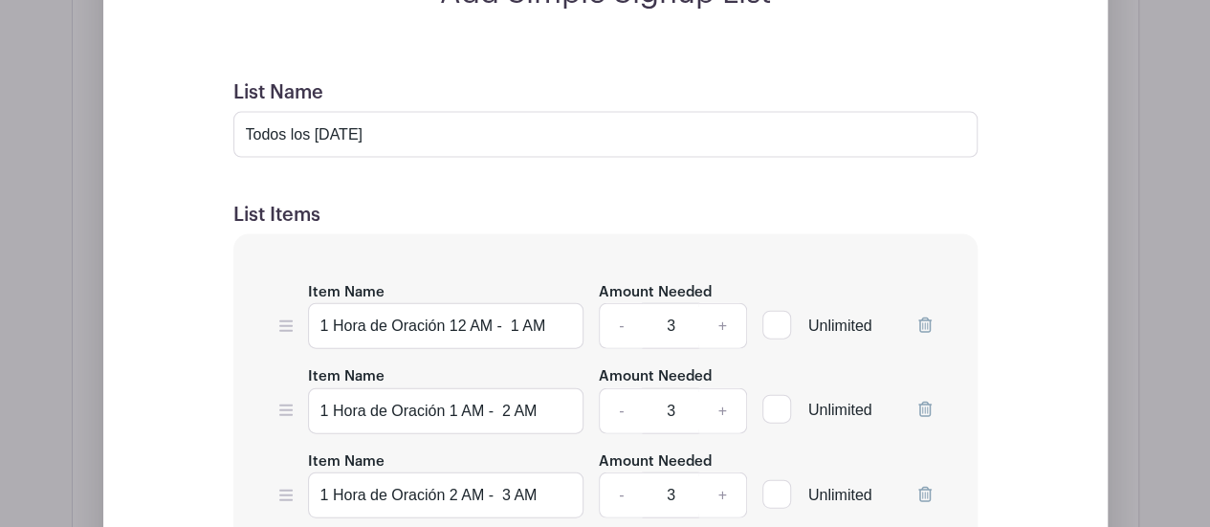
scroll to position [9060, 0]
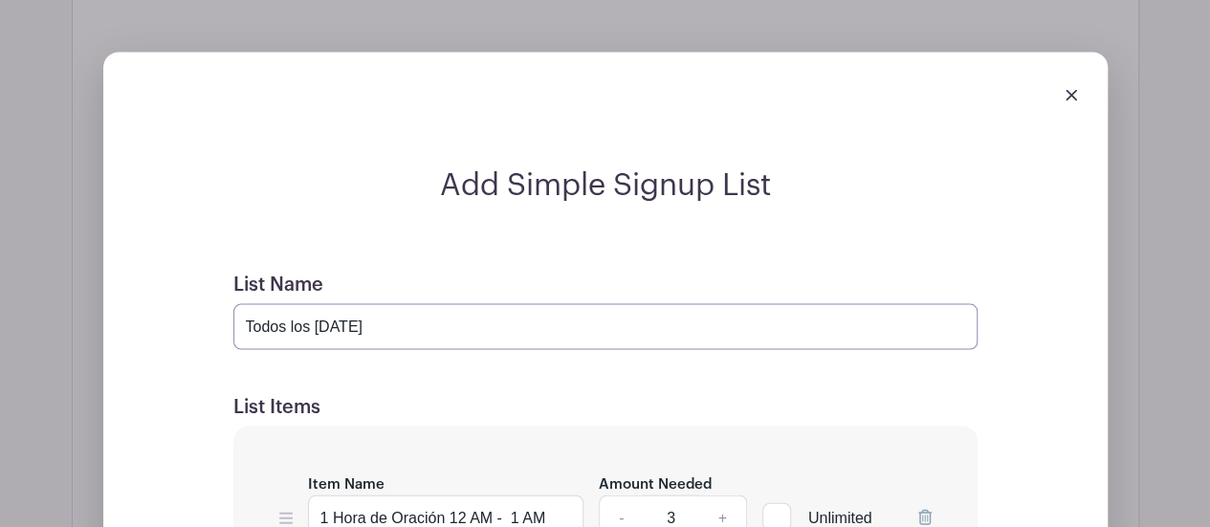
drag, startPoint x: 398, startPoint y: 194, endPoint x: 226, endPoint y: 195, distance: 172.2
paste input "viern"
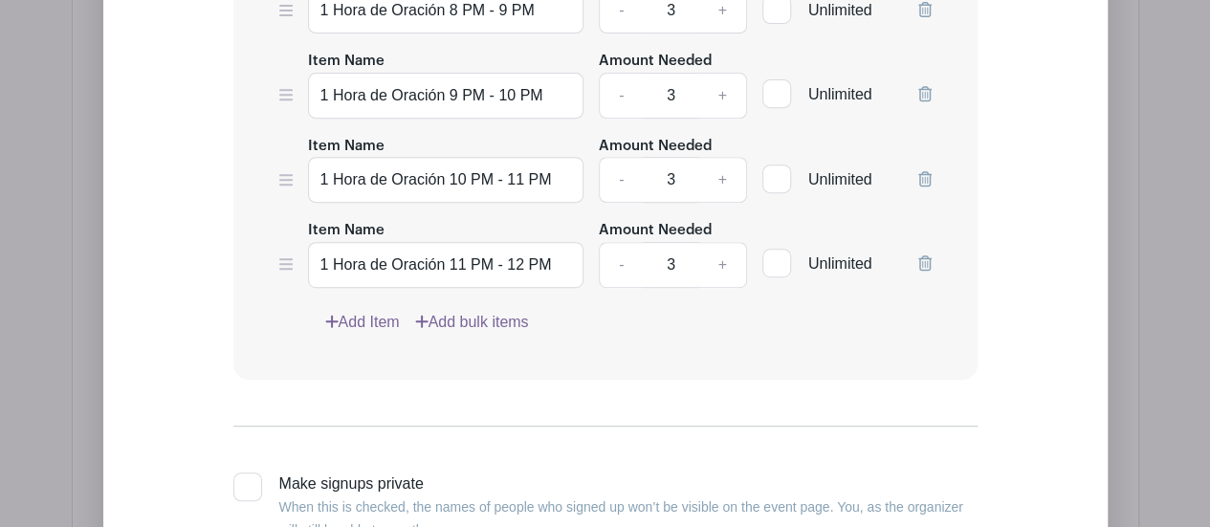
scroll to position [11356, 0]
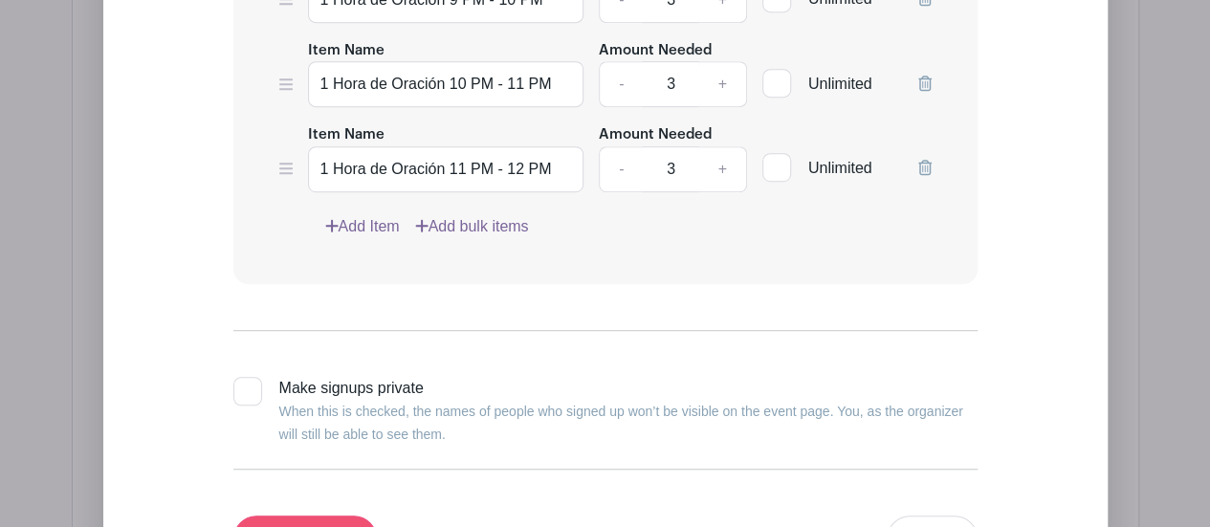
type input "Todos los [DATE]"
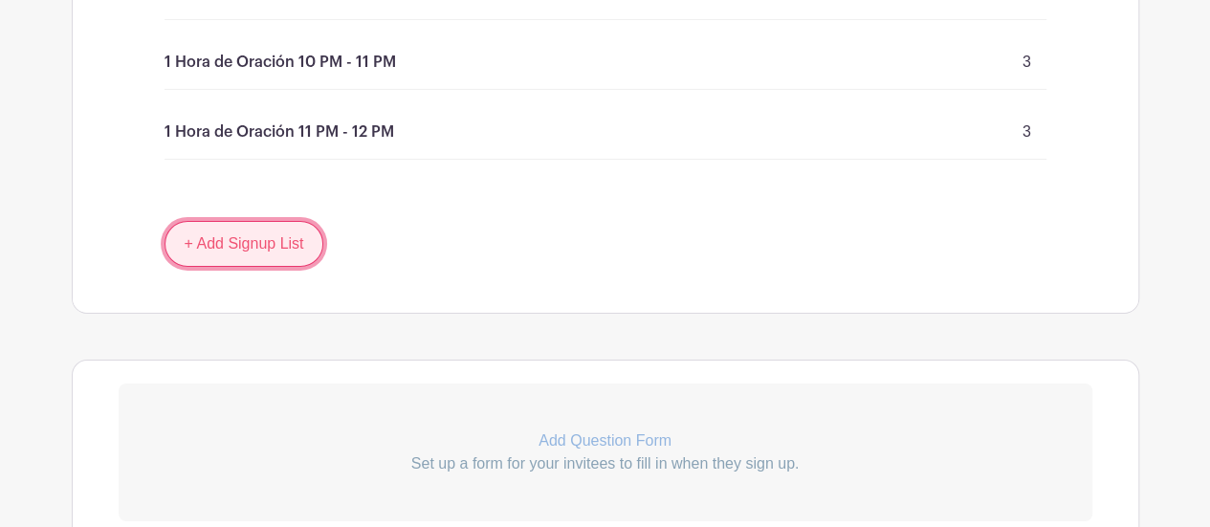
click at [247, 221] on link "+ Add Signup List" at bounding box center [245, 244] width 160 height 46
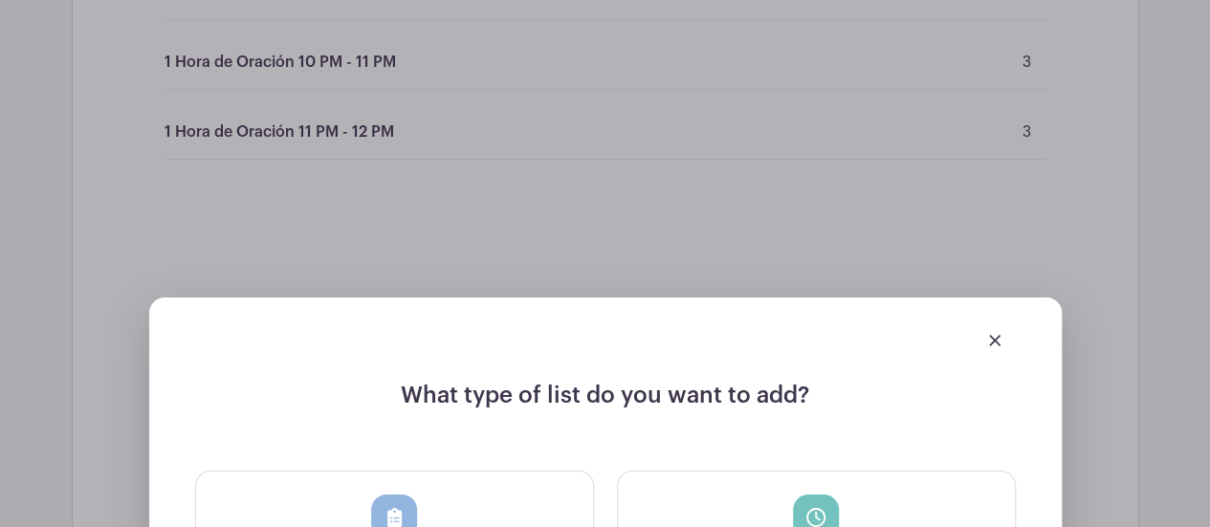
scroll to position [10820, 0]
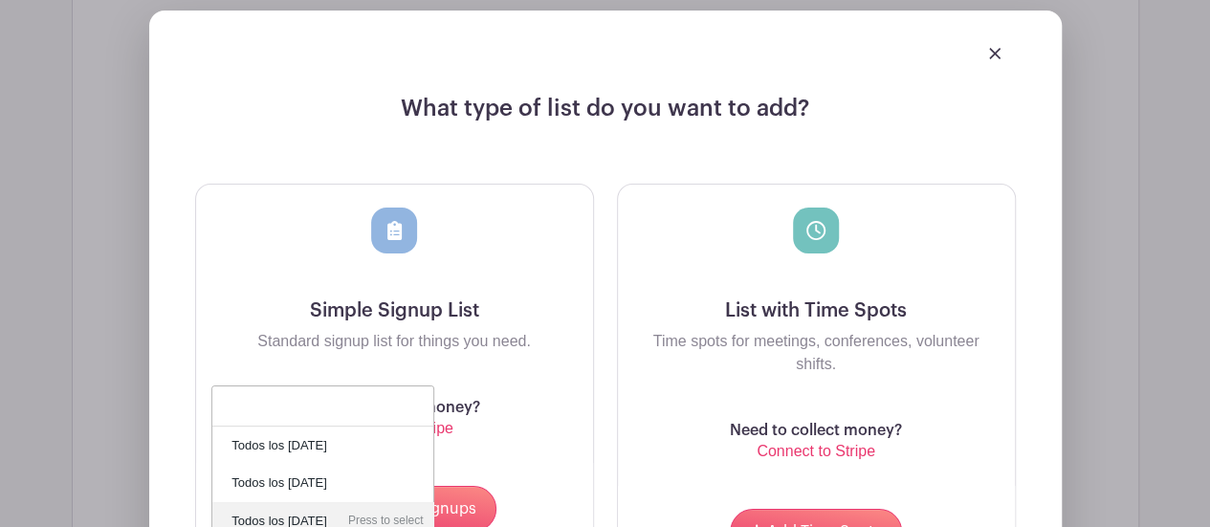
scroll to position [11011, 0]
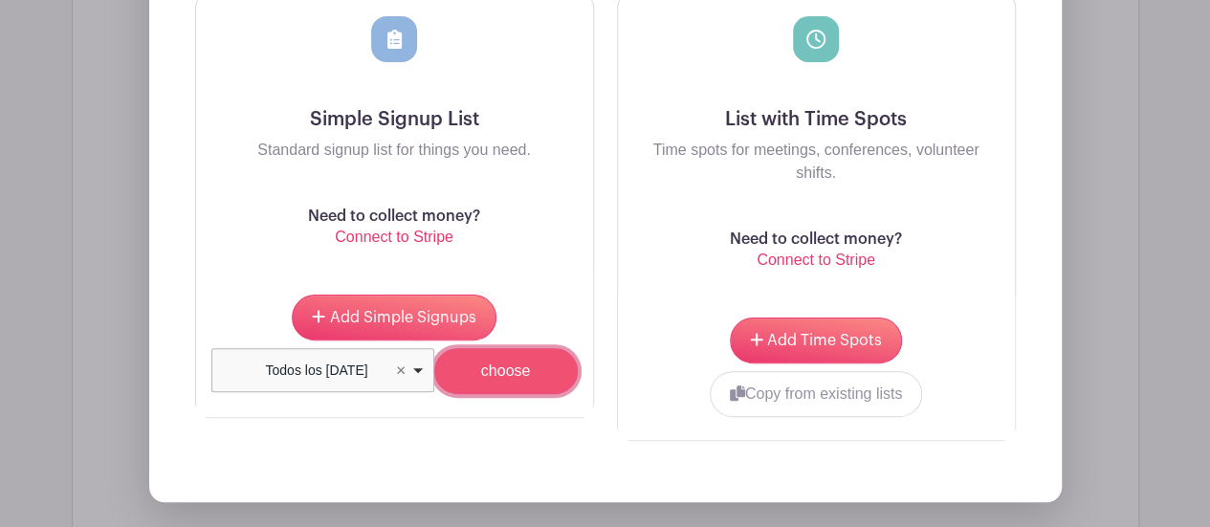
click at [509, 348] on input "choose" at bounding box center [506, 371] width 144 height 46
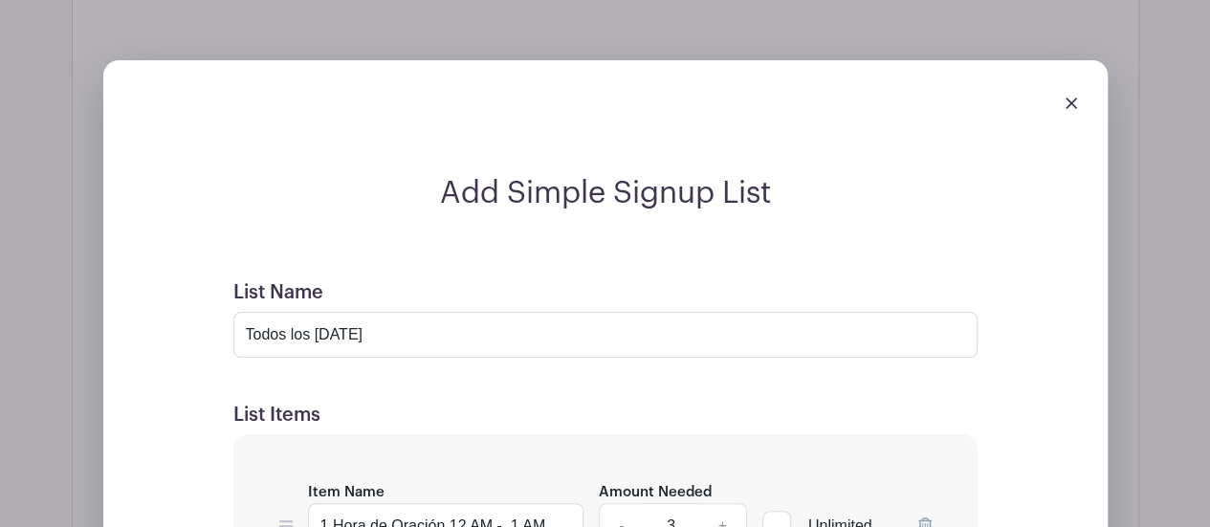
scroll to position [10782, 0]
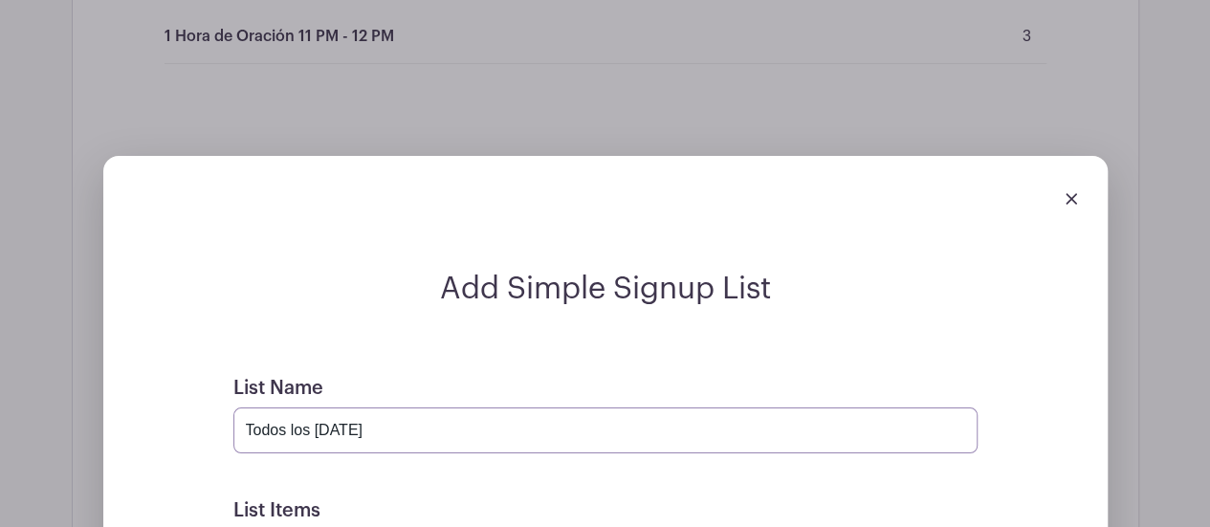
drag, startPoint x: 385, startPoint y: 298, endPoint x: 223, endPoint y: 290, distance: 161.9
paste input "sábado"
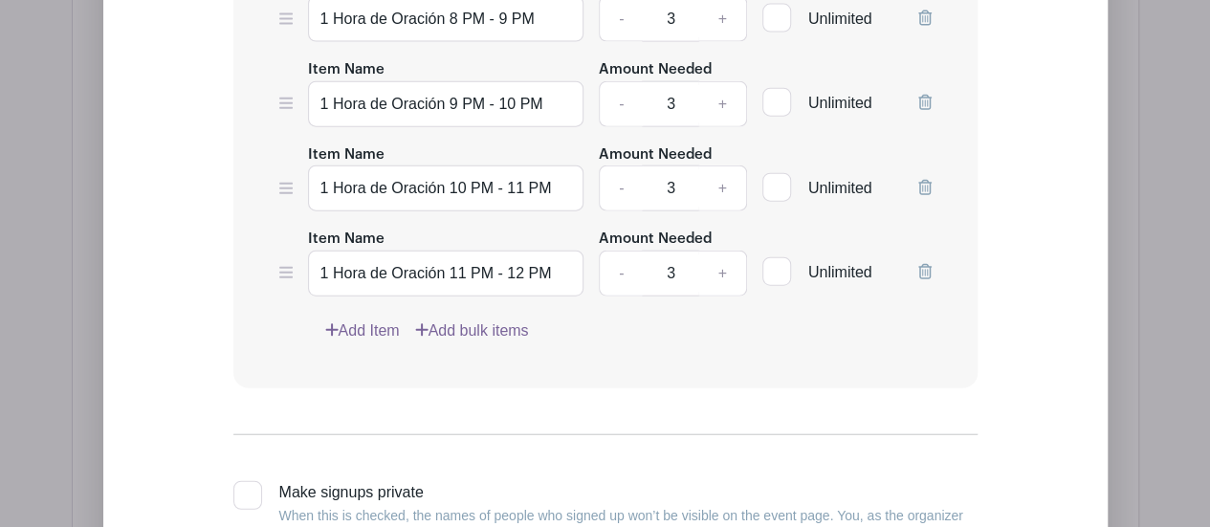
scroll to position [13269, 0]
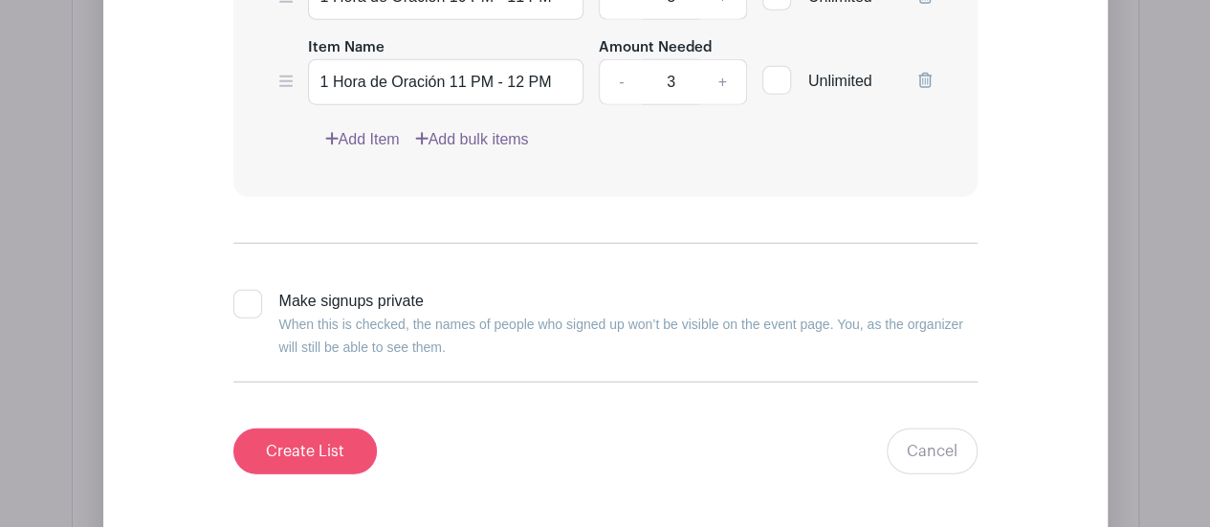
type input "Todos los sábados"
click at [304, 429] on input "Create List" at bounding box center [305, 452] width 144 height 46
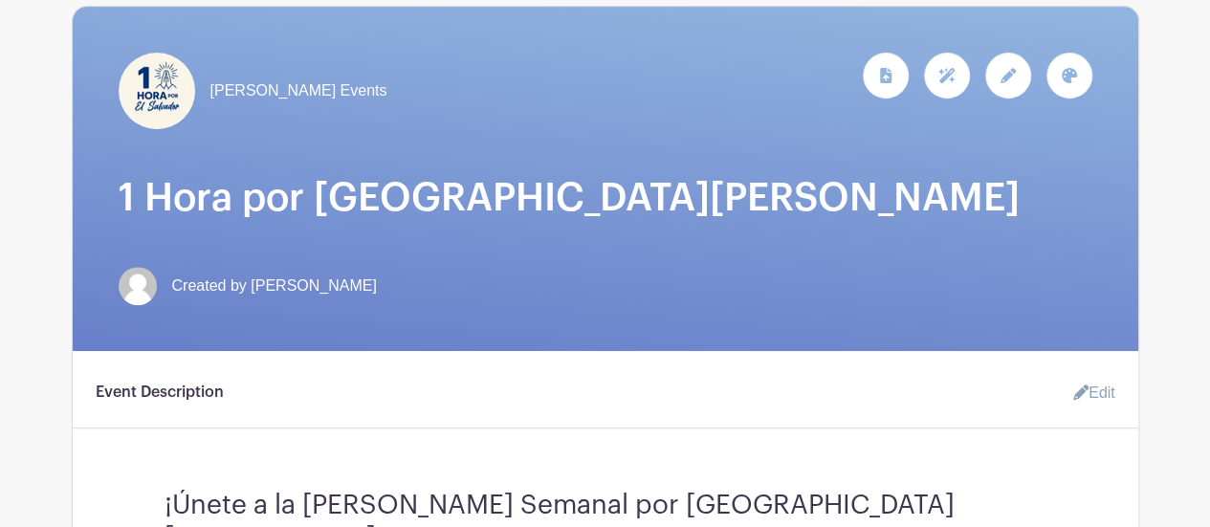
scroll to position [0, 0]
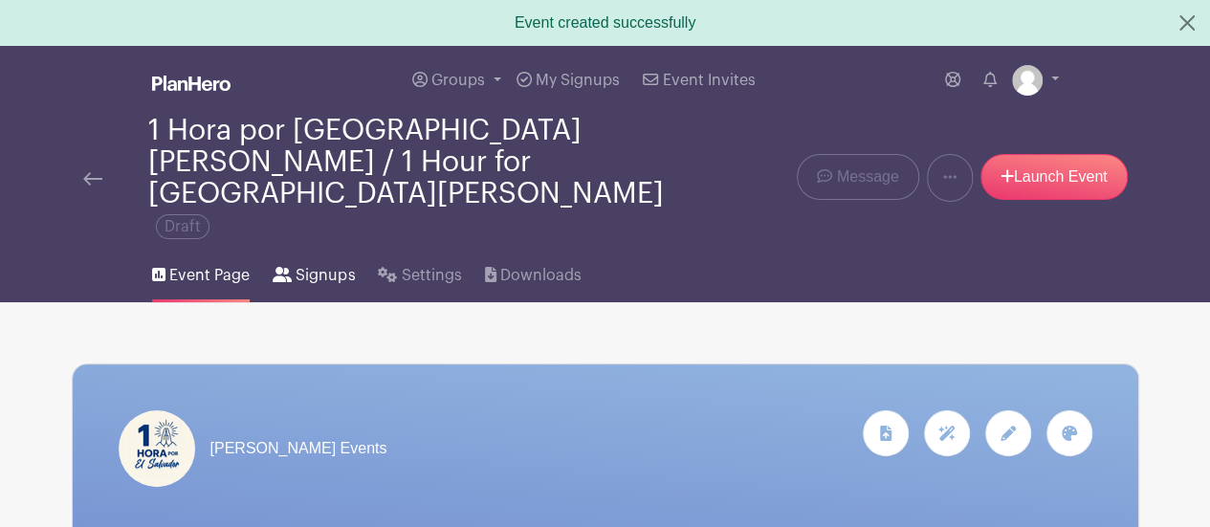
click at [308, 264] on span "Signups" at bounding box center [325, 275] width 59 height 23
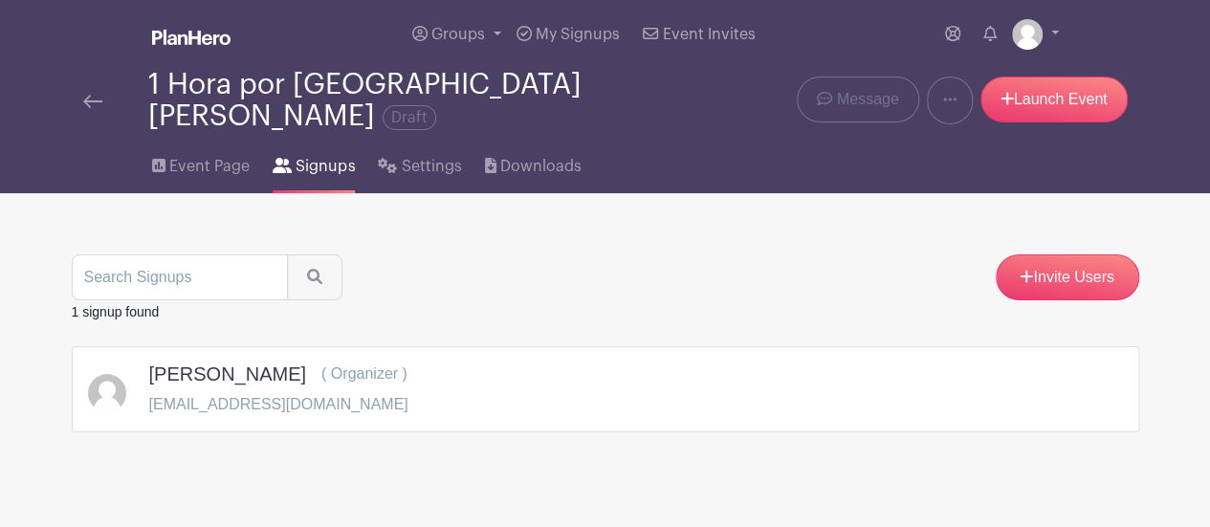
scroll to position [8, 0]
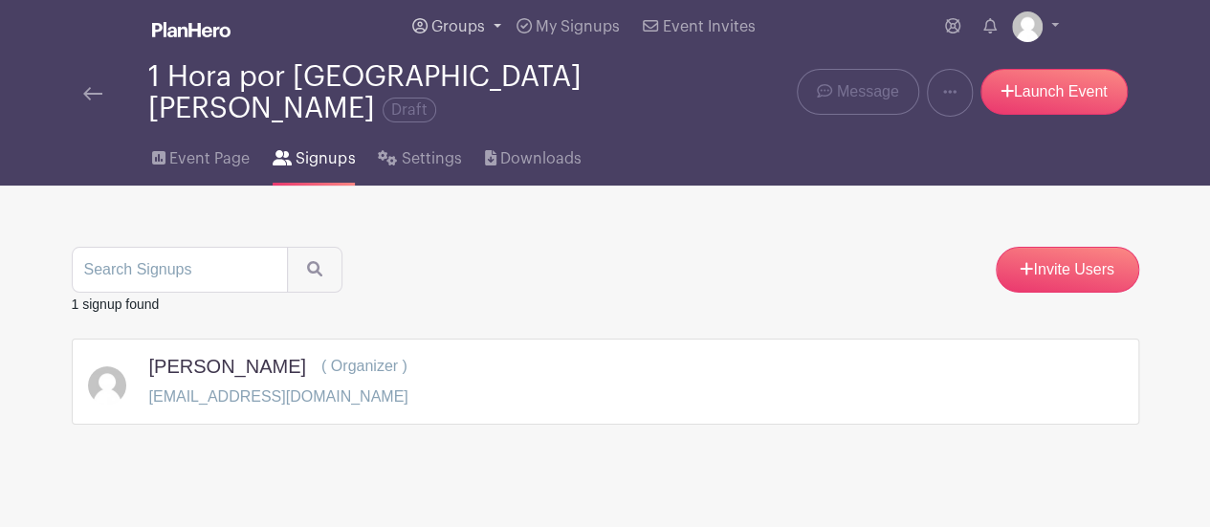
click at [467, 33] on span "Groups" at bounding box center [458, 26] width 54 height 15
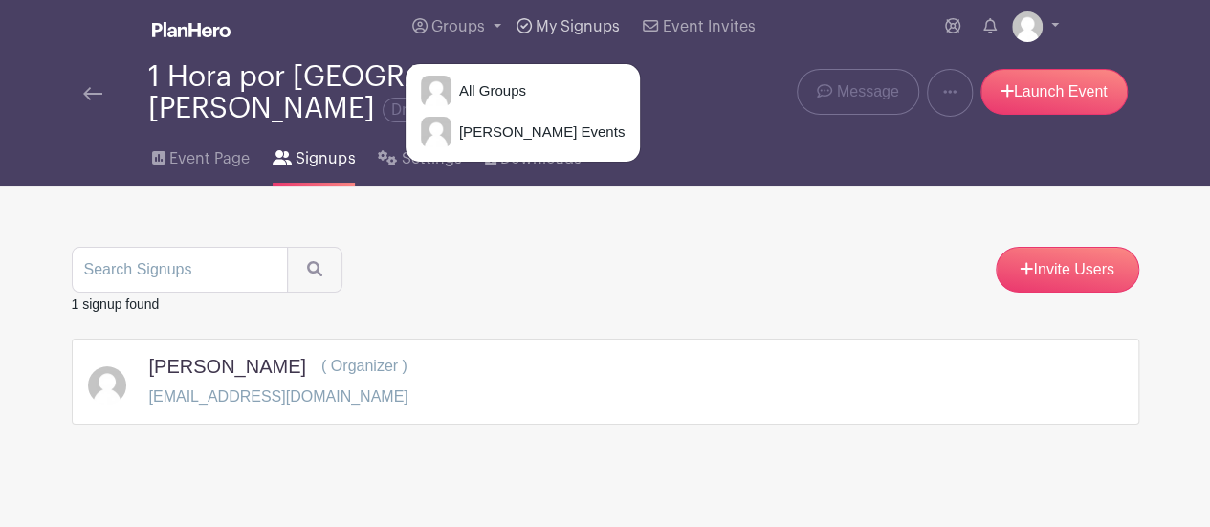
click at [548, 31] on span "My Signups" at bounding box center [578, 26] width 84 height 15
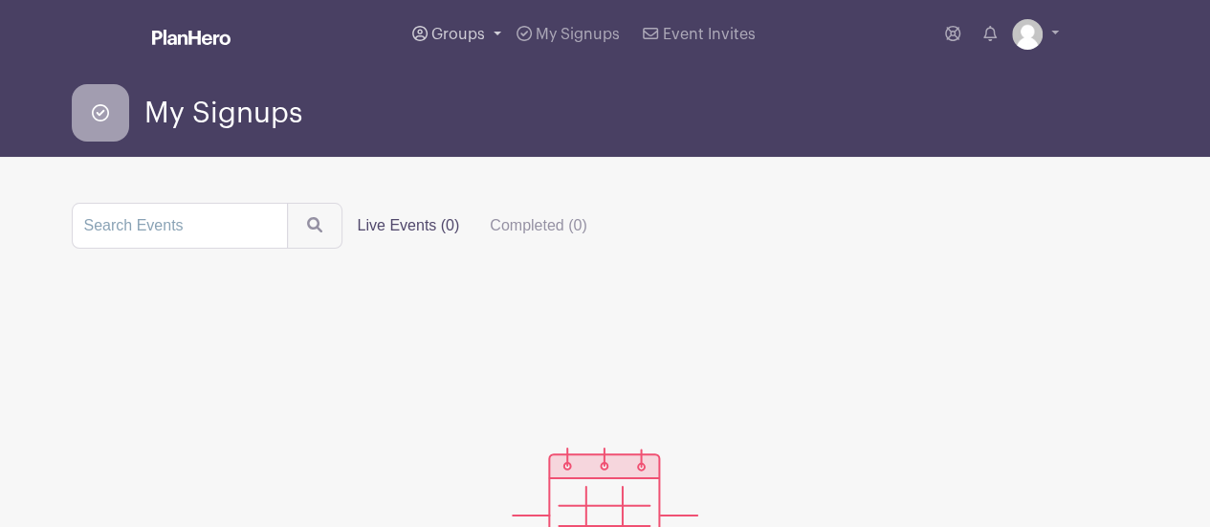
click at [459, 37] on span "Groups" at bounding box center [458, 34] width 54 height 15
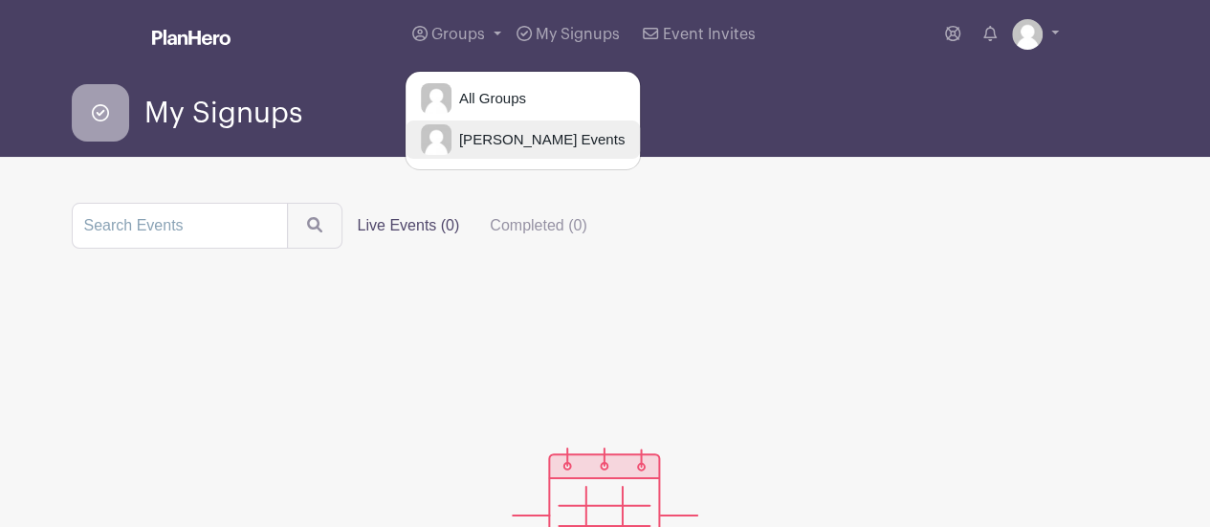
click at [470, 139] on span "[PERSON_NAME] Events" at bounding box center [538, 140] width 173 height 22
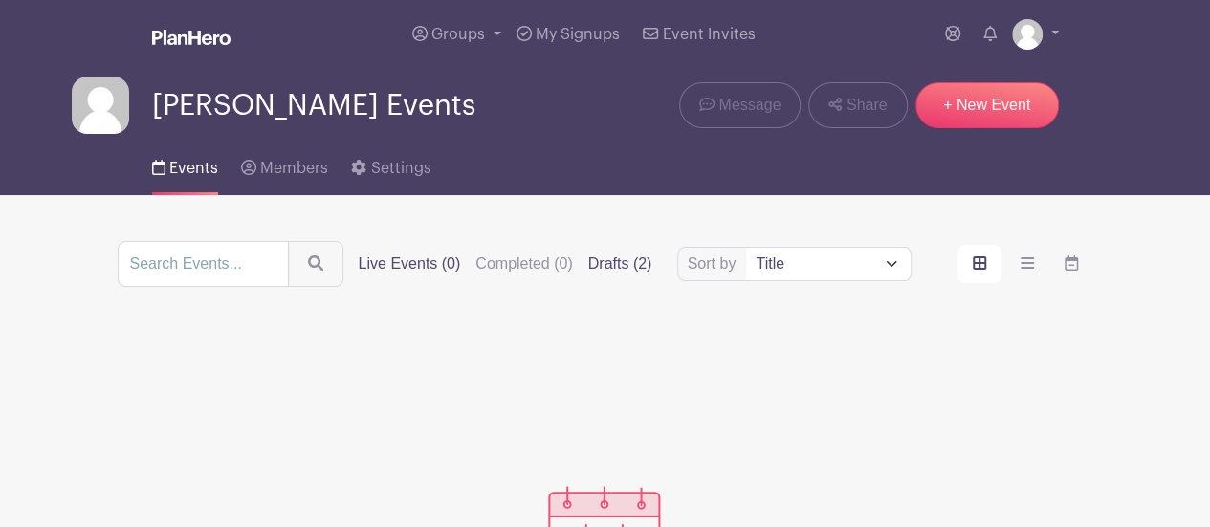
click at [628, 266] on label "Drafts (2)" at bounding box center [620, 264] width 64 height 23
click at [0, 0] on input "Drafts (2)" at bounding box center [0, 0] width 0 height 0
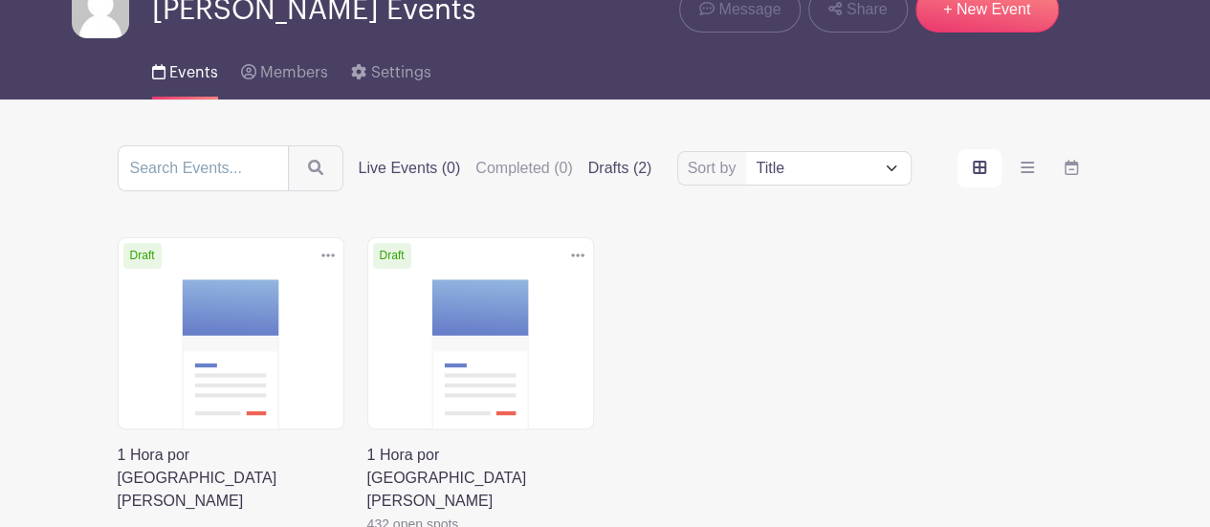
scroll to position [191, 0]
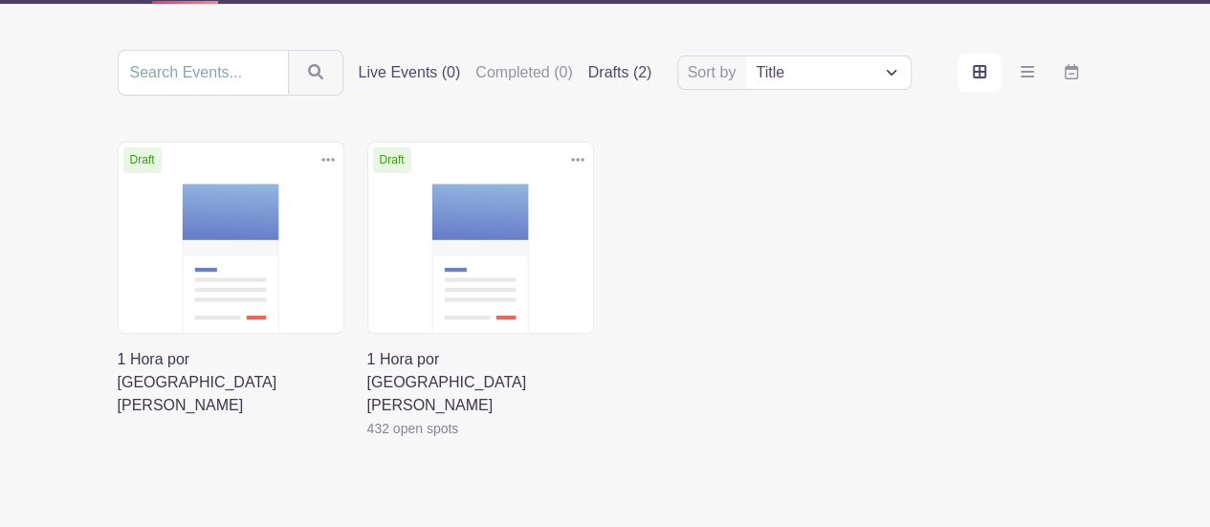
click at [367, 440] on link at bounding box center [367, 440] width 0 height 0
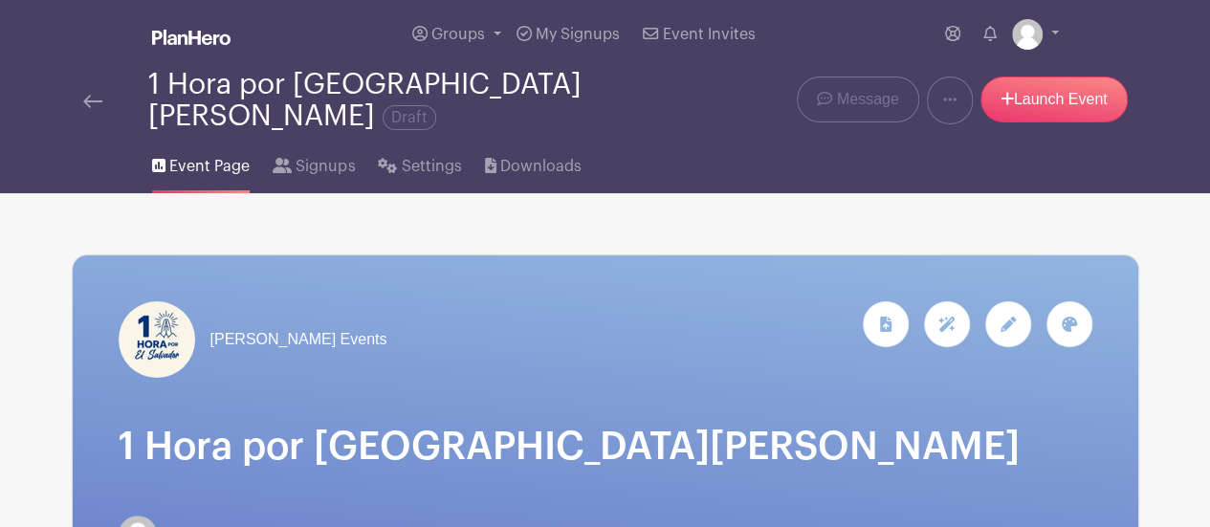
click at [92, 95] on img at bounding box center [92, 101] width 19 height 13
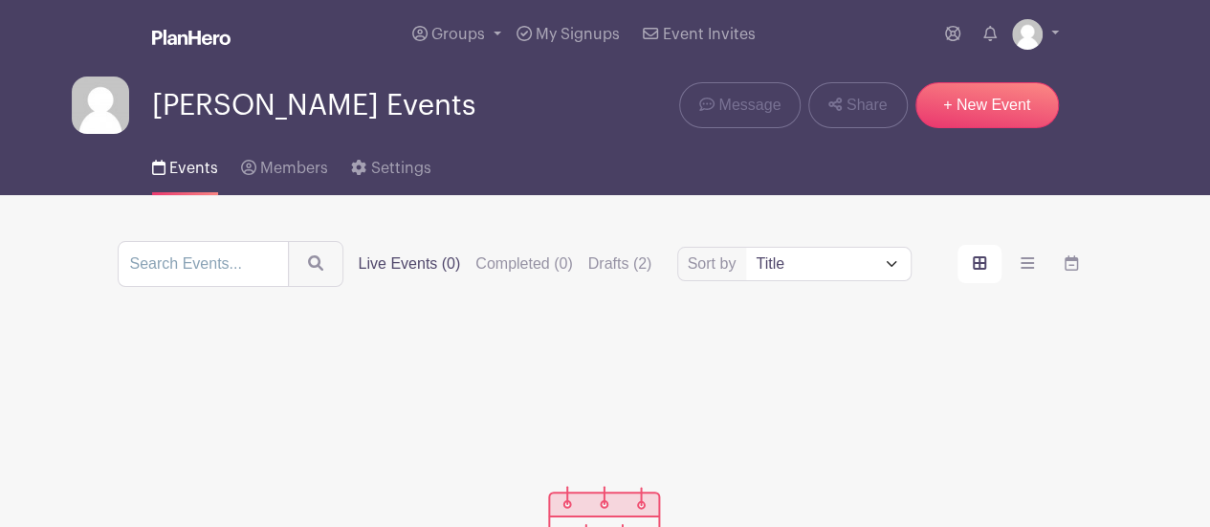
click at [886, 265] on select "Title Recently modified Newest Upcoming dates" at bounding box center [828, 264] width 164 height 33
click at [747, 248] on select "Title Recently modified Newest Upcoming dates" at bounding box center [828, 264] width 164 height 33
click at [614, 267] on label "Drafts (2)" at bounding box center [620, 264] width 64 height 23
click at [0, 0] on input "Drafts (2)" at bounding box center [0, 0] width 0 height 0
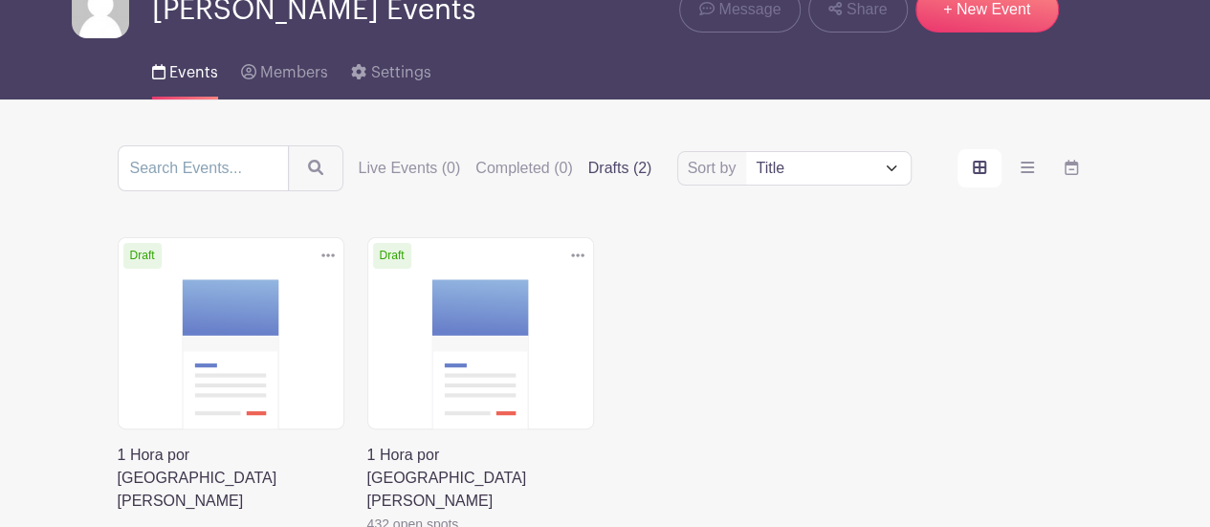
scroll to position [191, 0]
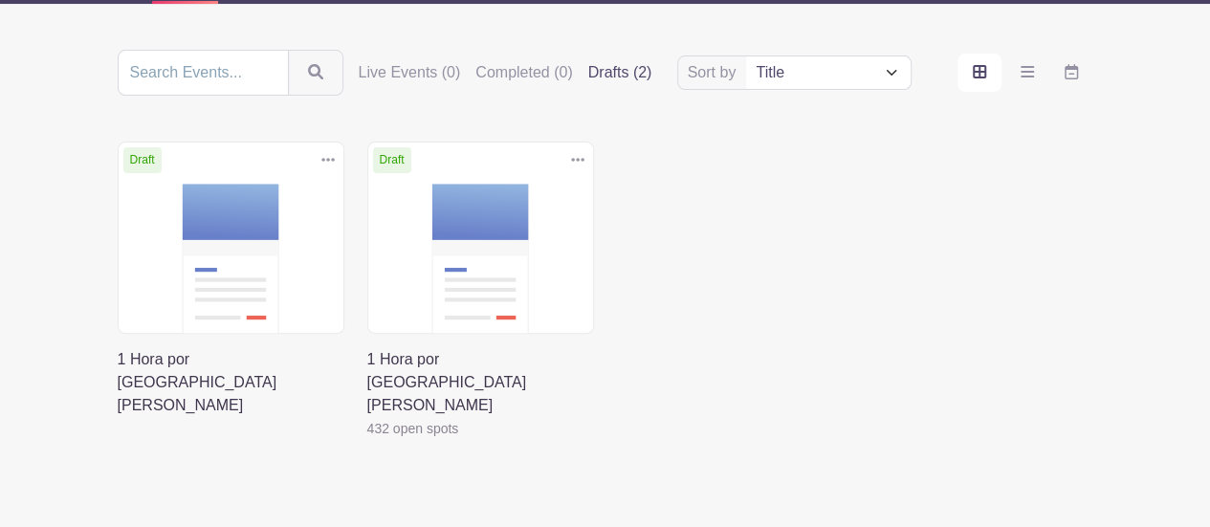
click at [118, 417] on link at bounding box center [118, 417] width 0 height 0
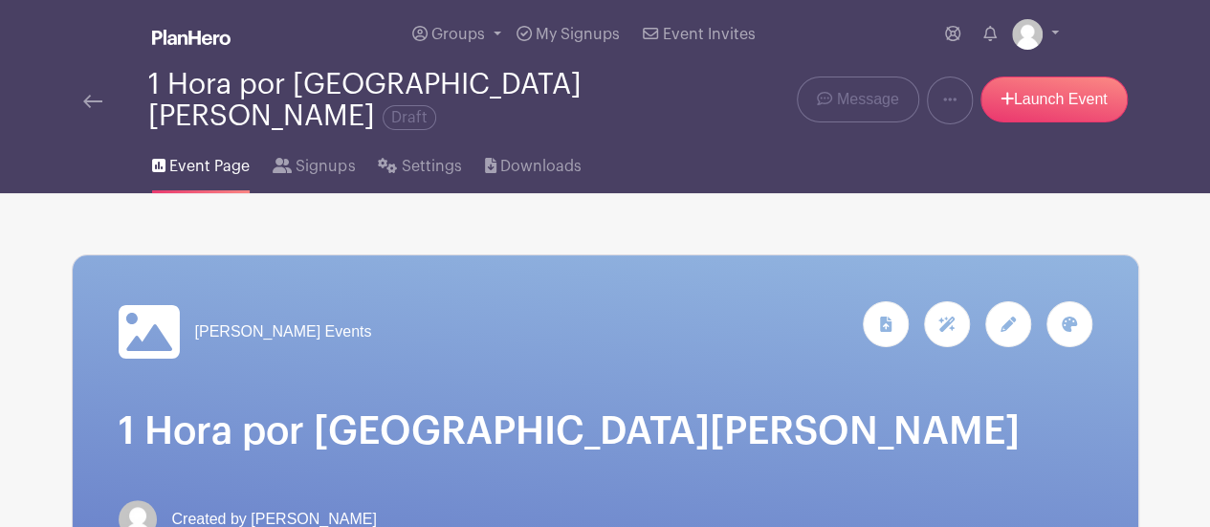
click at [202, 155] on span "Event Page" at bounding box center [209, 166] width 80 height 23
click at [310, 155] on span "Signups" at bounding box center [325, 166] width 59 height 23
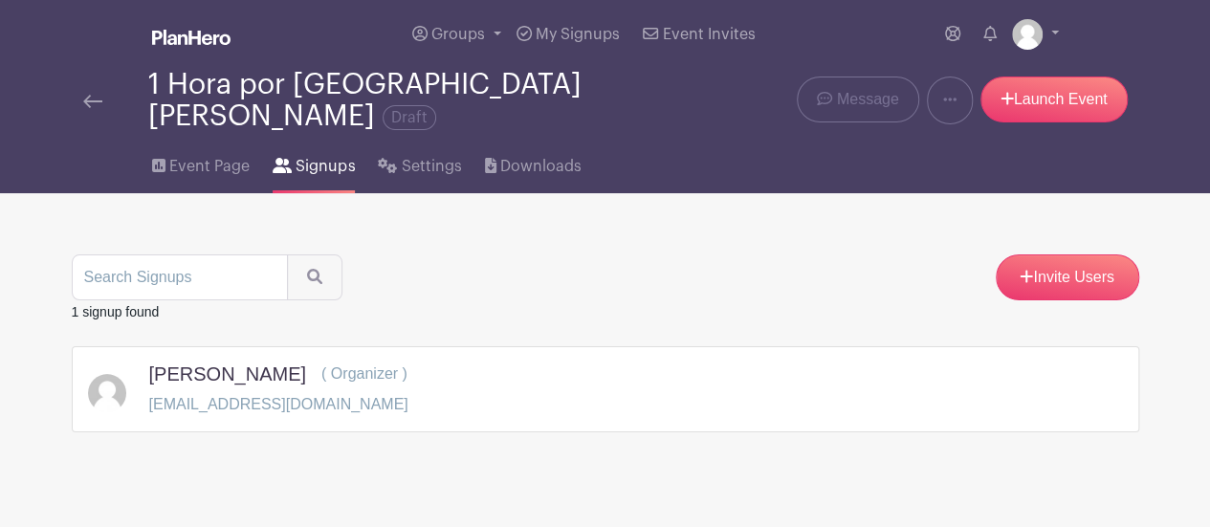
scroll to position [8, 0]
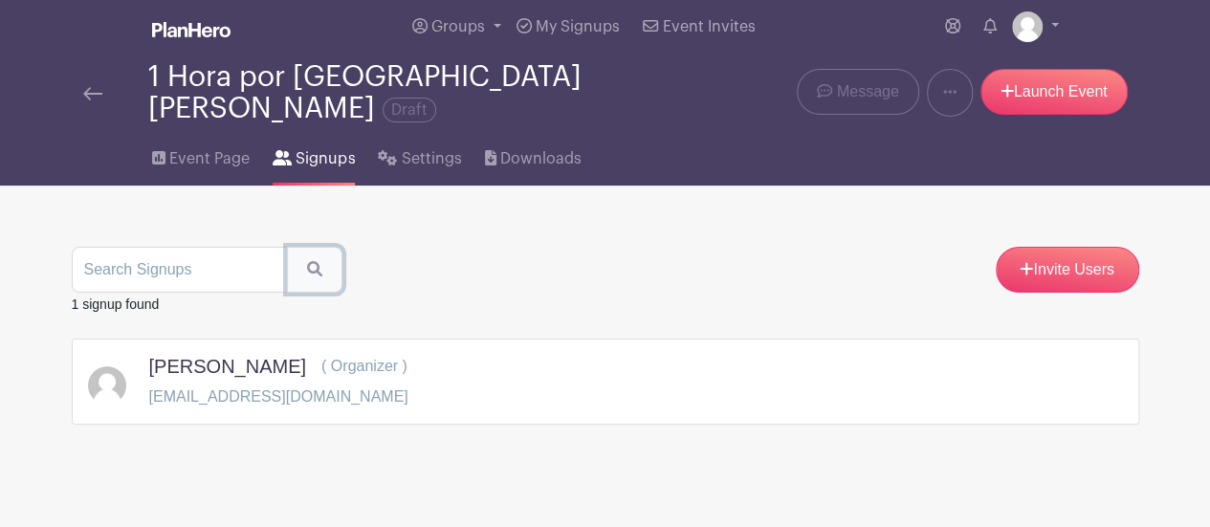
click at [307, 261] on icon "submit" at bounding box center [314, 268] width 15 height 15
click at [203, 262] on input "search" at bounding box center [180, 270] width 216 height 46
click at [305, 147] on span "Signups" at bounding box center [325, 158] width 59 height 23
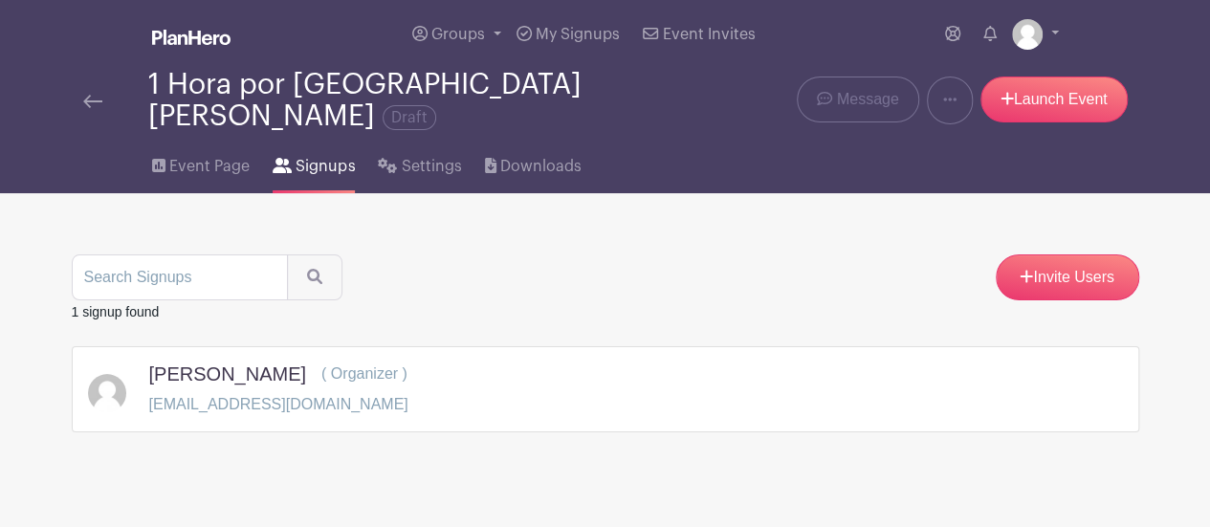
click at [98, 95] on img at bounding box center [92, 101] width 19 height 13
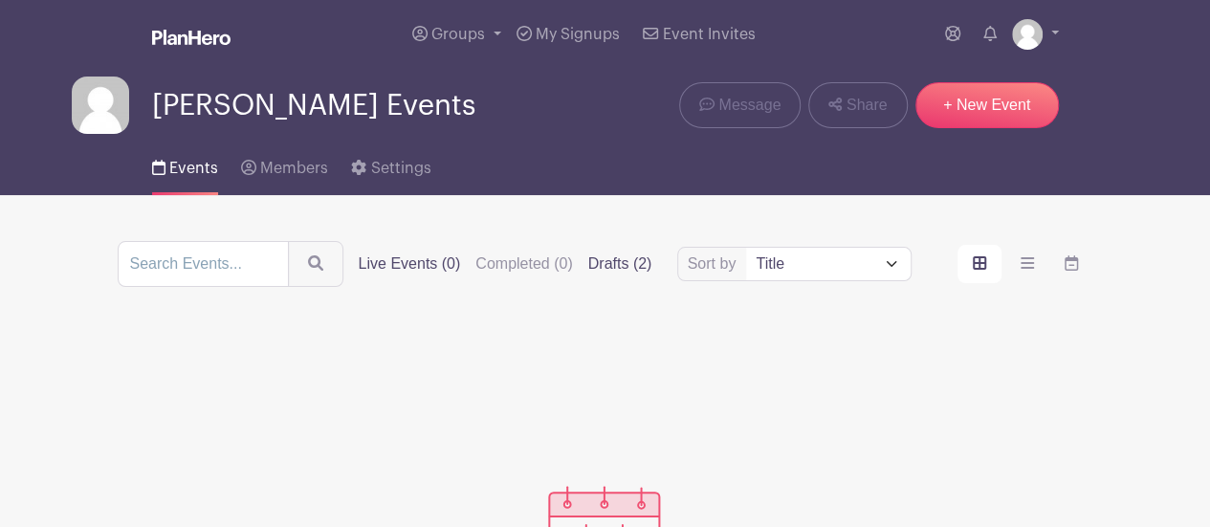
click at [605, 267] on label "Drafts (2)" at bounding box center [620, 264] width 64 height 23
click at [0, 0] on input "Drafts (2)" at bounding box center [0, 0] width 0 height 0
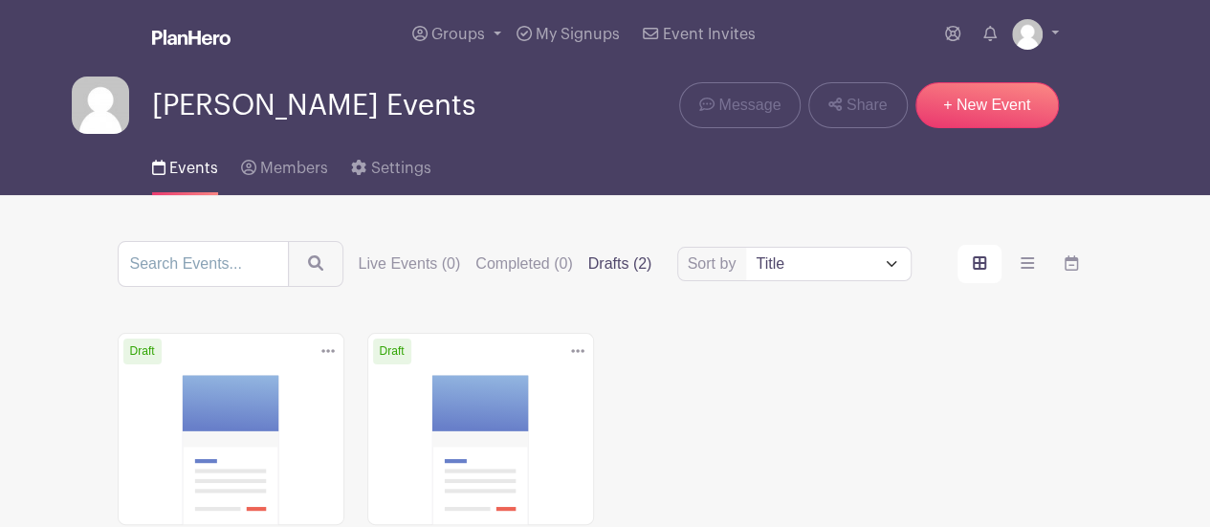
scroll to position [191, 0]
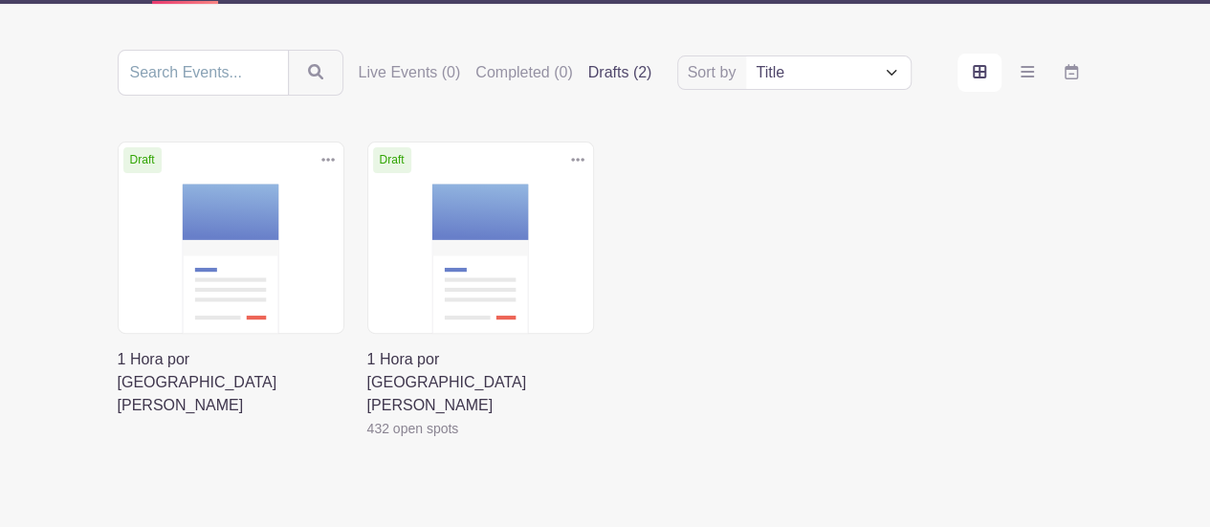
click at [367, 440] on link at bounding box center [367, 440] width 0 height 0
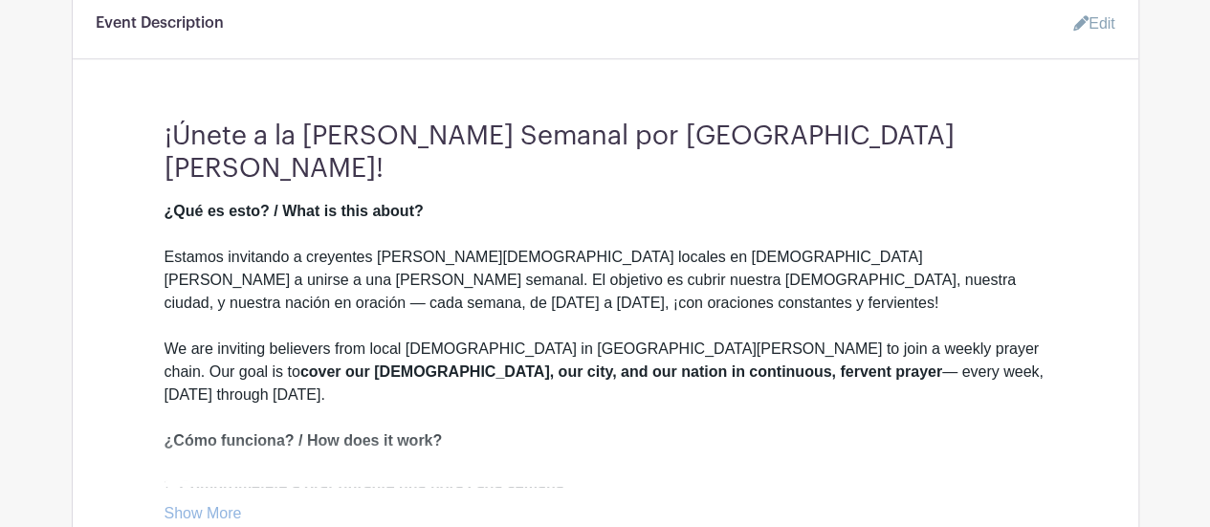
scroll to position [714, 0]
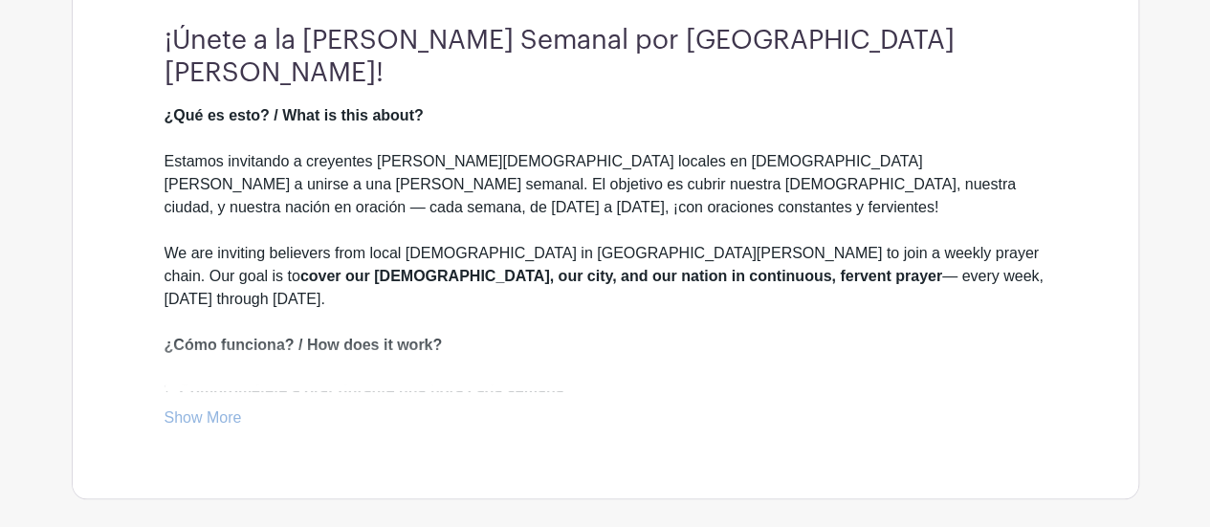
click at [212, 409] on link "Show More" at bounding box center [203, 421] width 77 height 24
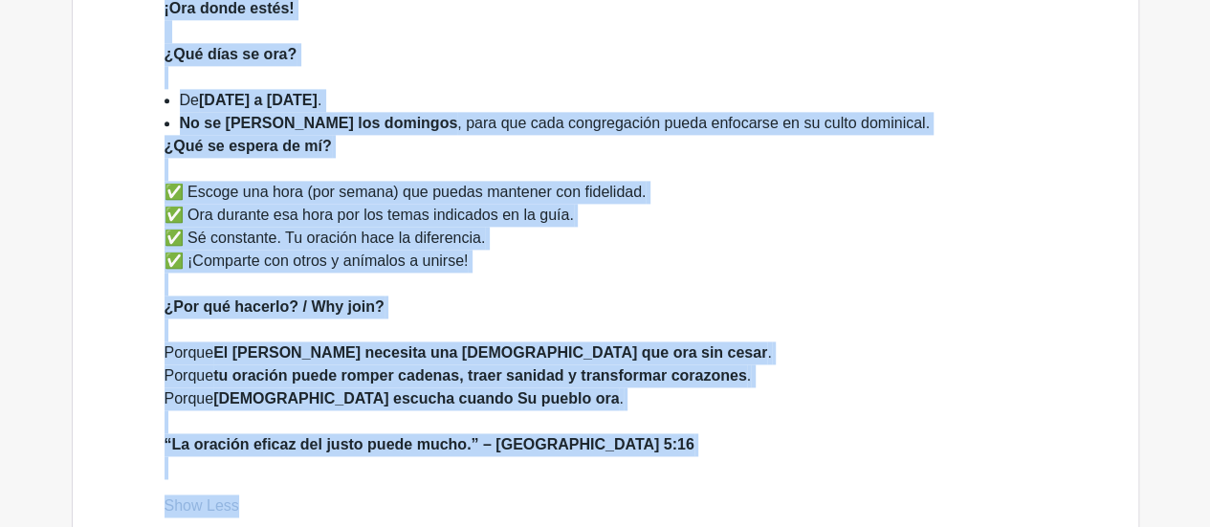
scroll to position [1241, 0]
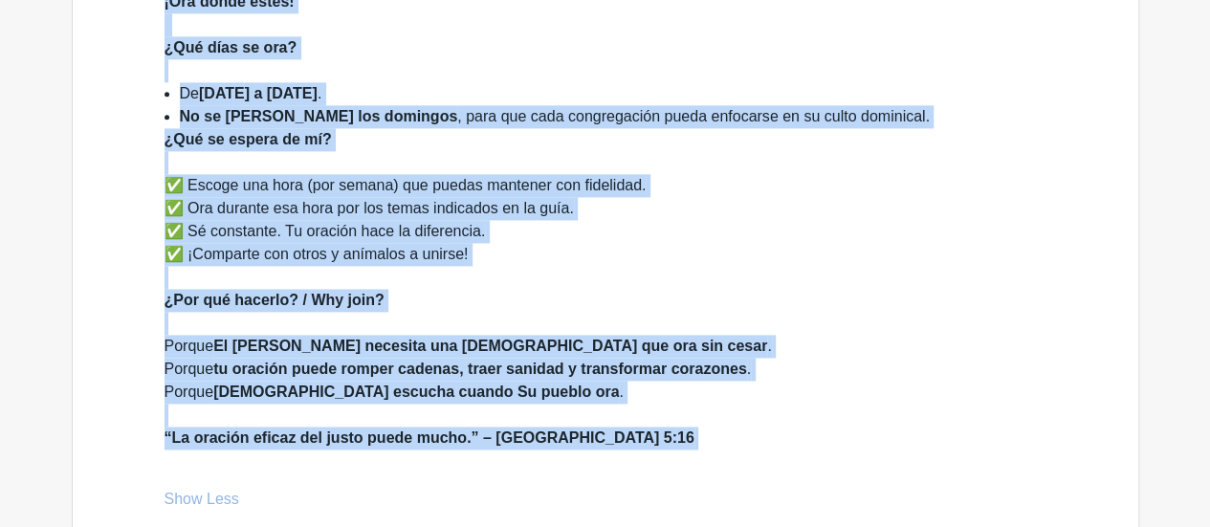
drag, startPoint x: 166, startPoint y: 213, endPoint x: 639, endPoint y: 386, distance: 503.9
copy div "¡Únete a la Cadena de Oración Semanal por San Salvador! ¿Qué es esto? / What is…"
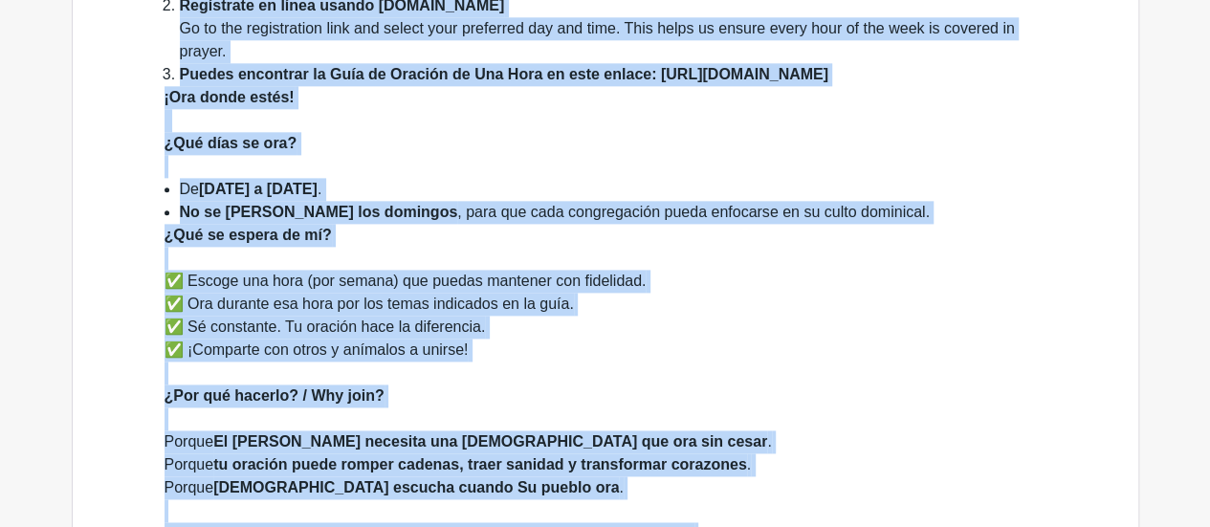
scroll to position [1049, 0]
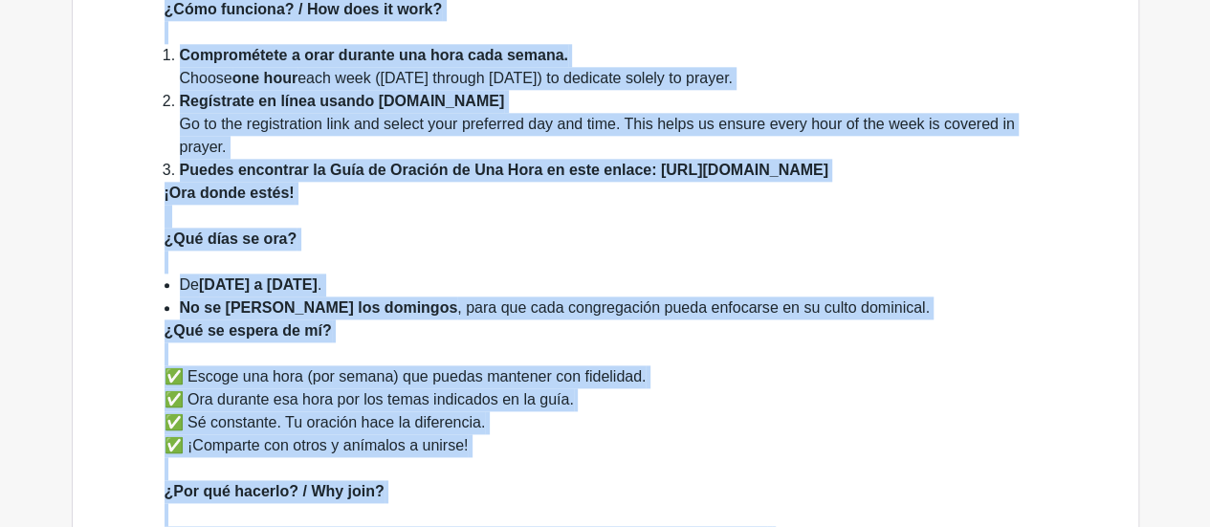
click at [329, 228] on div "¿Qué días se ora?" at bounding box center [606, 251] width 882 height 46
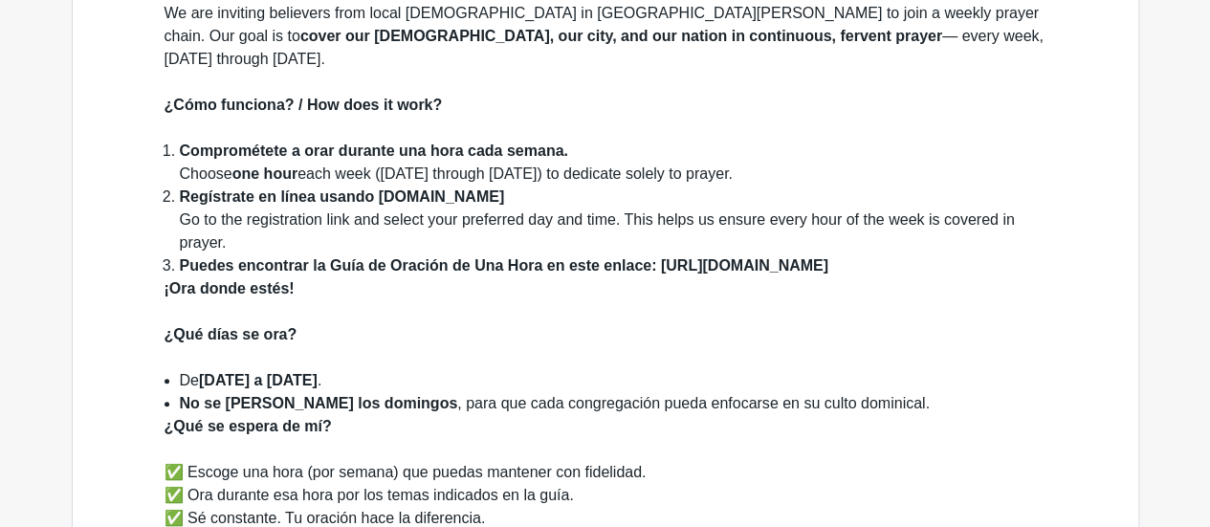
scroll to position [858, 0]
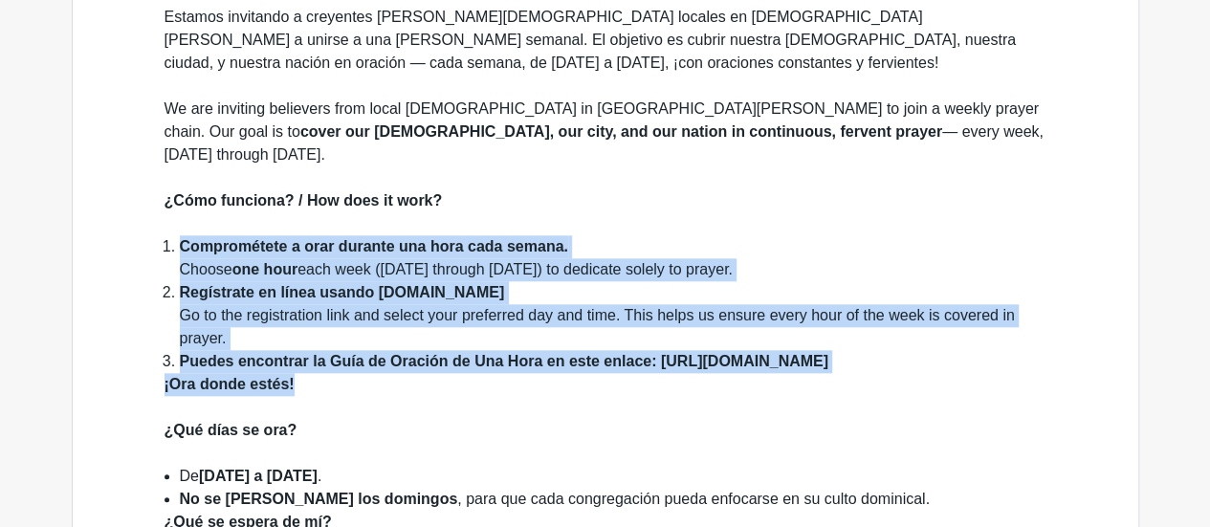
drag, startPoint x: 299, startPoint y: 314, endPoint x: 157, endPoint y: 179, distance: 196.3
click at [157, 179] on div "¡Únete a la Cadena de Oración Semanal por San Salvador! ¿Qué es esto? / What is…" at bounding box center [606, 379] width 974 height 1028
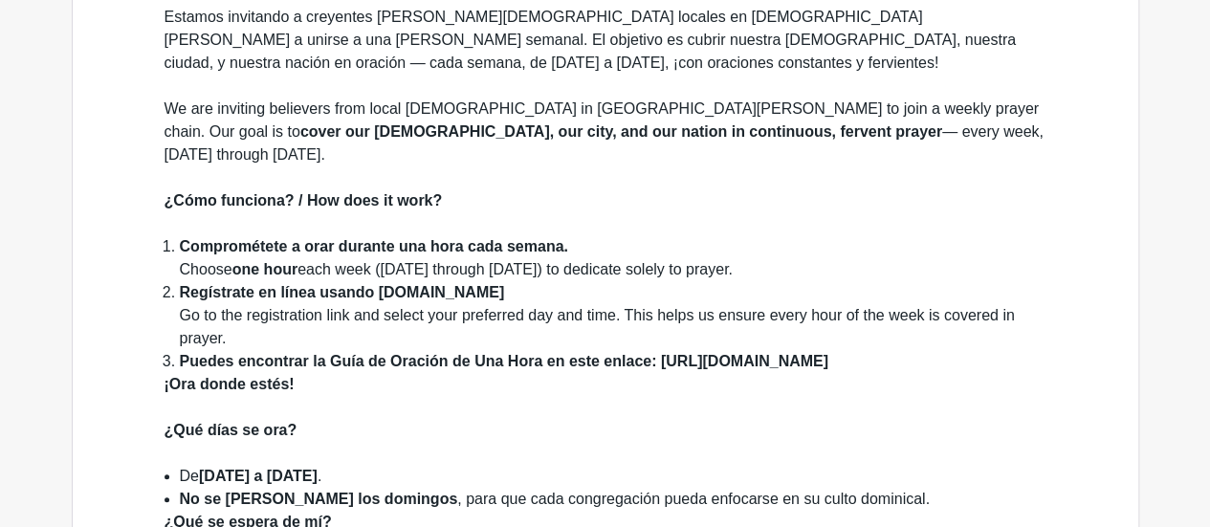
click at [322, 465] on li "De lunes a sábado ." at bounding box center [613, 476] width 867 height 23
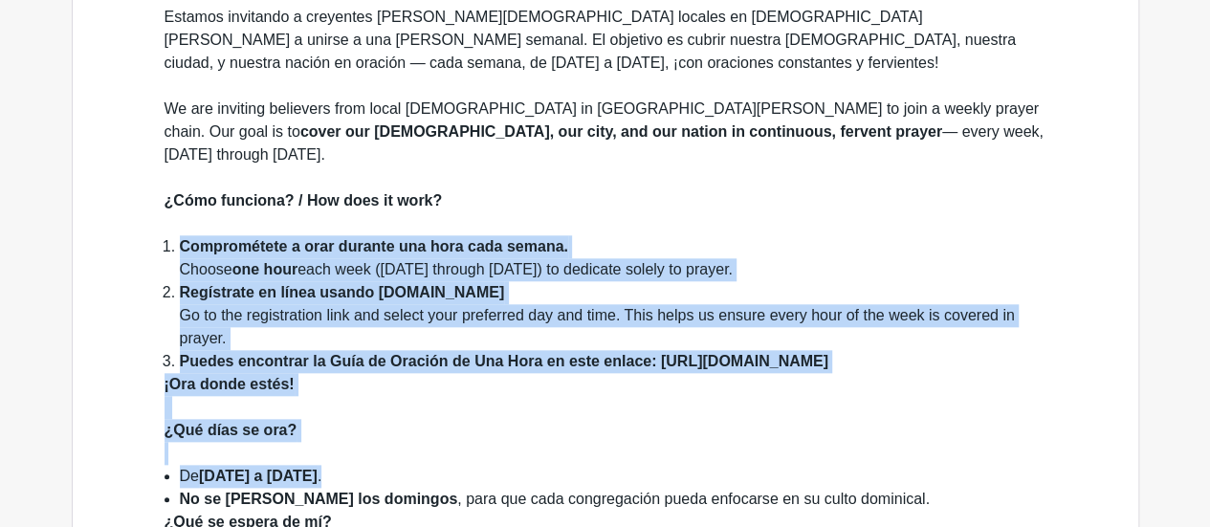
drag, startPoint x: 322, startPoint y: 405, endPoint x: 163, endPoint y: 167, distance: 286.0
click at [159, 165] on div "¡Únete a la Cadena de Oración Semanal por San Salvador! ¿Qué es esto? / What is…" at bounding box center [606, 379] width 974 height 1028
click at [293, 238] on strong "Comprométete a orar durante una hora cada semana." at bounding box center [374, 246] width 388 height 16
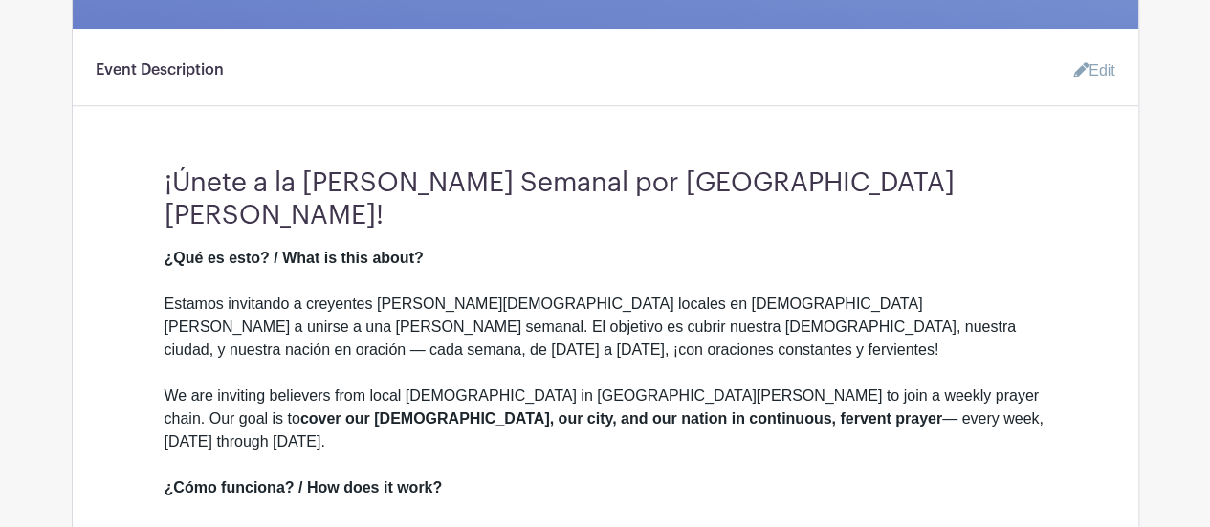
scroll to position [475, 0]
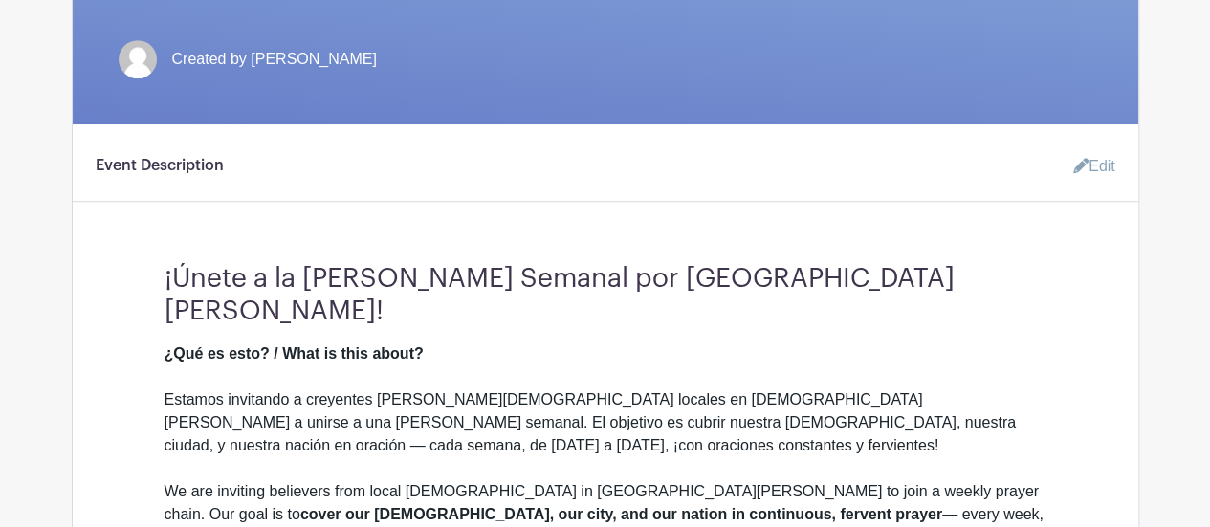
click at [1091, 149] on link "Edit" at bounding box center [1086, 166] width 57 height 38
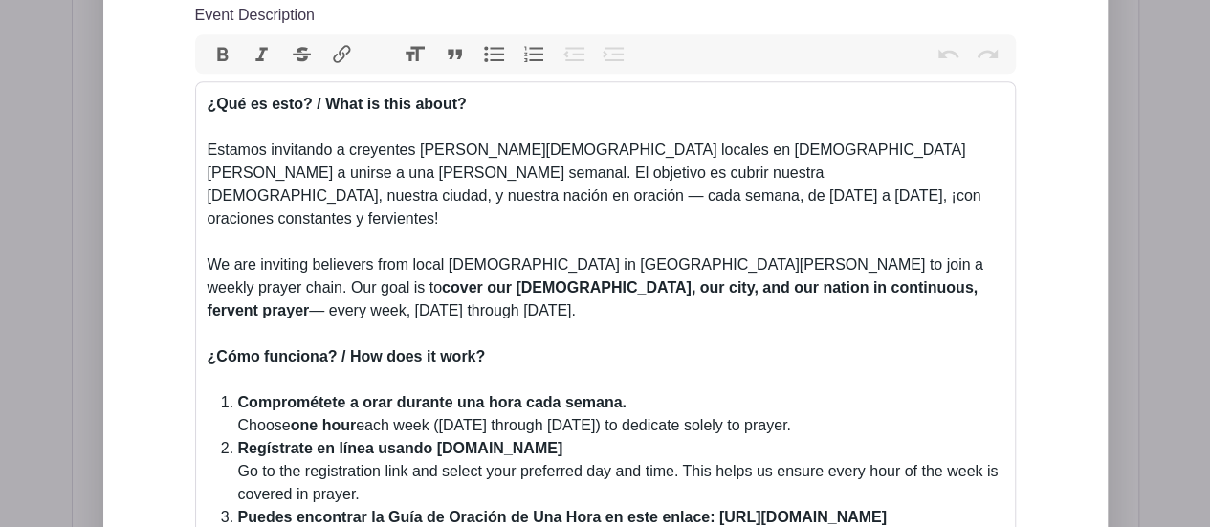
scroll to position [954, 0]
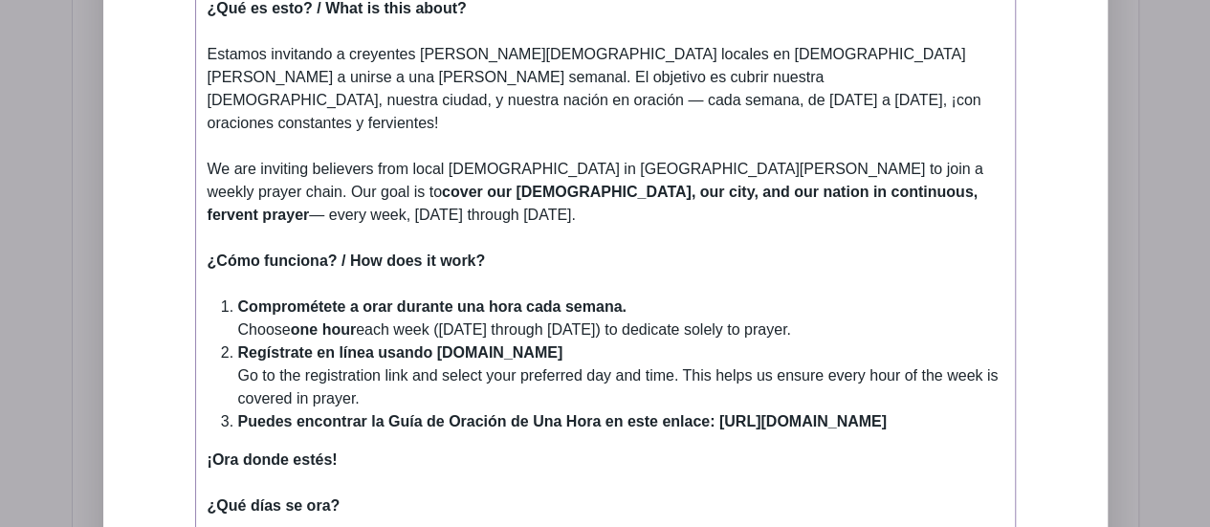
drag, startPoint x: 360, startPoint y: 336, endPoint x: 203, endPoint y: 254, distance: 177.2
click at [203, 254] on trix-editor "¿Qué es esto? / What is this about? Estamos invitando a creyentes de iglesias l…" at bounding box center [605, 472] width 821 height 972
paste trix-editor "Escoge una hora cada semana, de lunes a sábado, para dedicarla a la oración.</s…"
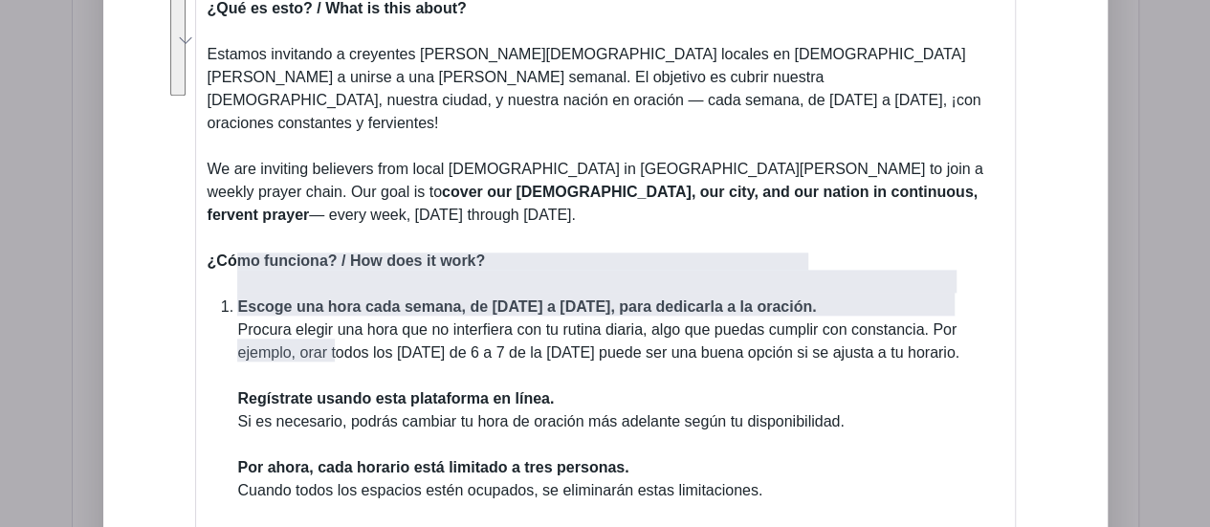
click at [186, 96] on button "See rewrite suggestions" at bounding box center [177, 41] width 15 height 109
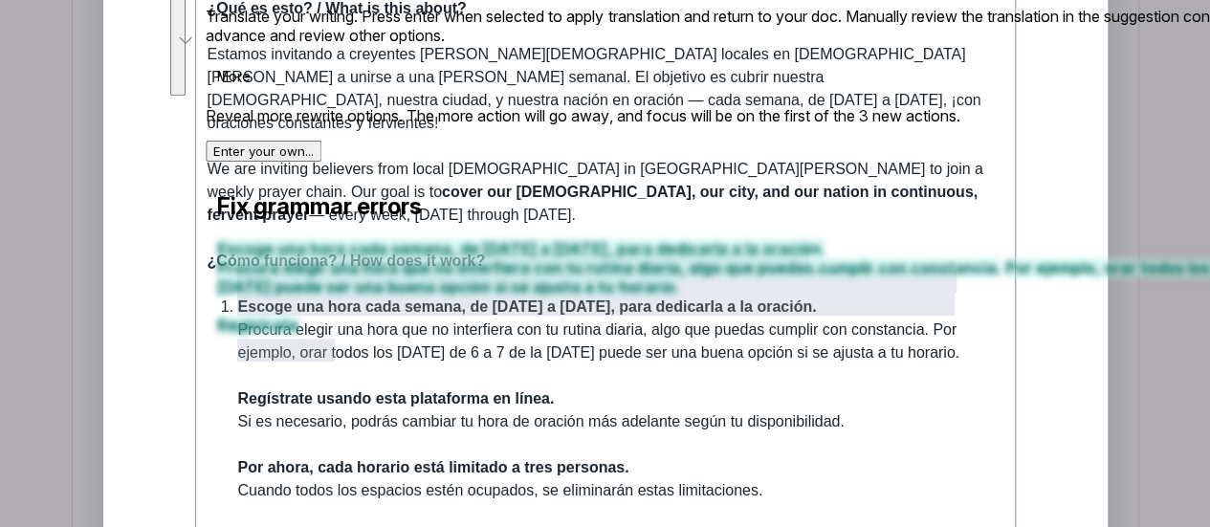
click at [434, 389] on li "Escoge una hora cada semana, de lunes a sábado, para dedicarla a la oración. Pr…" at bounding box center [620, 445] width 765 height 298
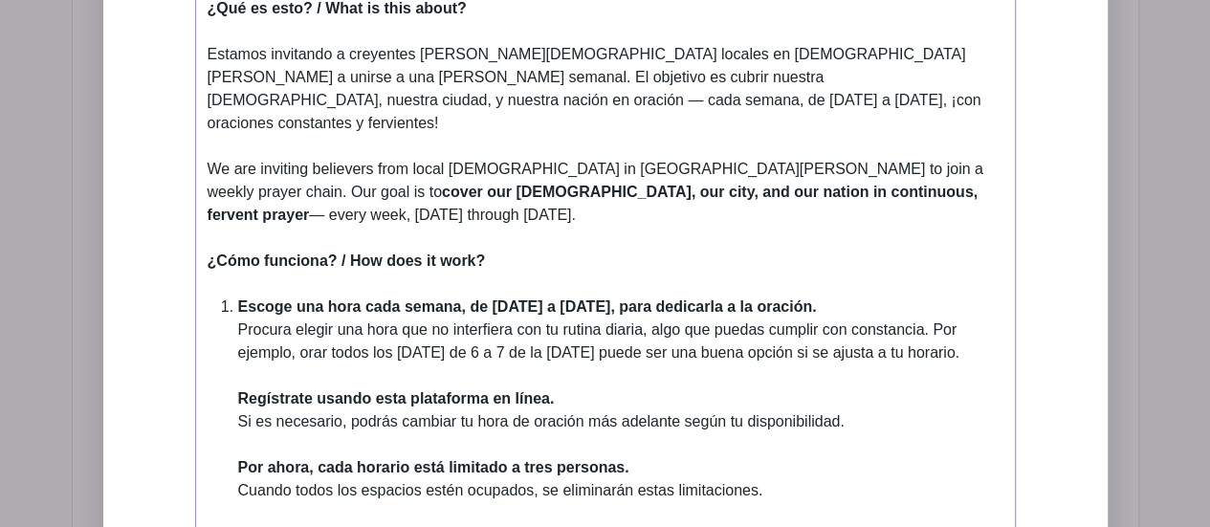
click at [241, 348] on li "Escoge una hora cada semana, de lunes a sábado, para dedicarla a la oración. Pr…" at bounding box center [620, 445] width 765 height 298
click at [238, 345] on li "Escoge una hora cada semana, de lunes a sábado, para dedicarla a la oración. Pr…" at bounding box center [620, 445] width 765 height 298
click at [238, 344] on li "Escoge una hora cada semana, de lunes a sábado, para dedicarla a la oración. Pr…" at bounding box center [620, 445] width 765 height 298
drag, startPoint x: 235, startPoint y: 342, endPoint x: 412, endPoint y: 342, distance: 177.0
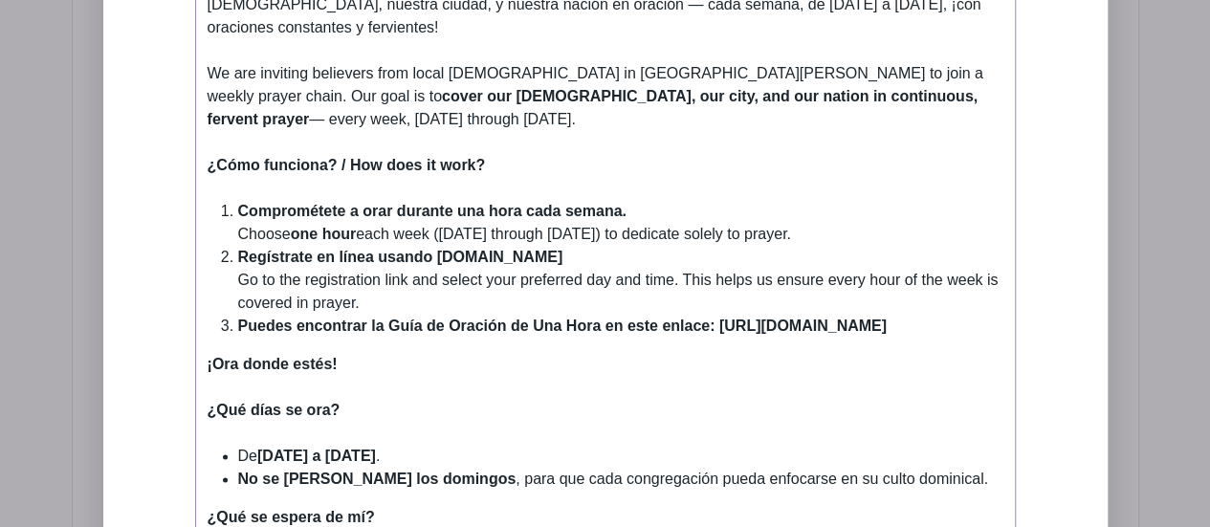
click at [253, 203] on strong "Comprométete a orar durante una hora cada semana." at bounding box center [432, 211] width 388 height 16
click at [377, 246] on li "Regístrate en línea usando PlanHero.com Go to the registration link and select …" at bounding box center [620, 280] width 765 height 69
drag, startPoint x: 292, startPoint y: 210, endPoint x: 241, endPoint y: 154, distance: 75.2
click at [241, 200] on ol "Comprométete a orar durante una hora cada semana. Choose one hour each week (Mo…" at bounding box center [606, 269] width 796 height 138
paste trix-editor "<div><strong>¿Qué es esto? / What is this about?<br></strong><br></div><div>Est…"
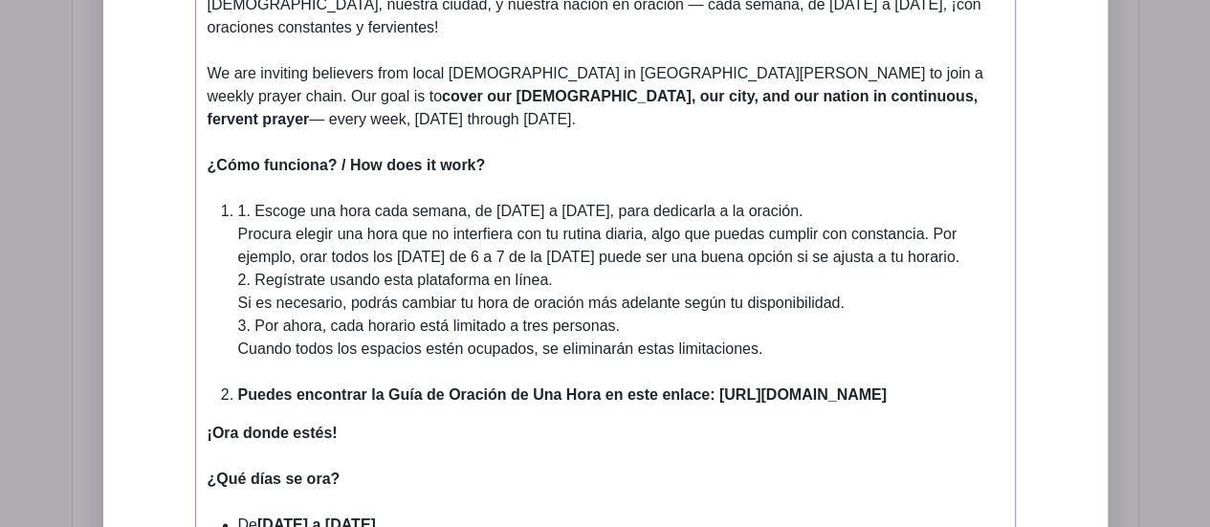
click at [238, 200] on li "1. Escoge una hora cada semana, de lunes a sábado, para dedicarla a la oración.…" at bounding box center [620, 292] width 765 height 184
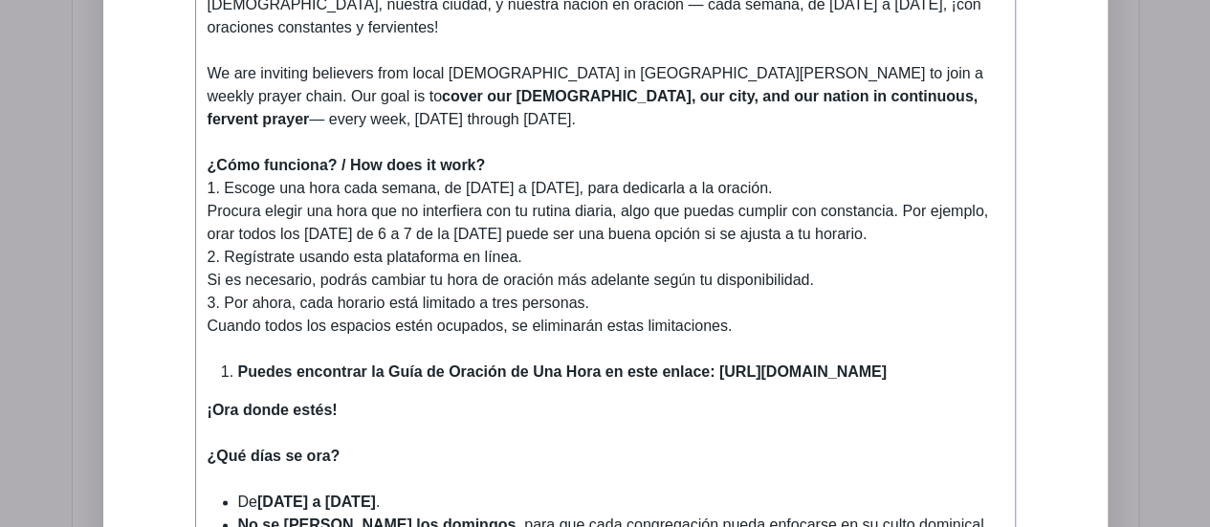
click at [239, 364] on strong "Puedes encontrar la Guía de Oración de Una Hora en este enlace: [URL][DOMAIN_NA…" at bounding box center [562, 372] width 649 height 16
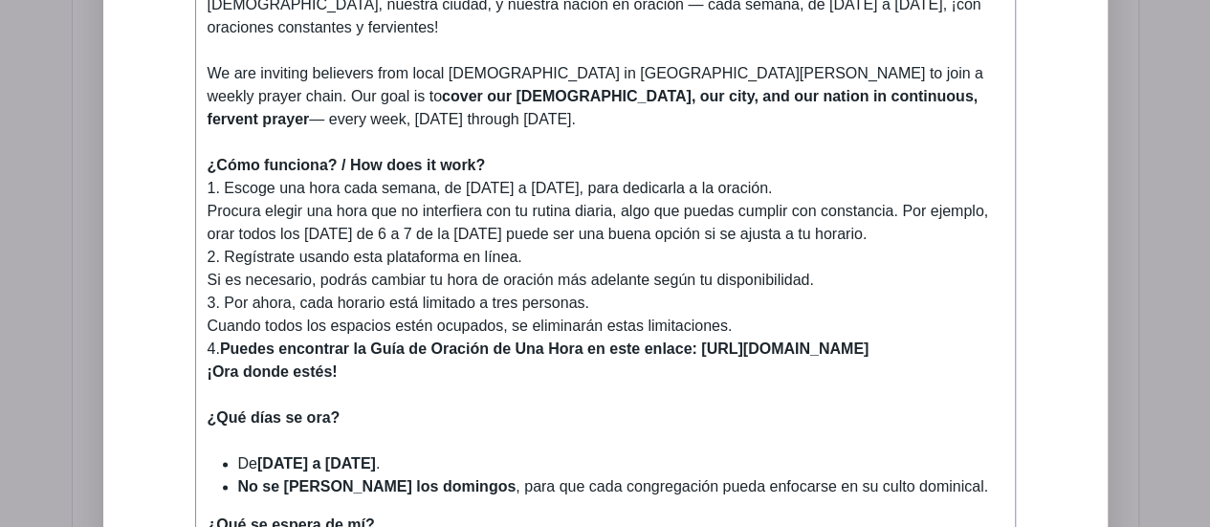
click at [208, 364] on strong "¡Ora donde estés!" at bounding box center [273, 372] width 130 height 16
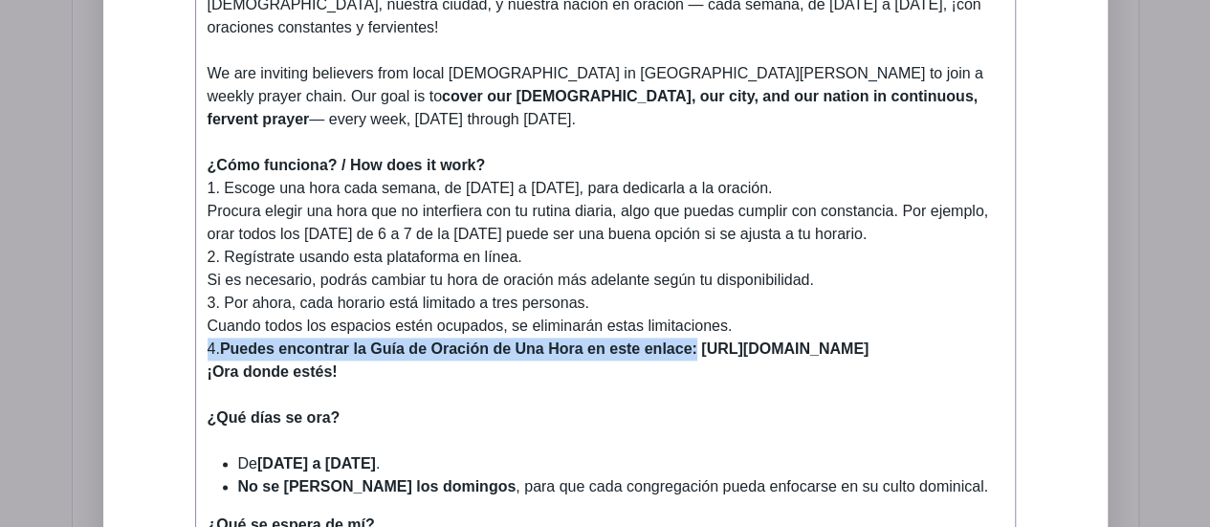
drag, startPoint x: 700, startPoint y: 285, endPoint x: 209, endPoint y: 284, distance: 491.7
click at [209, 284] on div "¿Cómo funciona? / How does it work? 1. Escoge una hora cada semana, de lunes a …" at bounding box center [606, 257] width 796 height 207
click at [273, 341] on strong "Puedes encontrar la Guía de Oración de Una Hora en este enlace: [URL][DOMAIN_NA…" at bounding box center [544, 349] width 649 height 16
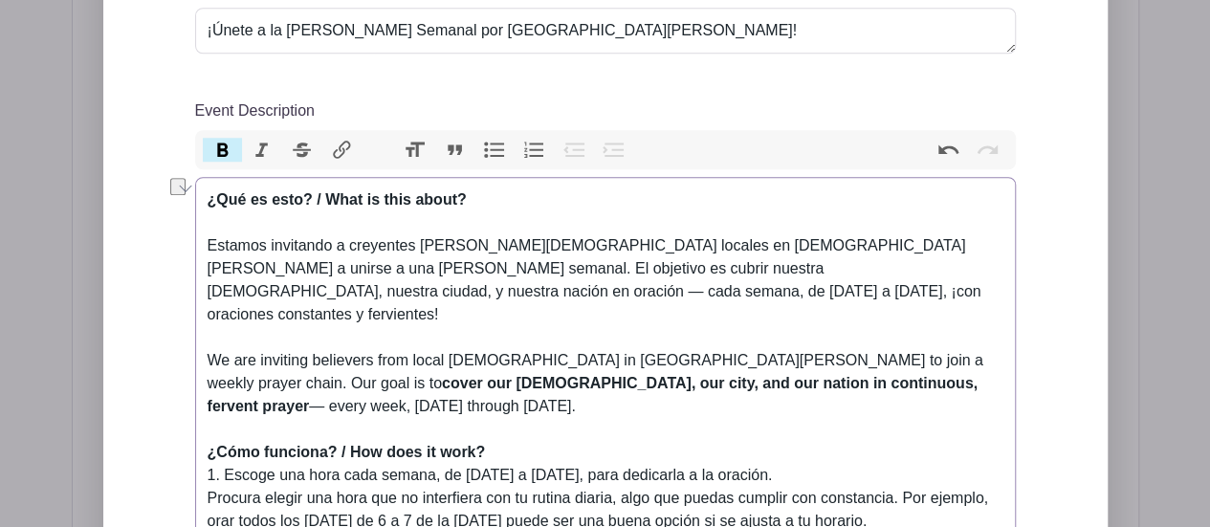
click at [221, 138] on button "Bold" at bounding box center [223, 150] width 40 height 25
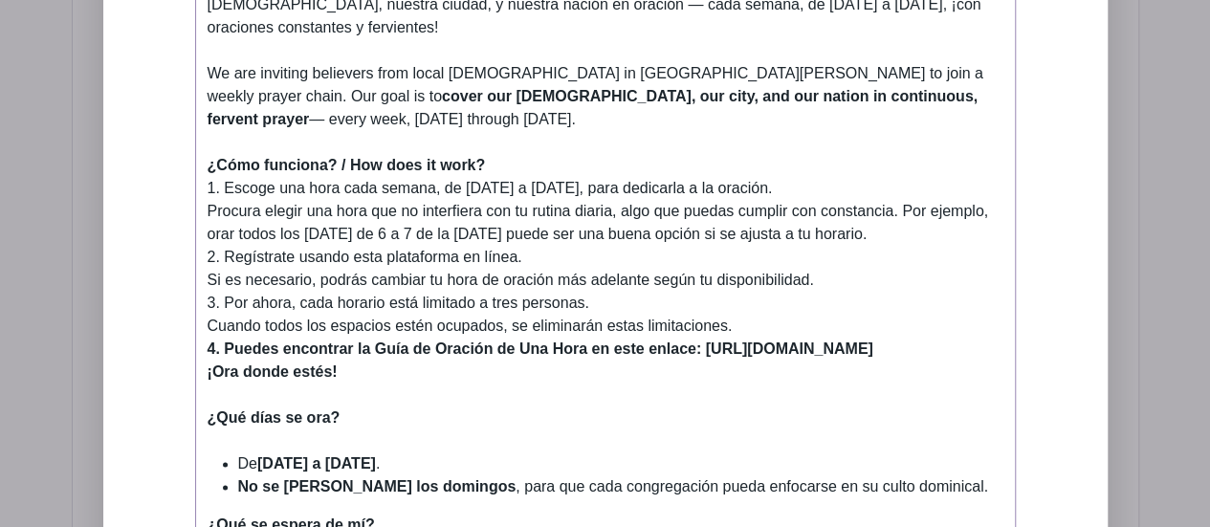
scroll to position [858, 0]
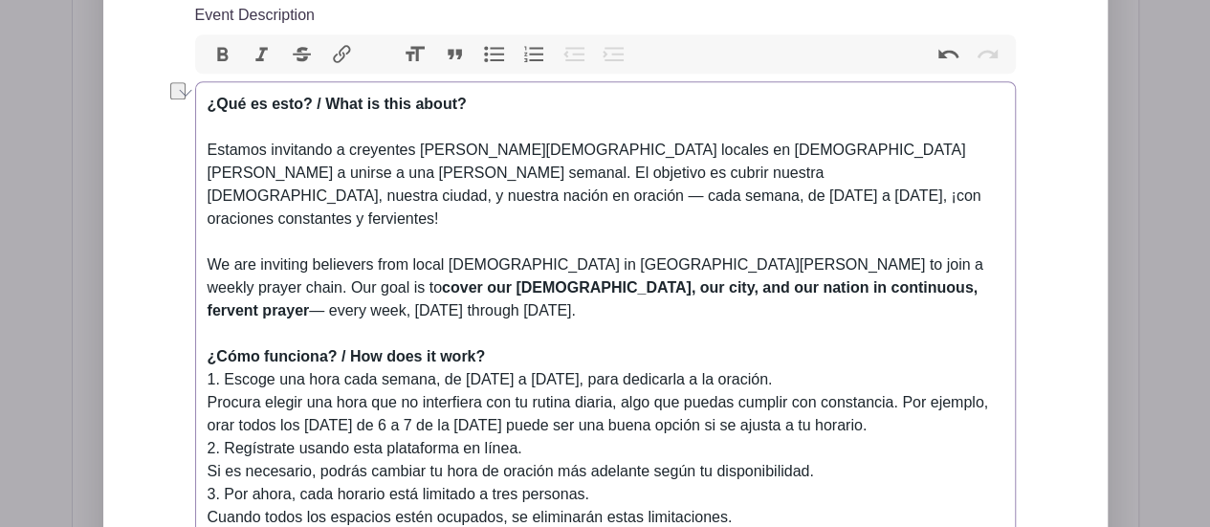
click at [223, 42] on button "Bold" at bounding box center [223, 54] width 40 height 25
click at [397, 440] on div "¿Cómo funciona? / How does it work? 1. Escoge una hora cada semana, de [DATE] a…" at bounding box center [606, 448] width 796 height 207
click at [529, 387] on div "¿Cómo funciona? / How does it work? 1. Escoge una hora cada semana, de [DATE] a…" at bounding box center [606, 448] width 796 height 207
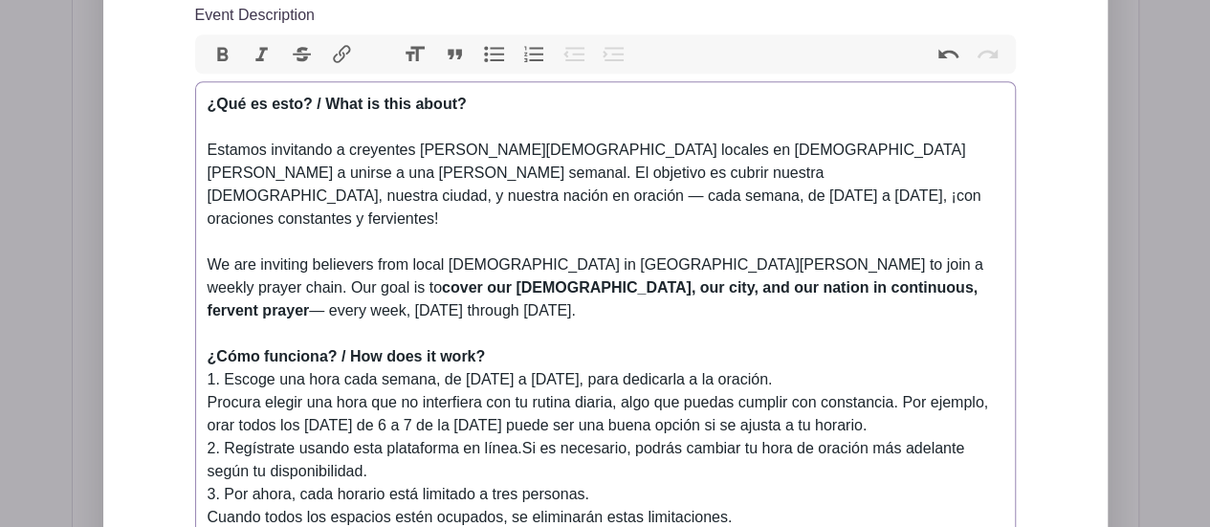
click at [593, 426] on div "¿Cómo funciona? / How does it work? 1. Escoge una hora cada semana, de lunes a …" at bounding box center [606, 448] width 796 height 207
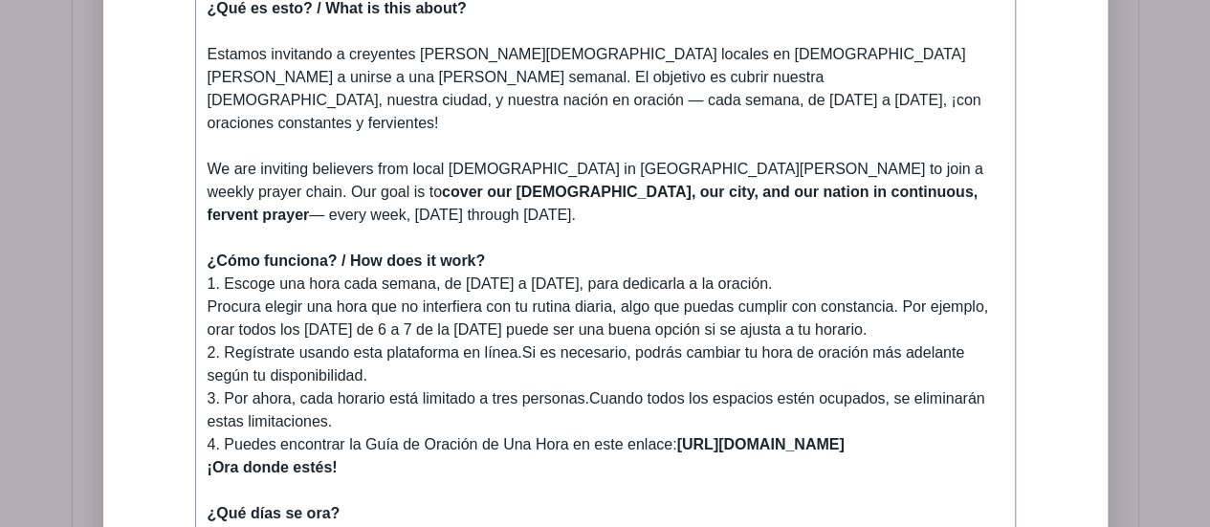
scroll to position [1049, 0]
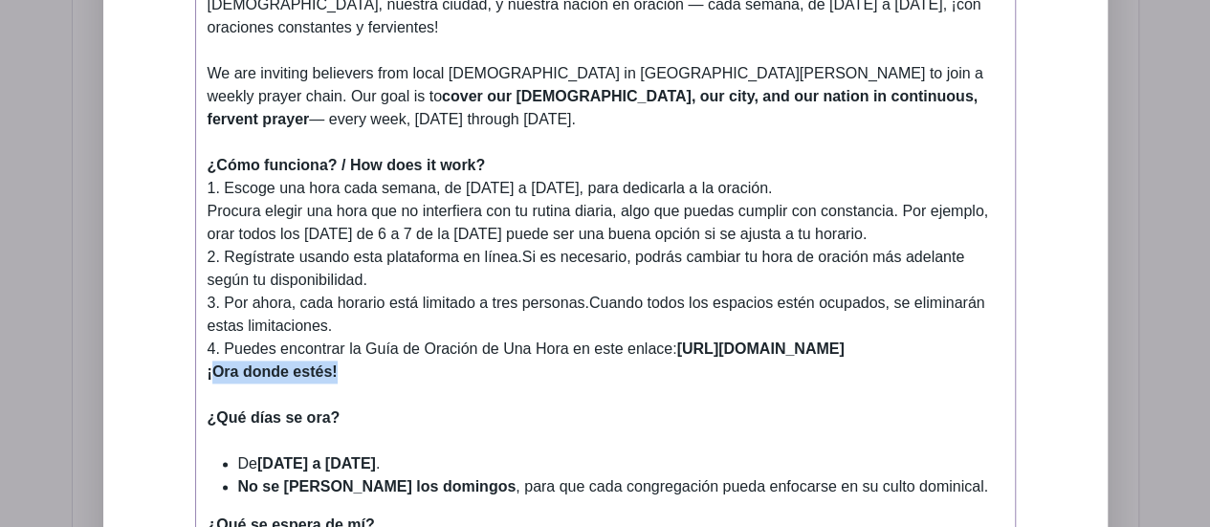
drag, startPoint x: 348, startPoint y: 308, endPoint x: 210, endPoint y: 306, distance: 138.7
click at [210, 361] on div "¡Ora donde estés!" at bounding box center [606, 384] width 796 height 46
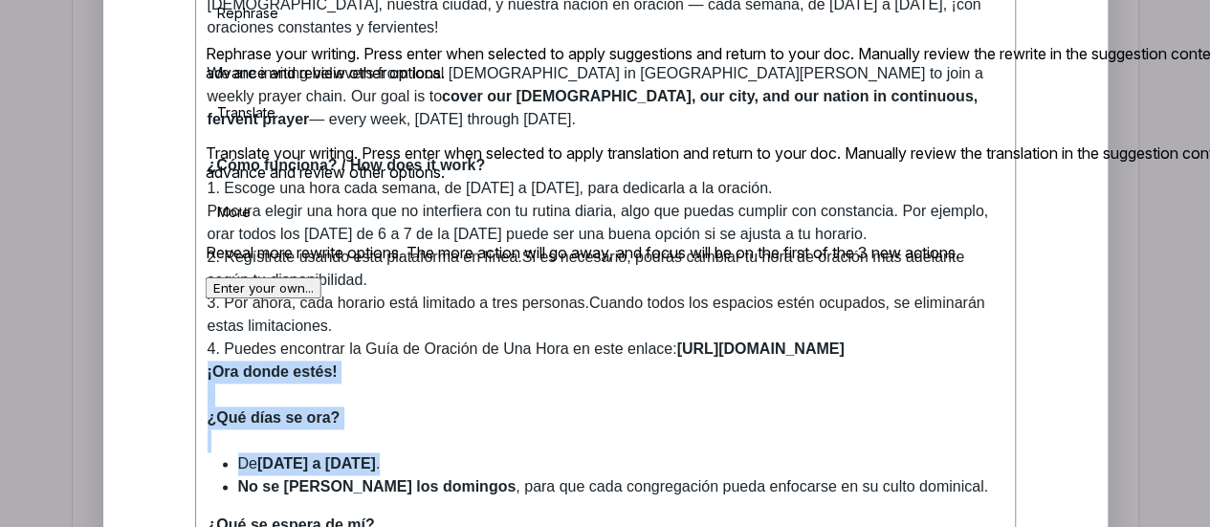
drag, startPoint x: 376, startPoint y: 399, endPoint x: 205, endPoint y: 315, distance: 190.8
click at [205, 315] on trix-editor "¿Qué es esto? / What is this about? Estamos invitando a creyentes de iglesias l…" at bounding box center [605, 380] width 821 height 980
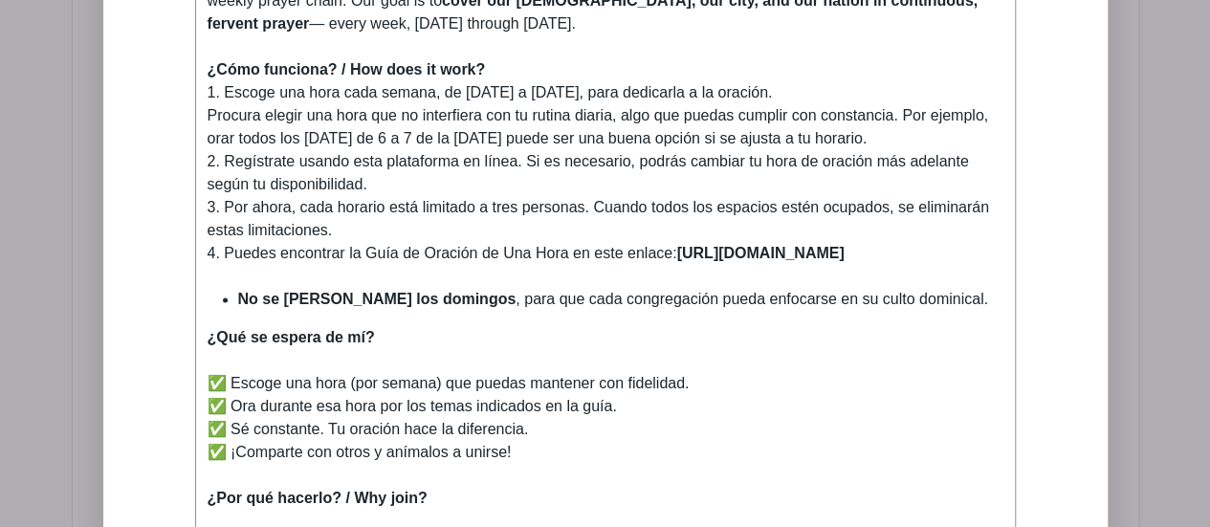
scroll to position [1241, 0]
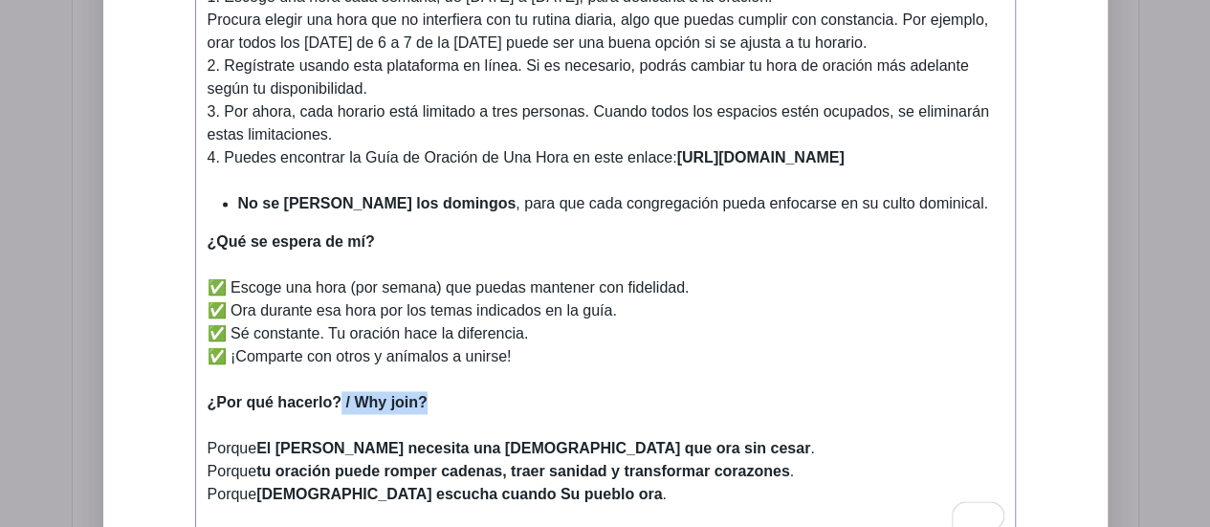
drag, startPoint x: 431, startPoint y: 336, endPoint x: 340, endPoint y: 342, distance: 91.1
click at [340, 391] on div "¿Por qué hacerlo? / Why join?" at bounding box center [606, 414] width 796 height 46
type trix-editor "<div><strong>¿Qué es esto? / What is this about?<br></strong><br></div><div>Est…"
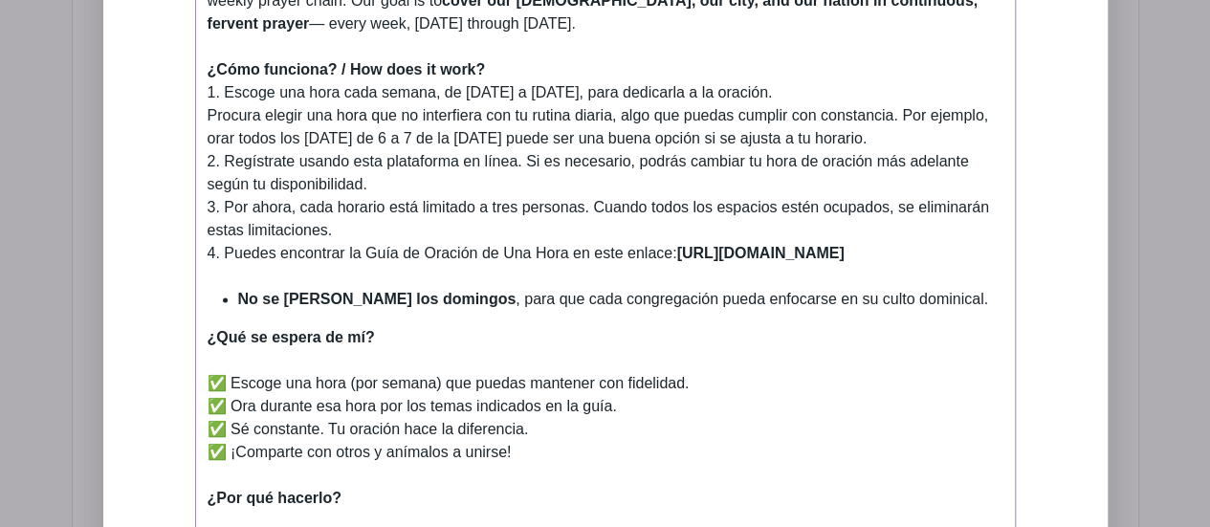
scroll to position [1049, 0]
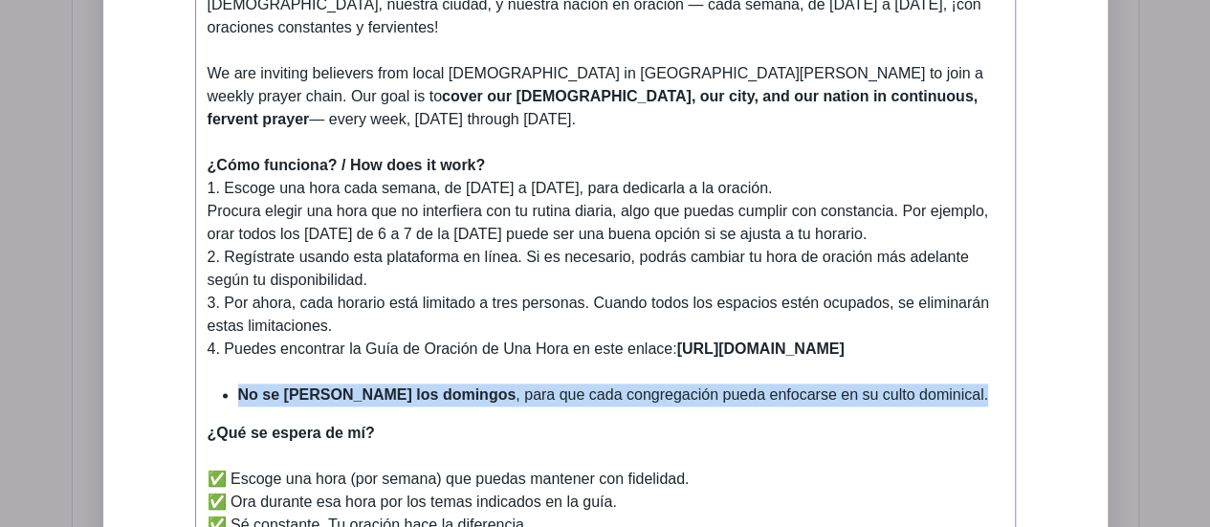
drag, startPoint x: 896, startPoint y: 335, endPoint x: 210, endPoint y: 332, distance: 686.9
click at [210, 384] on ul "No se oran los domingos , para que cada congregación pueda enfocarse en su cult…" at bounding box center [606, 395] width 796 height 23
copy li "No se oran los domingos , para que cada congregación pueda enfocarse en su cult…"
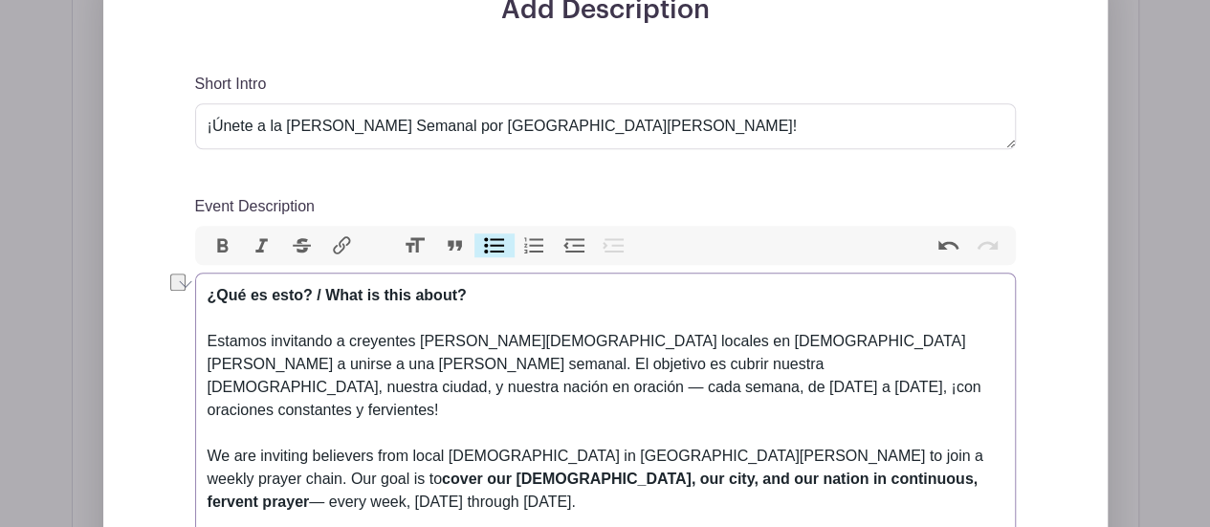
scroll to position [475, 0]
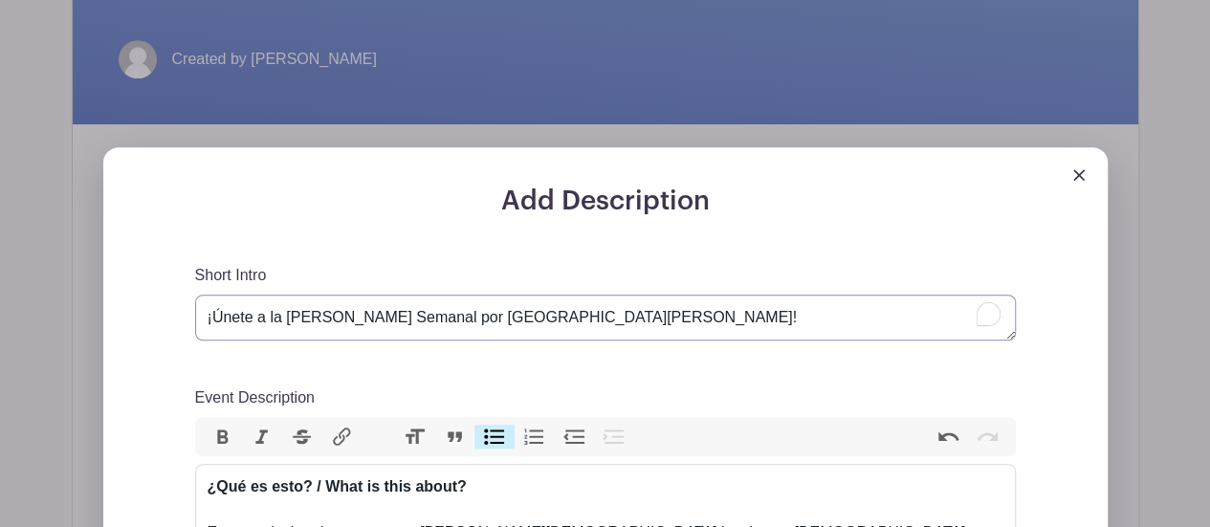
click at [538, 298] on textarea "¡Únete a la [PERSON_NAME] Semanal por [GEOGRAPHIC_DATA][PERSON_NAME]!" at bounding box center [605, 318] width 821 height 46
type textarea "¡Únete a la [PERSON_NAME] Semanal por [GEOGRAPHIC_DATA][PERSON_NAME]!"
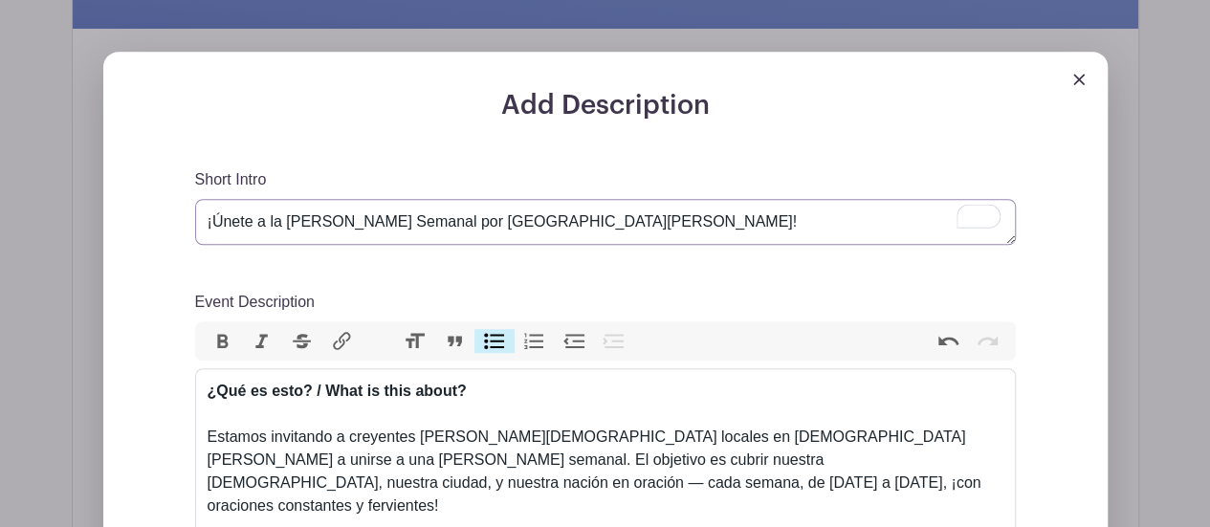
scroll to position [667, 0]
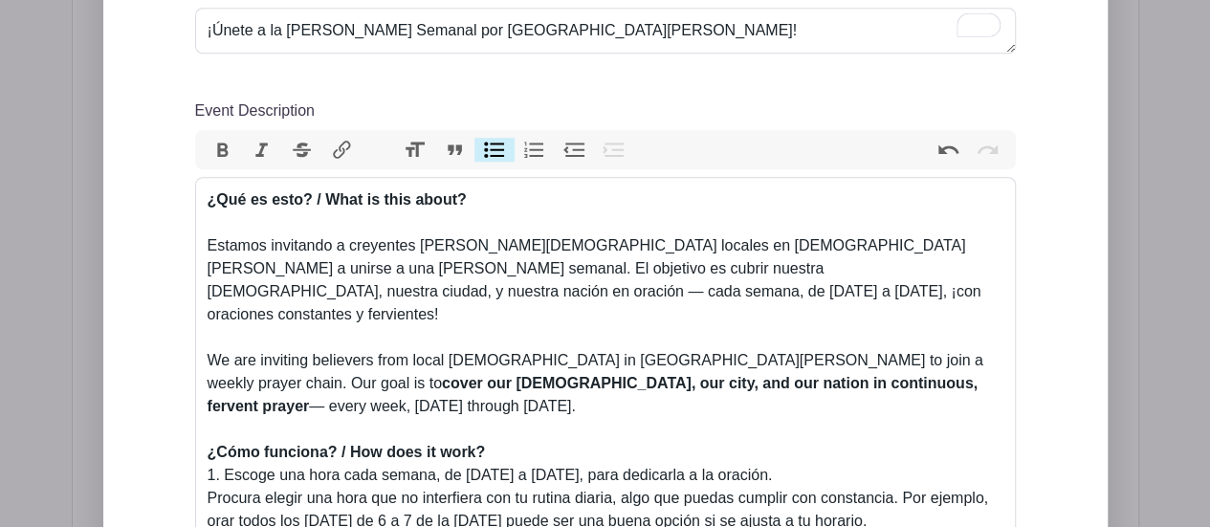
scroll to position [858, 0]
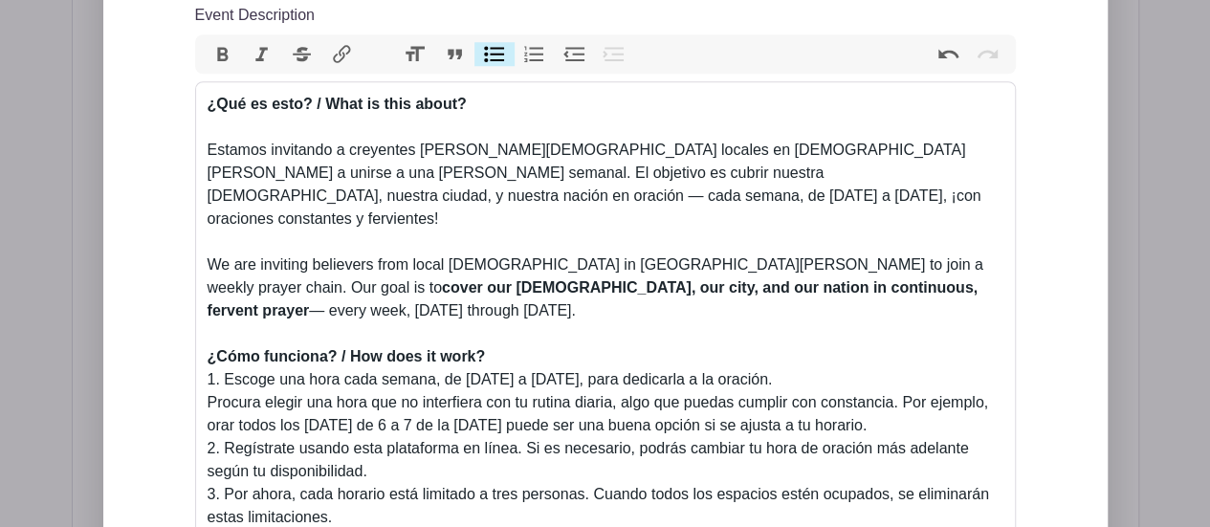
type textarea "¡Únete a la [PERSON_NAME] Semanal por [GEOGRAPHIC_DATA][PERSON_NAME]!"
drag, startPoint x: 945, startPoint y: 252, endPoint x: 190, endPoint y: 221, distance: 755.4
click at [188, 221] on div "Add Description Short Intro ¡Únete a la [PERSON_NAME] Semanal por [GEOGRAPHIC_D…" at bounding box center [605, 522] width 1035 height 1515
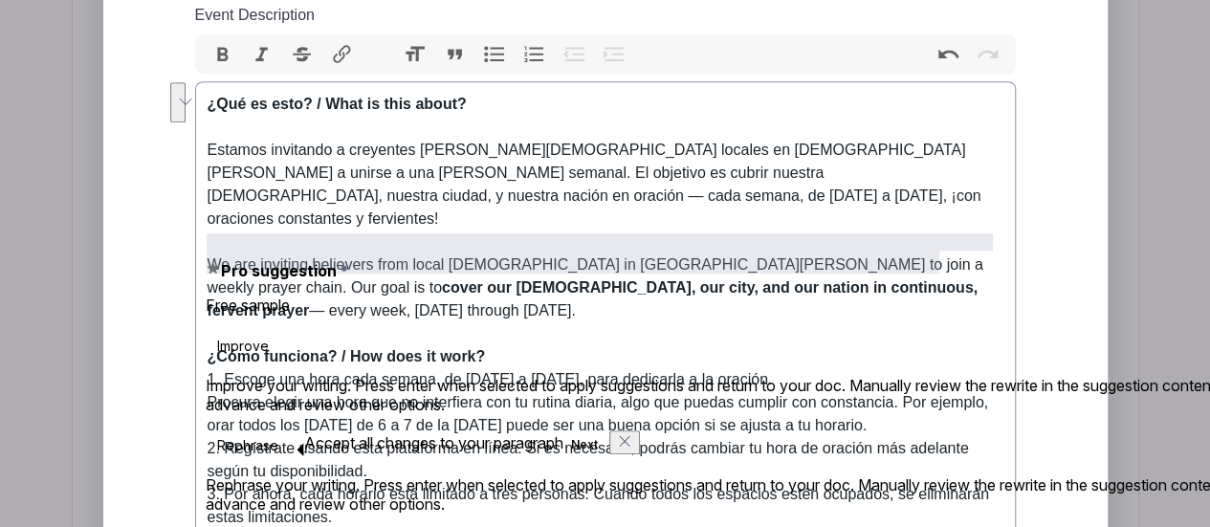
click at [250, 254] on div "We are inviting believers from local [DEMOGRAPHIC_DATA] in [GEOGRAPHIC_DATA][PE…" at bounding box center [606, 300] width 796 height 92
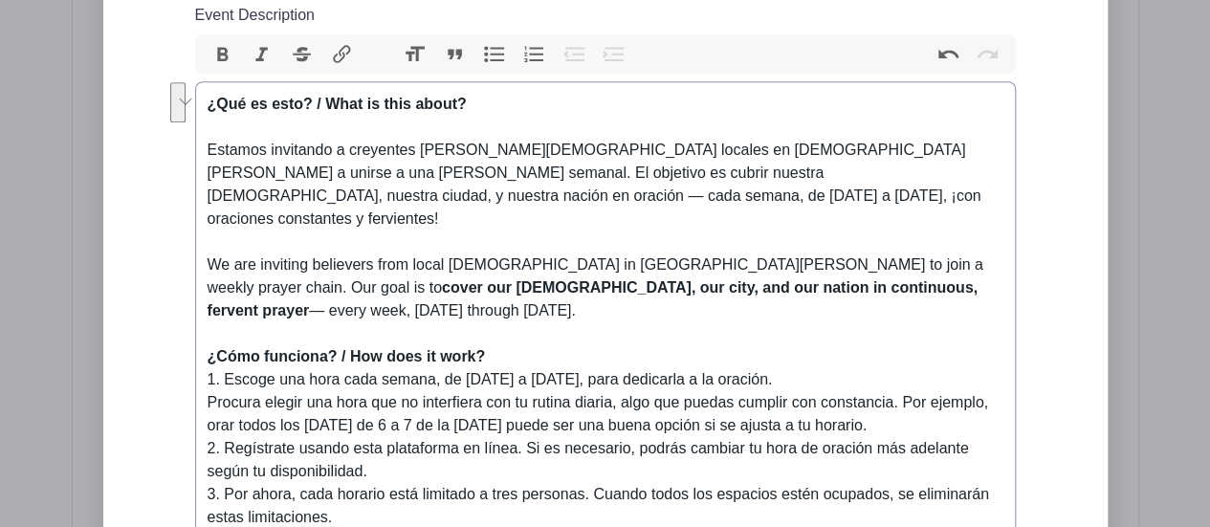
drag, startPoint x: 951, startPoint y: 246, endPoint x: 207, endPoint y: 233, distance: 744.4
click at [205, 233] on trix-editor "¿Qué es esto? / What is this about? Estamos invitando a creyentes [PERSON_NAME]…" at bounding box center [605, 525] width 821 height 888
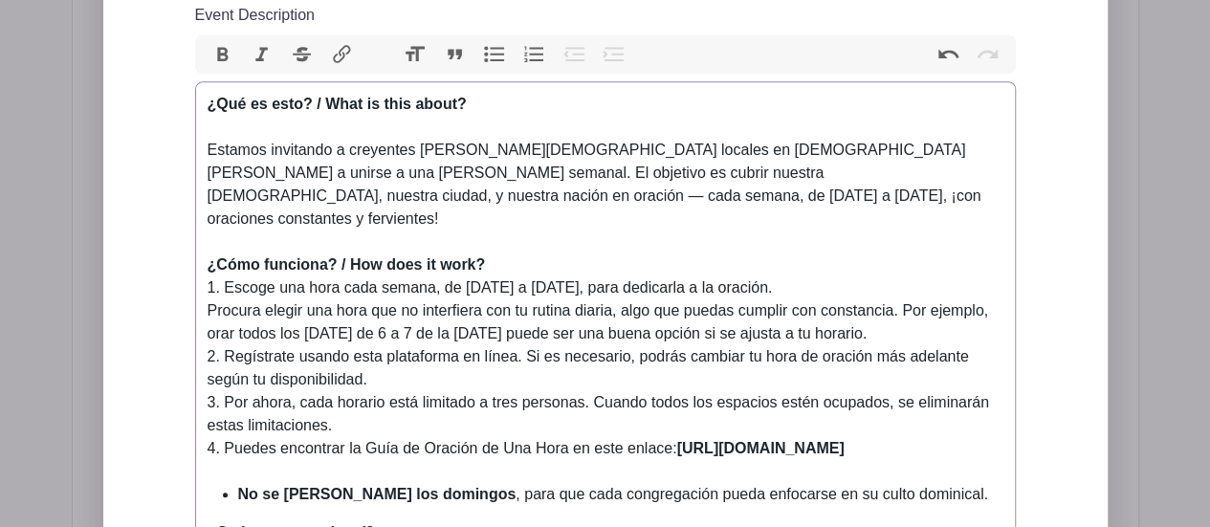
click at [582, 325] on div "¿Cómo funciona? / How does it work? 1. Escoge una hora cada semana, de [DATE] a…" at bounding box center [606, 357] width 796 height 207
drag, startPoint x: 484, startPoint y: 221, endPoint x: 337, endPoint y: 226, distance: 147.4
click at [337, 256] on strong "¿Cómo funciona? / How does it work?" at bounding box center [347, 264] width 278 height 16
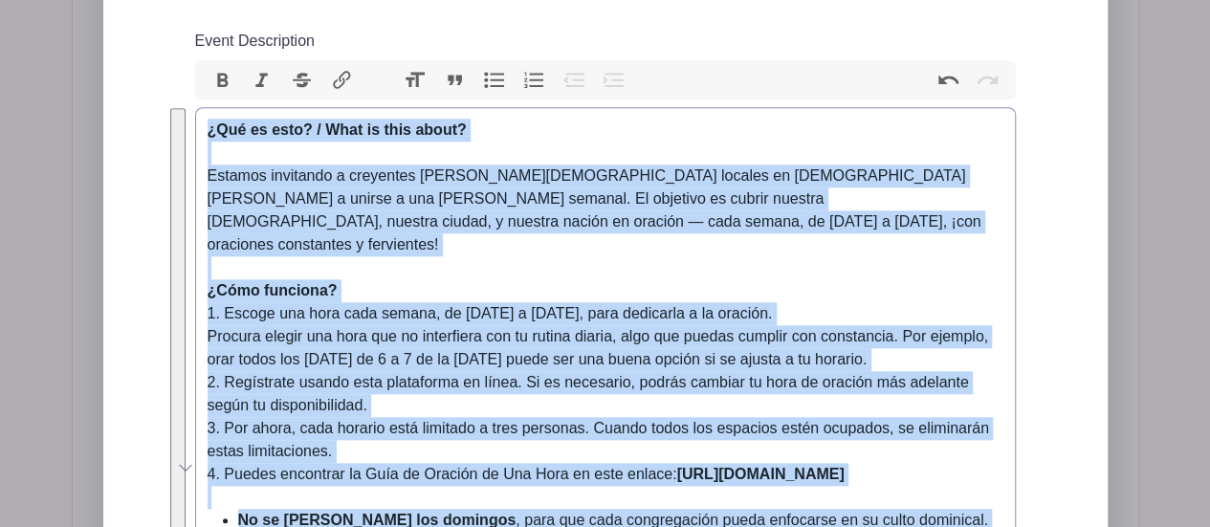
scroll to position [797, 0]
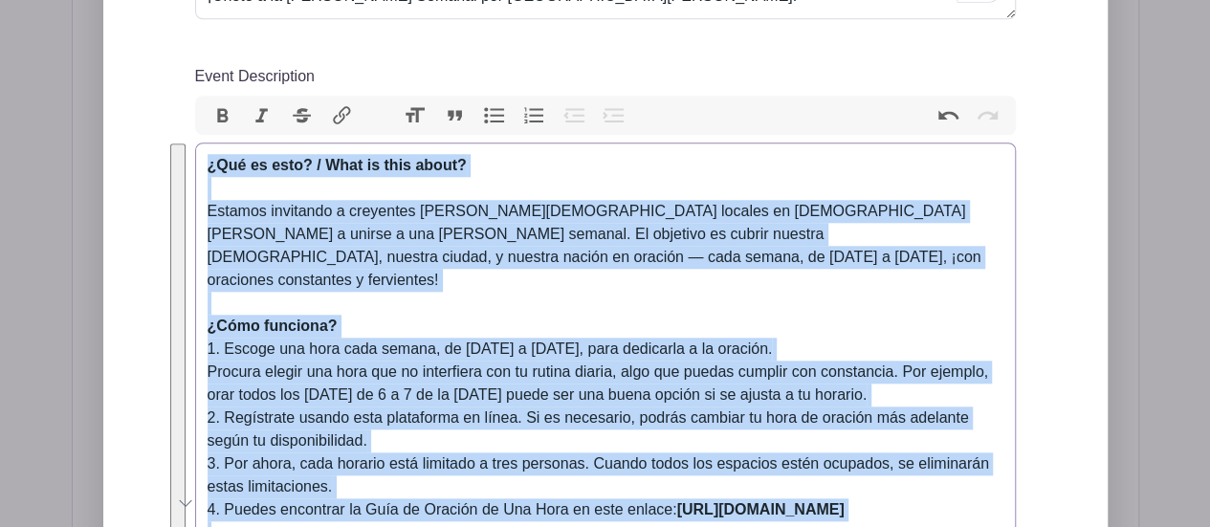
drag, startPoint x: 656, startPoint y: 210, endPoint x: 207, endPoint y: 144, distance: 454.3
copy trix-editor "¿Lor ip dolo? / Sita co adip elits? Doeiusm temporinc u laboreetd ma aliquaen a…"
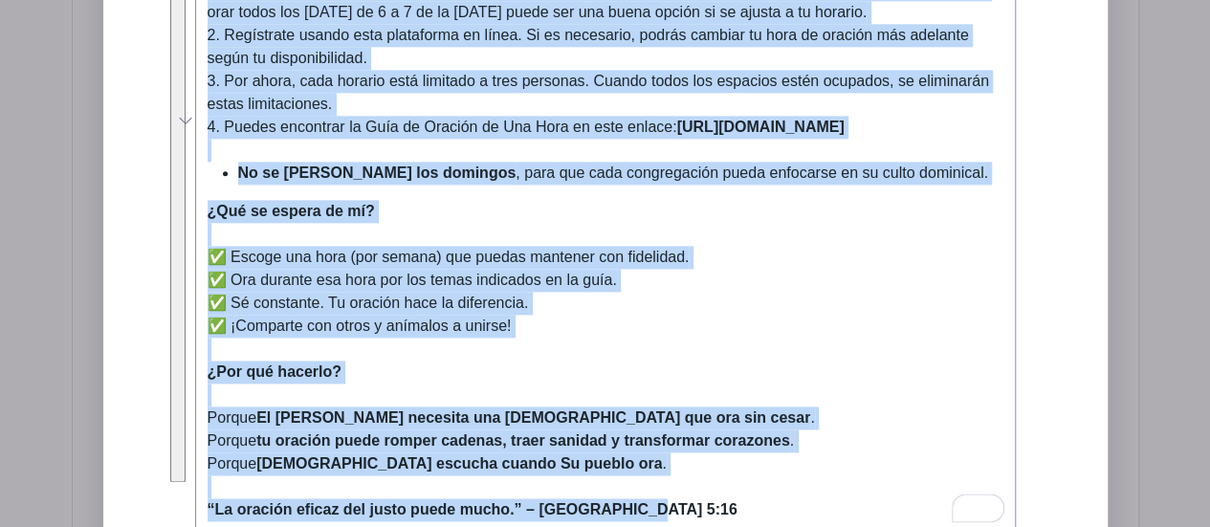
scroll to position [1371, 0]
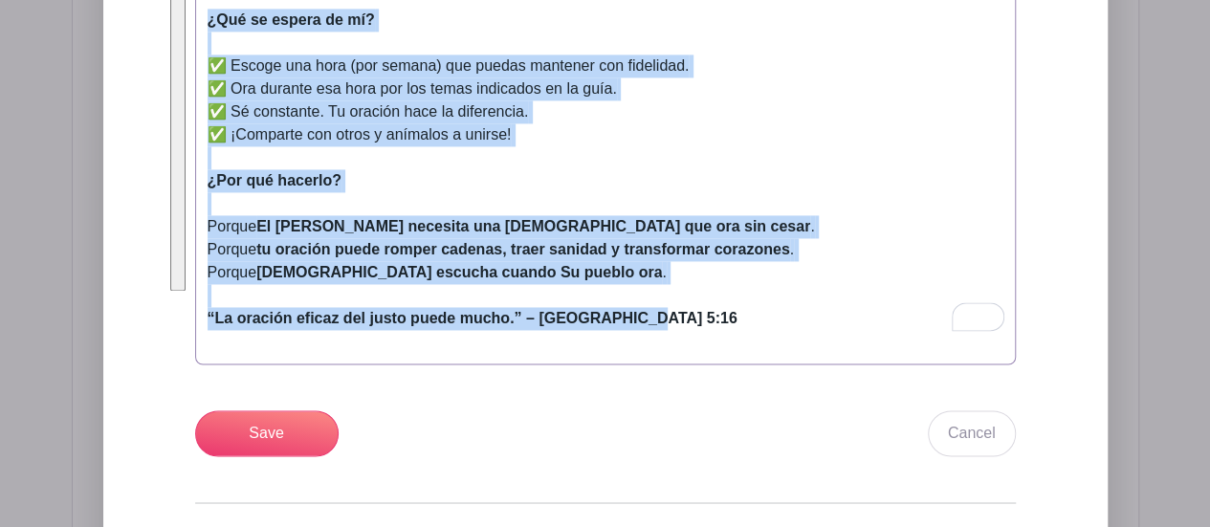
copy trix-editor "¿Lor ip dolo? / Sita co adip elits? Doeiusm temporinc u laboreetd ma aliquaen a…"
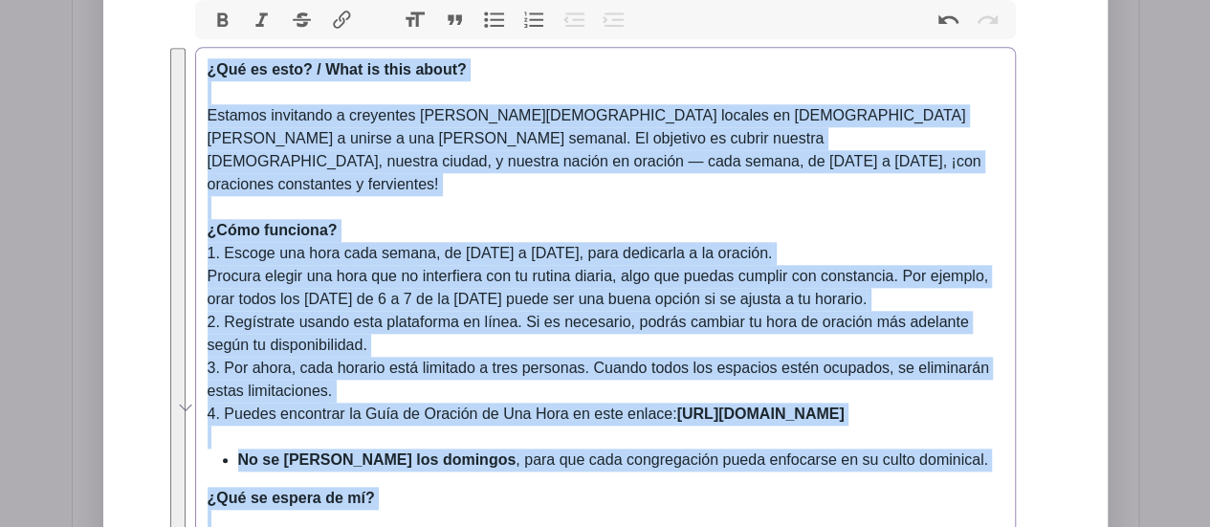
scroll to position [797, 0]
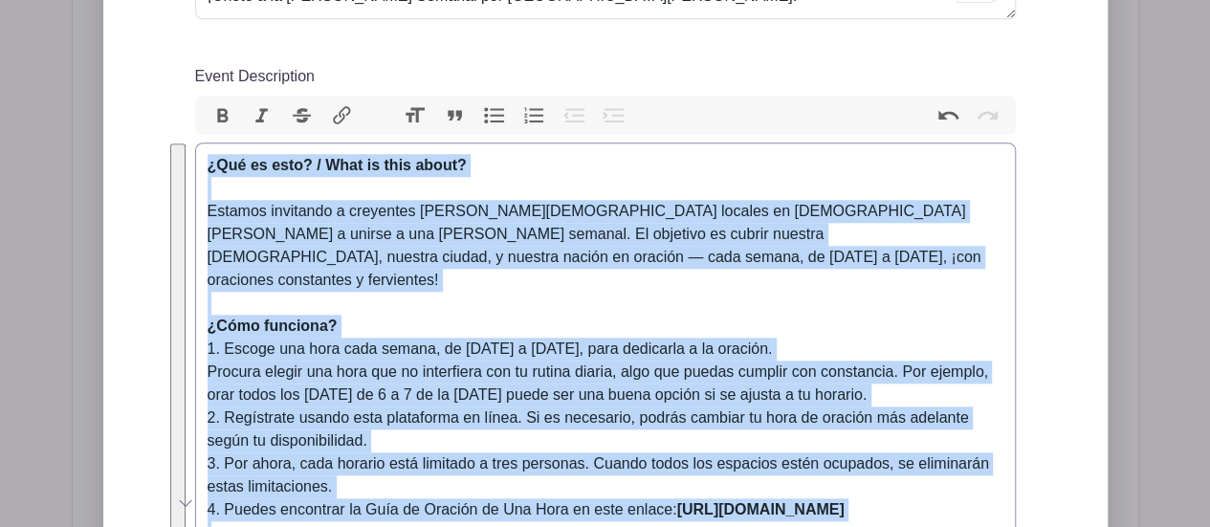
click at [392, 228] on div "Estamos invitando a creyentes [PERSON_NAME][DEMOGRAPHIC_DATA] locales en [DEMOG…" at bounding box center [606, 246] width 796 height 92
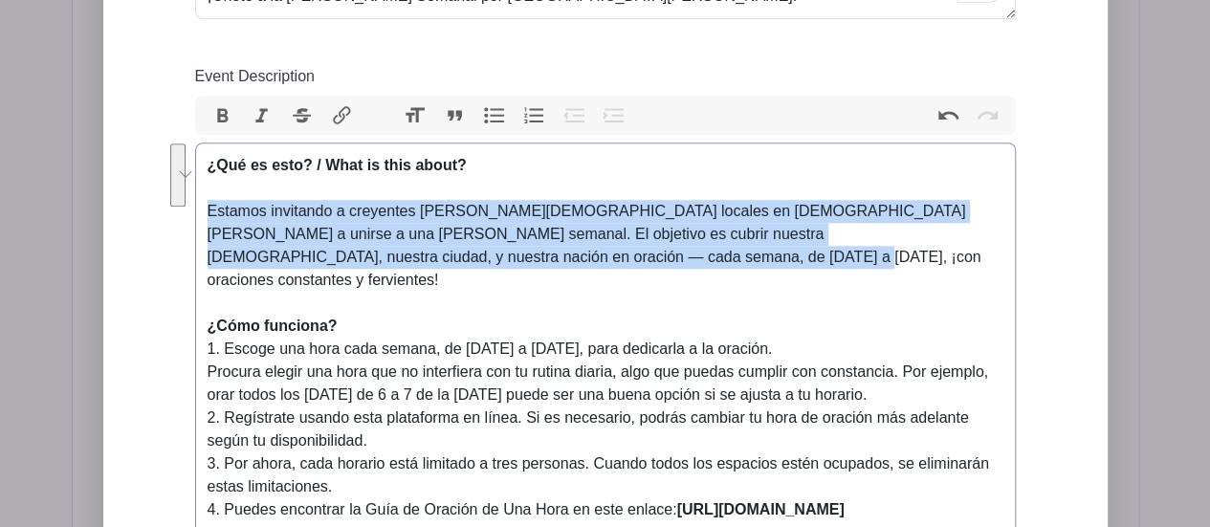
drag, startPoint x: 480, startPoint y: 242, endPoint x: 209, endPoint y: 192, distance: 276.2
click at [209, 200] on div "Estamos invitando a creyentes [PERSON_NAME][DEMOGRAPHIC_DATA] locales en [DEMOG…" at bounding box center [606, 246] width 796 height 92
paste trix-editor "<lor><ipsumd>¿Sit am cons? / Adip el sedd eiusm?<te></incidi><ut></lab><etd>&ma…"
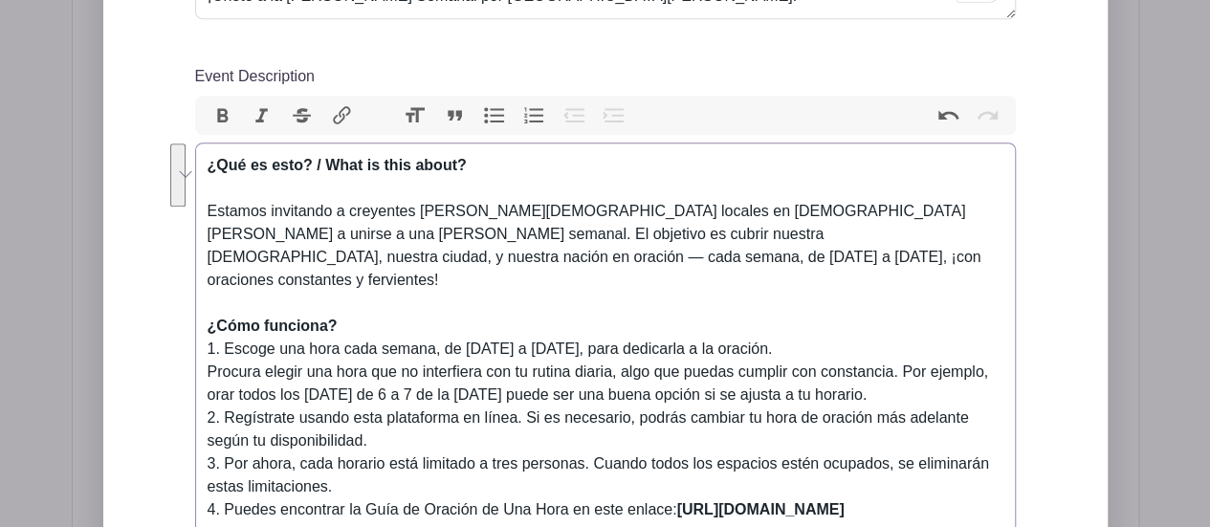
type trix-editor "<lor><ipsumd>¿Sit am cons? / Adip el sedd eiusm?<te></incidi><ut></lab><etd>&ma…"
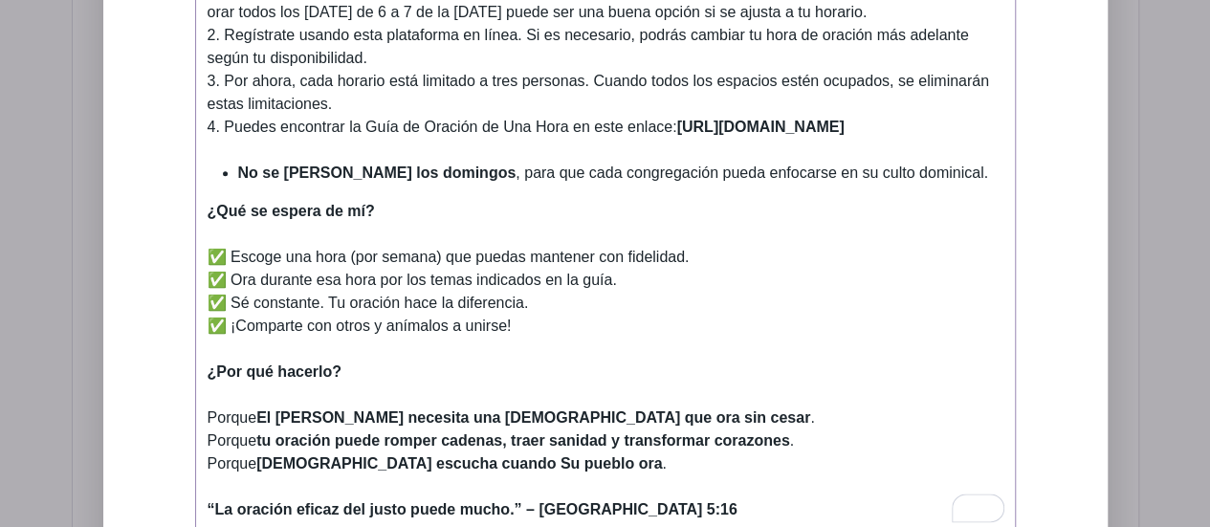
scroll to position [1467, 0]
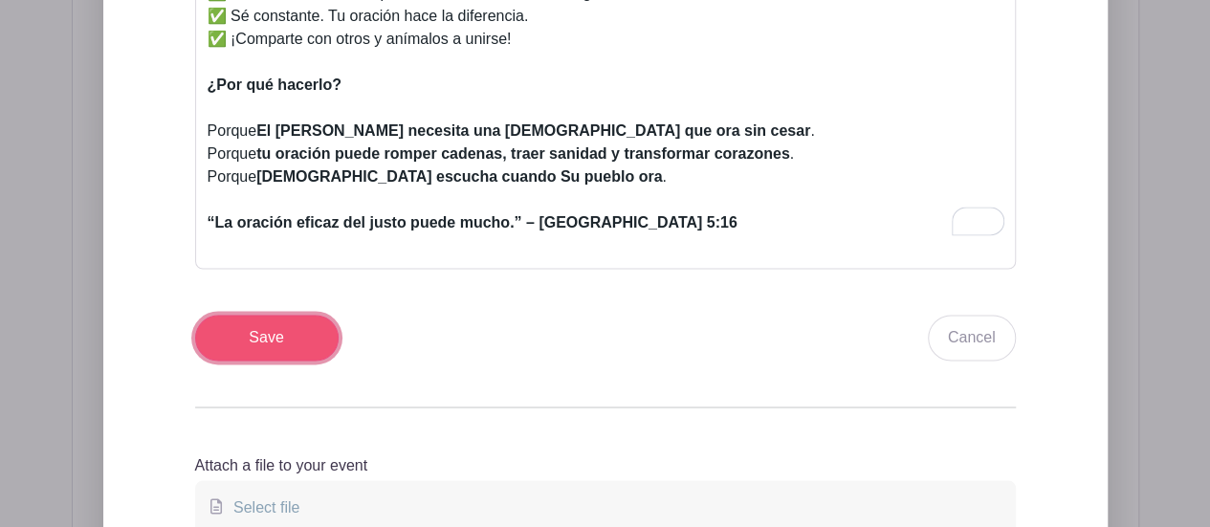
click at [279, 315] on input "Save" at bounding box center [267, 338] width 144 height 46
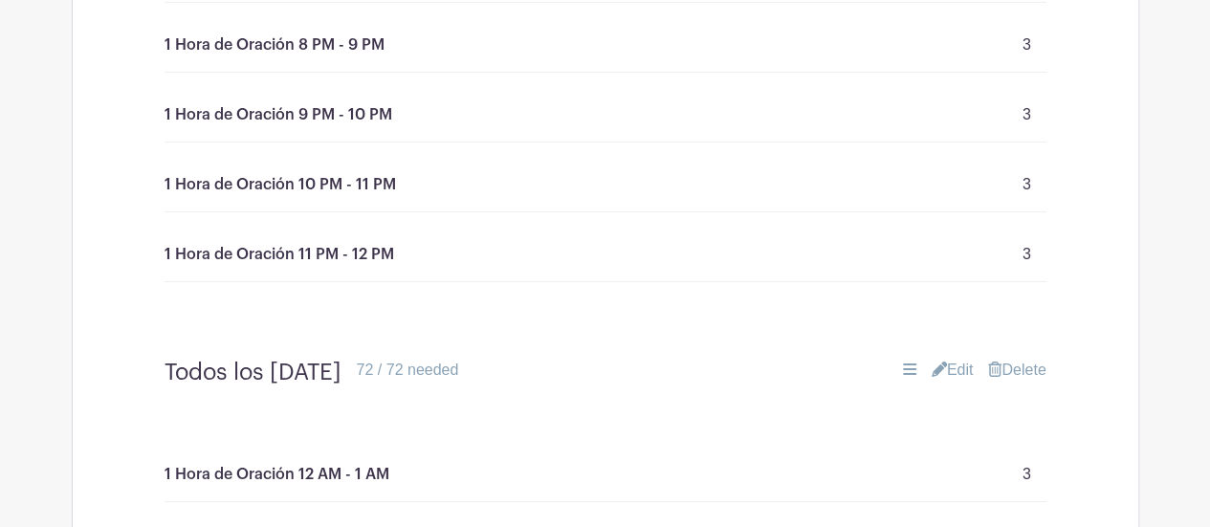
scroll to position [3055, 0]
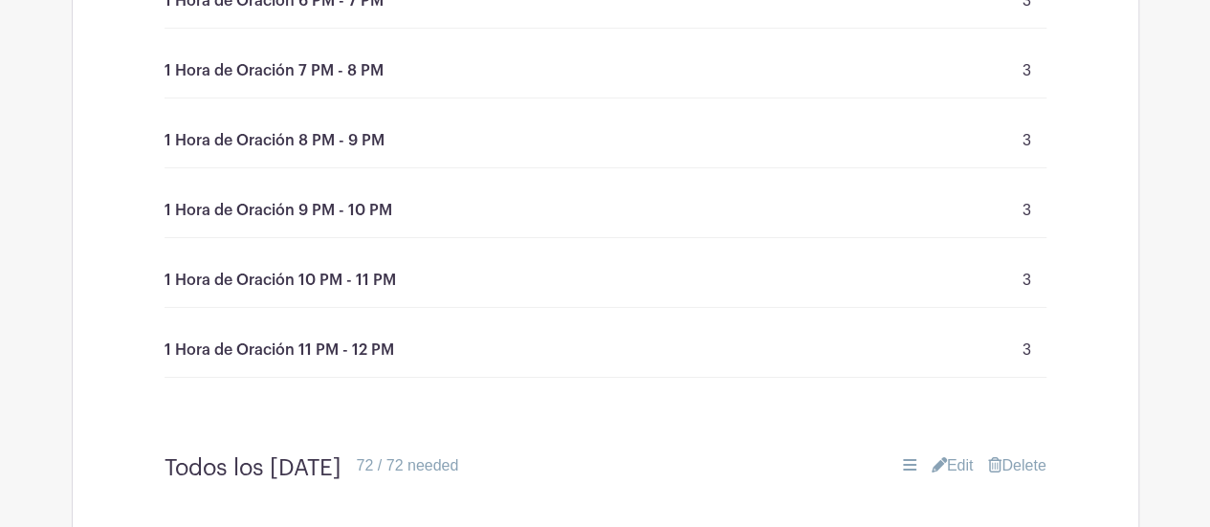
click at [386, 339] on p "1 Hora de Oración 11 PM - 12 PM" at bounding box center [280, 350] width 230 height 23
click at [376, 339] on p "1 Hora de Oración 11 PM - 12 PM" at bounding box center [280, 350] width 230 height 23
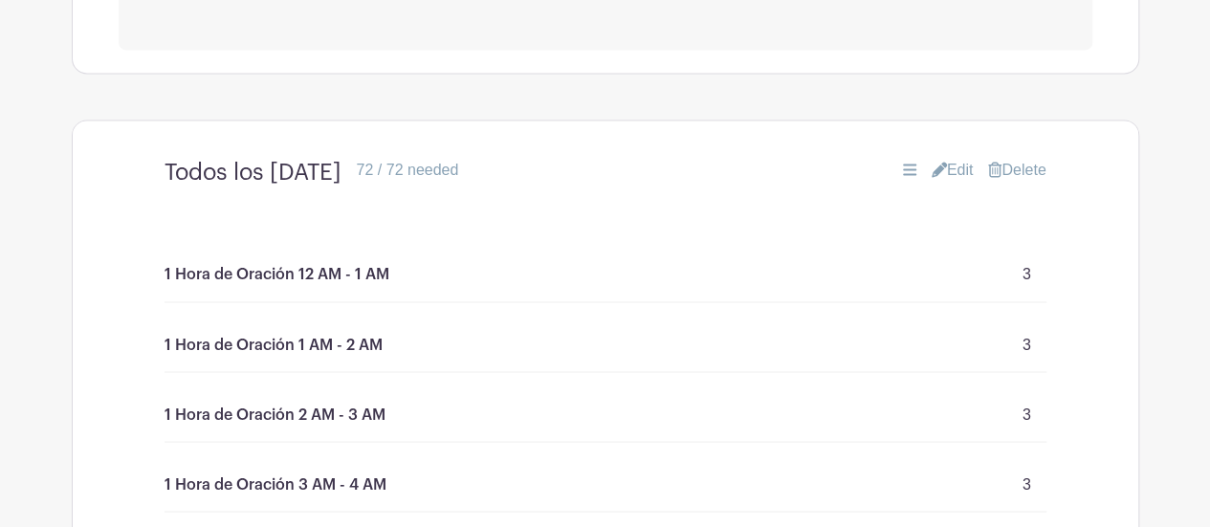
scroll to position [1428, 0]
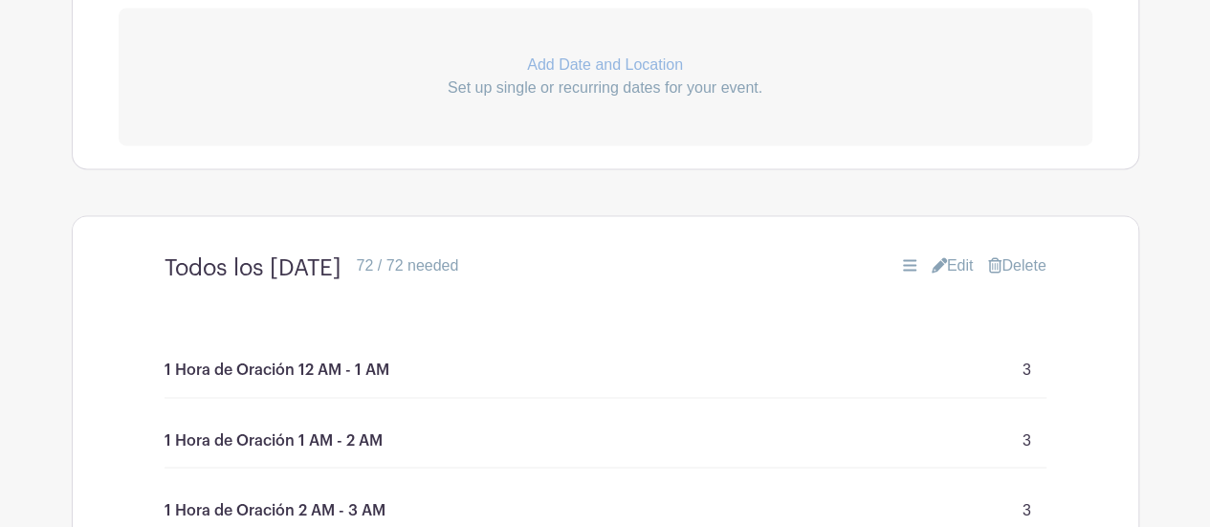
click at [951, 254] on link "Edit" at bounding box center [953, 265] width 42 height 23
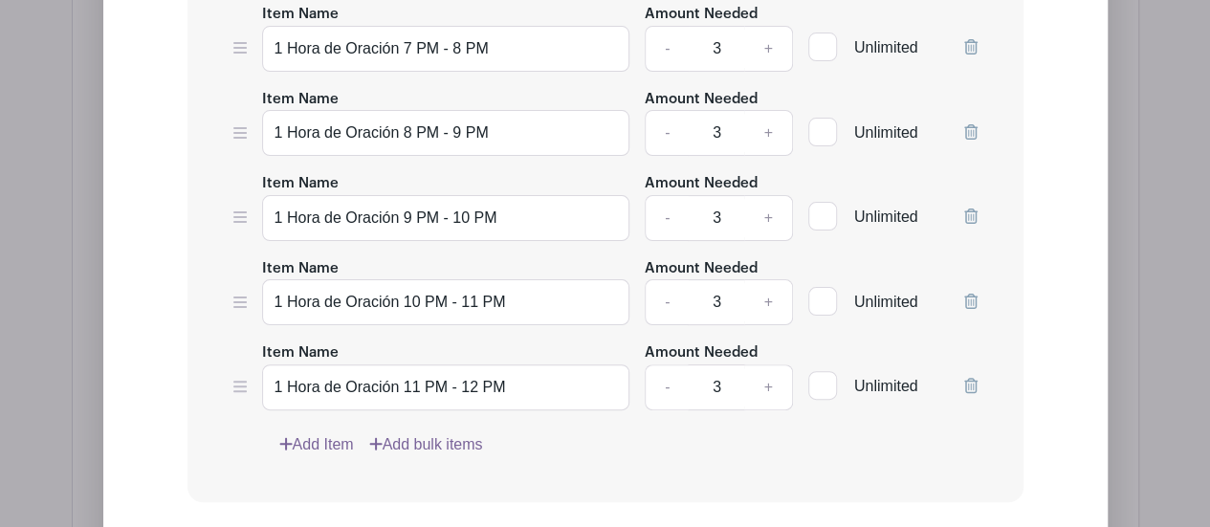
scroll to position [3820, 0]
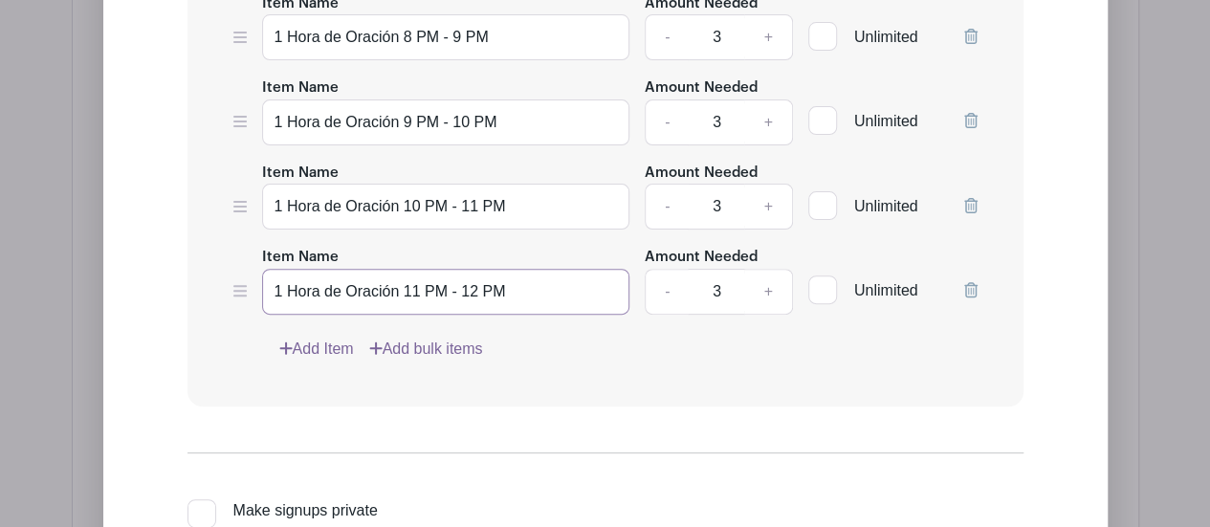
click at [492, 269] on input "1 Hora de Oración 11 PM - 12 PM" at bounding box center [446, 292] width 368 height 46
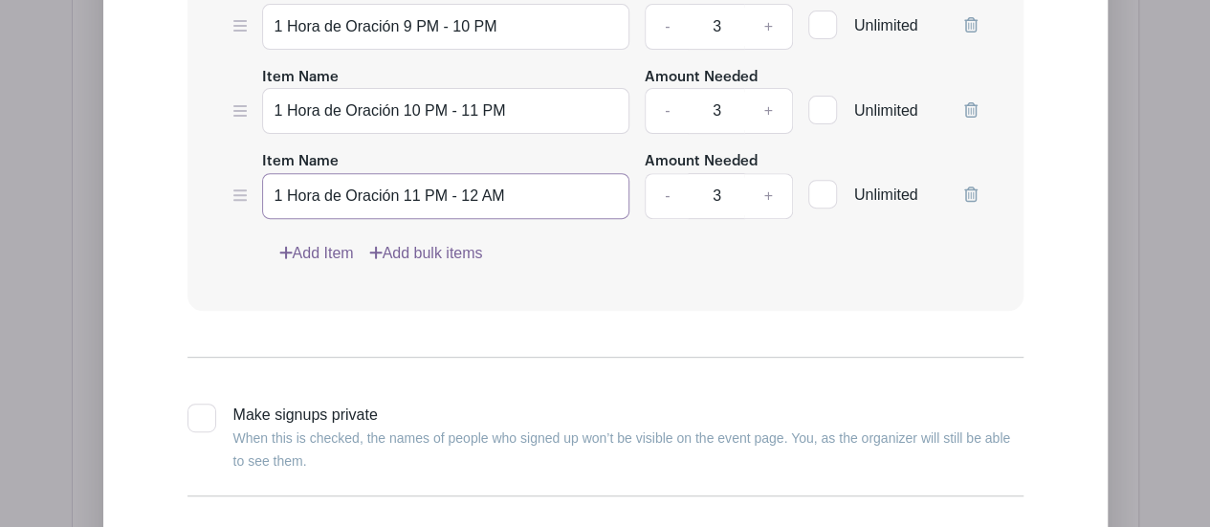
scroll to position [4107, 0]
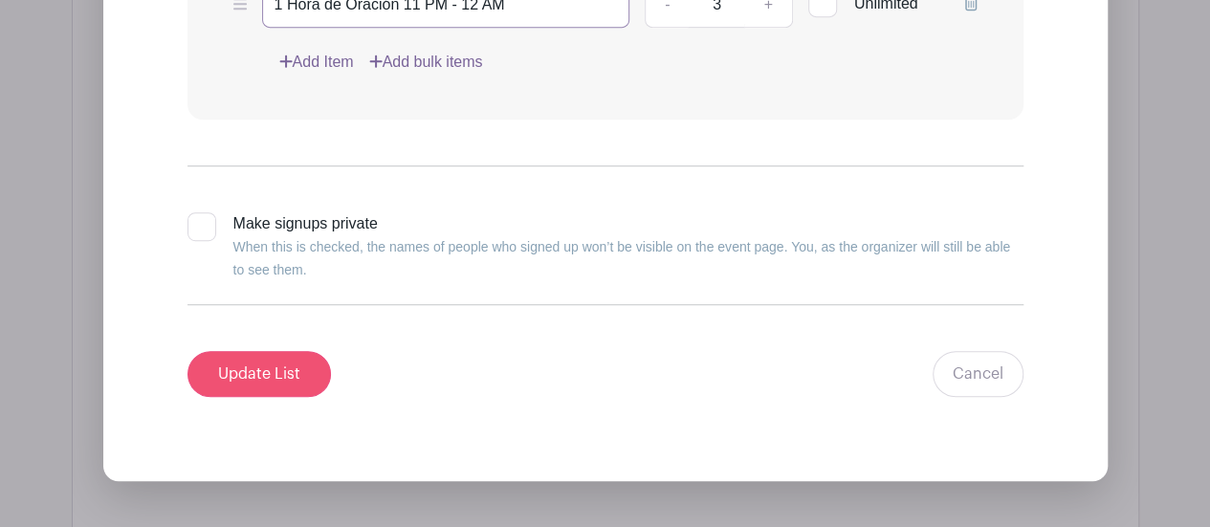
type input "1 Hora de Oración 11 PM - 12 AM"
click at [273, 351] on input "Update List" at bounding box center [260, 374] width 144 height 46
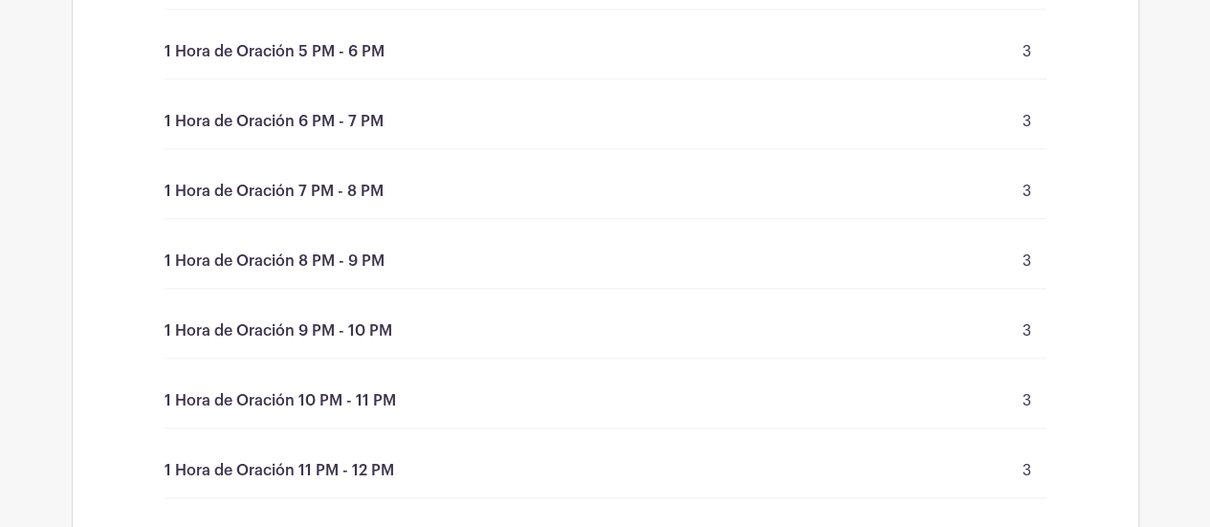
scroll to position [8450, 0]
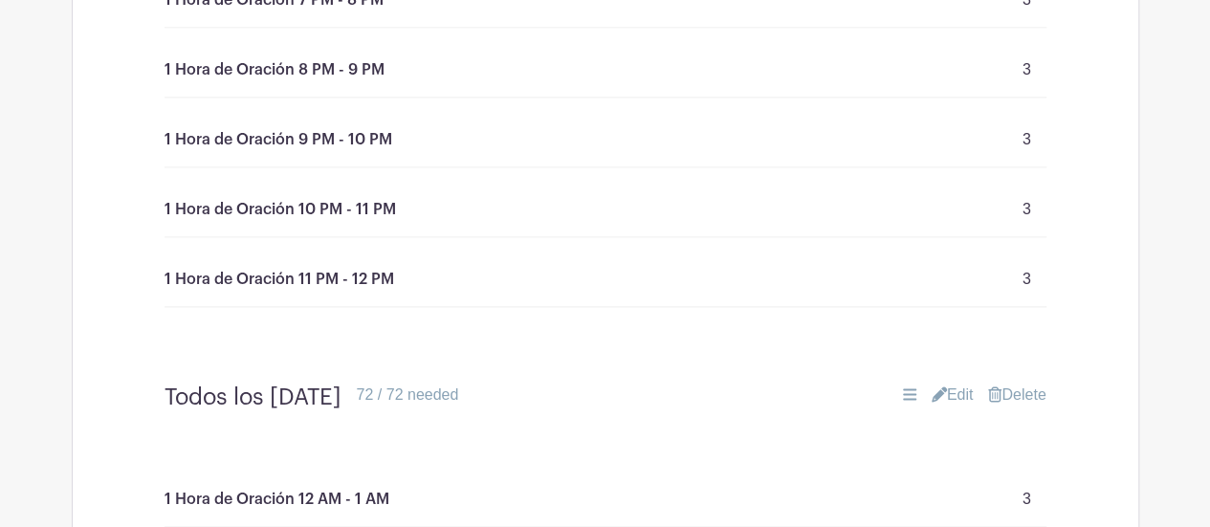
click at [947, 384] on link "Edit" at bounding box center [953, 395] width 42 height 23
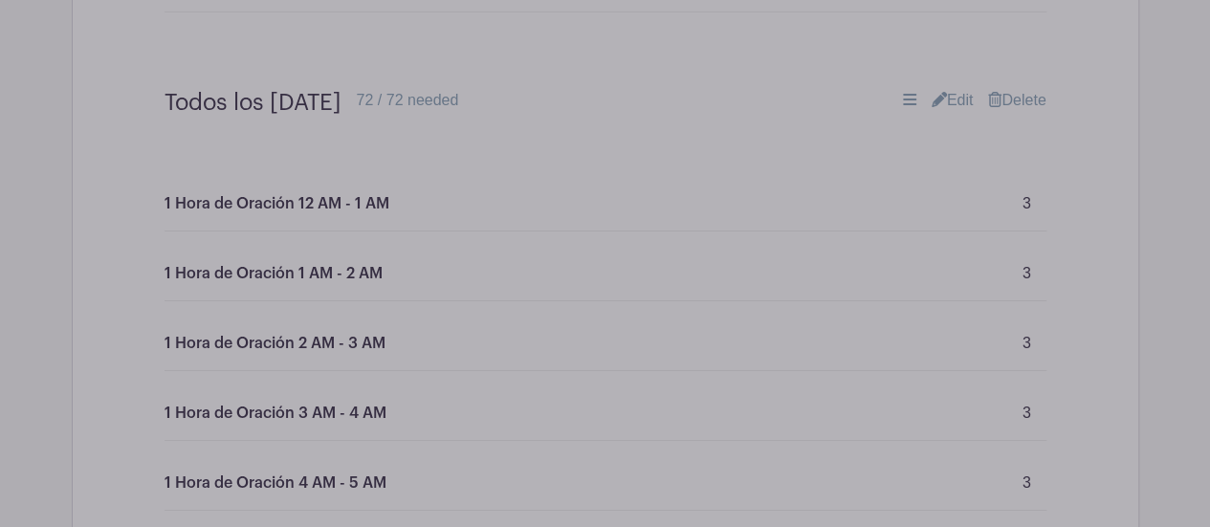
scroll to position [6728, 0]
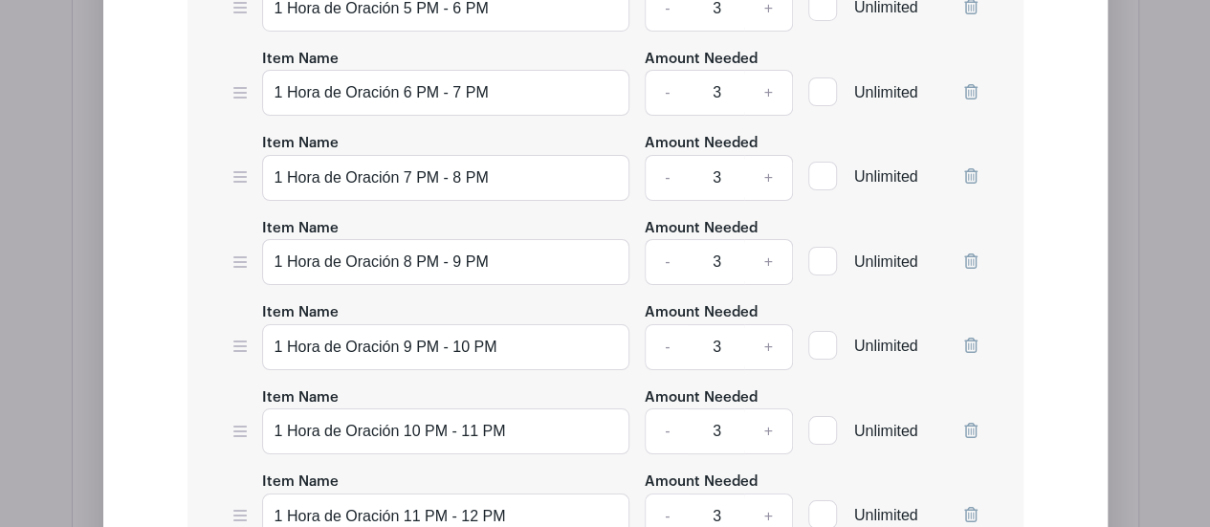
scroll to position [10842, 0]
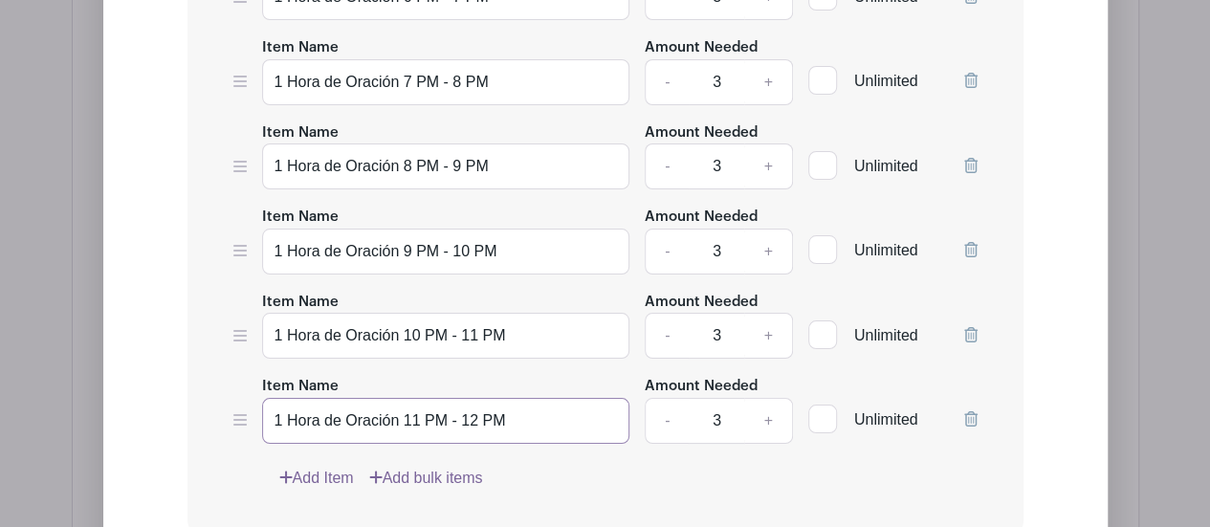
click at [494, 398] on input "1 Hora de Oración 11 PM - 12 PM" at bounding box center [446, 421] width 368 height 46
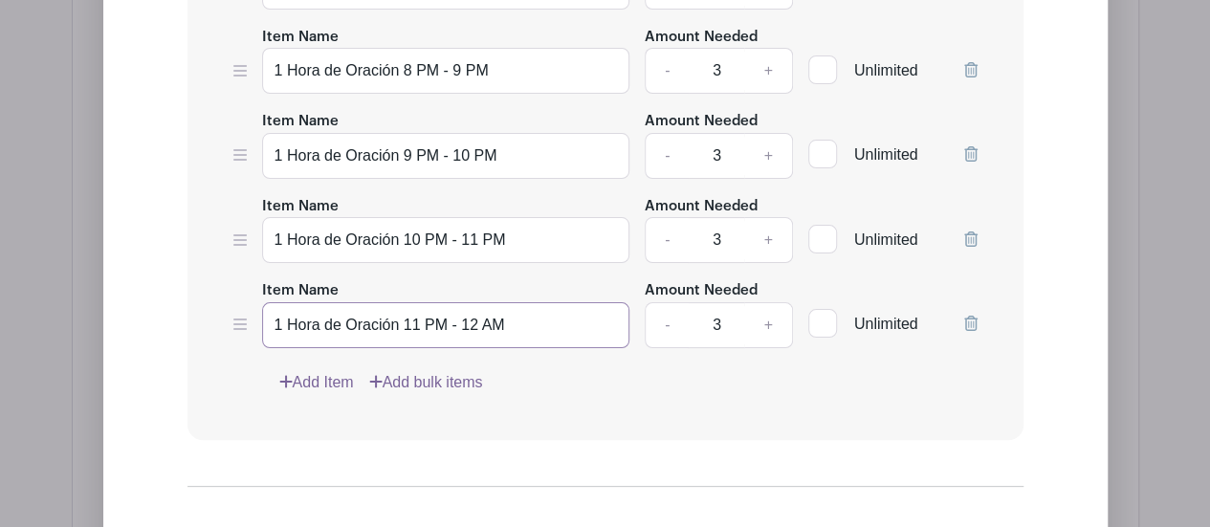
scroll to position [11033, 0]
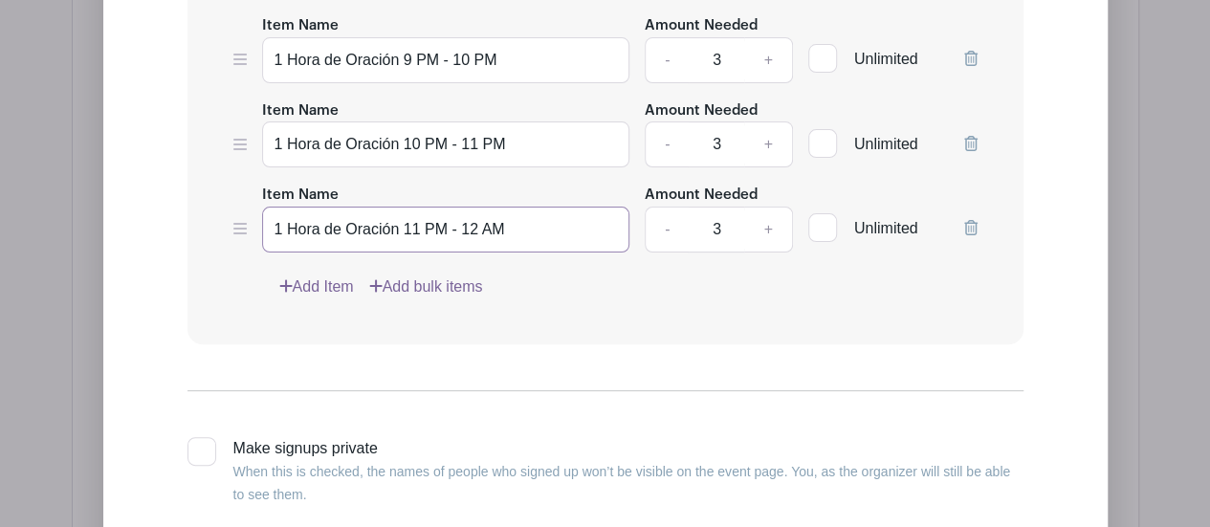
type input "1 Hora de Oración 11 PM - 12 AM"
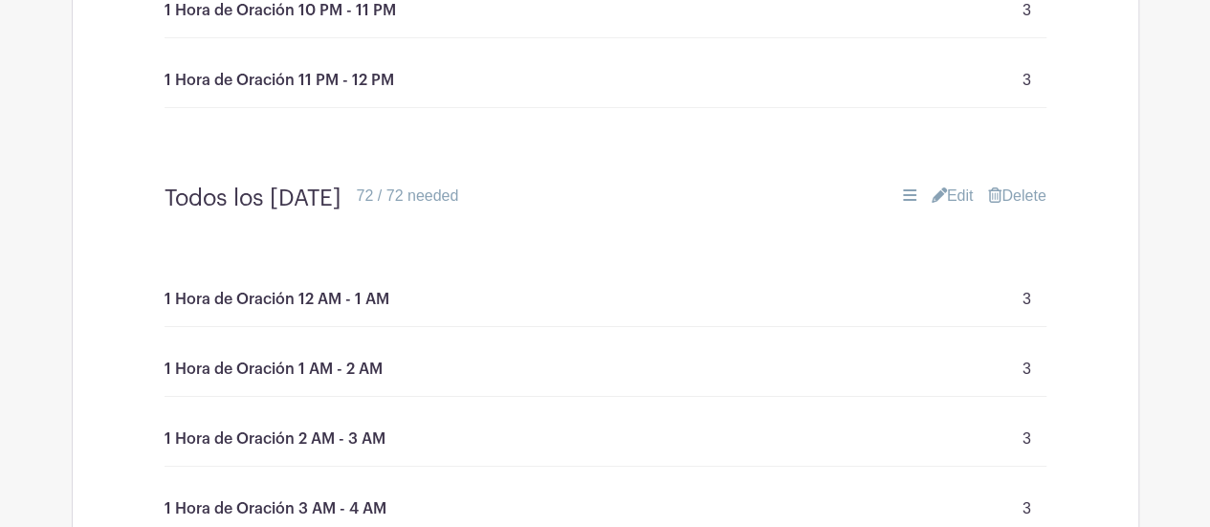
scroll to position [6728, 0]
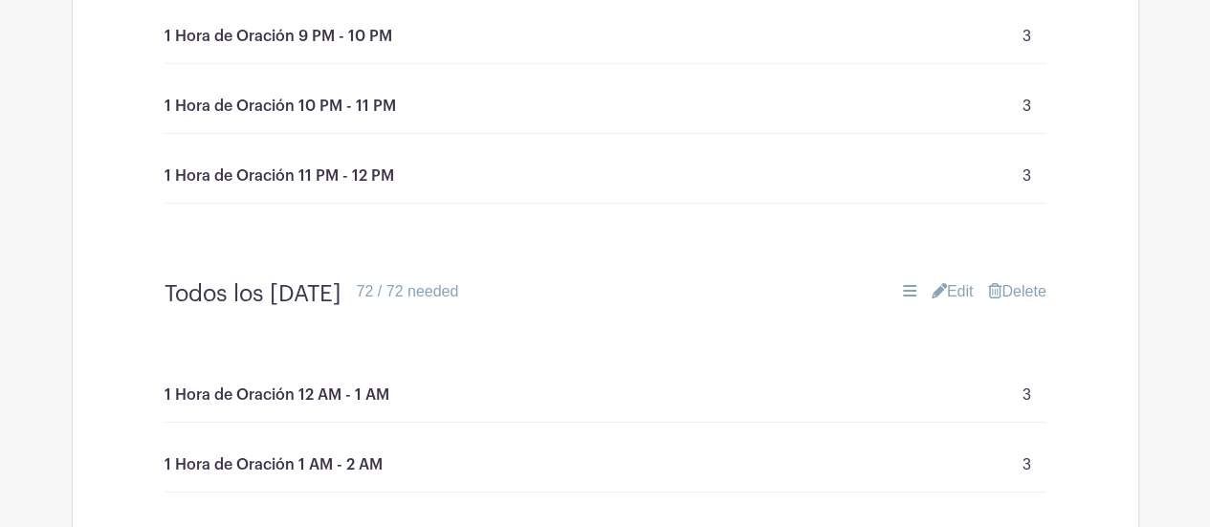
click at [956, 280] on link "Edit" at bounding box center [953, 291] width 42 height 23
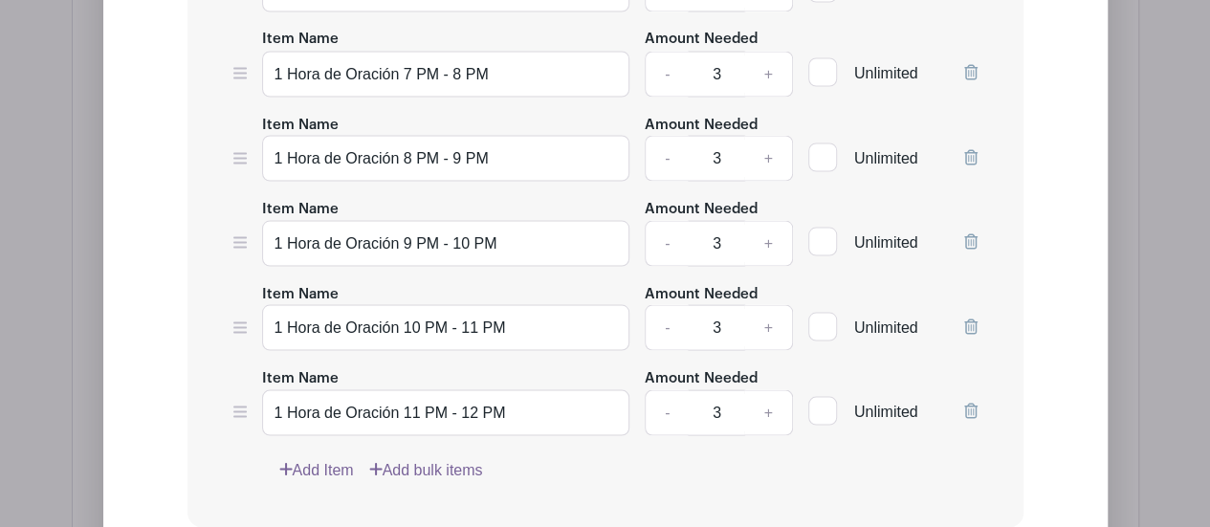
scroll to position [9120, 0]
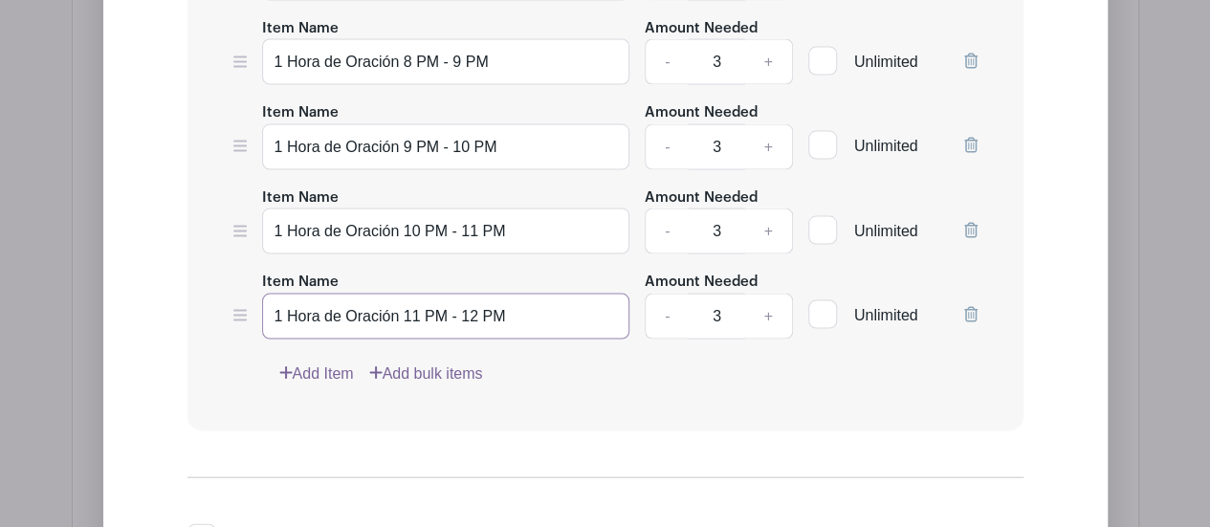
click at [490, 294] on input "1 Hora de Oración 11 PM - 12 PM" at bounding box center [446, 317] width 368 height 46
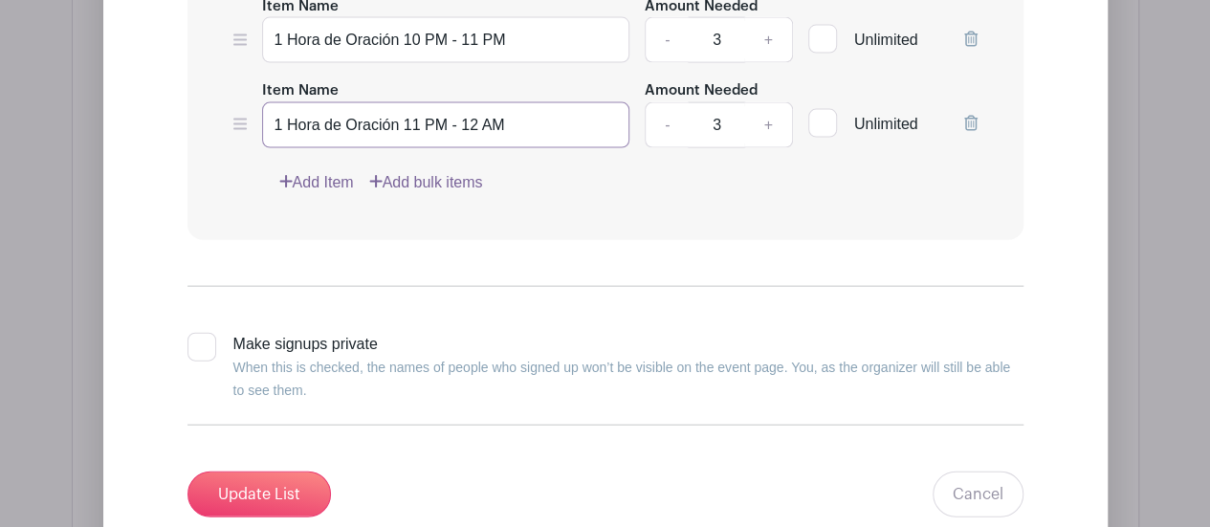
scroll to position [9407, 0]
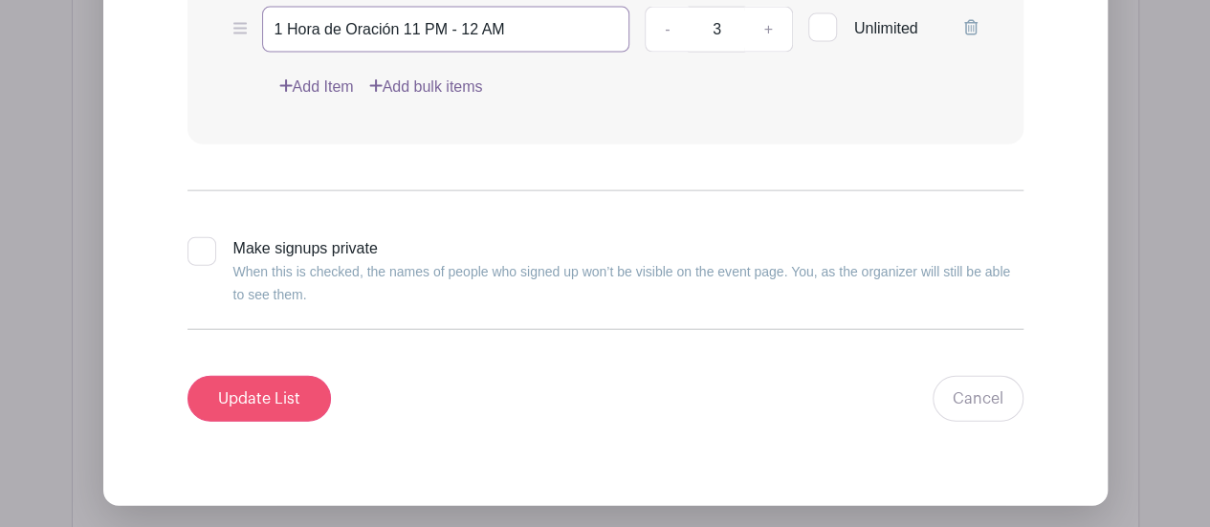
type input "1 Hora de Oración 11 PM - 12 AM"
click at [283, 376] on input "Update List" at bounding box center [260, 399] width 144 height 46
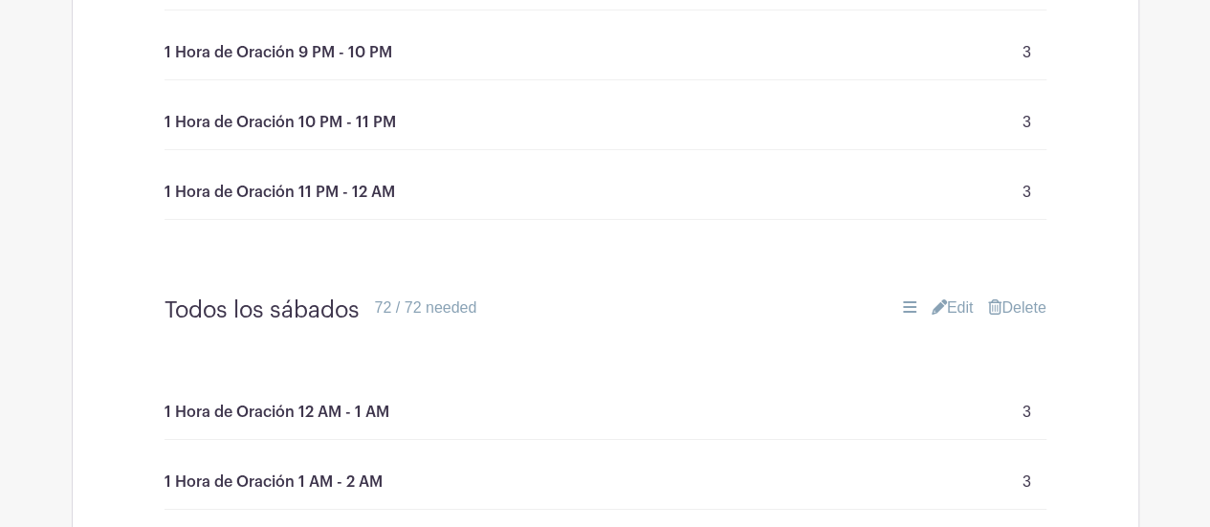
scroll to position [10268, 0]
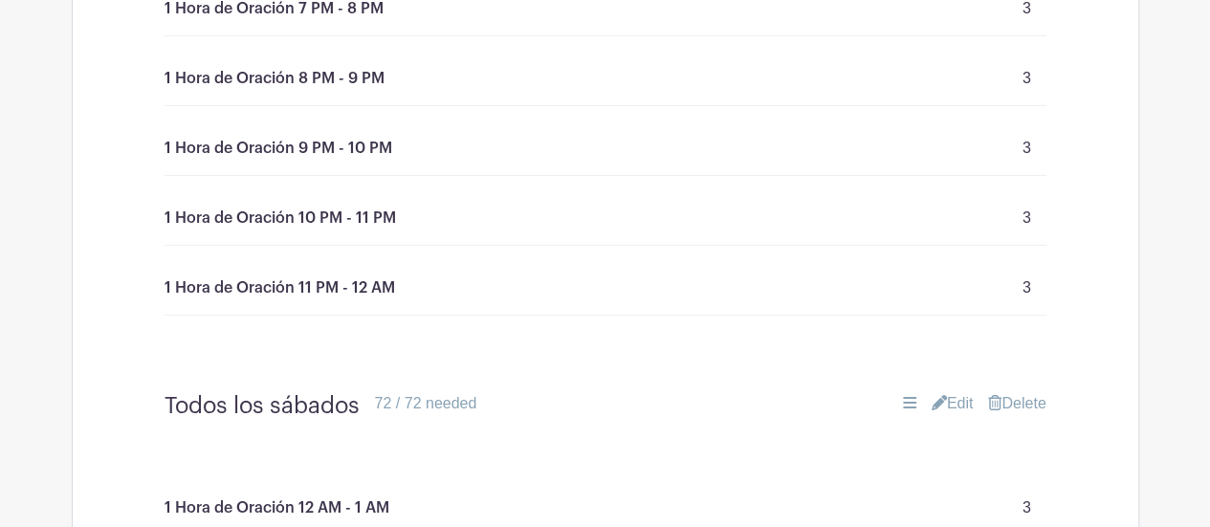
click at [955, 392] on link "Edit" at bounding box center [953, 403] width 42 height 23
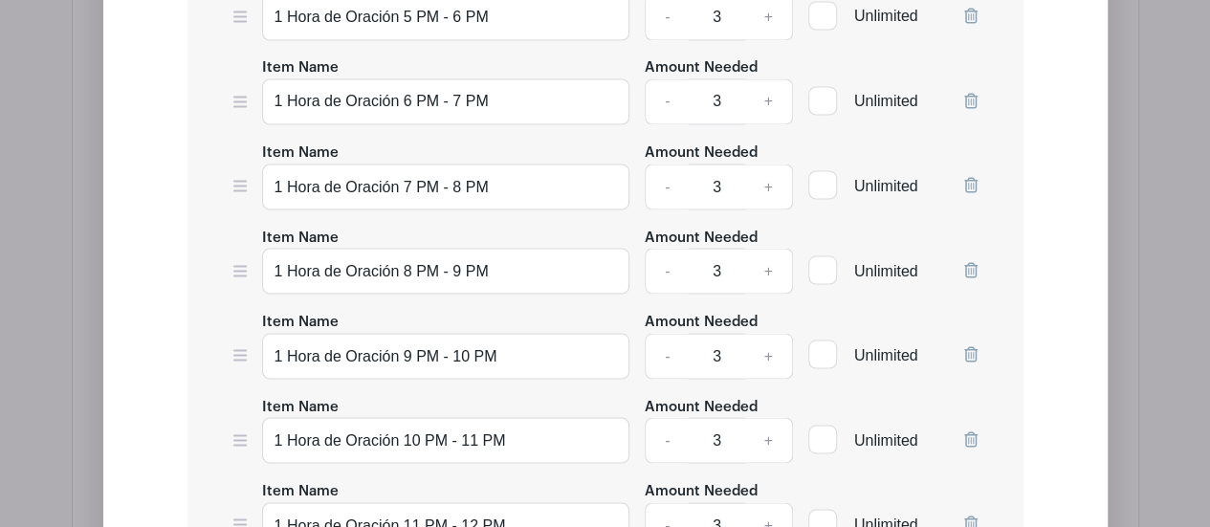
scroll to position [12755, 0]
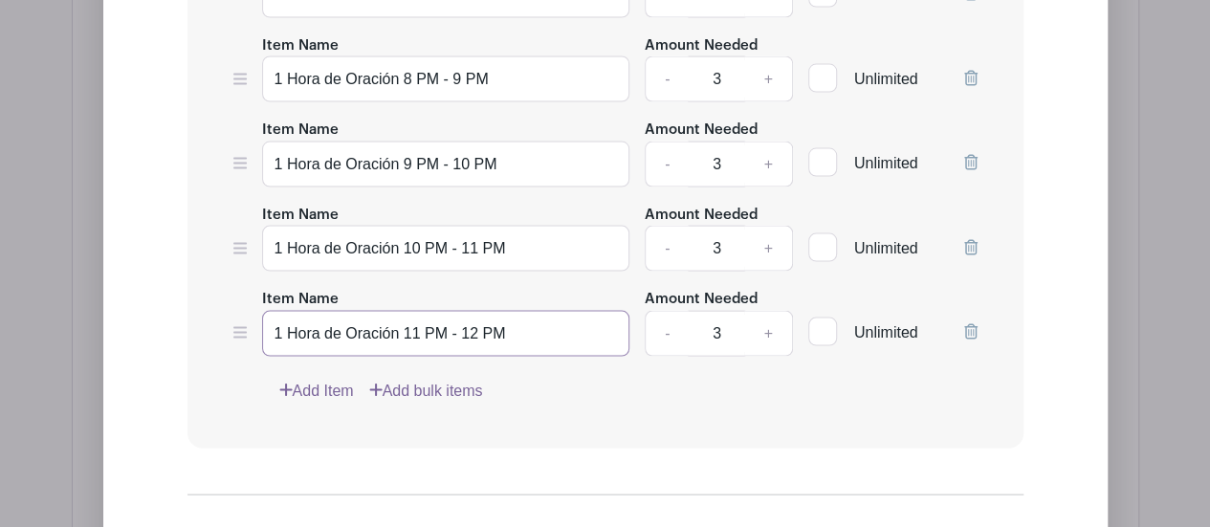
click at [490, 311] on input "1 Hora de Oración 11 PM - 12 PM" at bounding box center [446, 334] width 368 height 46
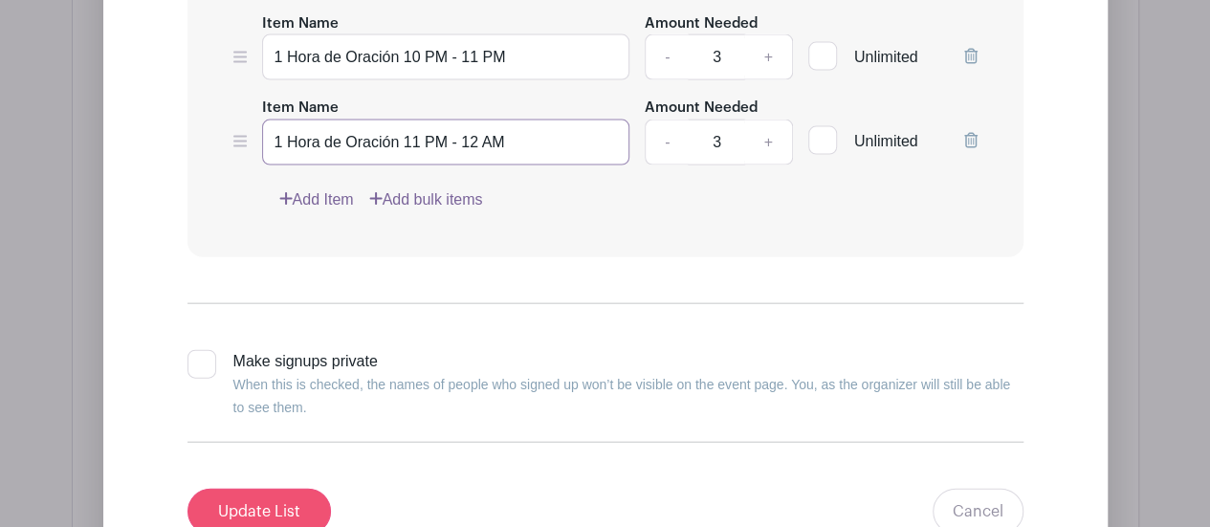
type input "1 Hora de Oración 11 PM - 12 AM"
click at [240, 489] on input "Update List" at bounding box center [260, 512] width 144 height 46
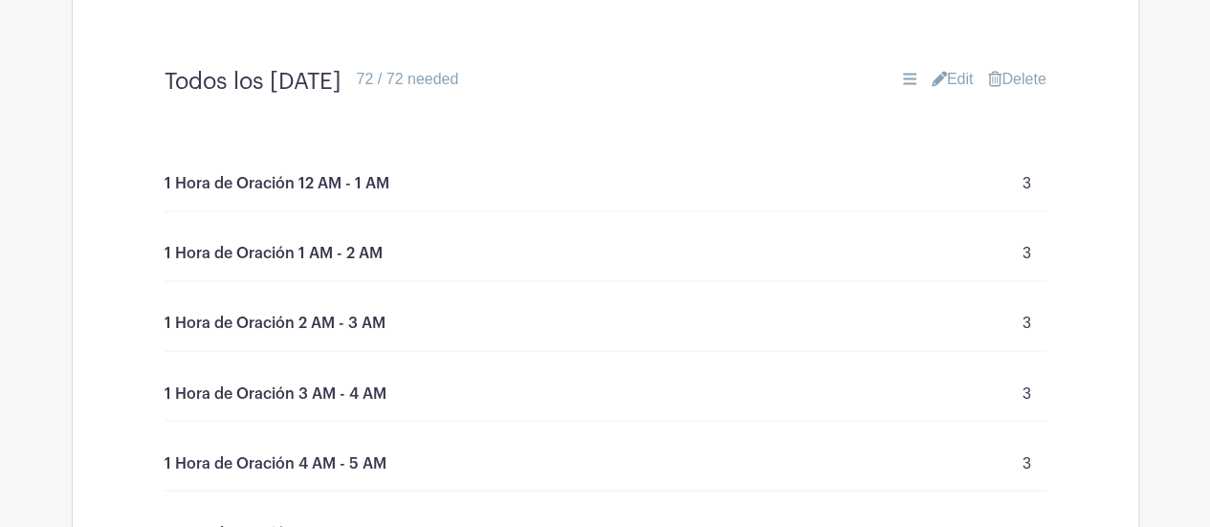
scroll to position [4923, 0]
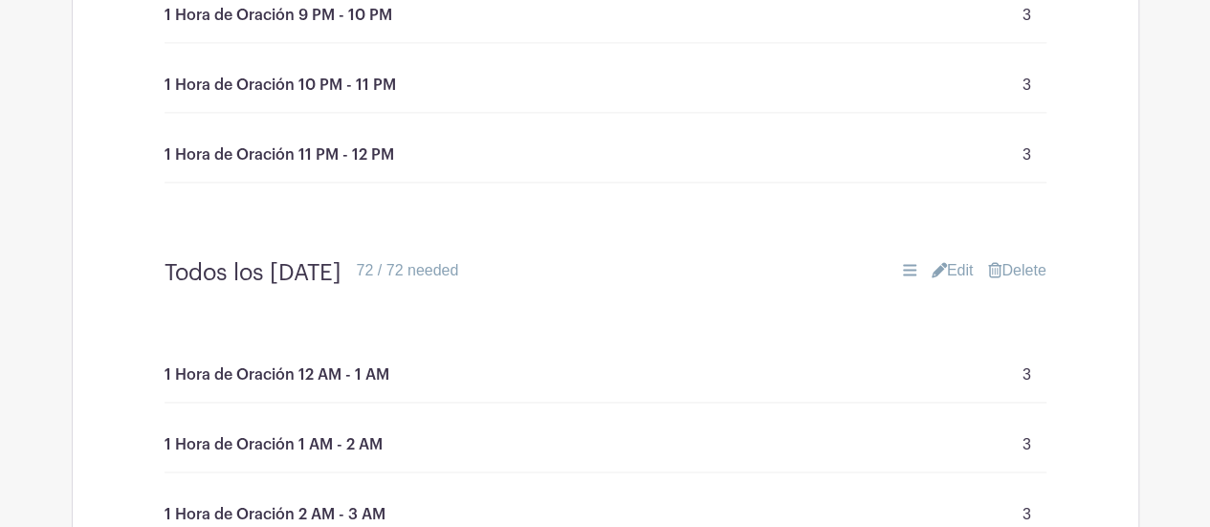
click at [955, 259] on link "Edit" at bounding box center [953, 270] width 42 height 23
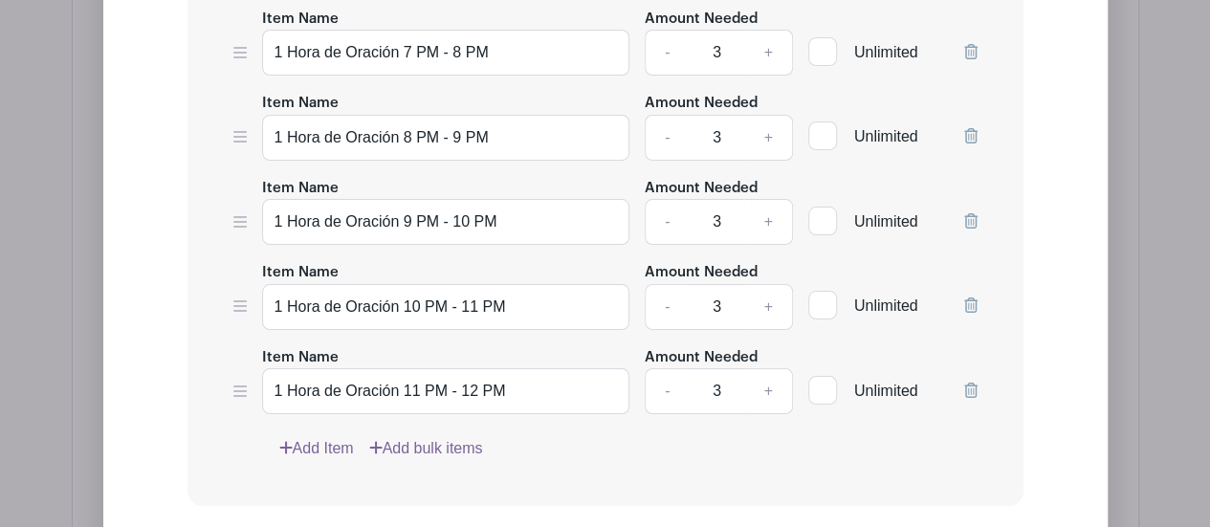
scroll to position [7315, 0]
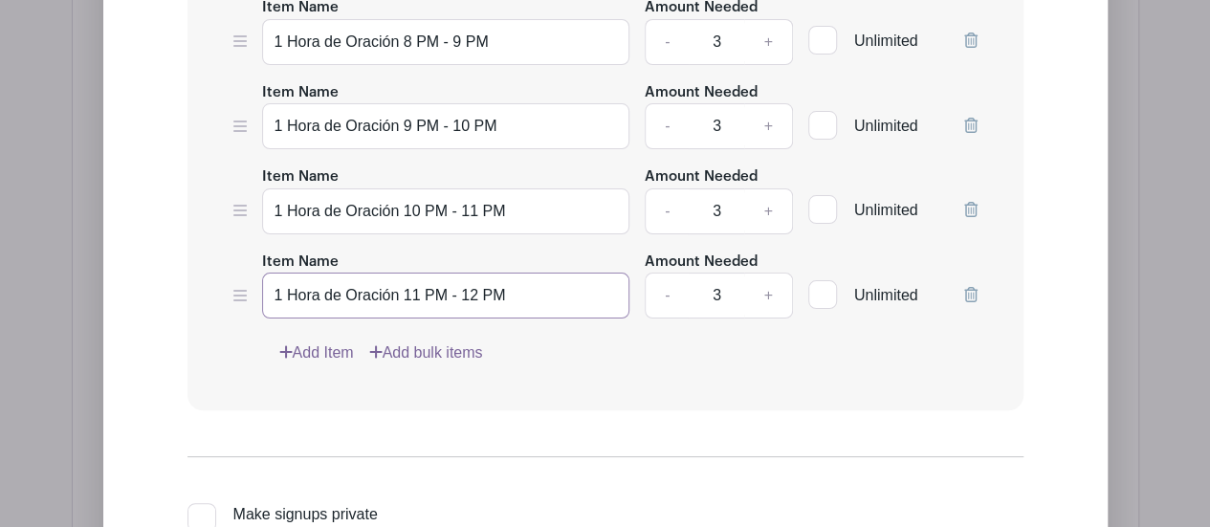
click at [489, 273] on input "1 Hora de Oración 11 PM - 12 PM" at bounding box center [446, 296] width 368 height 46
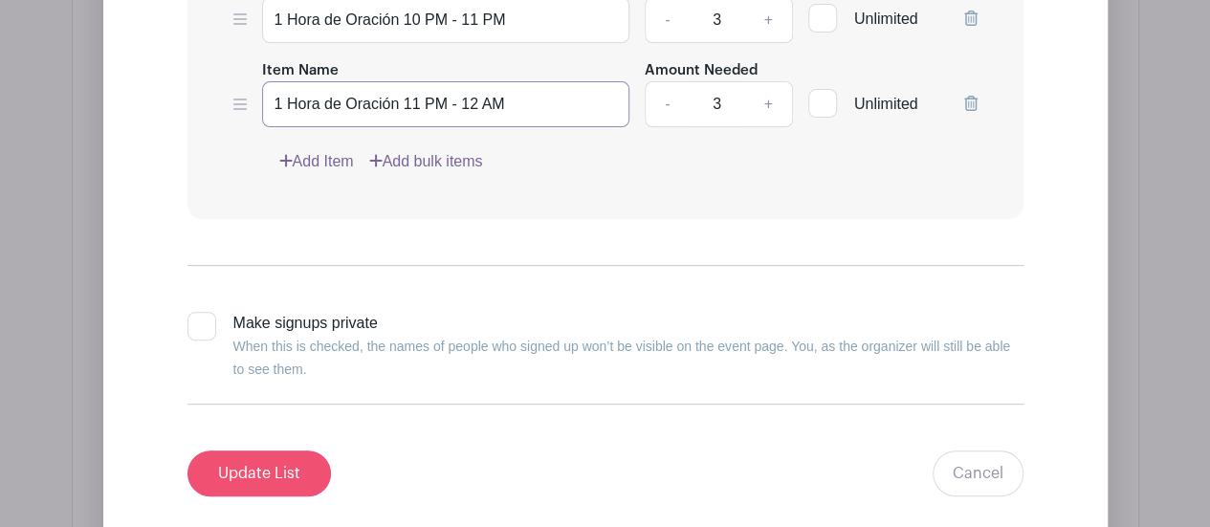
type input "1 Hora de Oración 11 PM - 12 AM"
click at [264, 451] on input "Update List" at bounding box center [260, 474] width 144 height 46
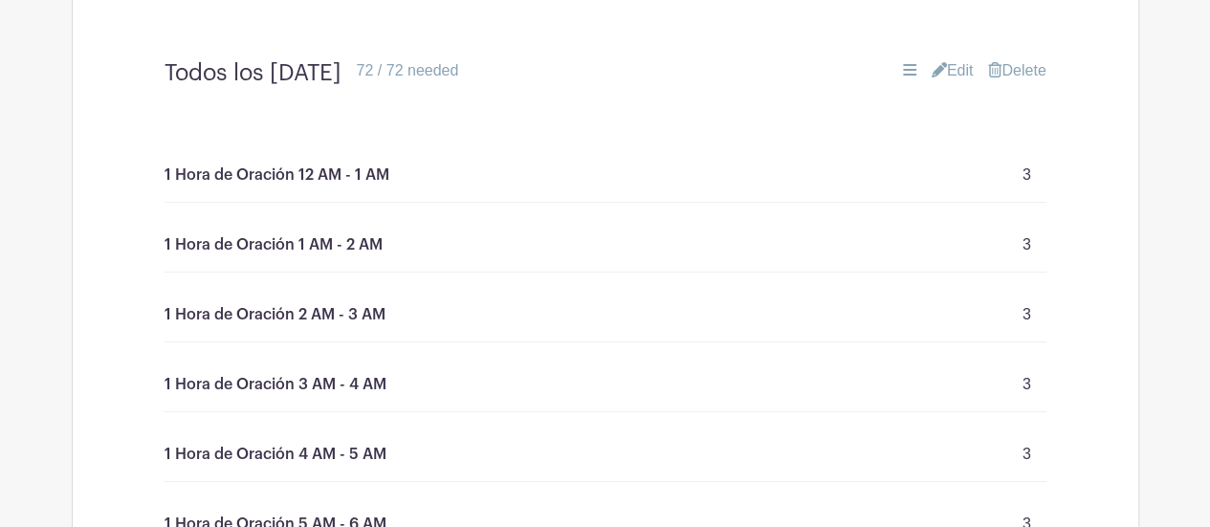
scroll to position [3010, 0]
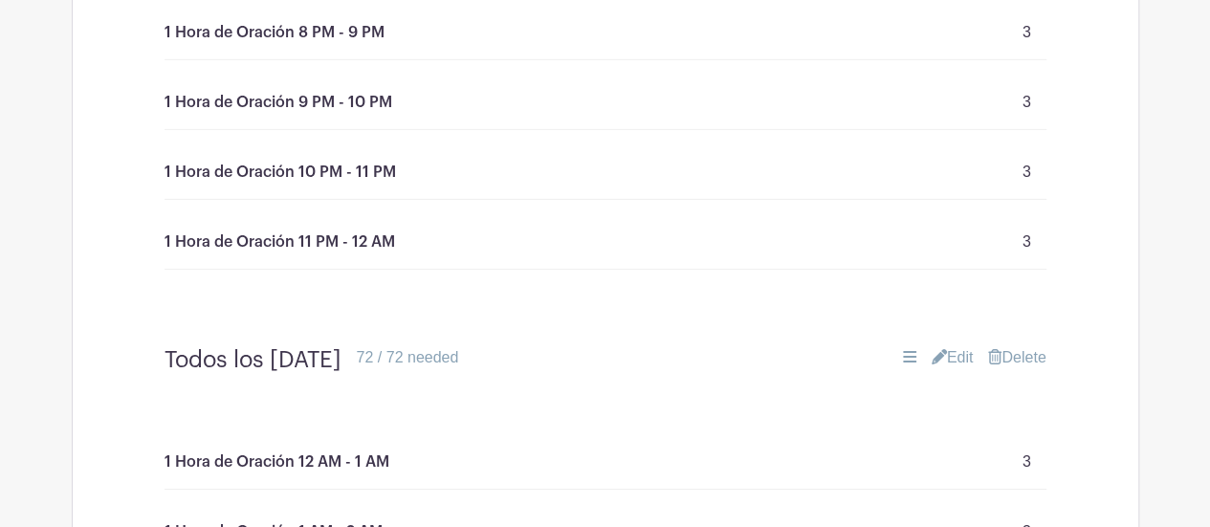
click at [950, 346] on link "Edit" at bounding box center [953, 357] width 42 height 23
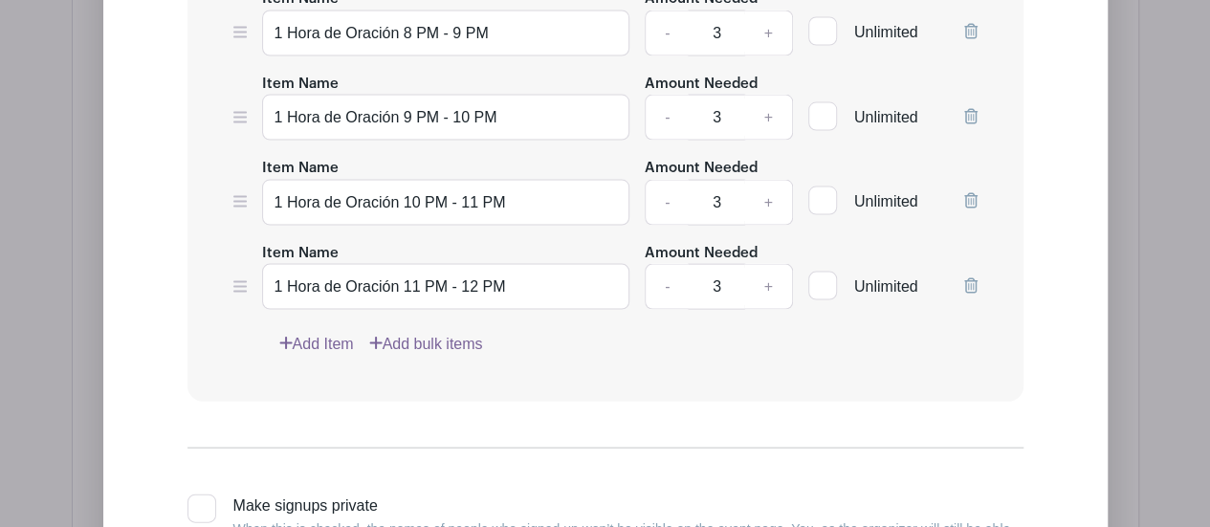
scroll to position [5593, 0]
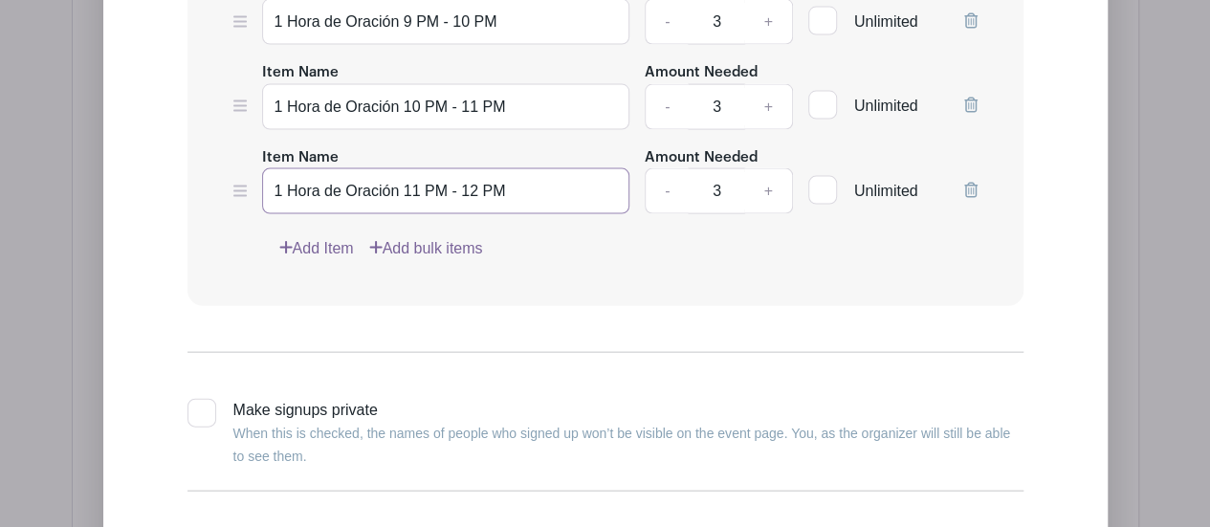
click at [488, 168] on input "1 Hora de Oración 11 PM - 12 PM" at bounding box center [446, 191] width 368 height 46
type input "1 Hora de Oración 11 PM - 12 AM"
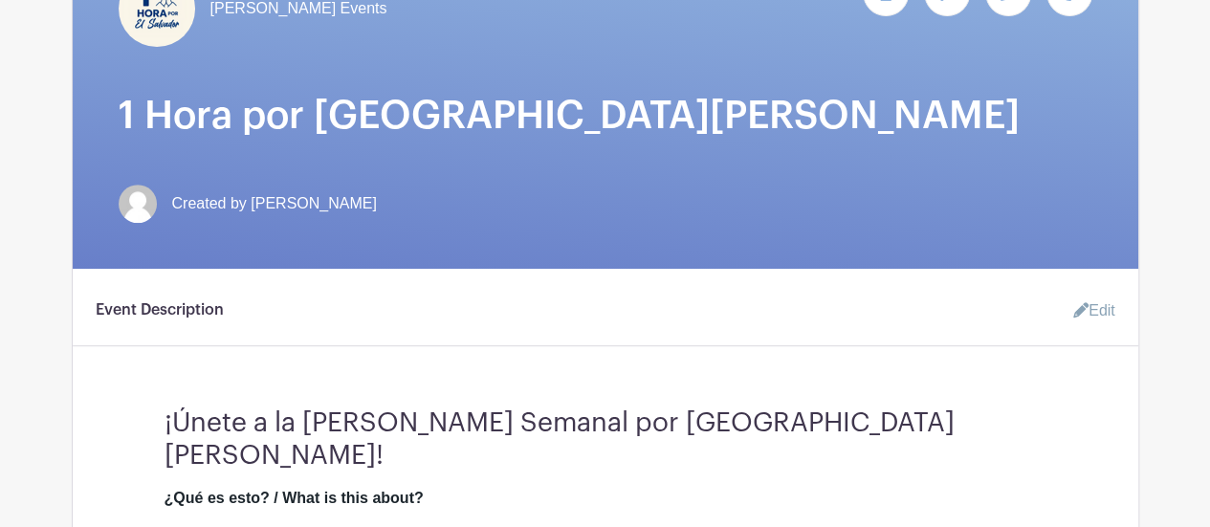
scroll to position [235, 0]
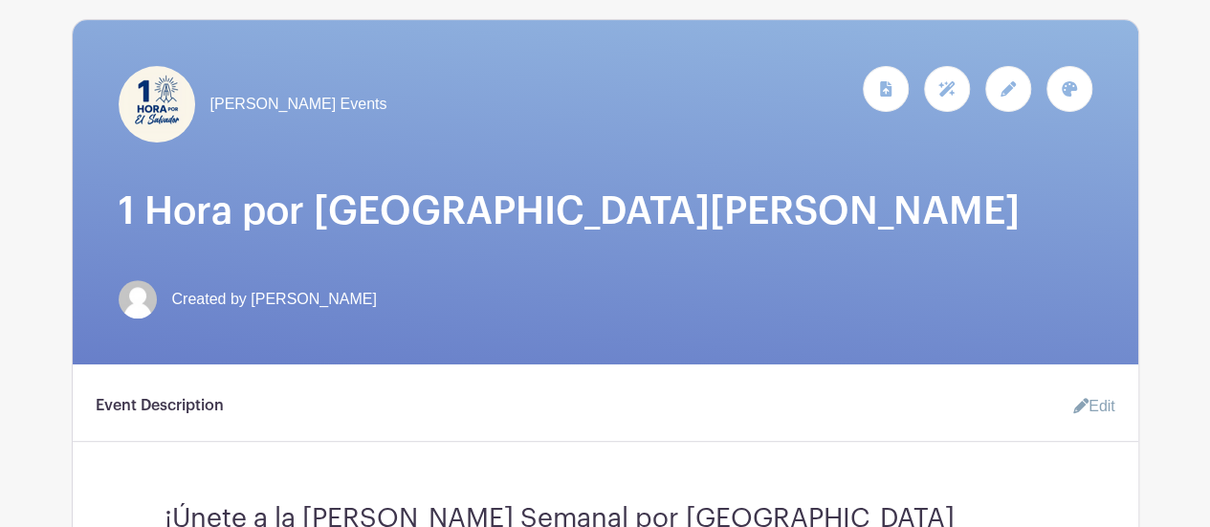
click at [1071, 81] on icon at bounding box center [1069, 88] width 15 height 15
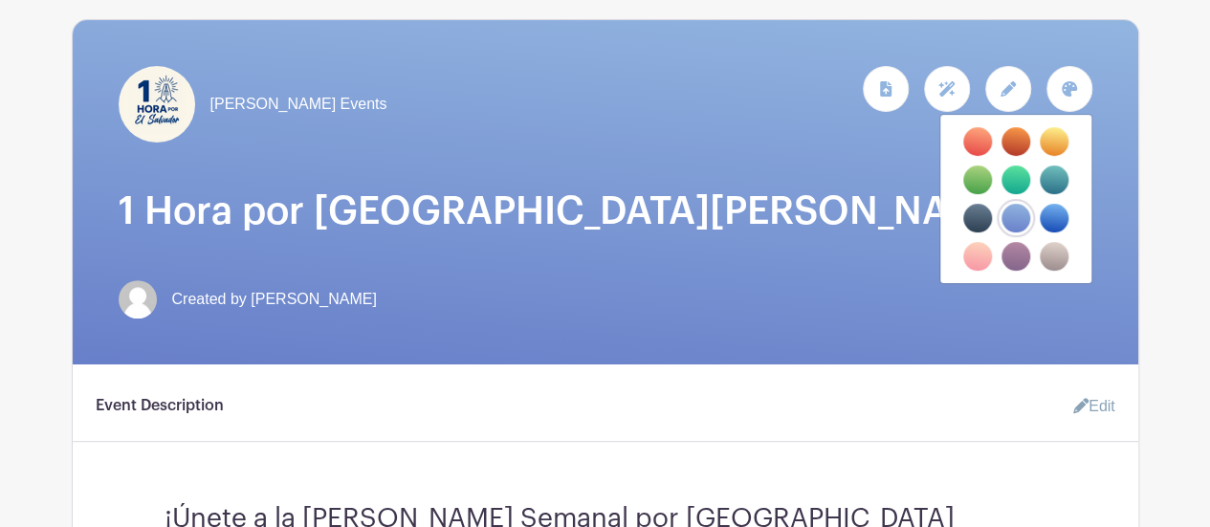
click at [1011, 81] on icon at bounding box center [1008, 88] width 15 height 15
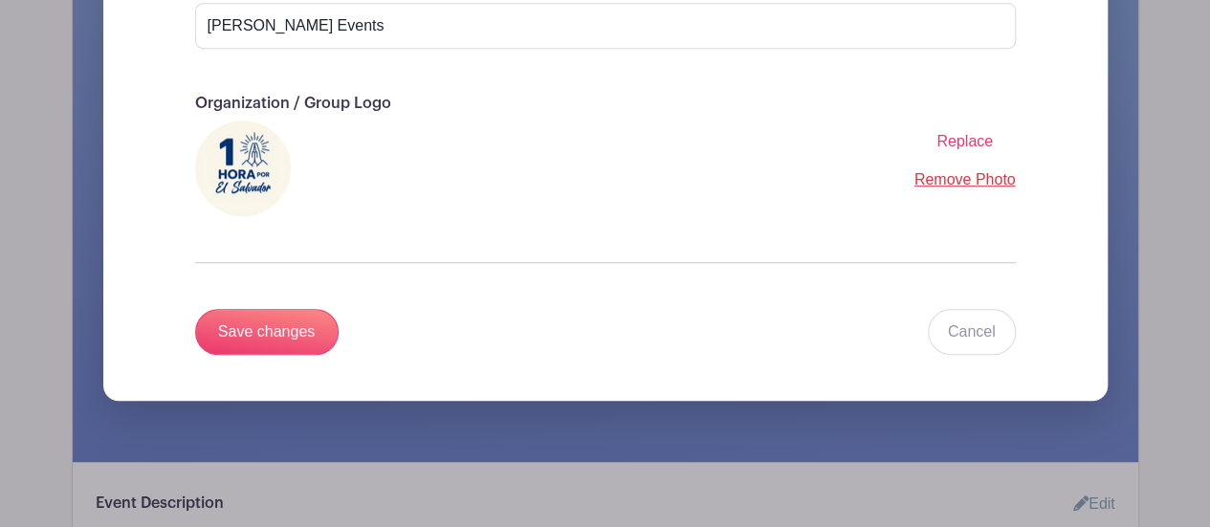
scroll to position [474, 0]
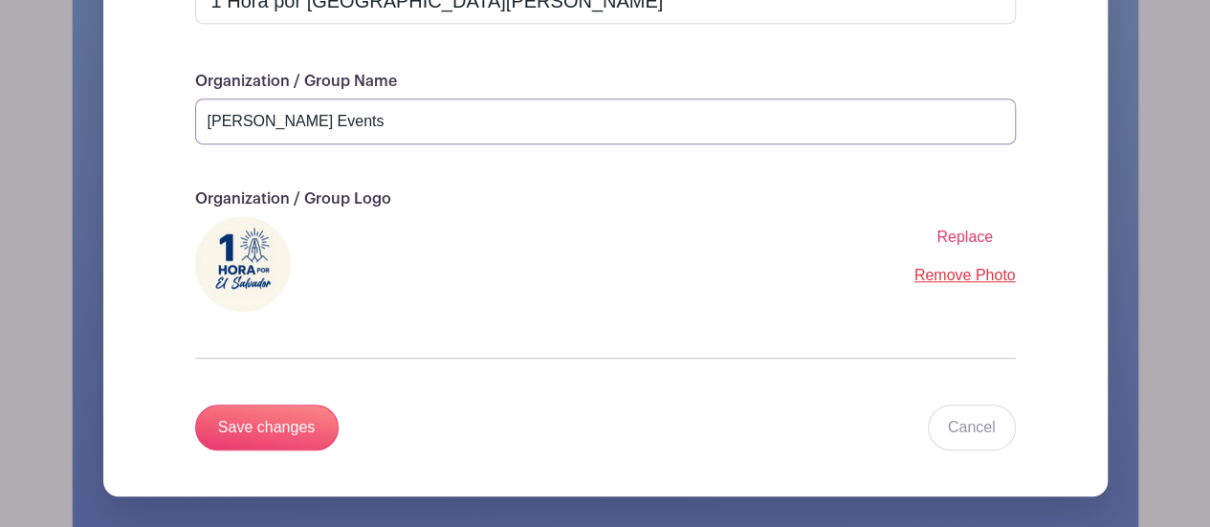
click at [346, 107] on input "[PERSON_NAME] Events" at bounding box center [605, 122] width 821 height 46
drag, startPoint x: 346, startPoint y: 107, endPoint x: 194, endPoint y: 111, distance: 152.2
click at [195, 111] on input "[PERSON_NAME] Events" at bounding box center [605, 122] width 821 height 46
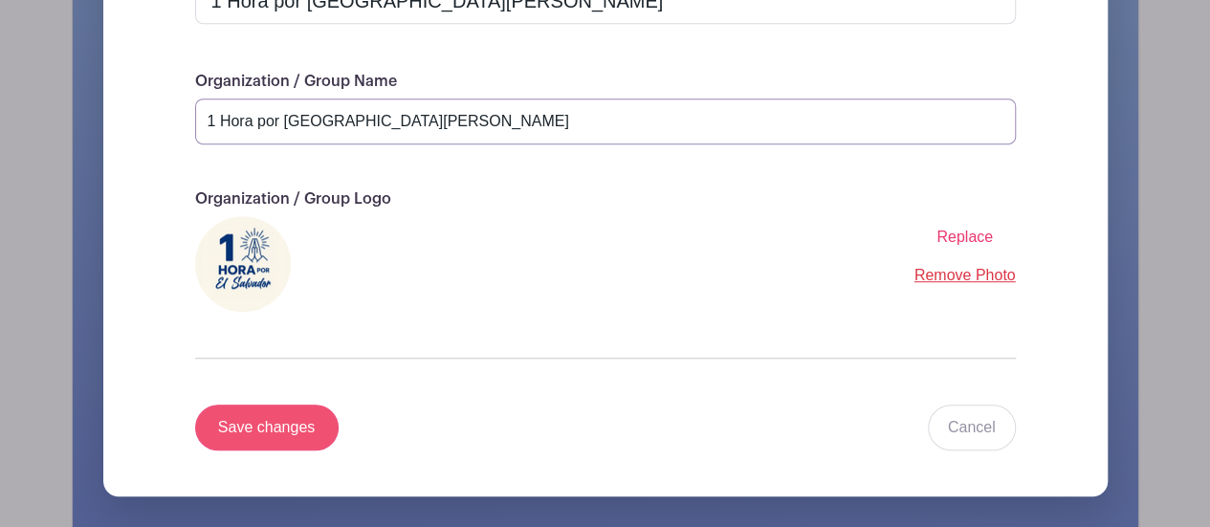
type input "1 Hora por [GEOGRAPHIC_DATA][PERSON_NAME]"
click at [277, 408] on input "Save changes" at bounding box center [267, 428] width 144 height 46
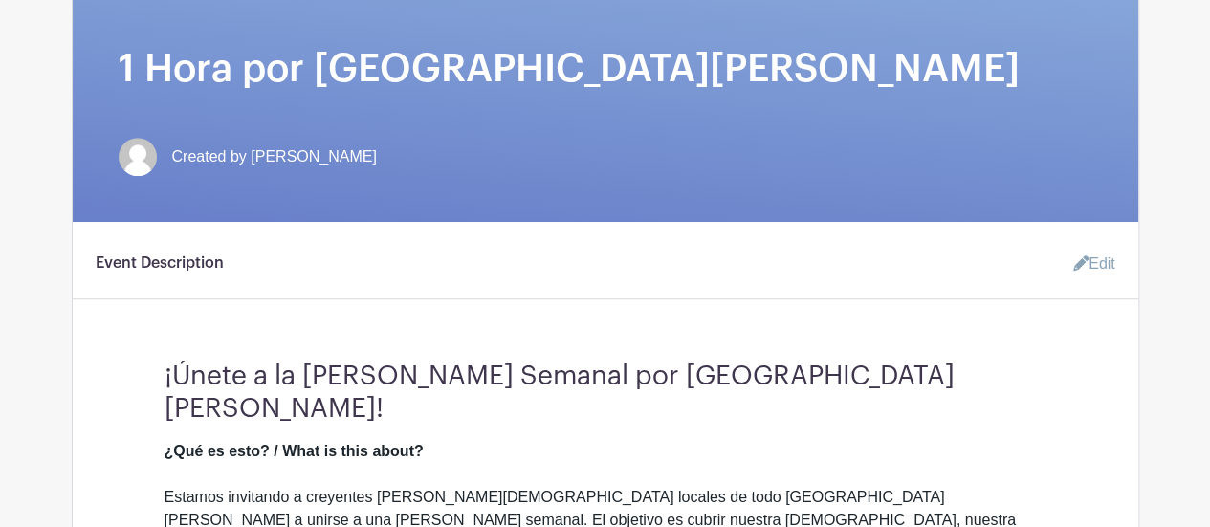
scroll to position [282, 0]
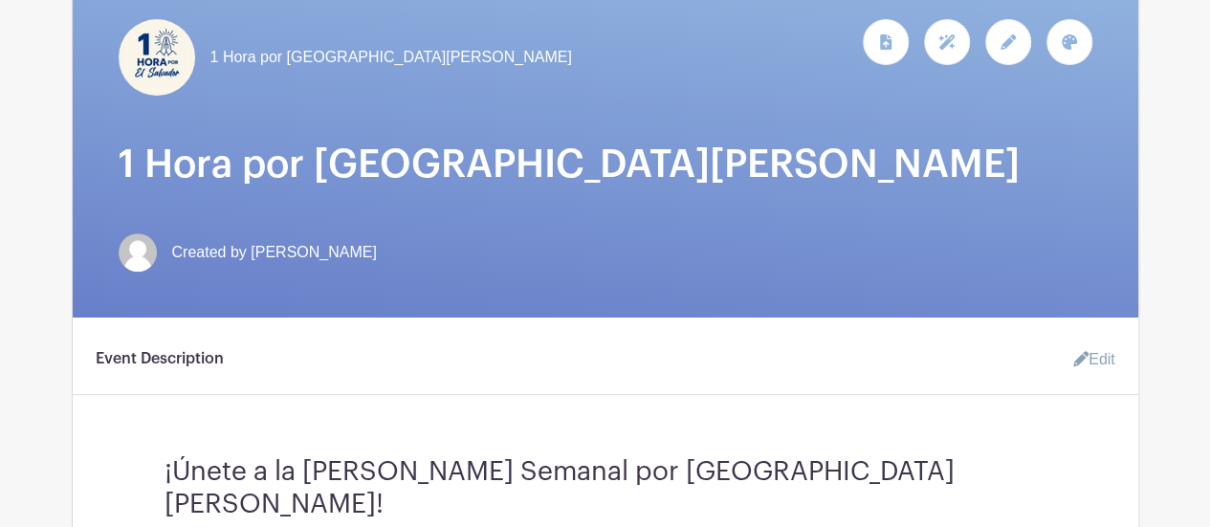
click at [1010, 34] on icon at bounding box center [1008, 41] width 15 height 15
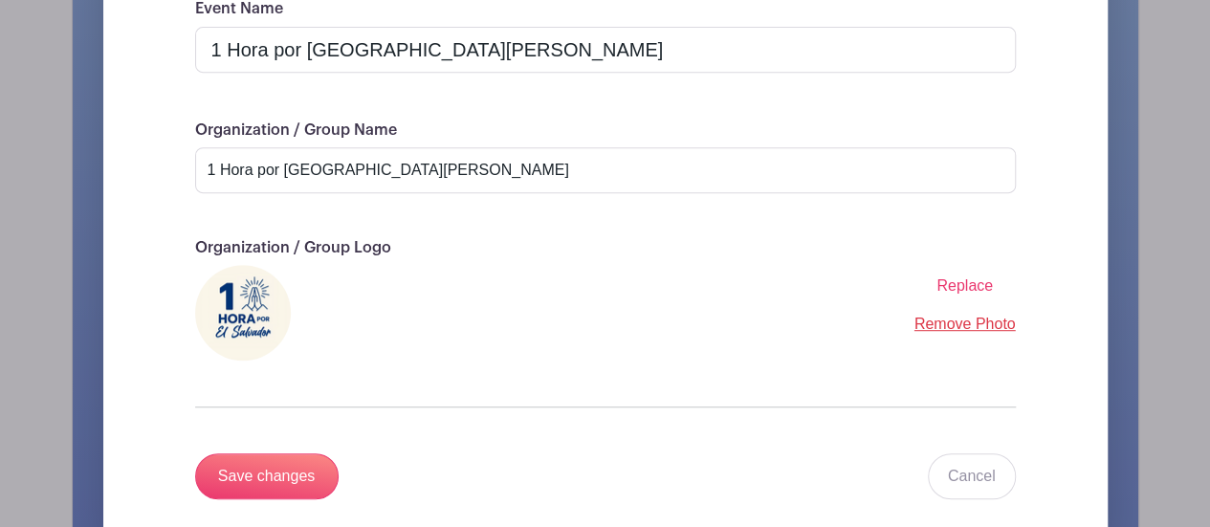
scroll to position [520, 0]
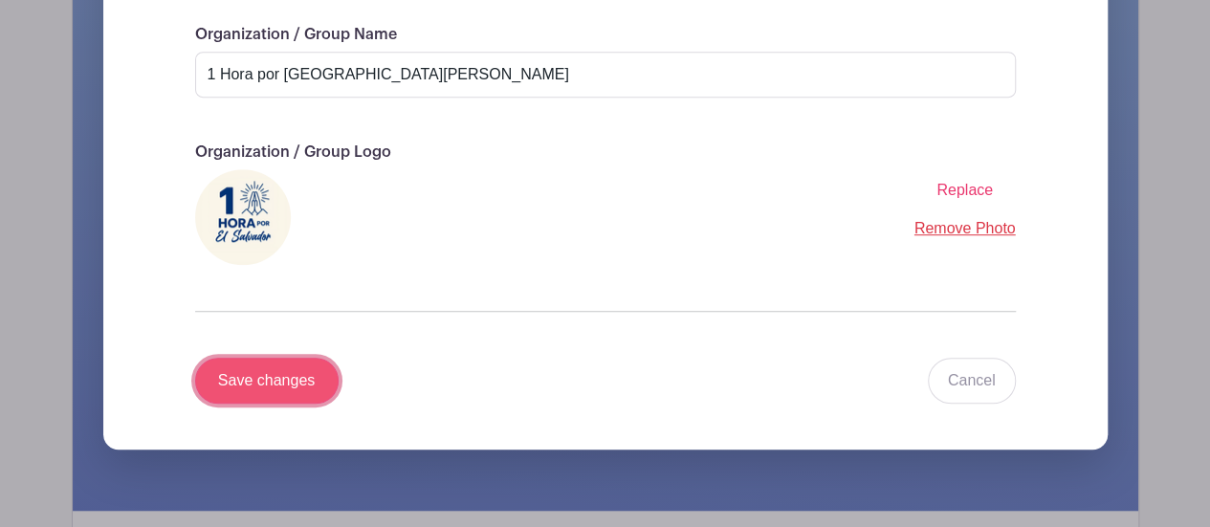
click at [270, 366] on input "Save changes" at bounding box center [267, 381] width 144 height 46
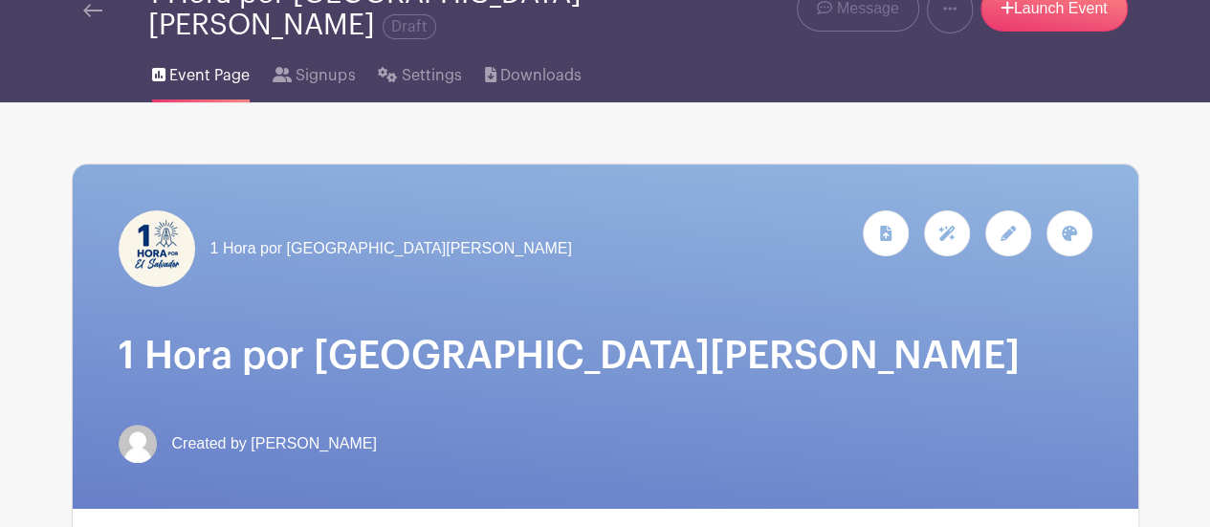
scroll to position [187, 0]
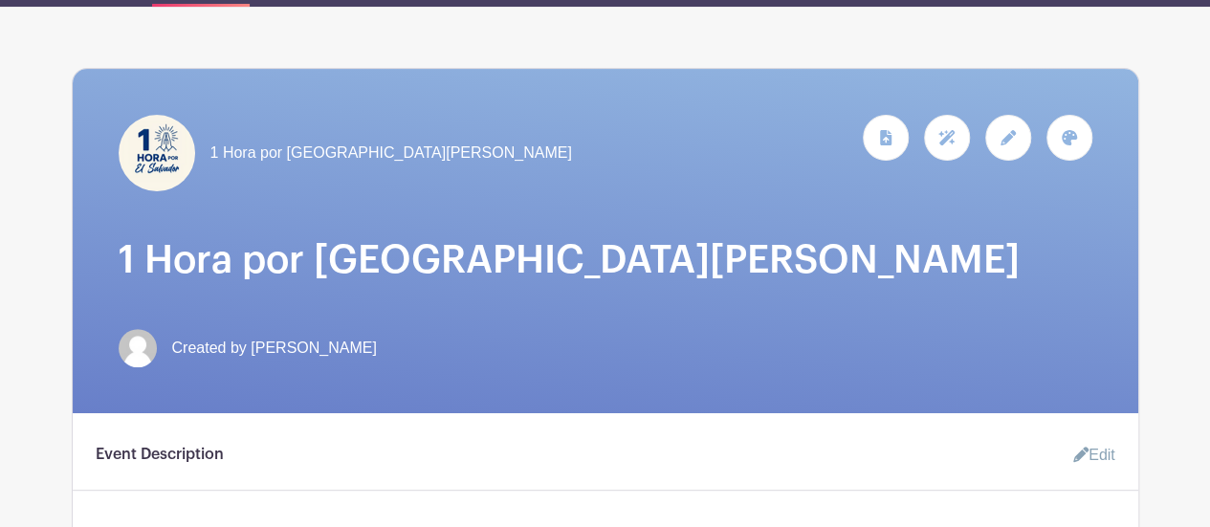
click at [1010, 130] on icon at bounding box center [1008, 137] width 15 height 15
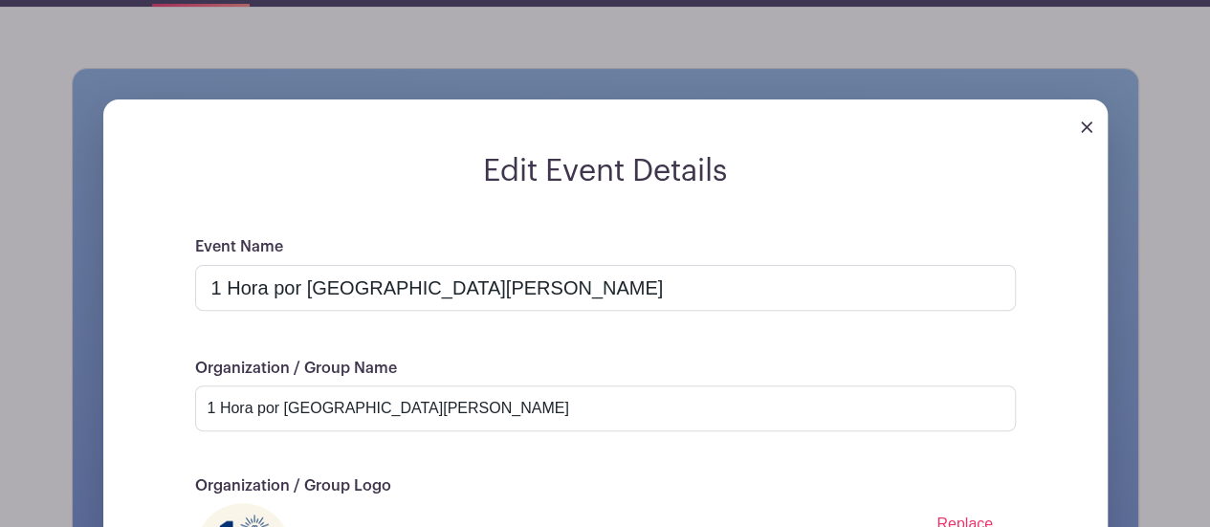
scroll to position [616, 0]
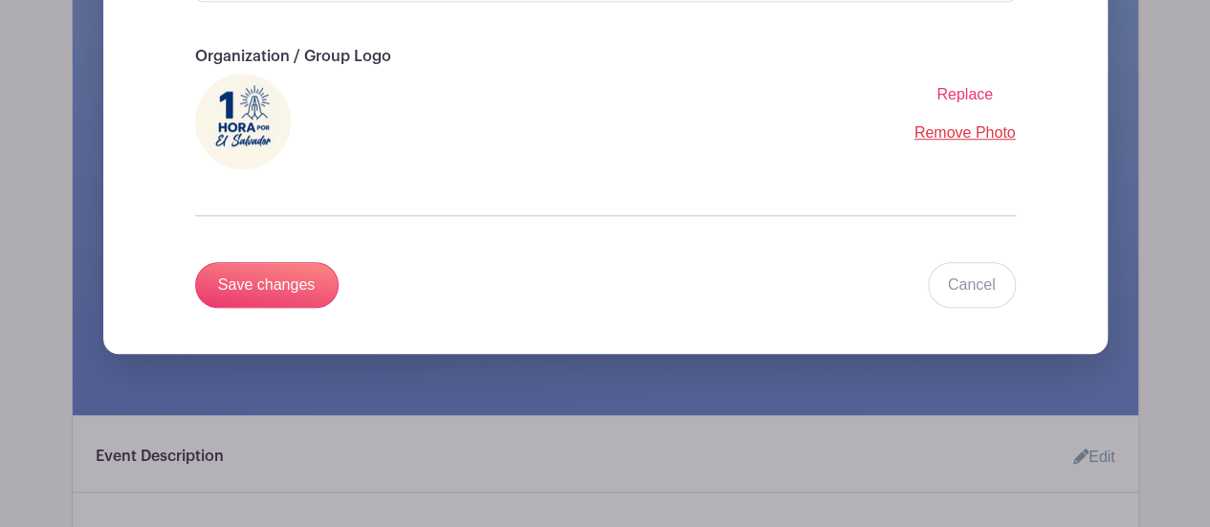
click at [952, 86] on span "Replace" at bounding box center [965, 94] width 56 height 16
click at [0, 0] on input "Replace" at bounding box center [0, 0] width 0 height 0
click at [955, 86] on span "Replace" at bounding box center [965, 94] width 56 height 16
click at [0, 0] on input "Replace" at bounding box center [0, 0] width 0 height 0
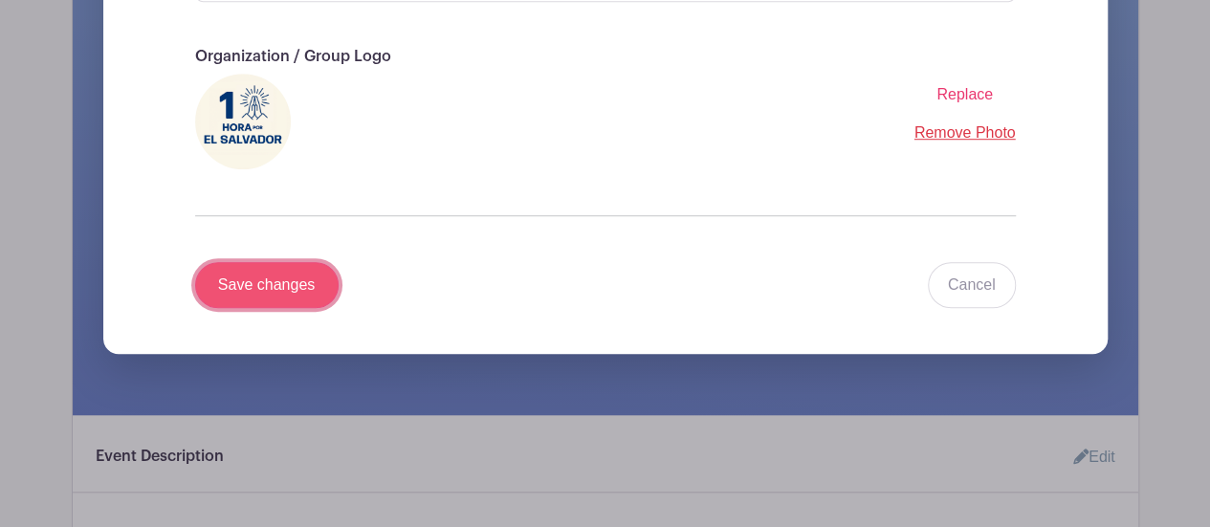
click at [281, 262] on input "Save changes" at bounding box center [267, 285] width 144 height 46
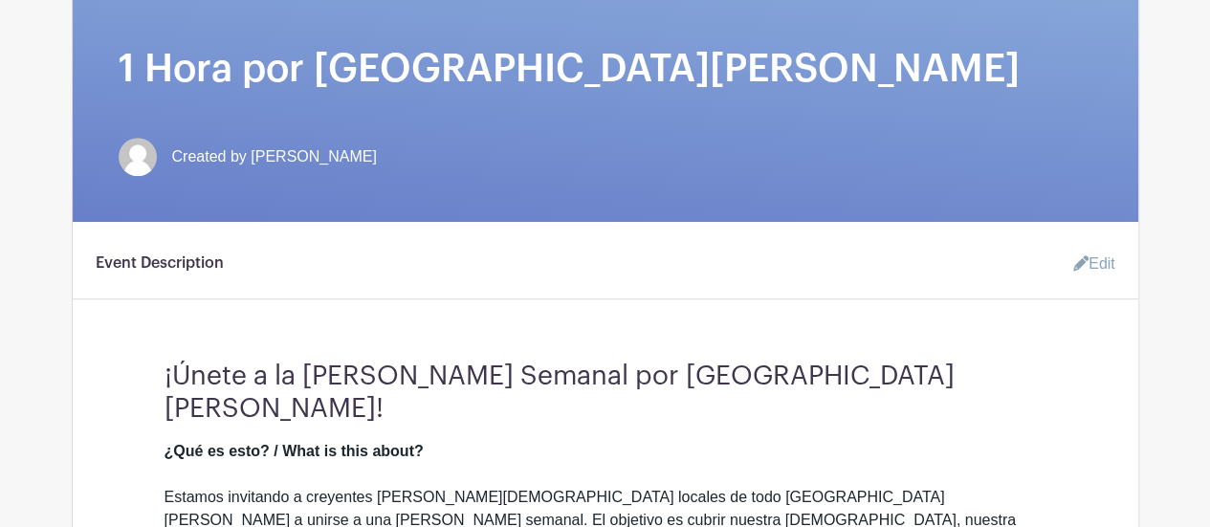
scroll to position [474, 0]
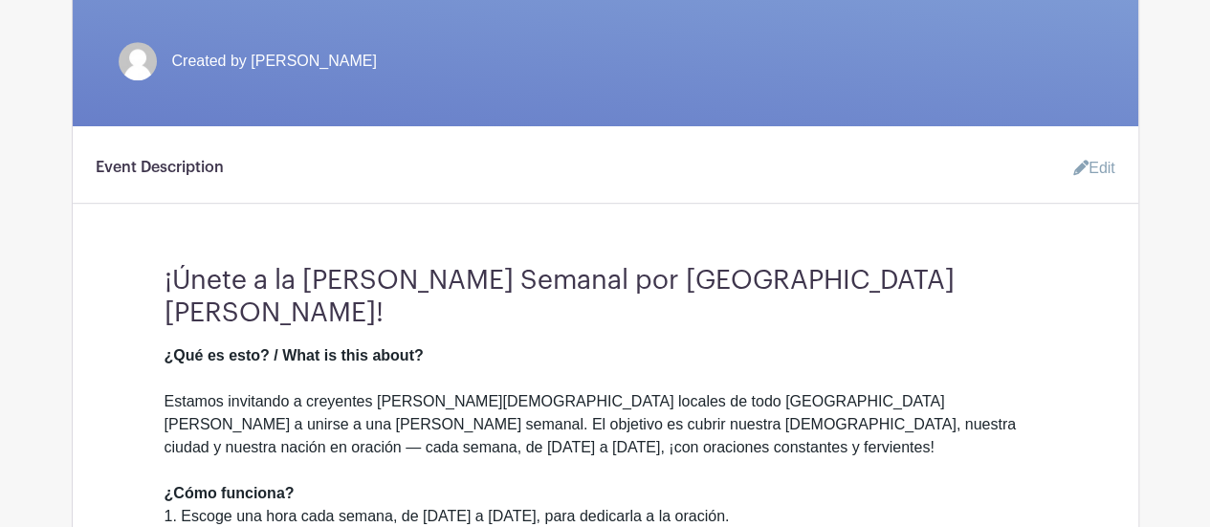
click at [1112, 149] on link "Edit" at bounding box center [1086, 168] width 57 height 38
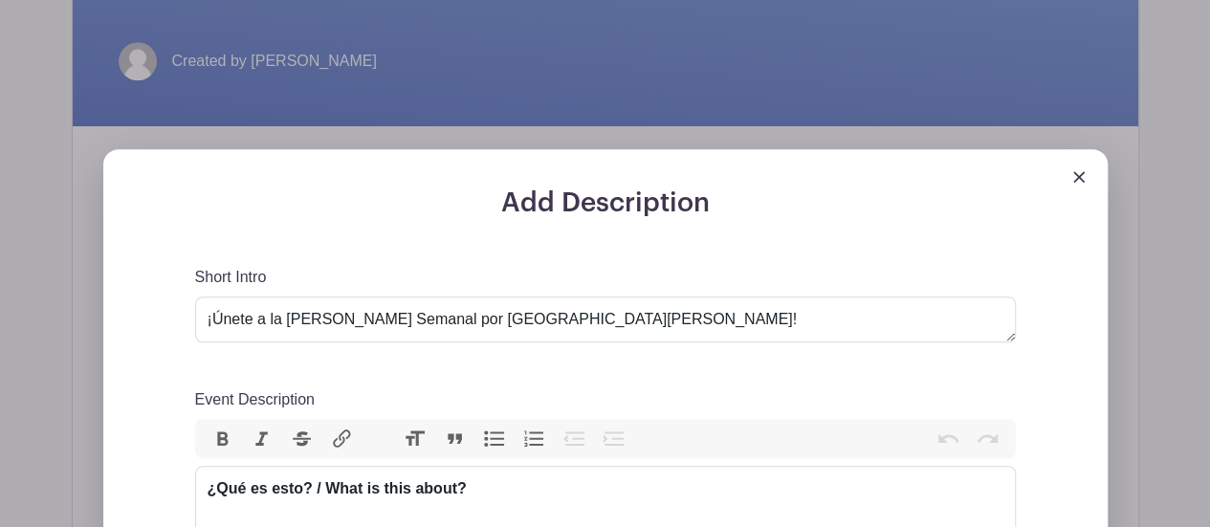
scroll to position [665, 0]
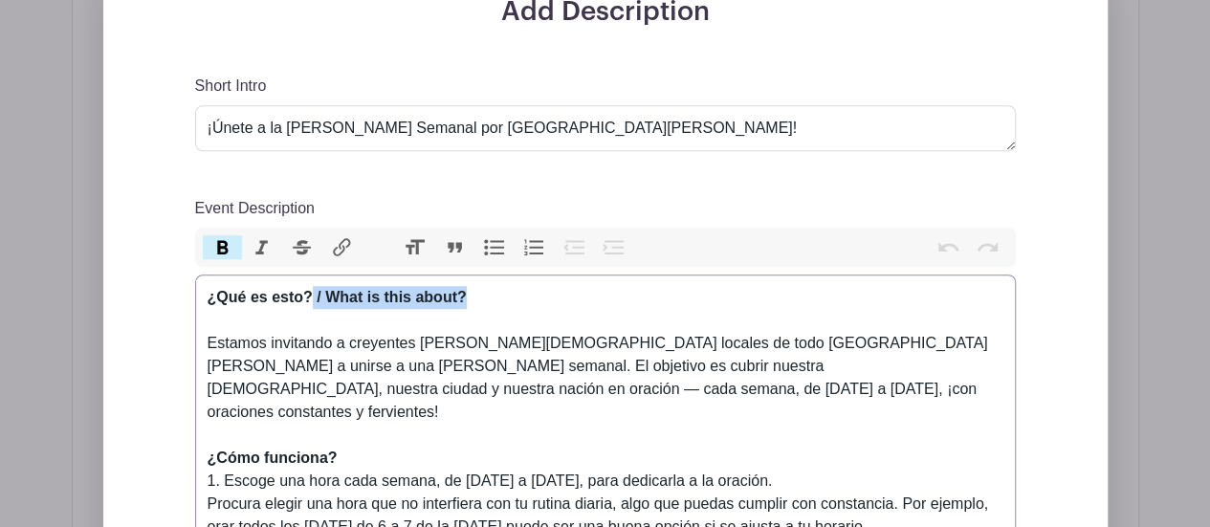
drag, startPoint x: 471, startPoint y: 284, endPoint x: 314, endPoint y: 289, distance: 157.0
click at [314, 289] on div "¿Qué es esto? / What is this about?" at bounding box center [606, 309] width 796 height 46
type trix-editor "<lor><ipsumd>¿Sit am cons?<ad></elitse><do></eiu><tem>&inci;Utlabor etdolorem a…"
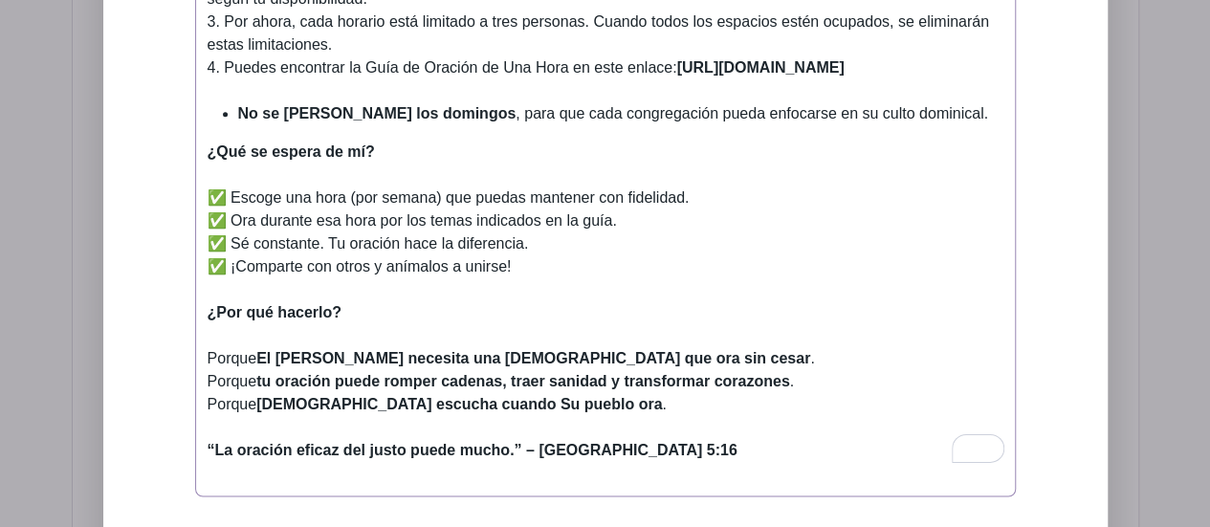
scroll to position [1335, 0]
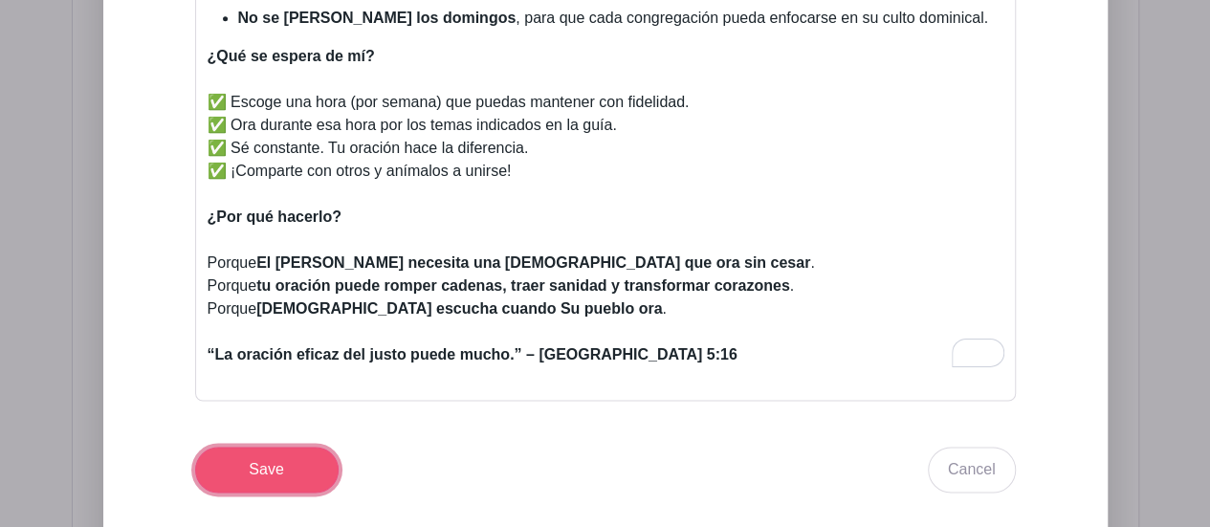
click at [271, 447] on input "Save" at bounding box center [267, 470] width 144 height 46
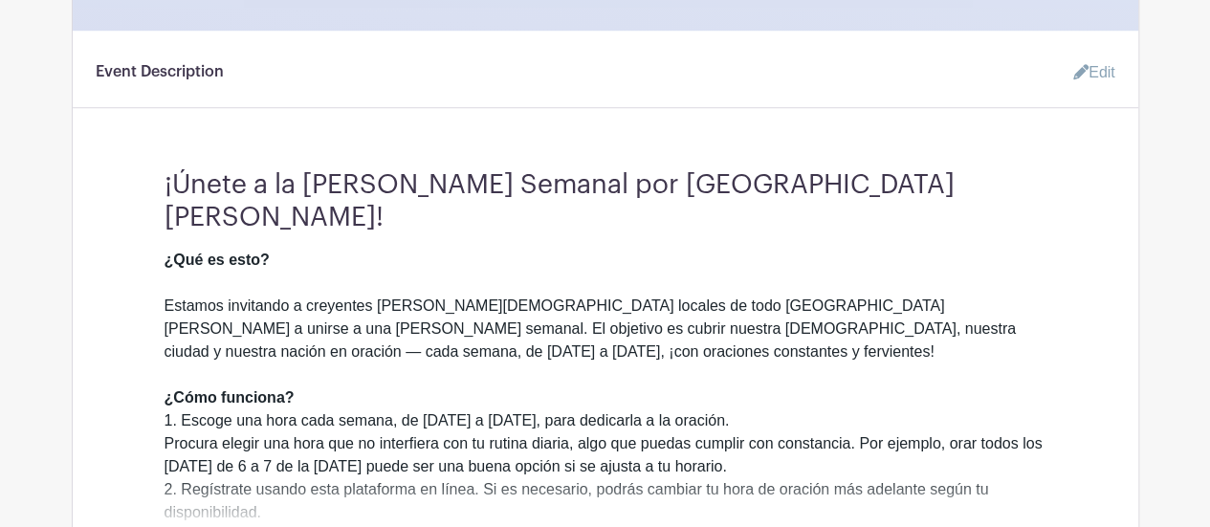
scroll to position [818, 0]
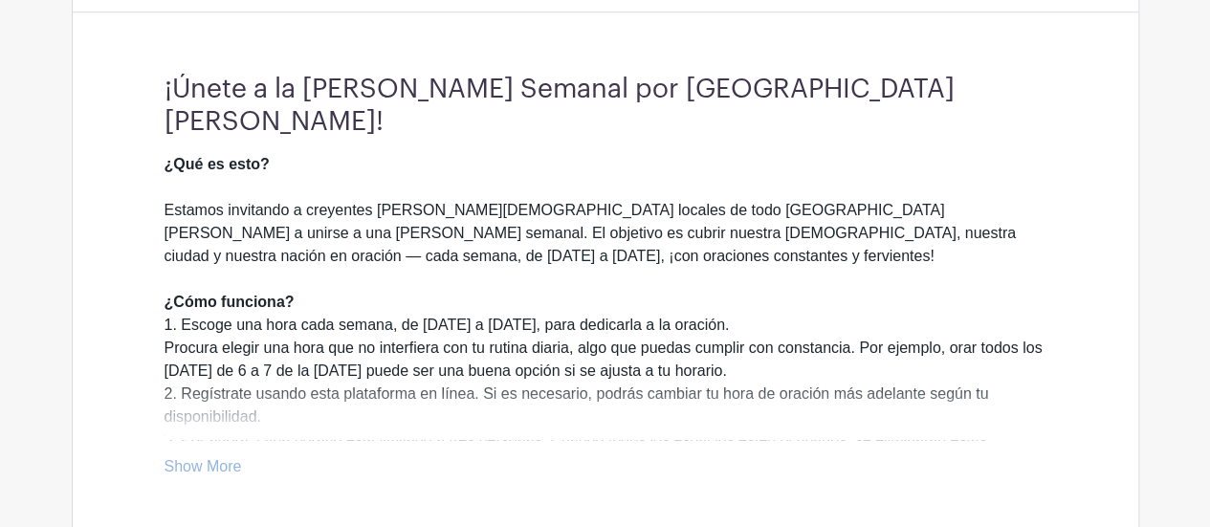
click at [225, 458] on link "Show More" at bounding box center [203, 470] width 77 height 24
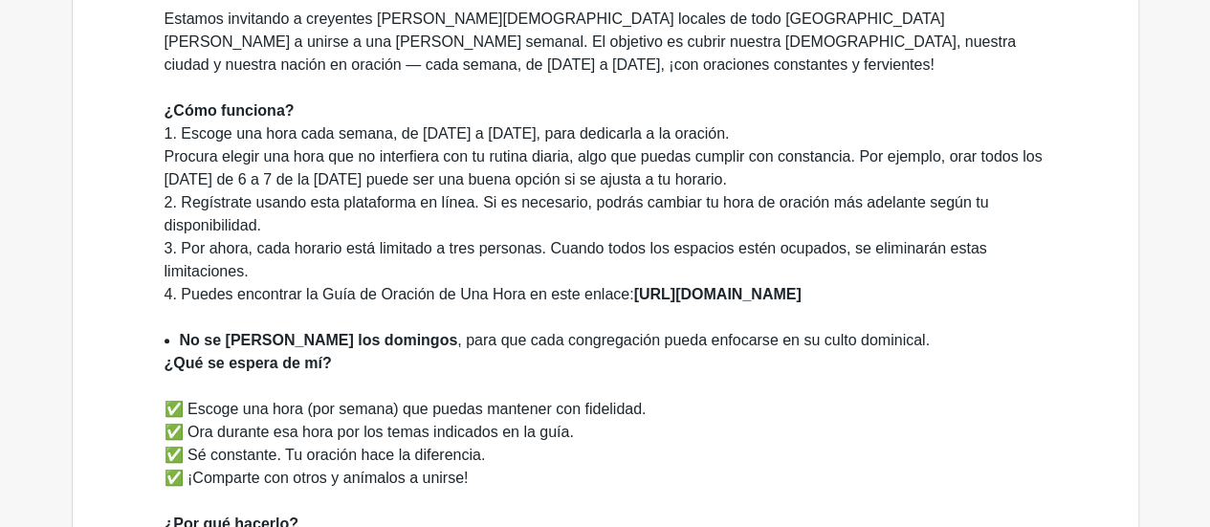
scroll to position [1105, 0]
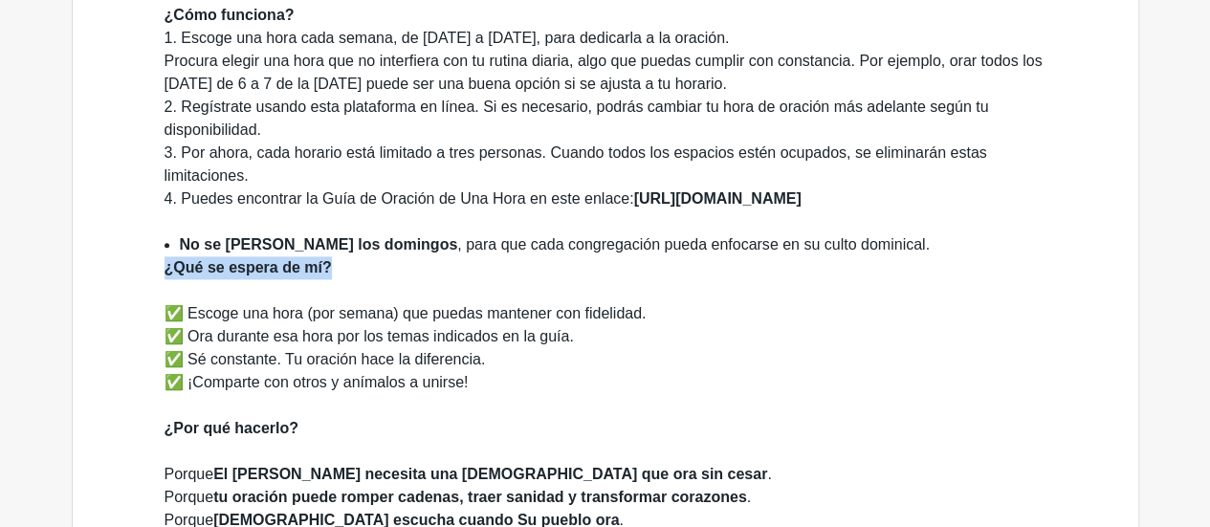
drag, startPoint x: 331, startPoint y: 221, endPoint x: 166, endPoint y: 221, distance: 164.5
click at [166, 259] on strong "¿Qué se espera de mí?" at bounding box center [248, 267] width 167 height 16
copy strong "¿Qué se espera de mí?"
click at [165, 259] on strong "¿Qué se espera de mí?" at bounding box center [248, 267] width 167 height 16
click at [166, 259] on strong "¿Qué se espera de mí?" at bounding box center [248, 267] width 167 height 16
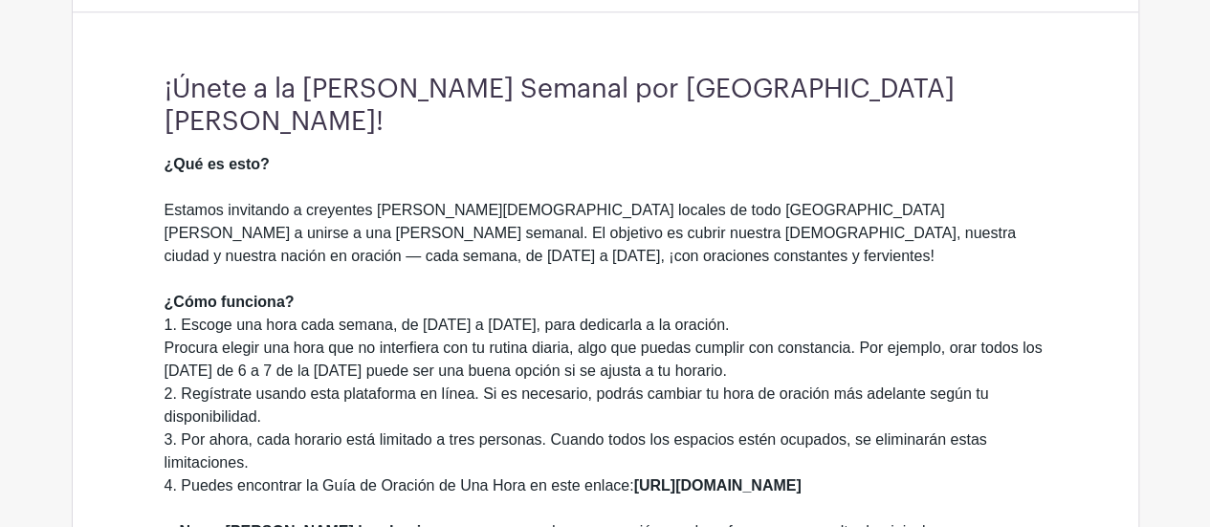
scroll to position [627, 0]
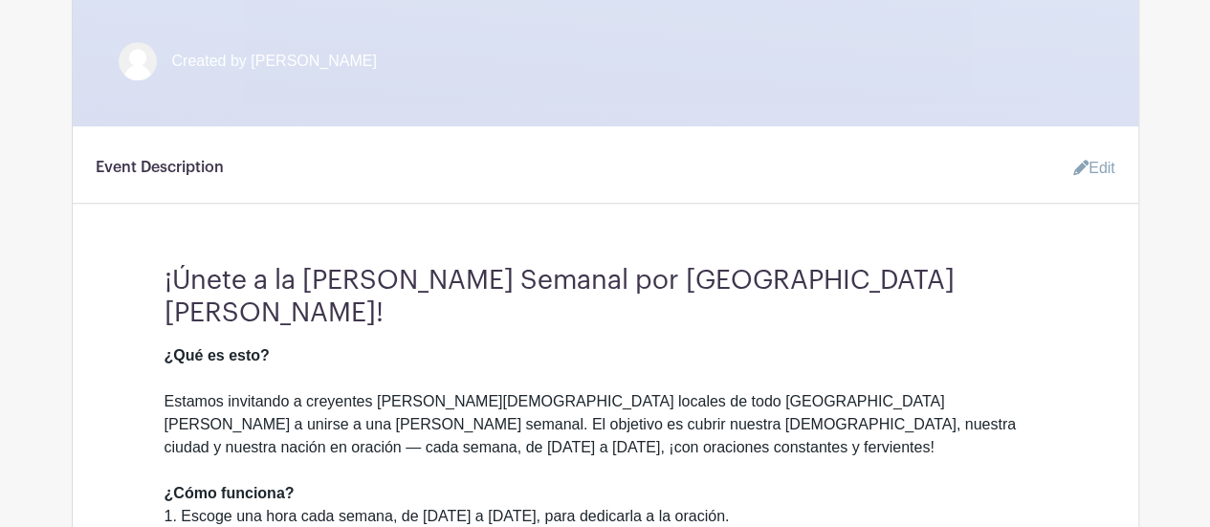
click at [1105, 149] on link "Edit" at bounding box center [1086, 168] width 57 height 38
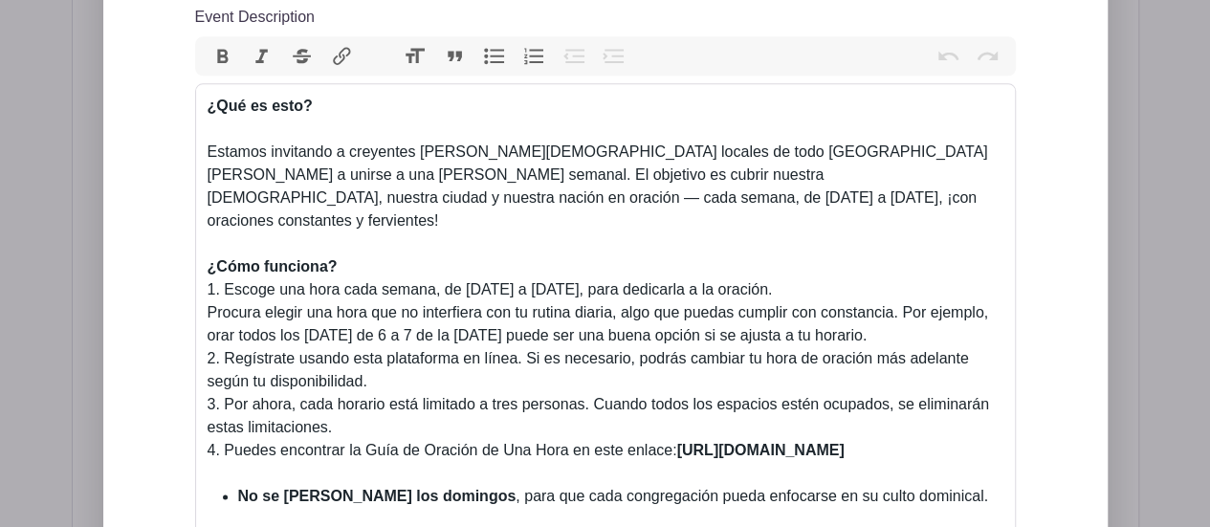
scroll to position [1201, 0]
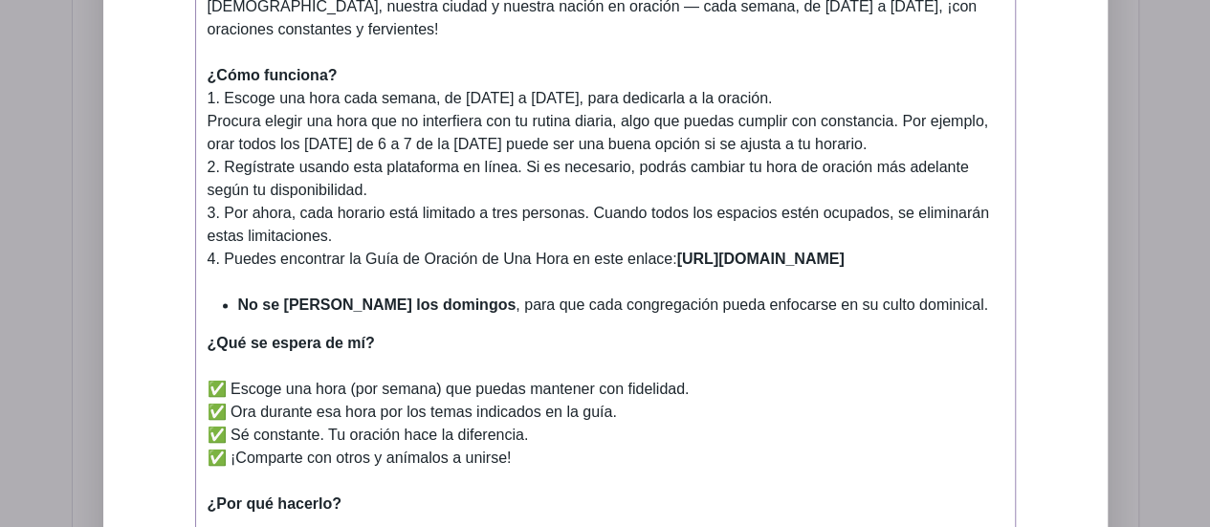
click at [208, 335] on strong "¿Qué se espera de mí?" at bounding box center [291, 343] width 167 height 16
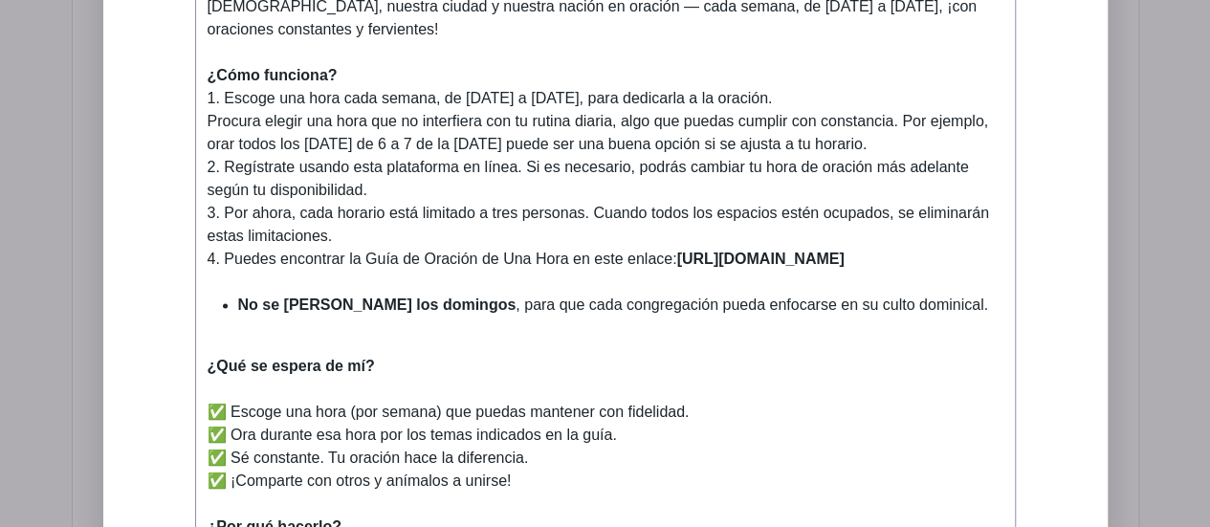
type trix-editor "<lor><ipsumd>¿Sit am cons?<ad></elitse><do></eiu><tem>&inci;Utlabor etdolorem a…"
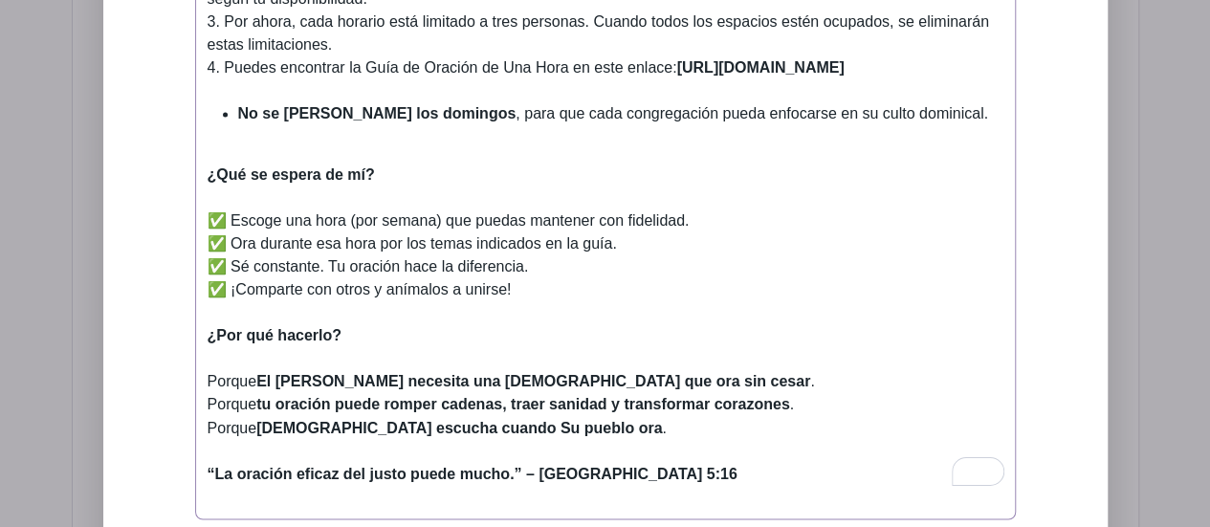
scroll to position [1679, 0]
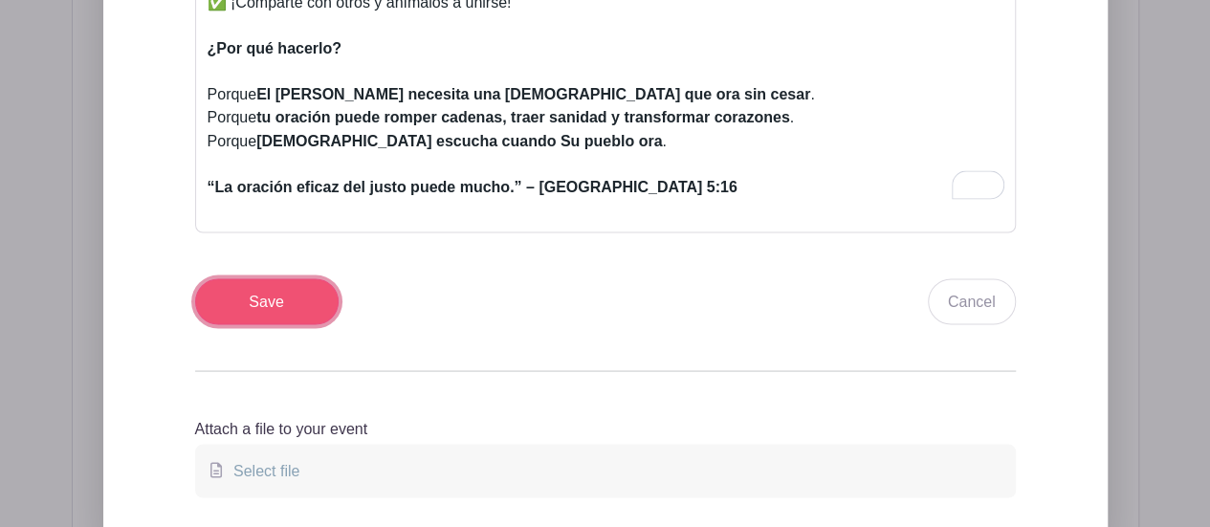
click at [263, 278] on input "Save" at bounding box center [267, 301] width 144 height 46
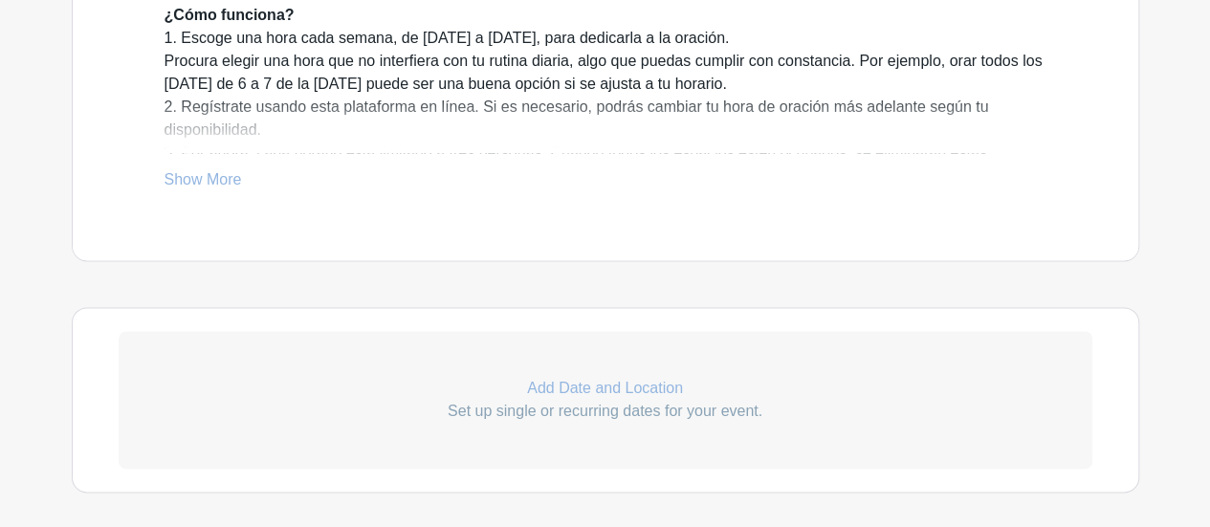
scroll to position [914, 0]
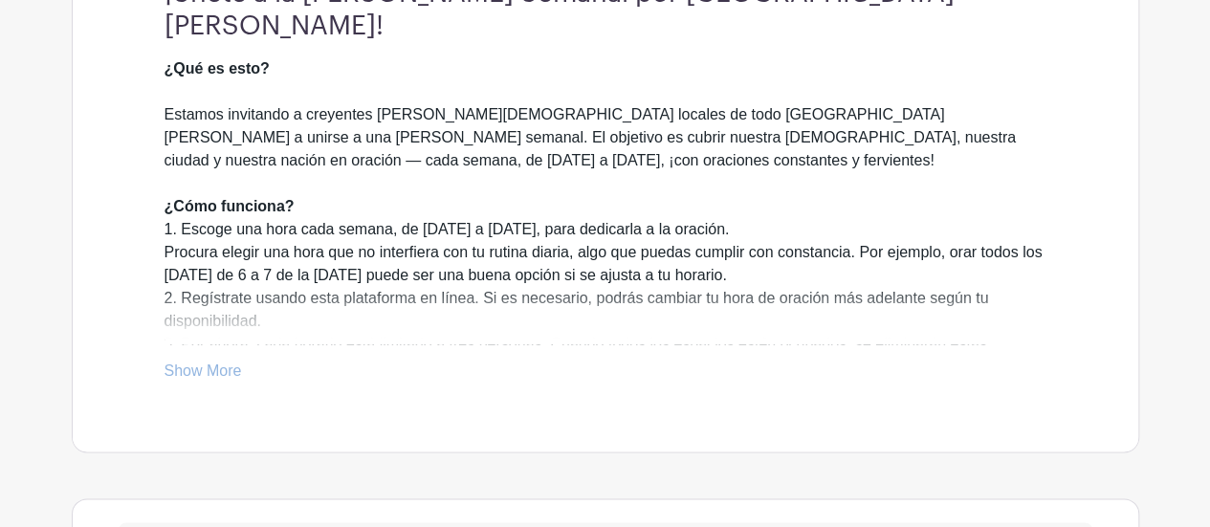
click at [195, 363] on link "Show More" at bounding box center [203, 375] width 77 height 24
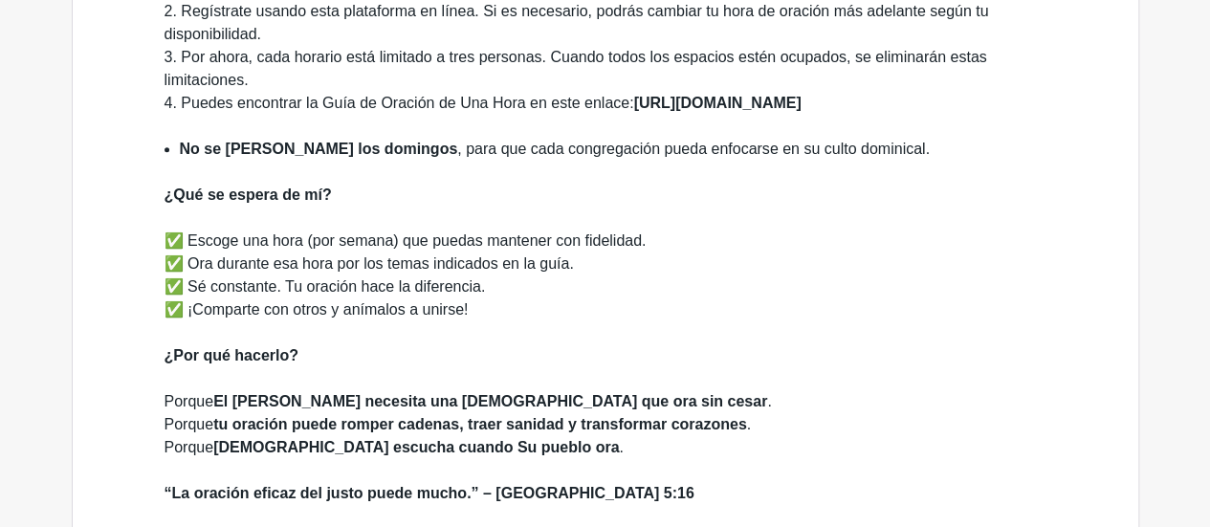
scroll to position [1296, 0]
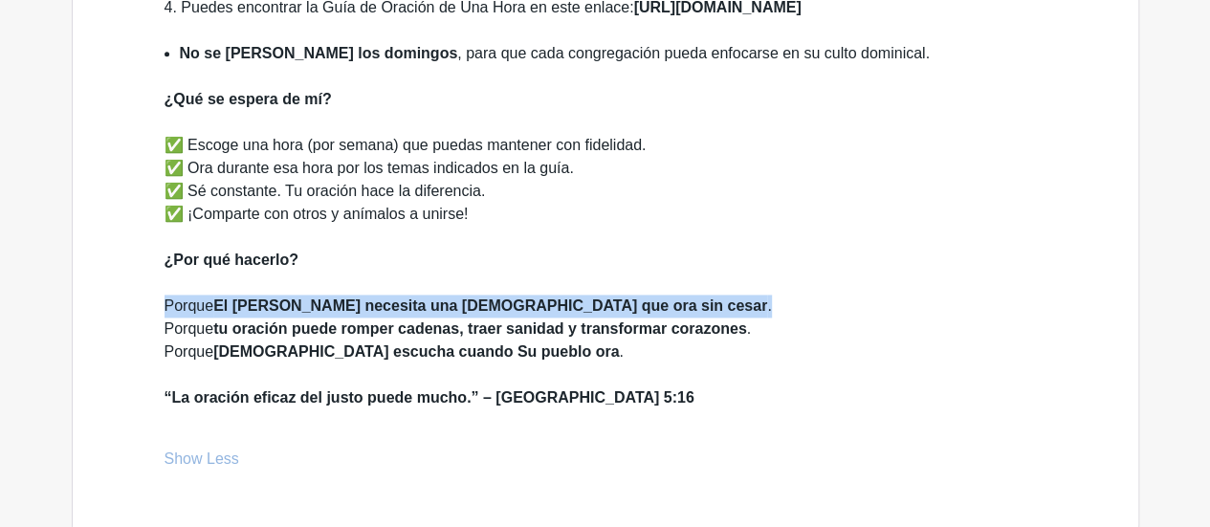
drag, startPoint x: 586, startPoint y: 257, endPoint x: 166, endPoint y: 251, distance: 420.0
click at [166, 295] on div "Porque El [PERSON_NAME] necesita una [DEMOGRAPHIC_DATA] que ora sin cesar . Por…" at bounding box center [606, 341] width 882 height 92
copy div "Porque El [PERSON_NAME] necesita una [DEMOGRAPHIC_DATA] que ora sin cesar ."
click at [607, 295] on div "Porque El [PERSON_NAME] necesita una [DEMOGRAPHIC_DATA] que ora sin cesar . Por…" at bounding box center [606, 341] width 882 height 92
click at [589, 295] on div "Porque El [PERSON_NAME] necesita una [DEMOGRAPHIC_DATA] que ora sin cesar . Por…" at bounding box center [606, 341] width 882 height 92
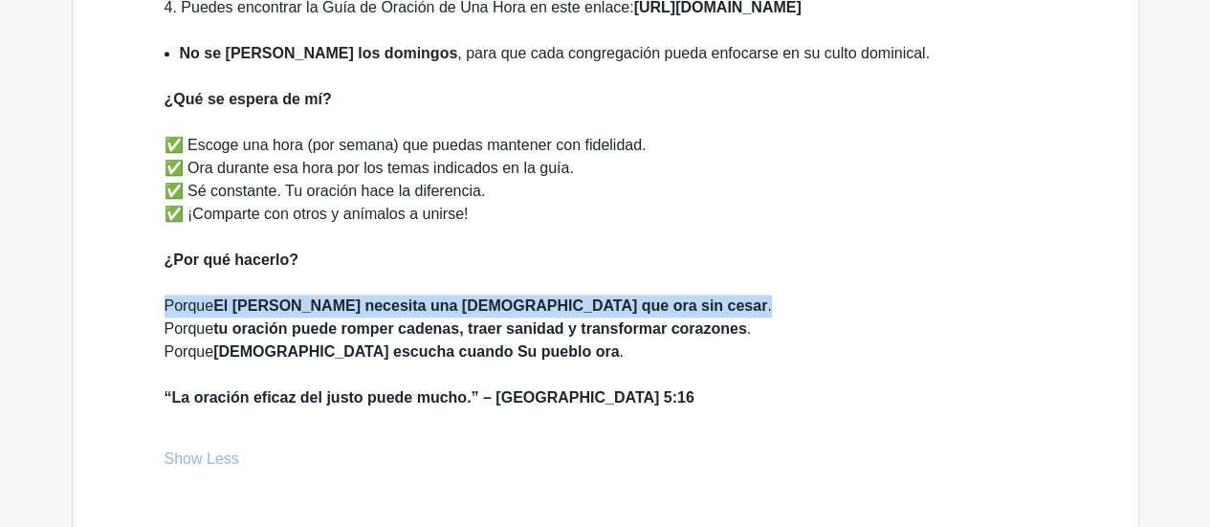
click at [584, 295] on div "Porque El [PERSON_NAME] necesita una [DEMOGRAPHIC_DATA] que ora sin cesar . Por…" at bounding box center [606, 341] width 882 height 92
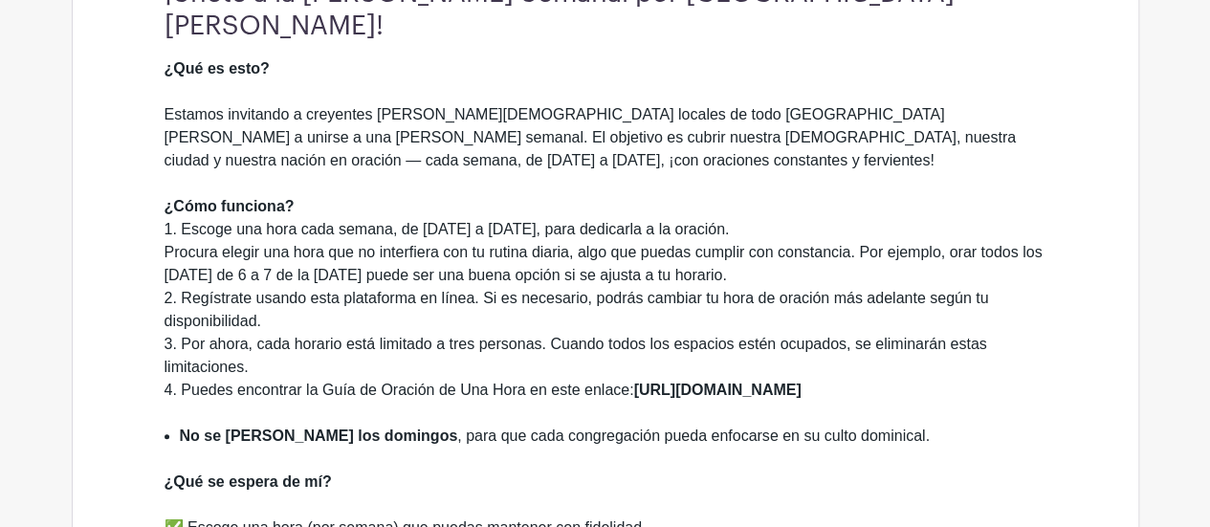
scroll to position [627, 0]
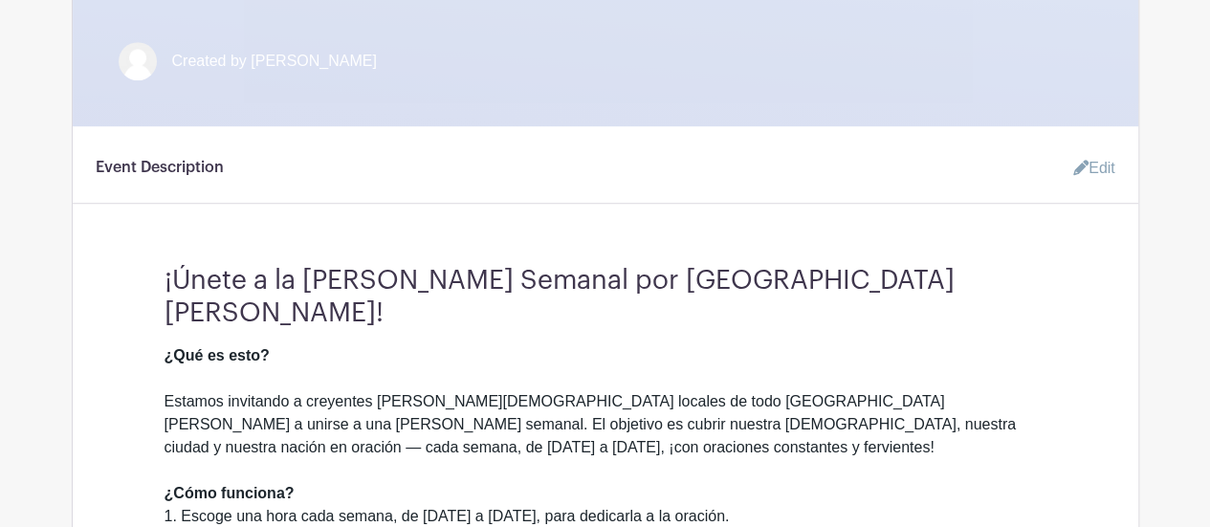
click at [1090, 150] on link "Edit" at bounding box center [1086, 168] width 57 height 38
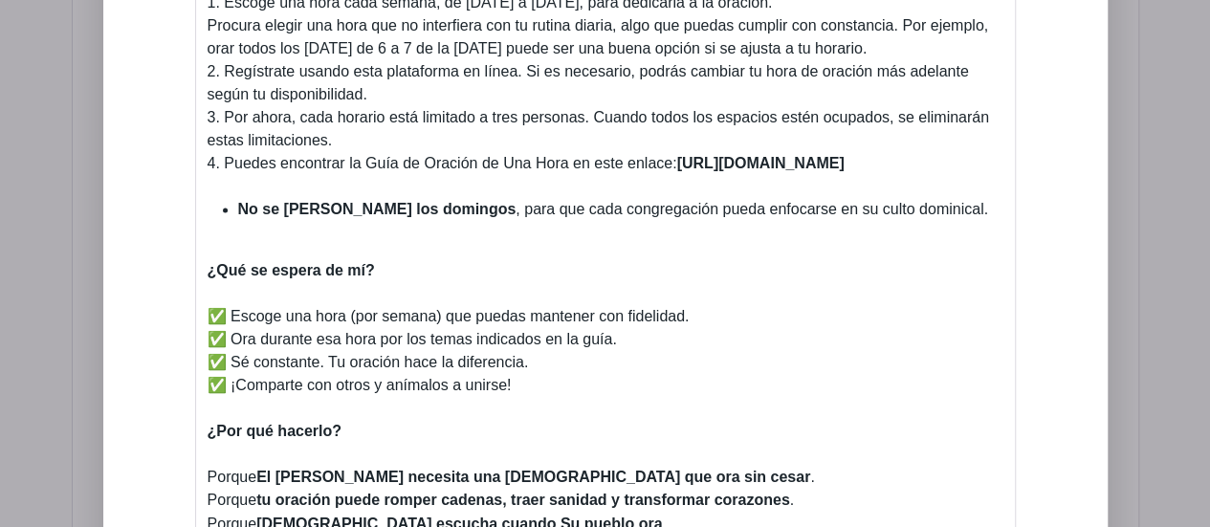
scroll to position [1392, 0]
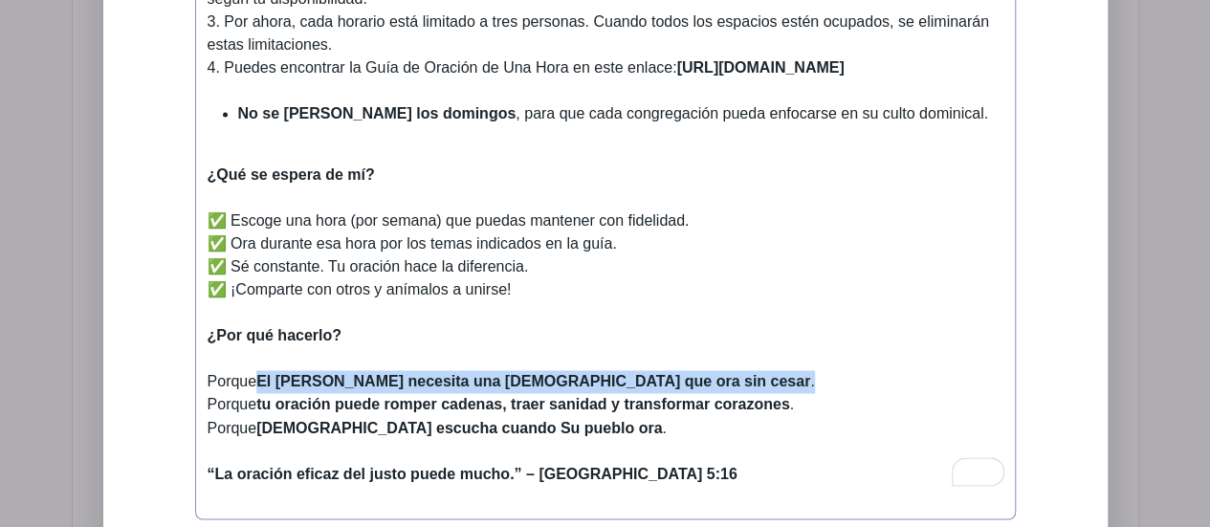
drag, startPoint x: 630, startPoint y: 339, endPoint x: 264, endPoint y: 348, distance: 366.5
click at [264, 370] on div "Porque El [PERSON_NAME] necesita una [DEMOGRAPHIC_DATA] que ora sin cesar . Por…" at bounding box center [606, 416] width 796 height 92
paste trix-editor "&nbsp; Imagina lo que [DEMOGRAPHIC_DATA] puede lograr a través de nuestras orac…"
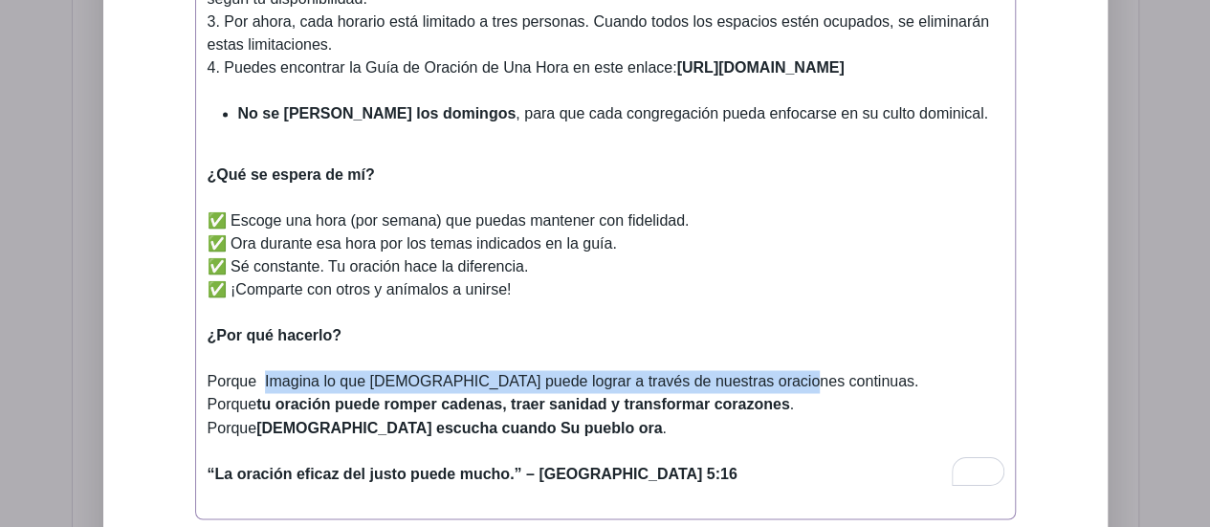
drag, startPoint x: 263, startPoint y: 342, endPoint x: 776, endPoint y: 336, distance: 512.8
click at [776, 370] on div "Porque Imagina lo que [DEMOGRAPHIC_DATA] puede lograr a través de nuestras orac…" at bounding box center [606, 416] width 796 height 92
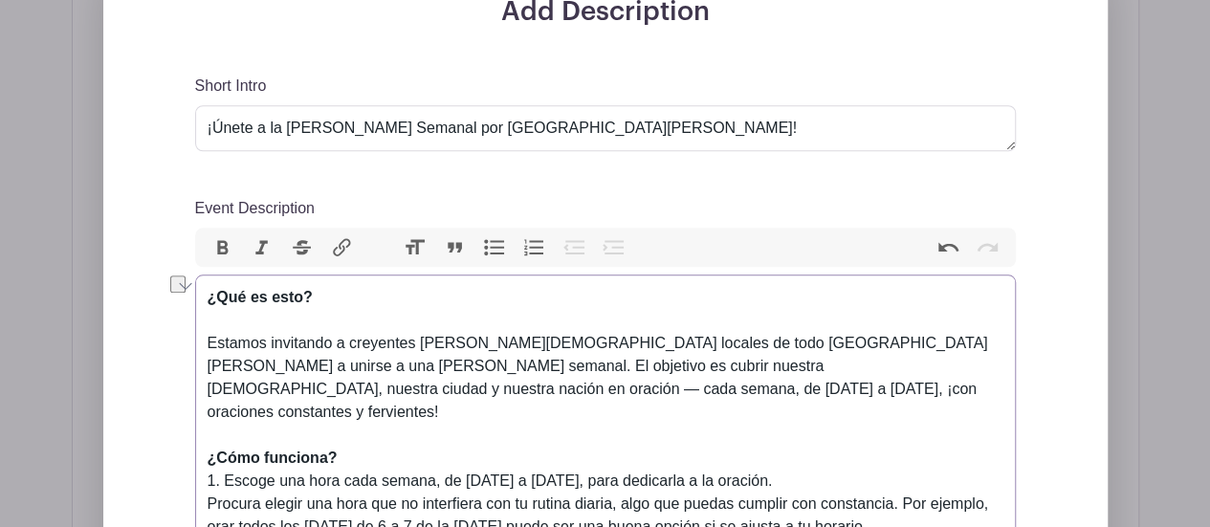
scroll to position [627, 0]
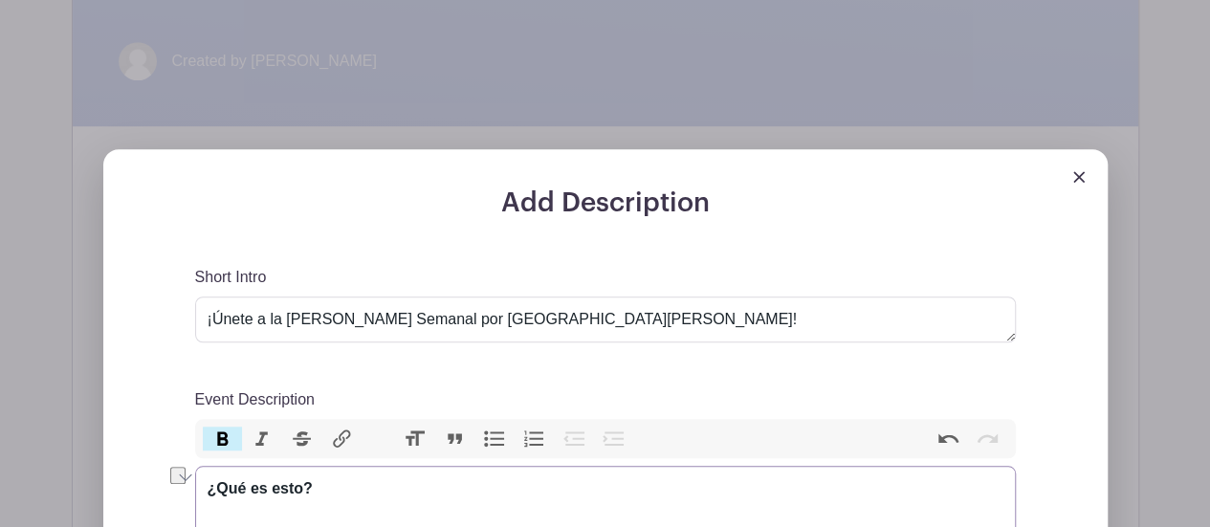
click at [214, 427] on button "Bold" at bounding box center [223, 439] width 40 height 25
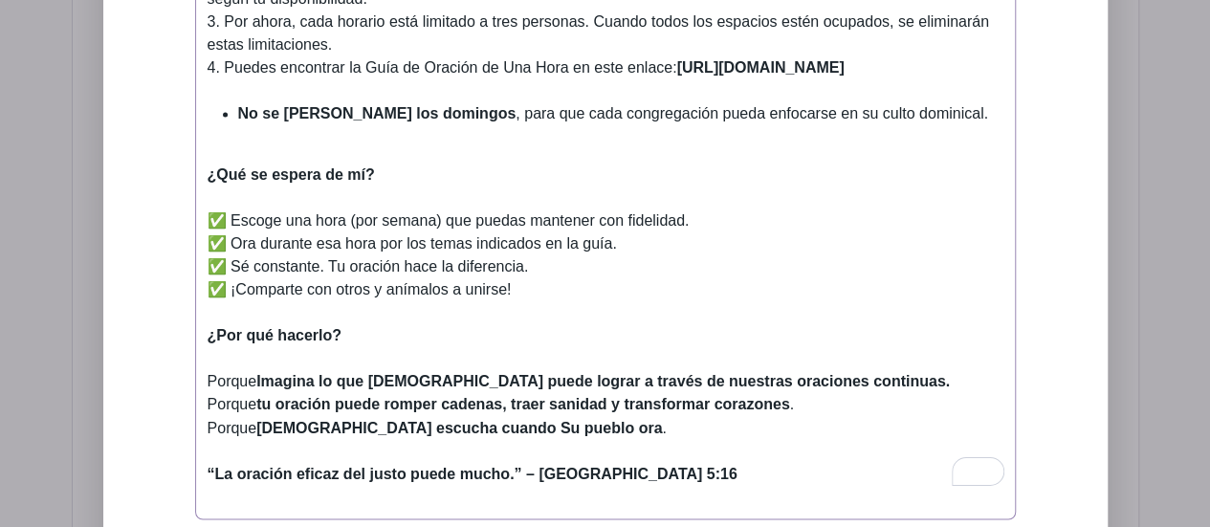
scroll to position [1488, 0]
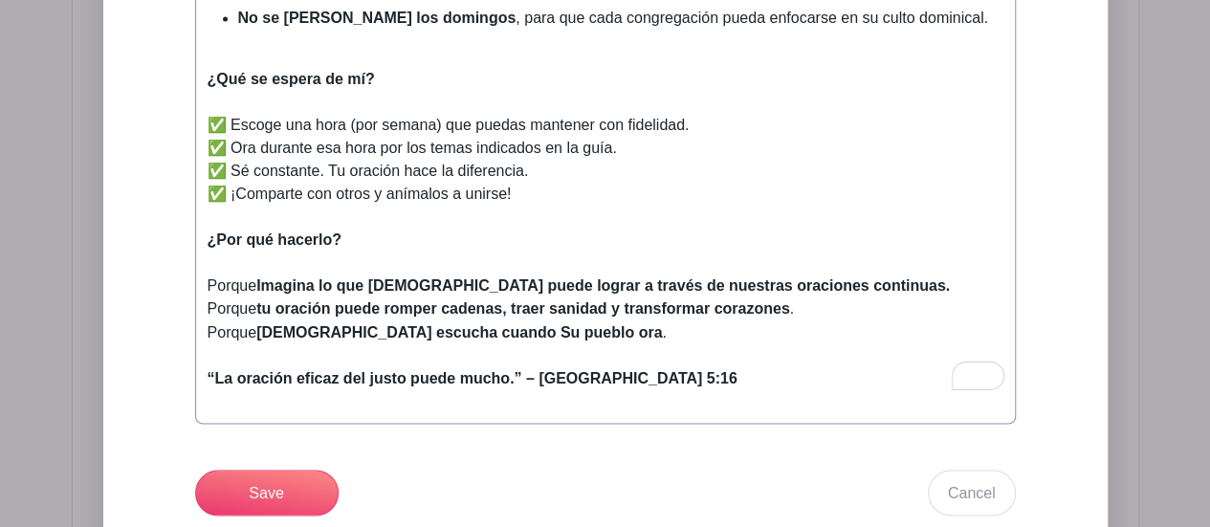
click at [253, 275] on div "Porque Imagina lo que [DEMOGRAPHIC_DATA] puede lograr a través de nuestras orac…" at bounding box center [606, 321] width 796 height 92
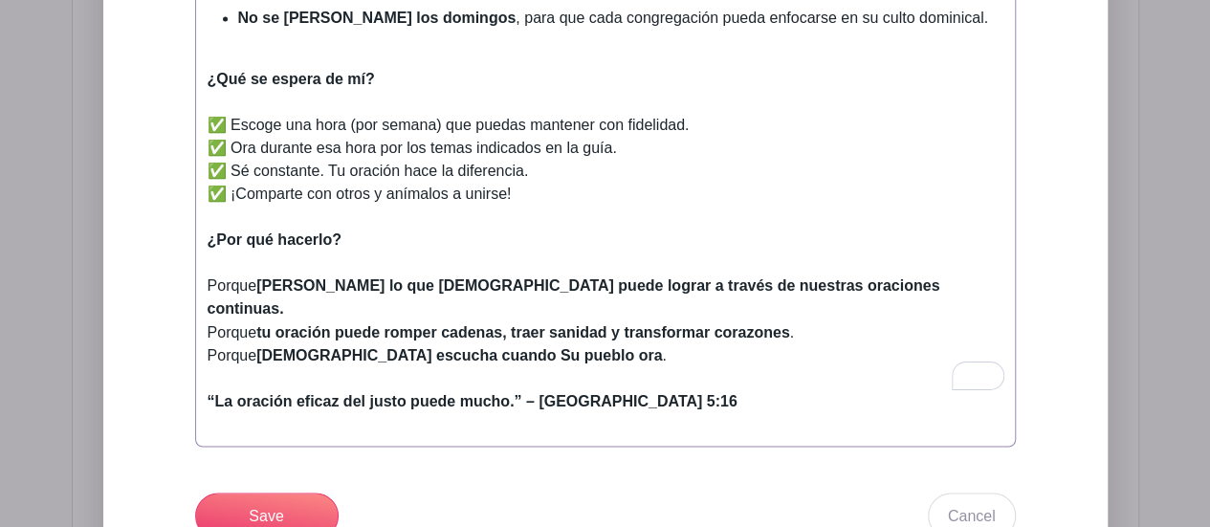
type trix-editor "<lor><ipsumd>¿Sit am cons?<ad></elitse><do></eiu><tem>&inci;Utlabor etdolorem a…"
click at [258, 275] on div "Porque [PERSON_NAME] lo que [DEMOGRAPHIC_DATA] puede lograr a través de nuestra…" at bounding box center [606, 332] width 796 height 115
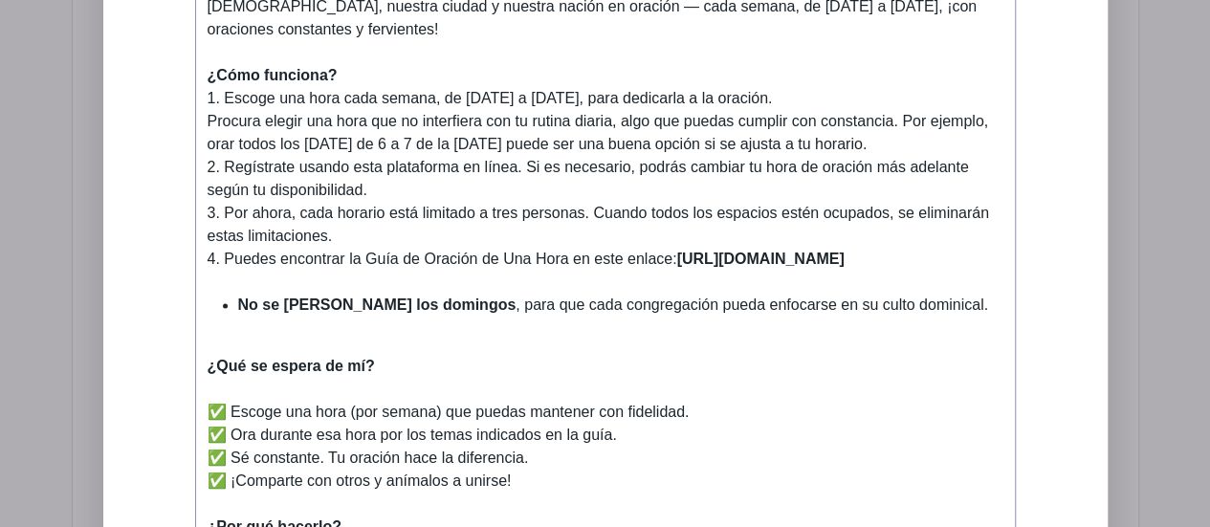
scroll to position [1009, 0]
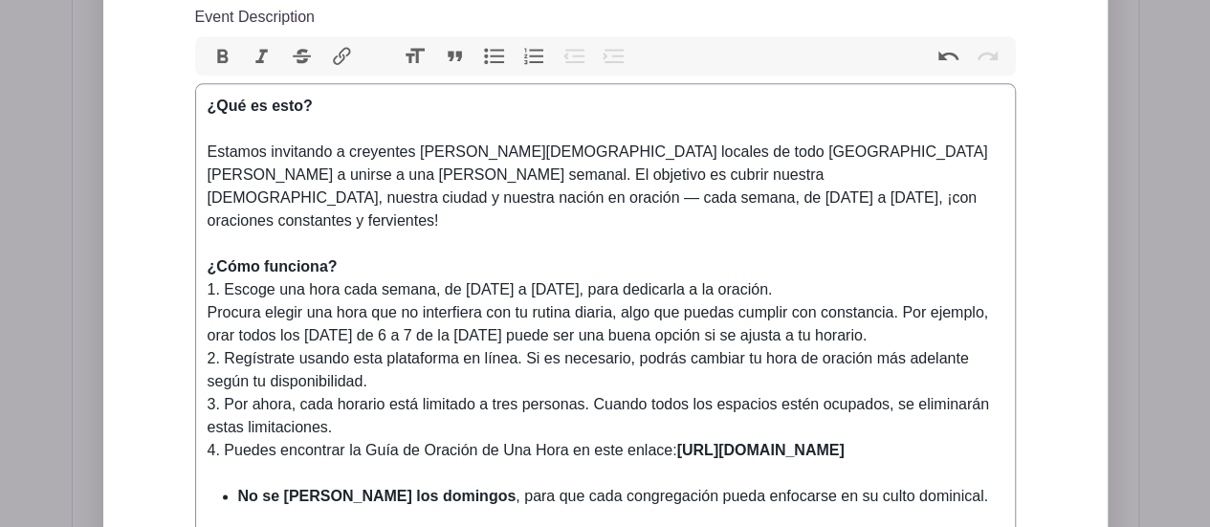
click at [219, 44] on button "Bold" at bounding box center [223, 56] width 40 height 25
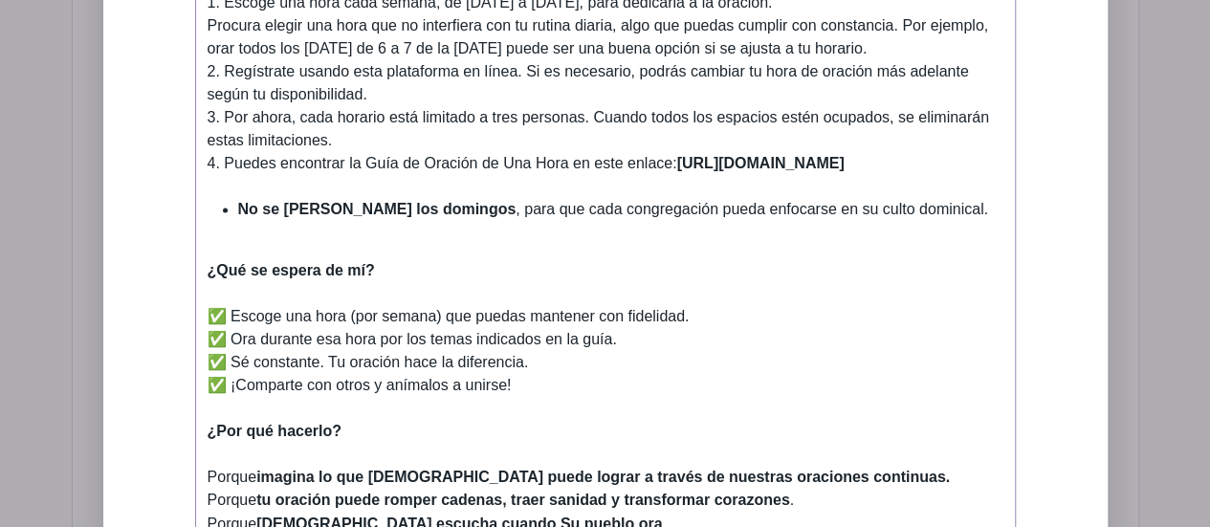
click at [364, 469] on strong "imagina lo que [DEMOGRAPHIC_DATA] puede lograr a través de nuestras oraciones c…" at bounding box center [603, 477] width 694 height 16
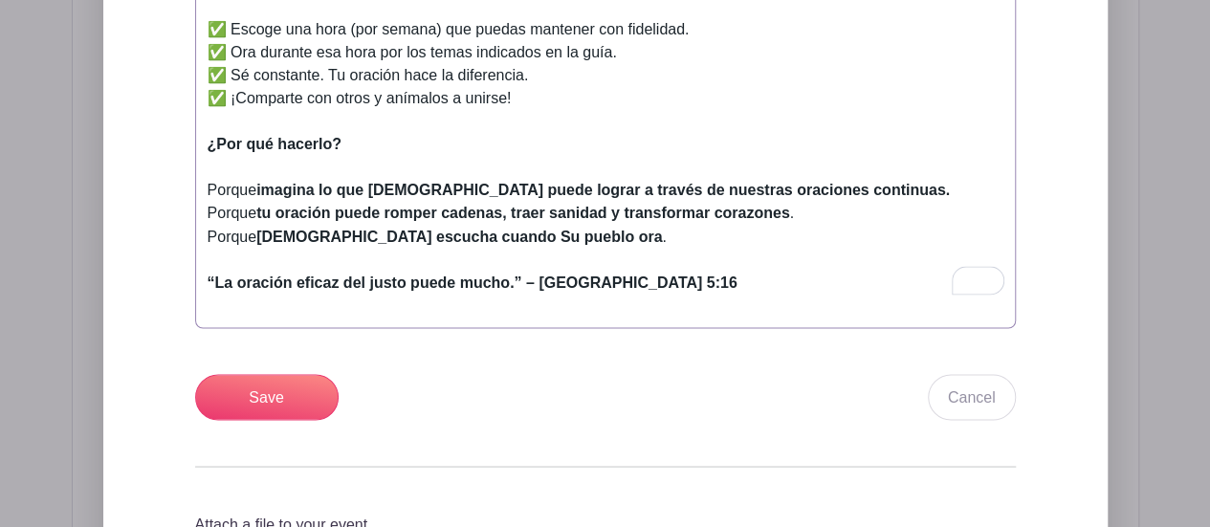
scroll to position [1679, 0]
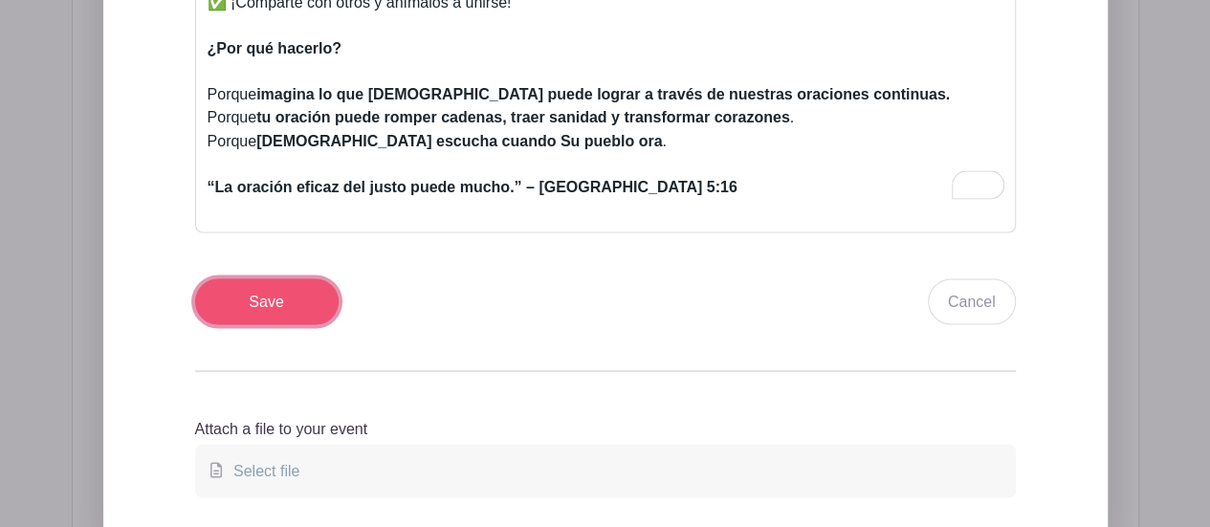
click at [253, 278] on input "Save" at bounding box center [267, 301] width 144 height 46
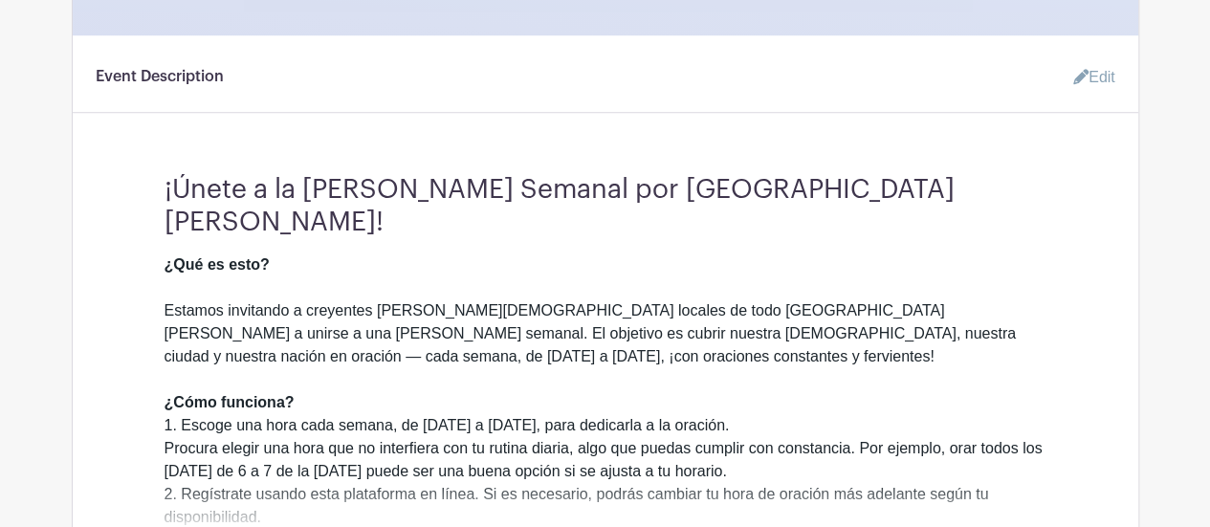
scroll to position [953, 0]
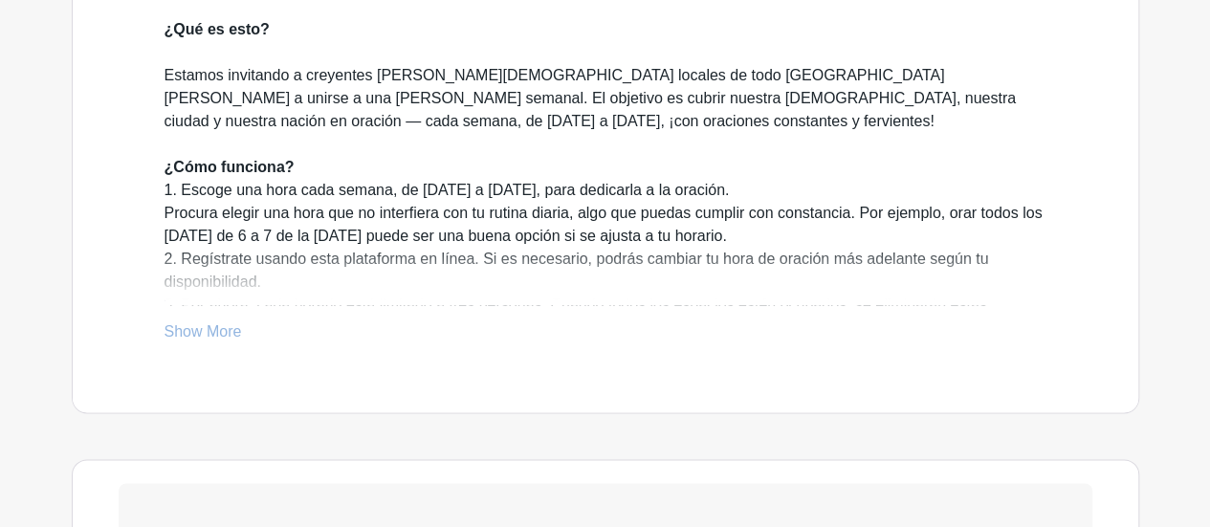
drag, startPoint x: 201, startPoint y: 278, endPoint x: 232, endPoint y: 278, distance: 30.6
click at [203, 323] on link "Show More" at bounding box center [203, 335] width 77 height 24
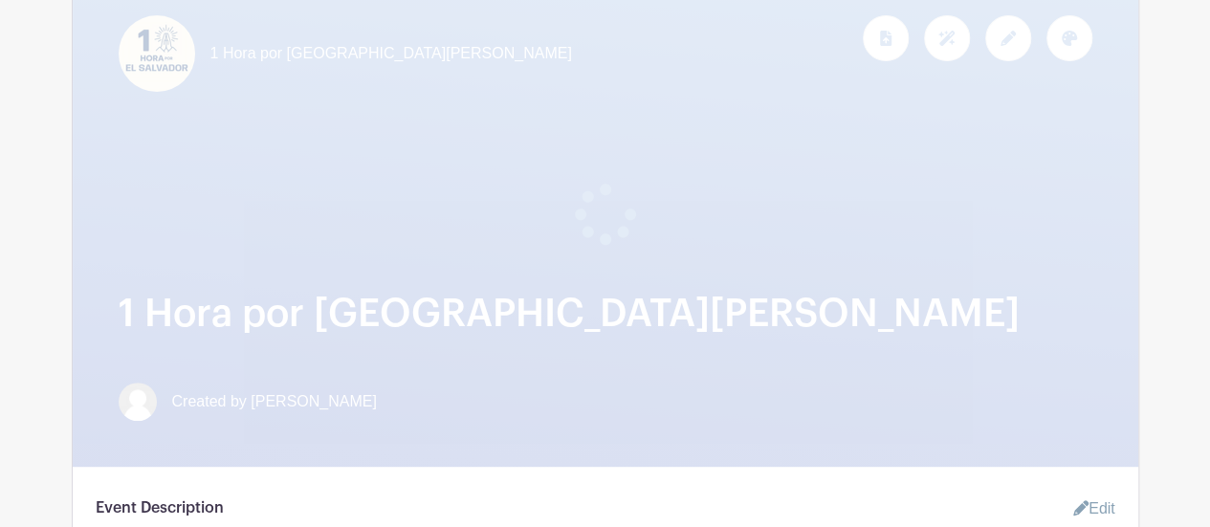
scroll to position [0, 0]
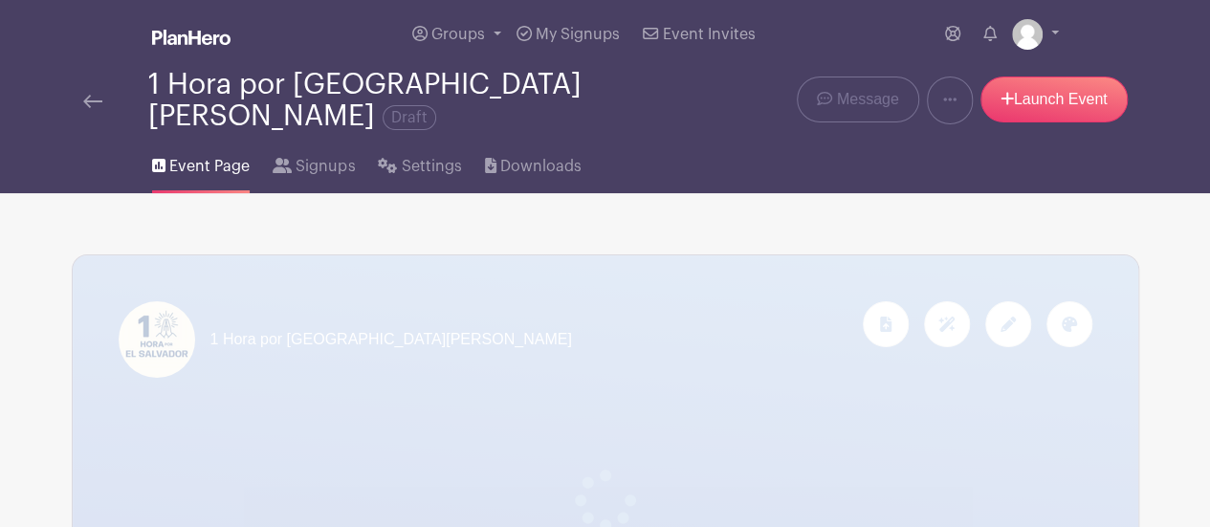
click at [202, 155] on span "Event Page" at bounding box center [209, 166] width 80 height 23
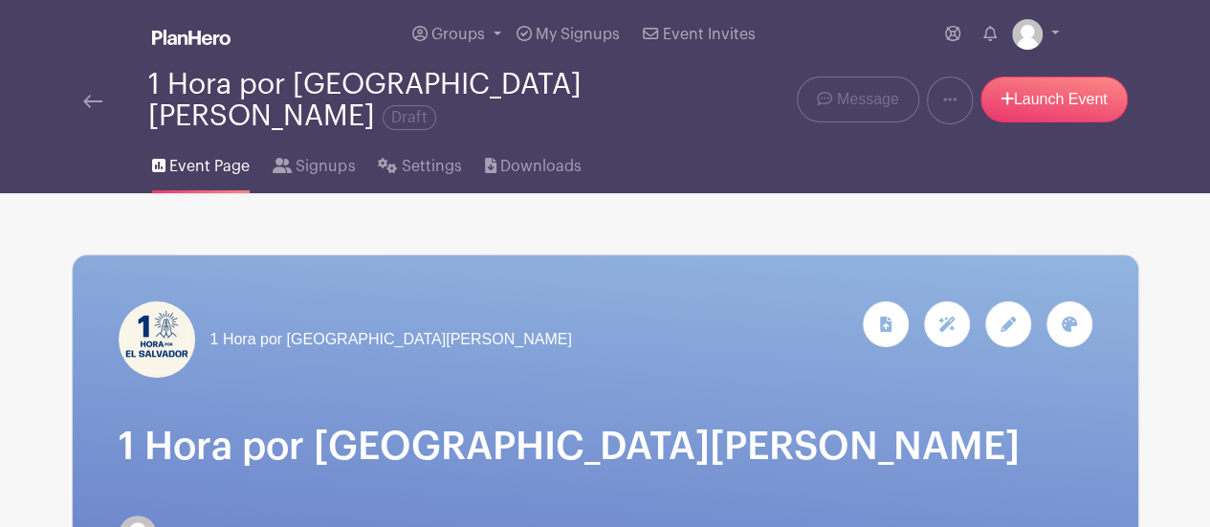
click at [92, 95] on img at bounding box center [92, 101] width 19 height 13
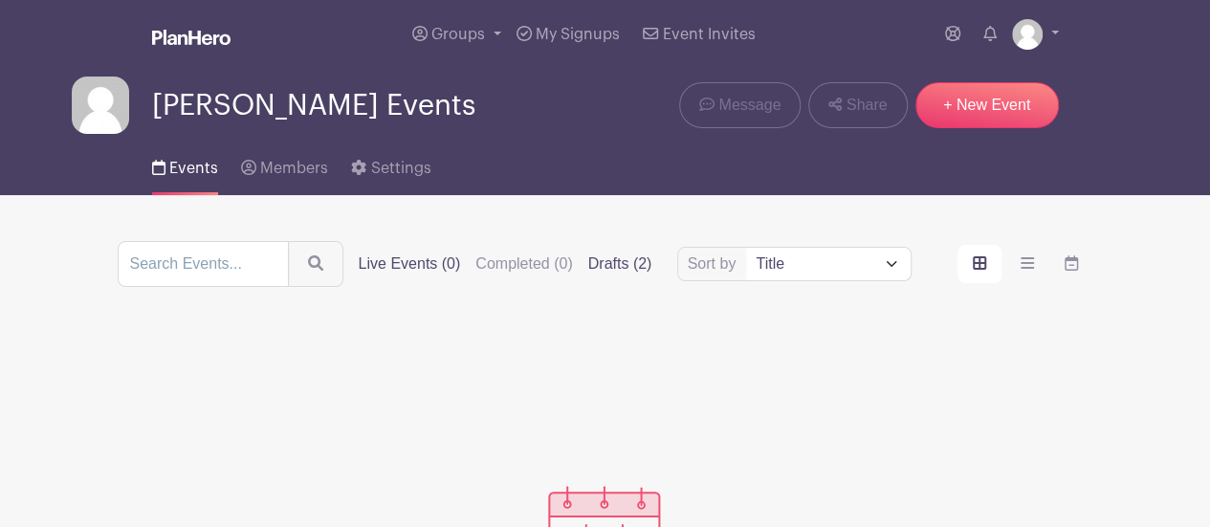
click at [620, 263] on label "Drafts (2)" at bounding box center [620, 264] width 64 height 23
click at [0, 0] on input "Drafts (2)" at bounding box center [0, 0] width 0 height 0
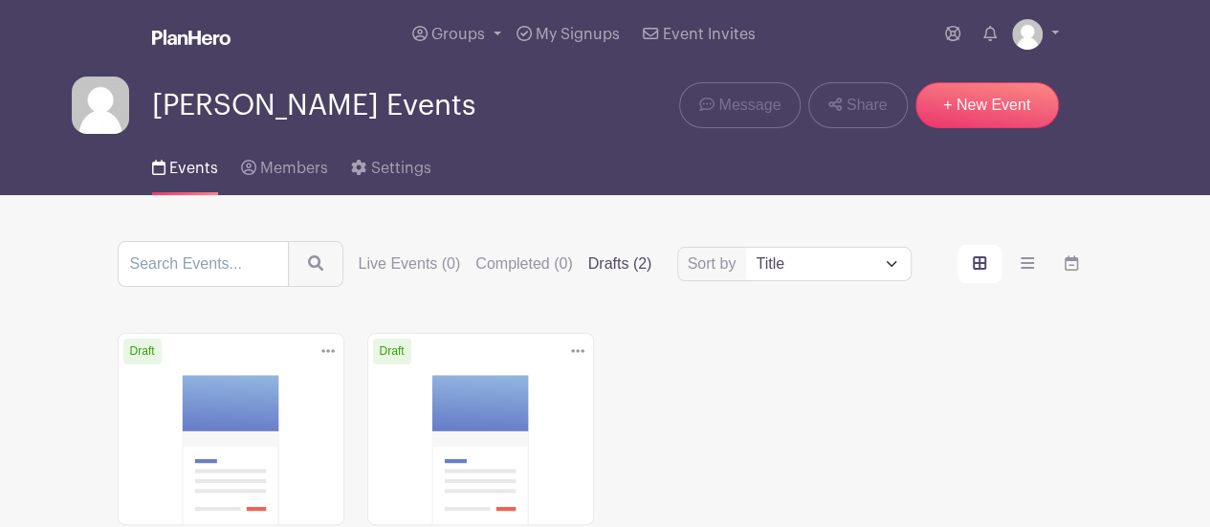
scroll to position [96, 0]
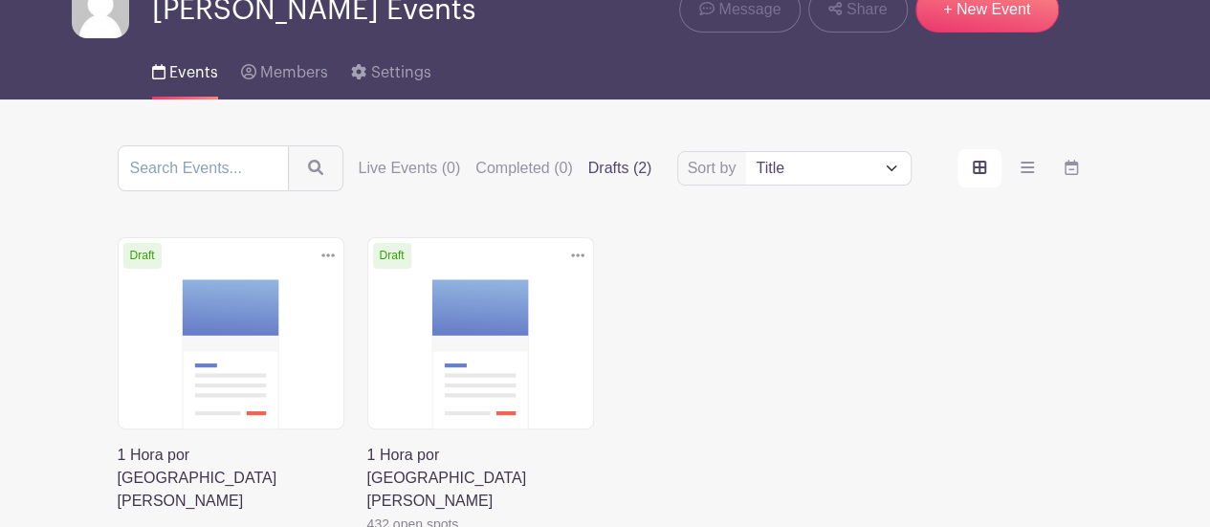
click at [118, 513] on link at bounding box center [118, 513] width 0 height 0
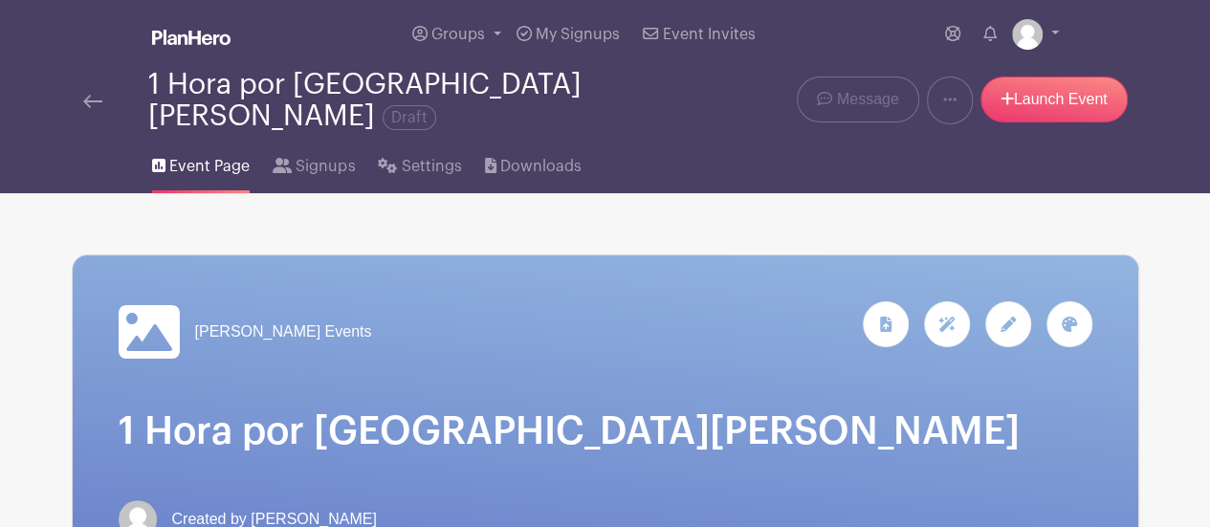
click at [92, 95] on img at bounding box center [92, 101] width 19 height 13
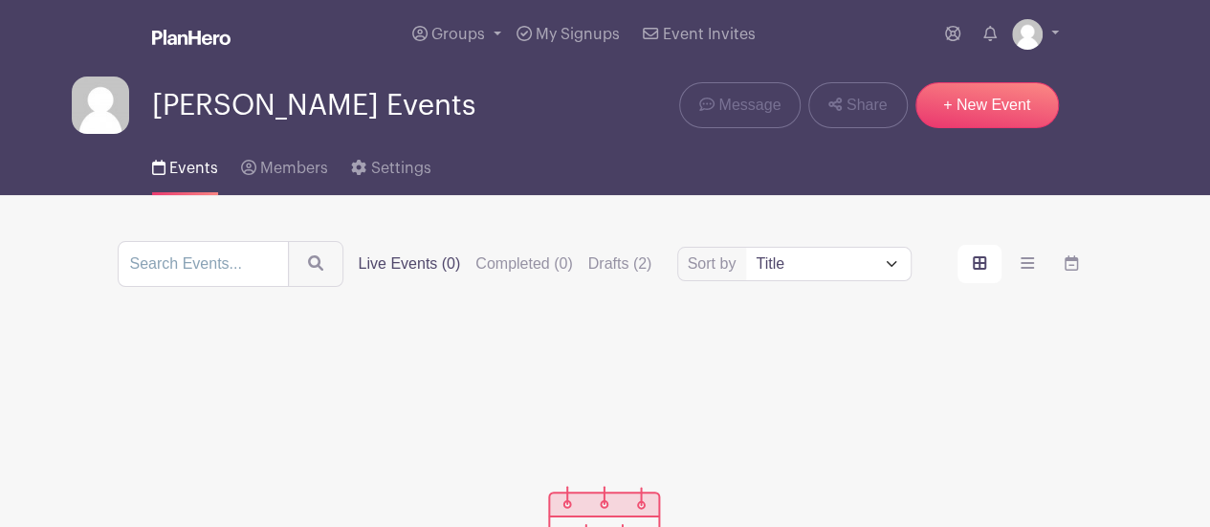
click at [188, 167] on span "Events" at bounding box center [193, 168] width 49 height 15
click at [610, 263] on label "Drafts (2)" at bounding box center [620, 264] width 64 height 23
click at [0, 0] on input "Drafts (2)" at bounding box center [0, 0] width 0 height 0
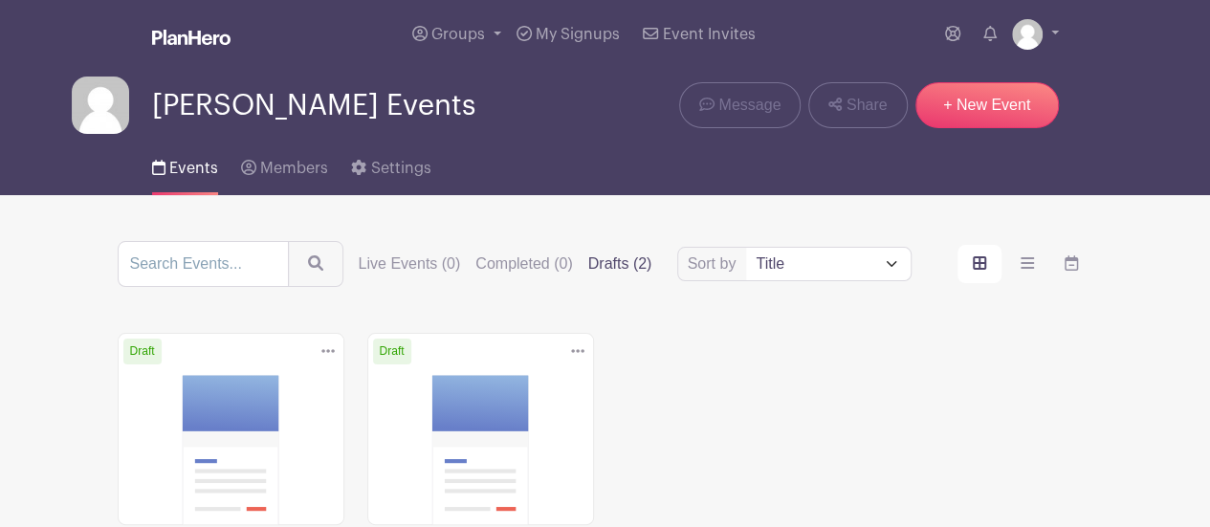
scroll to position [96, 0]
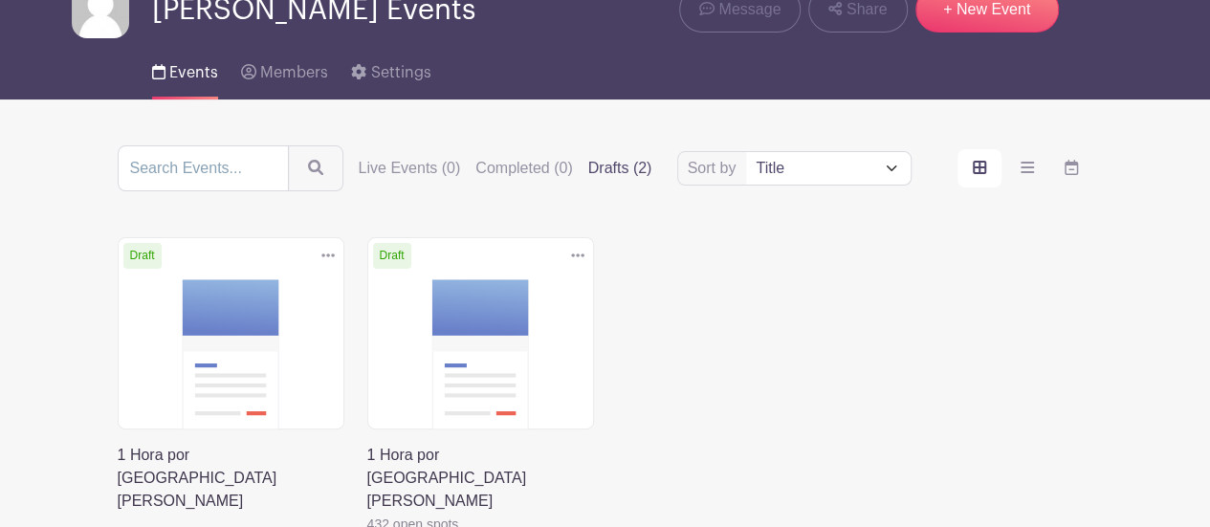
click at [336, 259] on link at bounding box center [328, 256] width 29 height 32
click at [253, 327] on link "Delete" at bounding box center [265, 328] width 151 height 31
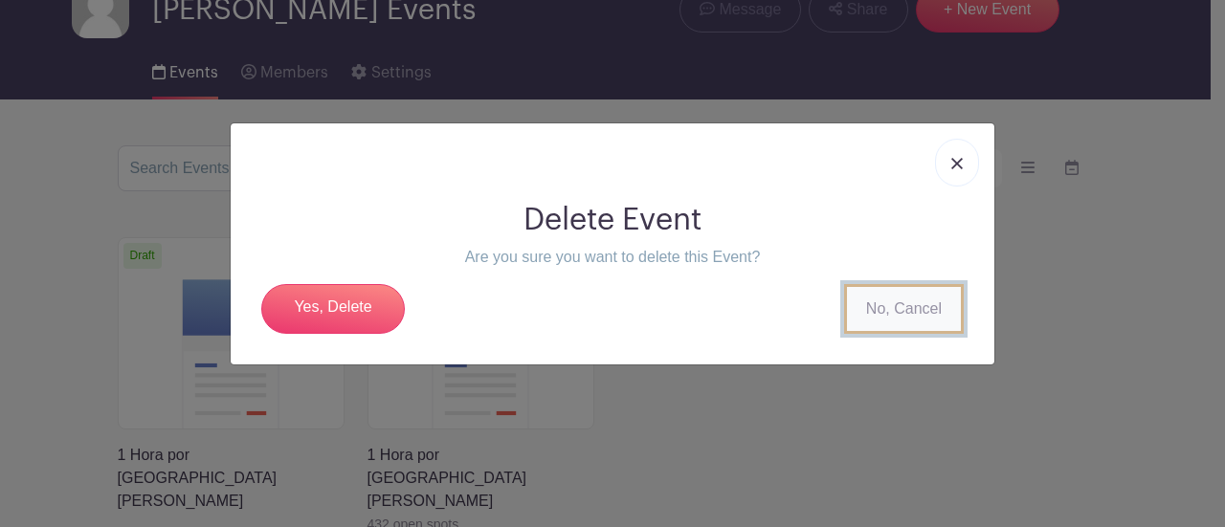
click at [912, 313] on link "No, Cancel" at bounding box center [904, 309] width 120 height 50
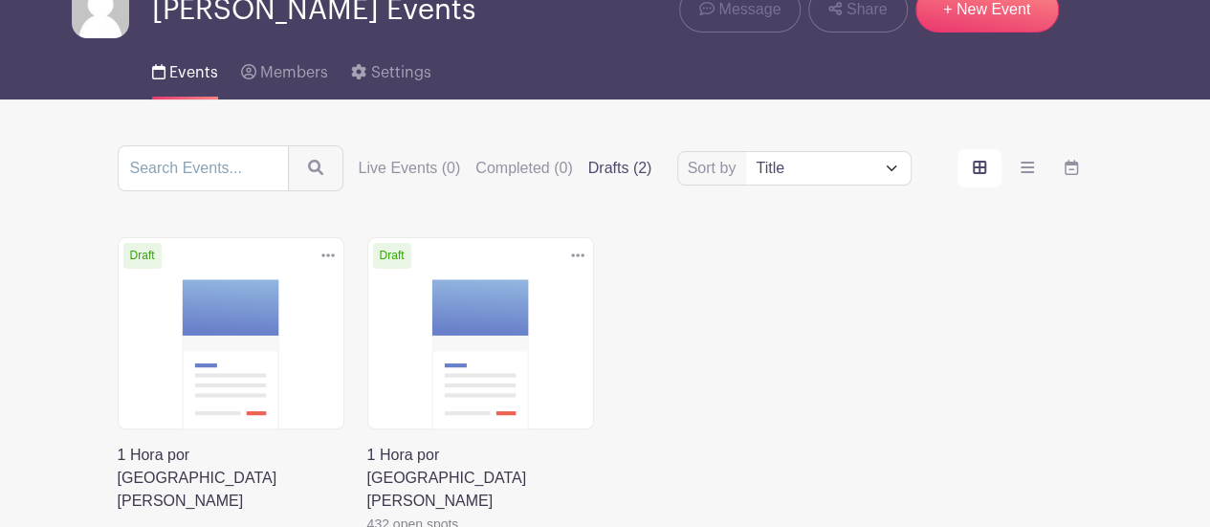
click at [118, 513] on link at bounding box center [118, 513] width 0 height 0
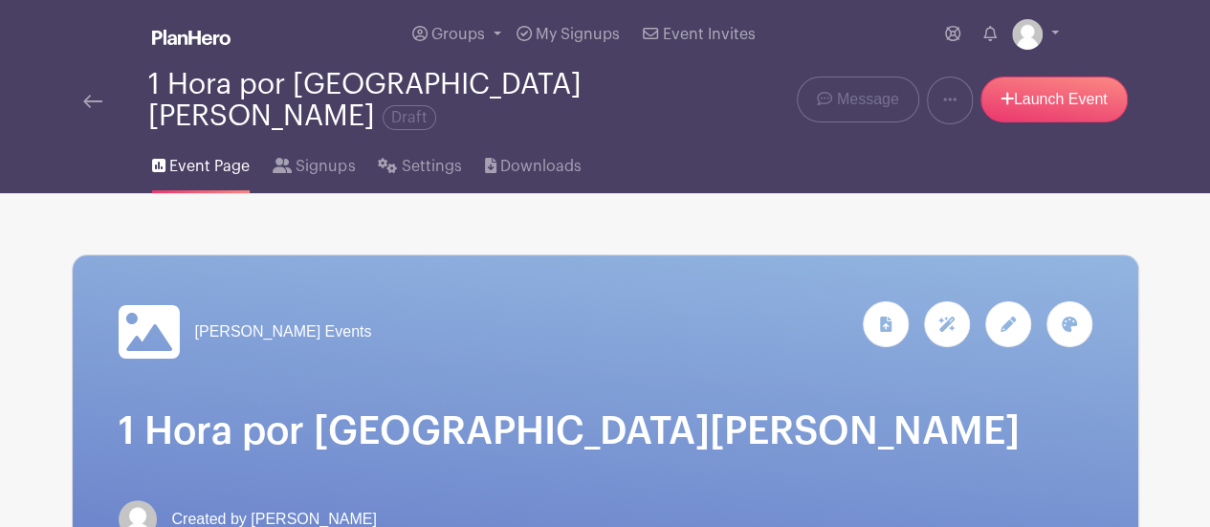
click at [318, 411] on h1 "1 Hora por [GEOGRAPHIC_DATA][PERSON_NAME]" at bounding box center [606, 431] width 974 height 46
click at [1008, 317] on icon at bounding box center [1008, 324] width 15 height 15
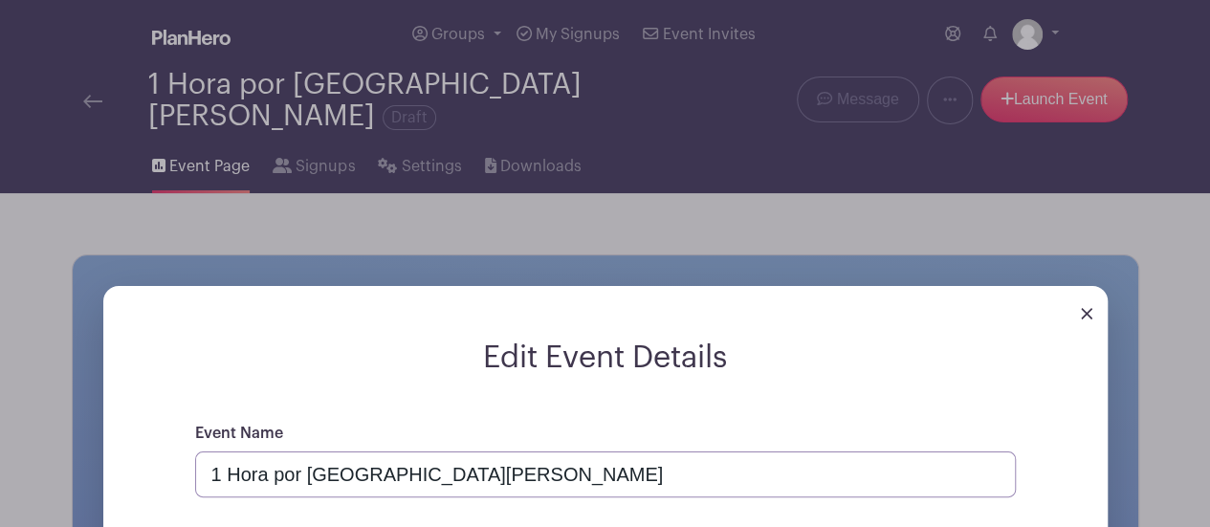
drag, startPoint x: 308, startPoint y: 453, endPoint x: 414, endPoint y: 453, distance: 106.2
click at [414, 453] on input "1 Hora por [GEOGRAPHIC_DATA][PERSON_NAME]" at bounding box center [605, 475] width 821 height 46
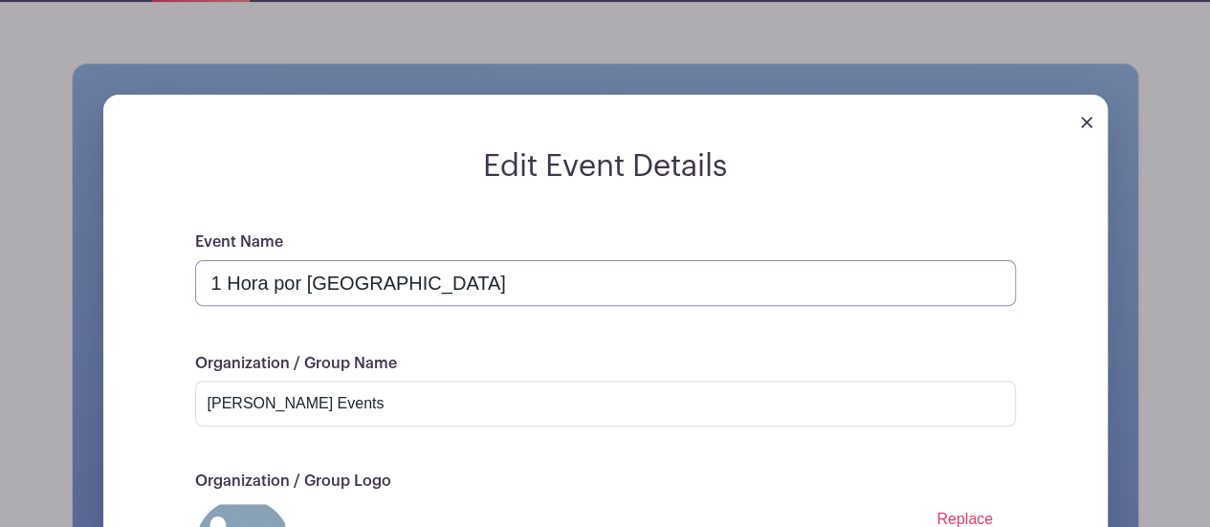
scroll to position [287, 0]
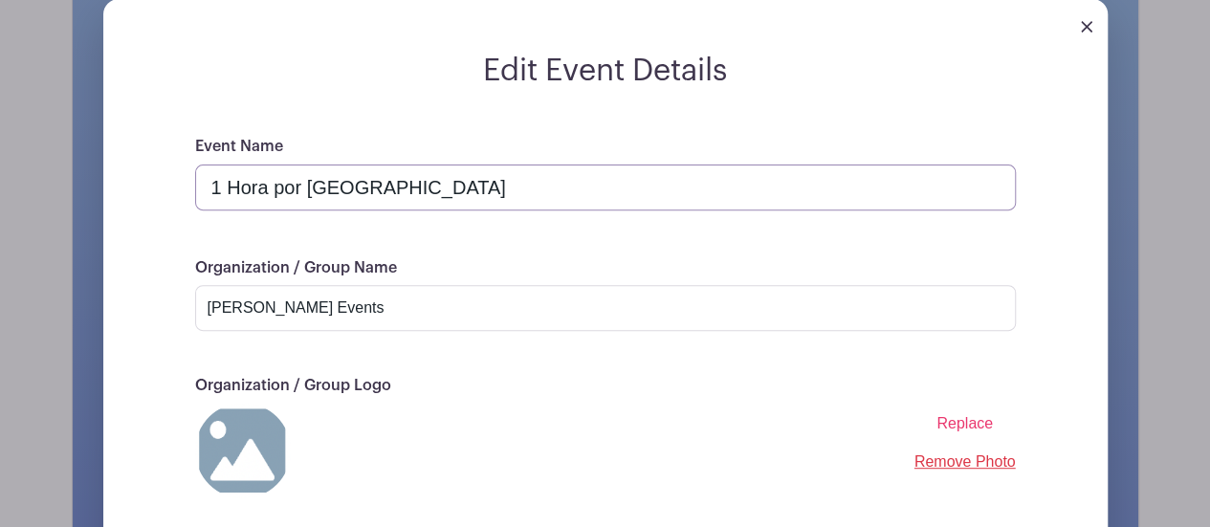
click at [425, 167] on input "1 Hora por [GEOGRAPHIC_DATA]" at bounding box center [605, 188] width 821 height 46
drag, startPoint x: 423, startPoint y: 169, endPoint x: 191, endPoint y: 169, distance: 231.5
click at [191, 169] on div "Event Name 1 Hora por [GEOGRAPHIC_DATA] Organization / Group Name [PERSON_NAME]…" at bounding box center [605, 409] width 913 height 548
type input "1 Hora por [GEOGRAPHIC_DATA]"
click at [334, 288] on input "[PERSON_NAME] Events" at bounding box center [605, 308] width 821 height 46
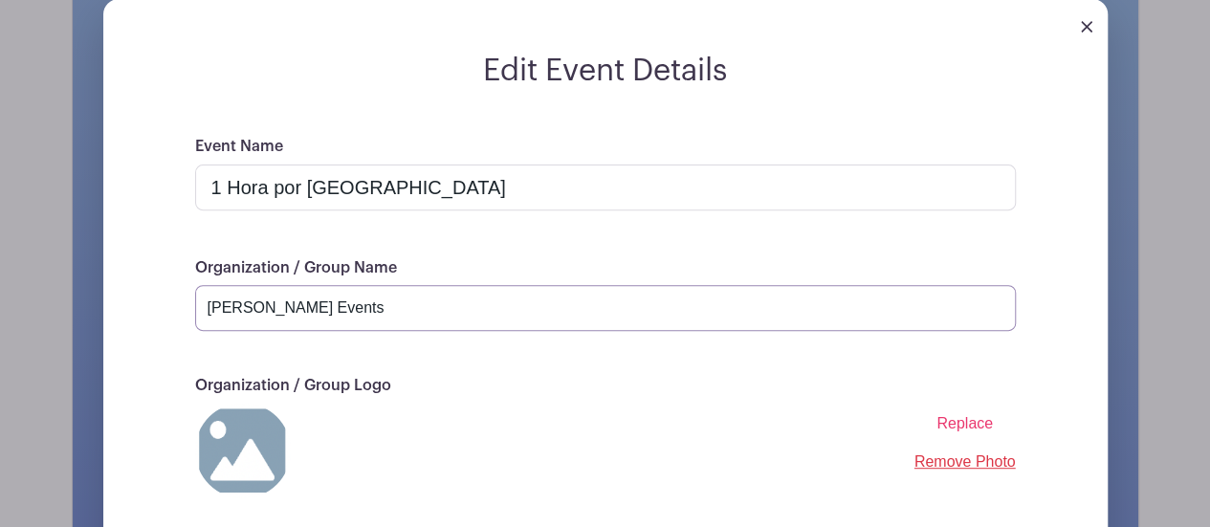
drag, startPoint x: 339, startPoint y: 287, endPoint x: 166, endPoint y: 288, distance: 172.2
click at [166, 288] on div "Event Name 1 Hora por [GEOGRAPHIC_DATA] Organization / Group Name [PERSON_NAME]…" at bounding box center [605, 409] width 913 height 548
paste input "1 Hora por [GEOGRAPHIC_DATA]"
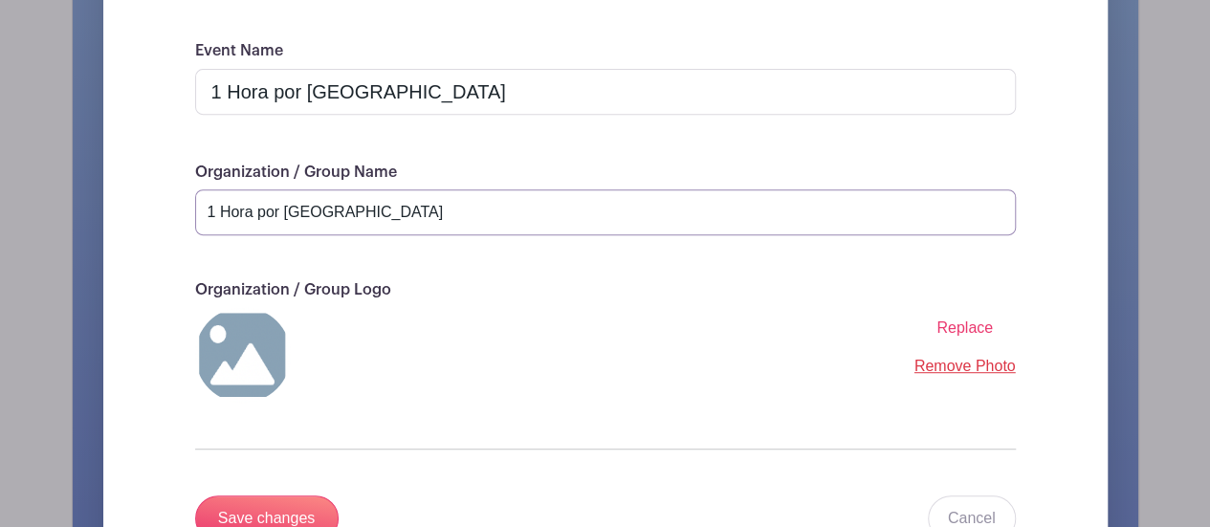
type input "1 Hora por [GEOGRAPHIC_DATA]"
click at [957, 320] on span "Replace" at bounding box center [965, 328] width 56 height 16
click at [0, 0] on input "Replace" at bounding box center [0, 0] width 0 height 0
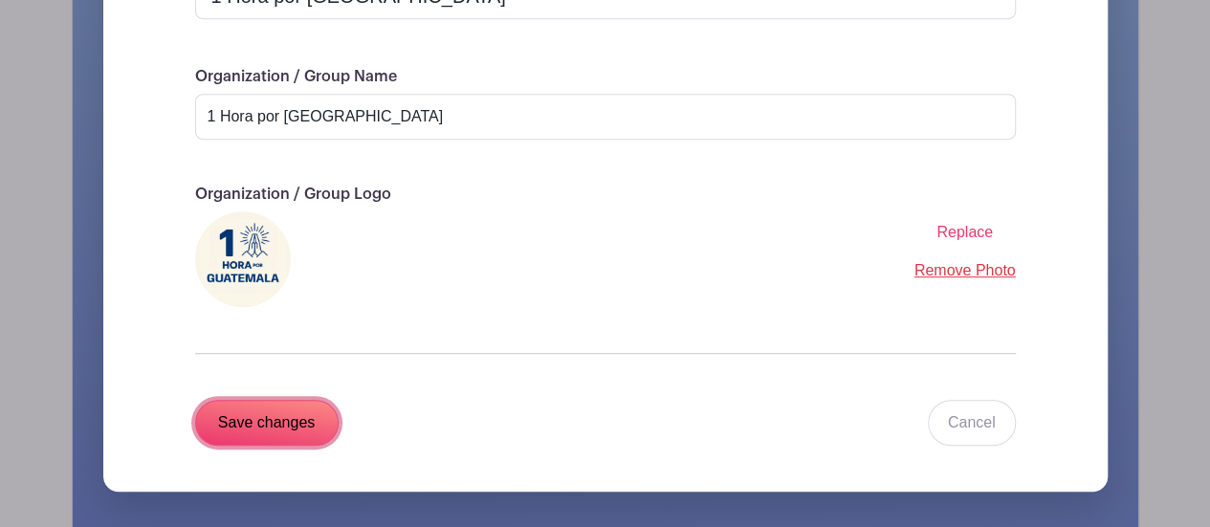
click at [293, 400] on input "Save changes" at bounding box center [267, 423] width 144 height 46
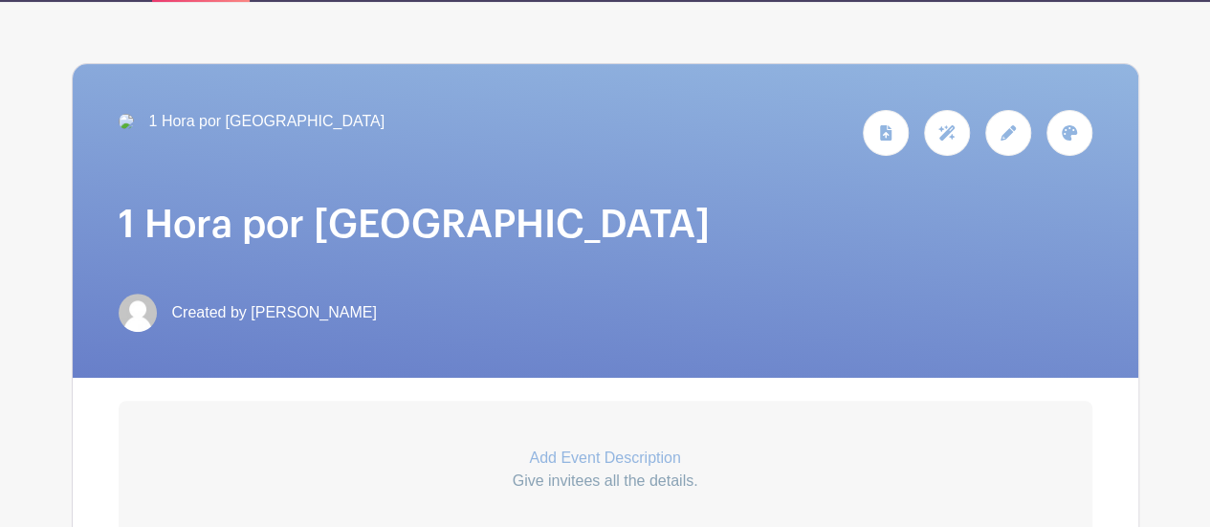
scroll to position [287, 0]
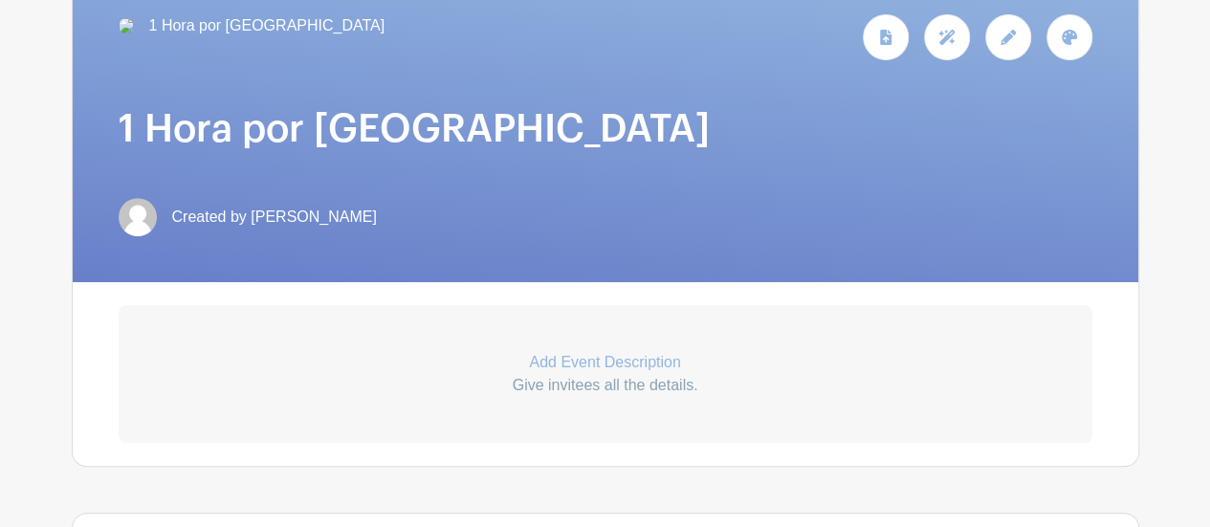
click at [1008, 30] on icon at bounding box center [1008, 37] width 15 height 15
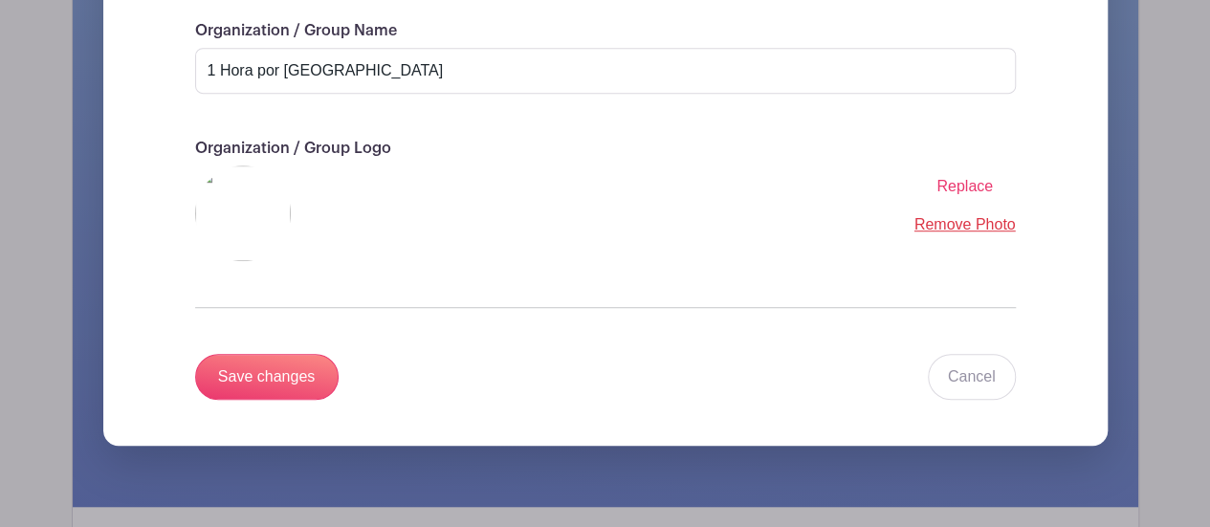
scroll to position [620, 0]
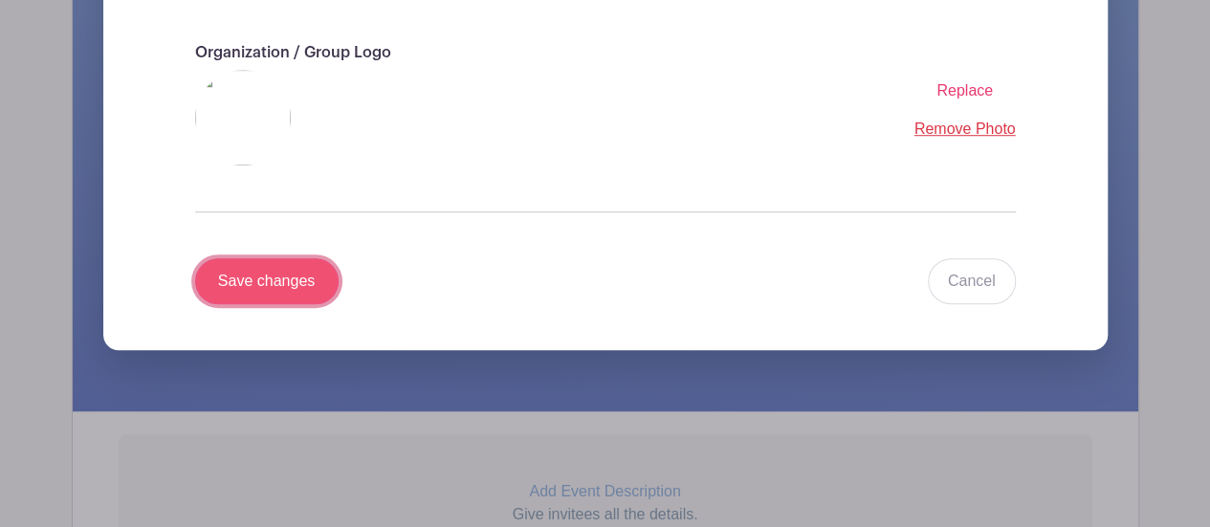
click at [304, 258] on input "Save changes" at bounding box center [267, 281] width 144 height 46
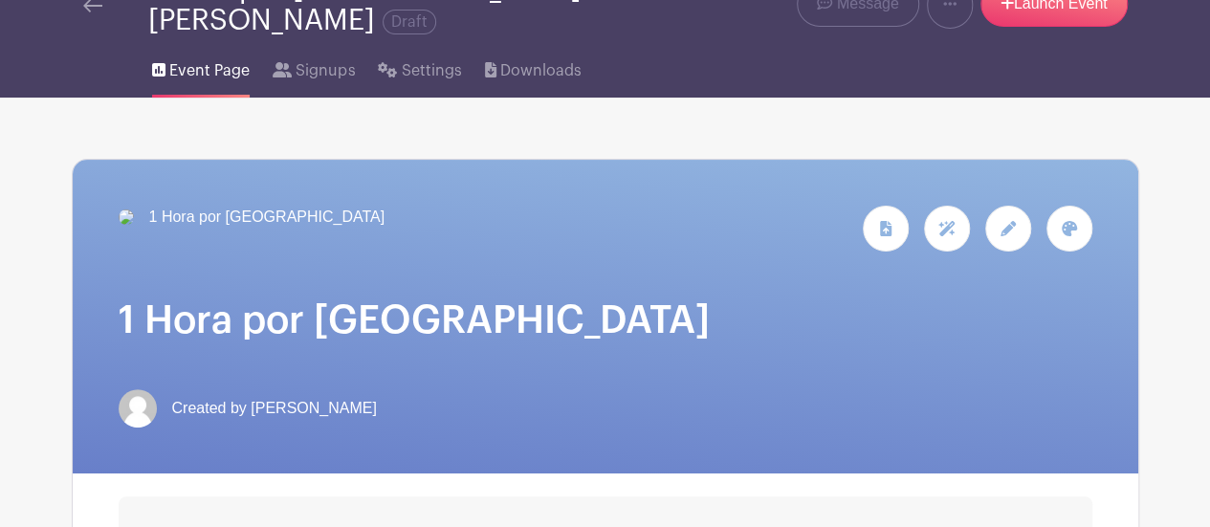
scroll to position [0, 0]
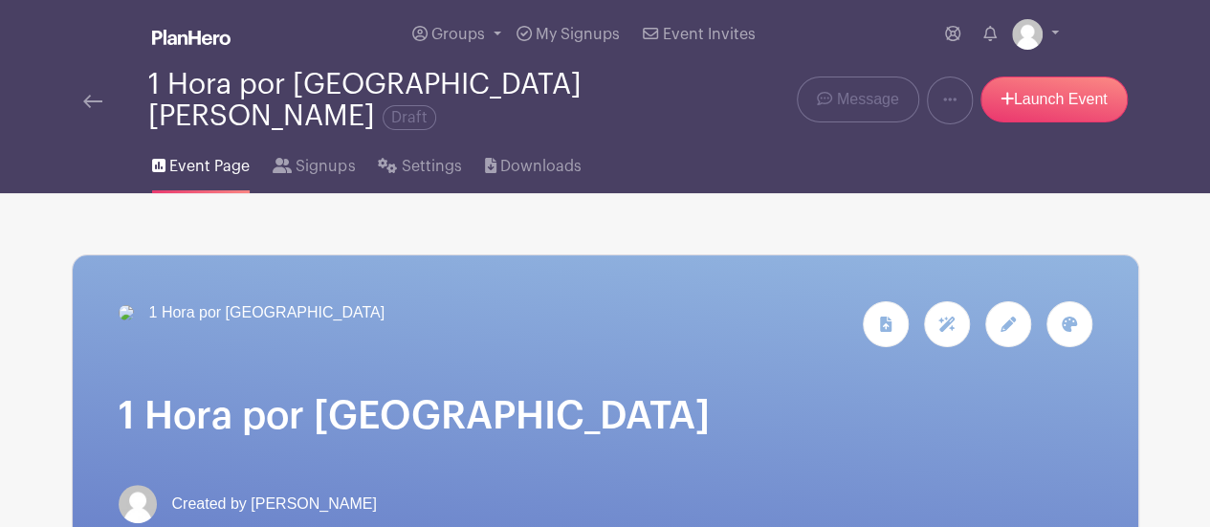
click at [96, 95] on img at bounding box center [92, 101] width 19 height 13
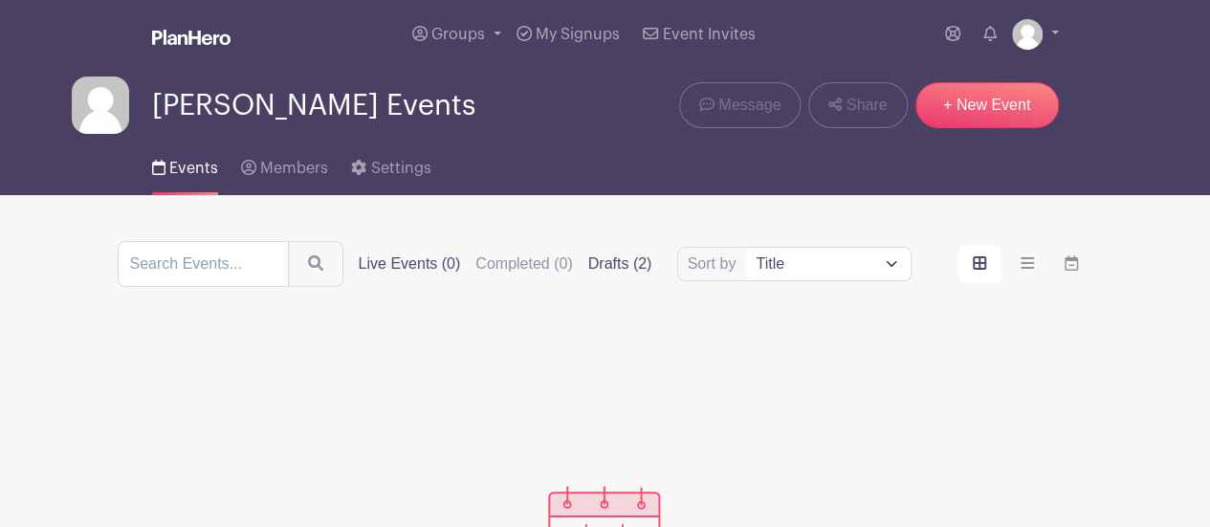
click at [612, 267] on label "Drafts (2)" at bounding box center [620, 264] width 64 height 23
click at [0, 0] on input "Drafts (2)" at bounding box center [0, 0] width 0 height 0
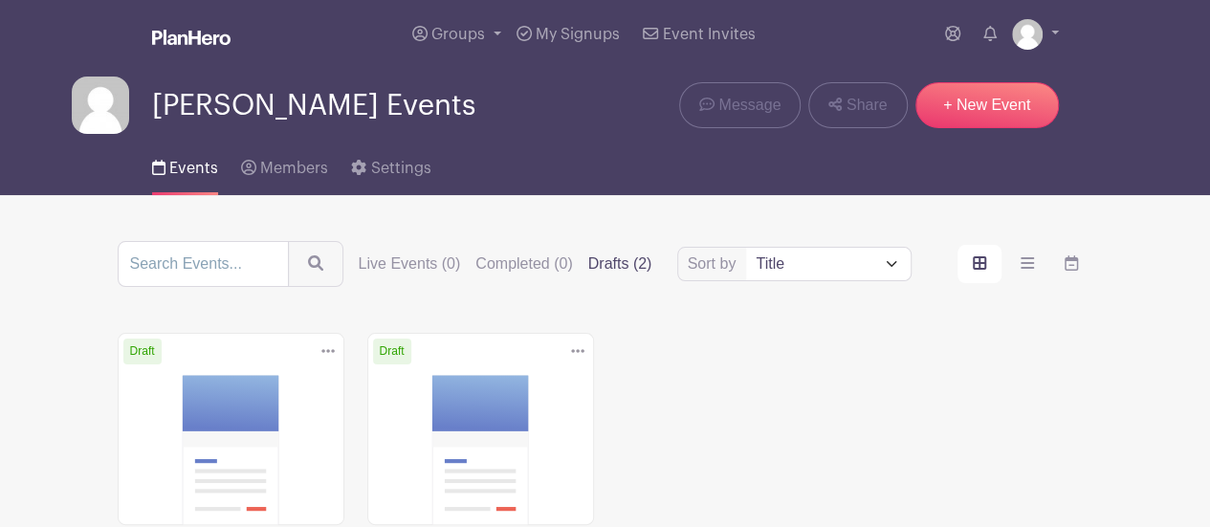
scroll to position [96, 0]
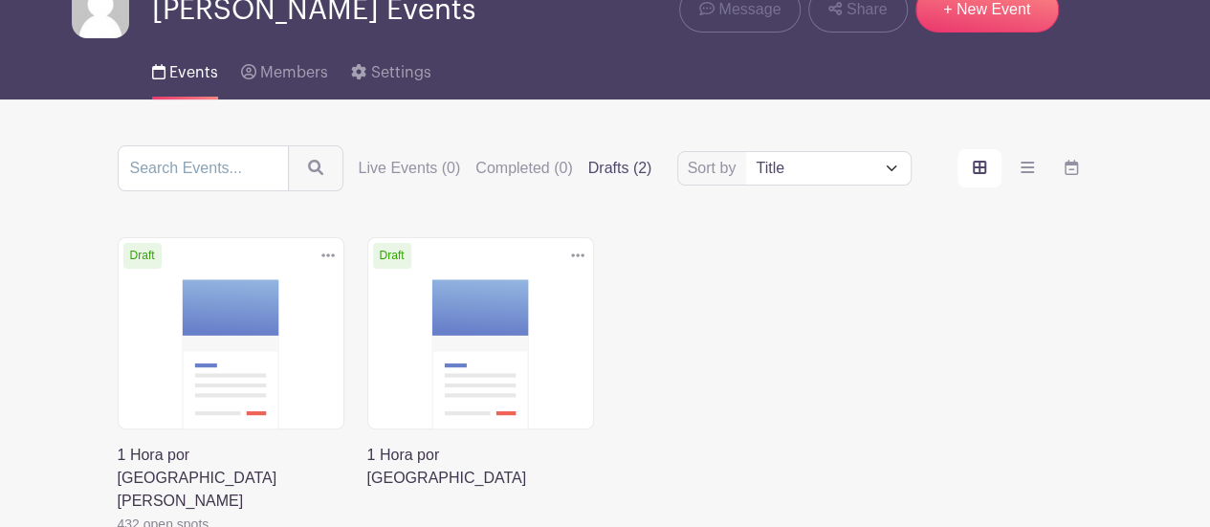
click at [118, 526] on link at bounding box center [118, 536] width 0 height 0
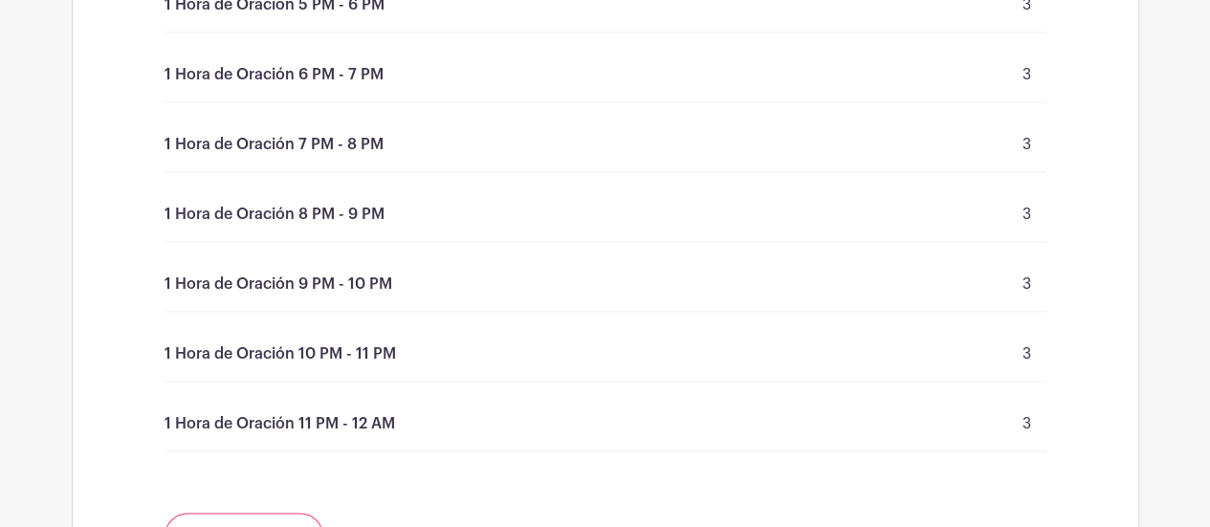
scroll to position [11576, 0]
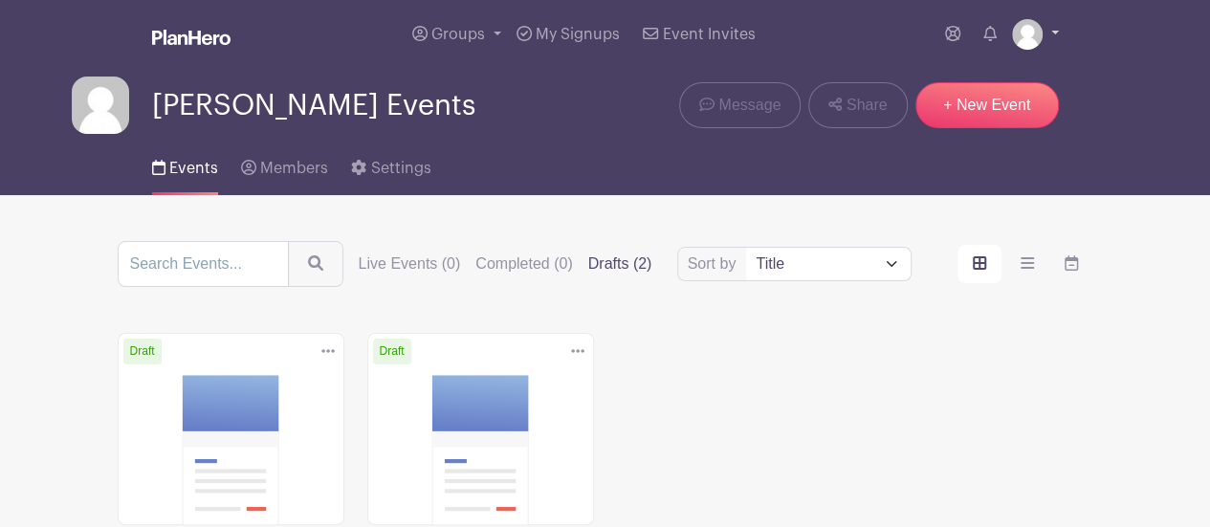
click at [1035, 36] on img at bounding box center [1027, 34] width 31 height 31
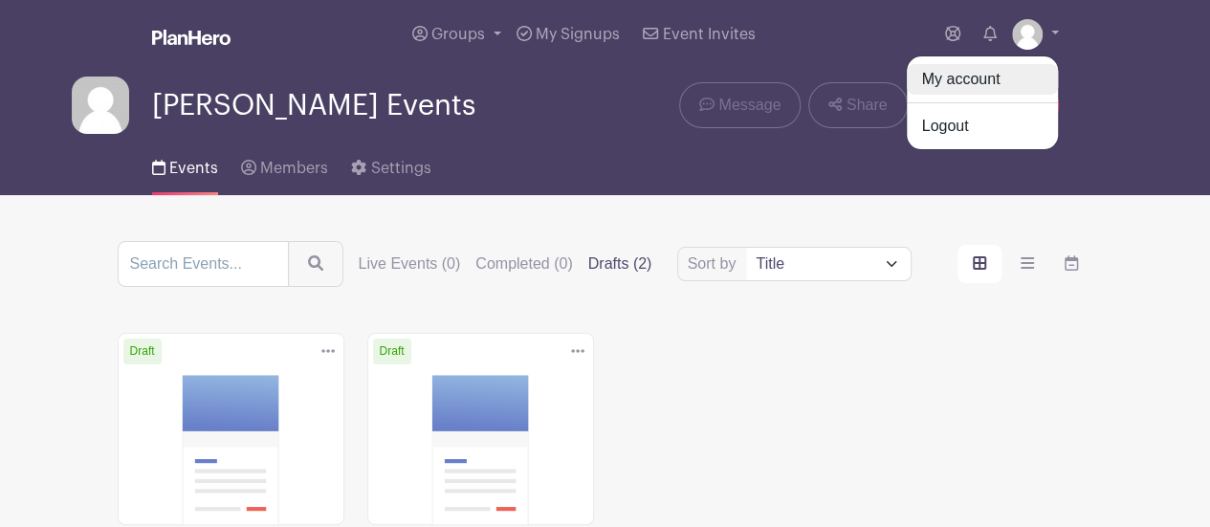
click at [982, 83] on link "My account" at bounding box center [982, 79] width 151 height 31
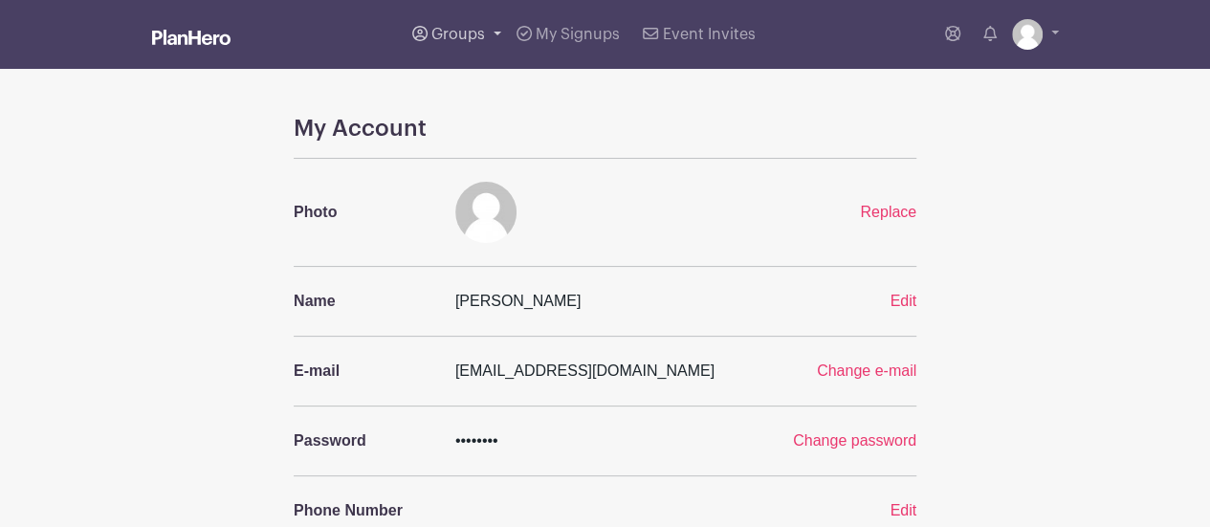
click at [456, 35] on span "Groups" at bounding box center [458, 34] width 54 height 15
click at [478, 139] on span "[PERSON_NAME] Events" at bounding box center [538, 140] width 173 height 22
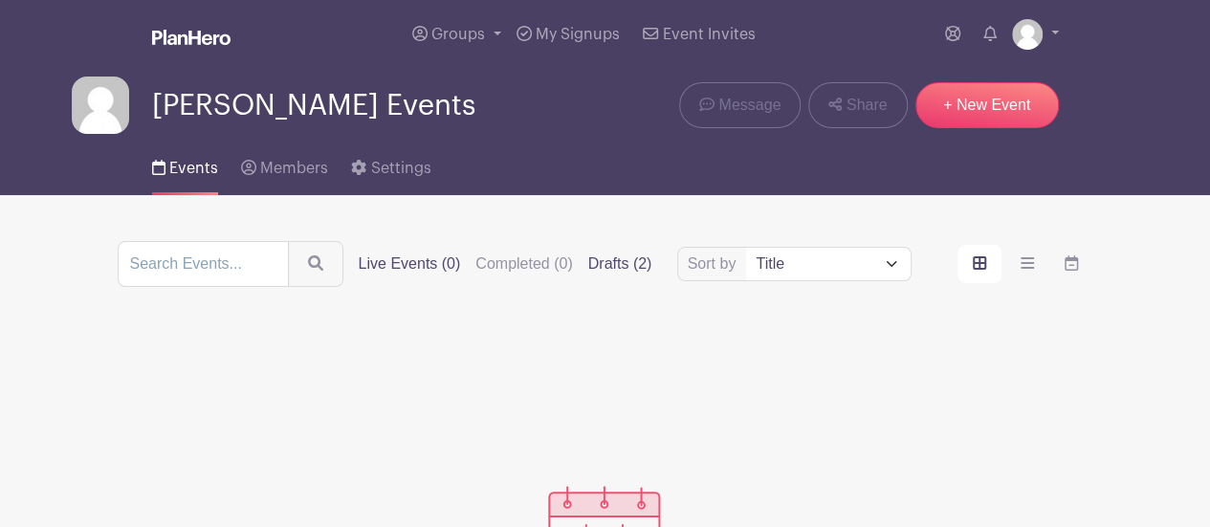
click at [604, 263] on label "Drafts (2)" at bounding box center [620, 264] width 64 height 23
click at [0, 0] on input "Drafts (2)" at bounding box center [0, 0] width 0 height 0
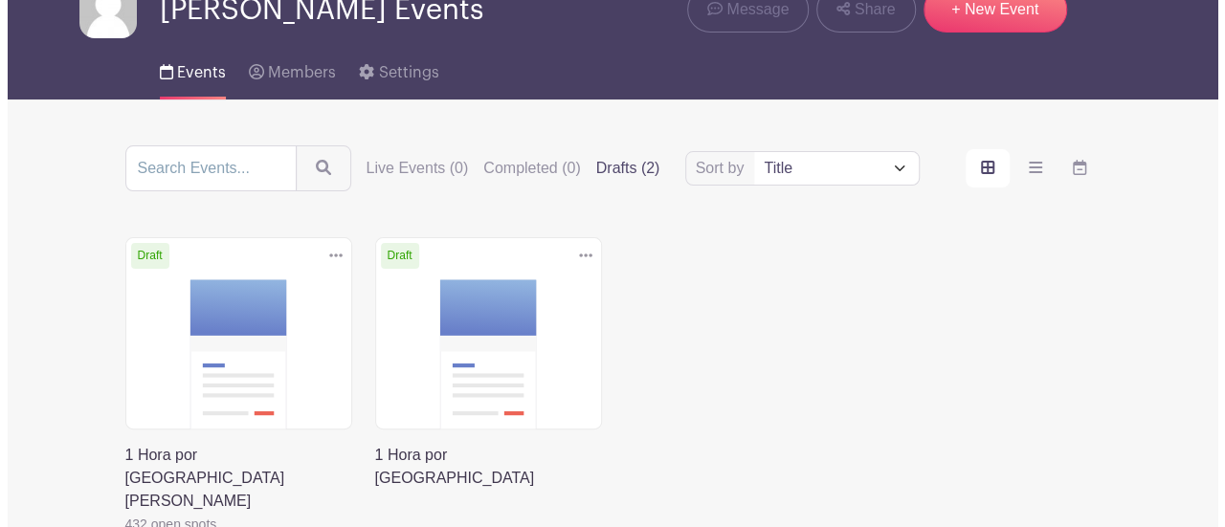
scroll to position [191, 0]
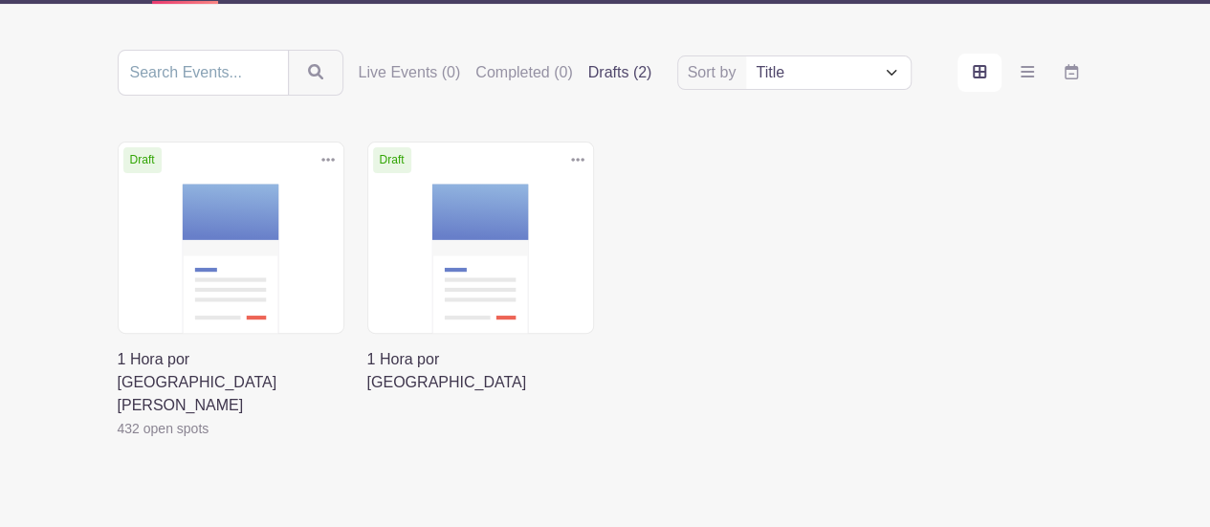
click at [329, 160] on icon at bounding box center [327, 159] width 13 height 15
click at [576, 161] on icon at bounding box center [577, 159] width 13 height 15
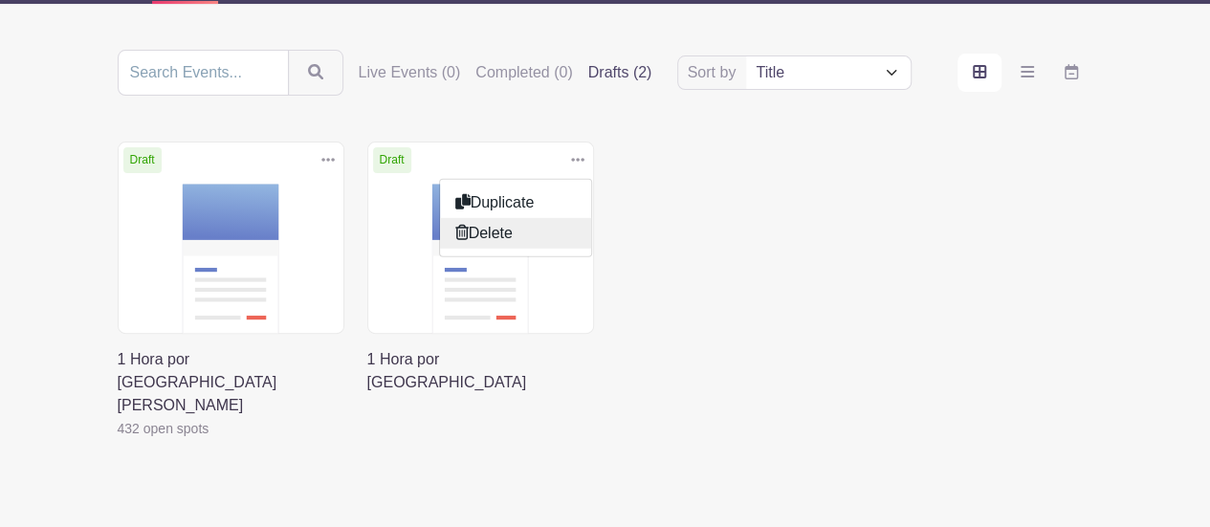
click at [489, 229] on link "Delete" at bounding box center [515, 232] width 151 height 31
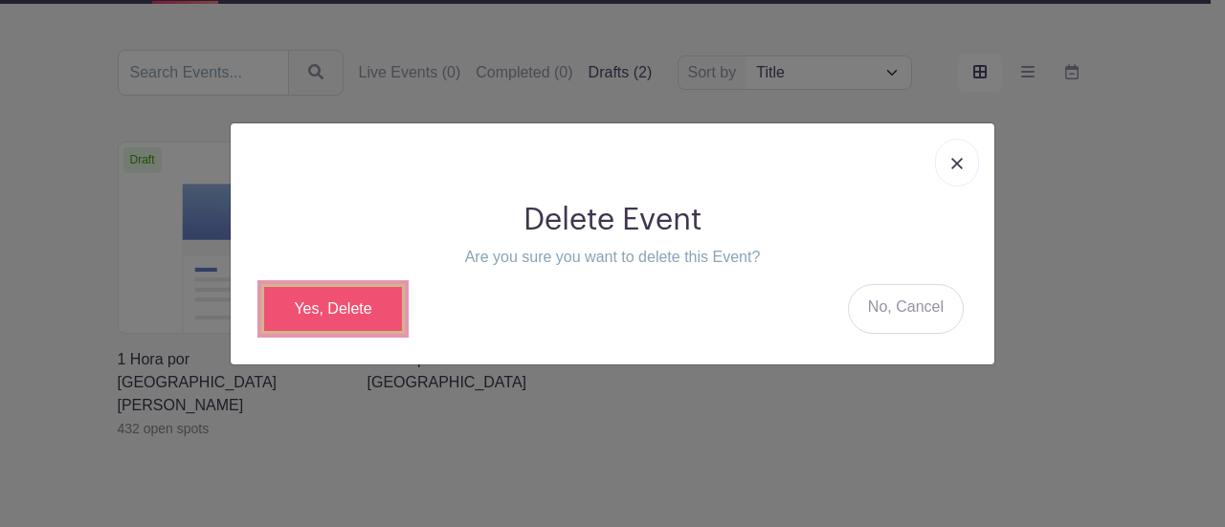
click at [313, 302] on link "Yes, Delete" at bounding box center [333, 309] width 144 height 50
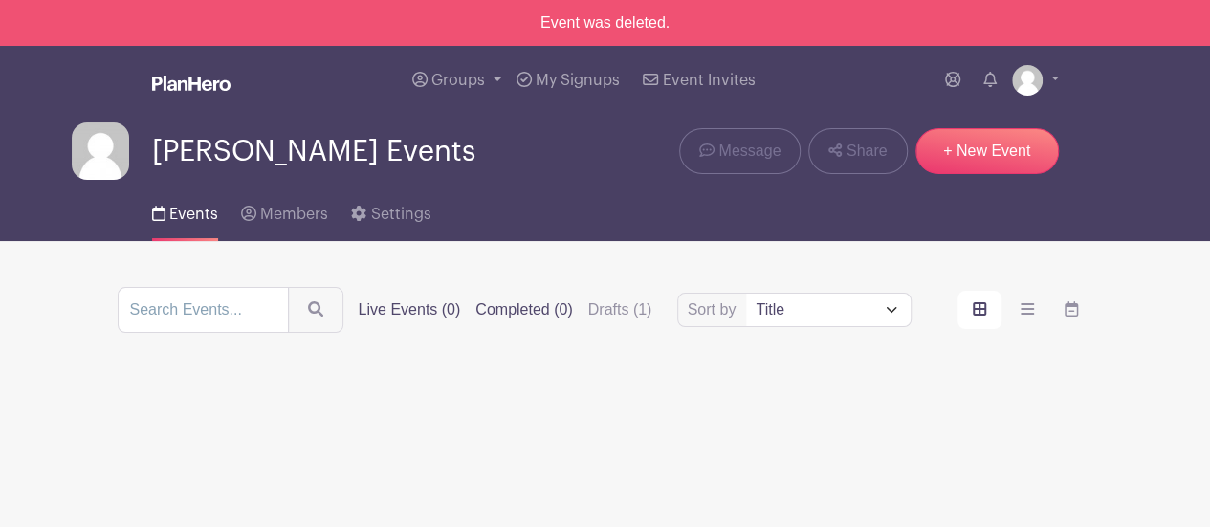
scroll to position [96, 0]
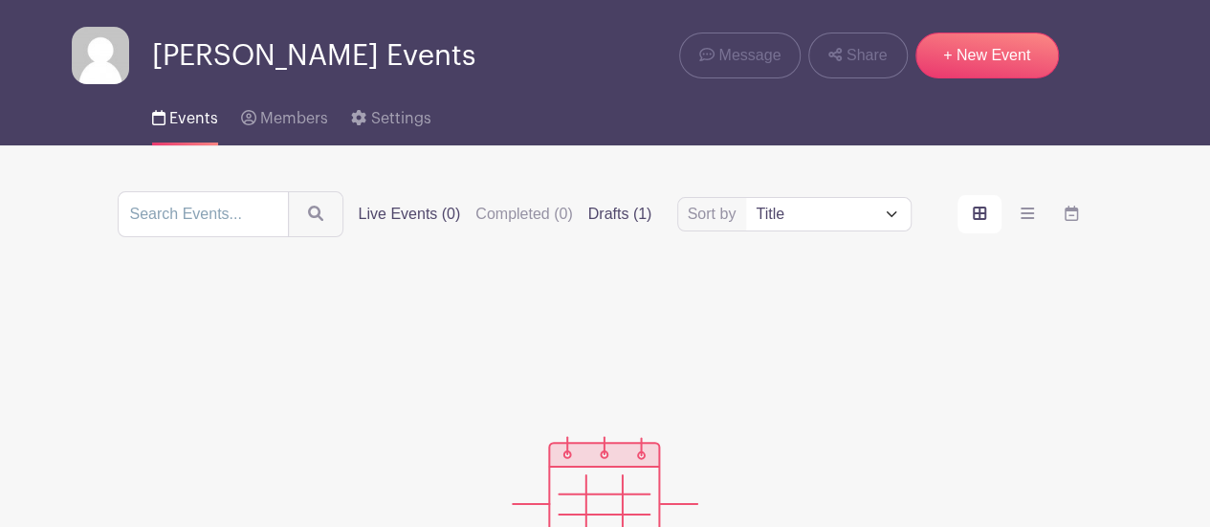
click at [619, 219] on label "Drafts (1)" at bounding box center [620, 214] width 64 height 23
click at [0, 0] on input "Drafts (1)" at bounding box center [0, 0] width 0 height 0
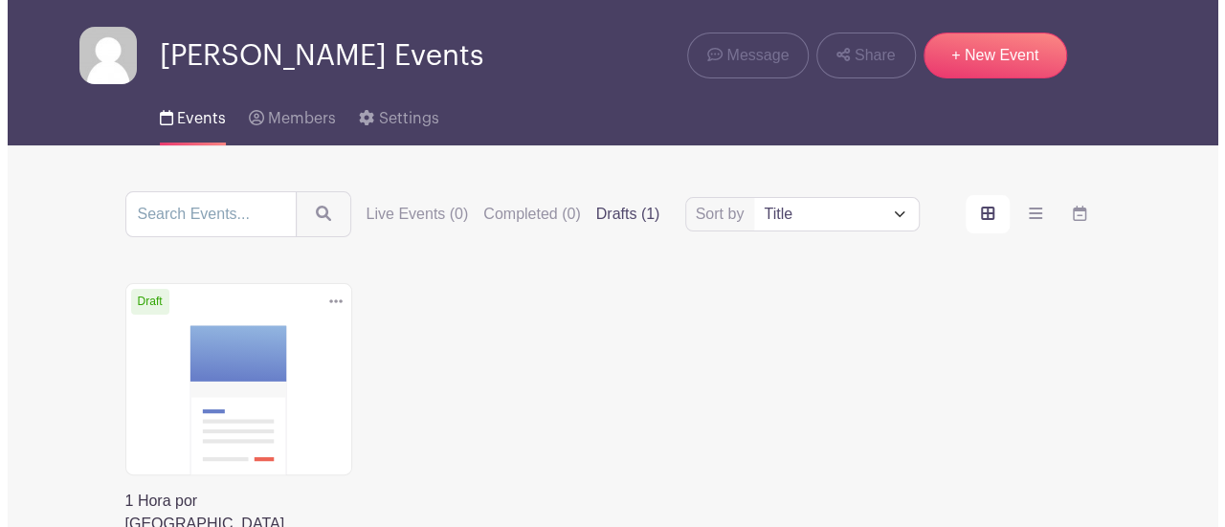
scroll to position [191, 0]
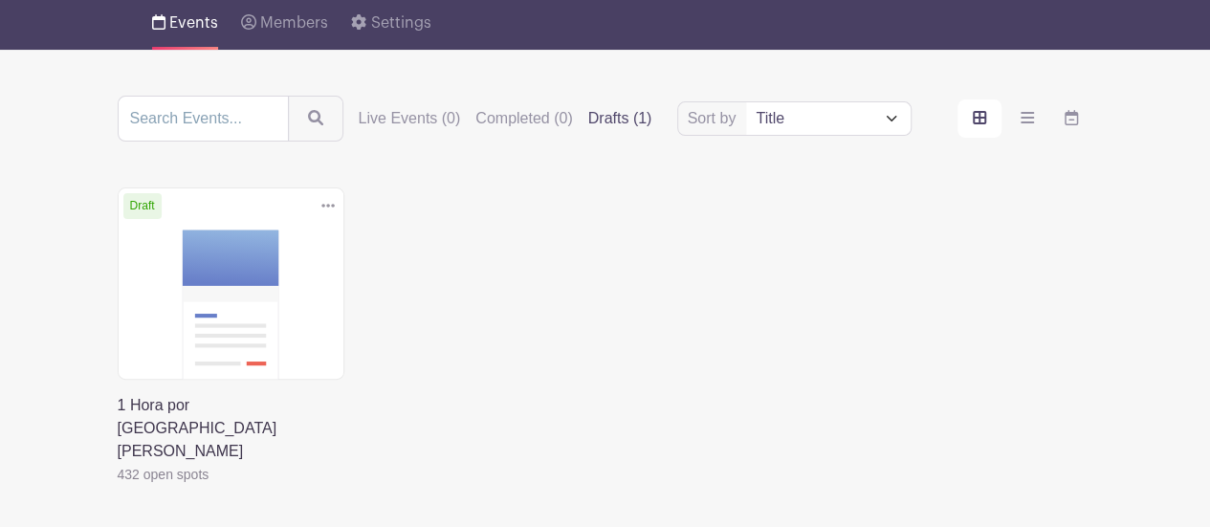
click at [328, 202] on icon at bounding box center [327, 205] width 13 height 15
click at [260, 247] on link "Duplicate" at bounding box center [265, 247] width 151 height 31
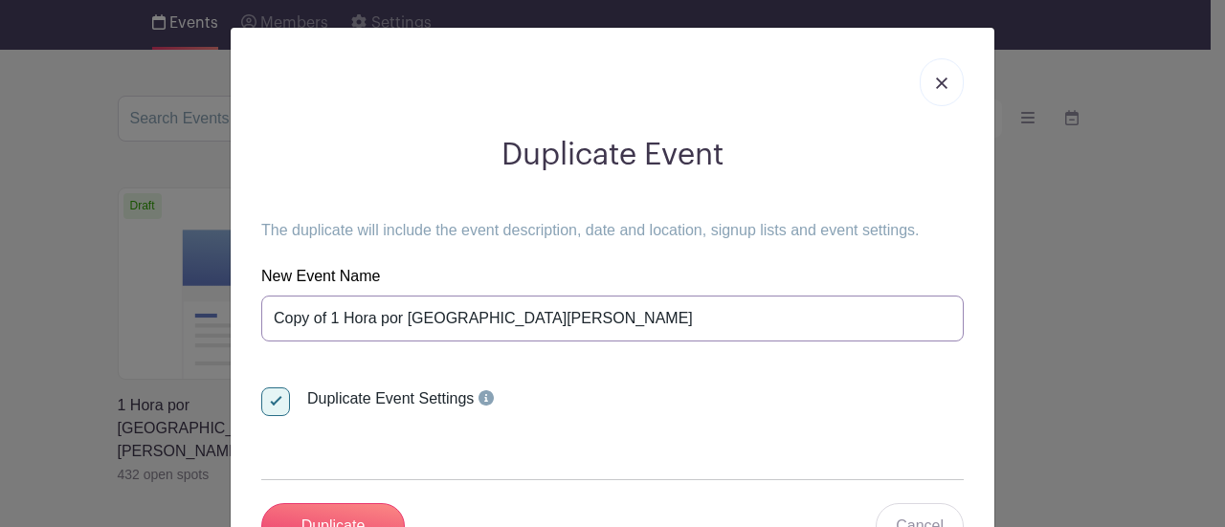
drag, startPoint x: 478, startPoint y: 315, endPoint x: 402, endPoint y: 315, distance: 76.5
click at [402, 315] on input "Copy of 1 Hora por [GEOGRAPHIC_DATA][PERSON_NAME]" at bounding box center [612, 319] width 702 height 46
drag, startPoint x: 501, startPoint y: 317, endPoint x: 409, endPoint y: 324, distance: 92.2
click at [409, 324] on input "Copy of 1 Hora por [GEOGRAPHIC_DATA]" at bounding box center [612, 319] width 702 height 46
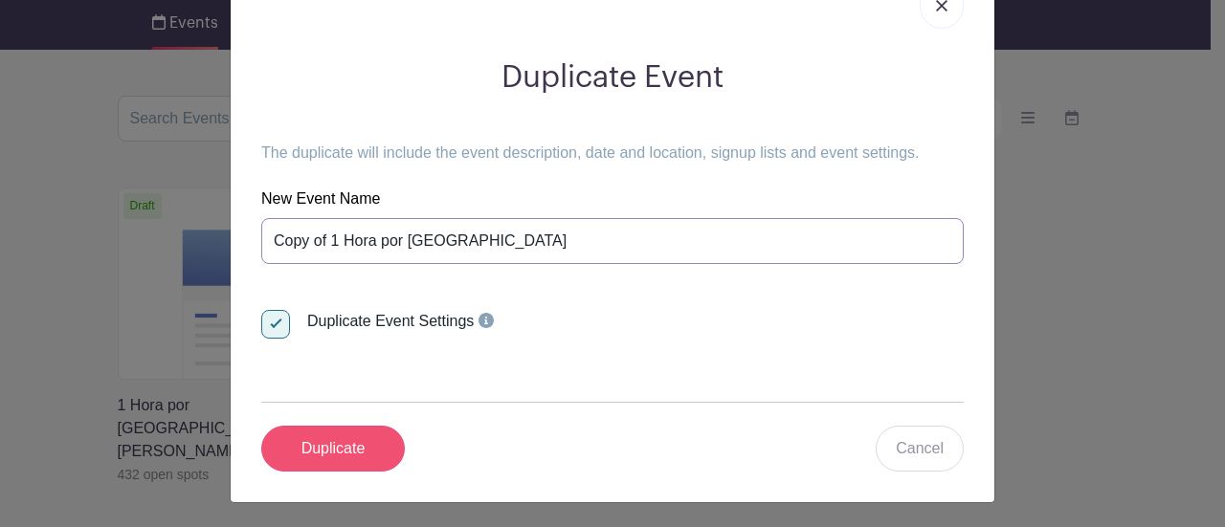
type input "Copy of 1 Hora por [GEOGRAPHIC_DATA]"
click at [341, 441] on input "Duplicate" at bounding box center [333, 449] width 144 height 46
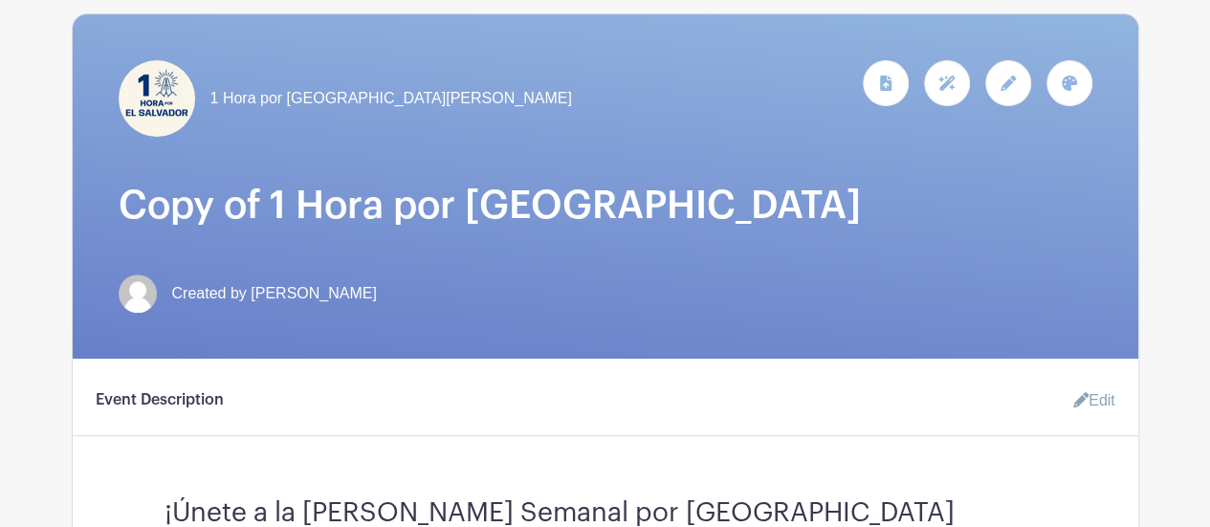
scroll to position [478, 0]
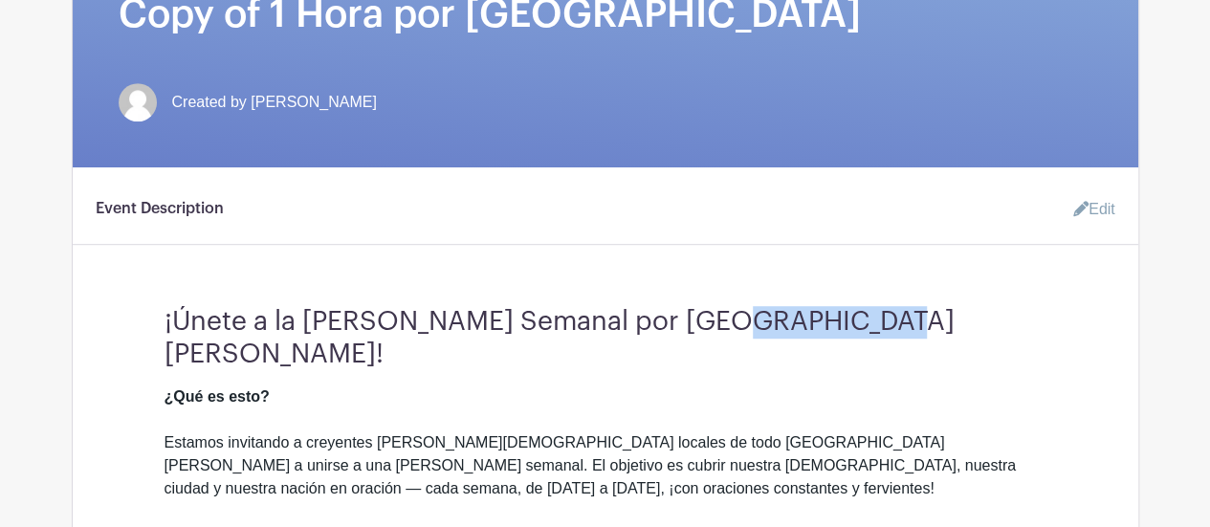
drag, startPoint x: 721, startPoint y: 306, endPoint x: 855, endPoint y: 299, distance: 134.1
click at [855, 299] on h3 "¡Únete a la [PERSON_NAME] Semanal por [GEOGRAPHIC_DATA][PERSON_NAME]!" at bounding box center [606, 330] width 882 height 79
click at [1099, 196] on link "Edit" at bounding box center [1086, 209] width 57 height 38
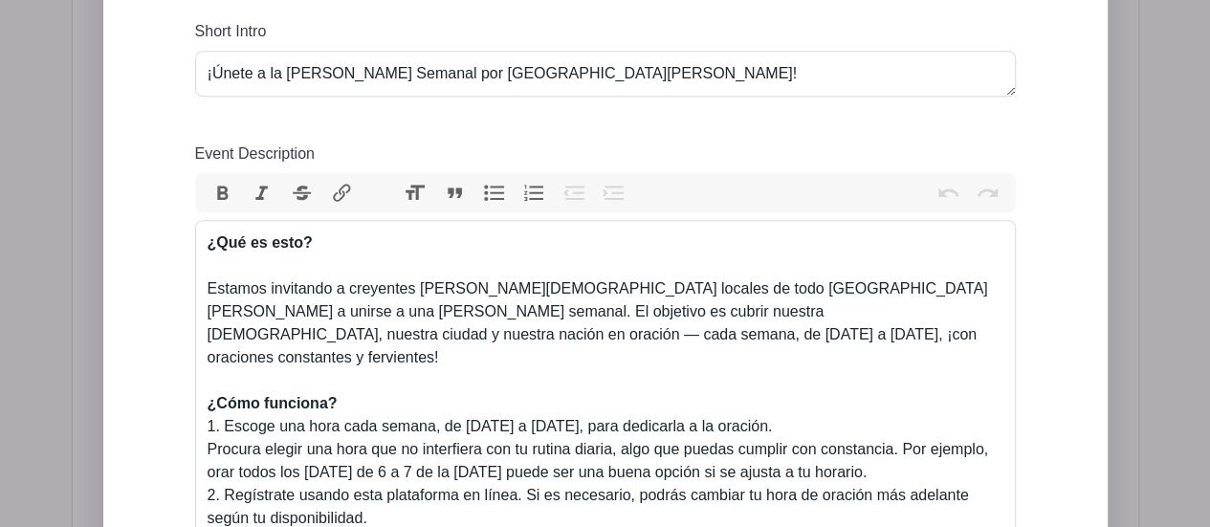
scroll to position [670, 0]
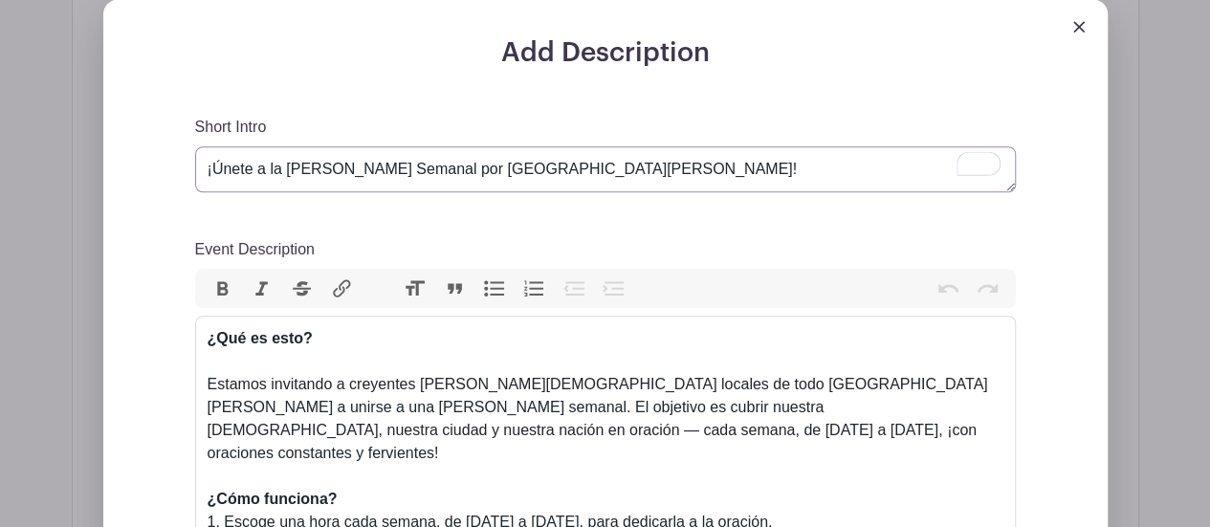
drag, startPoint x: 515, startPoint y: 149, endPoint x: 590, endPoint y: 150, distance: 75.6
click at [590, 150] on textarea "¡Únete a la [PERSON_NAME] Semanal por [GEOGRAPHIC_DATA][PERSON_NAME]!" at bounding box center [605, 169] width 821 height 46
type textarea "¡Únete a la [PERSON_NAME] Semanal por [GEOGRAPHIC_DATA]!"
click at [683, 373] on div "Estamos invitando a creyentes [PERSON_NAME][DEMOGRAPHIC_DATA] locales de todo […" at bounding box center [606, 419] width 796 height 92
drag, startPoint x: 685, startPoint y: 364, endPoint x: 609, endPoint y: 368, distance: 75.7
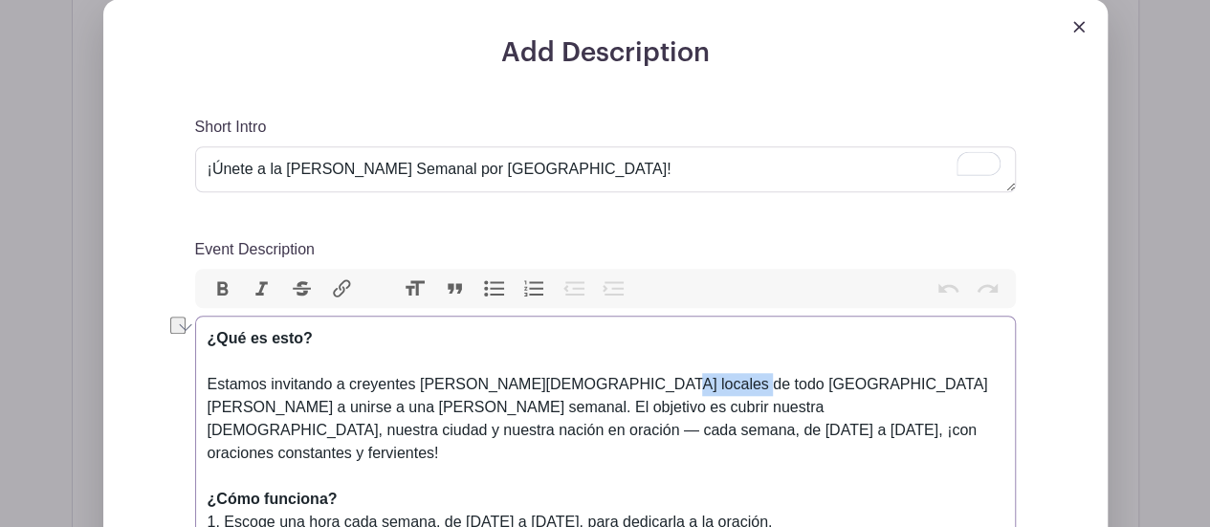
click at [609, 373] on div "Estamos invitando a creyentes [PERSON_NAME][DEMOGRAPHIC_DATA] locales de todo […" at bounding box center [606, 419] width 796 height 92
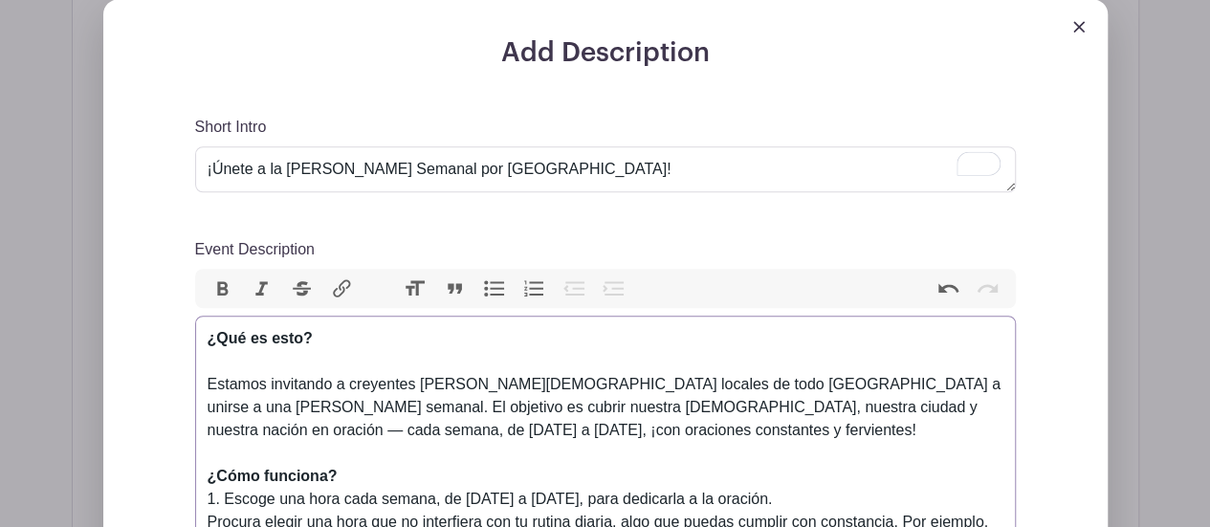
type trix-editor "<lor><ipsumd>¿Sit am cons?<ad></elitse><do></eiu><tem>&inci;Utlabor etdolorem a…"
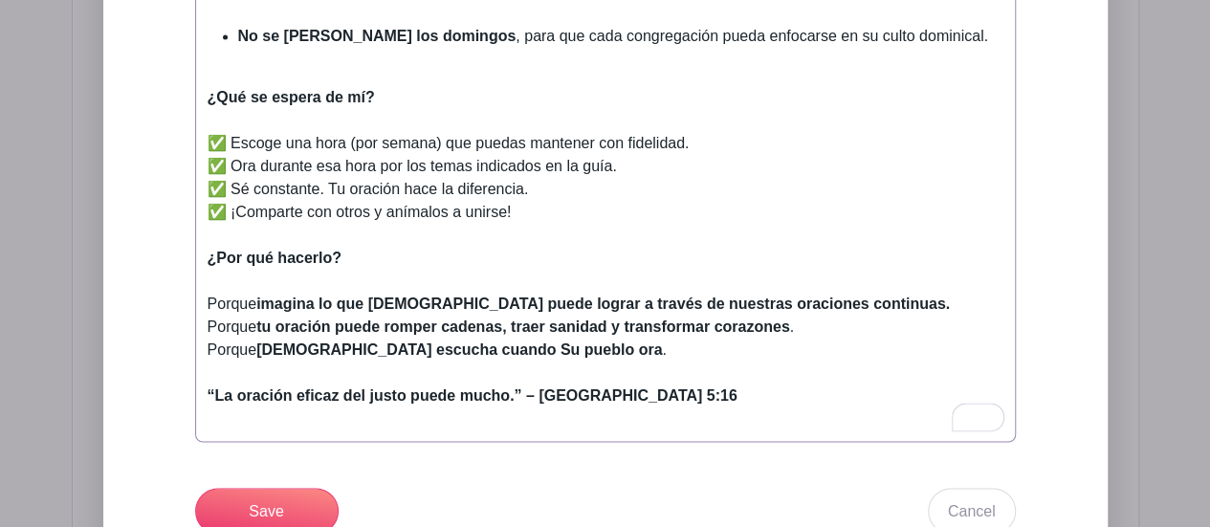
scroll to position [1435, 0]
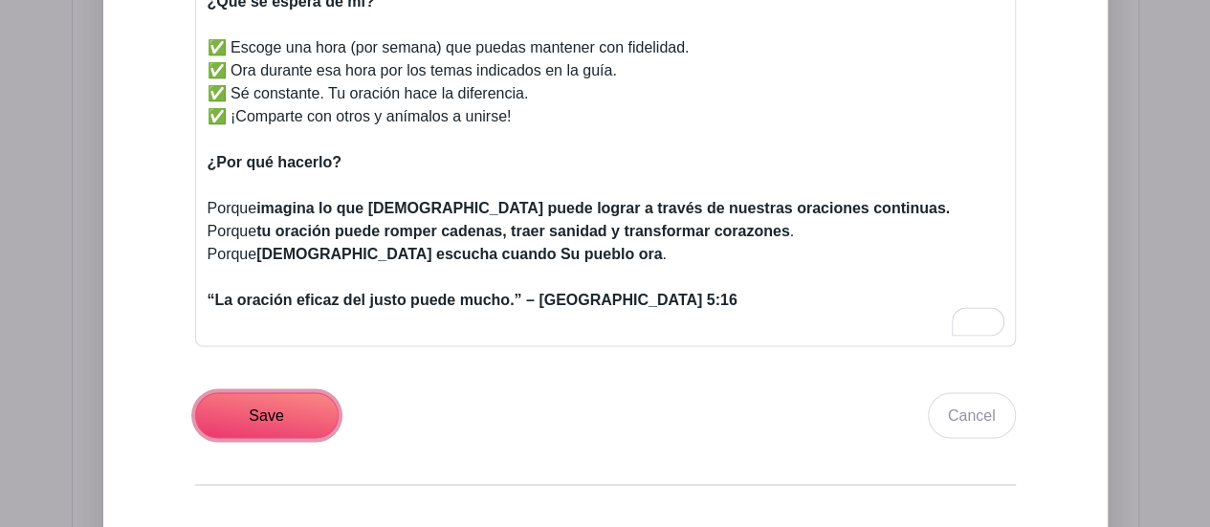
click at [257, 392] on input "Save" at bounding box center [267, 415] width 144 height 46
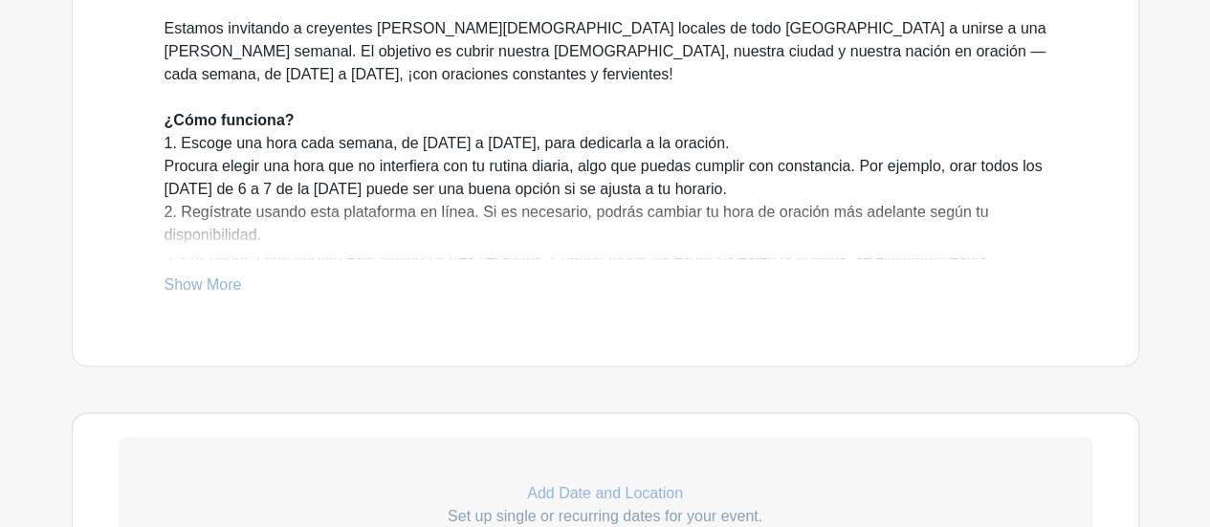
scroll to position [823, 0]
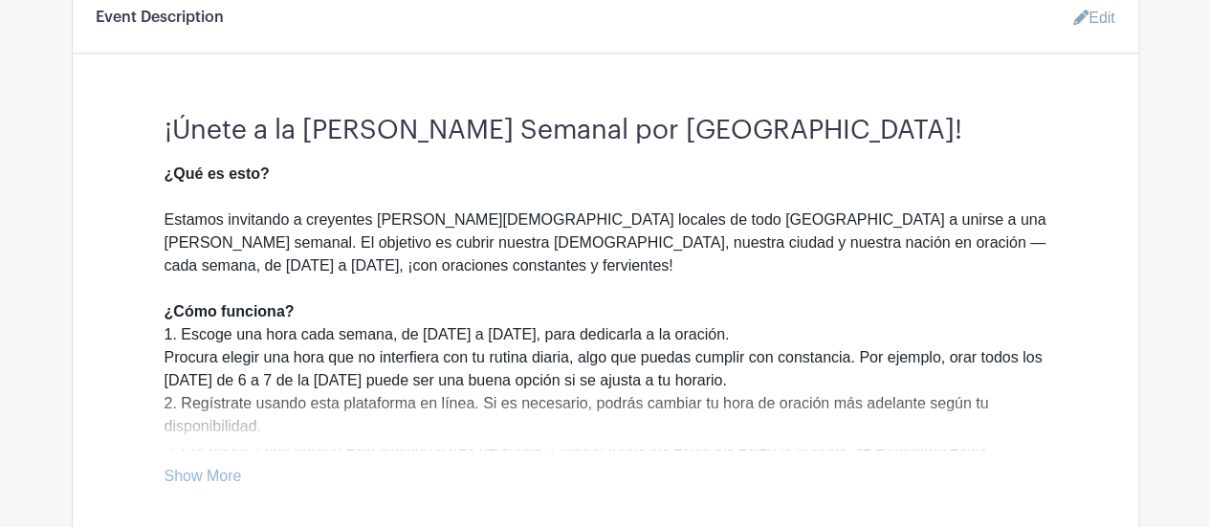
click at [222, 468] on link "Show More" at bounding box center [203, 480] width 77 height 24
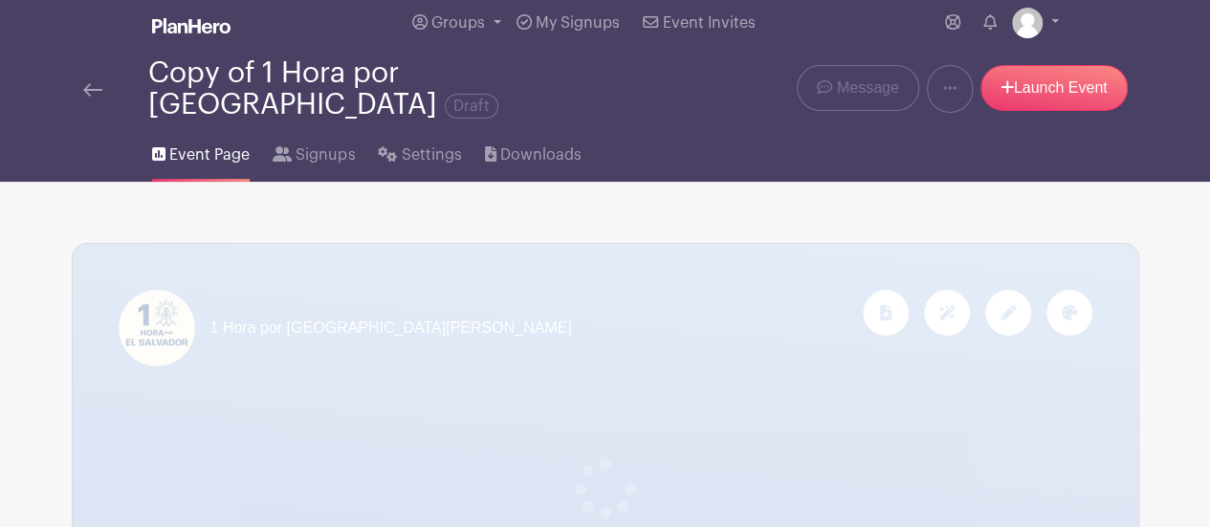
scroll to position [0, 0]
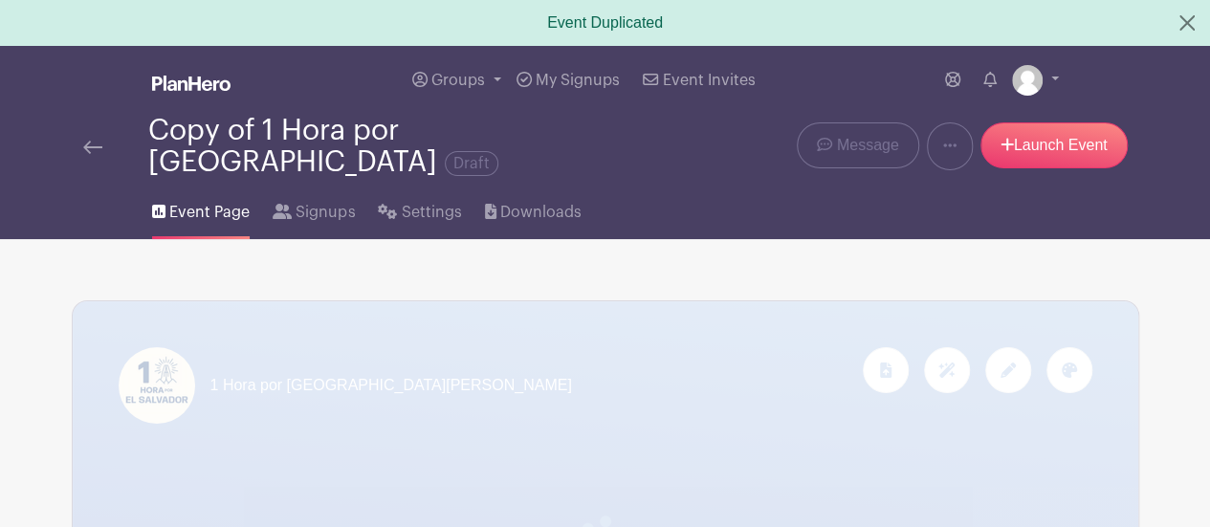
click at [835, 359] on div "1 Hora por [GEOGRAPHIC_DATA][PERSON_NAME]" at bounding box center [606, 385] width 974 height 77
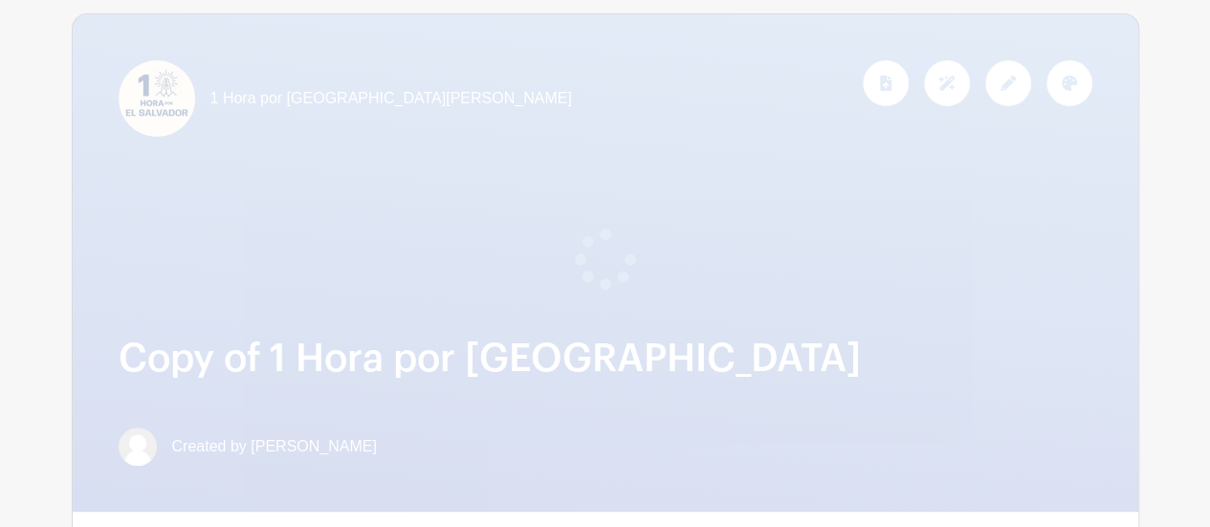
scroll to position [478, 0]
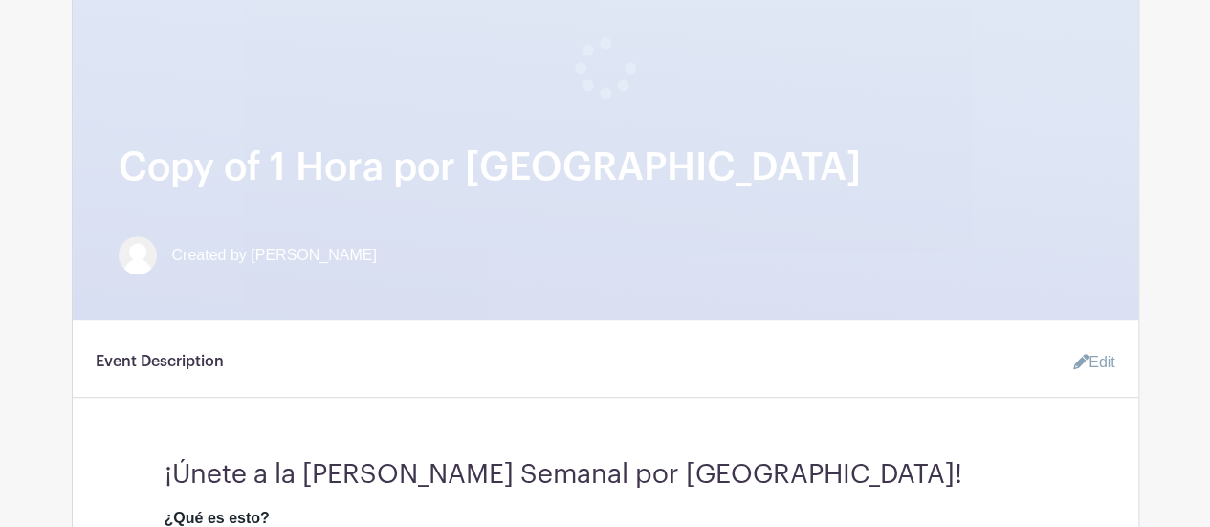
click at [1096, 345] on link "Edit" at bounding box center [1086, 362] width 57 height 38
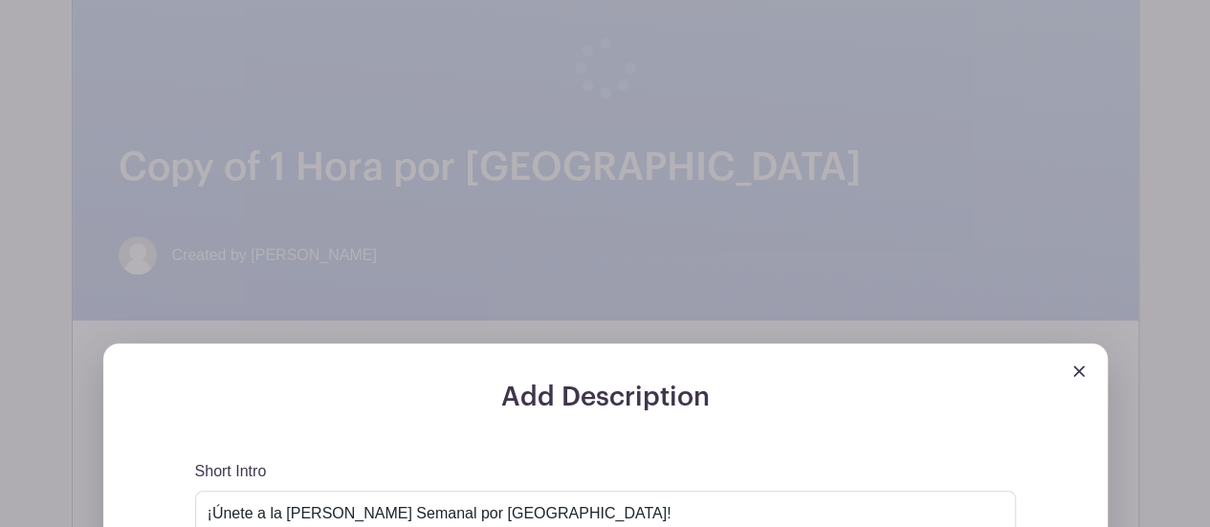
click at [1081, 365] on img at bounding box center [1078, 370] width 11 height 11
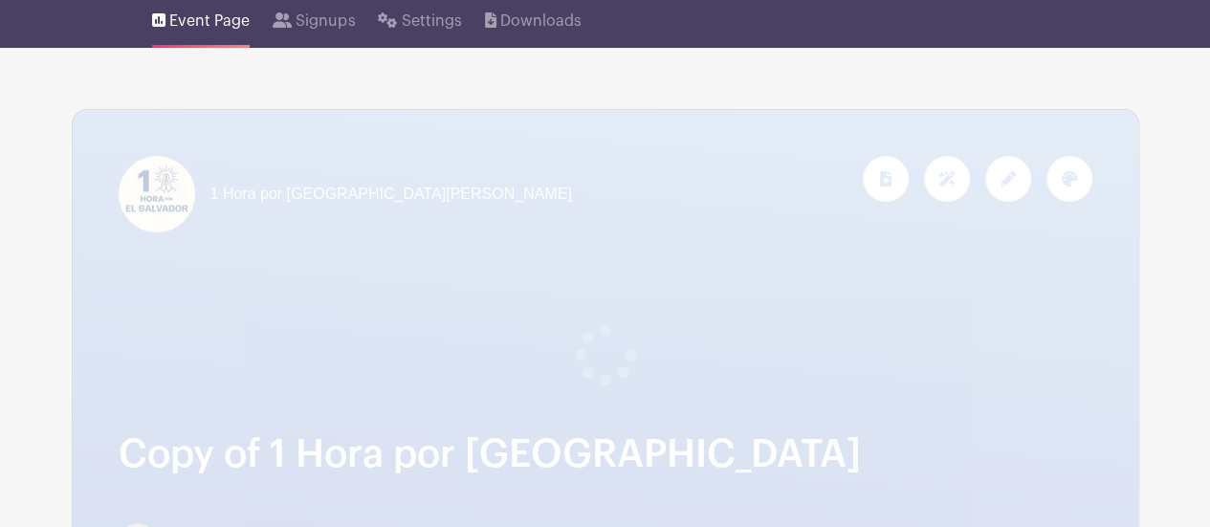
scroll to position [0, 0]
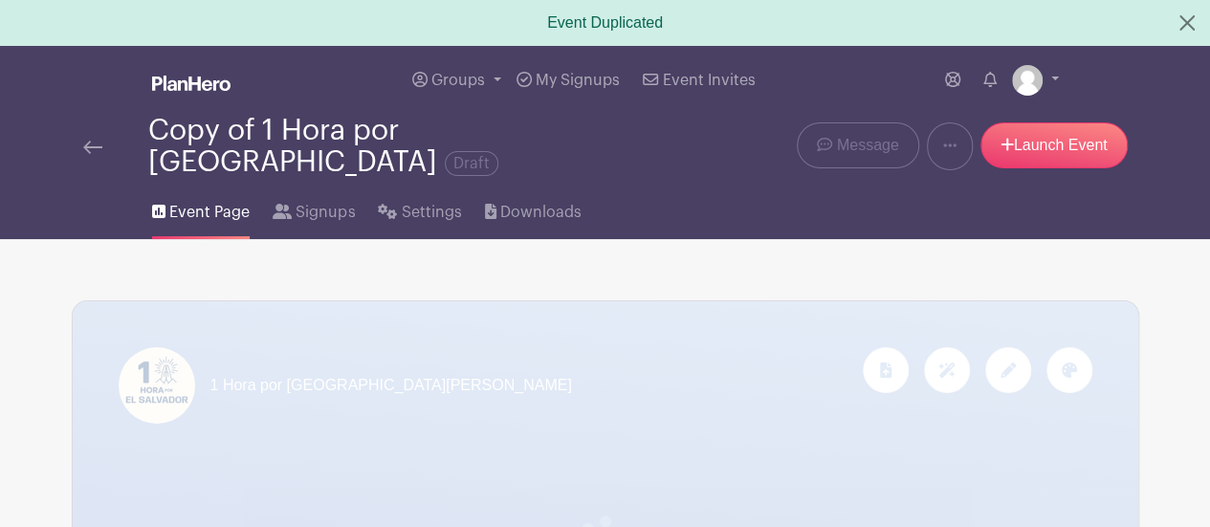
click at [314, 127] on div "Copy of 1 Hora por Guatemala Draft" at bounding box center [407, 146] width 519 height 63
click at [498, 151] on span "Draft" at bounding box center [472, 163] width 54 height 25
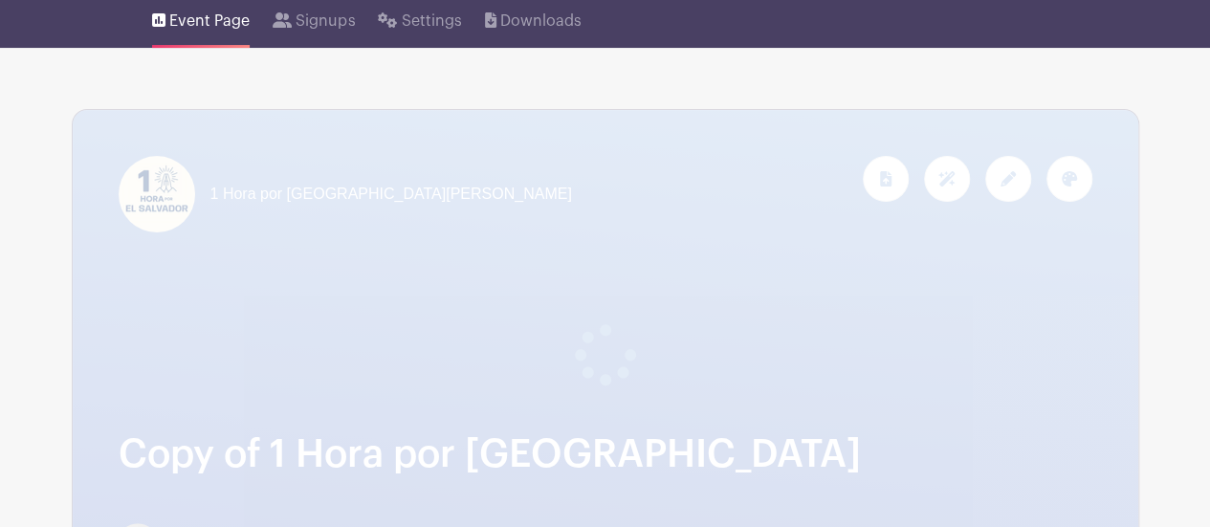
click at [526, 309] on div at bounding box center [606, 331] width 974 height 107
click at [1008, 171] on icon at bounding box center [1008, 178] width 15 height 15
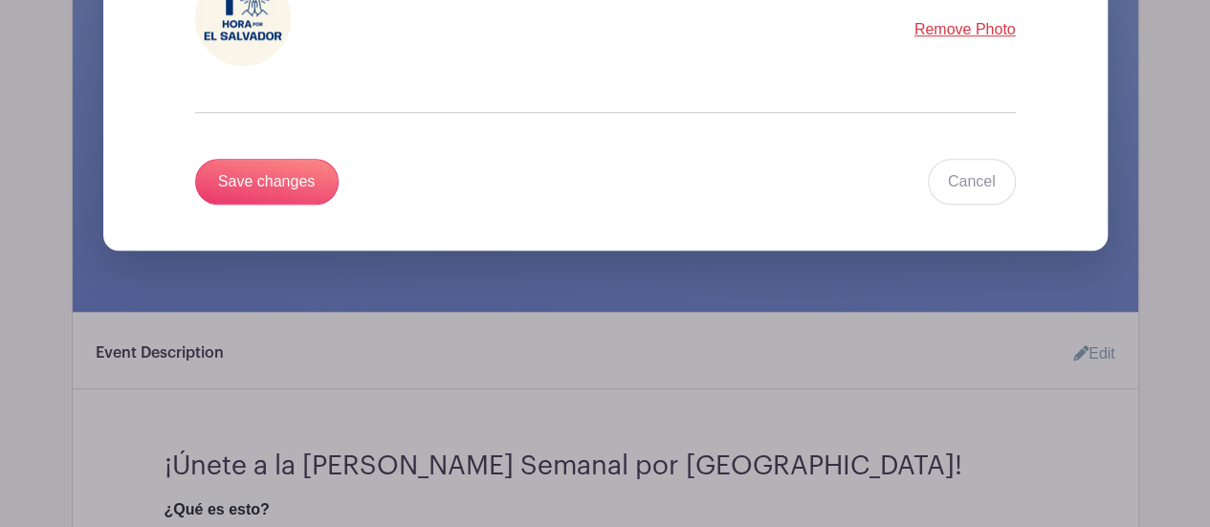
scroll to position [670, 0]
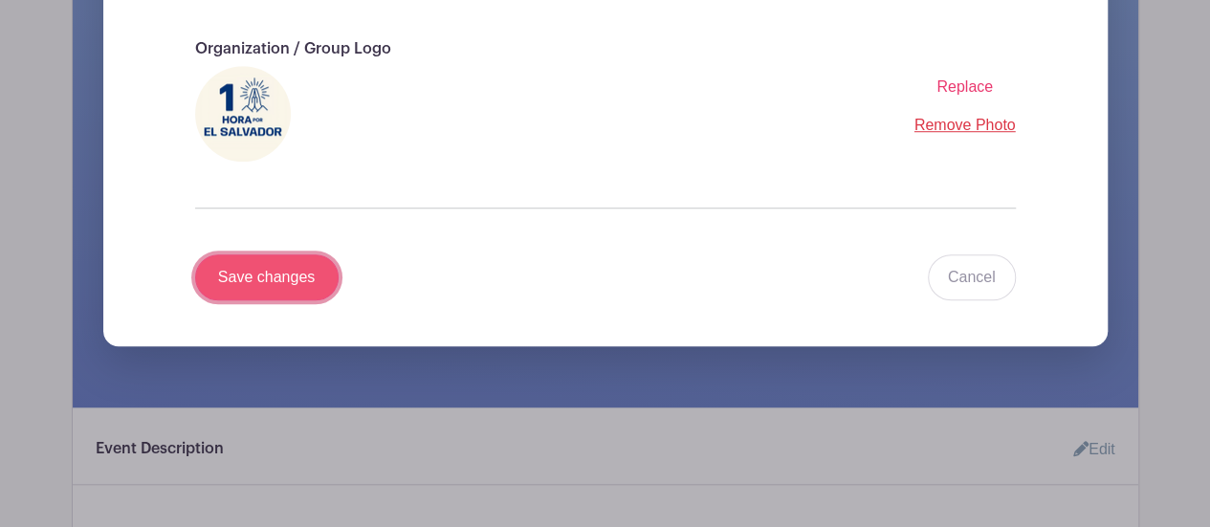
click at [276, 266] on input "Save changes" at bounding box center [267, 277] width 144 height 46
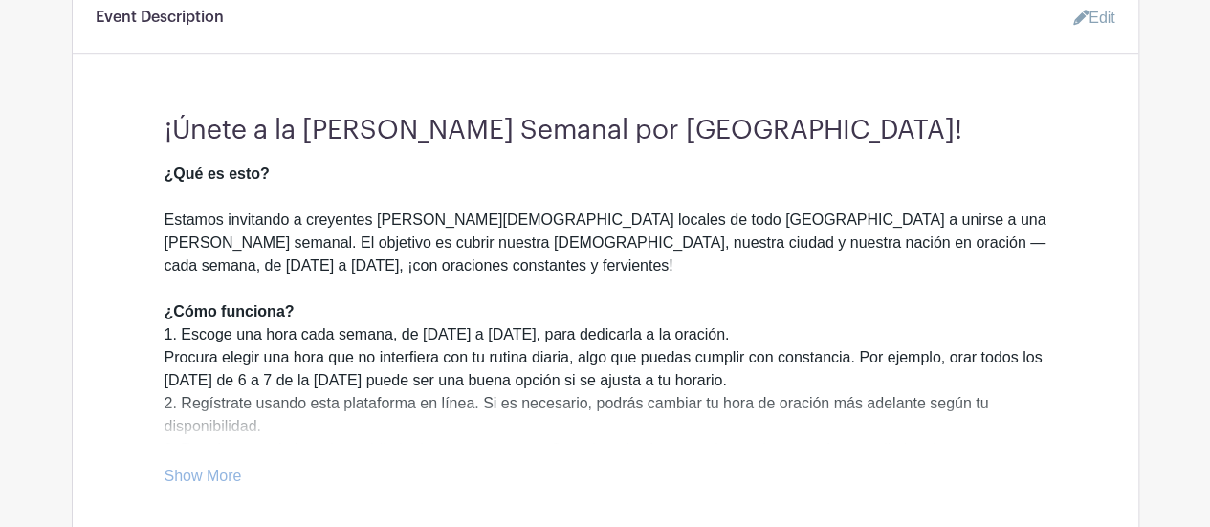
scroll to position [240, 0]
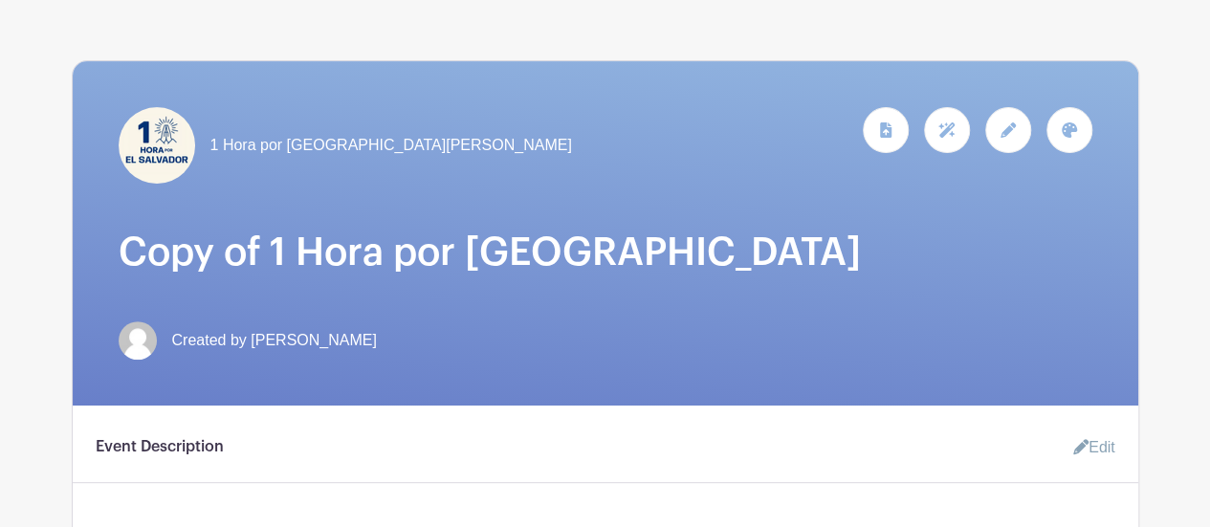
click at [997, 120] on div at bounding box center [1008, 130] width 46 height 46
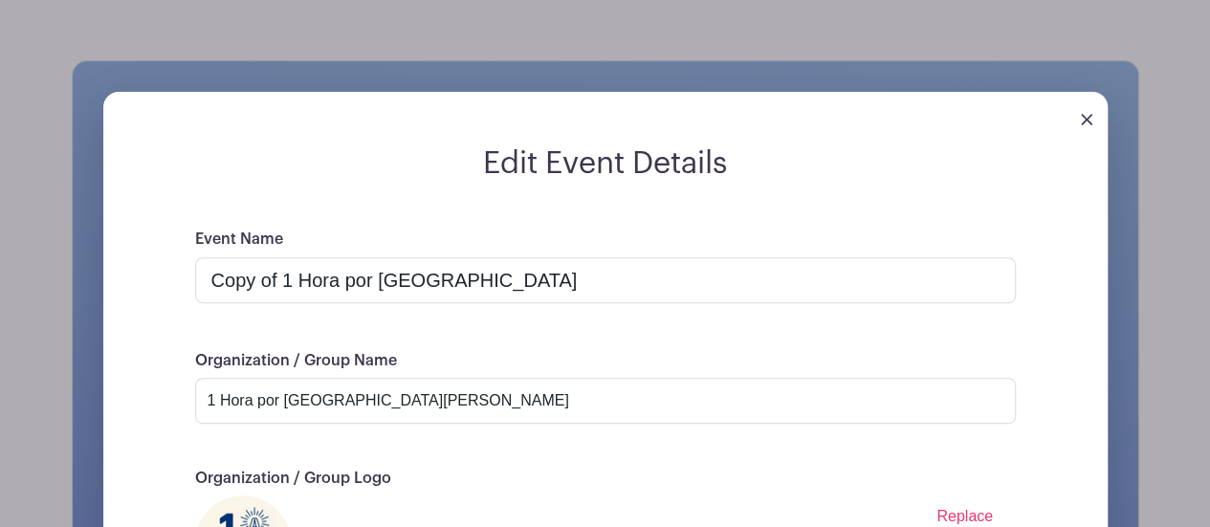
scroll to position [670, 0]
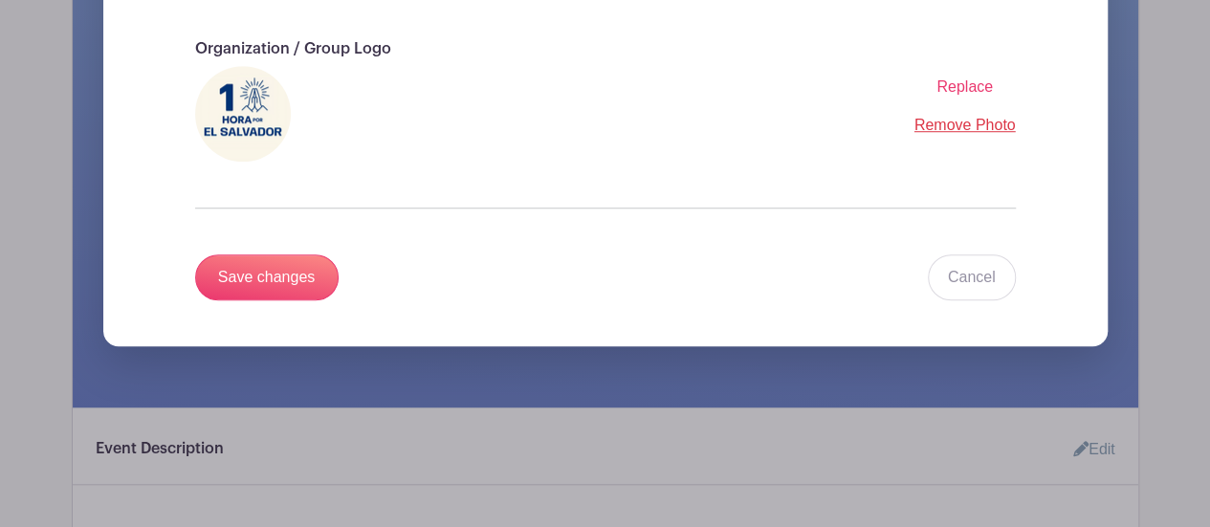
click at [960, 78] on span "Replace" at bounding box center [965, 86] width 56 height 16
click at [0, 0] on input "Replace" at bounding box center [0, 0] width 0 height 0
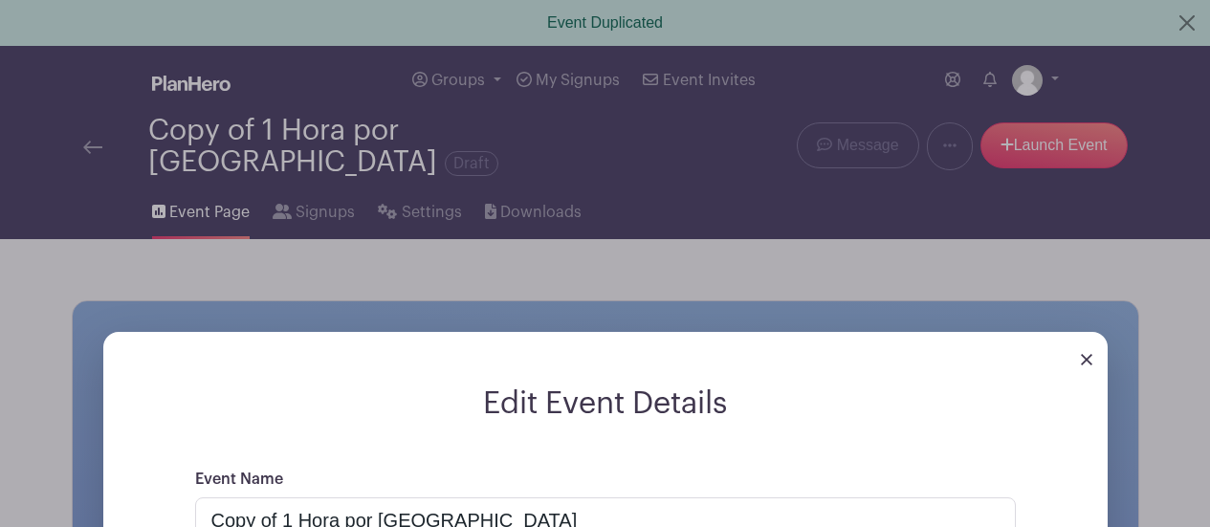
scroll to position [478, 0]
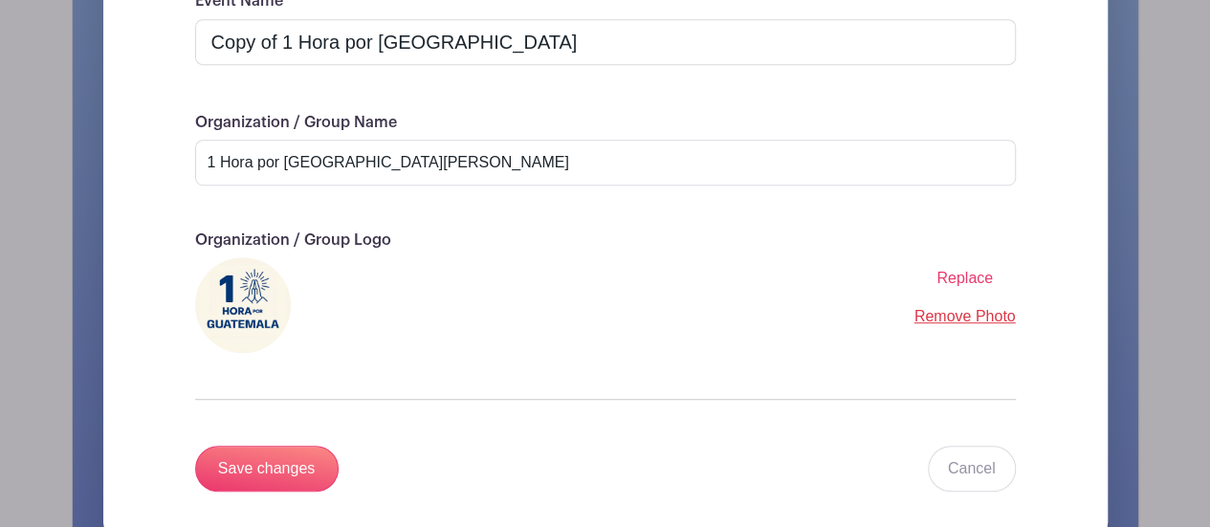
click at [285, 143] on input "1 Hora por [GEOGRAPHIC_DATA][PERSON_NAME]" at bounding box center [605, 163] width 821 height 46
type input "1 Hora por [GEOGRAPHIC_DATA]"
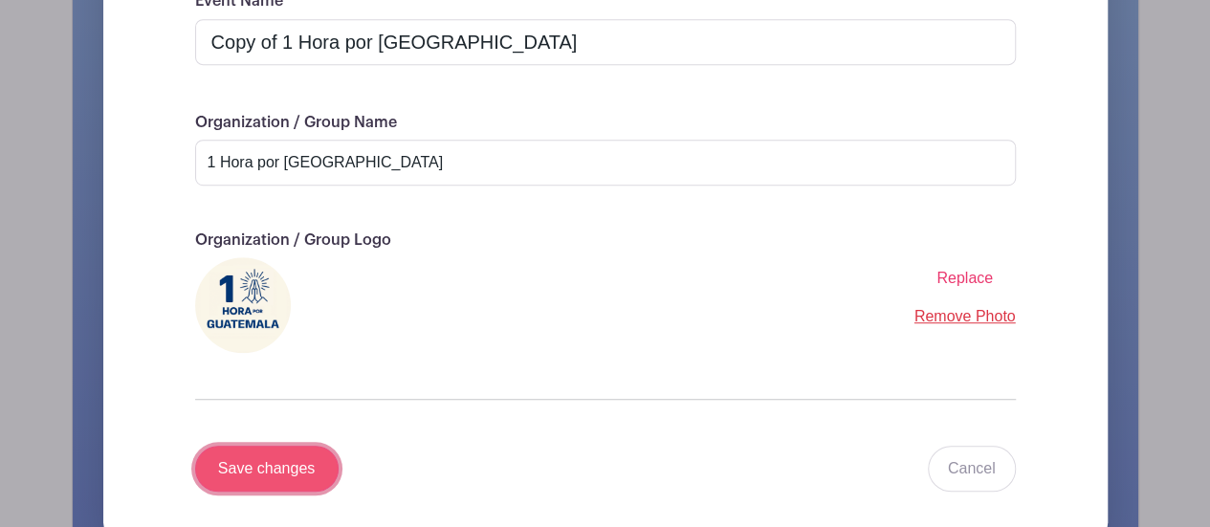
drag, startPoint x: 276, startPoint y: 443, endPoint x: 329, endPoint y: 418, distance: 58.2
click at [276, 446] on input "Save changes" at bounding box center [267, 469] width 144 height 46
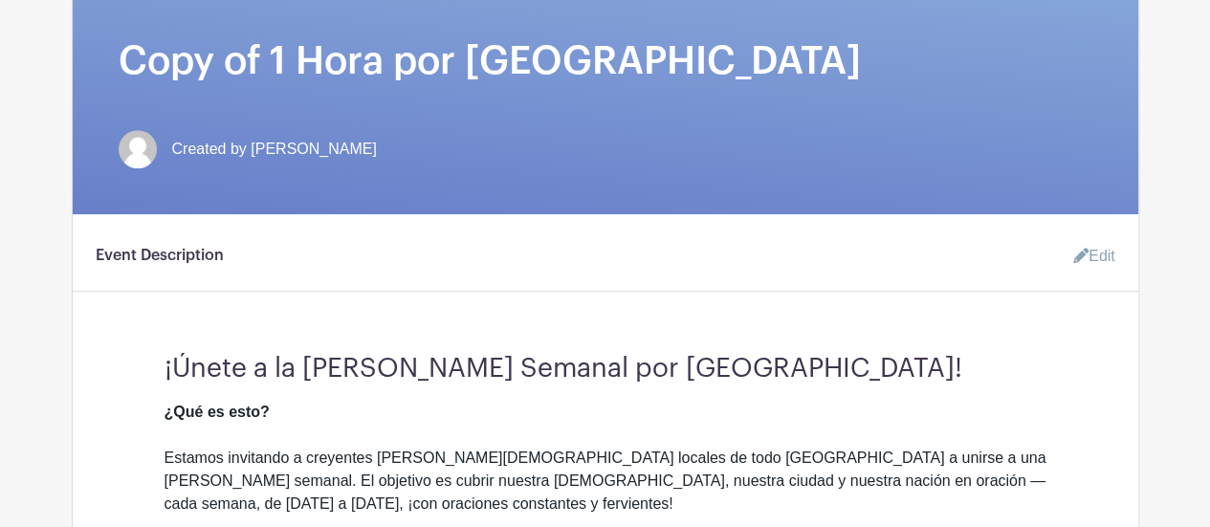
scroll to position [240, 0]
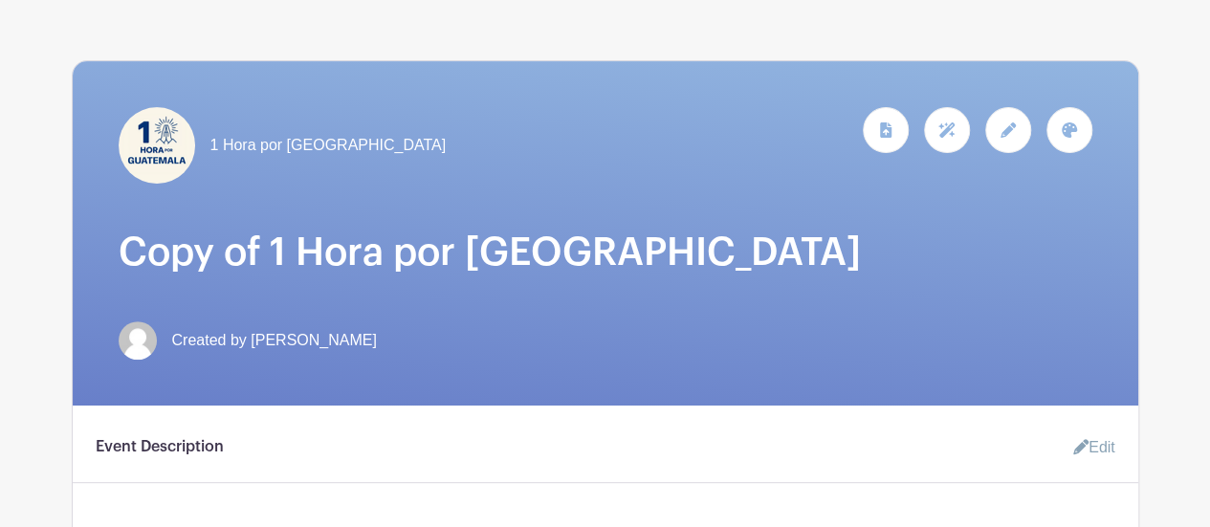
click at [1001, 122] on icon at bounding box center [1008, 129] width 15 height 15
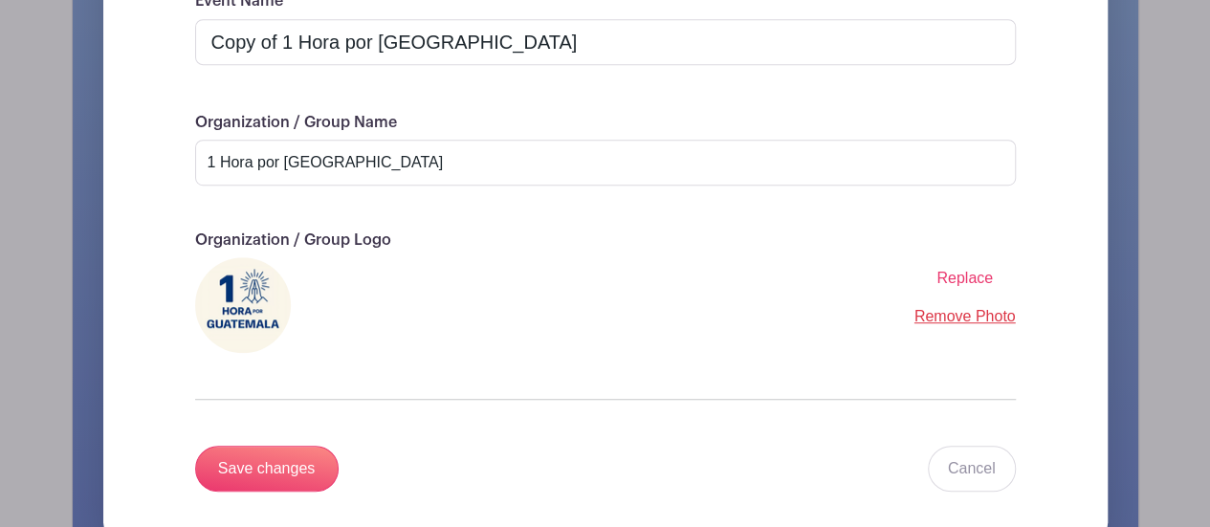
scroll to position [383, 0]
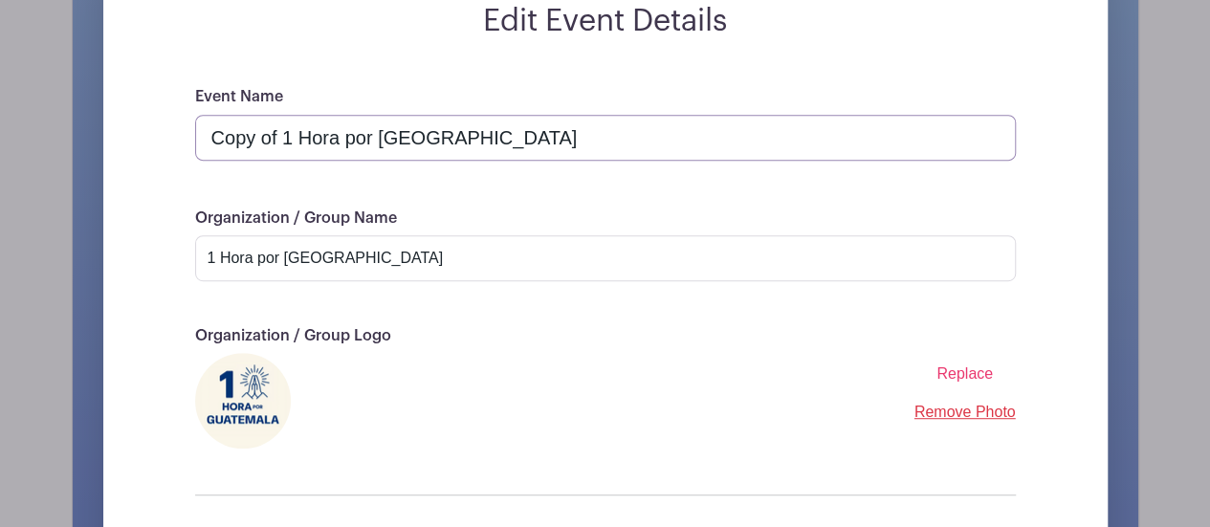
drag, startPoint x: 284, startPoint y: 119, endPoint x: 160, endPoint y: 119, distance: 124.4
click at [160, 119] on div "Event Name Copy of 1 Hora por Guatemala Organization / Group Name 1 Hora por Gu…" at bounding box center [605, 359] width 913 height 548
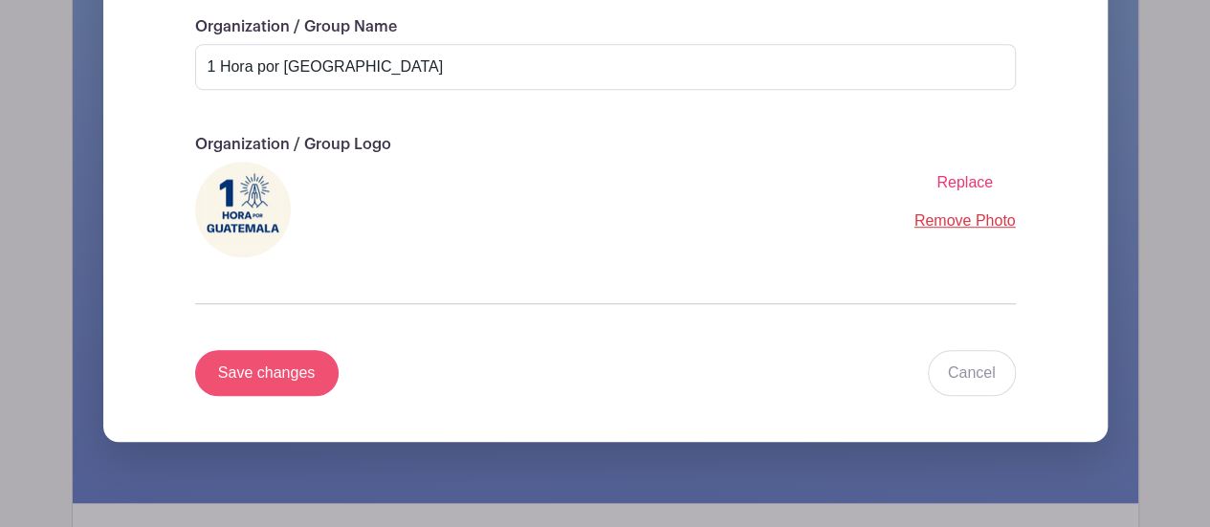
type input "1 Hora por [GEOGRAPHIC_DATA]"
click at [269, 350] on input "Save changes" at bounding box center [267, 373] width 144 height 46
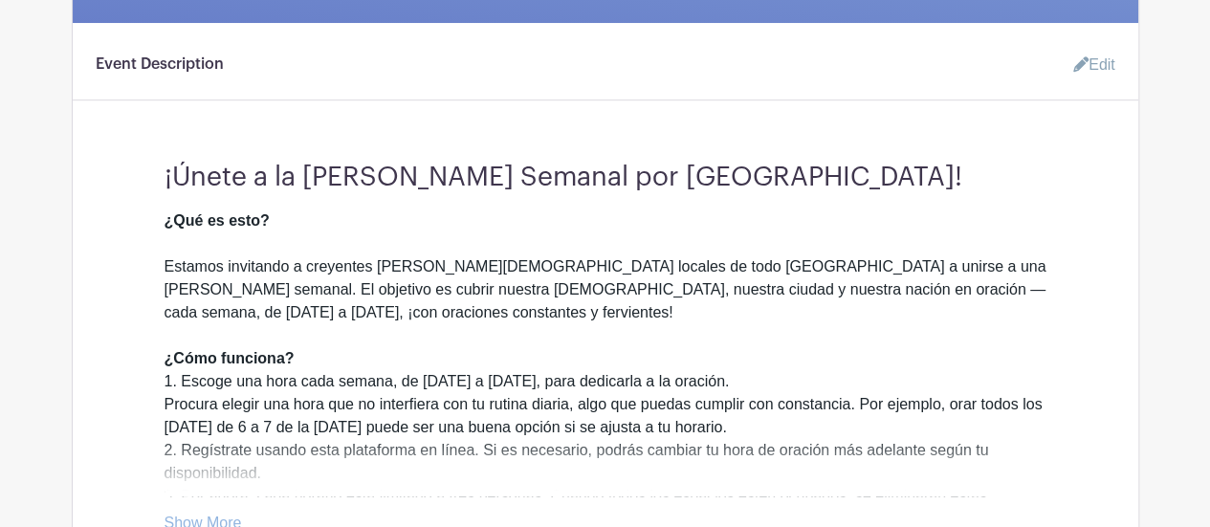
scroll to position [718, 0]
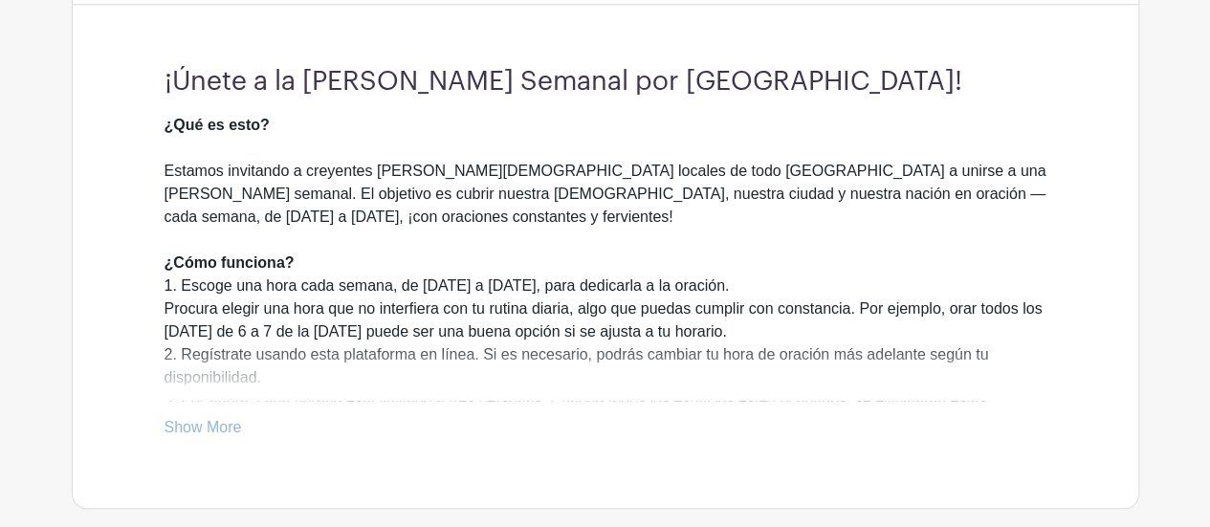
click at [181, 66] on h3 "¡Únete a la [PERSON_NAME] Semanal por [GEOGRAPHIC_DATA]!" at bounding box center [606, 75] width 882 height 48
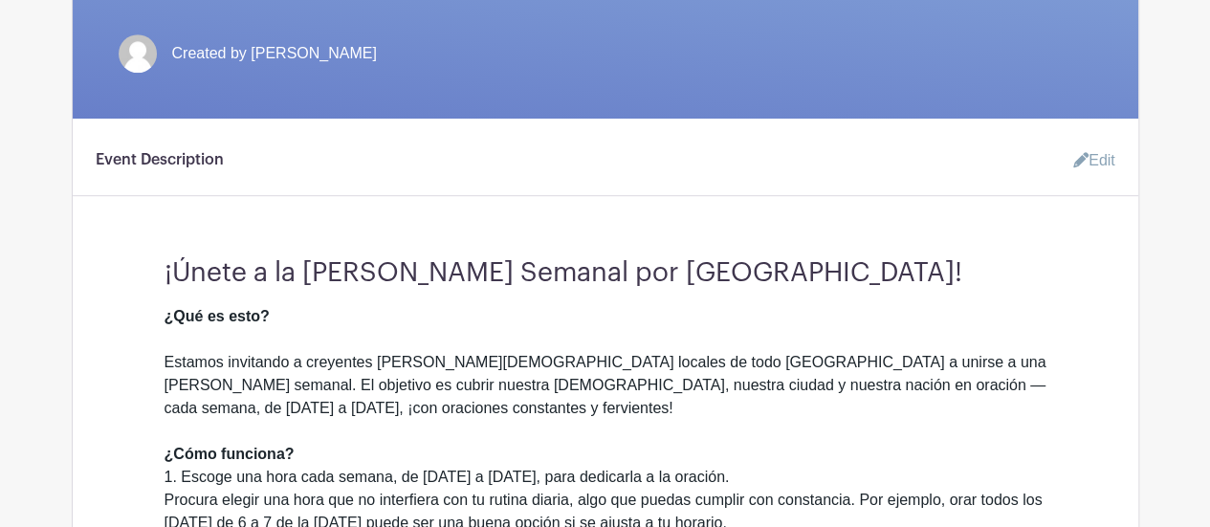
click at [1093, 144] on link "Edit" at bounding box center [1086, 161] width 57 height 38
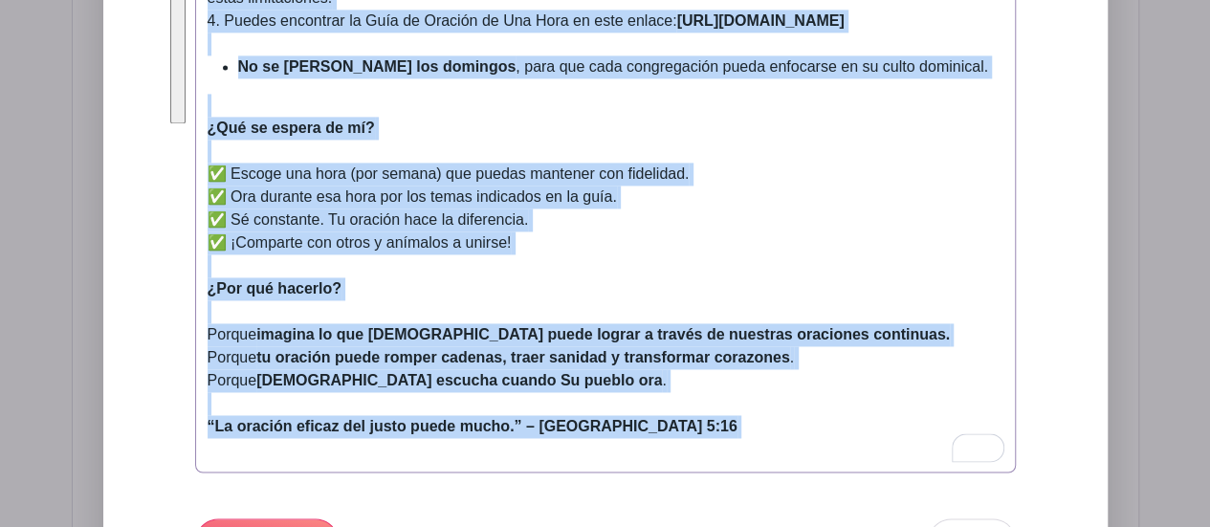
scroll to position [1353, 0]
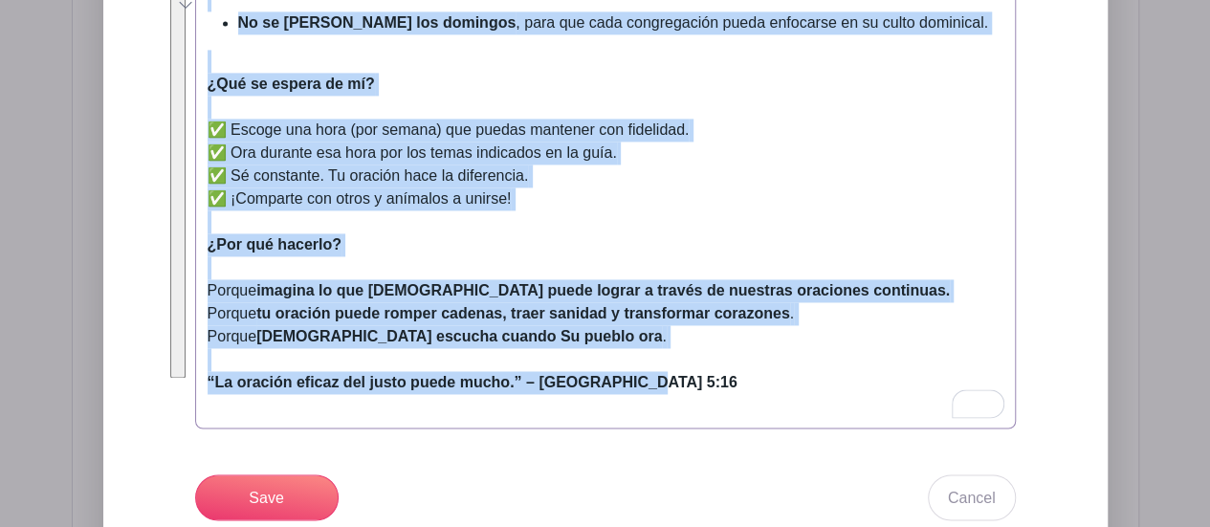
drag, startPoint x: 207, startPoint y: 81, endPoint x: 661, endPoint y: 374, distance: 540.6
click at [661, 374] on trix-editor "¿Qué es esto? Estamos invitando a creyentes de iglesias locales de todo Guatema…" at bounding box center [605, 31] width 821 height 796
copy trix-editor "¿Qué es esto? Estamos invitando a creyentes de iglesias locales de todo Guatema…"
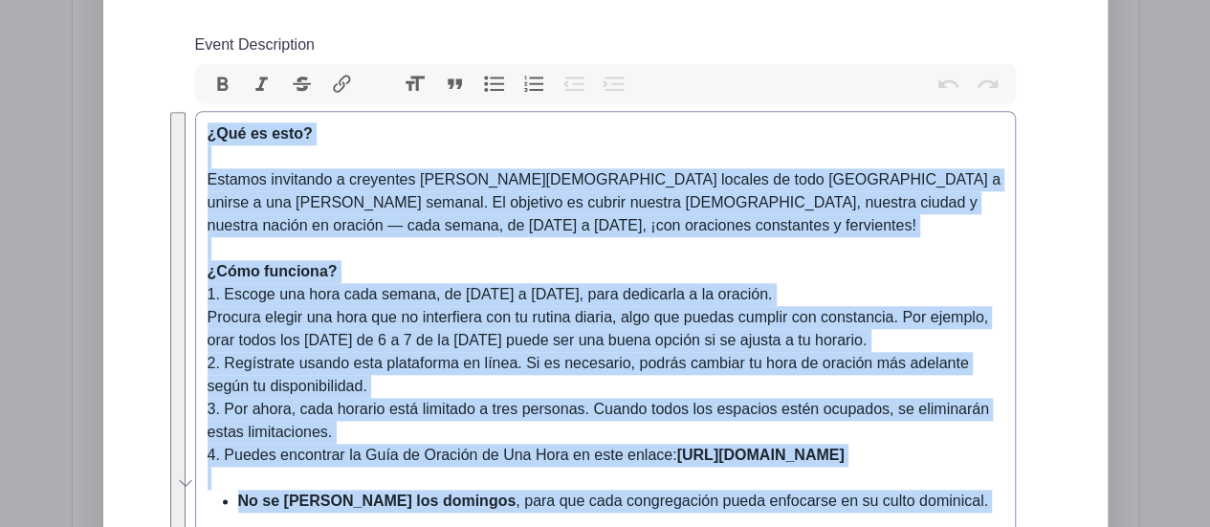
scroll to position [779, 0]
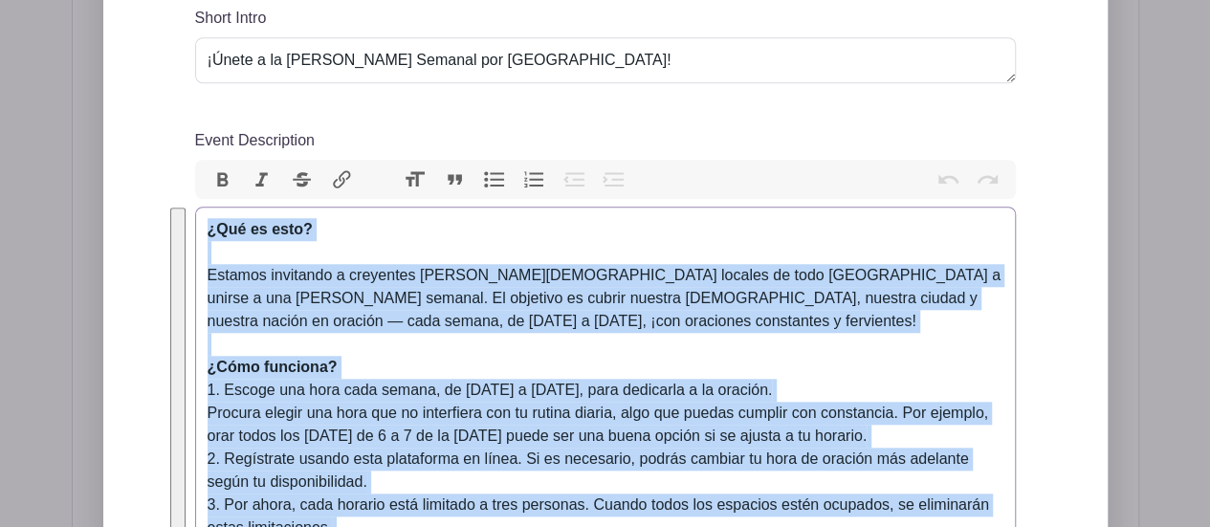
paste trix-editor "<div><strong>¿Qué es esto?<br></strong><br></div><div>Estamos invitando a creye…"
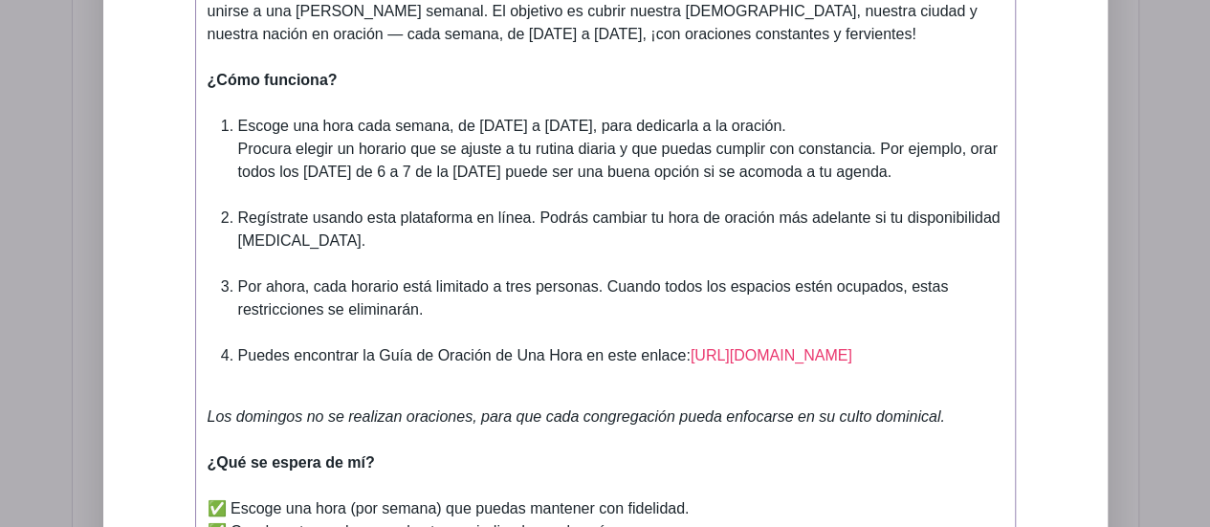
scroll to position [1161, 0]
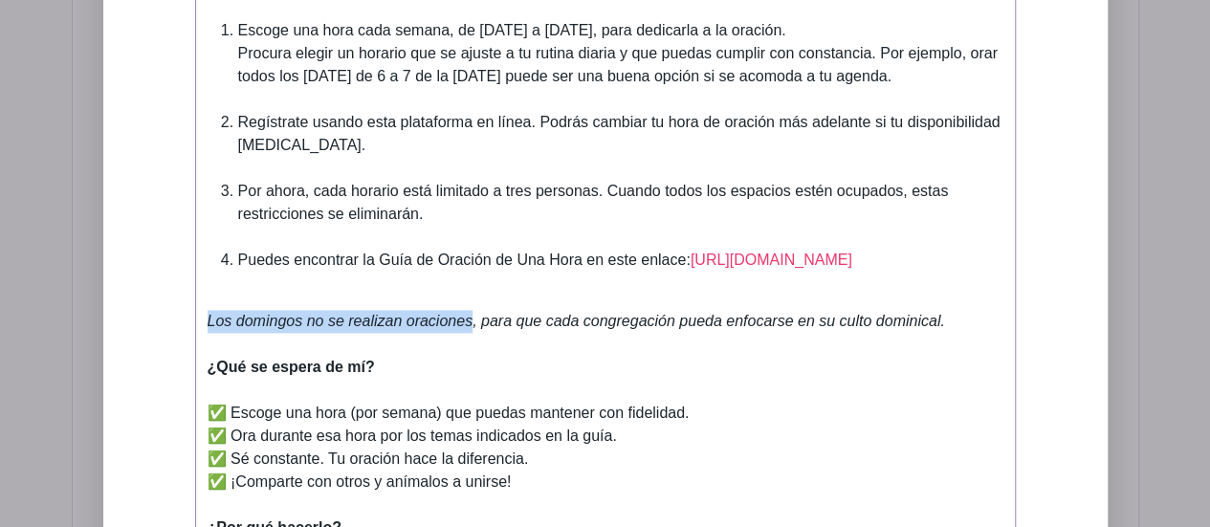
drag, startPoint x: 207, startPoint y: 305, endPoint x: 469, endPoint y: 301, distance: 262.2
click at [469, 313] on em "Los domingos no se realizan oraciones, para que cada congregación pueda enfocar…" at bounding box center [577, 321] width 738 height 16
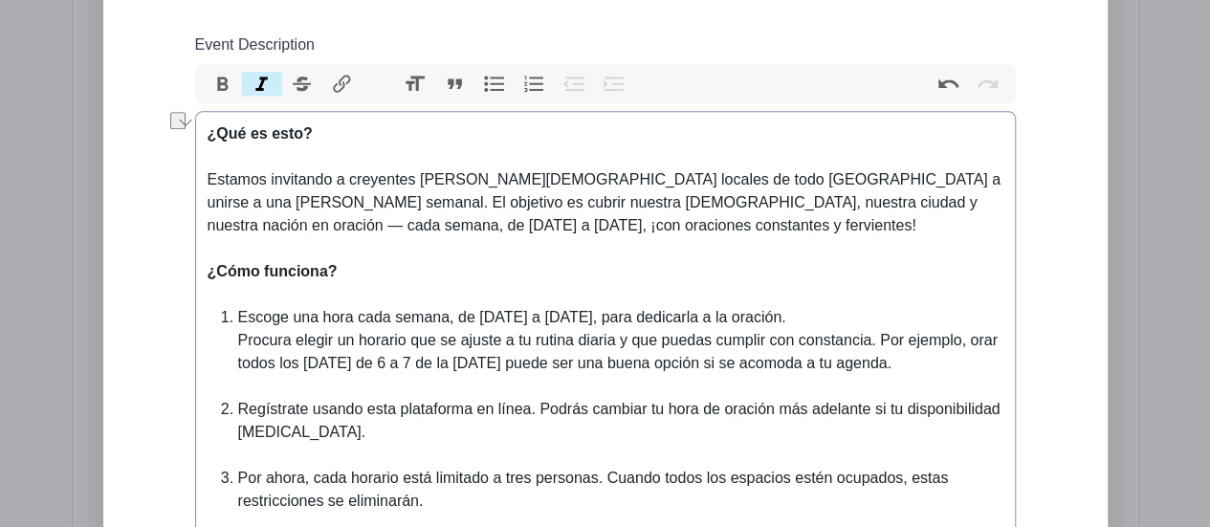
scroll to position [779, 0]
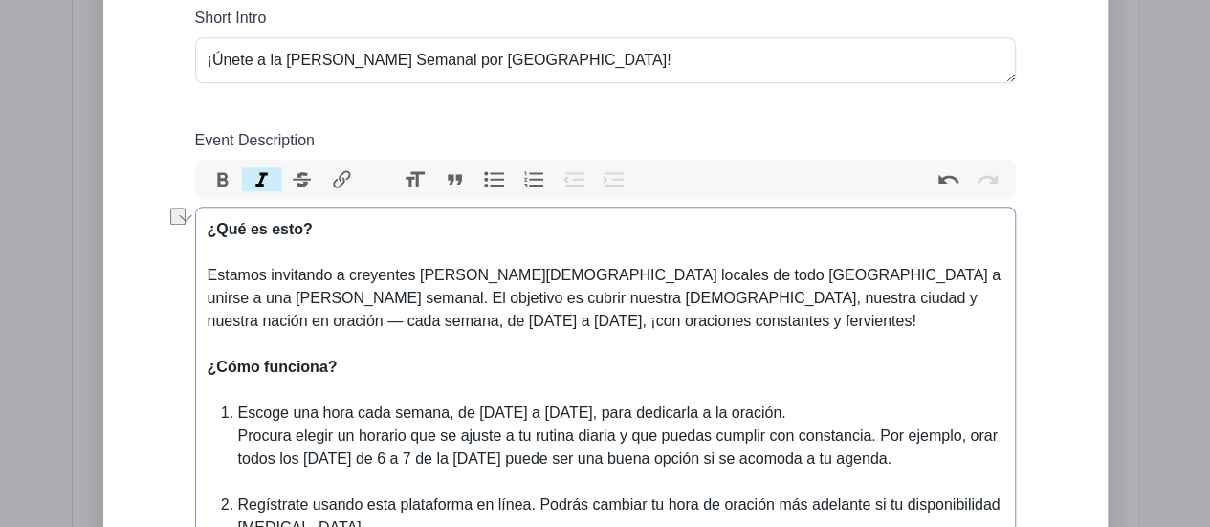
drag, startPoint x: 220, startPoint y: 158, endPoint x: 233, endPoint y: 161, distance: 13.7
click at [221, 167] on button "Bold" at bounding box center [223, 179] width 40 height 25
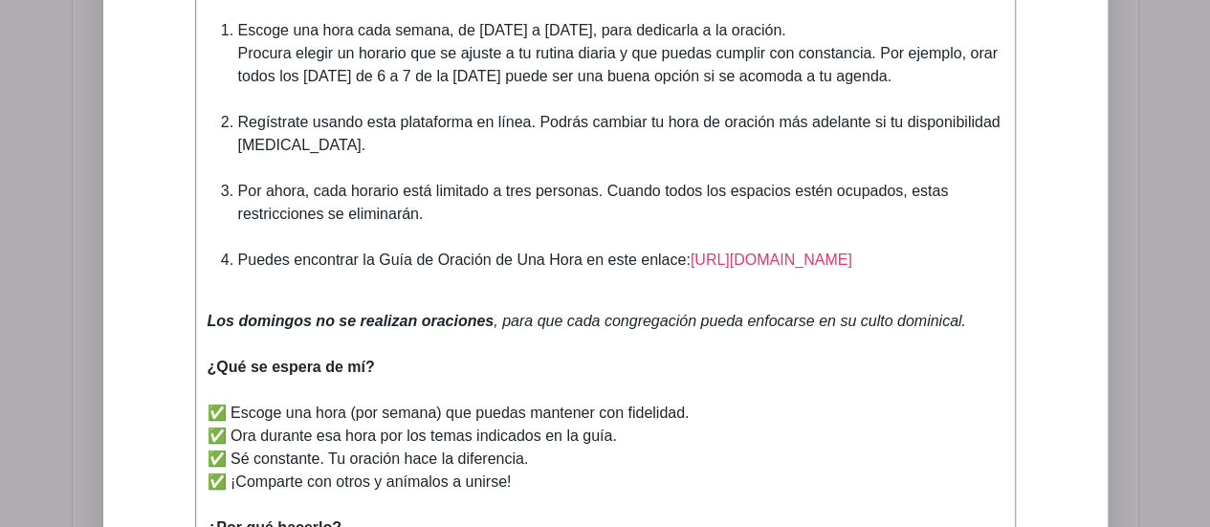
scroll to position [1257, 0]
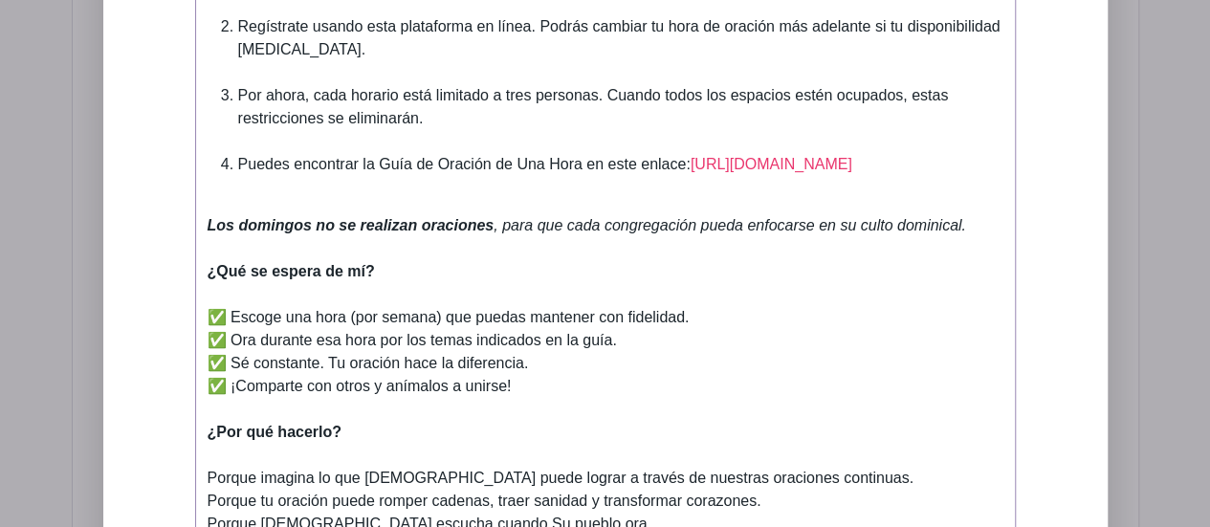
click at [597, 217] on em ", para que cada congregación pueda enfocarse en su culto dominical." at bounding box center [730, 225] width 473 height 16
click at [209, 306] on div "✅ Escoge una hora (por semana) que puedas mantener con fidelidad. ✅ Ora durante…" at bounding box center [606, 363] width 796 height 115
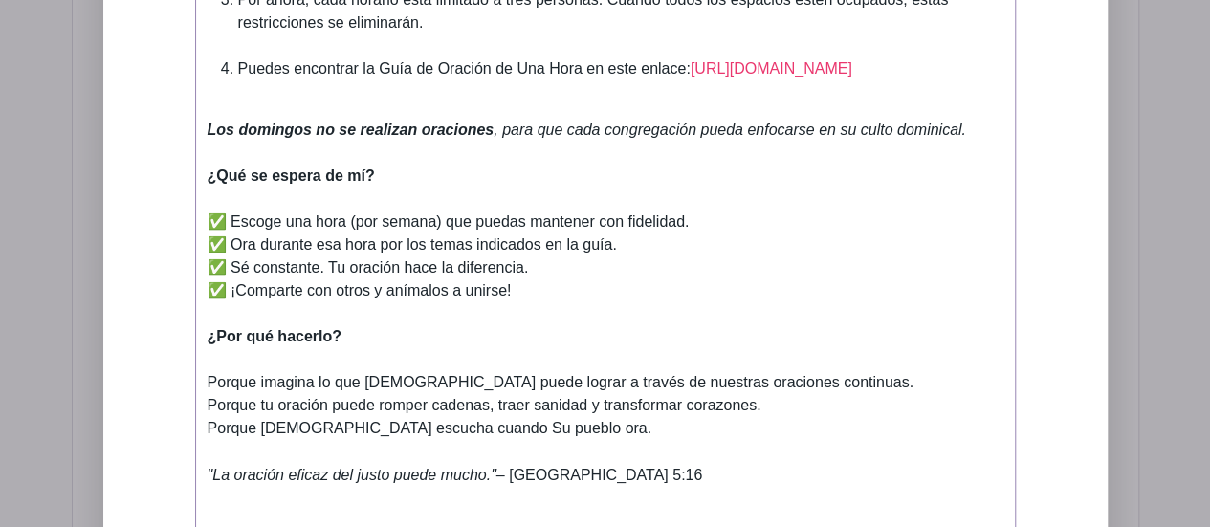
scroll to position [1448, 0]
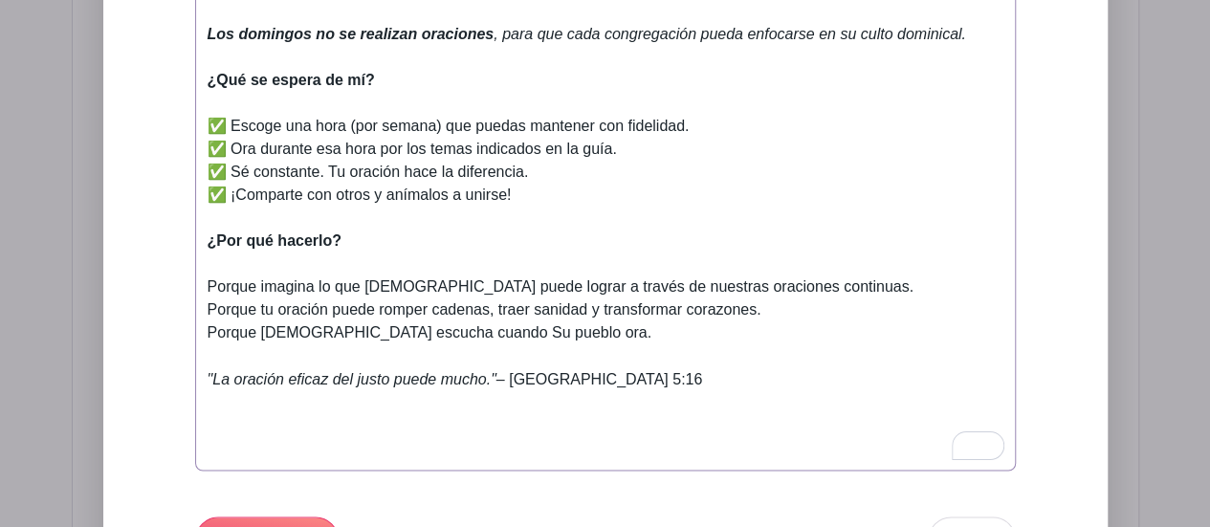
click at [204, 271] on trix-editor "¿Qué es esto? Estamos invitando a creyentes de iglesias locales de todo Guatema…" at bounding box center [605, 4] width 821 height 934
type trix-editor "<div><strong>¿Qué es esto?<br></strong><br></div><div>Estamos invitando a creye…"
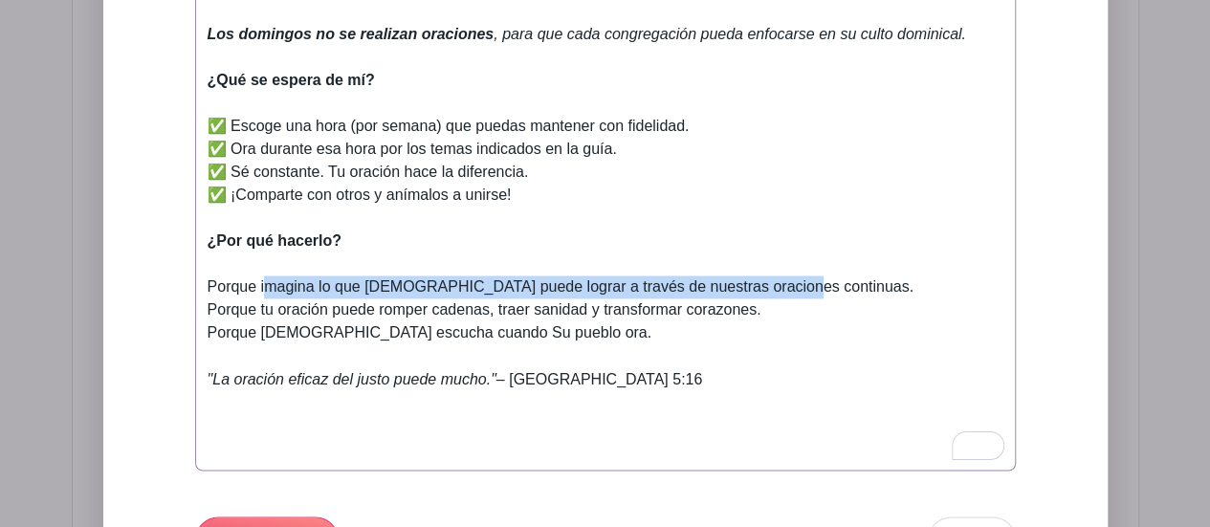
drag, startPoint x: 262, startPoint y: 271, endPoint x: 781, endPoint y: 275, distance: 518.5
click at [781, 276] on div "Porque imagina lo que Dios puede lograr a través de nuestras oraciones continua…" at bounding box center [606, 322] width 796 height 92
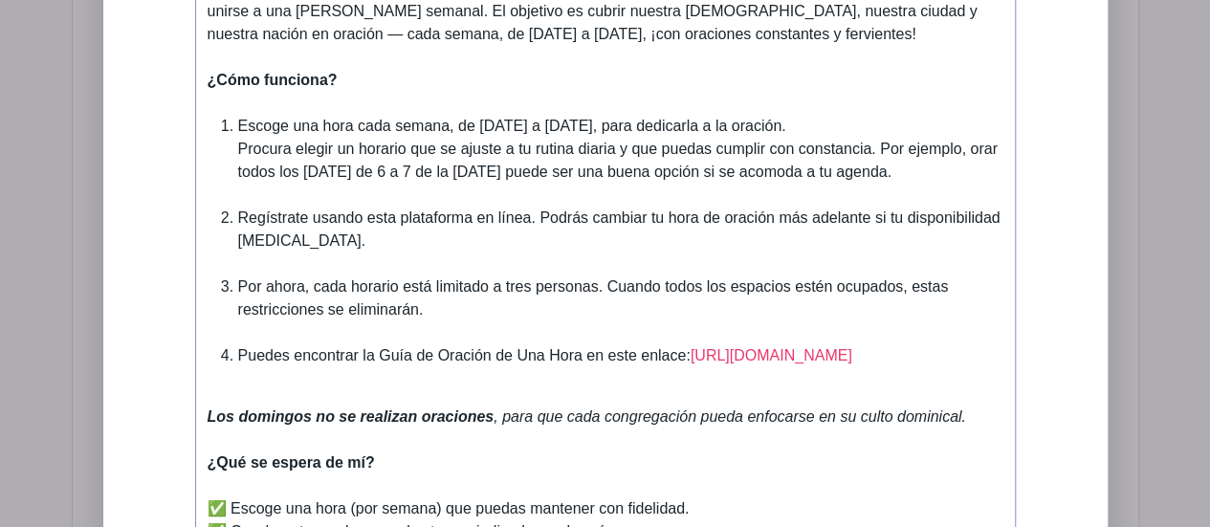
scroll to position [874, 0]
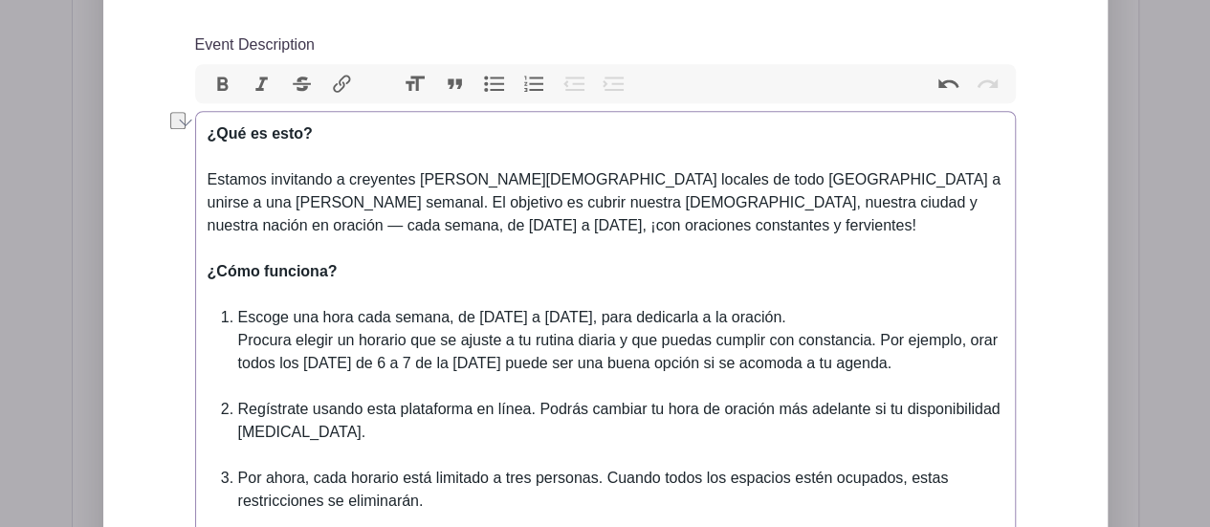
click at [219, 72] on button "Bold" at bounding box center [223, 84] width 40 height 25
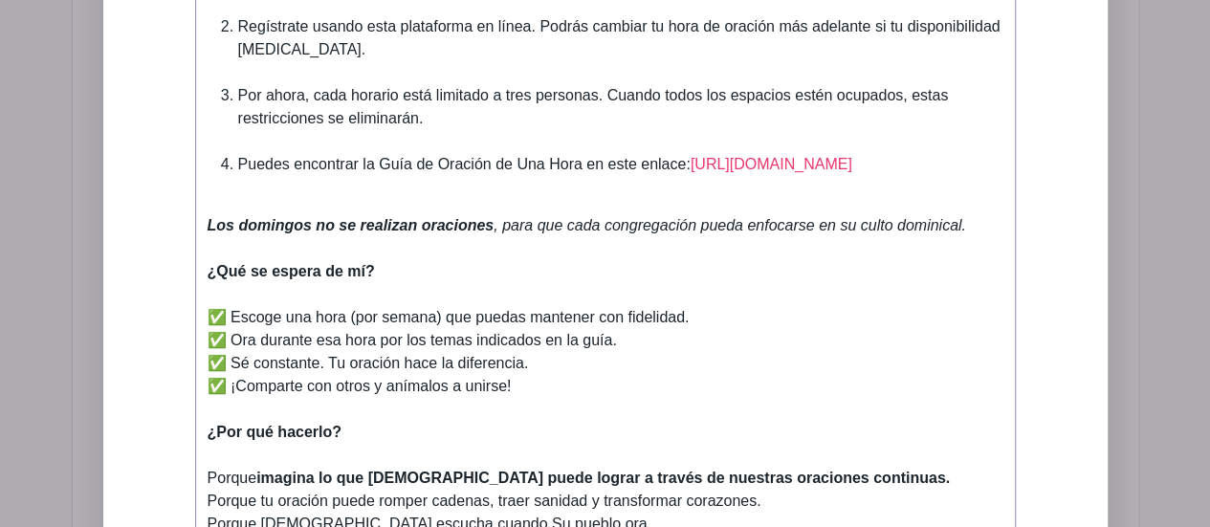
scroll to position [1544, 0]
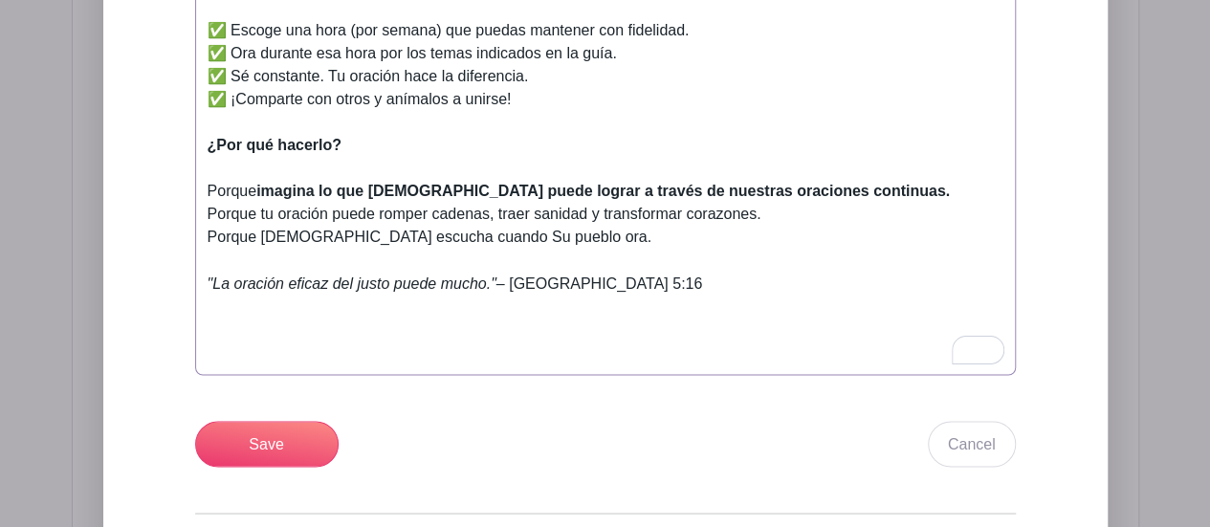
click at [262, 198] on div "Porque imagina lo que Dios puede lograr a través de nuestras oraciones continua…" at bounding box center [606, 226] width 796 height 92
drag, startPoint x: 260, startPoint y: 198, endPoint x: 759, endPoint y: 197, distance: 498.4
click at [759, 197] on div "Porque imagina lo que Dios puede lograr a través de nuestras oraciones continua…" at bounding box center [606, 226] width 796 height 92
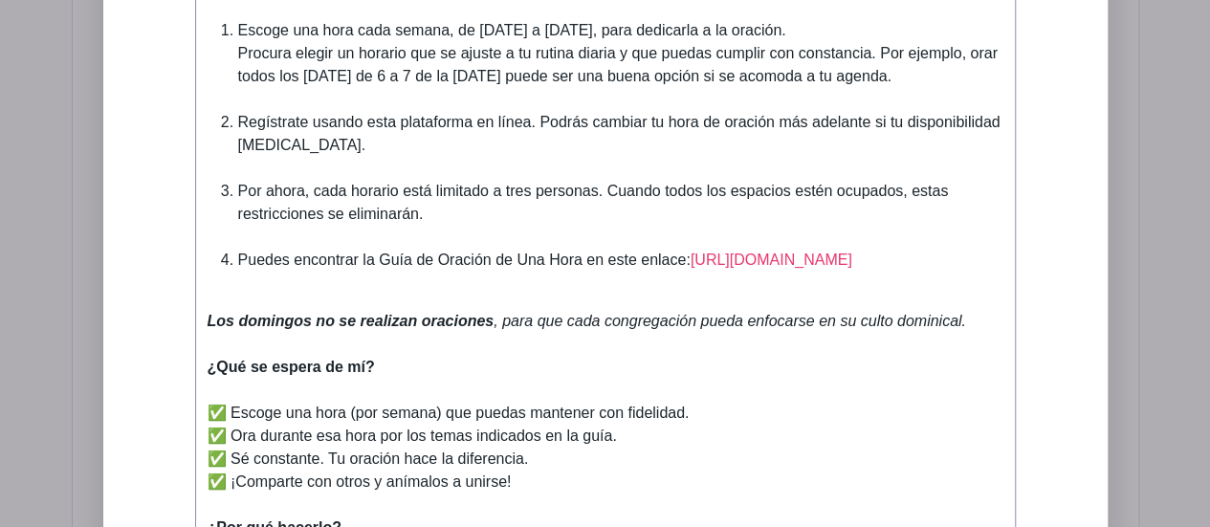
scroll to position [874, 0]
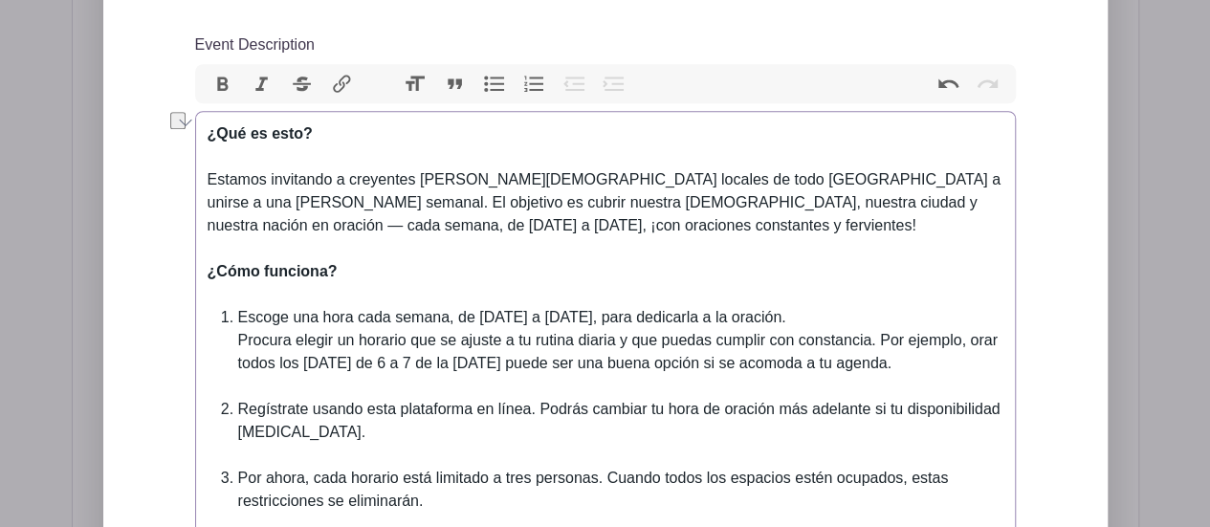
click at [227, 72] on button "Bold" at bounding box center [223, 84] width 40 height 25
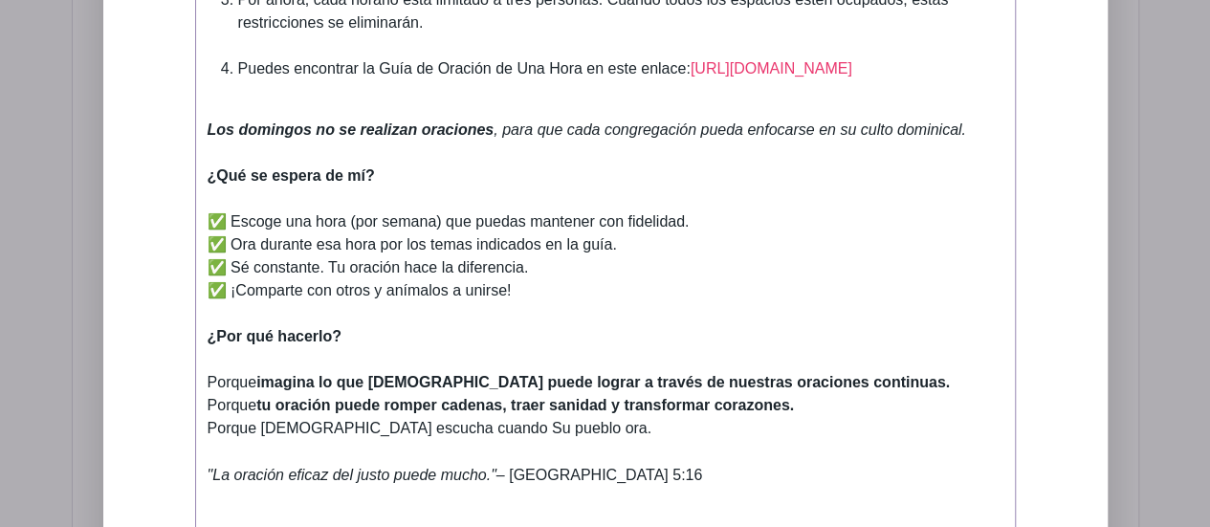
scroll to position [1448, 0]
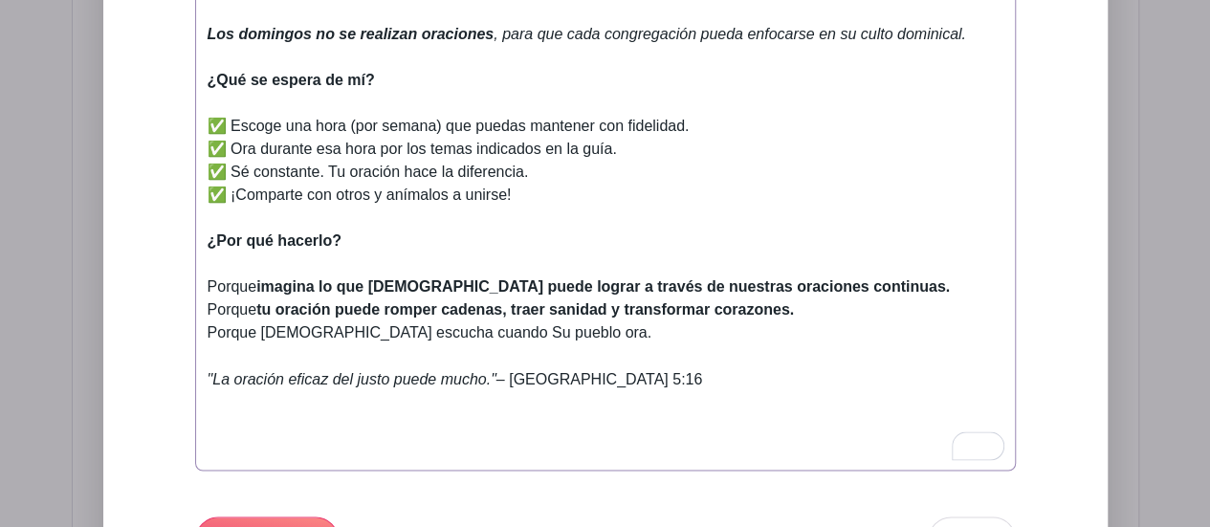
click at [513, 317] on div "Porque imagina lo que Dios puede lograr a través de nuestras oraciones continua…" at bounding box center [606, 322] width 796 height 92
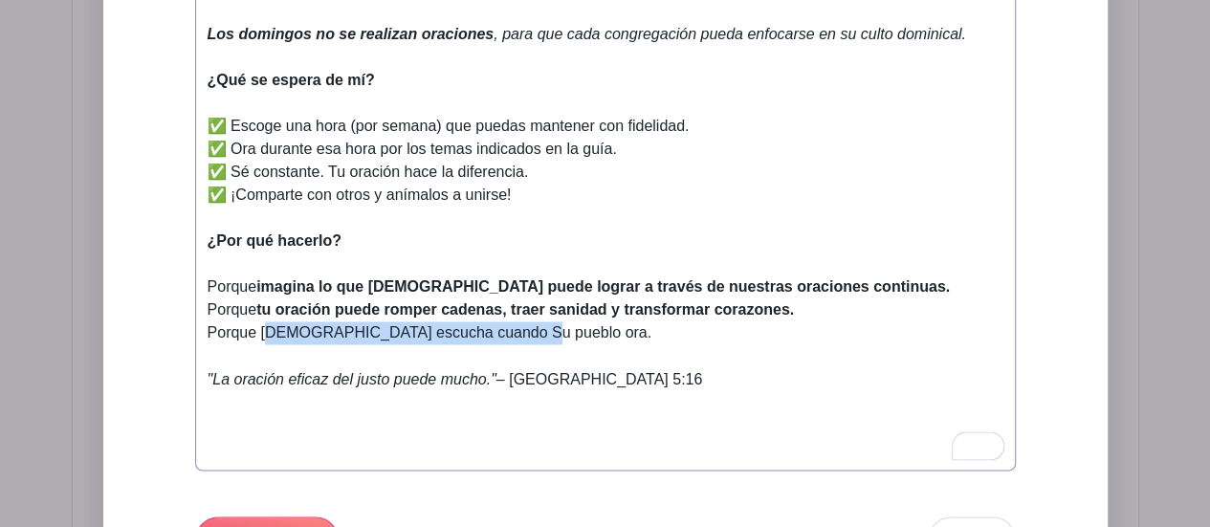
drag, startPoint x: 513, startPoint y: 317, endPoint x: 262, endPoint y: 320, distance: 250.7
click at [262, 320] on div "Porque imagina lo que Dios puede lograr a través de nuestras oraciones continua…" at bounding box center [606, 322] width 796 height 92
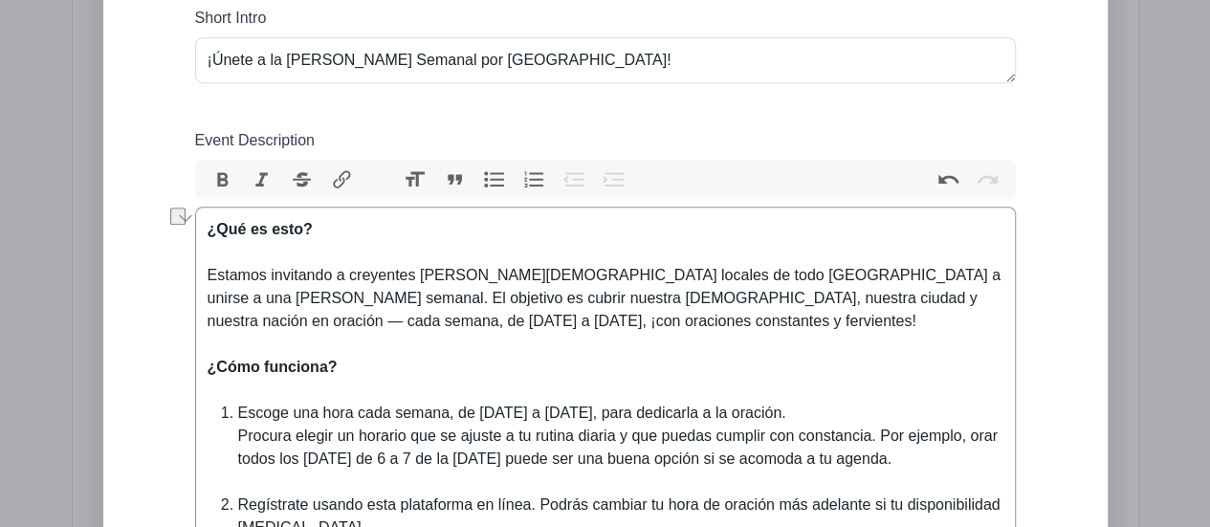
scroll to position [683, 0]
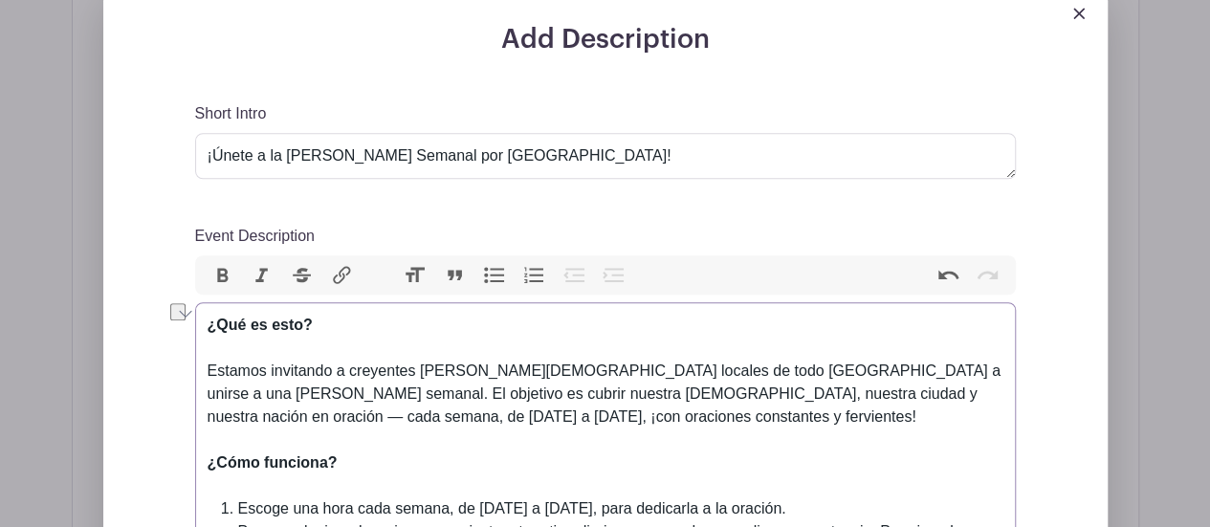
click at [222, 263] on button "Bold" at bounding box center [223, 275] width 40 height 25
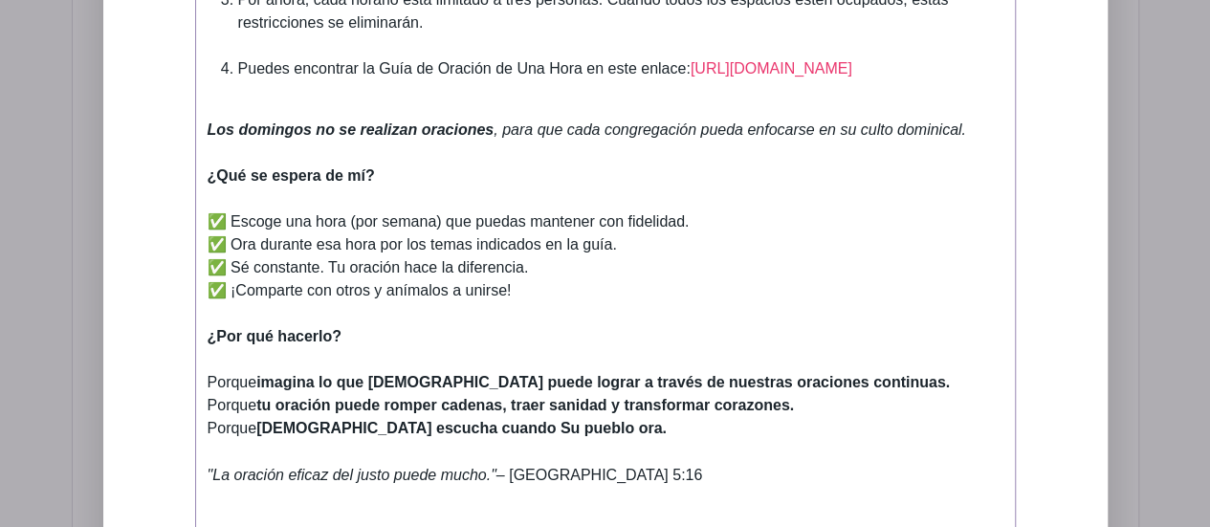
scroll to position [1448, 0]
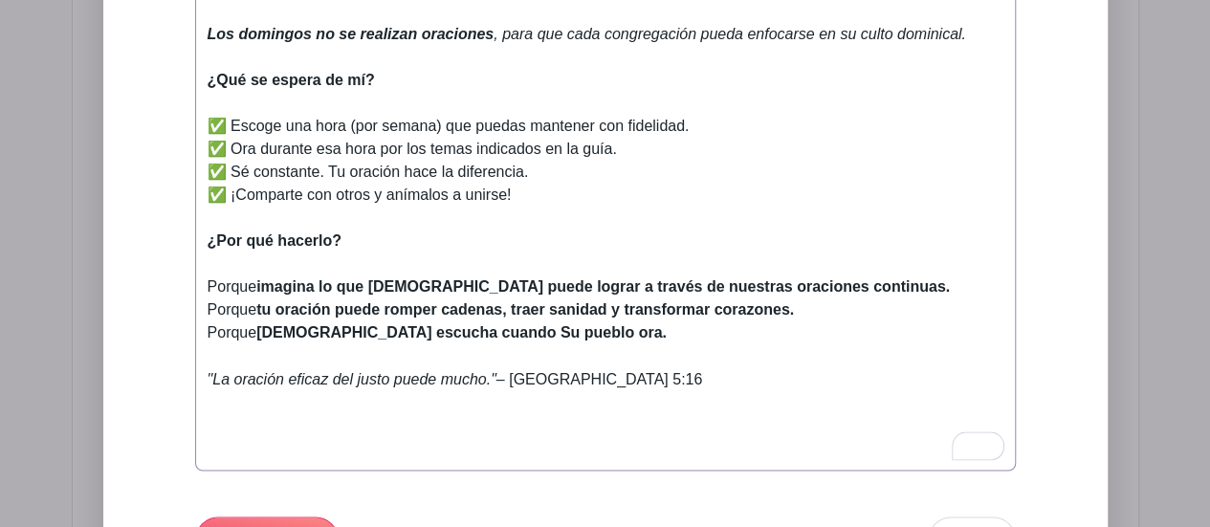
click at [668, 346] on div "Porque imagina lo que Dios puede lograr a través de nuestras oraciones continua…" at bounding box center [606, 322] width 796 height 92
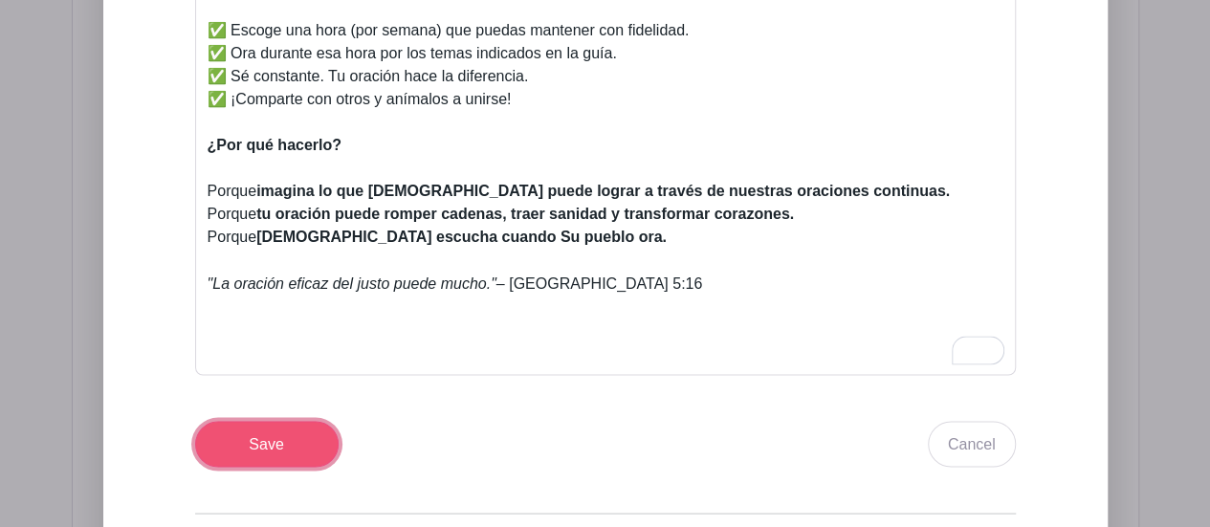
click at [276, 424] on input "Save" at bounding box center [267, 444] width 144 height 46
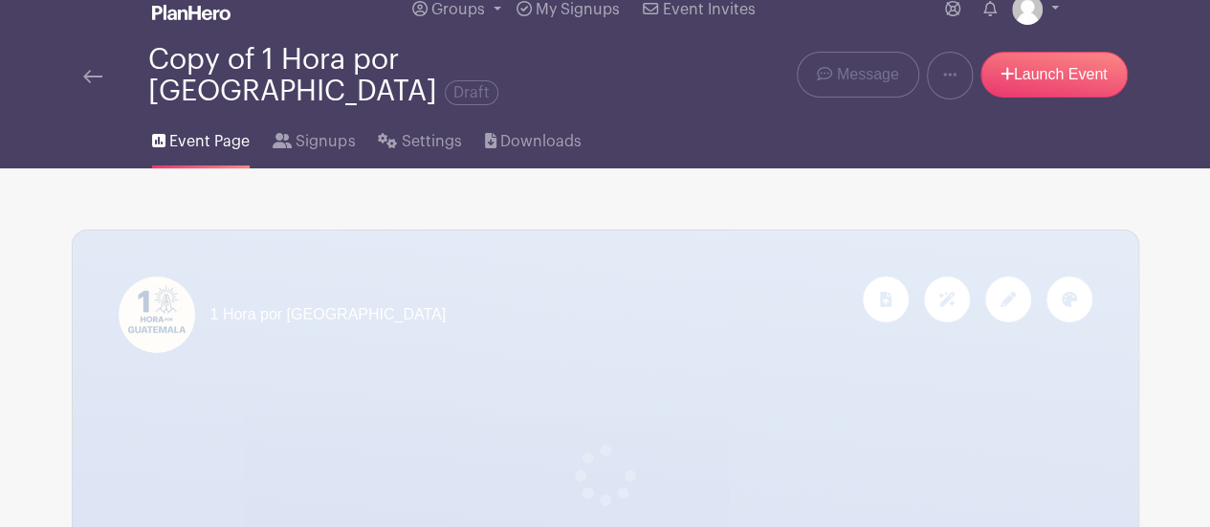
scroll to position [0, 0]
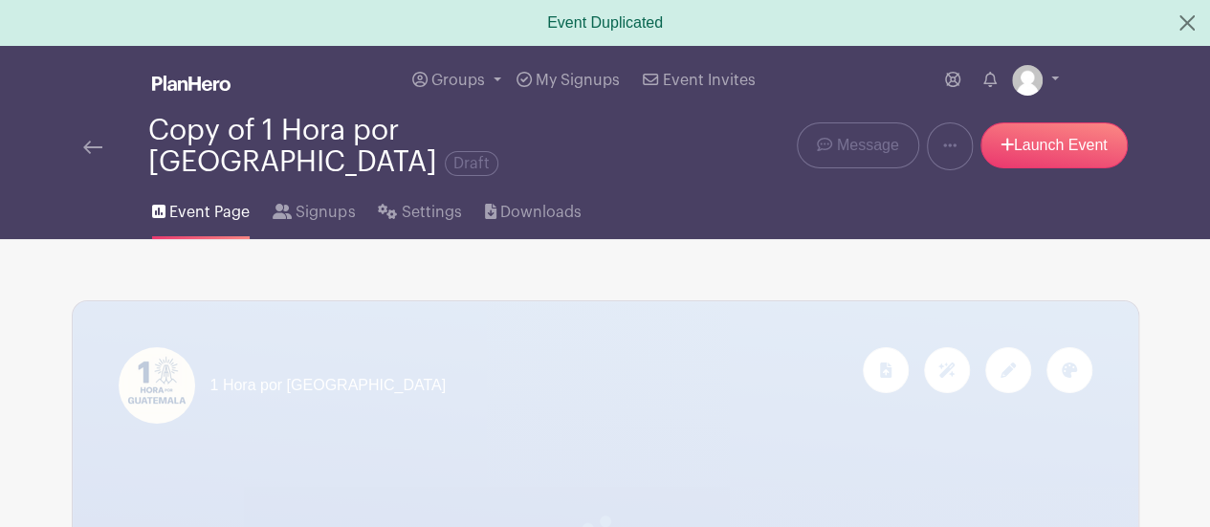
click at [99, 141] on img at bounding box center [92, 147] width 19 height 13
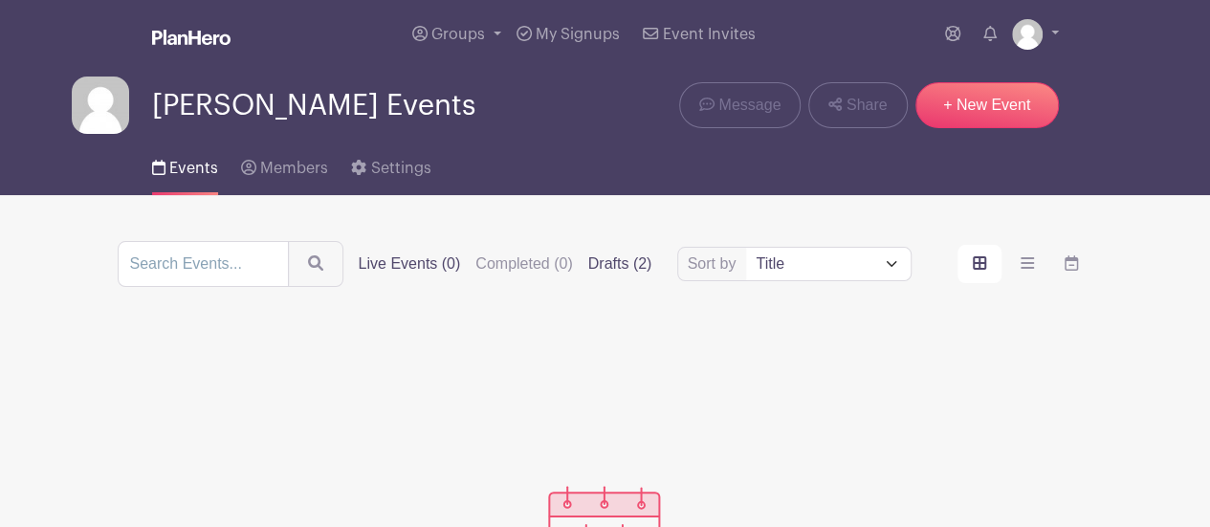
click at [608, 257] on label "Drafts (2)" at bounding box center [620, 264] width 64 height 23
click at [0, 0] on input "Drafts (2)" at bounding box center [0, 0] width 0 height 0
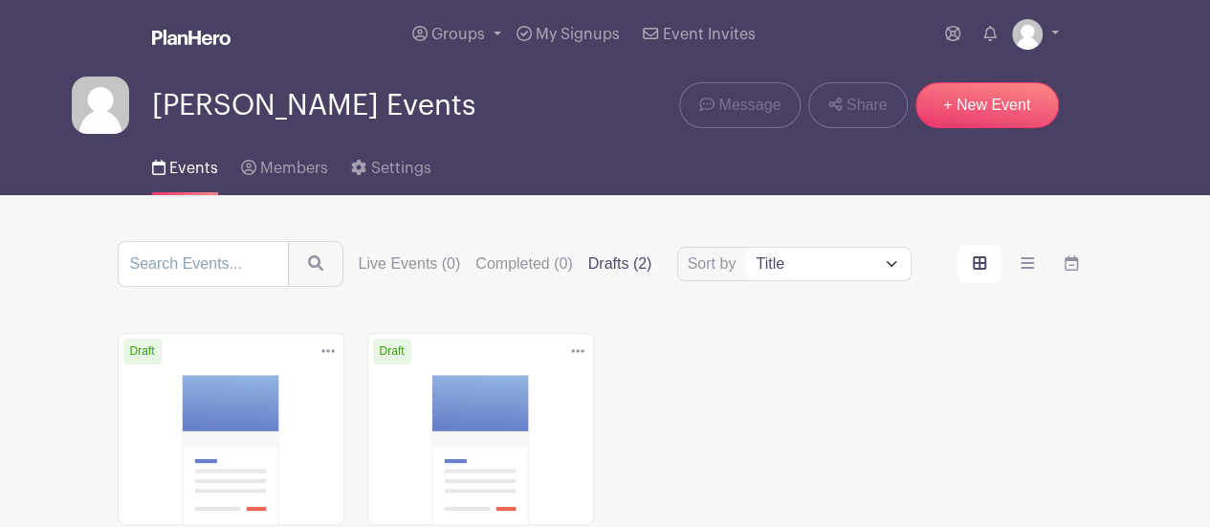
scroll to position [191, 0]
